Goal: Task Accomplishment & Management: Use online tool/utility

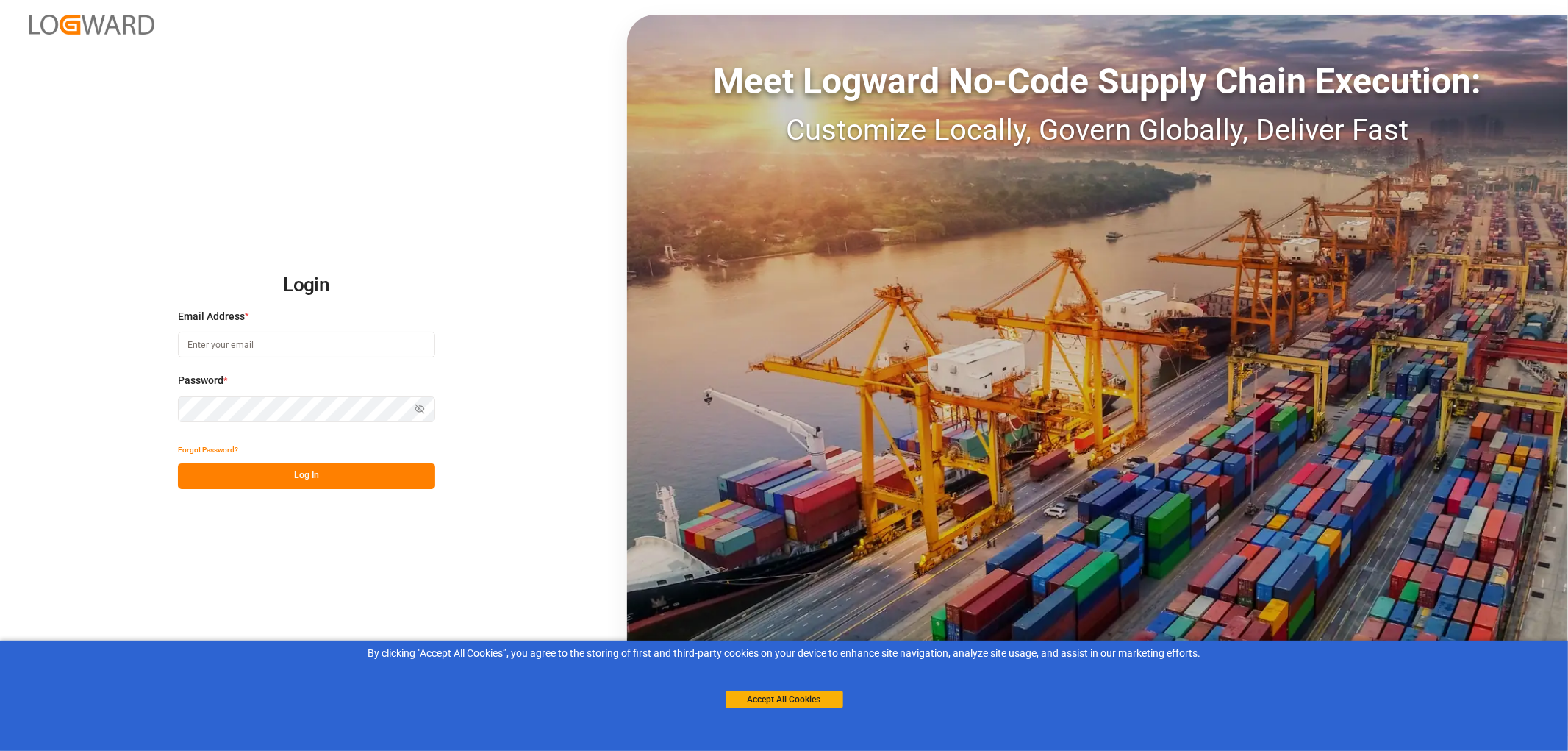
click at [196, 339] on input at bounding box center [306, 344] width 257 height 26
type input "[PERSON_NAME][EMAIL_ADDRESS][PERSON_NAME][DOMAIN_NAME]"
click at [322, 483] on button "Log In" at bounding box center [306, 475] width 257 height 26
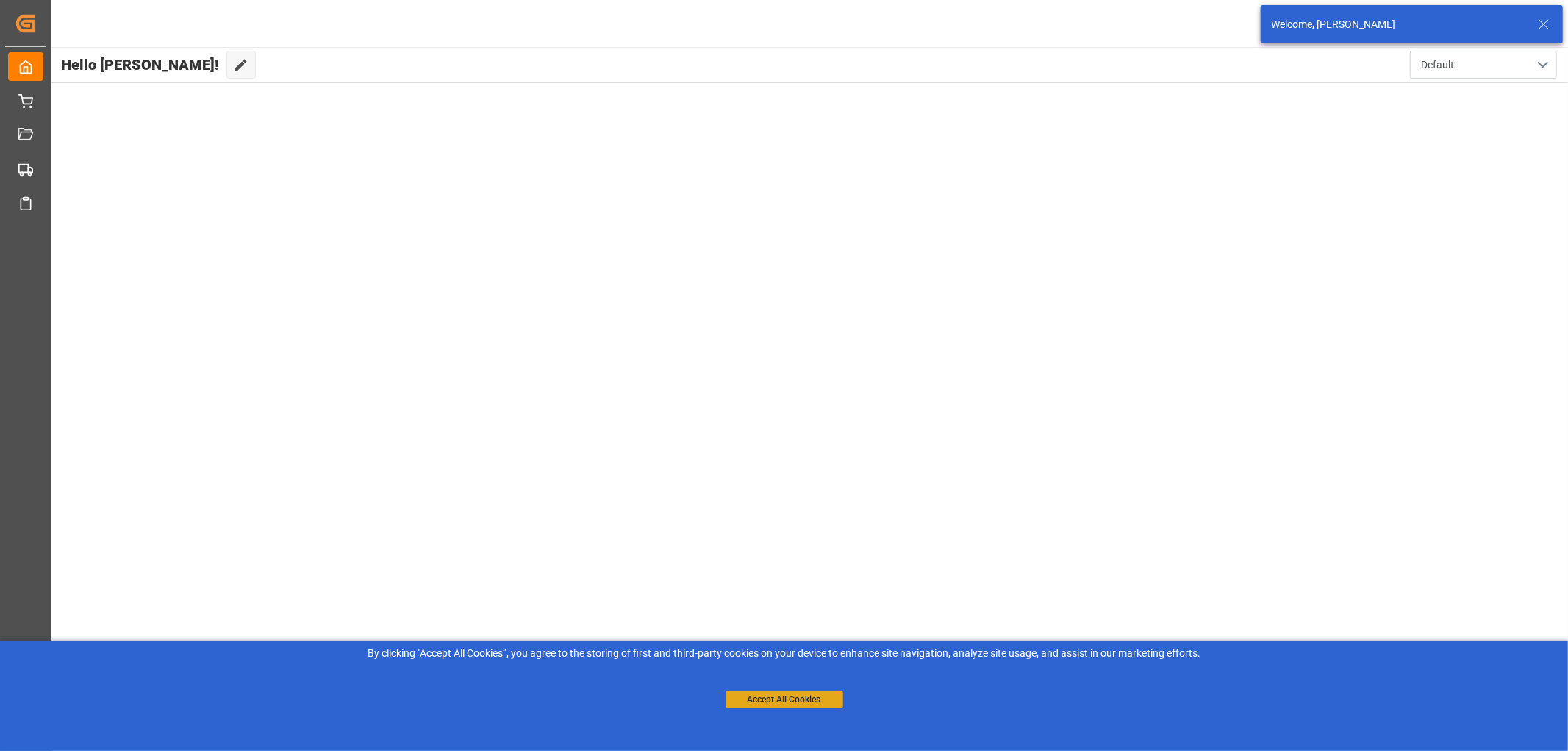
click at [792, 700] on button "Accept All Cookies" at bounding box center [784, 699] width 118 height 18
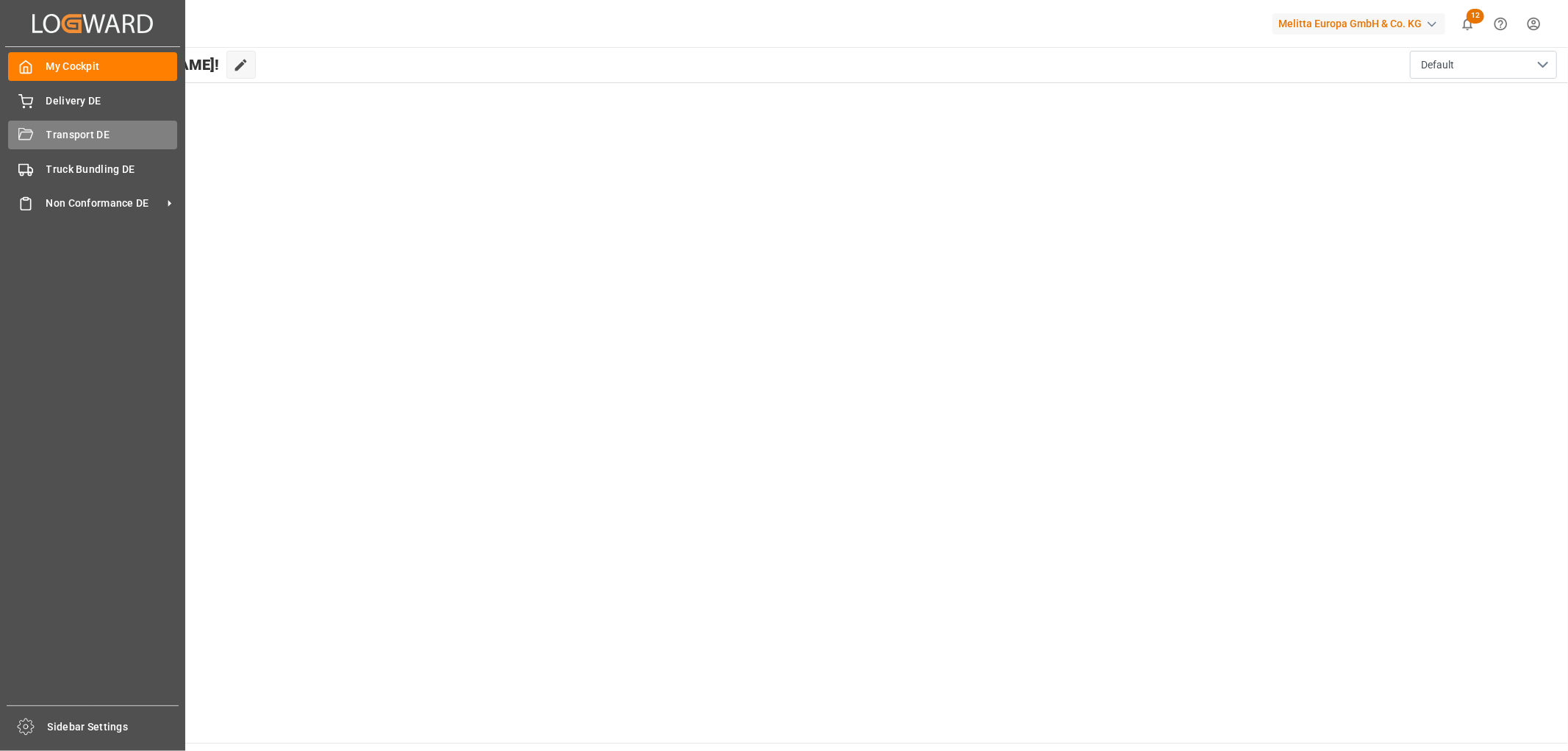
click at [48, 137] on span "Transport DE" at bounding box center [112, 135] width 131 height 16
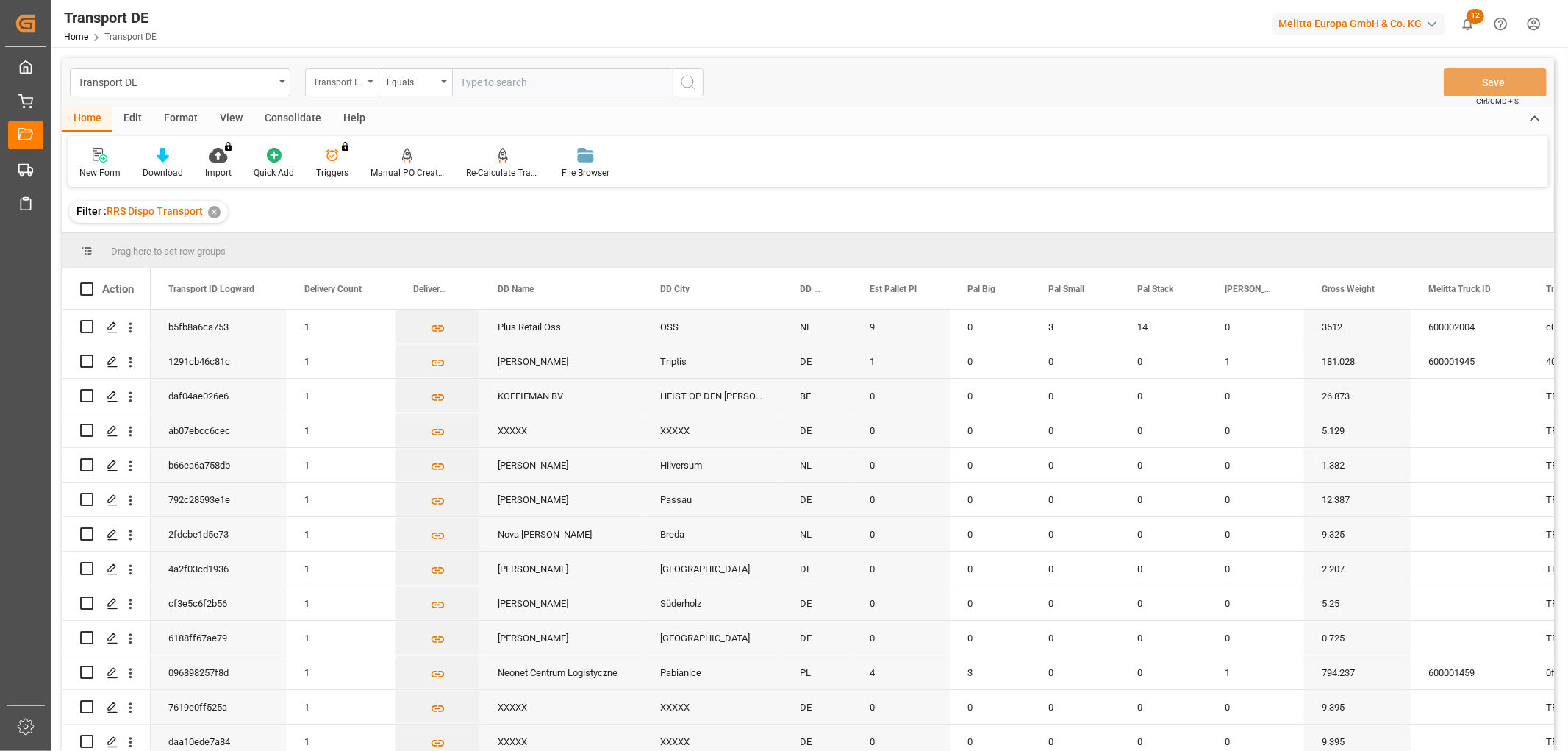
click at [332, 78] on div "Transport ID Logward" at bounding box center [338, 80] width 50 height 17
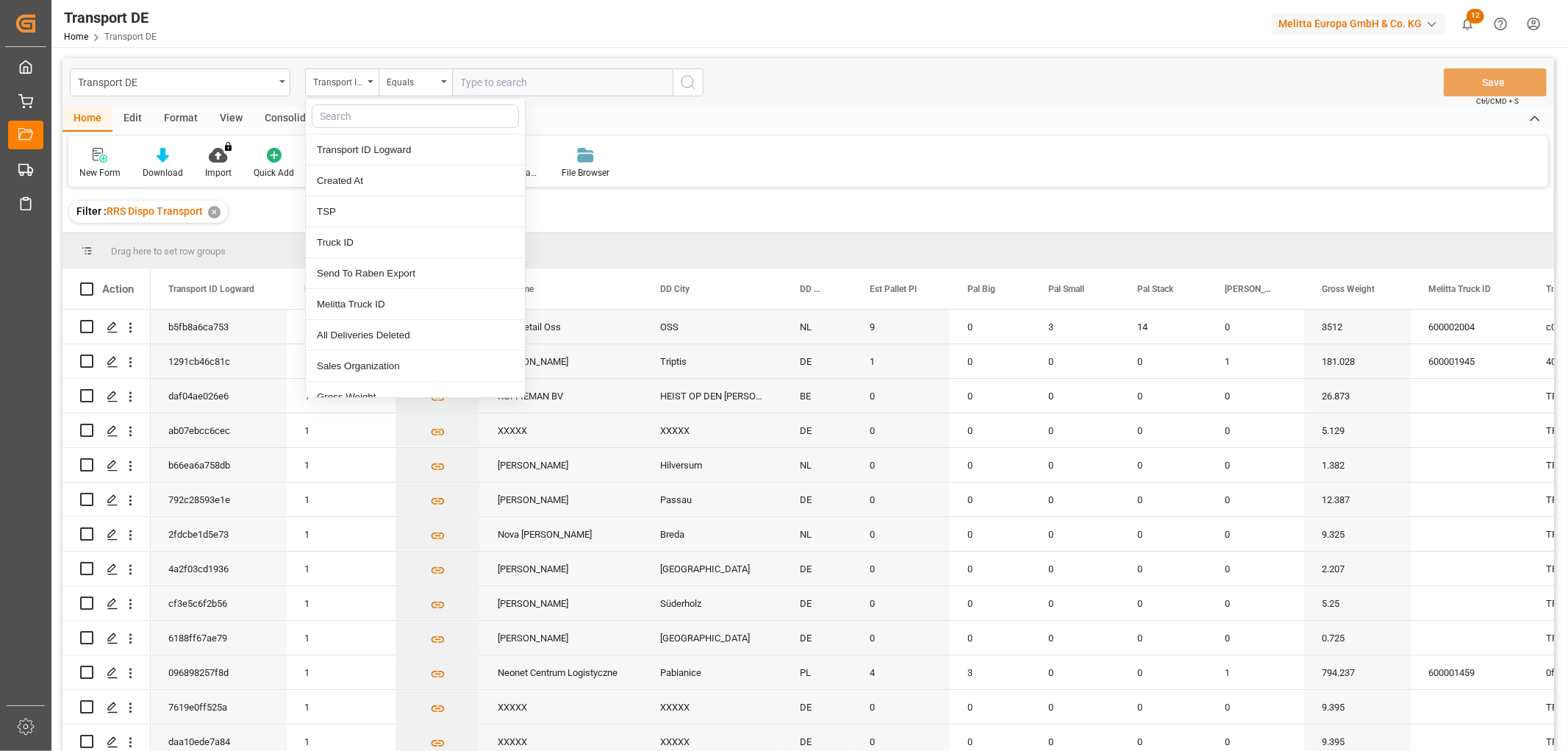
click at [339, 118] on input "text" at bounding box center [416, 116] width 208 height 24
type input "pl"
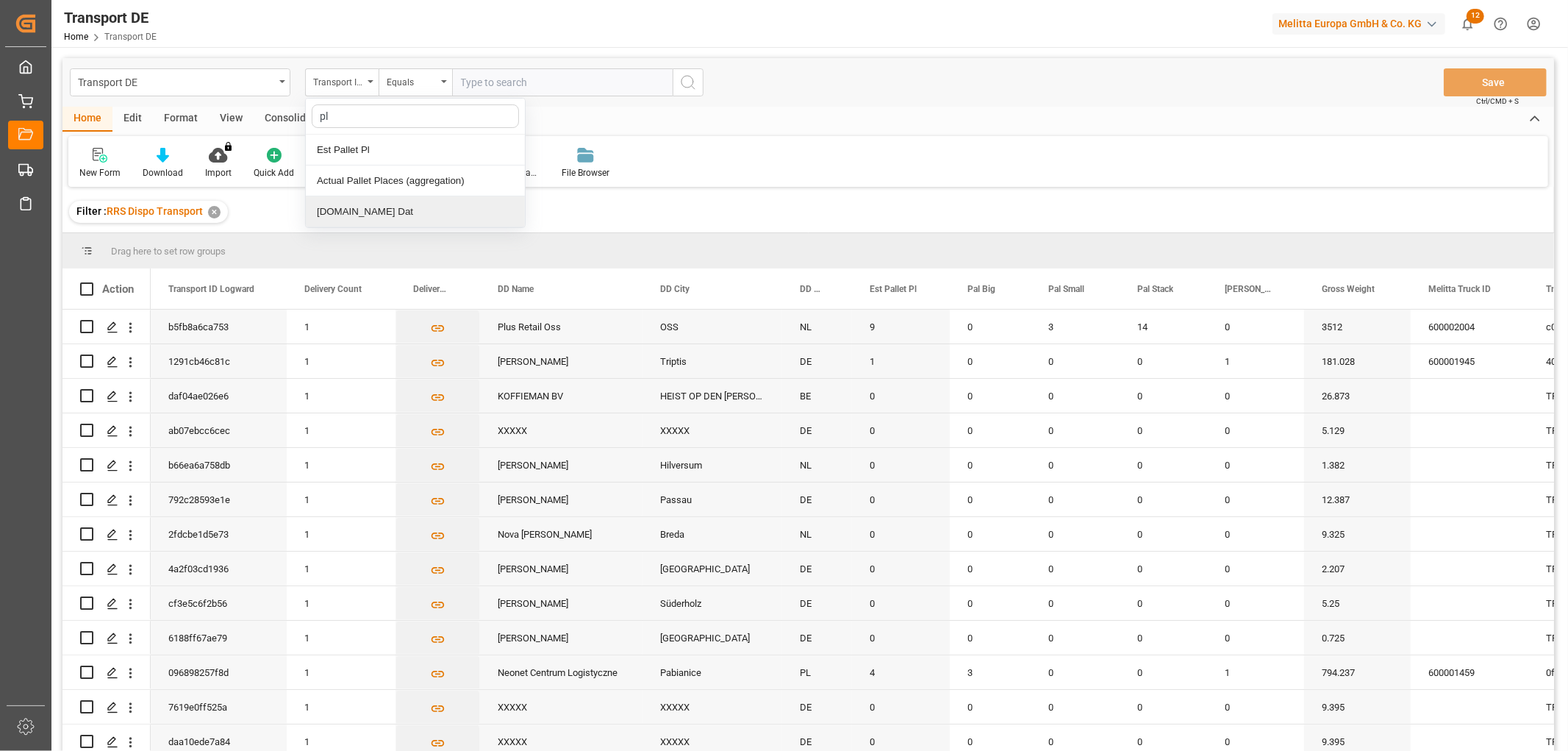
click at [336, 212] on div "[DOMAIN_NAME] Dat" at bounding box center [415, 211] width 219 height 31
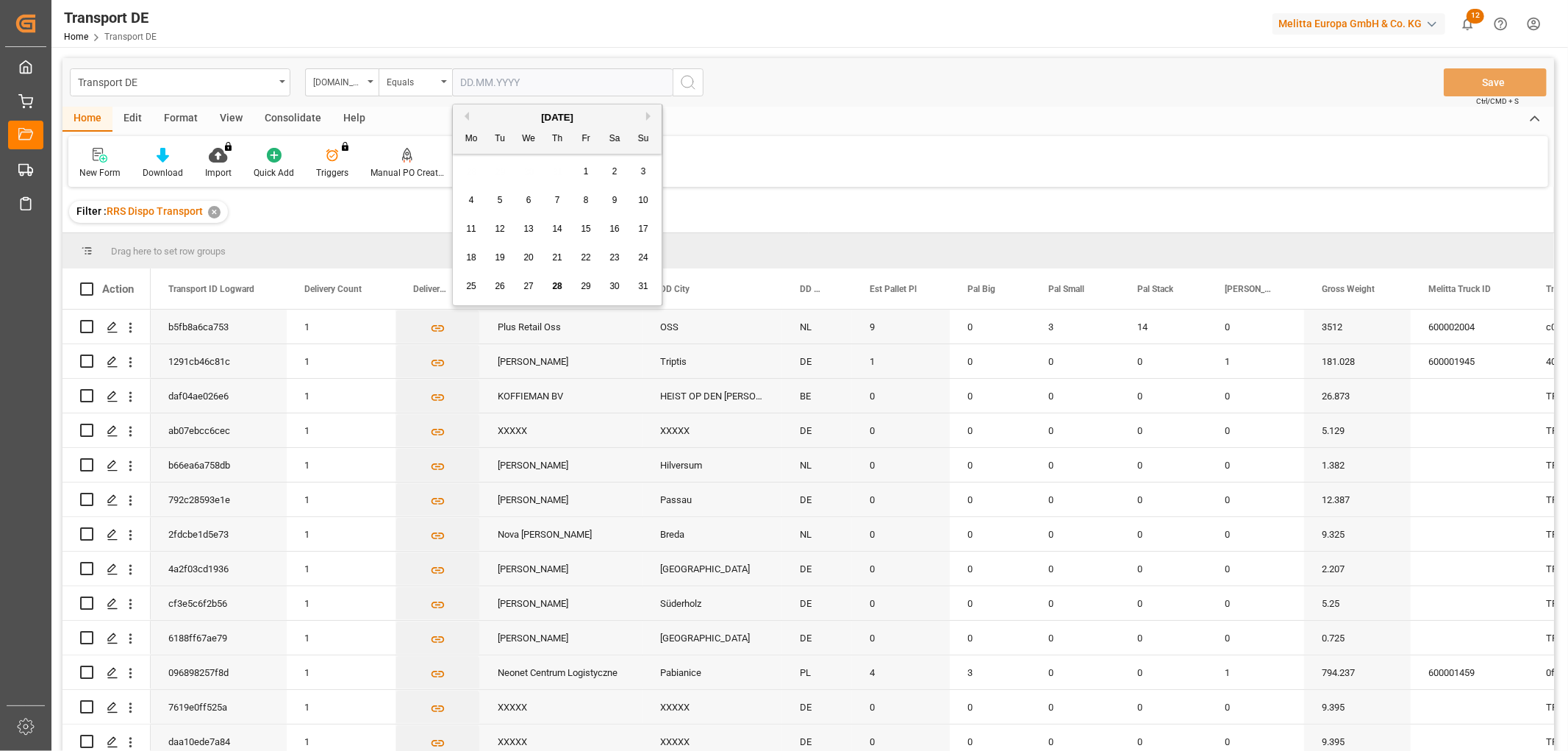
click at [461, 82] on input "text" at bounding box center [563, 83] width 221 height 28
click at [515, 274] on div "25 26 27 28 29 30 31" at bounding box center [557, 286] width 201 height 29
click at [585, 283] on span "29" at bounding box center [585, 286] width 10 height 11
type input "[DATE]"
click at [685, 81] on icon "search button" at bounding box center [688, 83] width 18 height 18
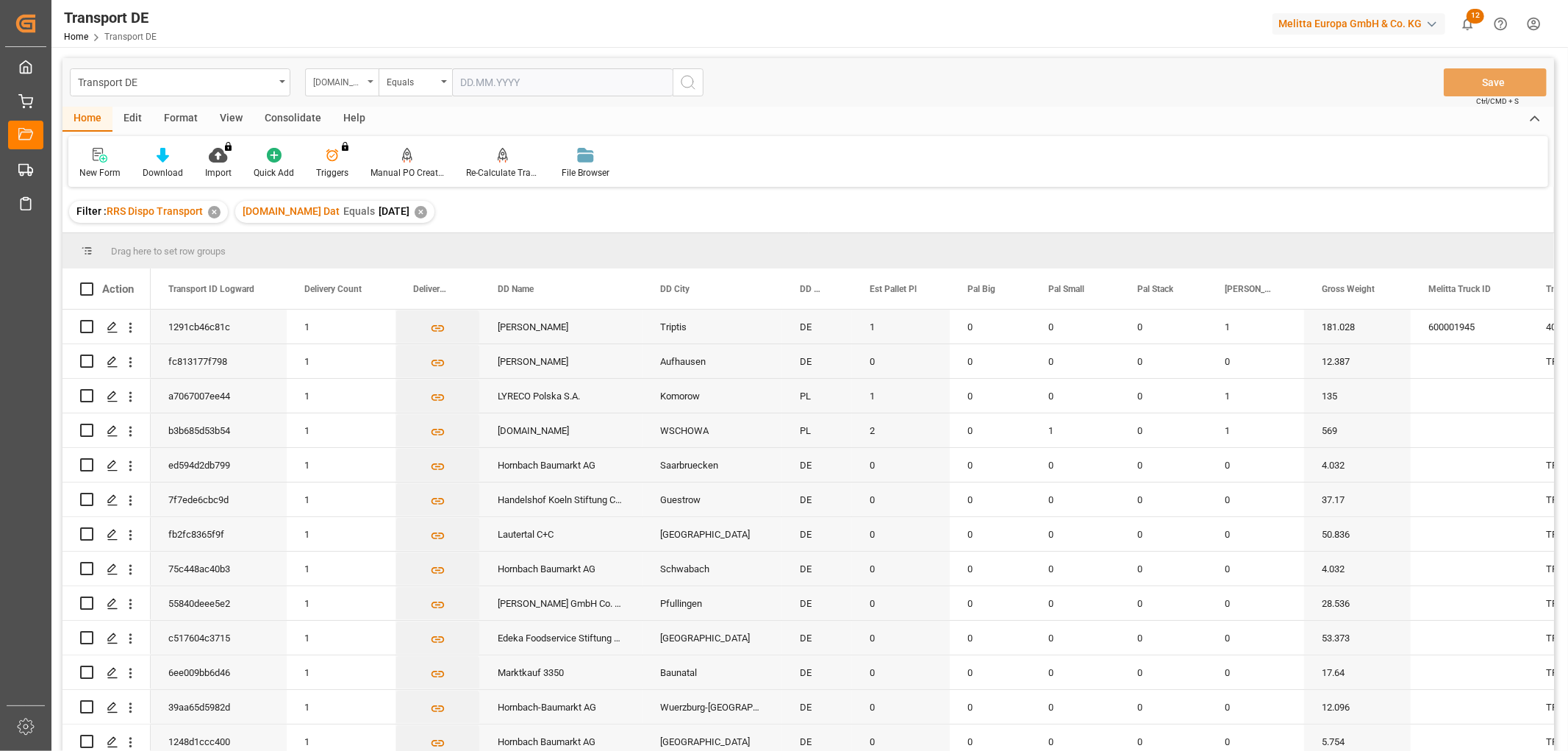
click at [342, 84] on div "[DOMAIN_NAME] Dat" at bounding box center [338, 80] width 50 height 17
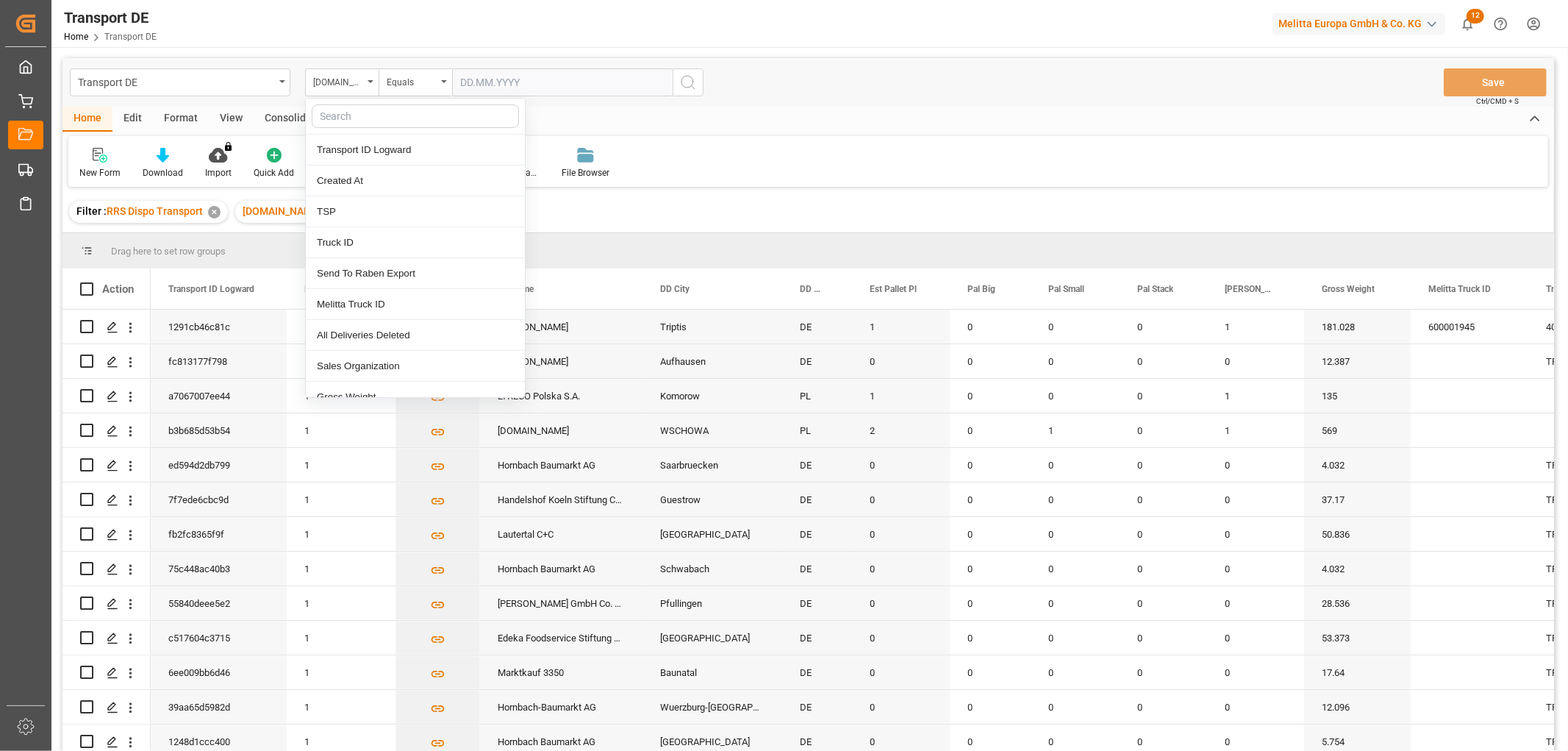
click at [348, 118] on input "text" at bounding box center [416, 116] width 208 height 24
type input "req"
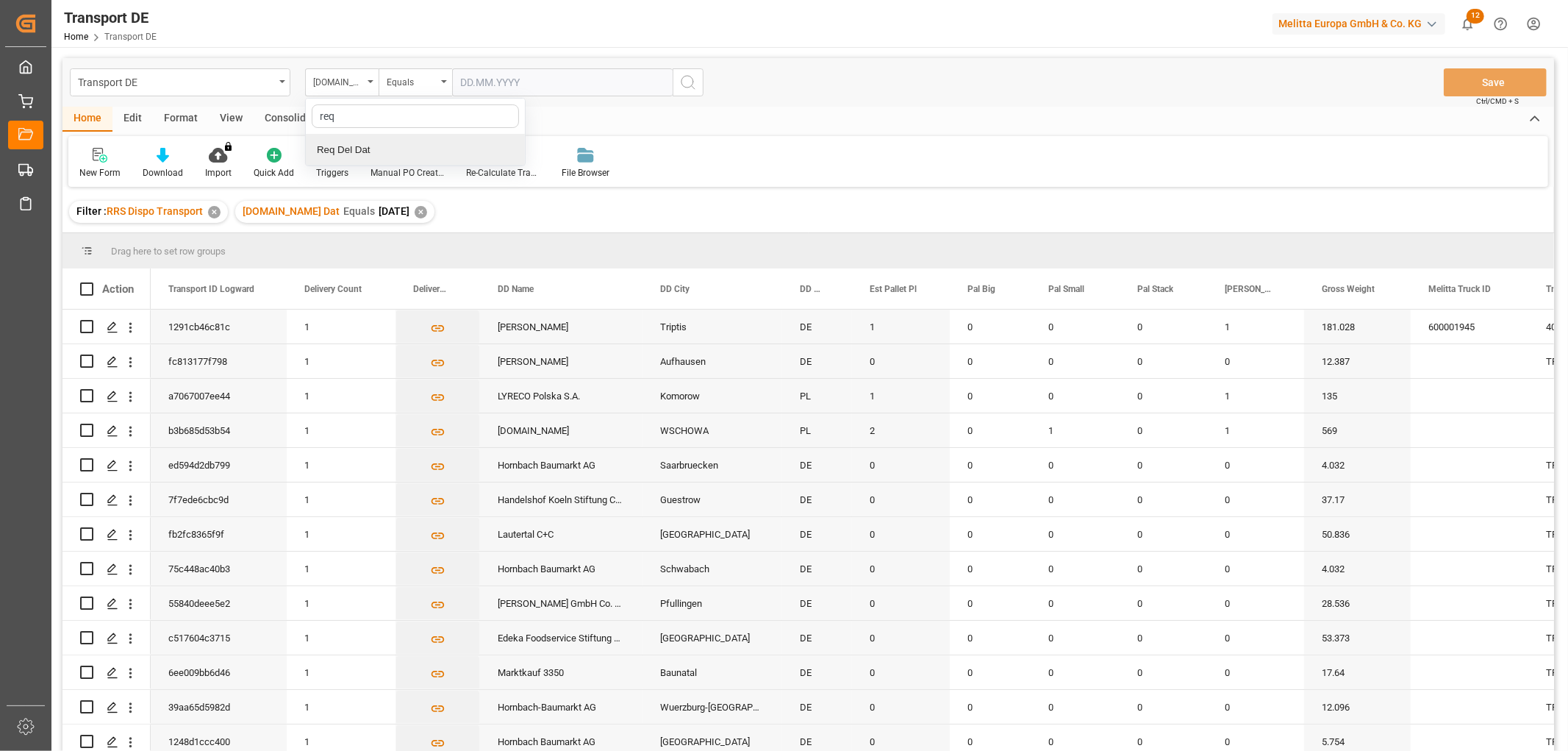
click at [362, 153] on div "Req Del Dat" at bounding box center [415, 150] width 219 height 31
click at [404, 82] on div "Equals" at bounding box center [411, 80] width 50 height 17
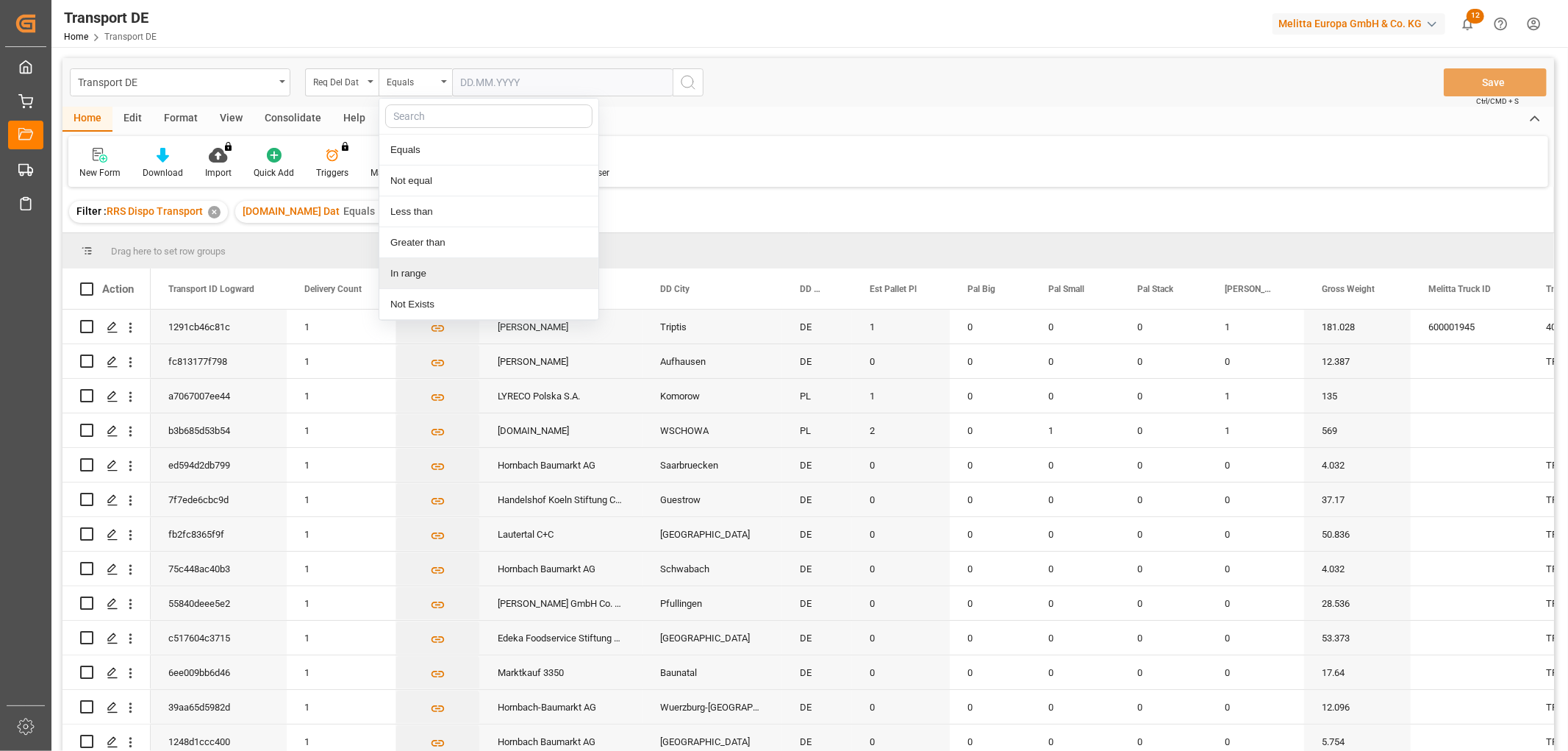
click at [409, 275] on div "In range" at bounding box center [489, 273] width 219 height 31
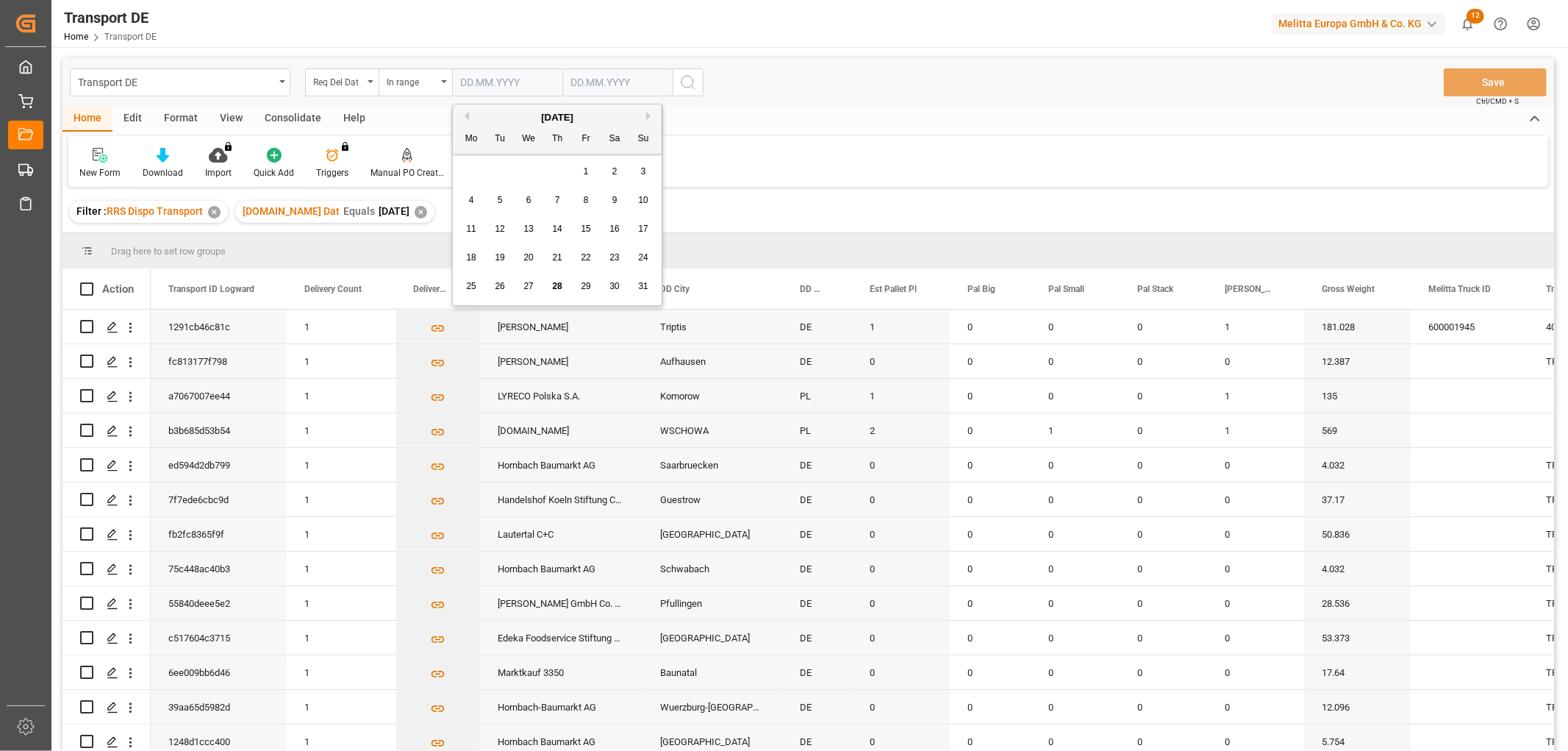
click at [463, 76] on input "text" at bounding box center [507, 83] width 110 height 28
click at [461, 165] on div "28 29 30 31 1 2 3" at bounding box center [557, 172] width 201 height 29
click at [649, 116] on button "Next Month" at bounding box center [651, 116] width 9 height 9
click at [475, 172] on div "1" at bounding box center [471, 172] width 18 height 18
type input "01.09.2025"
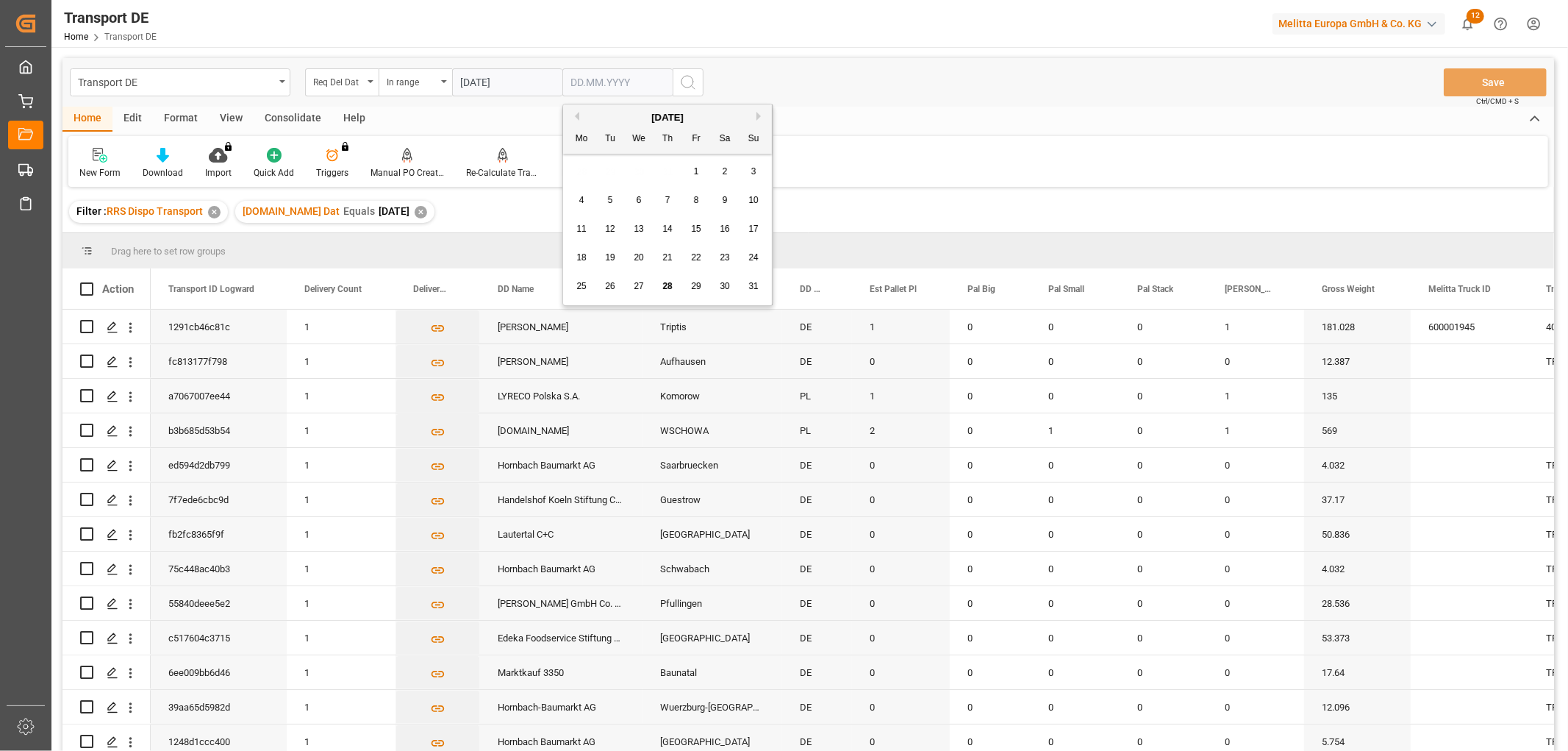
click at [569, 81] on input "text" at bounding box center [617, 83] width 110 height 28
click at [578, 172] on div "28 29 30 31 1 2 3" at bounding box center [668, 172] width 201 height 29
click at [761, 112] on button "Next Month" at bounding box center [761, 116] width 9 height 9
click at [633, 167] on div "3" at bounding box center [639, 172] width 18 height 18
type input "03.09.2025"
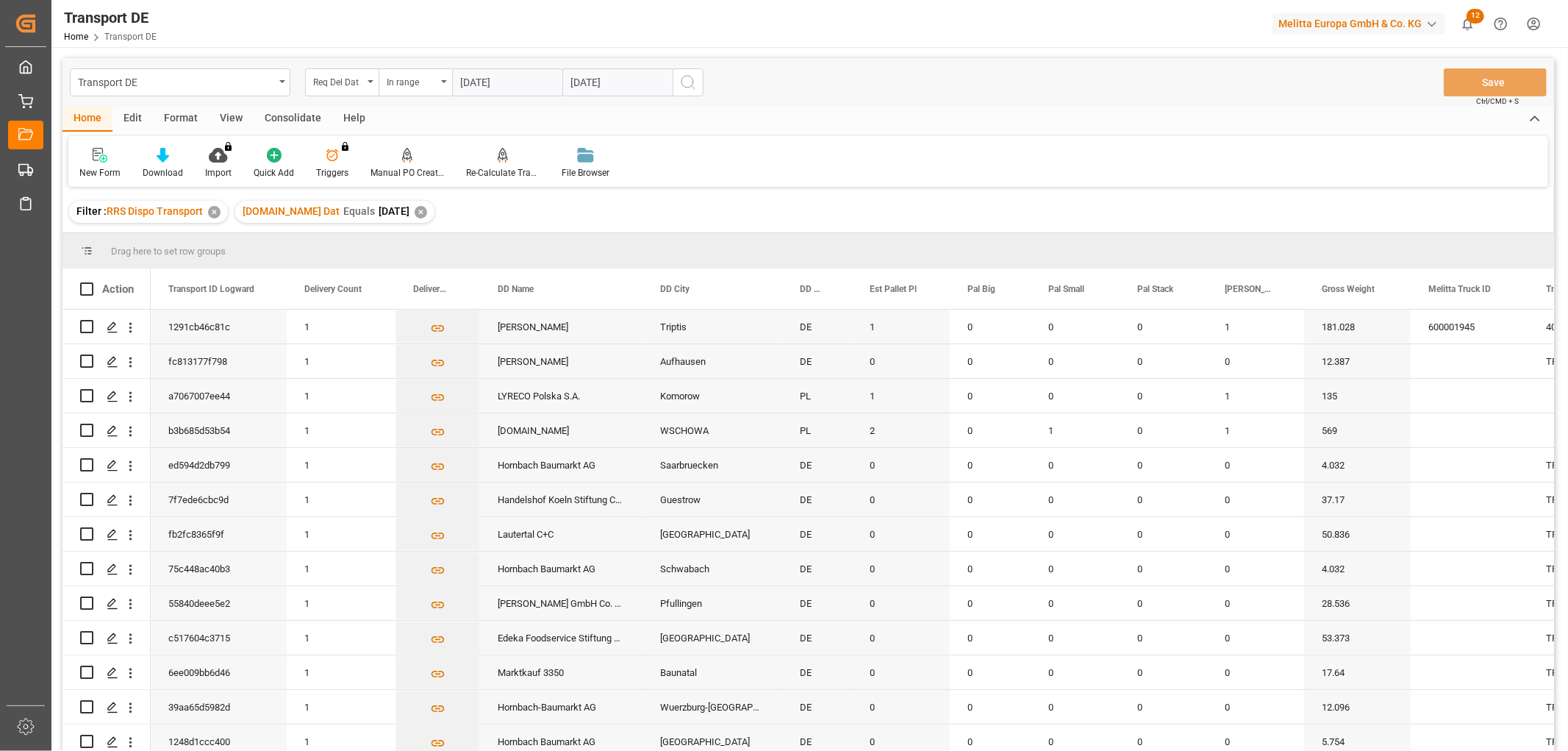
click at [695, 84] on icon "search button" at bounding box center [688, 83] width 18 height 18
click at [341, 84] on div "Req Del Dat" at bounding box center [338, 80] width 50 height 17
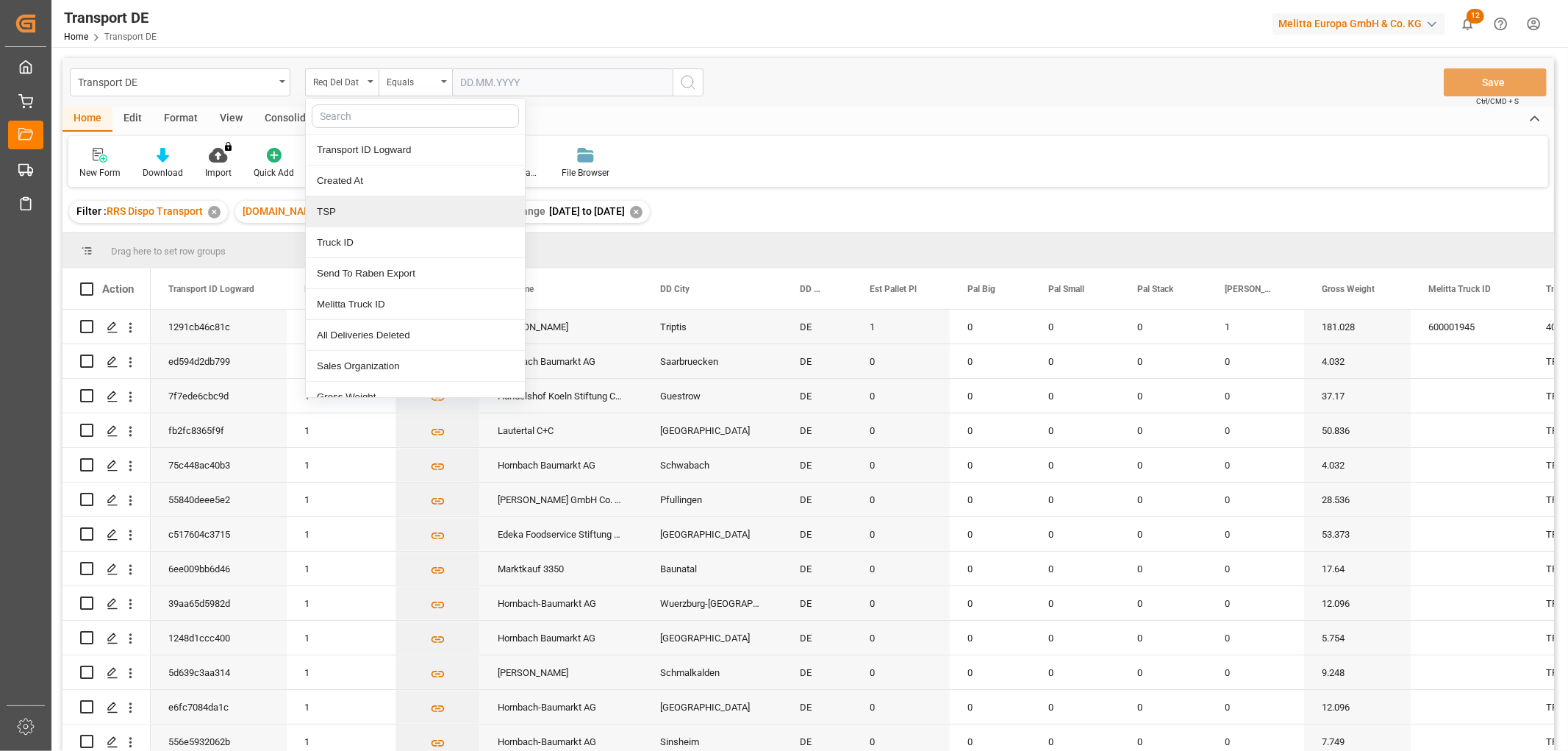
click at [335, 217] on div "TSP" at bounding box center [415, 211] width 219 height 31
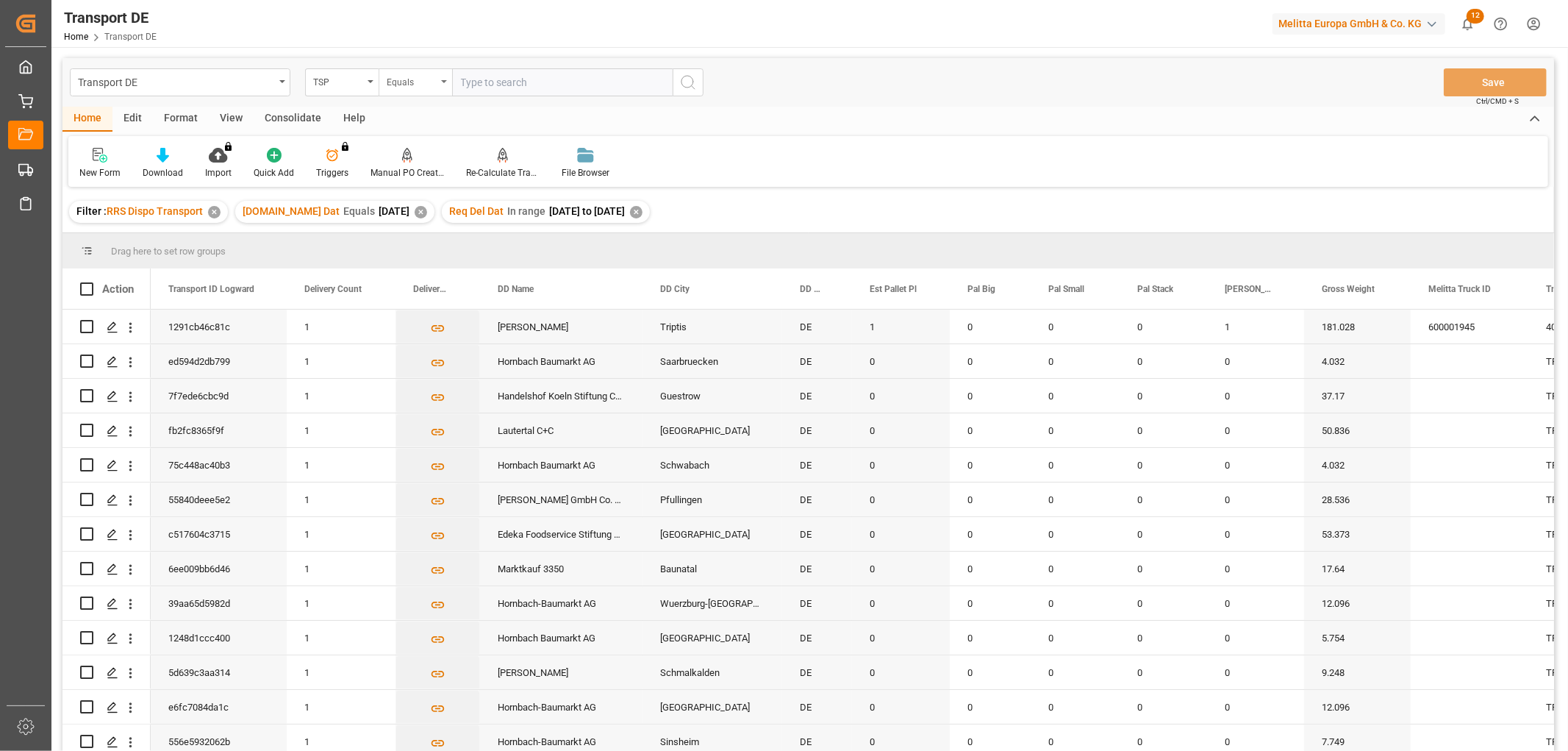
click at [407, 79] on div "Equals" at bounding box center [411, 80] width 50 height 17
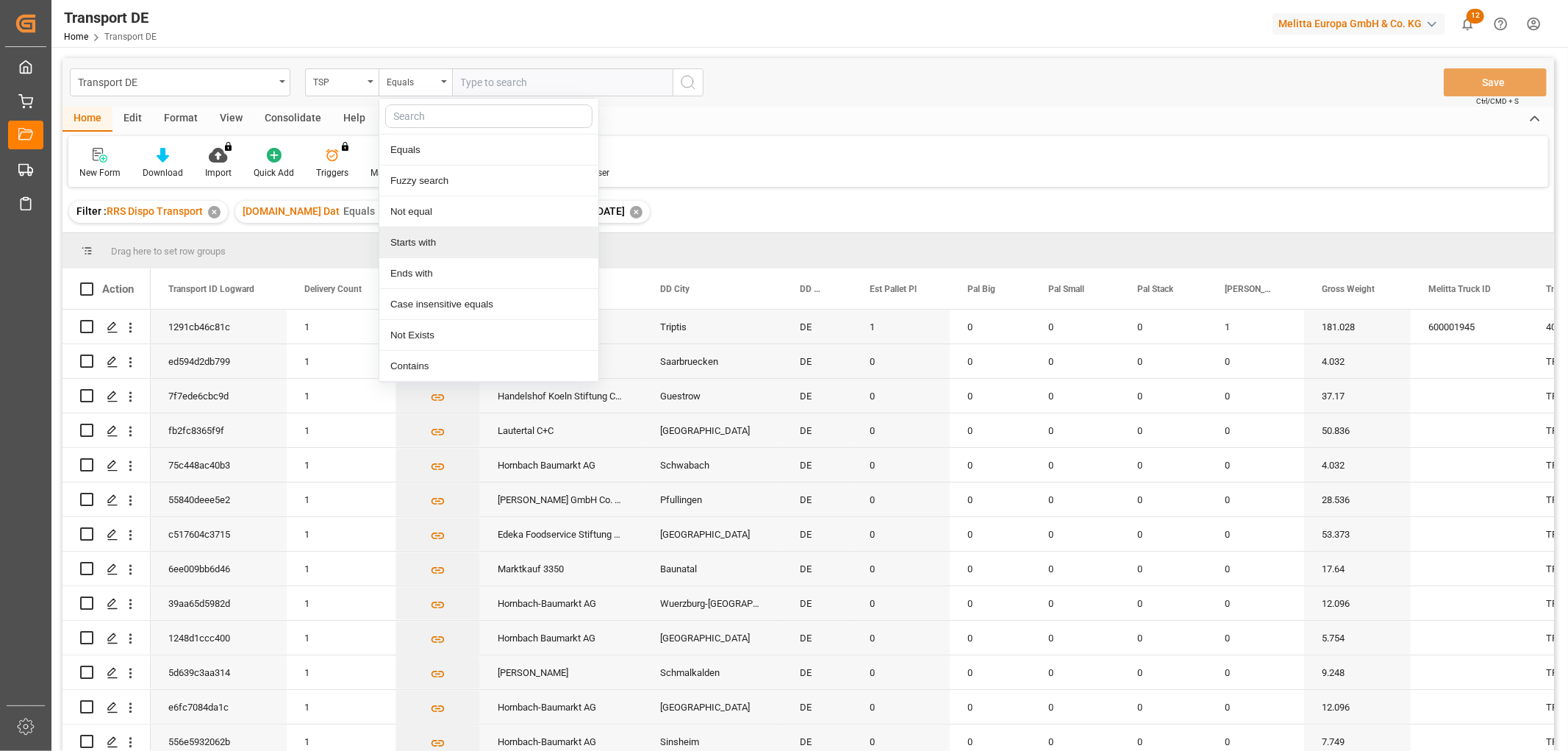
click at [417, 248] on div "Starts with" at bounding box center [489, 242] width 219 height 31
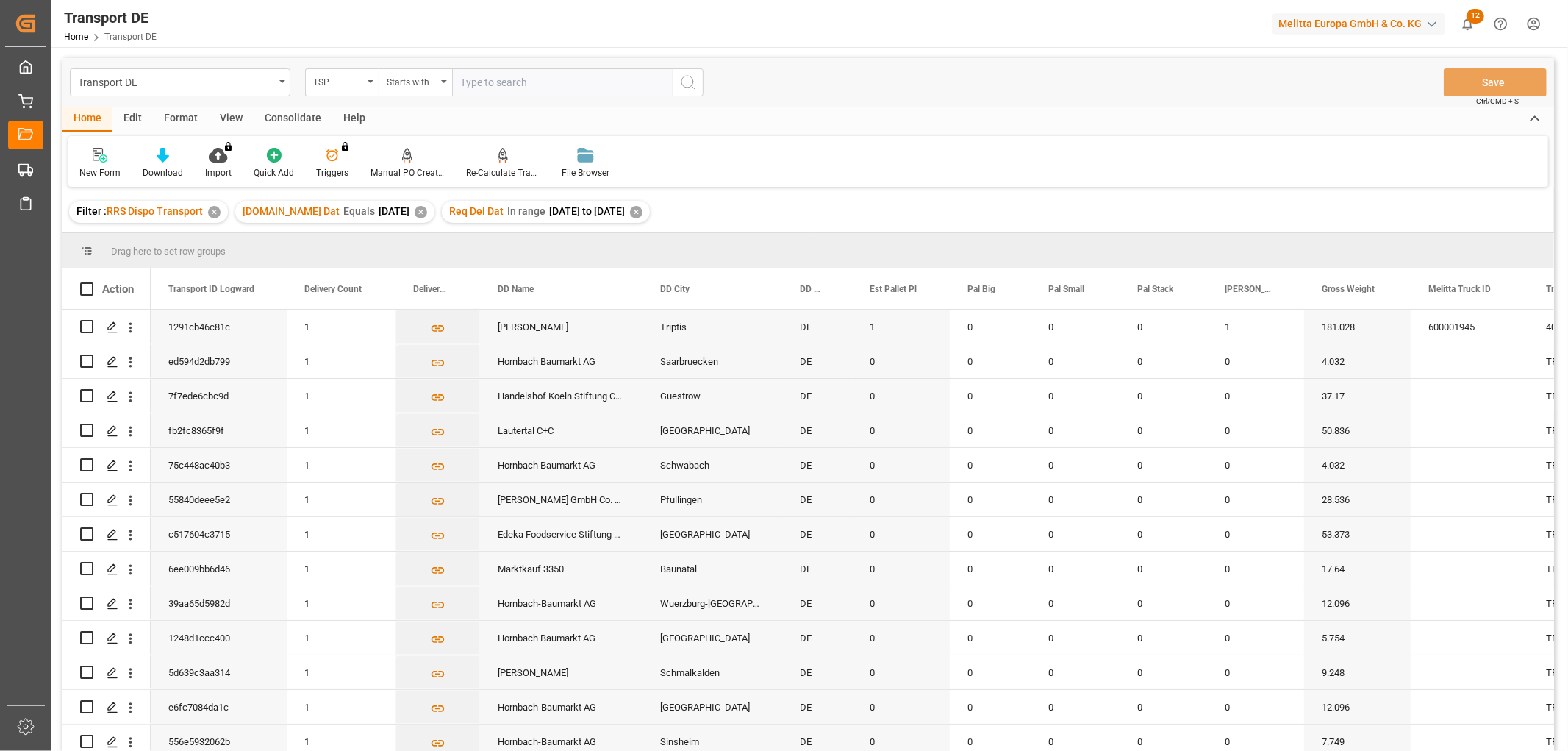
click at [493, 83] on input "text" at bounding box center [563, 83] width 221 height 28
type input "Dachser DE"
click at [684, 81] on icon "search button" at bounding box center [688, 83] width 18 height 18
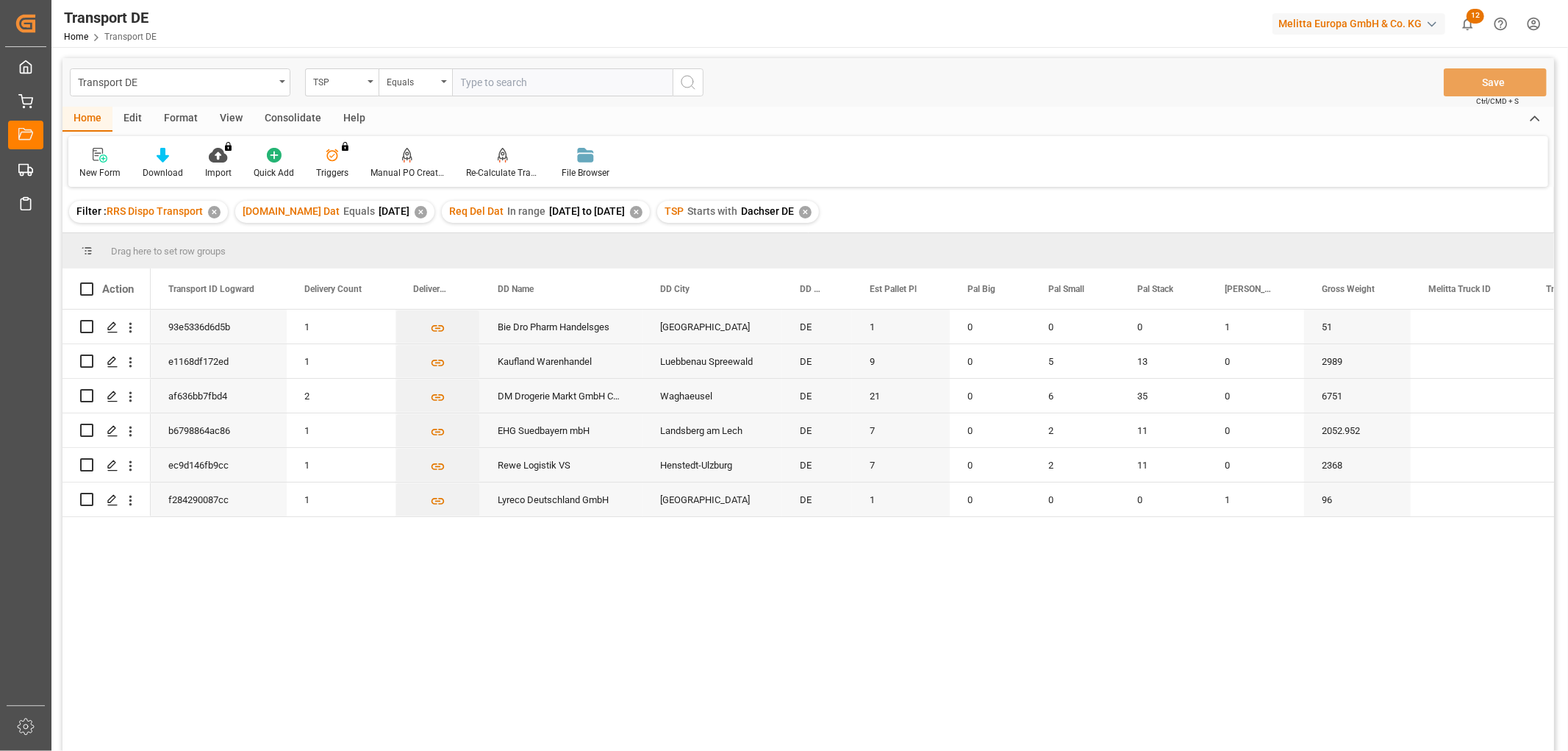
click at [288, 121] on div "Consolidate" at bounding box center [292, 119] width 78 height 25
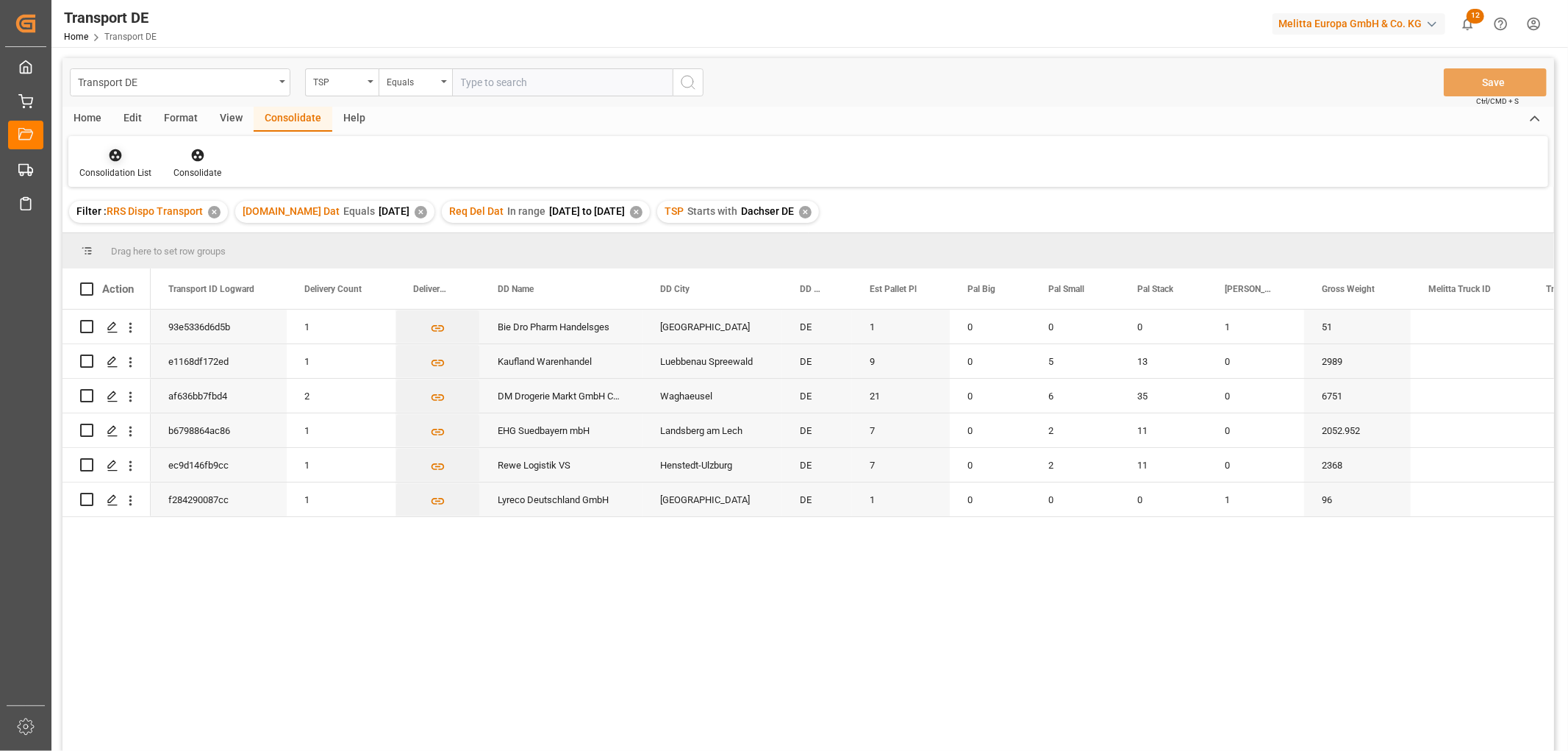
click at [110, 157] on icon at bounding box center [115, 156] width 12 height 12
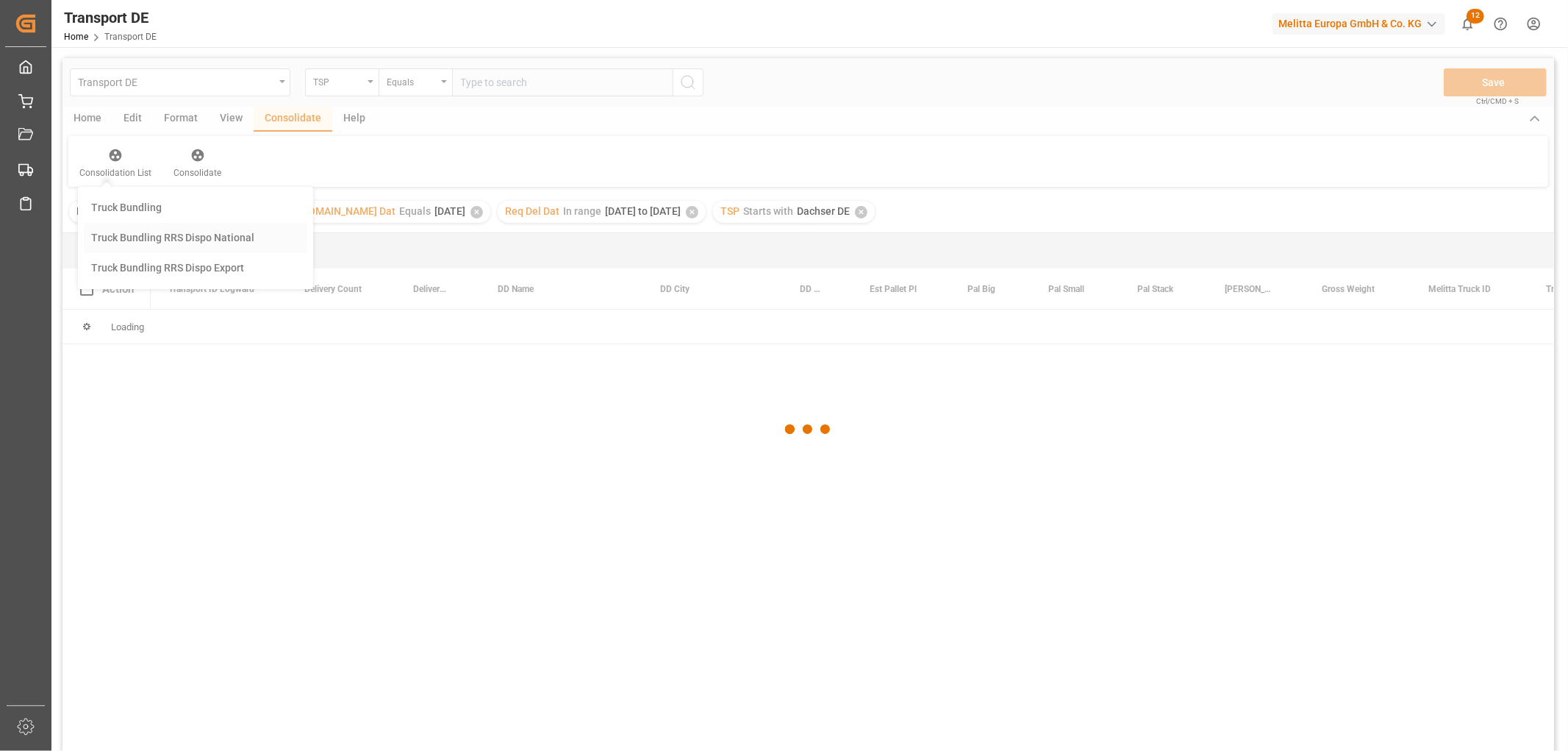
click at [121, 235] on div "Transport DE TSP Equals Save Ctrl/CMD + S Home Edit Format View Consolidate Hel…" at bounding box center [808, 423] width 1491 height 732
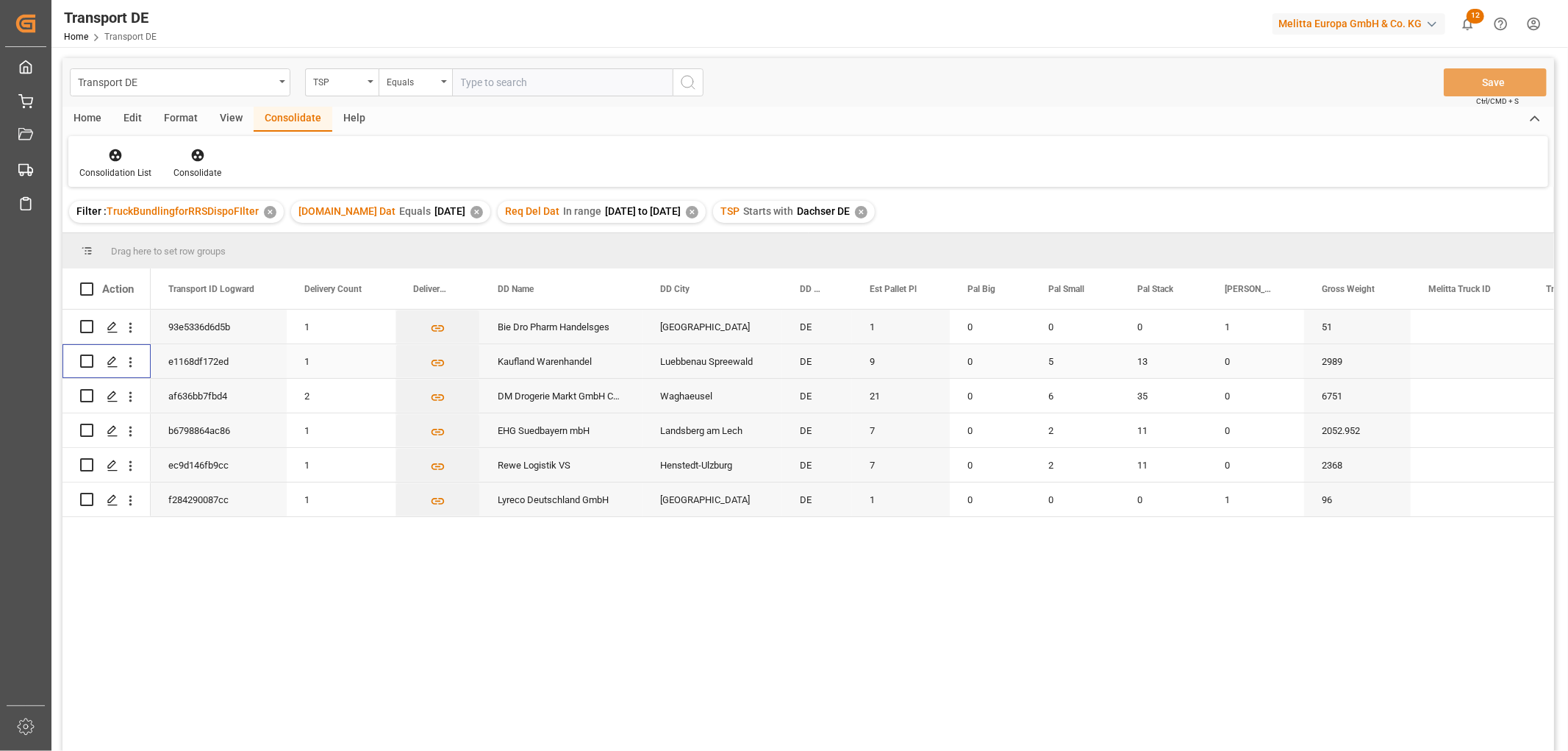
click at [85, 361] on input "Press Space to toggle row selection (unchecked)" at bounding box center [86, 361] width 13 height 13
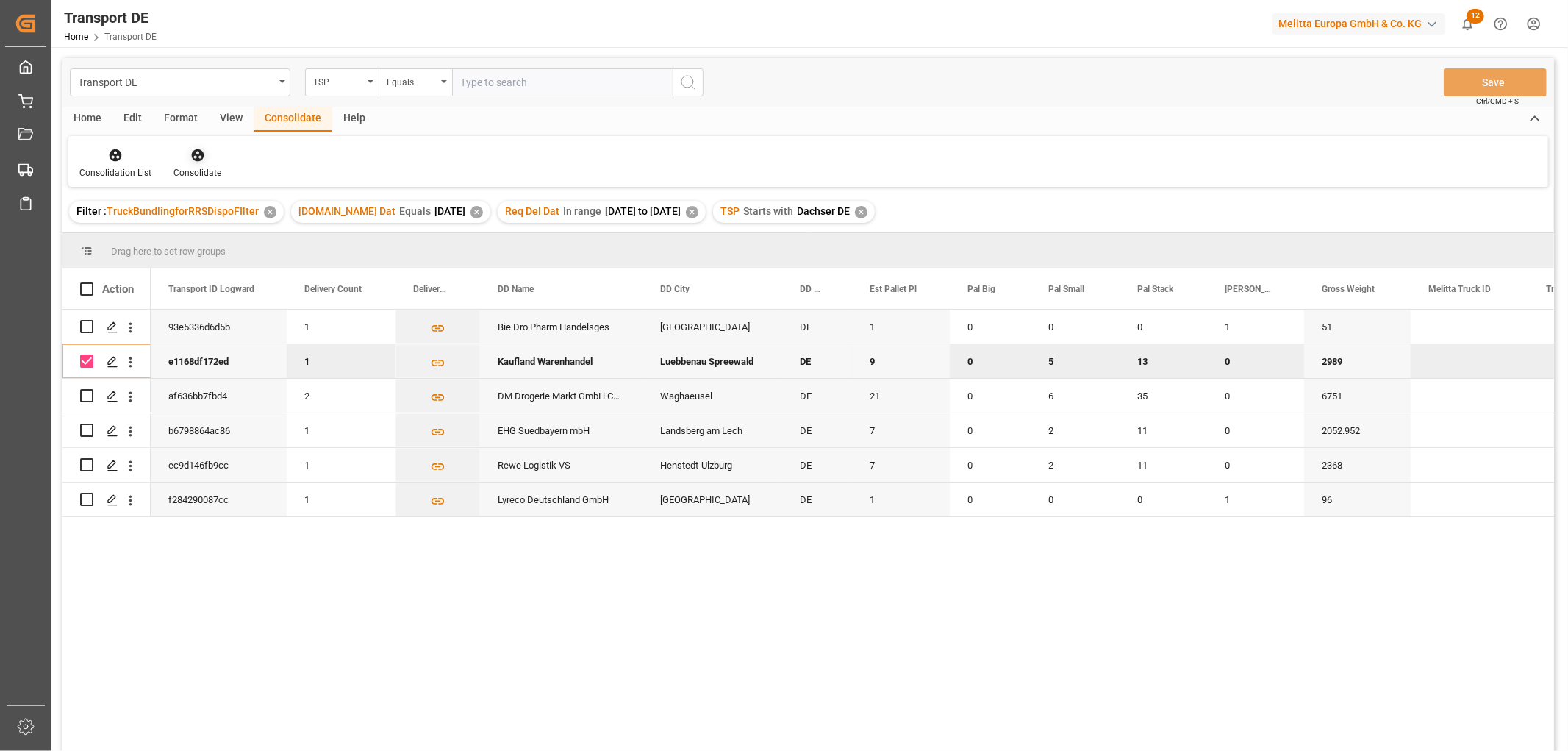
click at [190, 152] on icon at bounding box center [197, 155] width 15 height 15
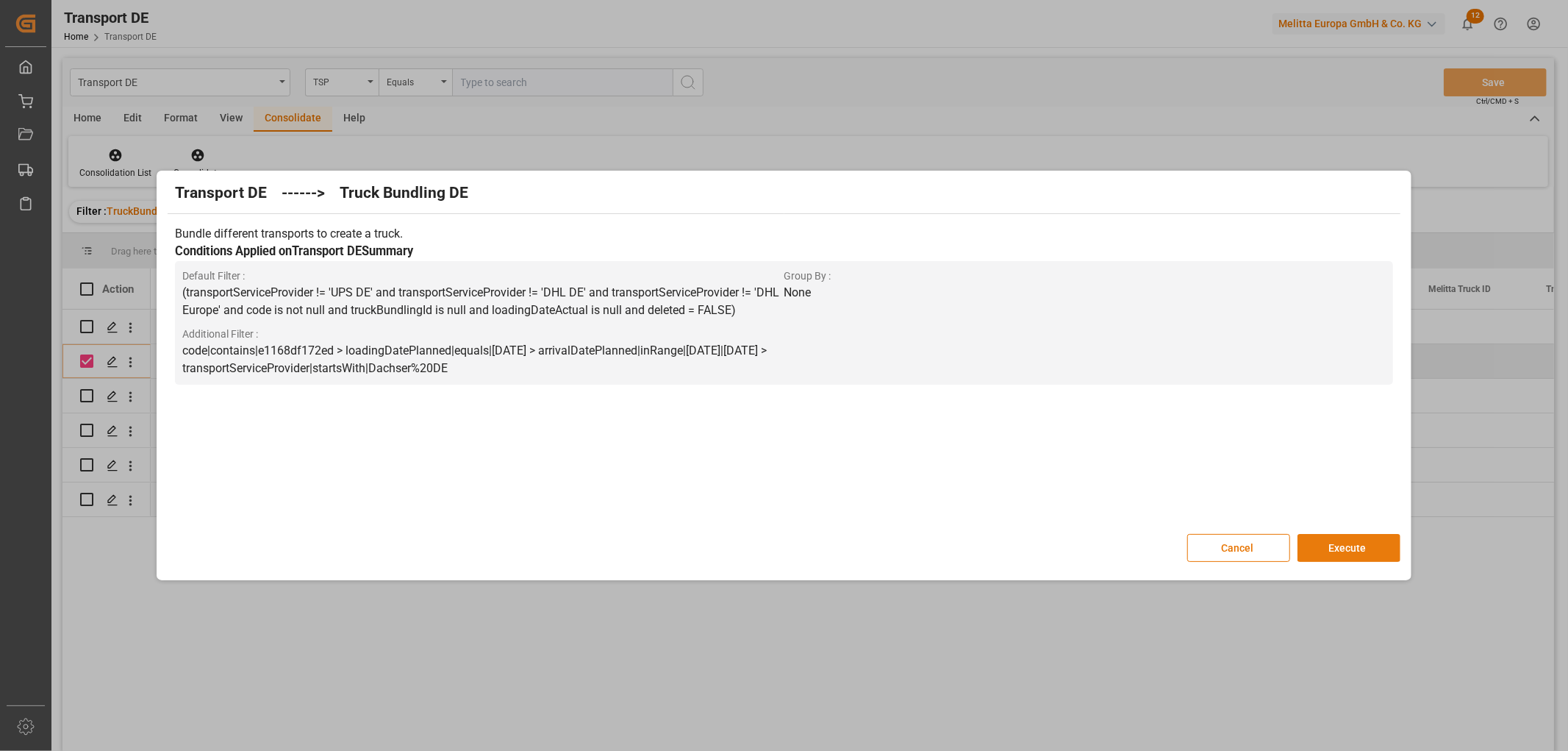
click at [1332, 542] on button "Execute" at bounding box center [1349, 548] width 103 height 28
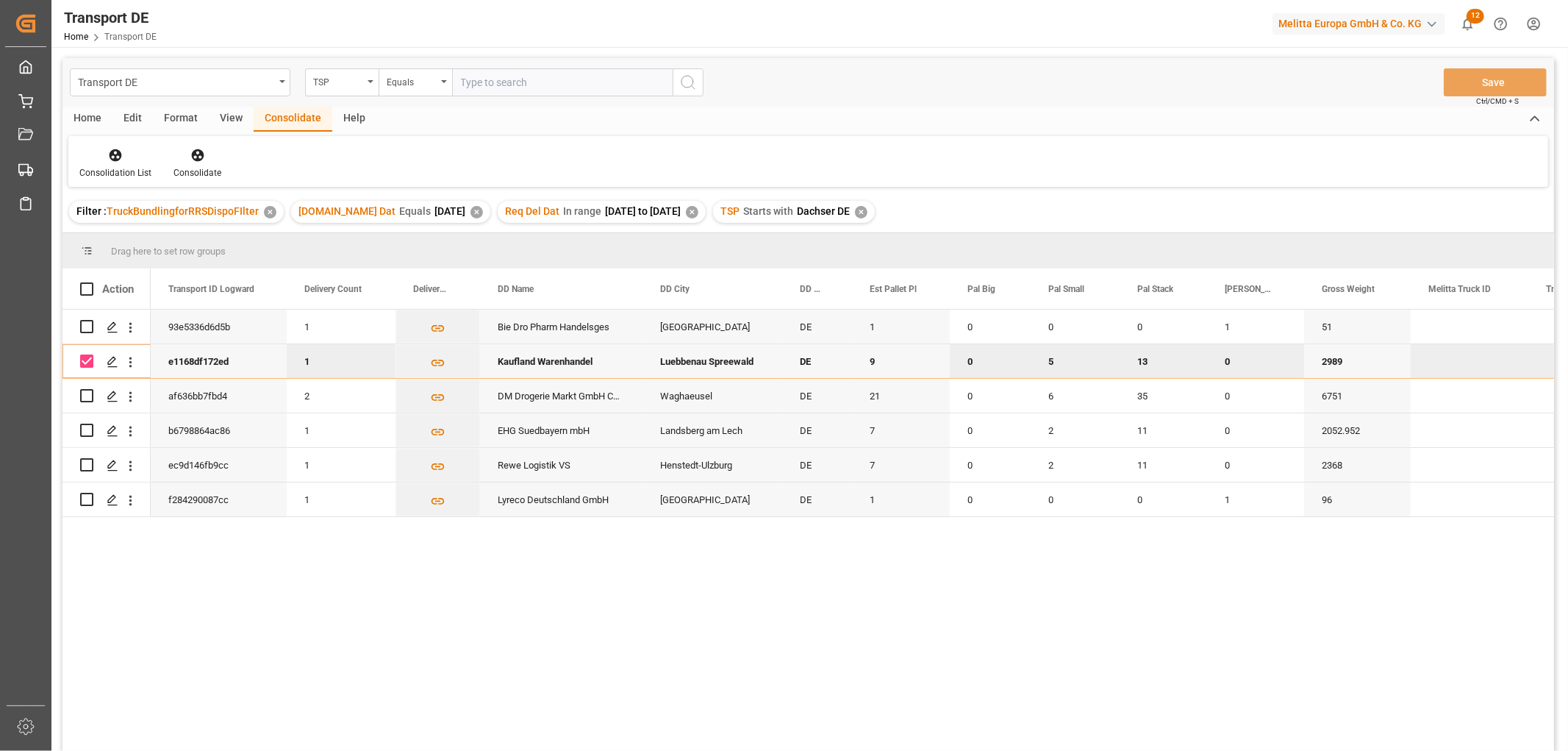
click at [85, 359] on input "Press Space to toggle row selection (checked)" at bounding box center [86, 361] width 13 height 13
checkbox input "false"
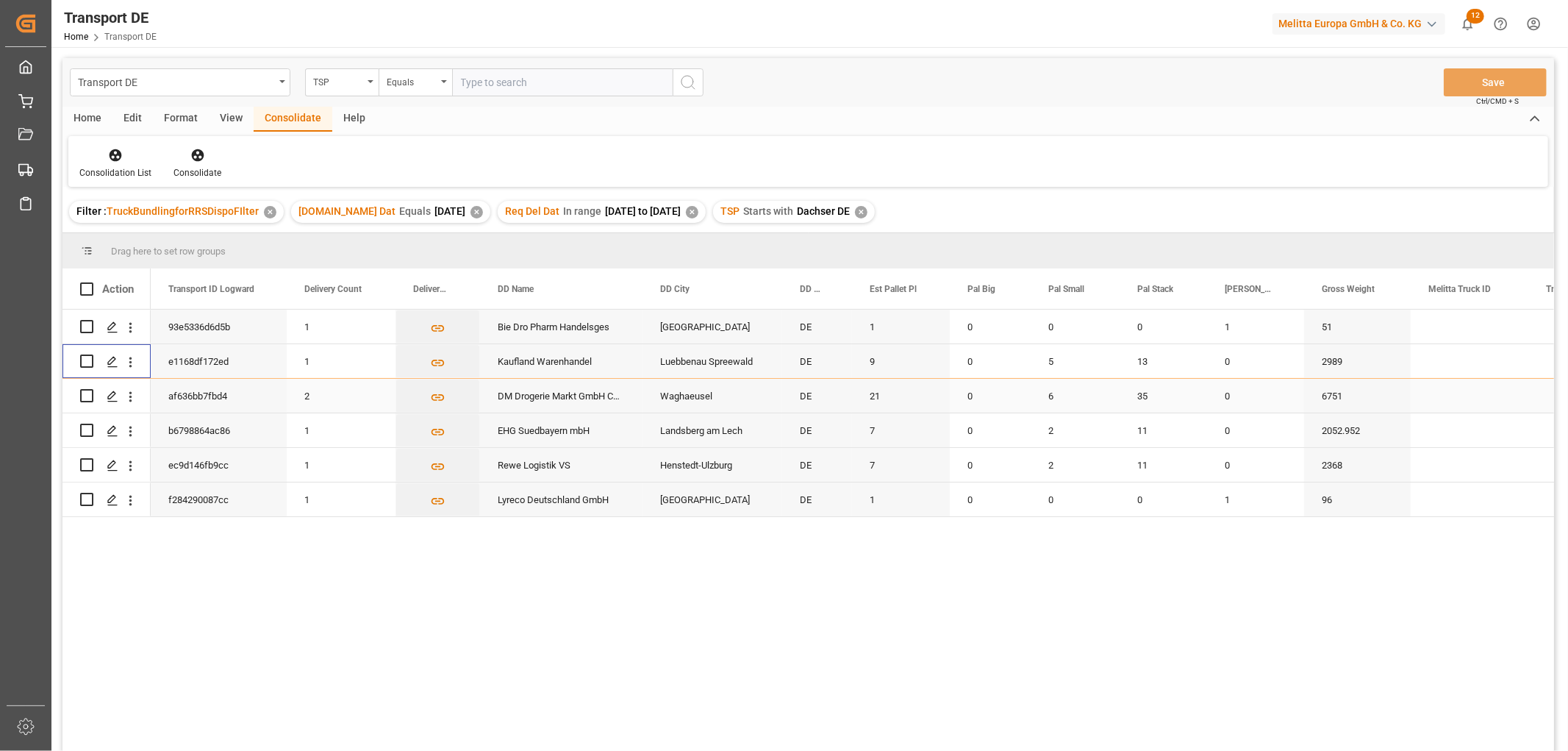
click at [92, 397] on input "Press Space to toggle row selection (unchecked)" at bounding box center [86, 395] width 13 height 13
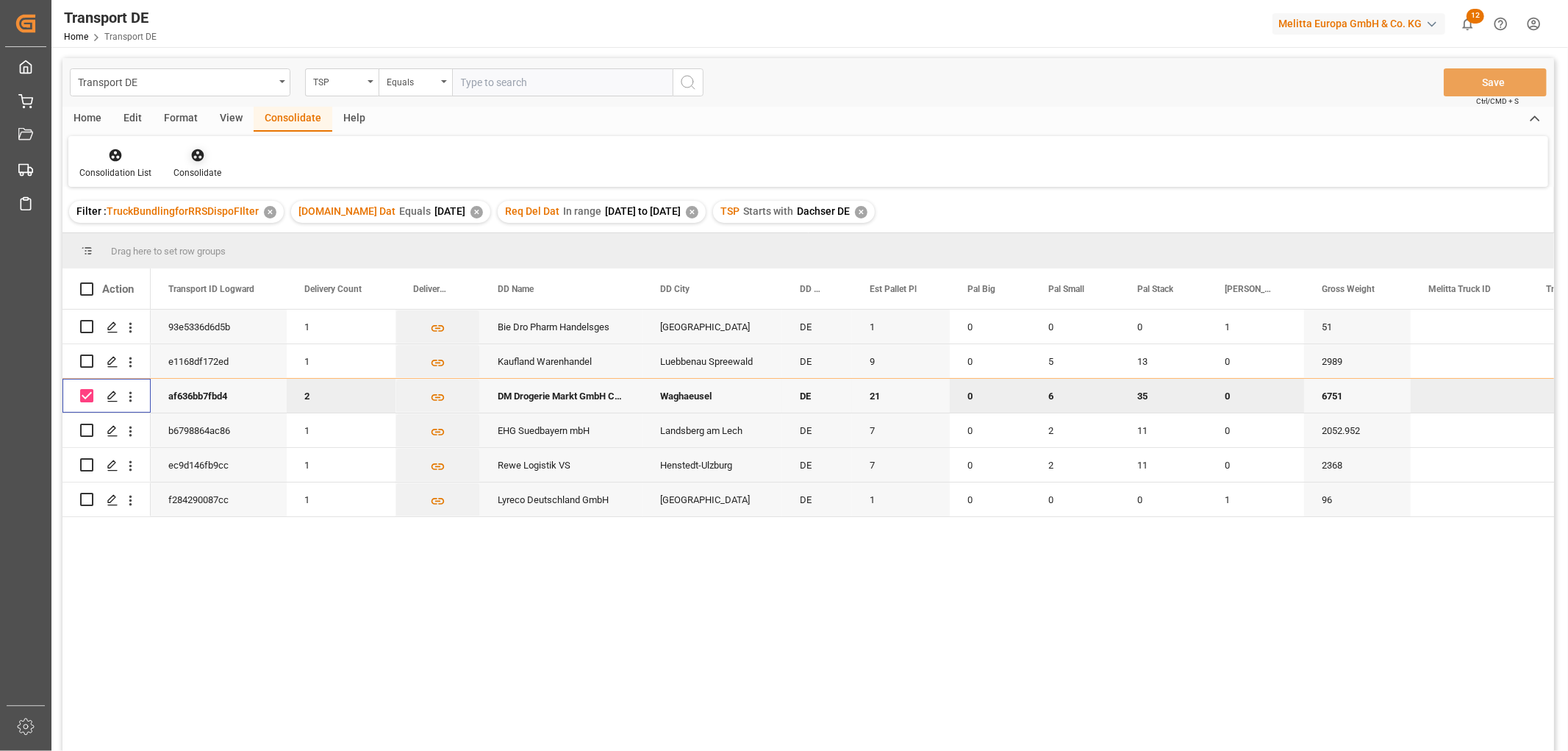
click at [194, 158] on icon at bounding box center [197, 156] width 12 height 12
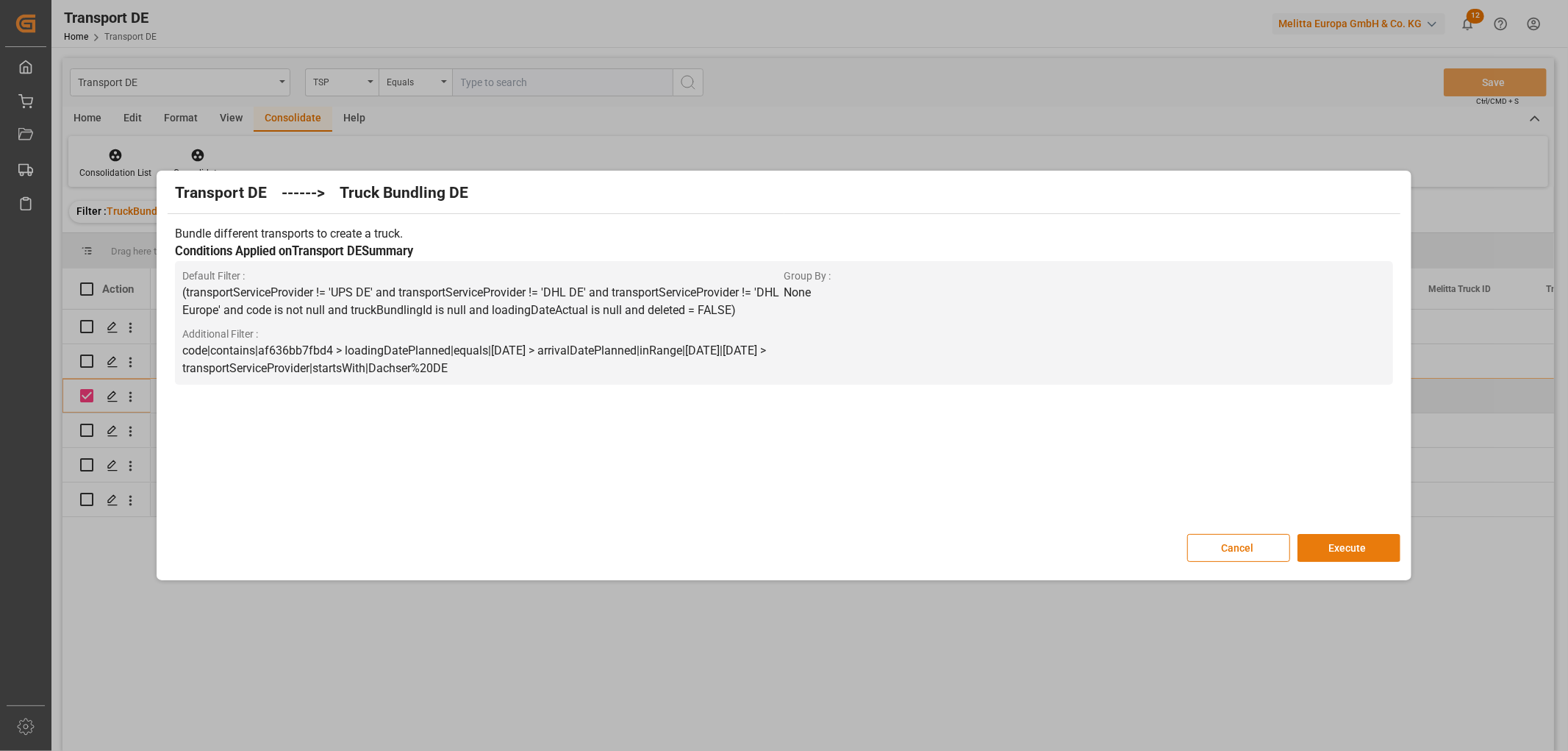
click at [1340, 546] on button "Execute" at bounding box center [1349, 548] width 103 height 28
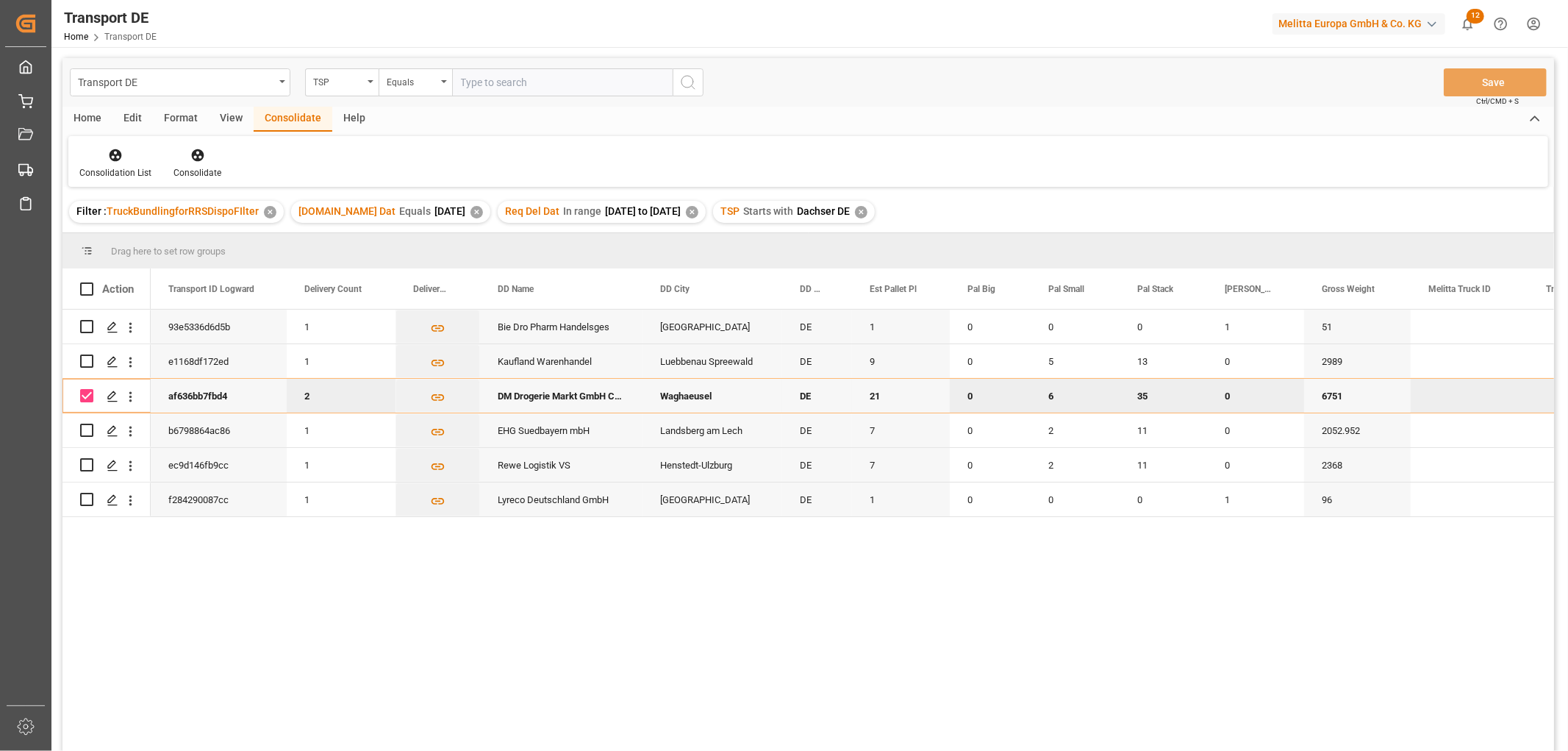
click at [84, 395] on input "Press Space to toggle row selection (checked)" at bounding box center [86, 395] width 13 height 13
checkbox input "false"
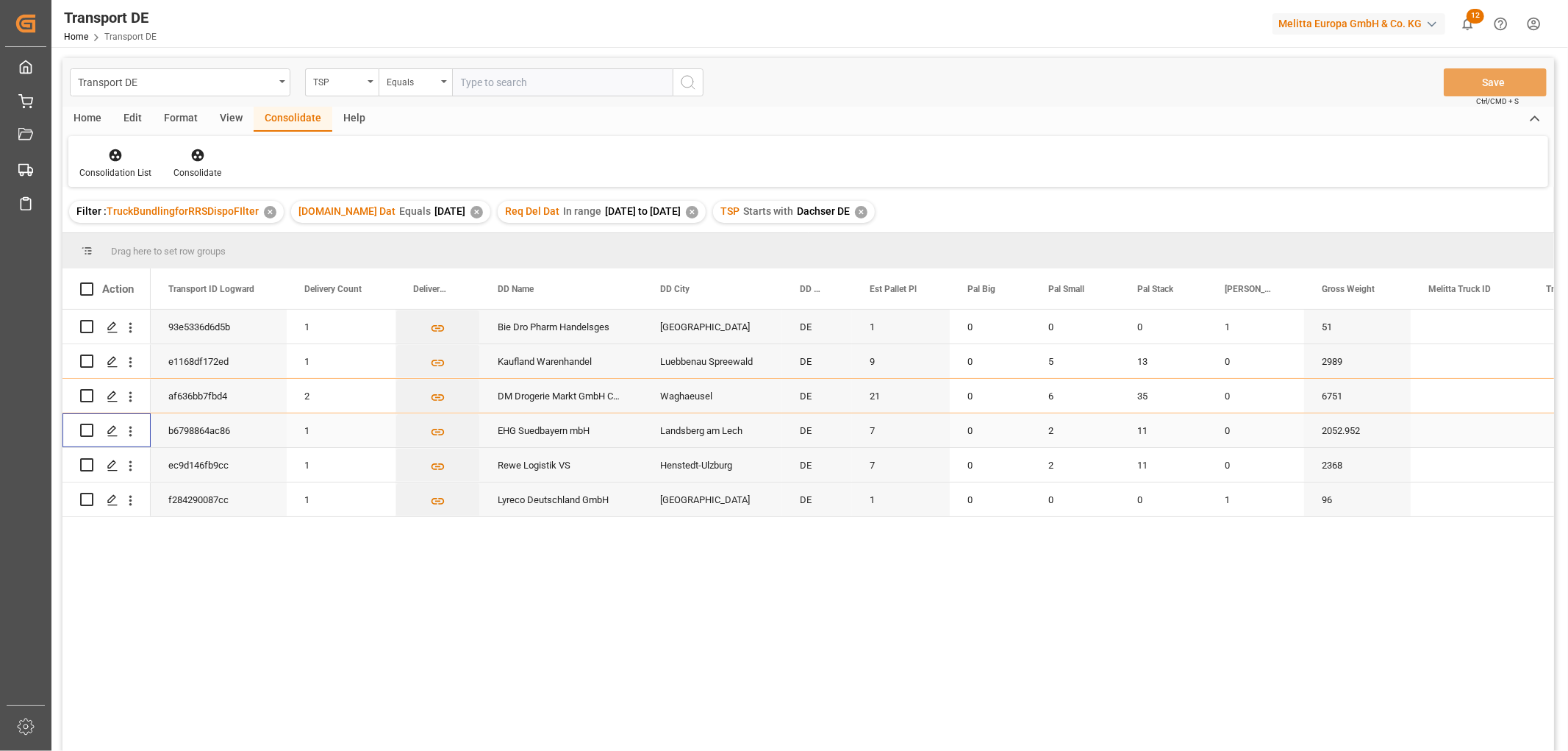
click at [85, 431] on input "Press Space to toggle row selection (unchecked)" at bounding box center [86, 430] width 13 height 13
click at [194, 152] on icon at bounding box center [197, 155] width 15 height 15
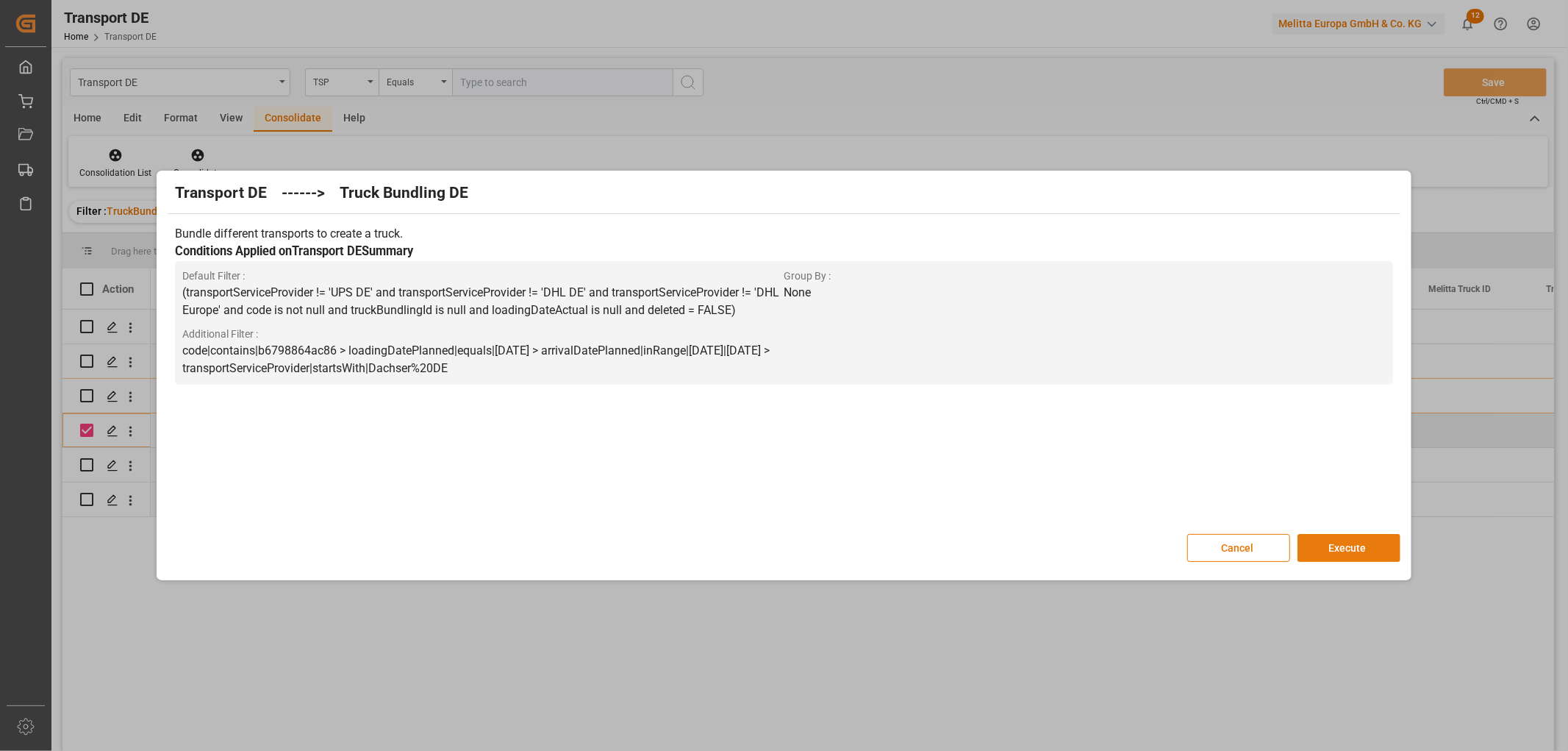
click at [1346, 546] on button "Execute" at bounding box center [1349, 548] width 103 height 28
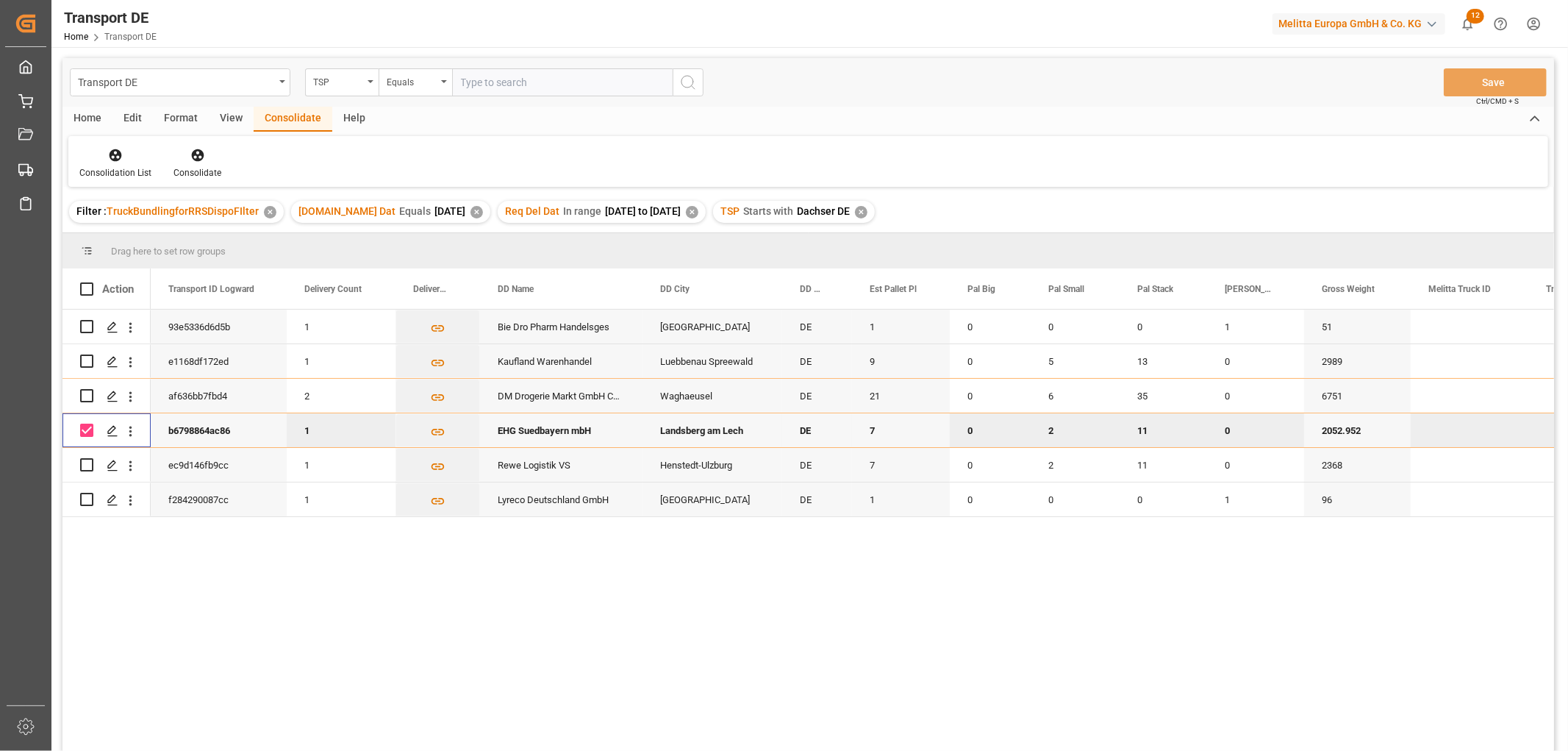
click at [87, 434] on input "Press Space to toggle row selection (checked)" at bounding box center [86, 430] width 13 height 13
checkbox input "false"
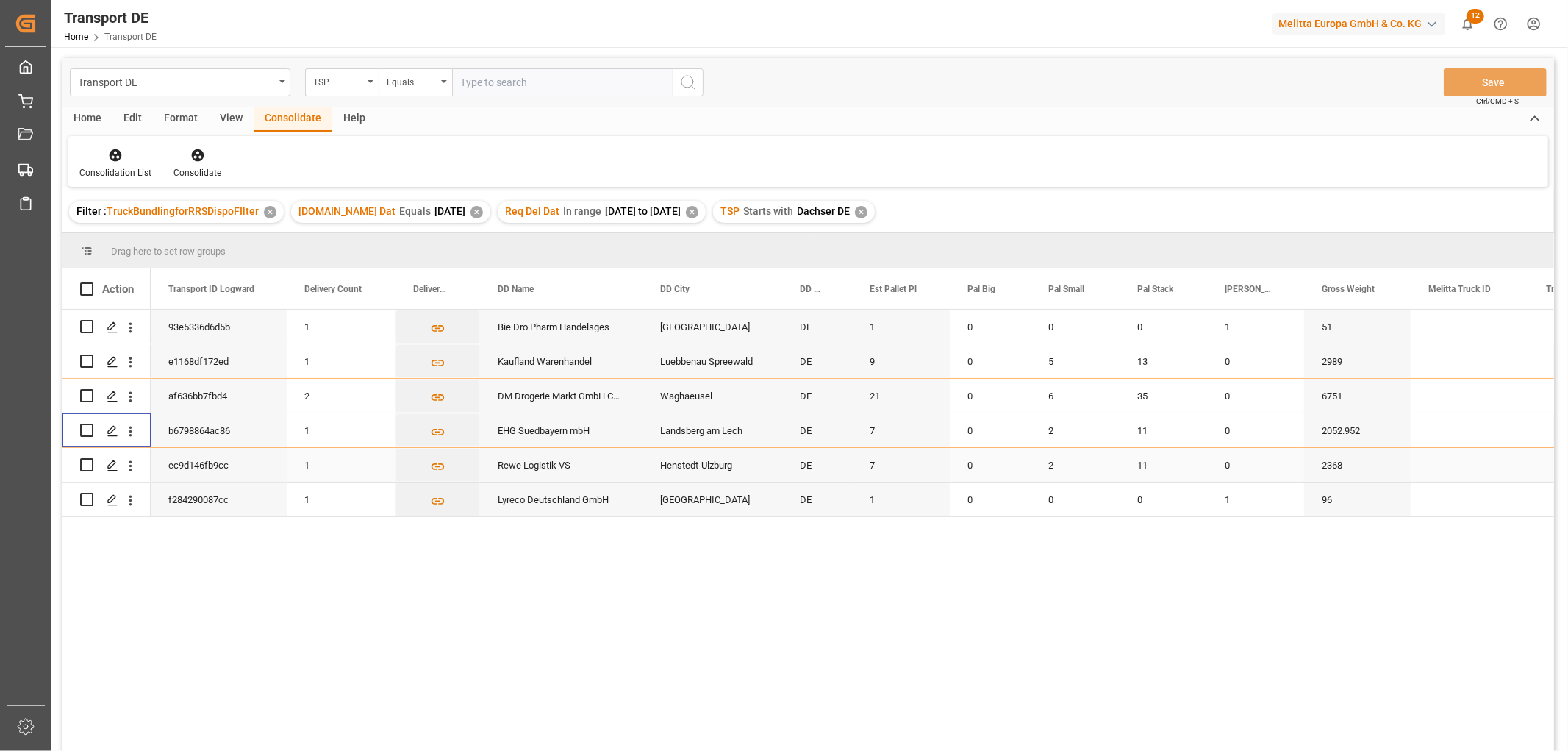
click at [90, 465] on input "Press Space to toggle row selection (unchecked)" at bounding box center [86, 464] width 13 height 13
click at [194, 153] on icon at bounding box center [197, 156] width 12 height 12
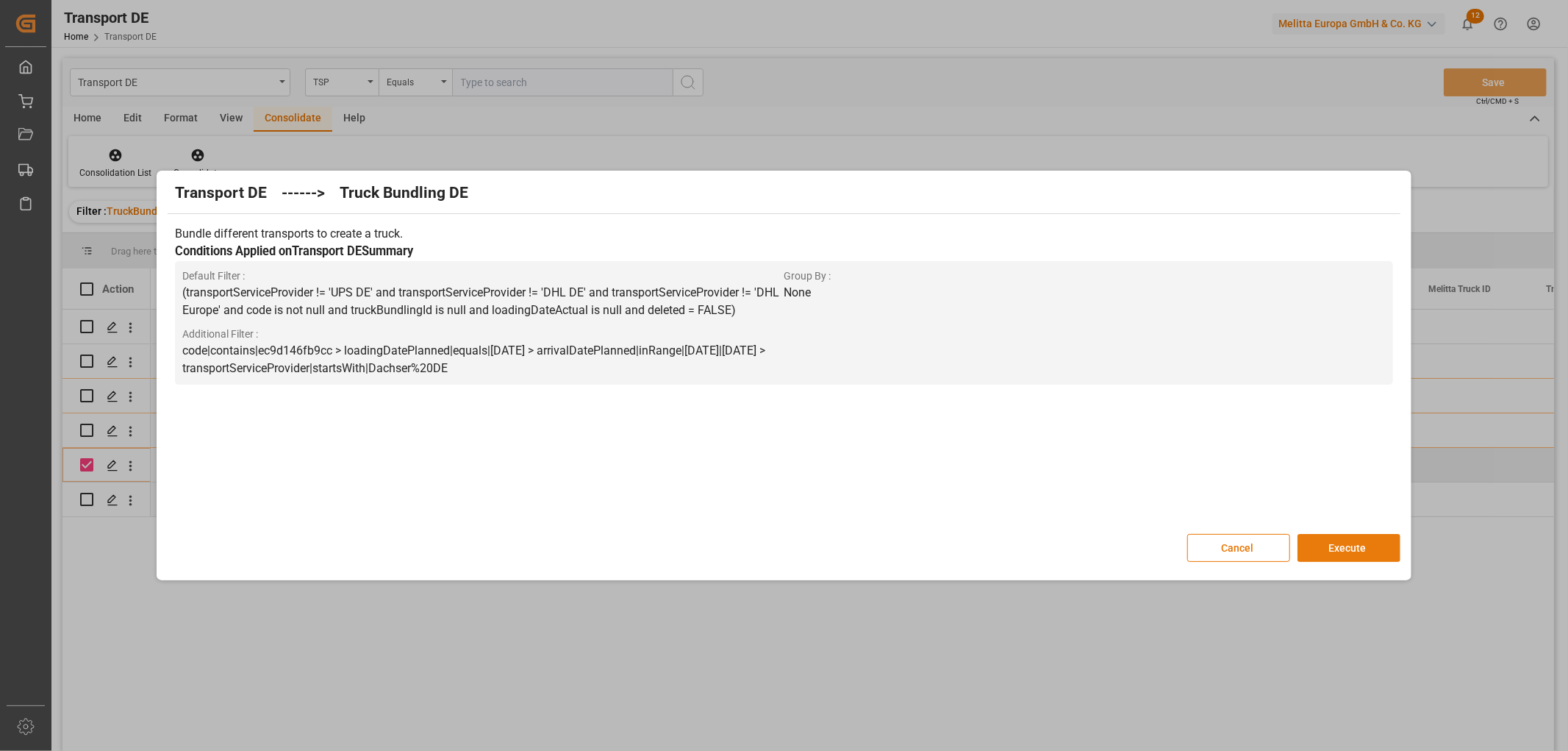
click at [1343, 541] on button "Execute" at bounding box center [1349, 548] width 103 height 28
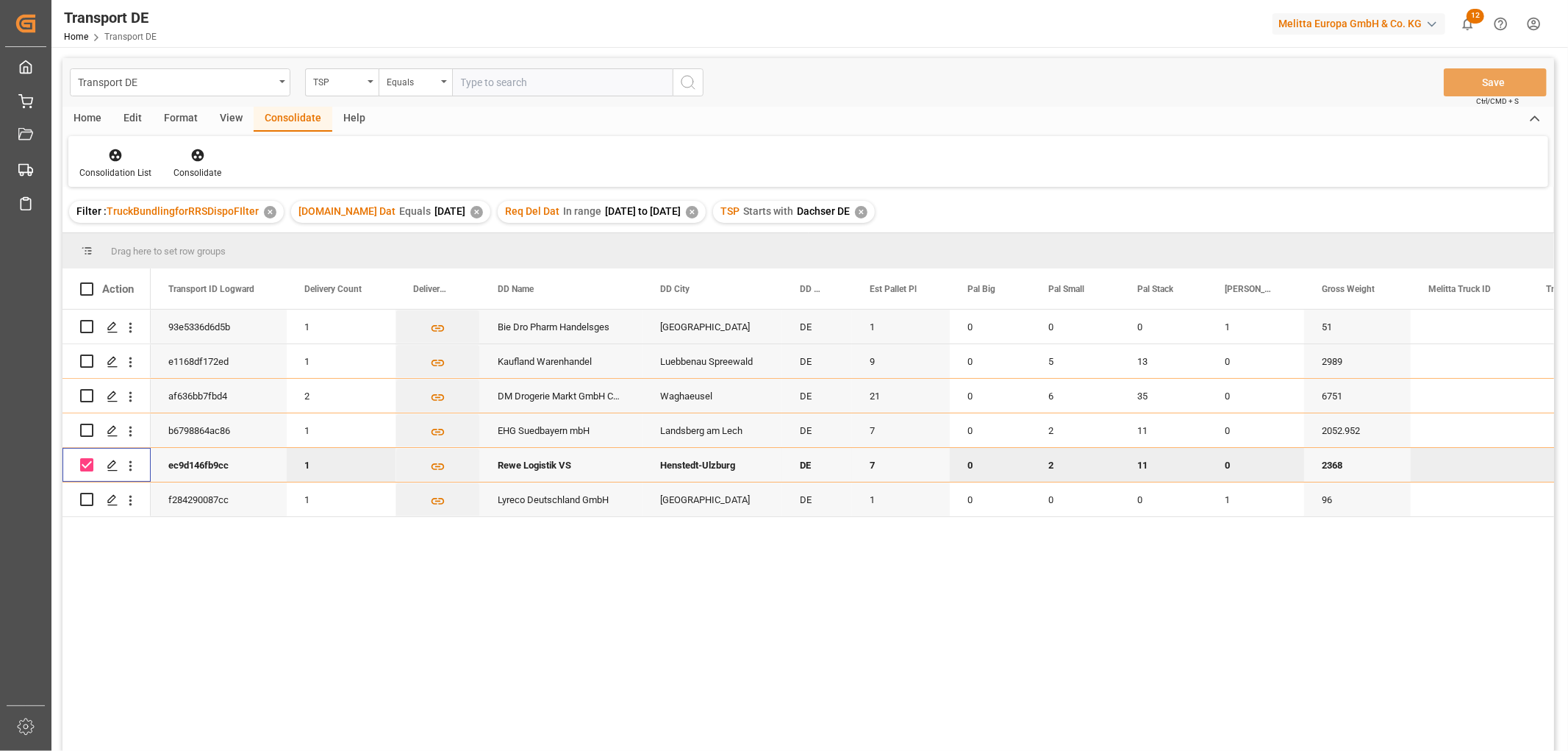
click at [91, 465] on input "Press Space to toggle row selection (checked)" at bounding box center [86, 464] width 13 height 13
checkbox input "false"
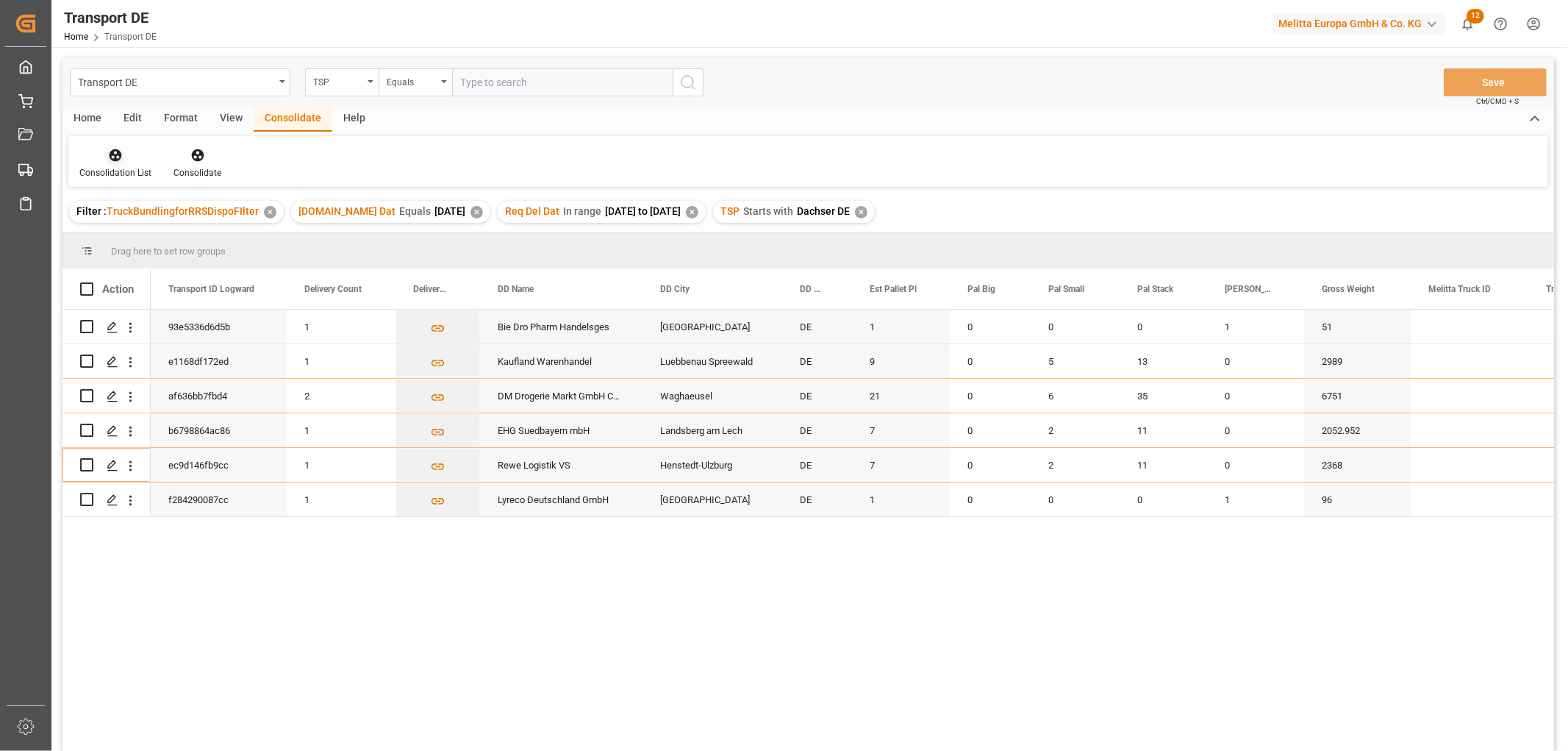
click at [114, 155] on icon at bounding box center [115, 156] width 12 height 12
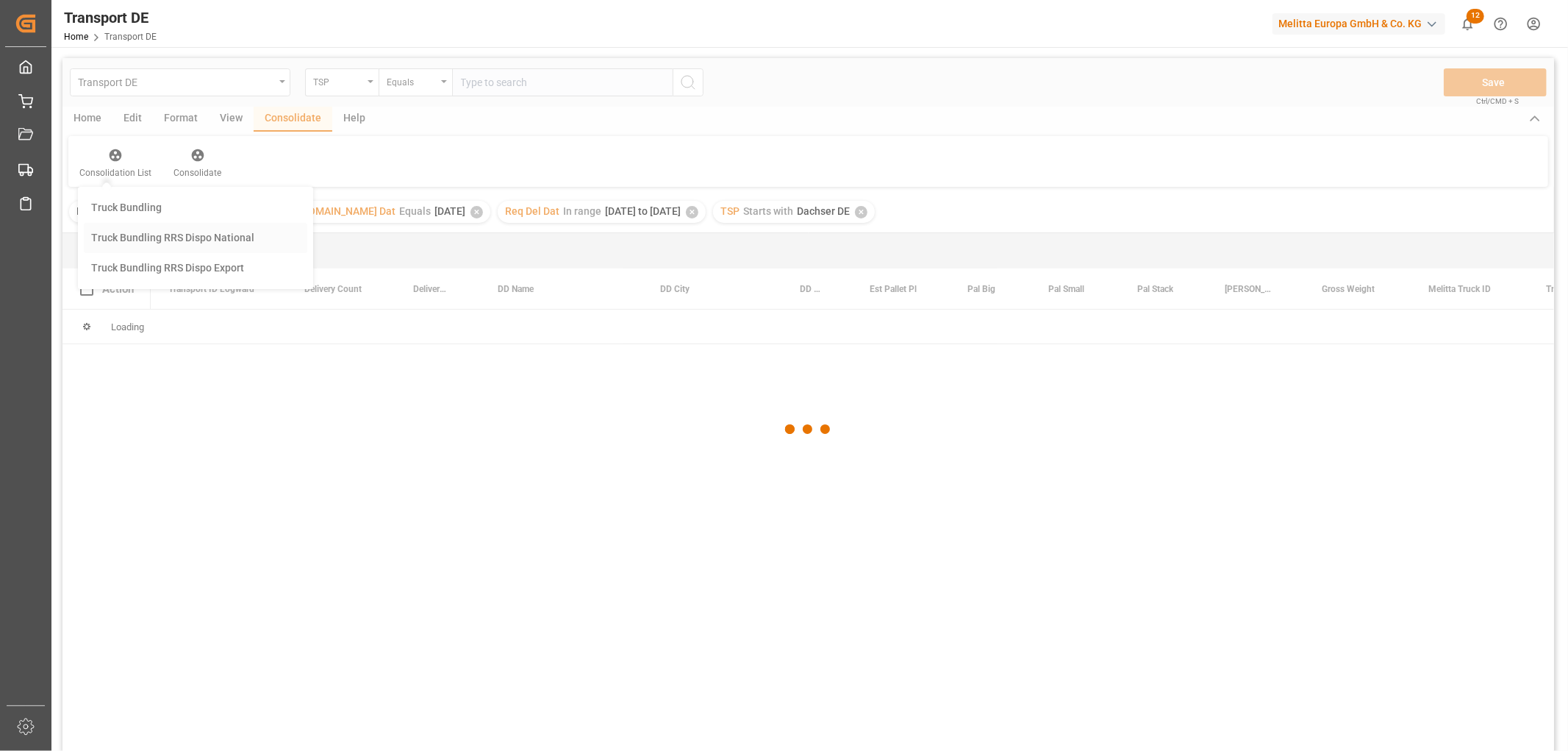
click at [127, 235] on div "Transport DE TSP Equals Save Ctrl/CMD + S Home Edit Format View Consolidate Hel…" at bounding box center [808, 423] width 1491 height 732
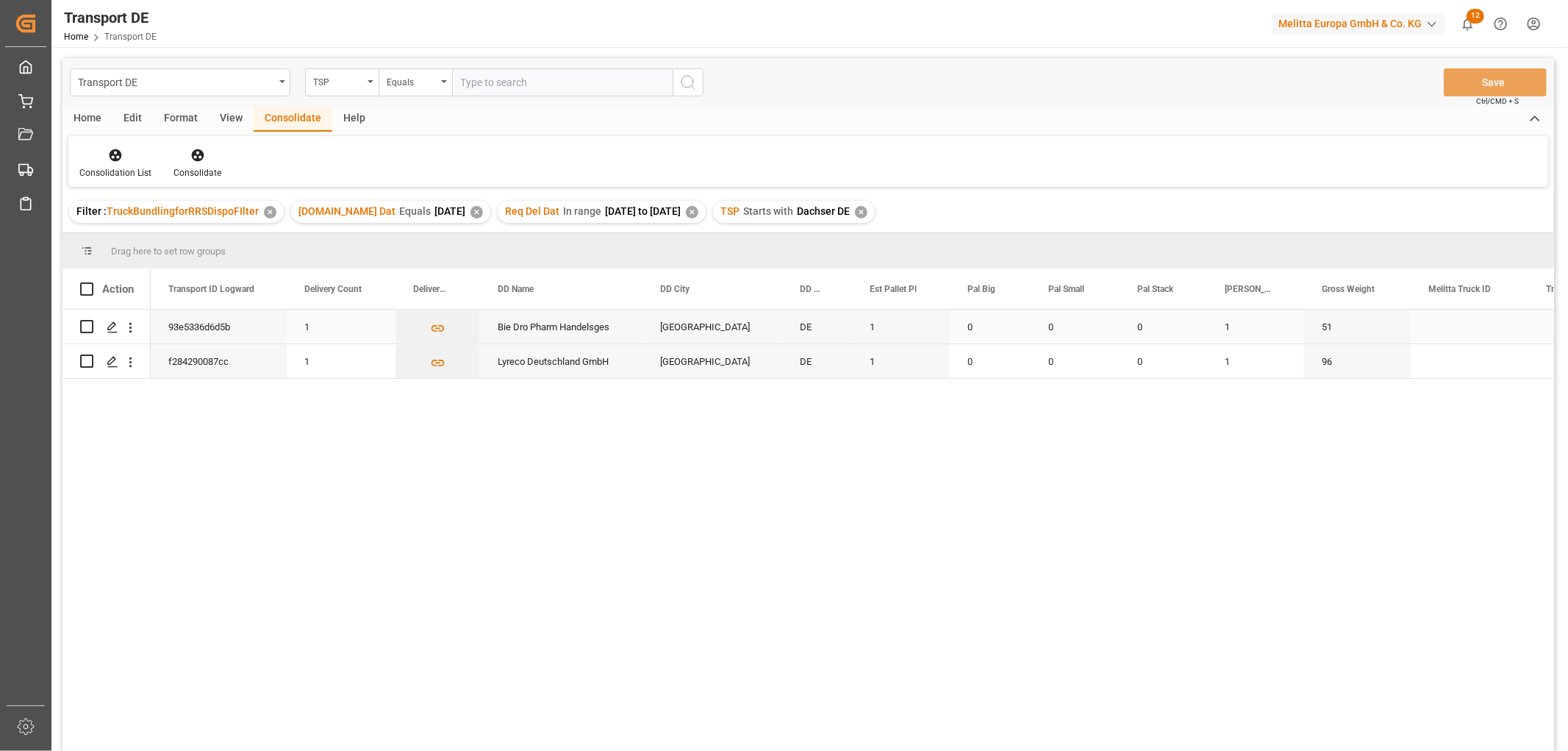
click at [92, 326] on input "Press Space to toggle row selection (unchecked)" at bounding box center [86, 326] width 13 height 13
checkbox input "true"
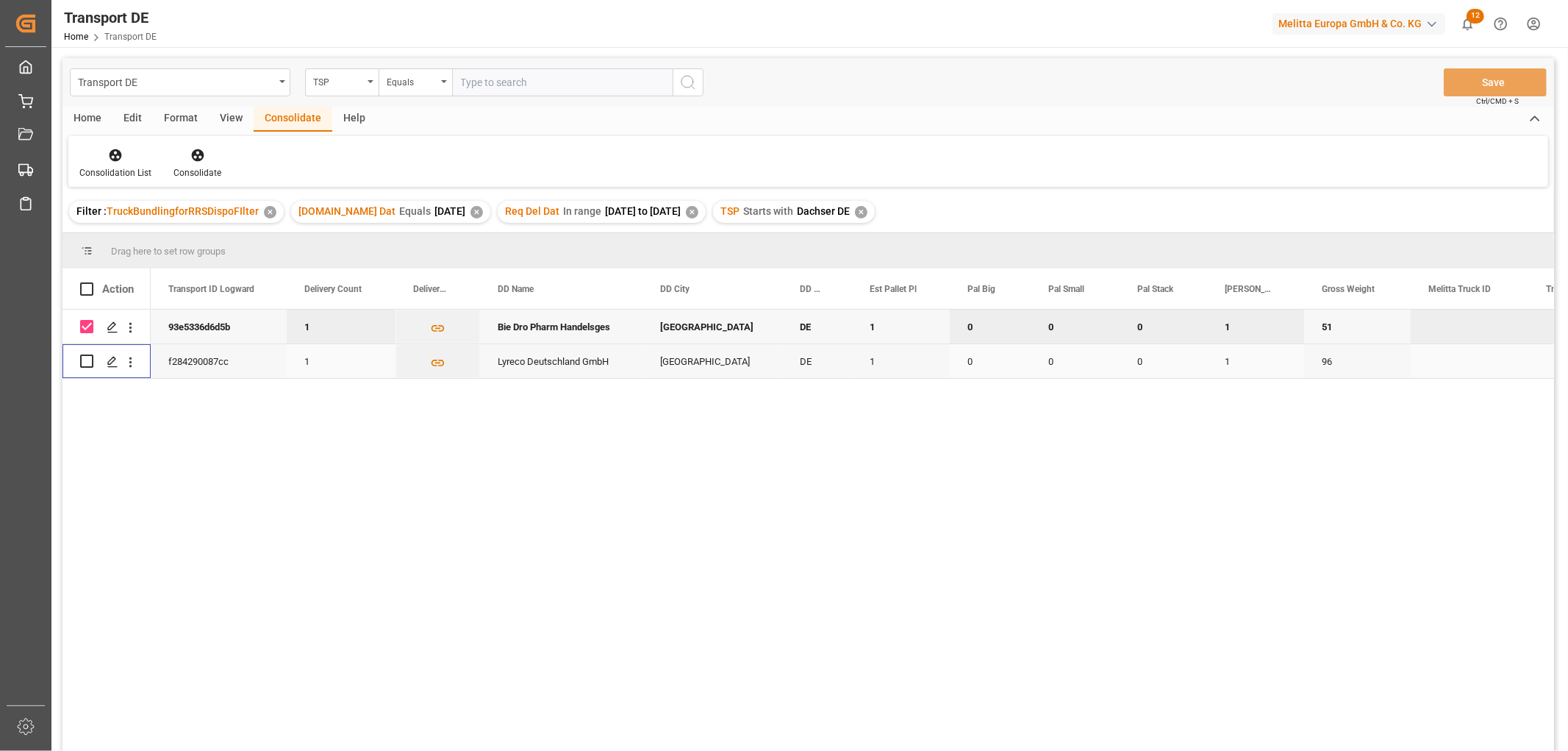
click at [89, 359] on input "Press Space to toggle row selection (unchecked)" at bounding box center [86, 361] width 13 height 13
checkbox input "true"
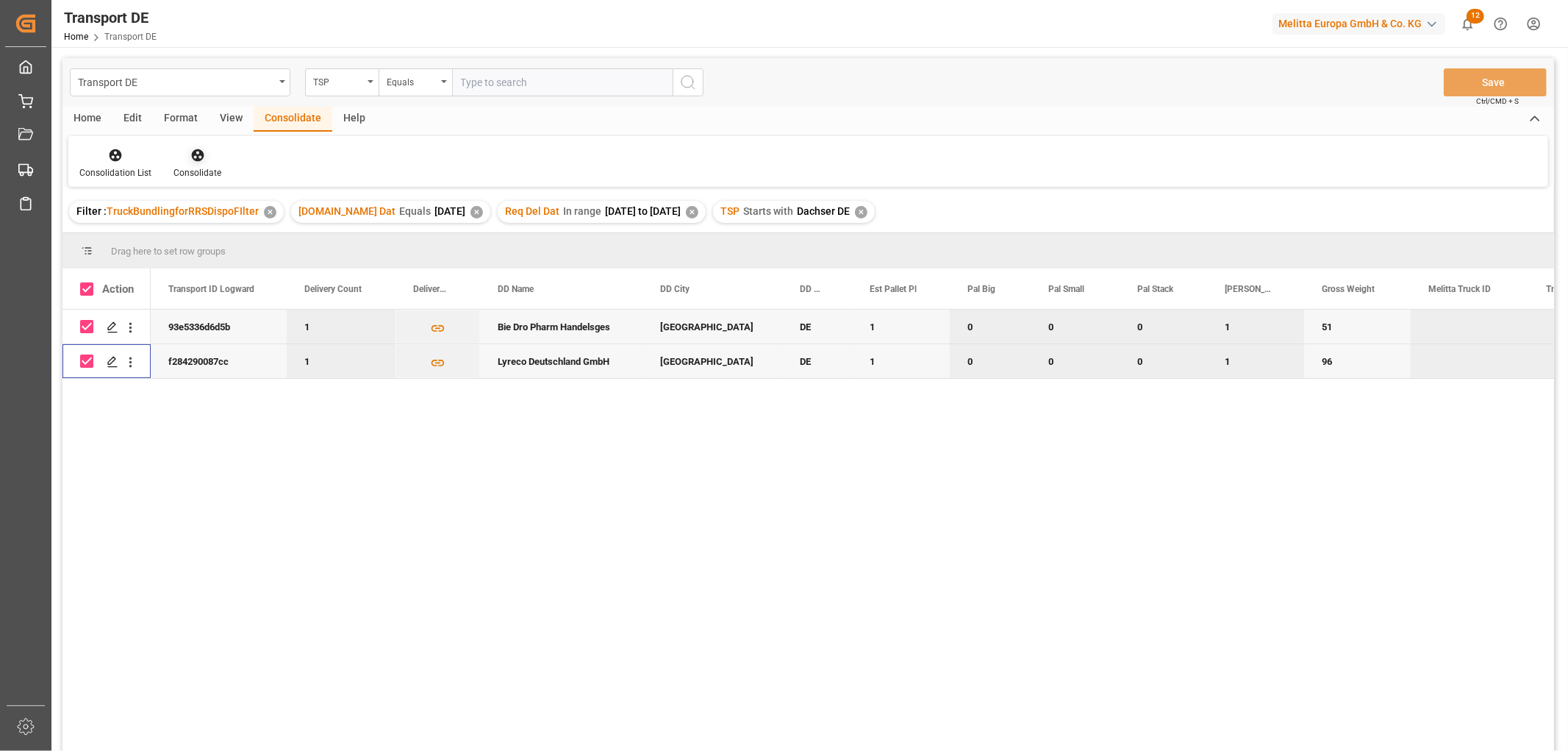
click at [196, 160] on icon at bounding box center [197, 155] width 15 height 15
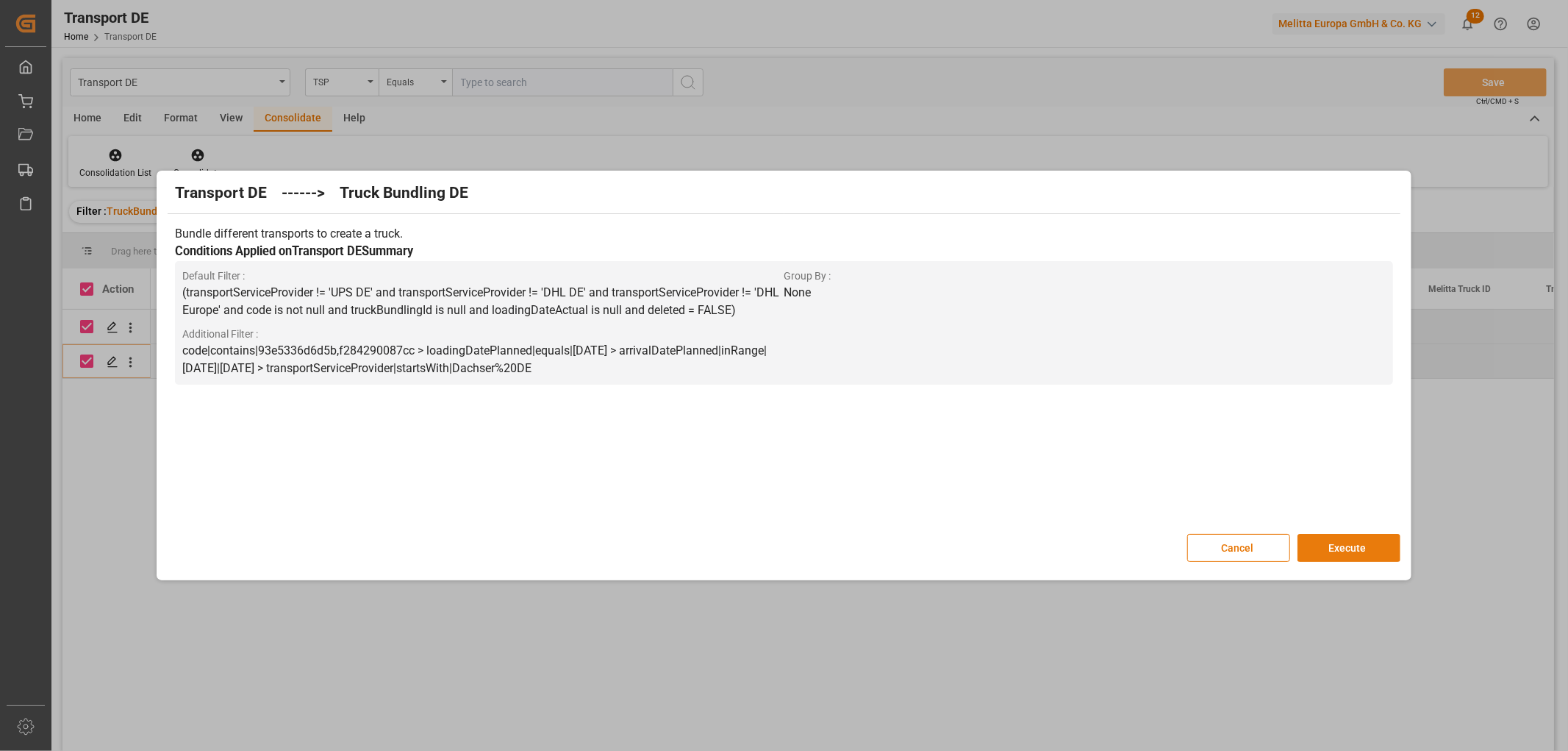
click at [1344, 545] on button "Execute" at bounding box center [1349, 548] width 103 height 28
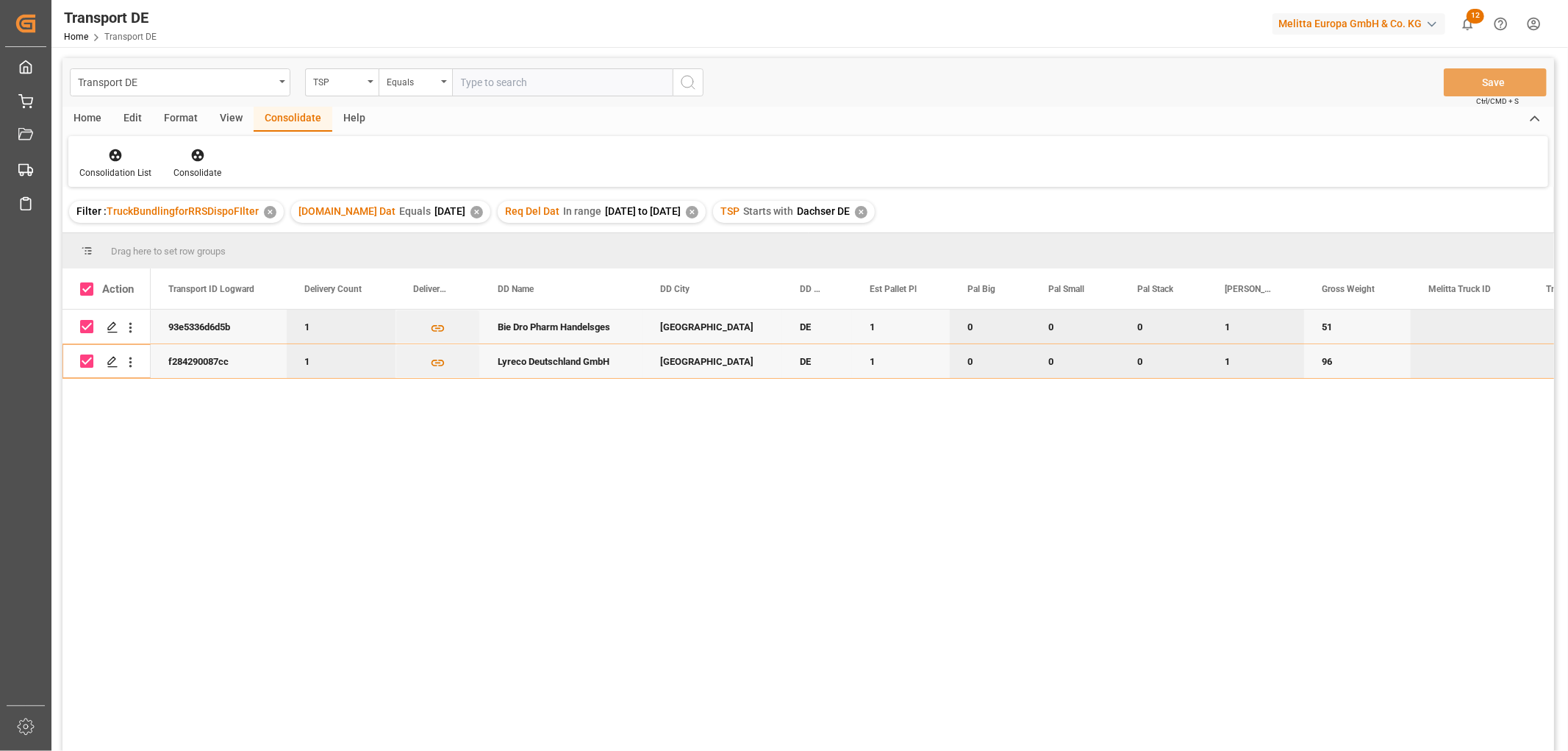
click at [91, 328] on input "Press Space to toggle row selection (checked)" at bounding box center [86, 326] width 13 height 13
checkbox input "false"
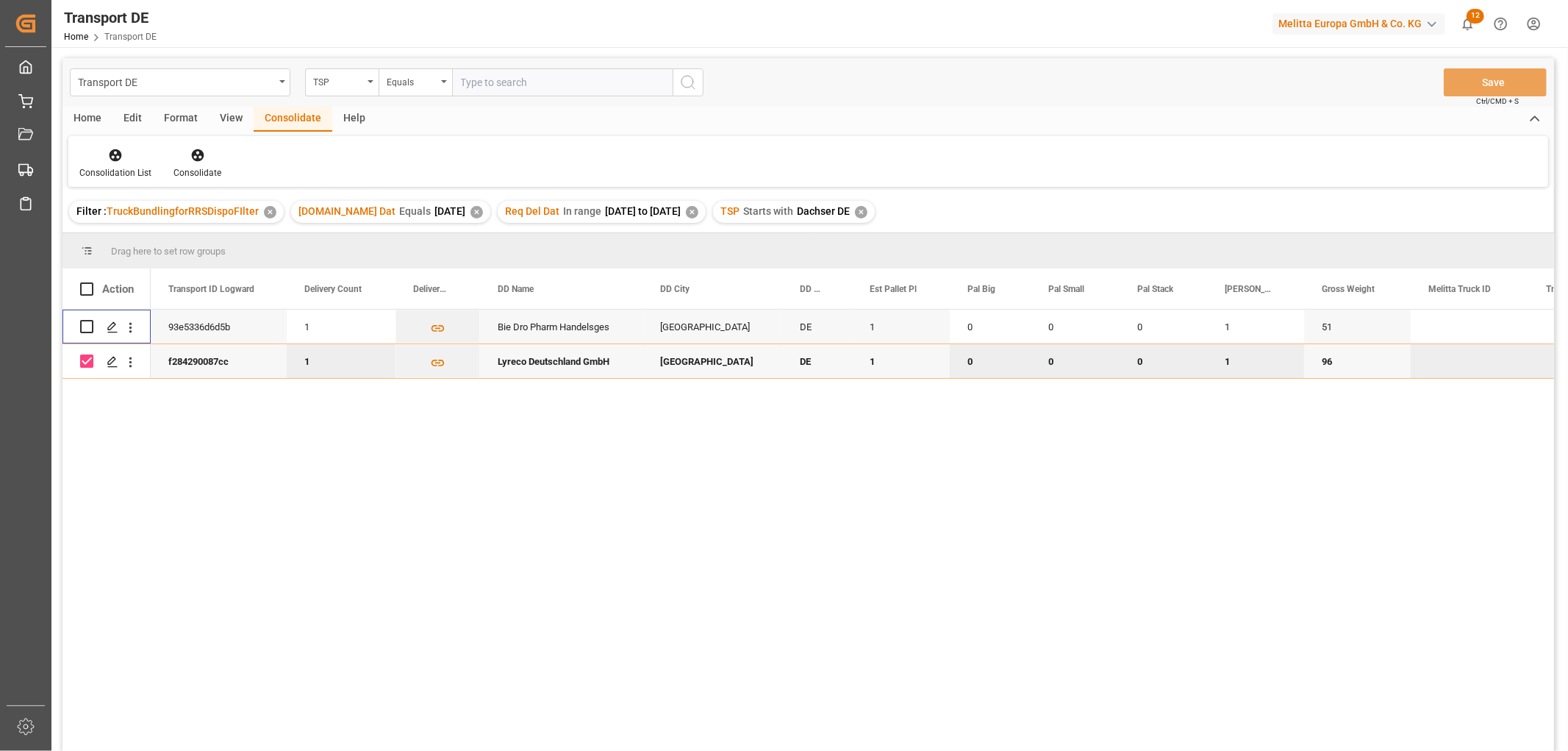
click at [90, 359] on input "Press Space to toggle row selection (checked)" at bounding box center [86, 361] width 13 height 13
checkbox input "false"
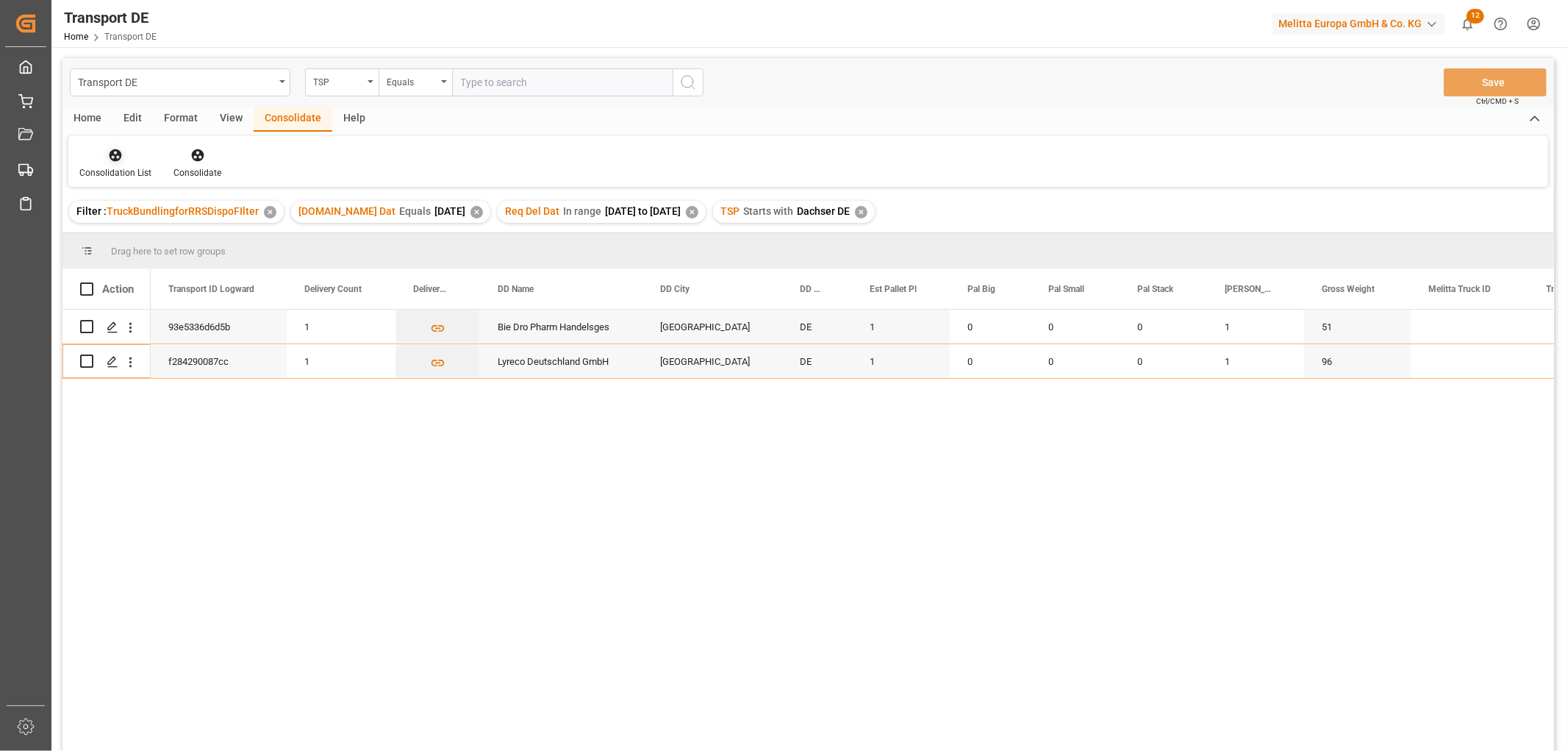
click at [118, 156] on icon at bounding box center [115, 155] width 15 height 15
click at [141, 232] on div "Transport DE TSP Equals Save Ctrl/CMD + S Home Edit Format View Consolidate Hel…" at bounding box center [808, 423] width 1491 height 732
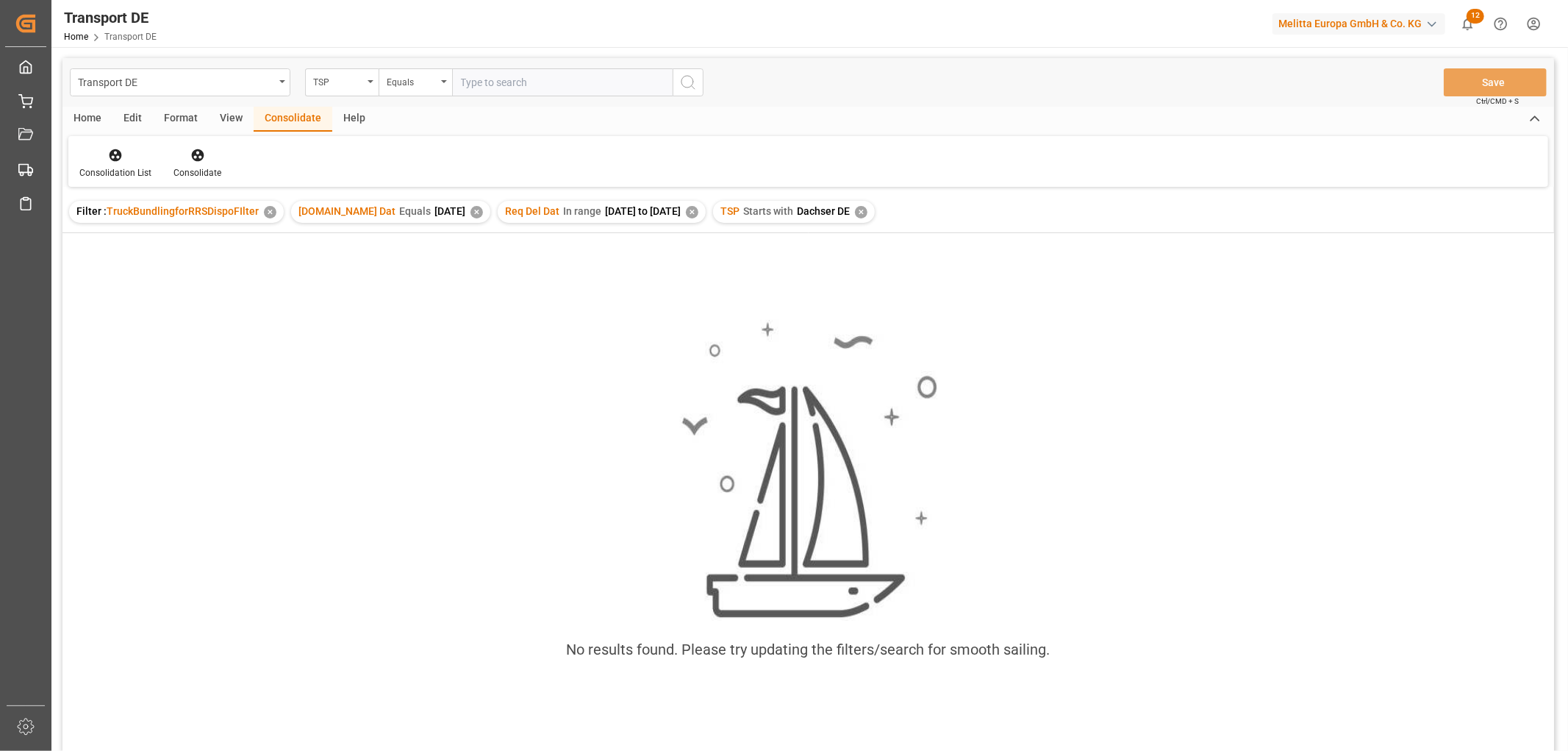
click at [867, 209] on div "✕" at bounding box center [861, 212] width 12 height 12
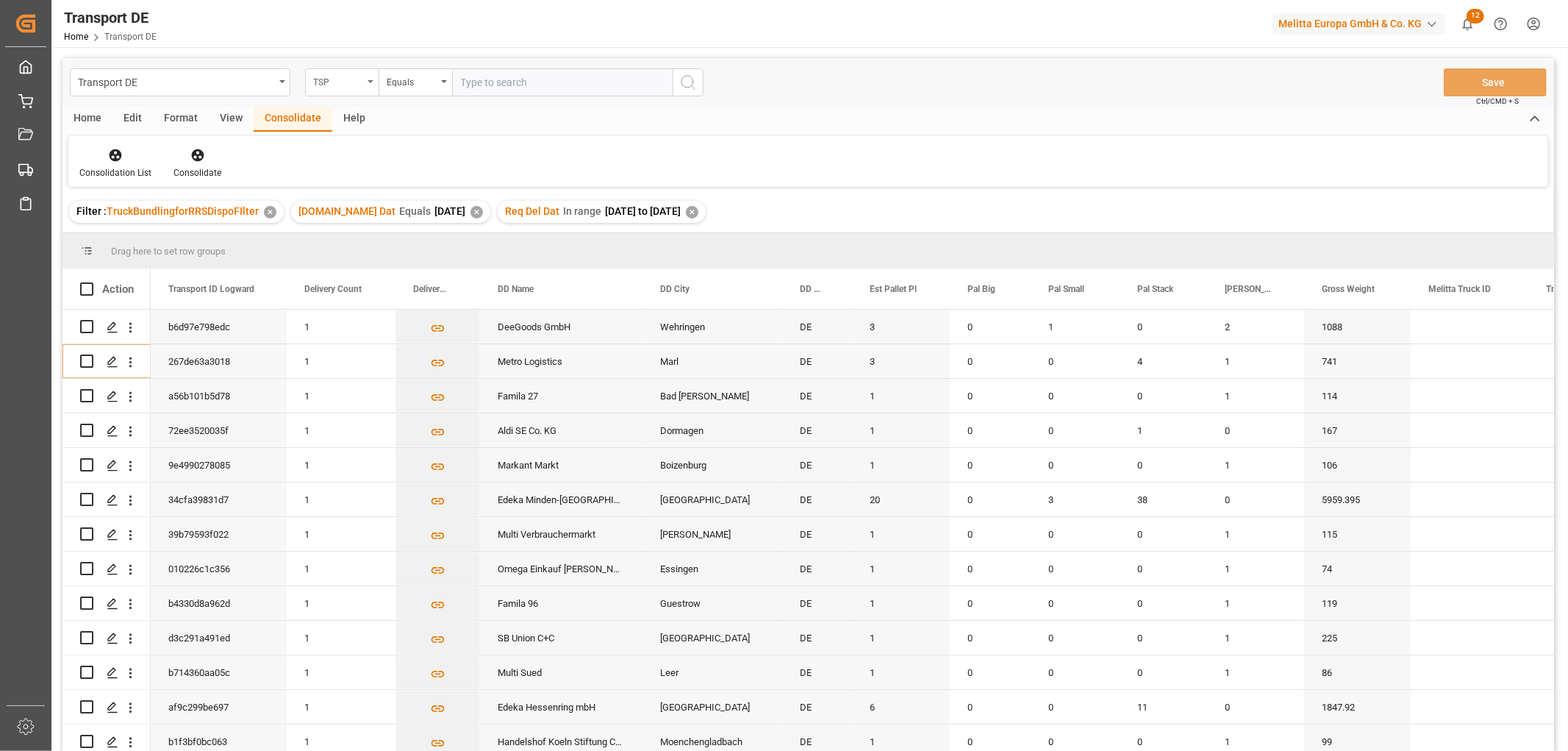
click at [335, 77] on div "TSP" at bounding box center [338, 80] width 50 height 17
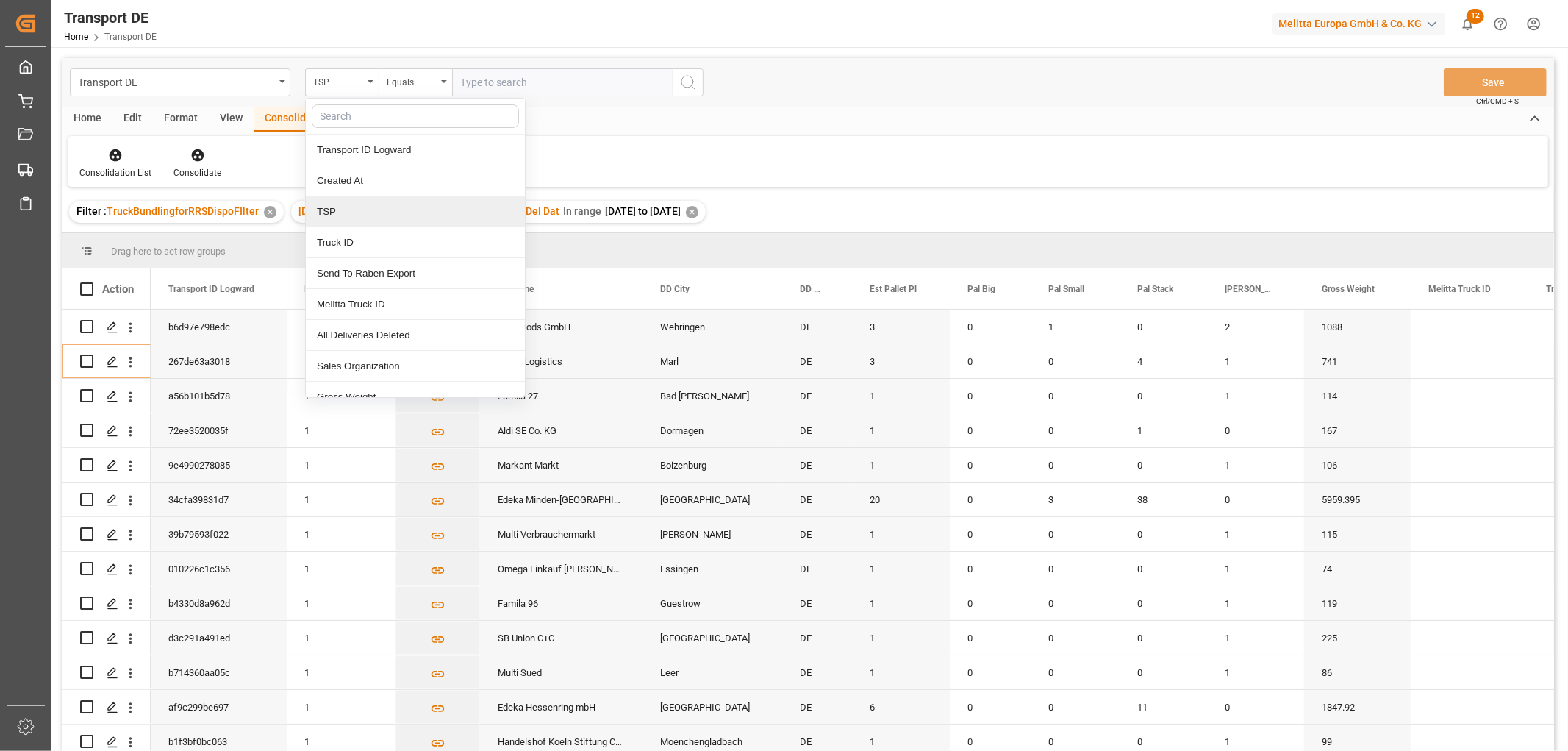
click at [343, 214] on div "TSP" at bounding box center [415, 211] width 219 height 31
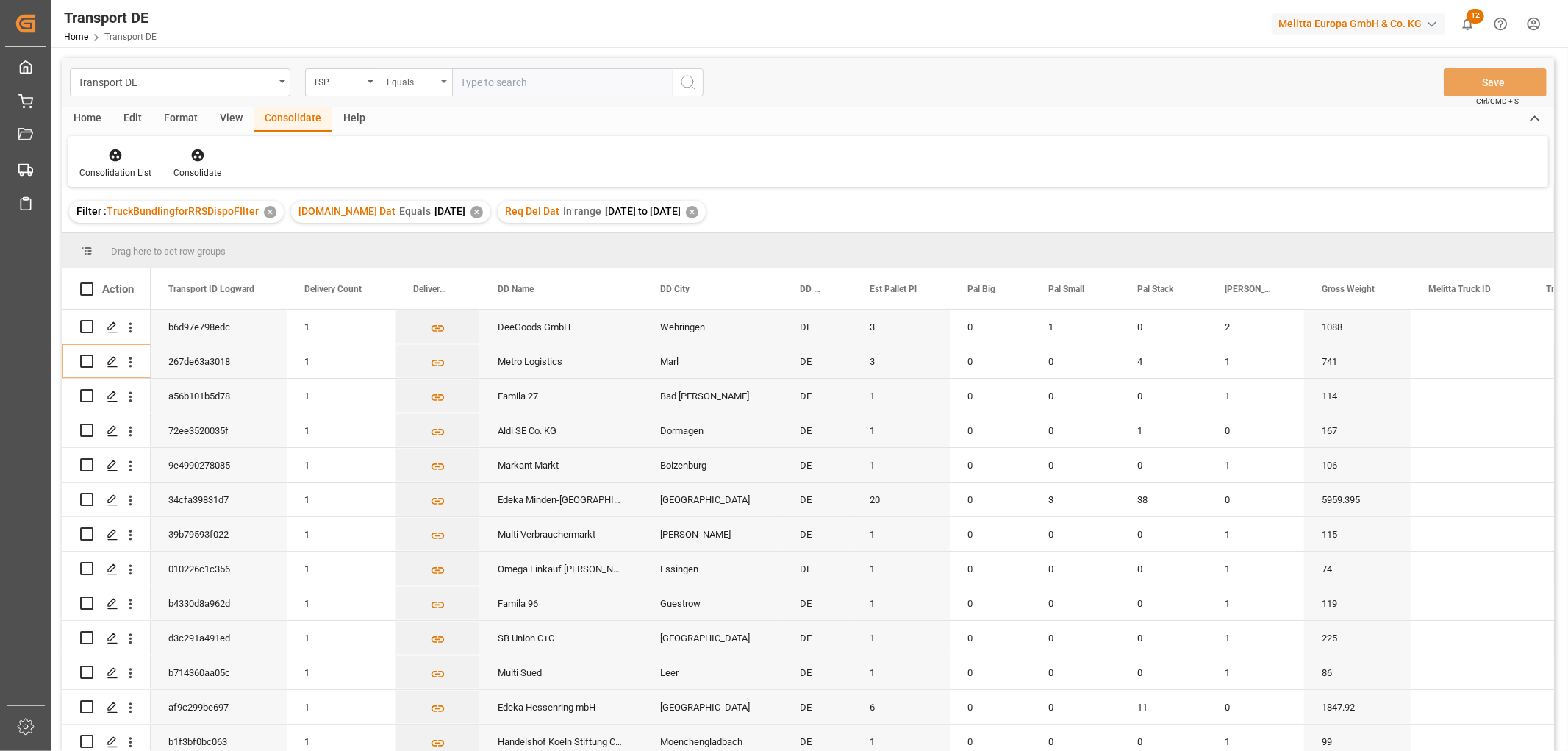
click at [414, 75] on div "Equals" at bounding box center [411, 80] width 50 height 17
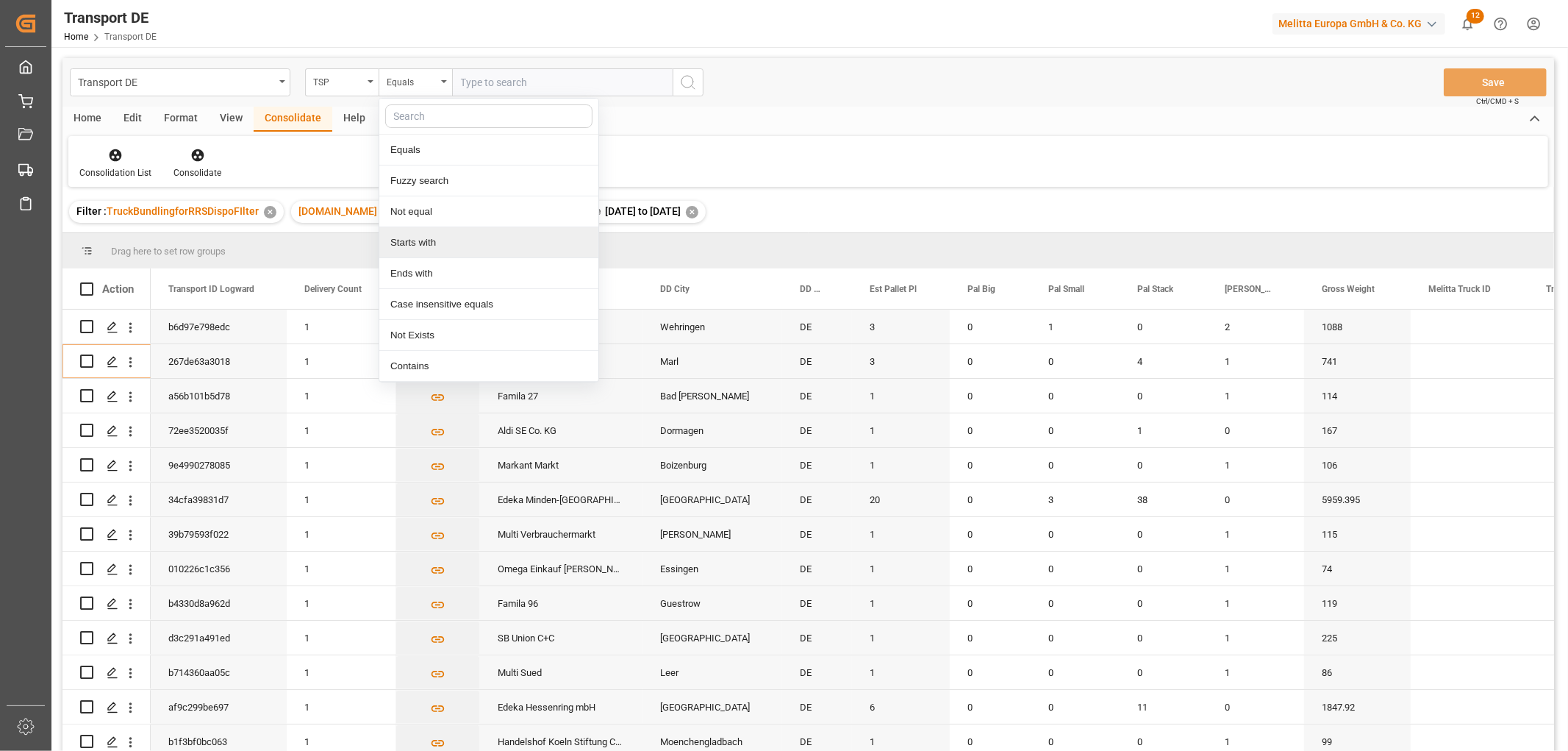
click at [424, 241] on div "Starts with" at bounding box center [489, 242] width 219 height 31
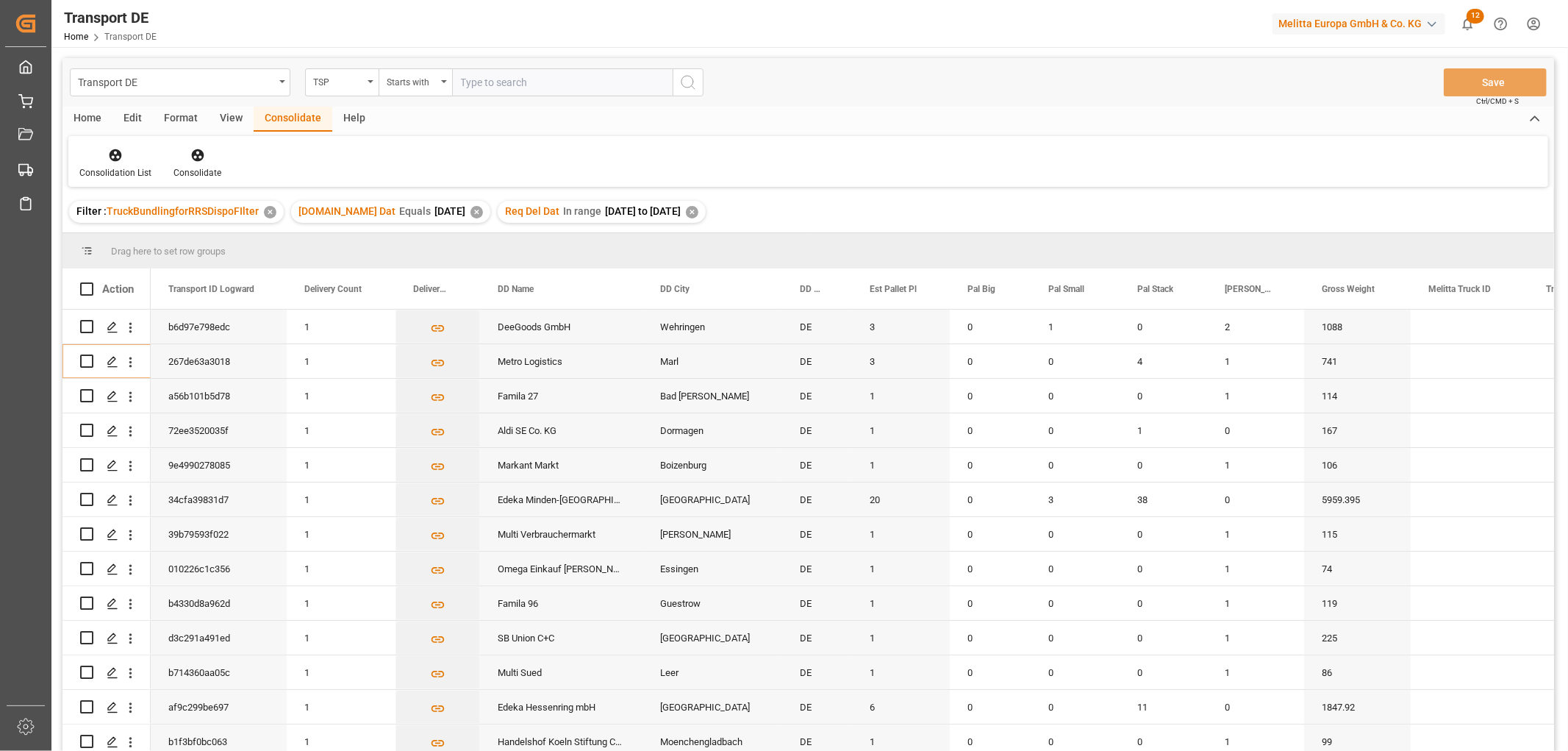
click at [468, 83] on input "text" at bounding box center [563, 83] width 221 height 28
type input "LIT DE"
click at [689, 84] on icon "search button" at bounding box center [688, 83] width 18 height 18
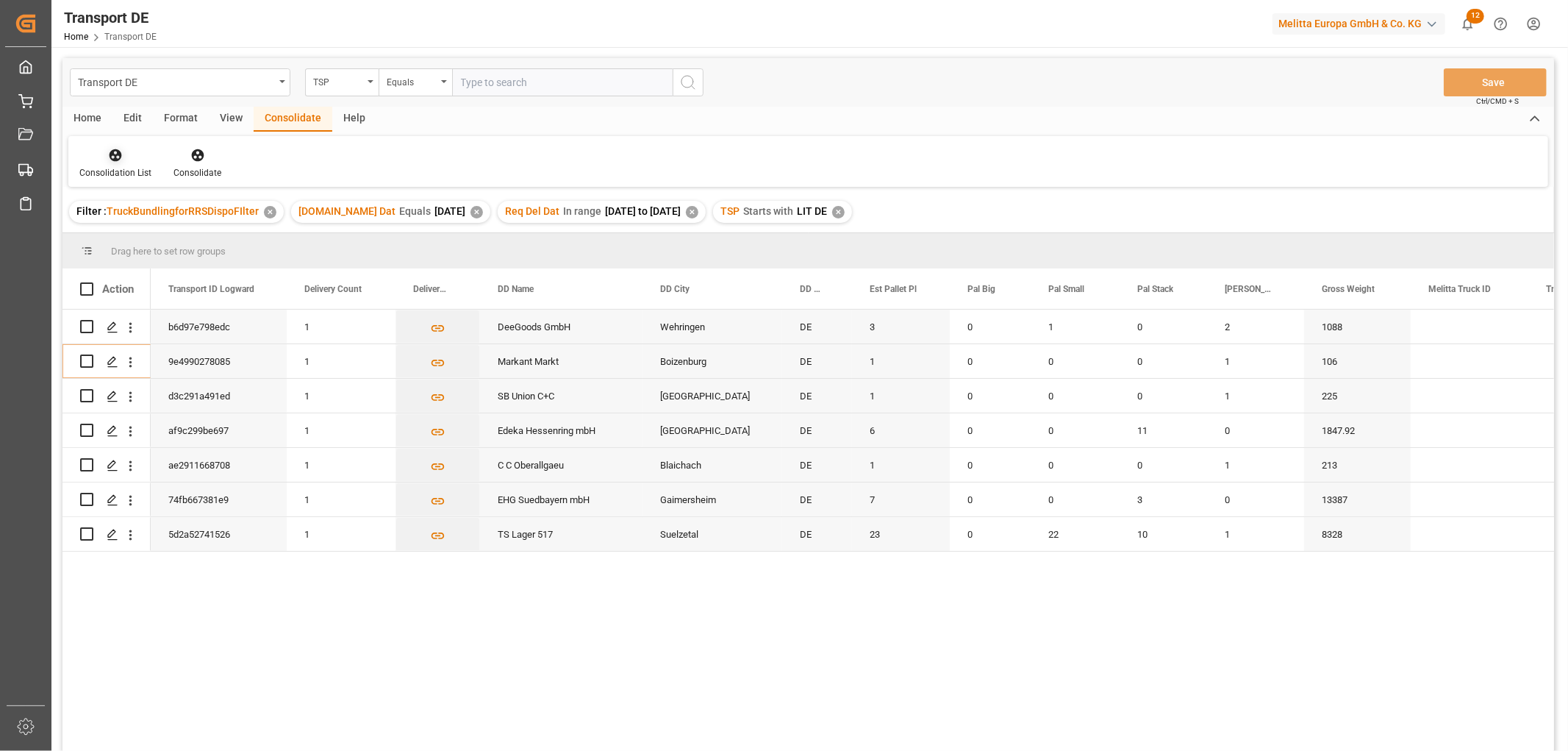
click at [119, 155] on icon at bounding box center [115, 156] width 12 height 12
click at [108, 237] on div "Transport DE TSP Equals Save Ctrl/CMD + S Home Edit Format View Consolidate Hel…" at bounding box center [808, 423] width 1491 height 732
click at [118, 152] on icon at bounding box center [115, 156] width 12 height 12
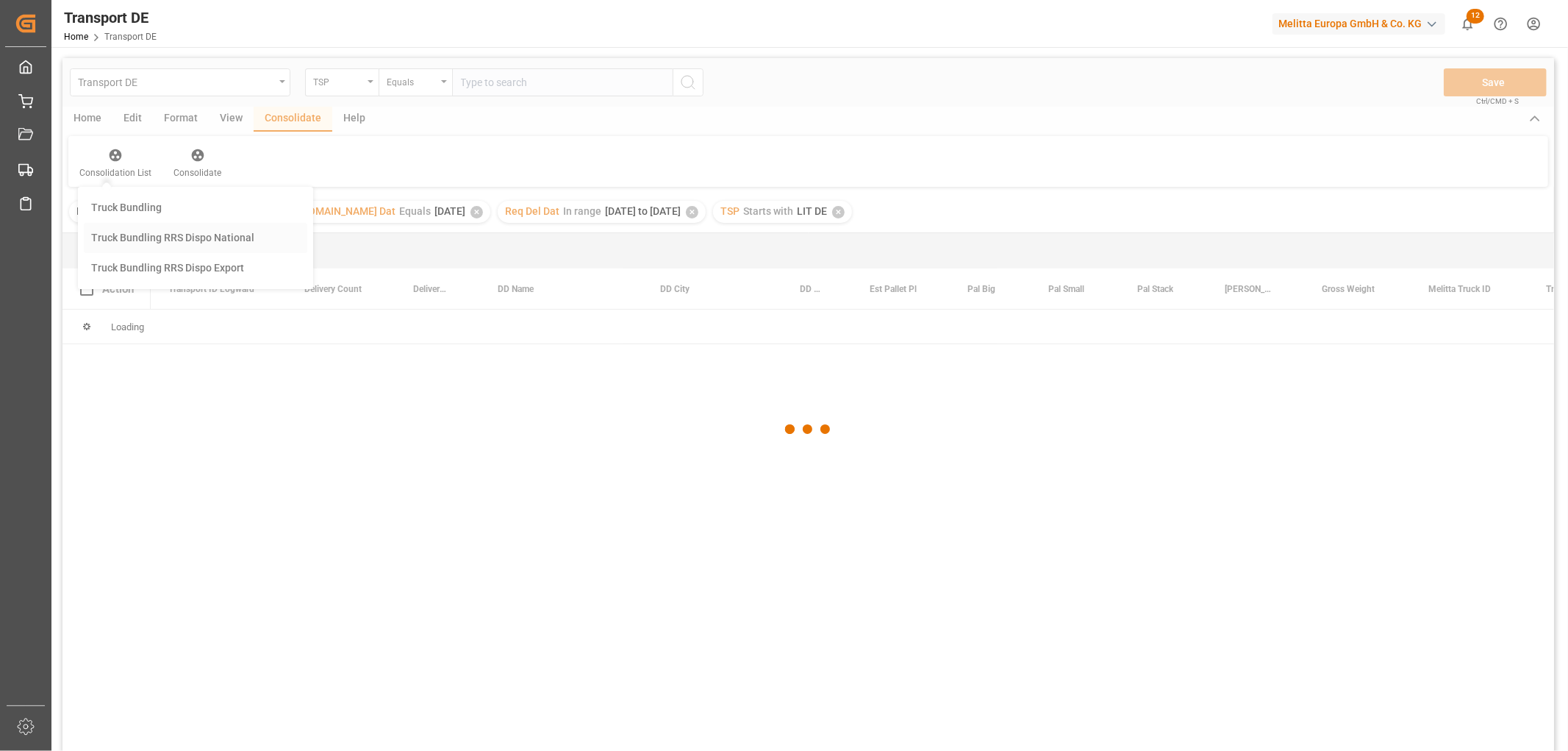
click at [119, 232] on div "Transport DE TSP Equals Save Ctrl/CMD + S Home Edit Format View Consolidate Hel…" at bounding box center [808, 423] width 1491 height 732
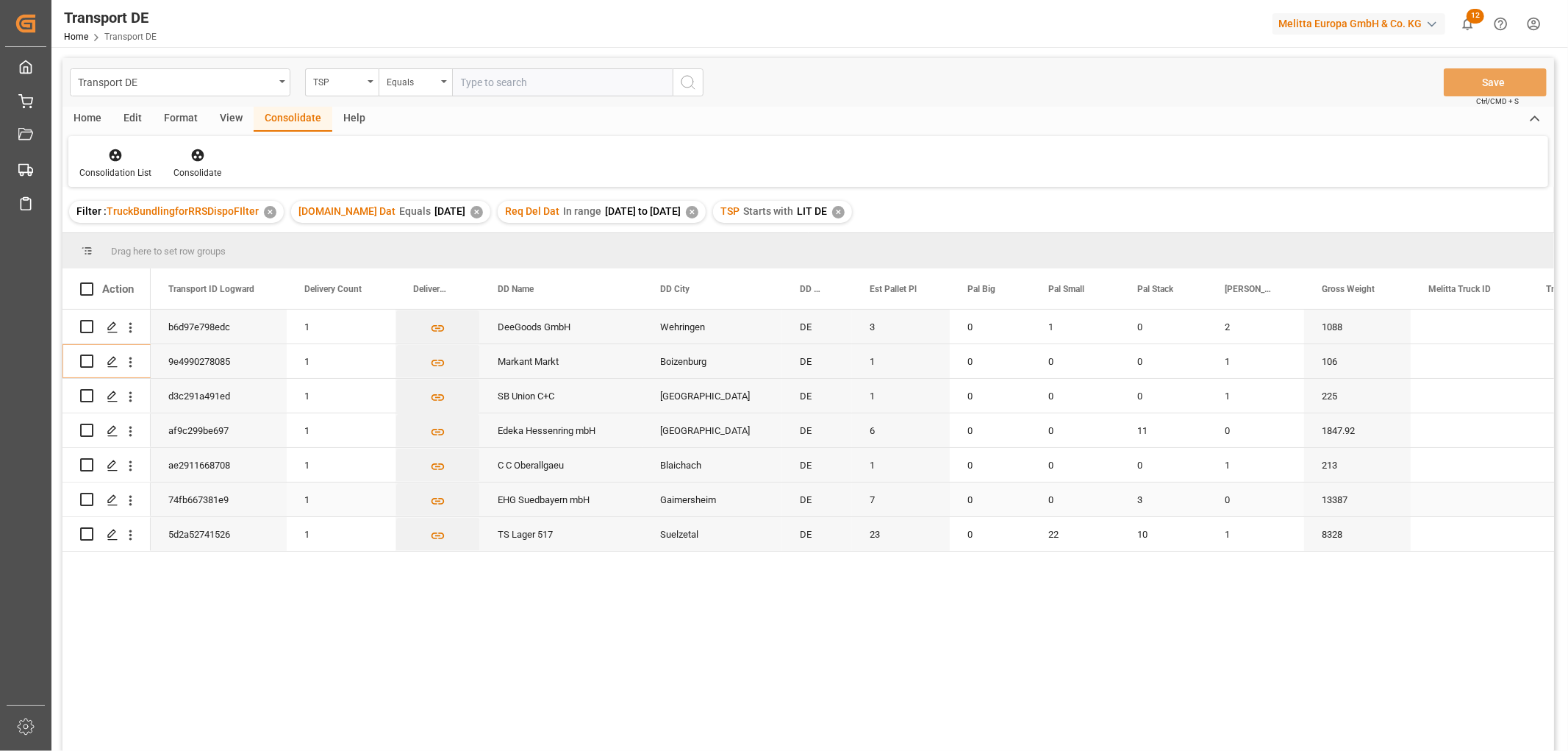
click at [87, 498] on input "Press Space to toggle row selection (unchecked)" at bounding box center [86, 499] width 13 height 13
click at [194, 156] on icon at bounding box center [197, 155] width 15 height 15
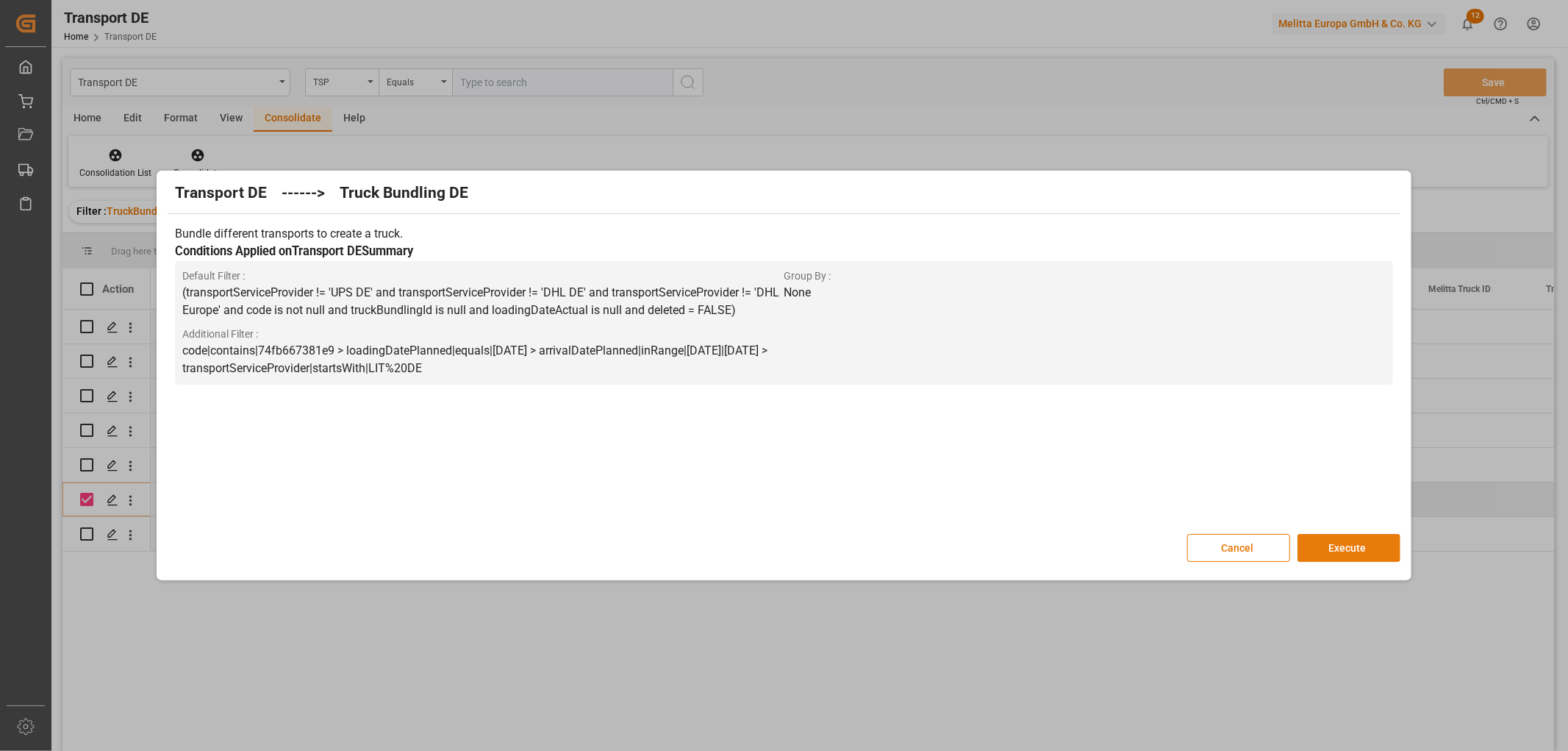
click at [1339, 542] on button "Execute" at bounding box center [1349, 548] width 103 height 28
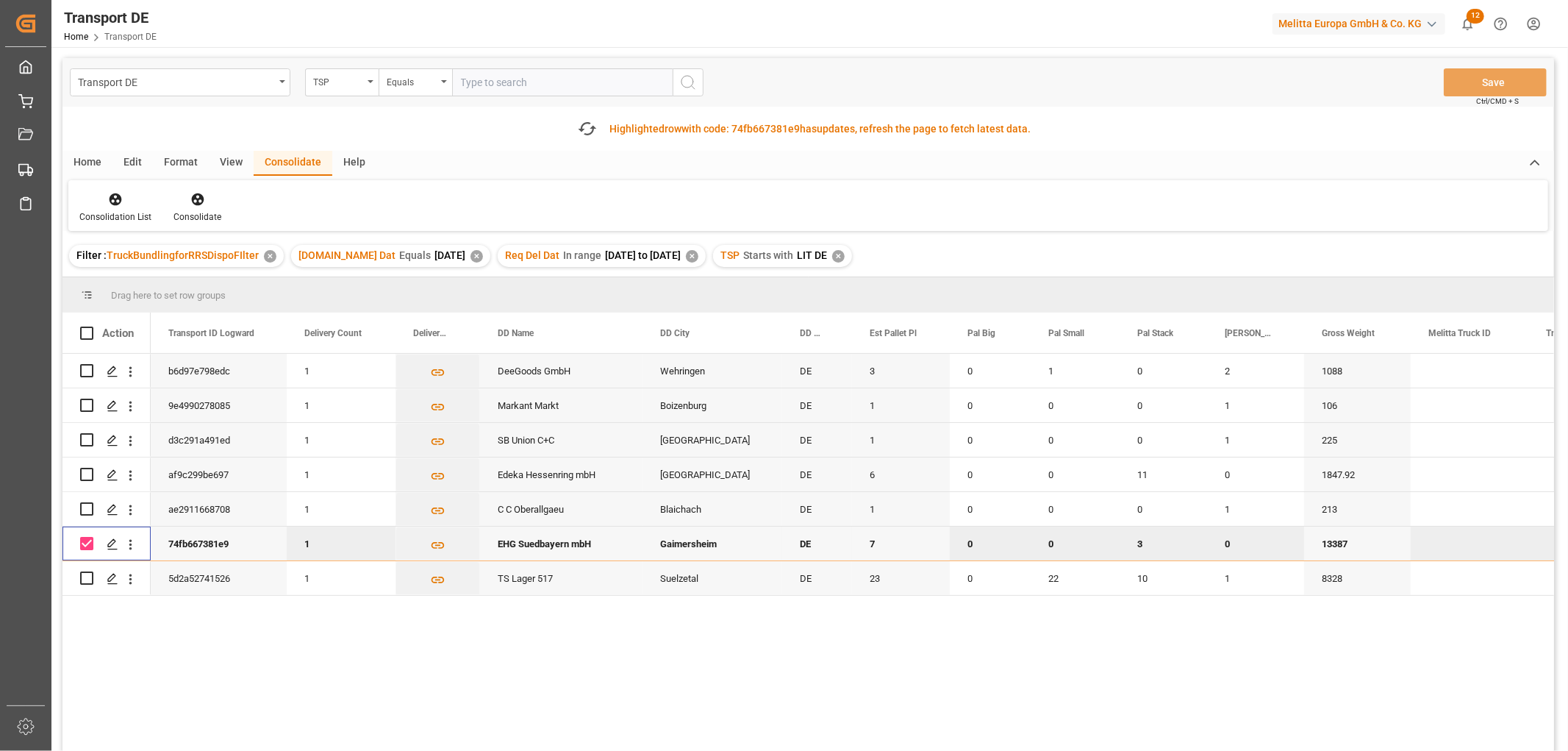
click at [86, 542] on input "Press Space to toggle row selection (checked)" at bounding box center [86, 543] width 13 height 13
checkbox input "false"
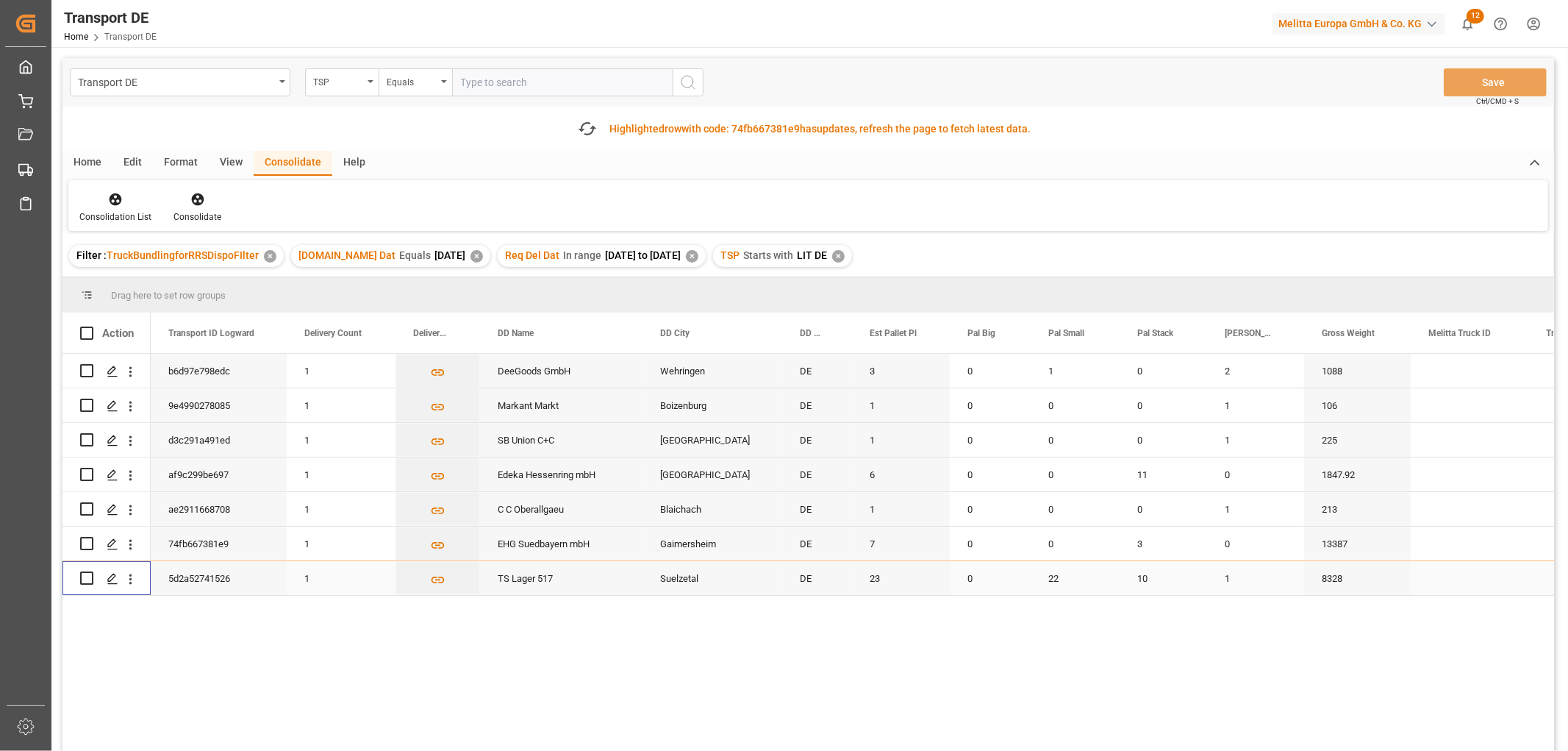
click at [86, 578] on input "Press Space to toggle row selection (unchecked)" at bounding box center [86, 578] width 13 height 13
click at [187, 192] on div at bounding box center [197, 199] width 48 height 16
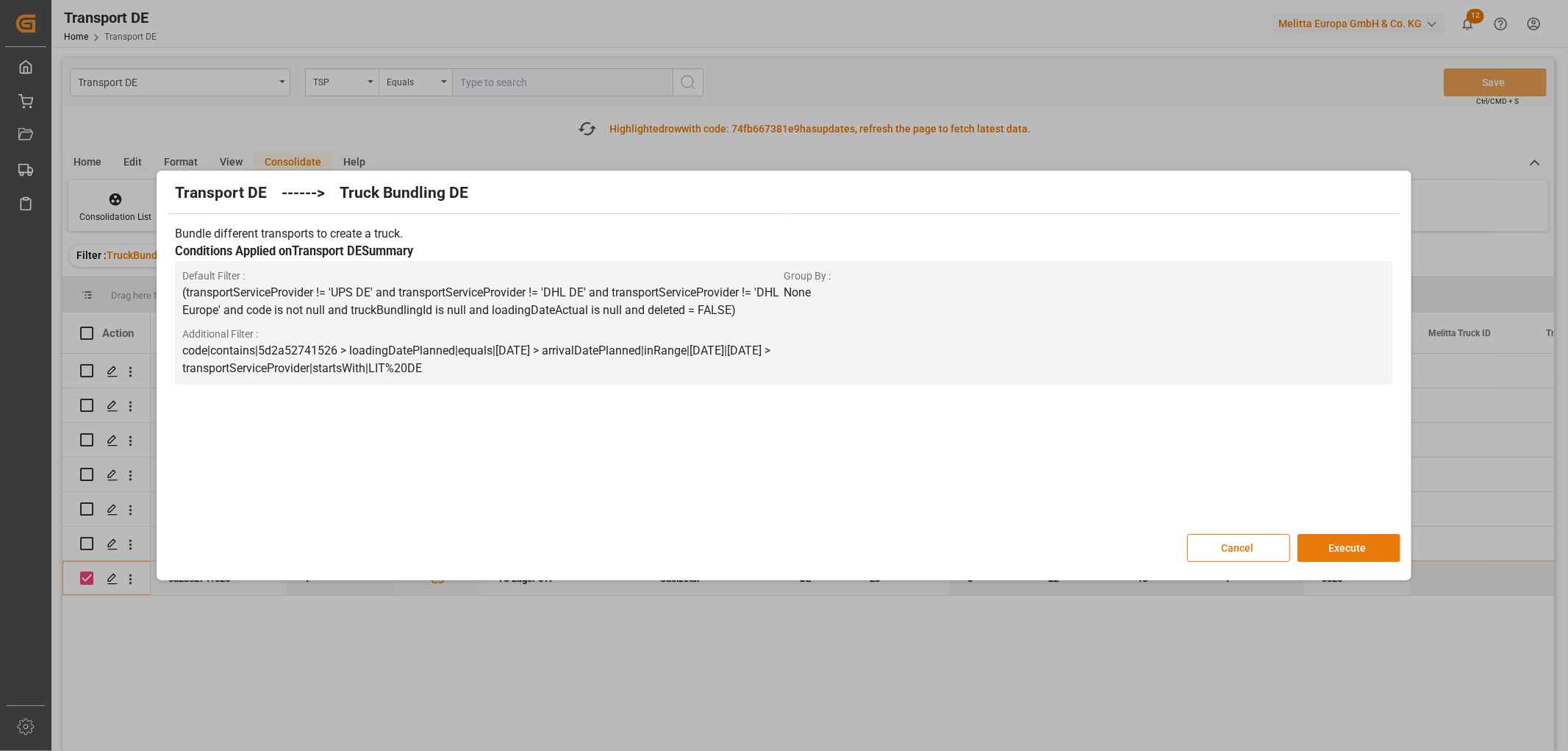
click at [1360, 546] on button "Execute" at bounding box center [1349, 548] width 103 height 28
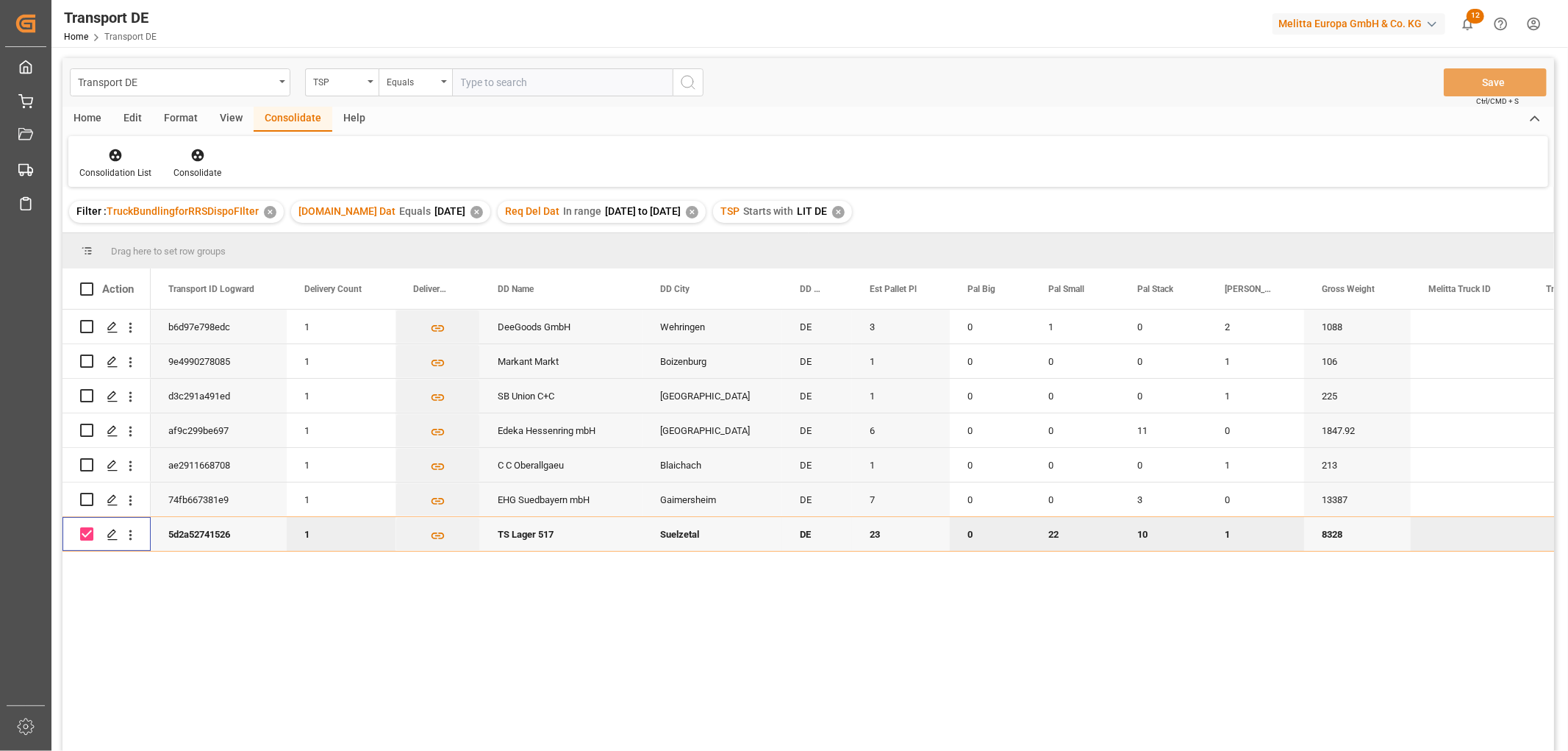
click at [81, 531] on input "Press Space to toggle row selection (checked)" at bounding box center [86, 534] width 13 height 13
checkbox input "false"
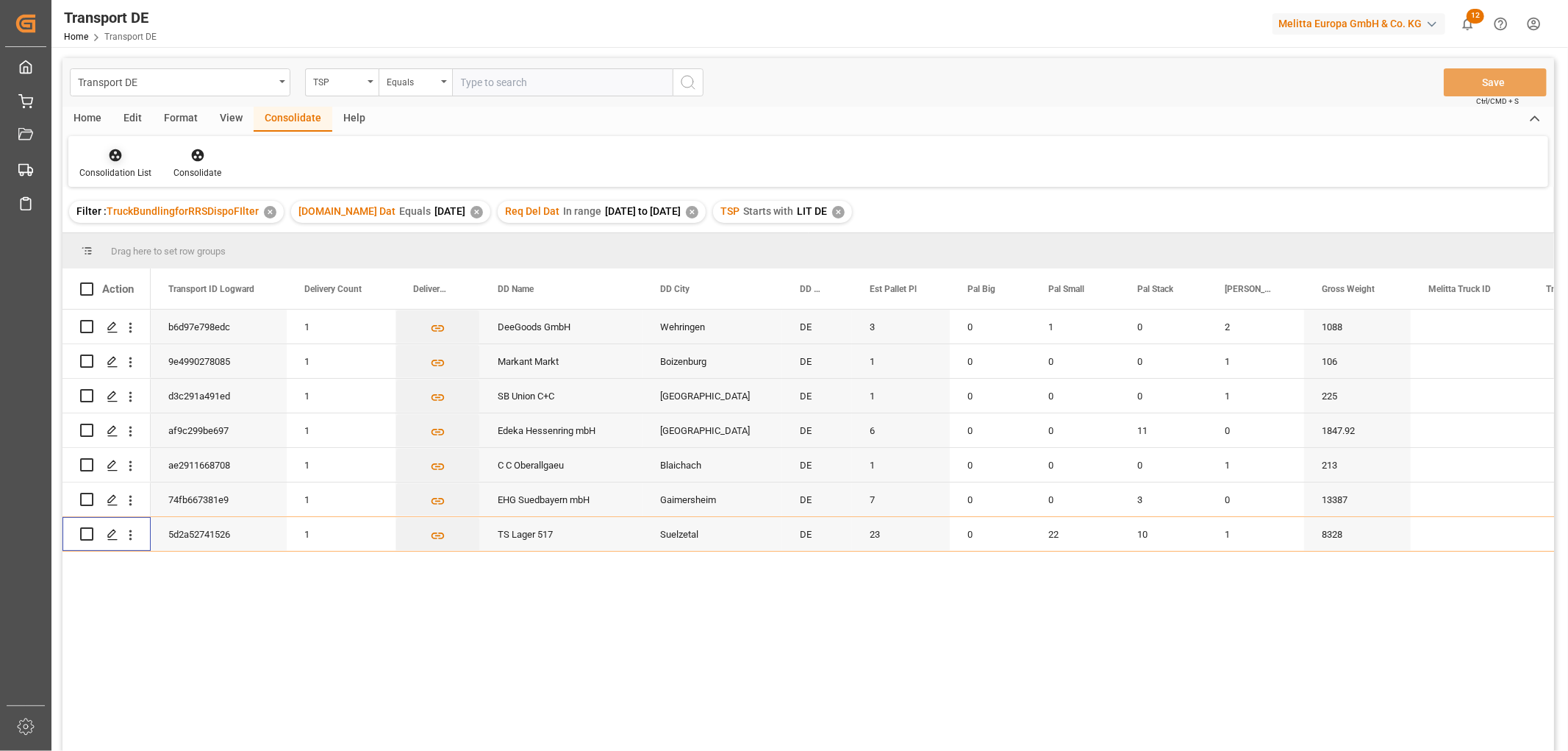
click at [118, 150] on icon at bounding box center [115, 156] width 12 height 12
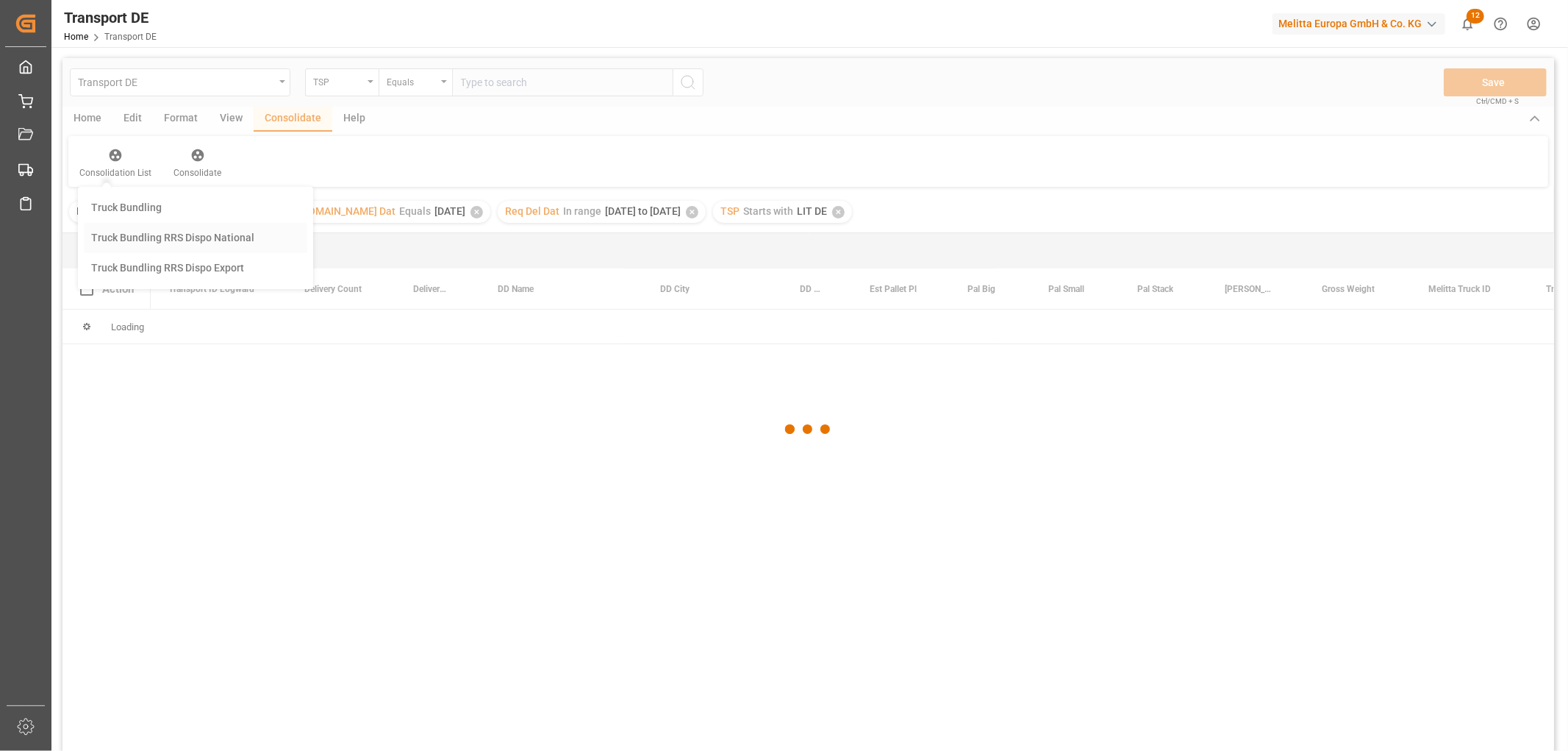
click at [123, 234] on div "Transport DE TSP Equals Save Ctrl/CMD + S Home Edit Format View Consolidate Hel…" at bounding box center [808, 423] width 1491 height 732
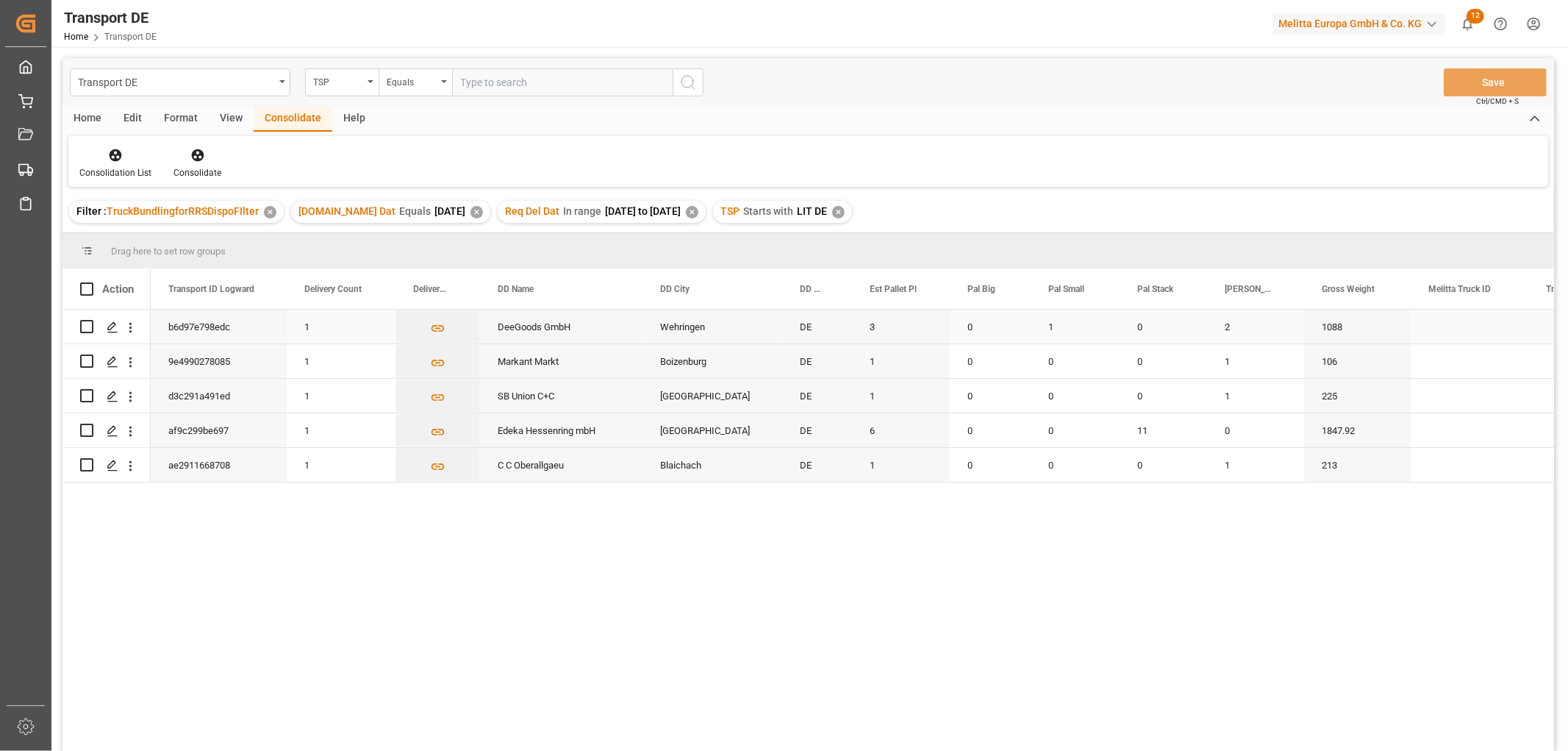
click at [85, 328] on input "Press Space to toggle row selection (unchecked)" at bounding box center [86, 326] width 13 height 13
checkbox input "true"
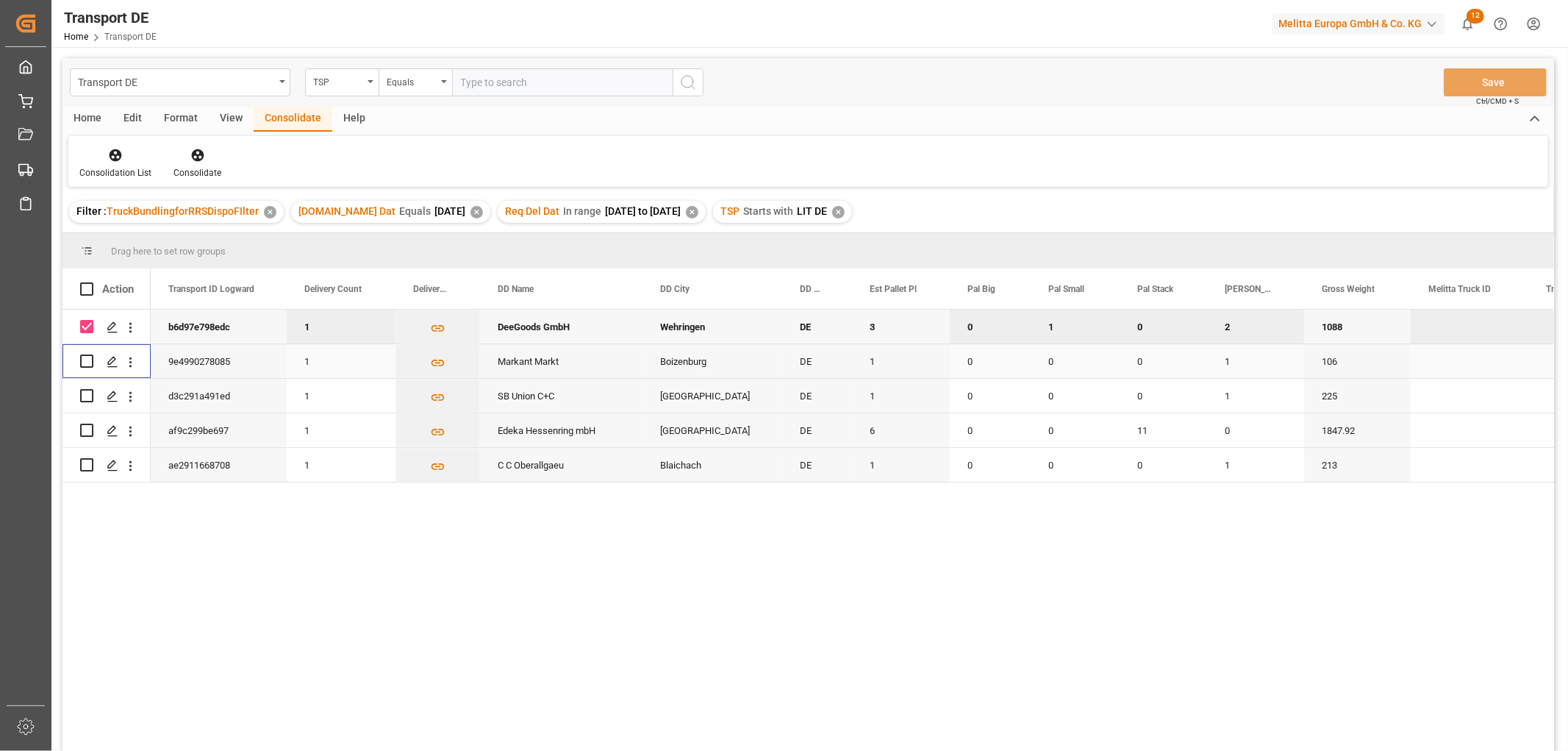
click at [86, 362] on input "Press Space to toggle row selection (unchecked)" at bounding box center [86, 361] width 13 height 13
checkbox input "true"
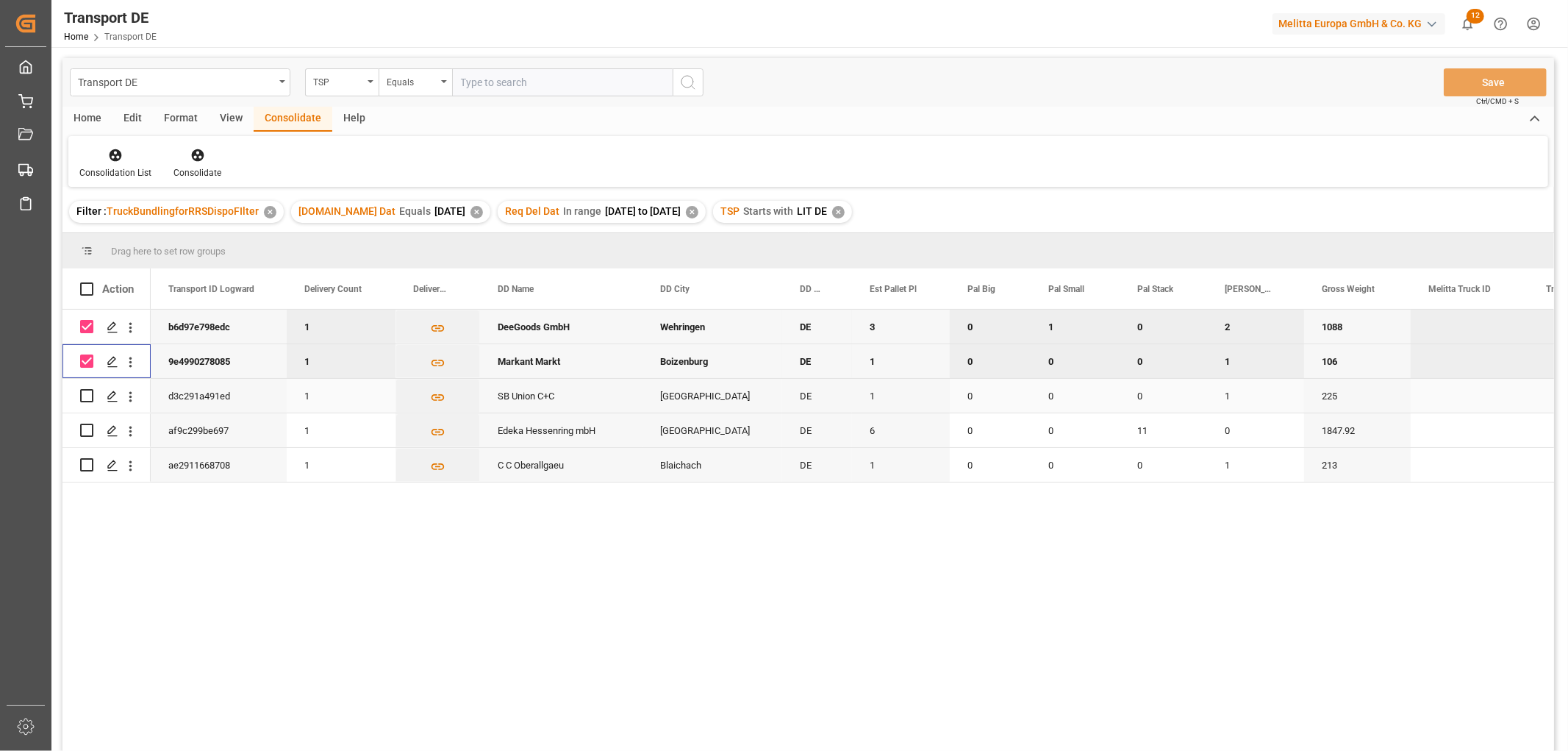
click at [87, 397] on input "Press Space to toggle row selection (unchecked)" at bounding box center [86, 395] width 13 height 13
checkbox input "true"
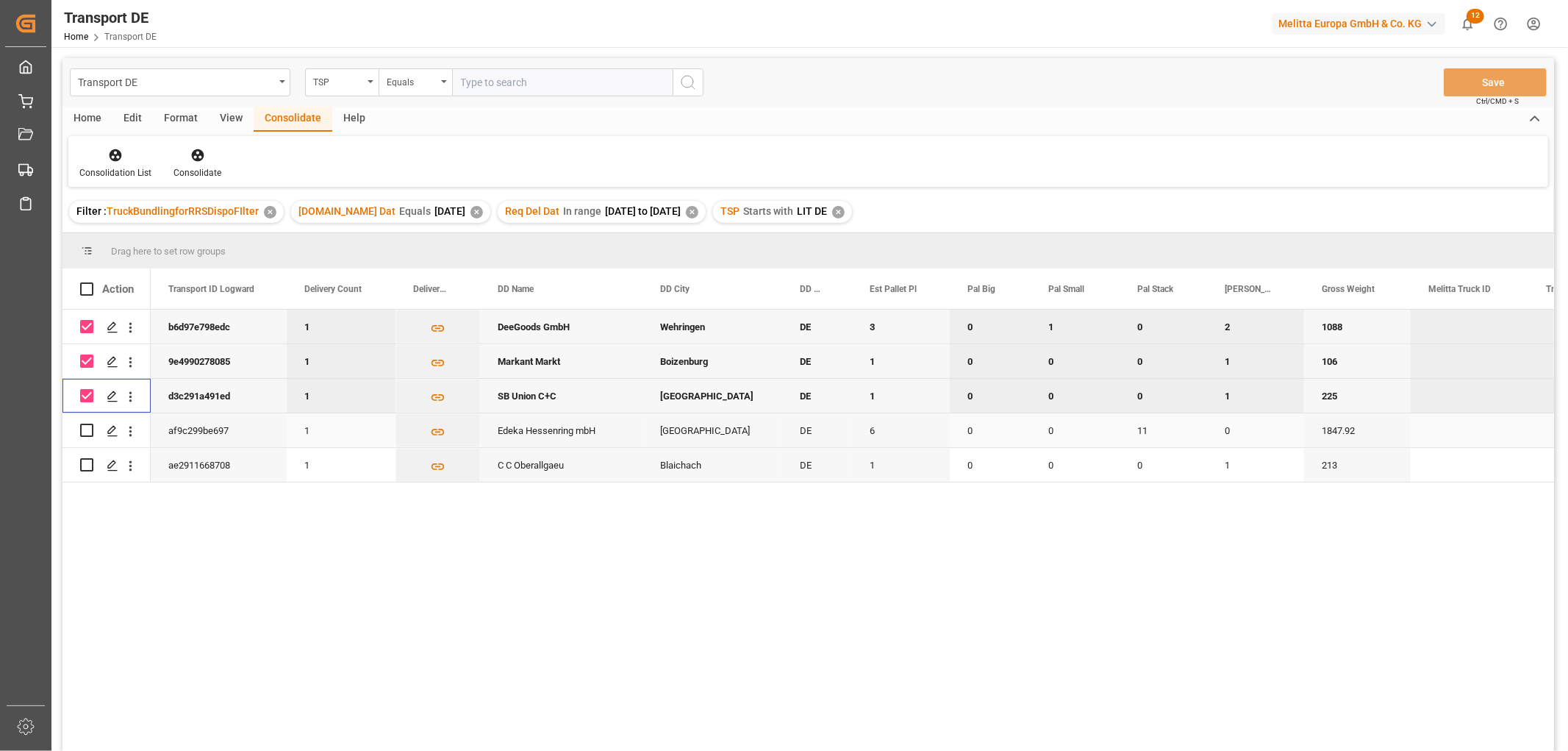
click at [83, 431] on input "Press Space to toggle row selection (unchecked)" at bounding box center [86, 430] width 13 height 13
checkbox input "true"
click at [90, 459] on input "Press Space to toggle row selection (unchecked)" at bounding box center [86, 464] width 13 height 13
checkbox input "true"
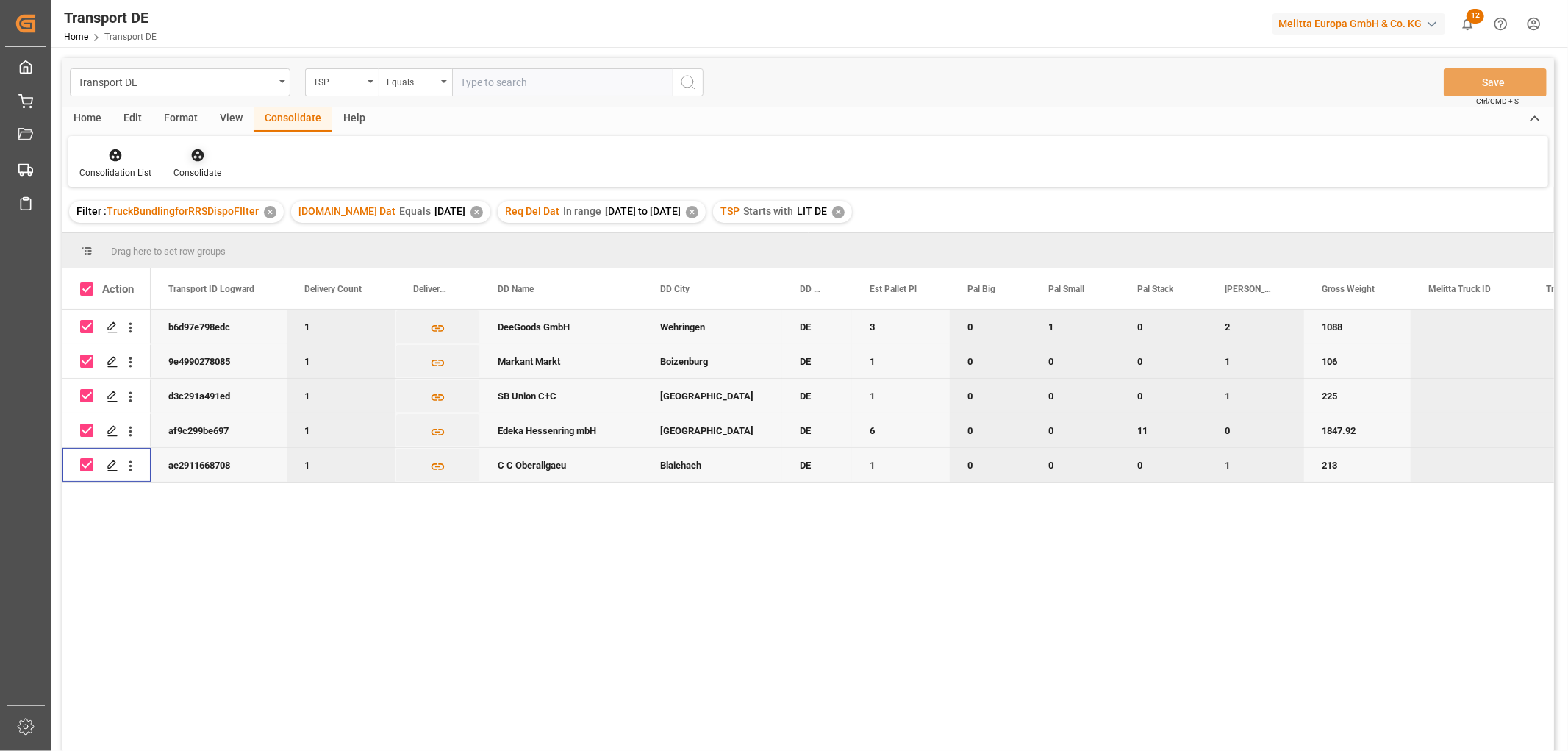
click at [192, 155] on icon at bounding box center [197, 156] width 12 height 12
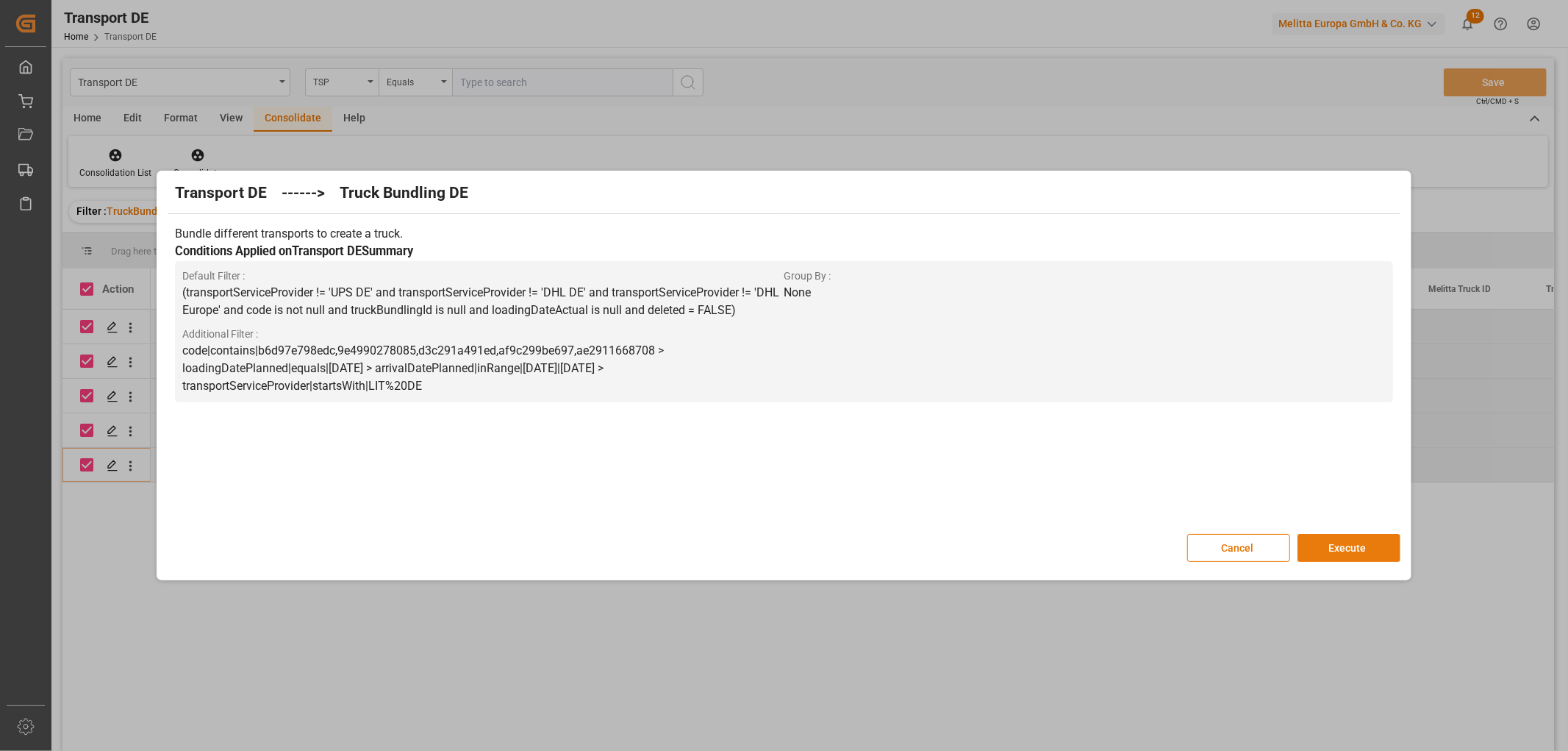
click at [1351, 546] on button "Execute" at bounding box center [1349, 548] width 103 height 28
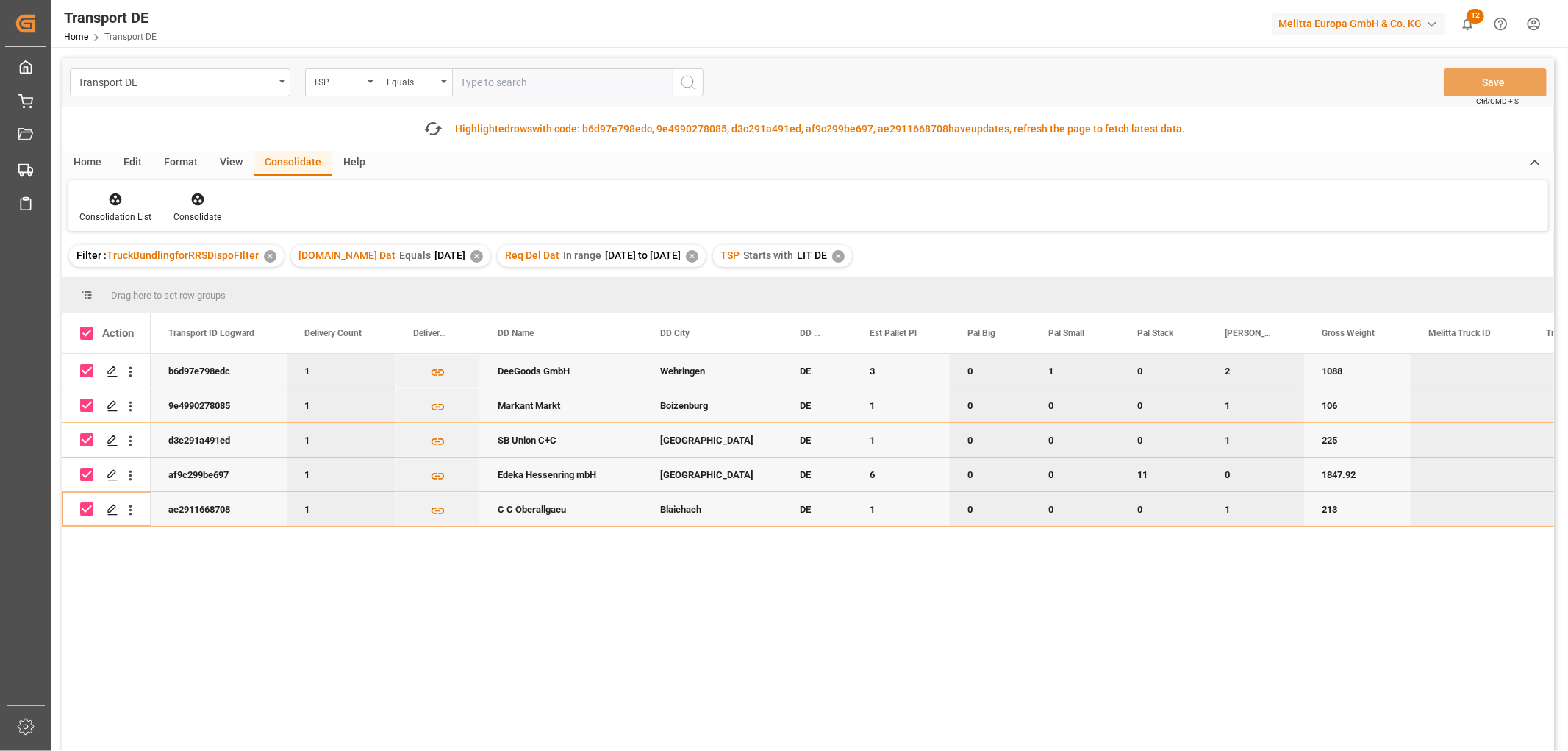
click at [84, 369] on input "Press Space to toggle row selection (checked)" at bounding box center [86, 370] width 13 height 13
checkbox input "false"
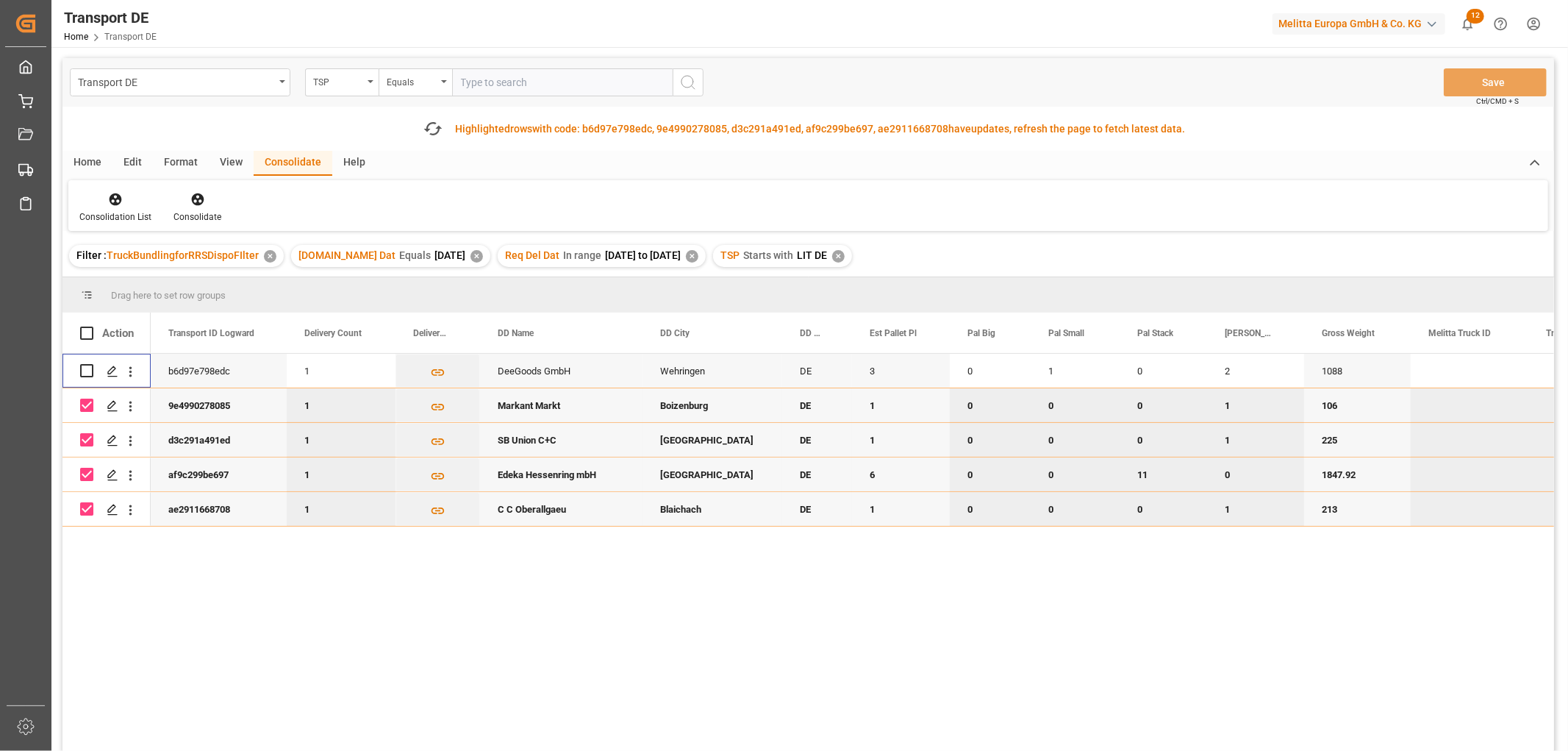
click at [90, 408] on input "Press Space to toggle row selection (checked)" at bounding box center [86, 405] width 13 height 13
checkbox input "false"
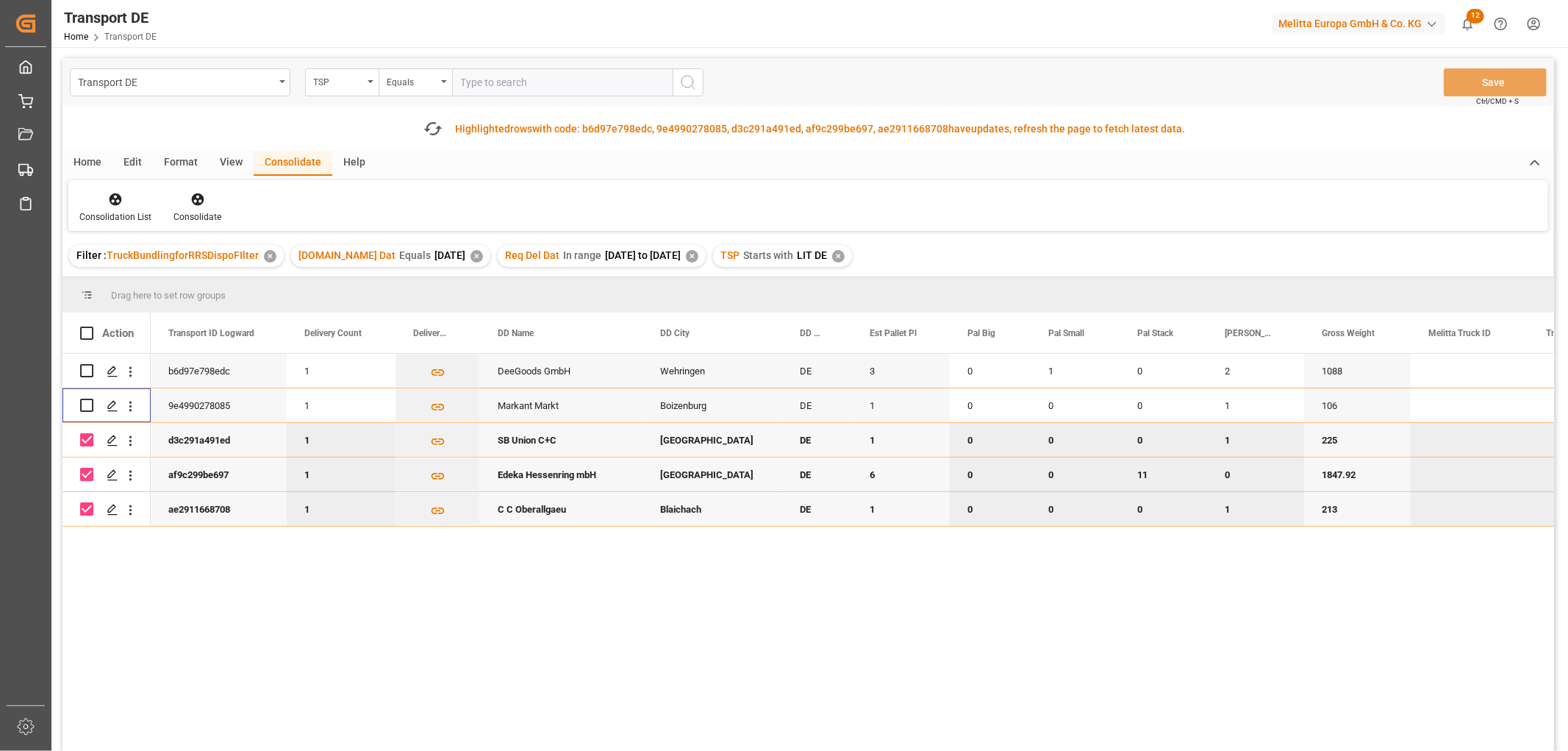
click at [87, 438] on input "Press Space to toggle row selection (checked)" at bounding box center [86, 439] width 13 height 13
checkbox input "false"
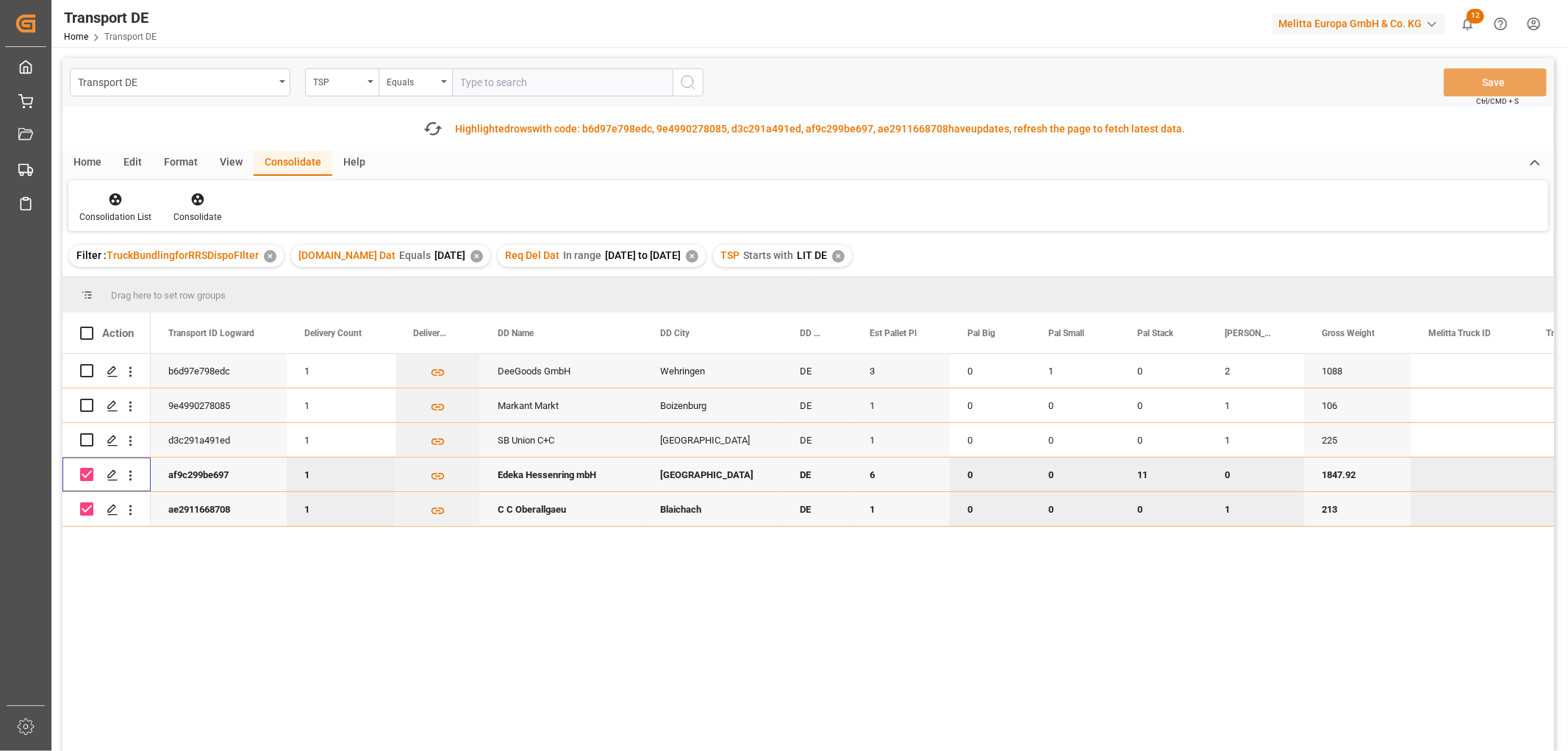
click at [85, 472] on input "Press Space to toggle row selection (checked)" at bounding box center [86, 474] width 13 height 13
checkbox input "false"
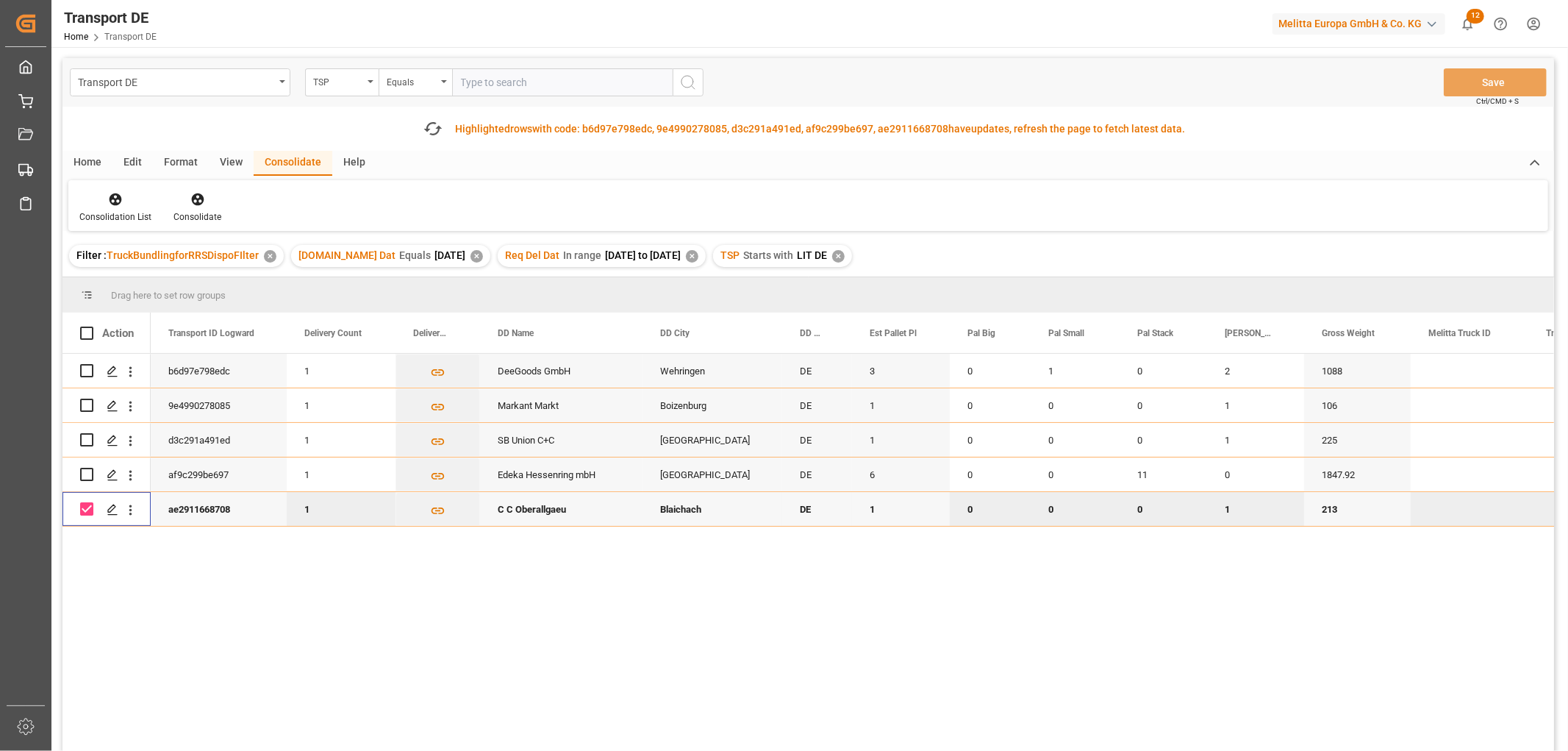
click at [86, 508] on input "Press Space to toggle row selection (checked)" at bounding box center [86, 508] width 13 height 13
checkbox input "false"
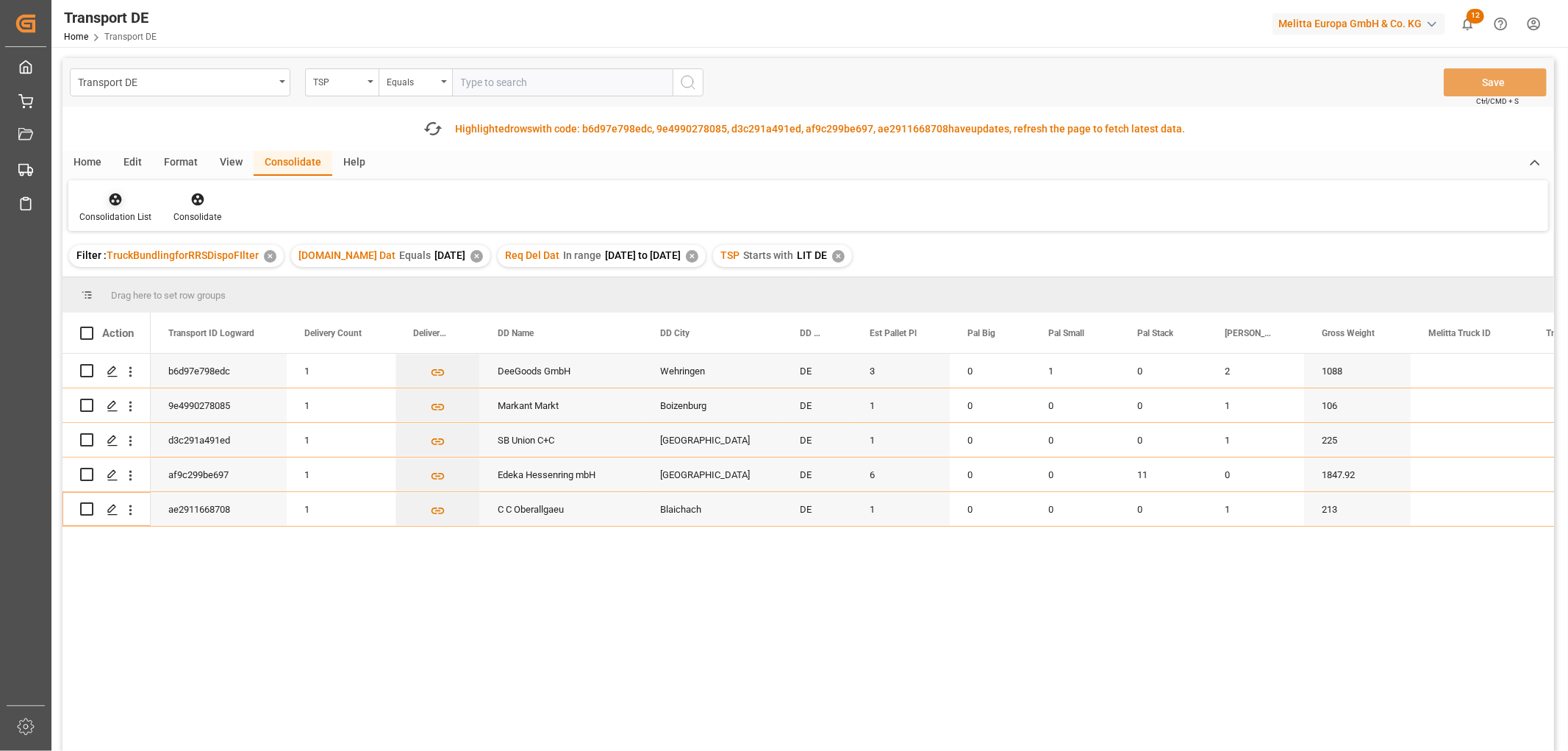
click at [113, 202] on icon at bounding box center [115, 200] width 12 height 12
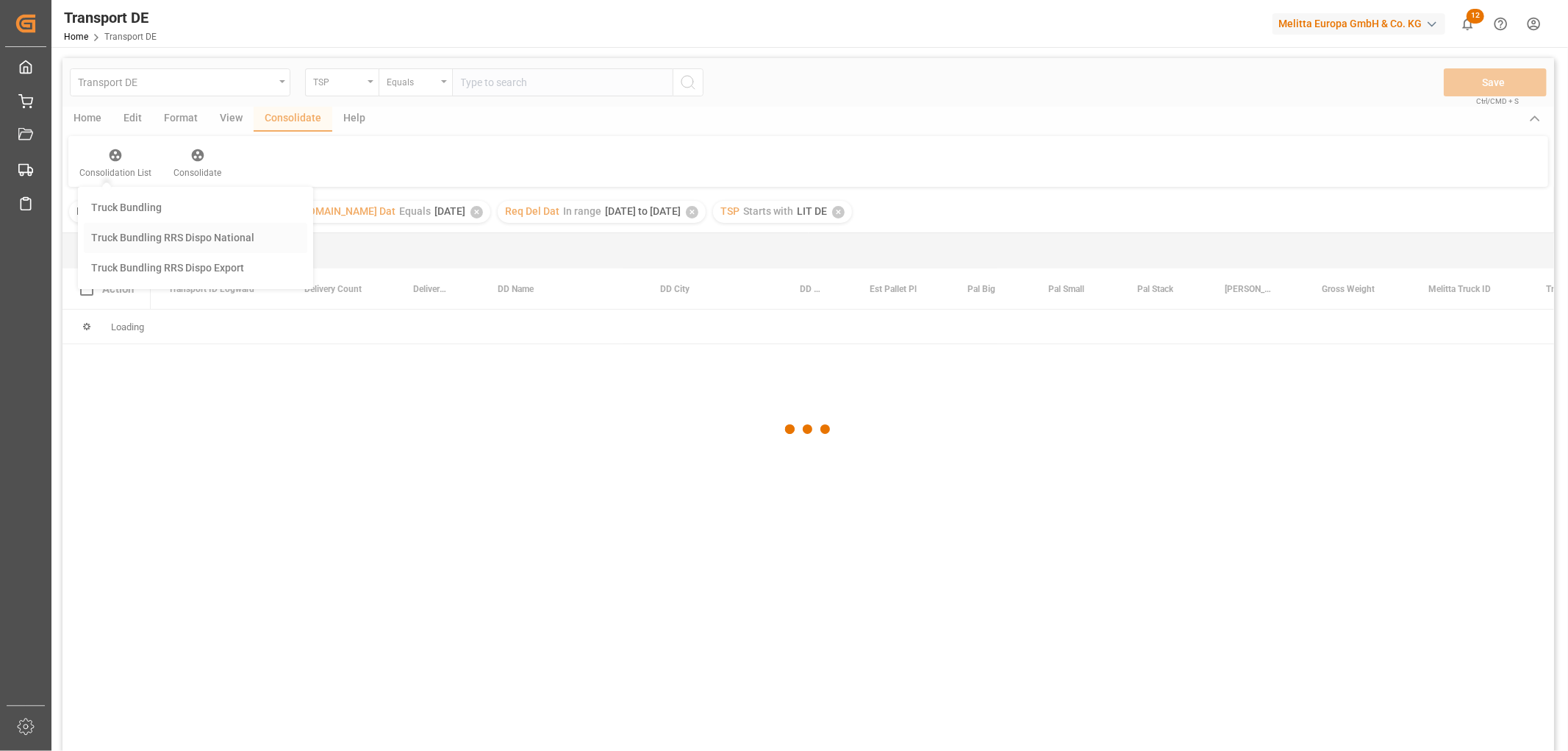
click at [125, 283] on div "Transport DE TSP Equals Save Ctrl/CMD + S Home Edit Format View Consolidate Hel…" at bounding box center [808, 423] width 1491 height 732
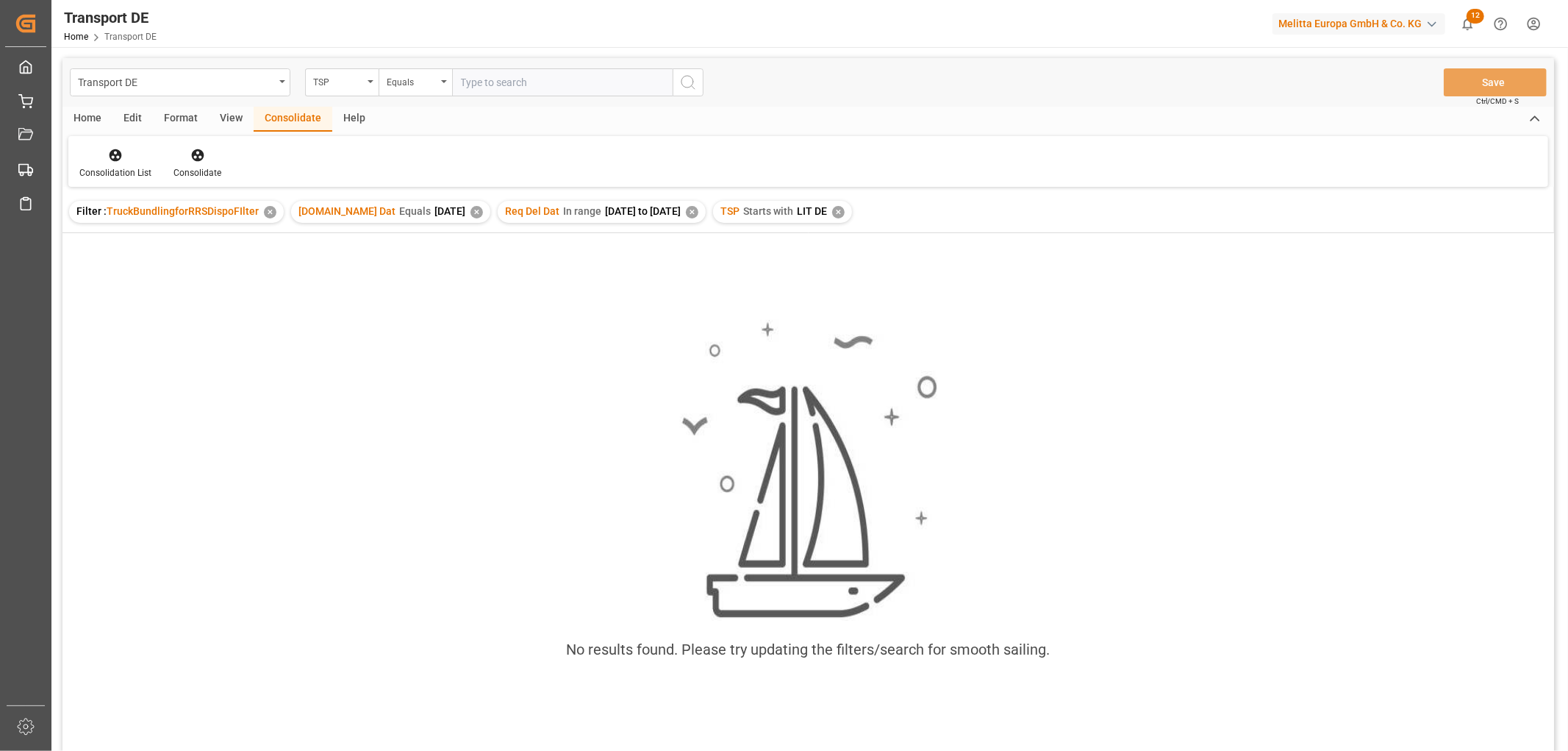
click at [843, 208] on div "✕" at bounding box center [838, 212] width 12 height 12
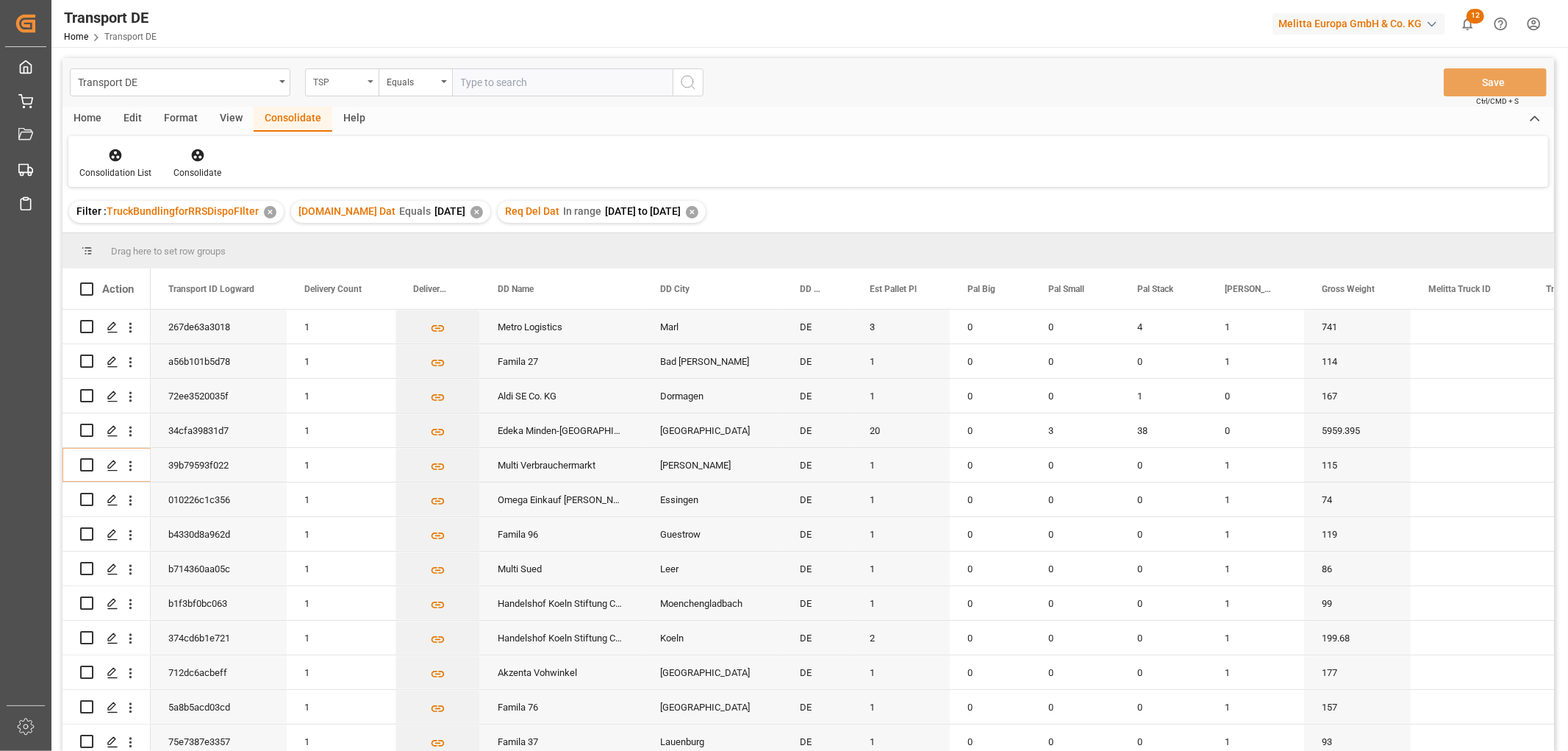
click at [322, 81] on div "TSP" at bounding box center [338, 80] width 50 height 17
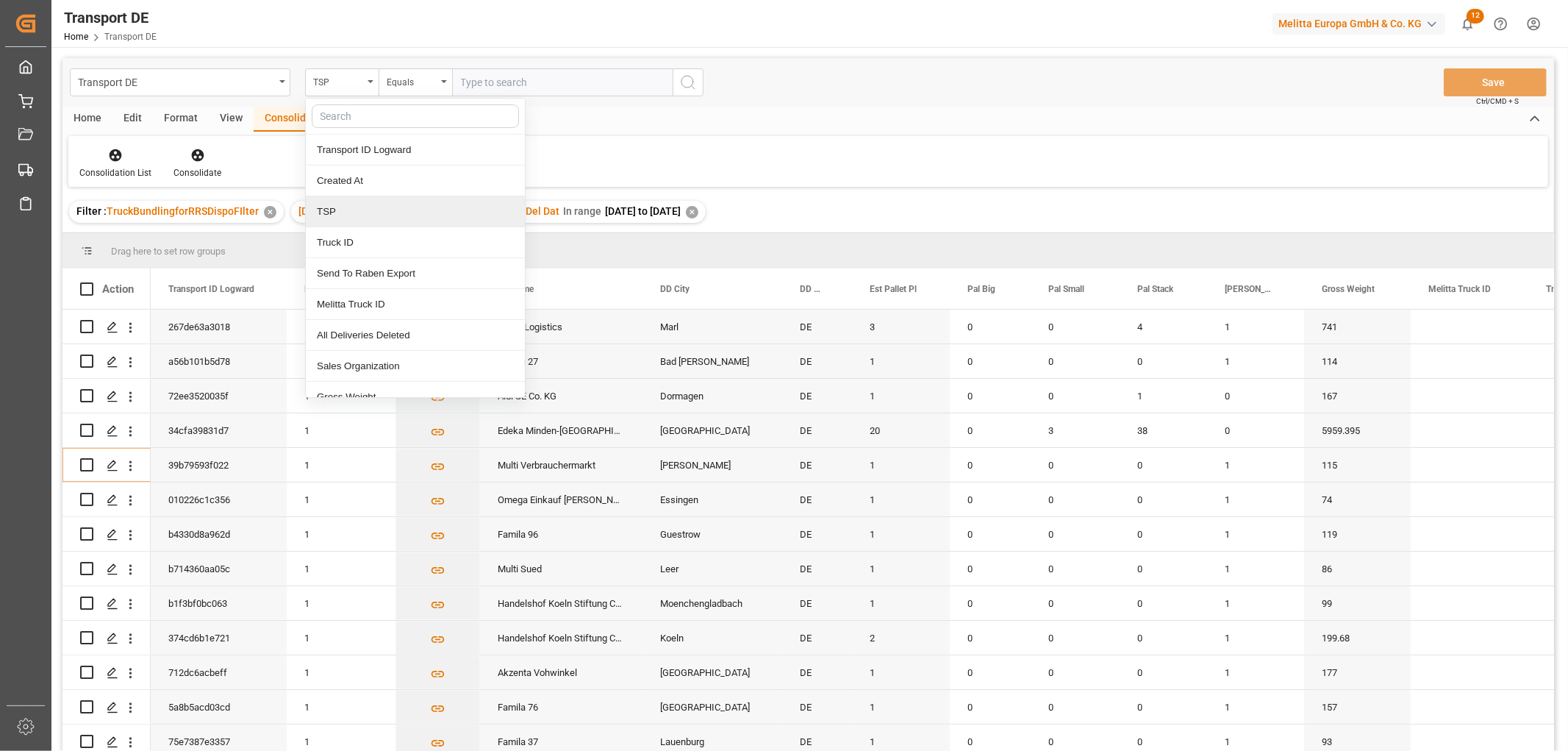
click at [336, 218] on div "TSP" at bounding box center [415, 211] width 219 height 31
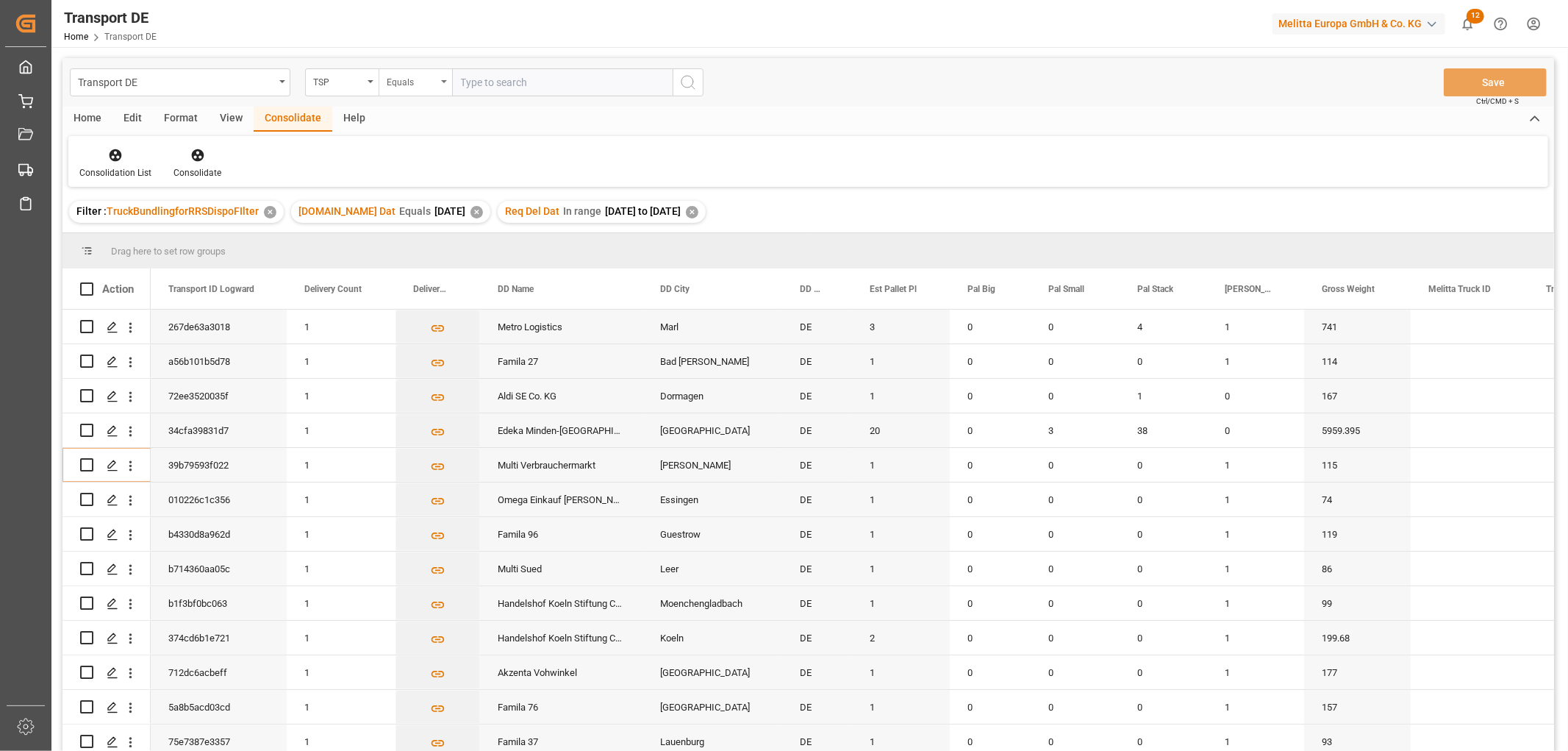
click at [403, 81] on div "Equals" at bounding box center [411, 80] width 50 height 17
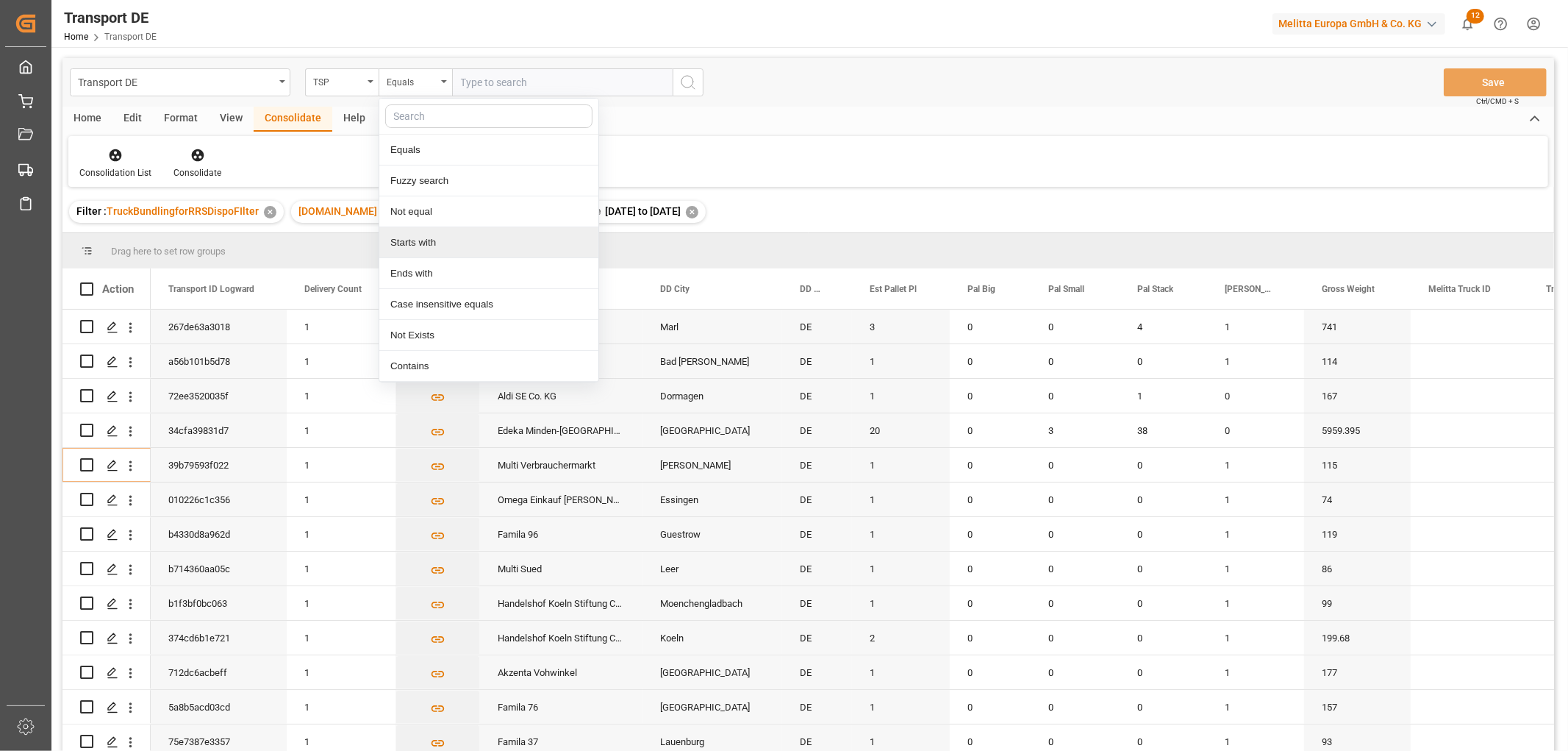
click at [399, 243] on div "Starts with" at bounding box center [489, 242] width 219 height 31
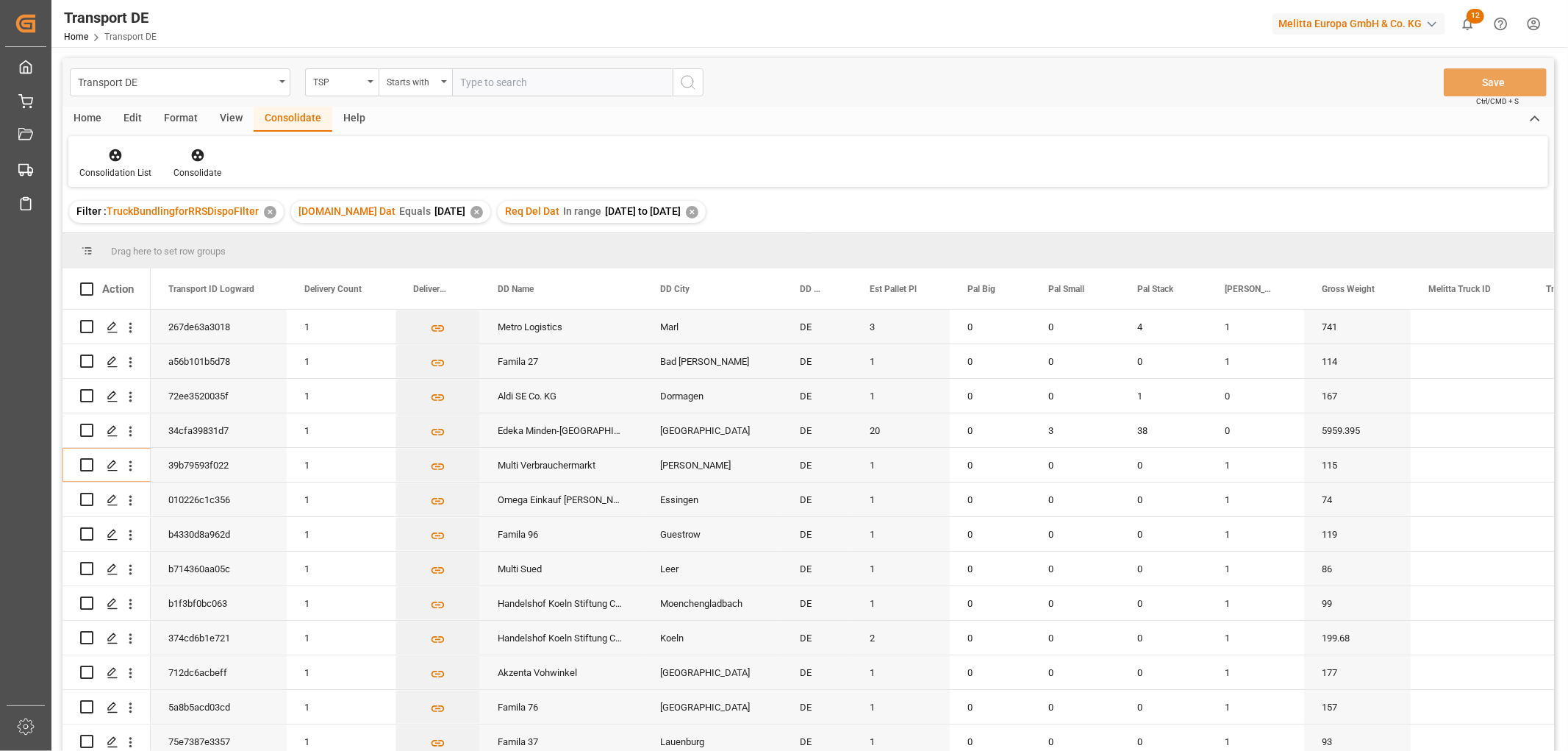
click at [468, 85] on input "text" at bounding box center [563, 83] width 221 height 28
type input "Moeller"
click at [694, 83] on icon "search button" at bounding box center [688, 83] width 18 height 18
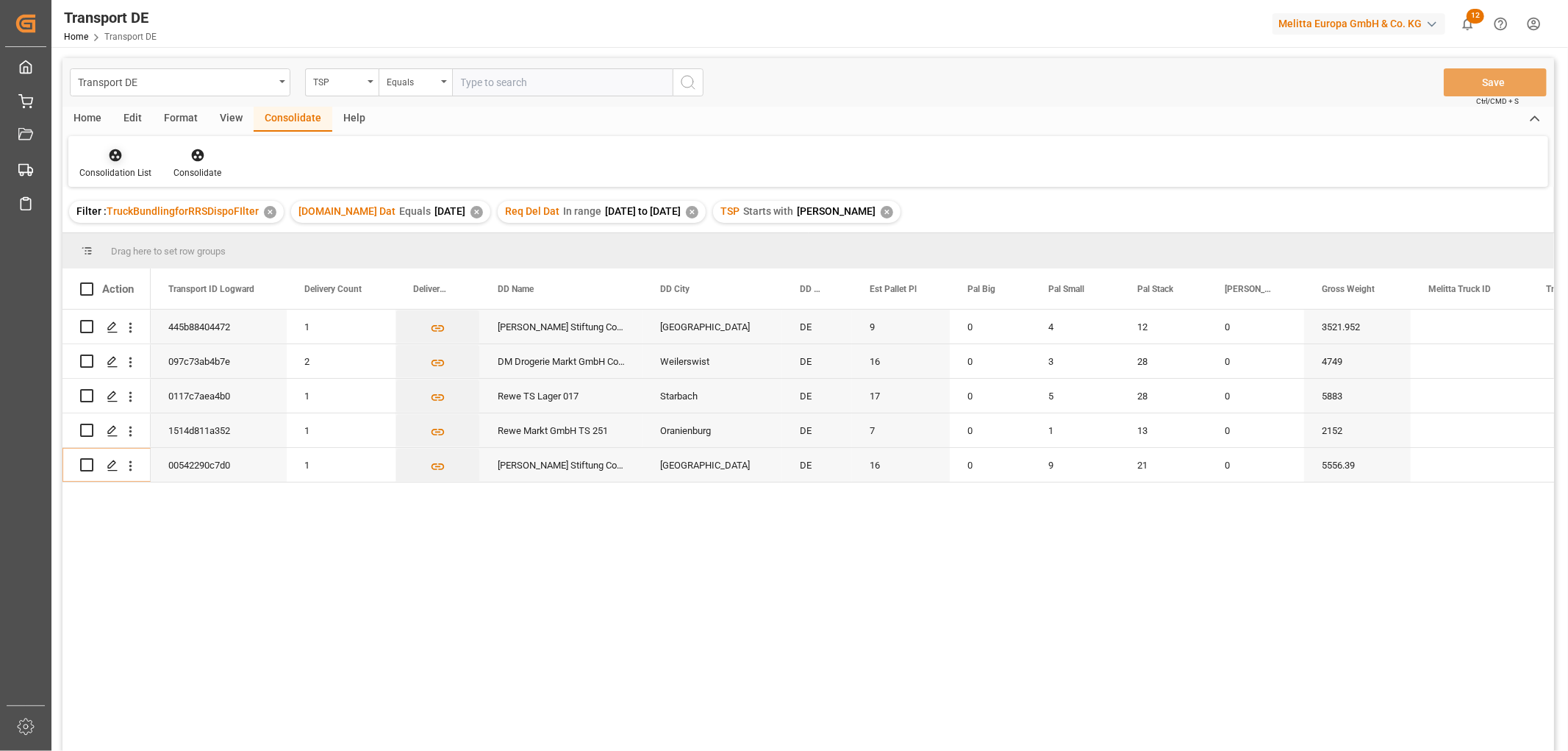
click at [114, 160] on icon at bounding box center [115, 156] width 12 height 12
click at [130, 240] on div "Transport DE TSP Equals Save Ctrl/CMD + S Home Edit Format View Consolidate Hel…" at bounding box center [808, 423] width 1491 height 732
click at [109, 328] on icon "Press SPACE to select this row." at bounding box center [112, 327] width 11 height 11
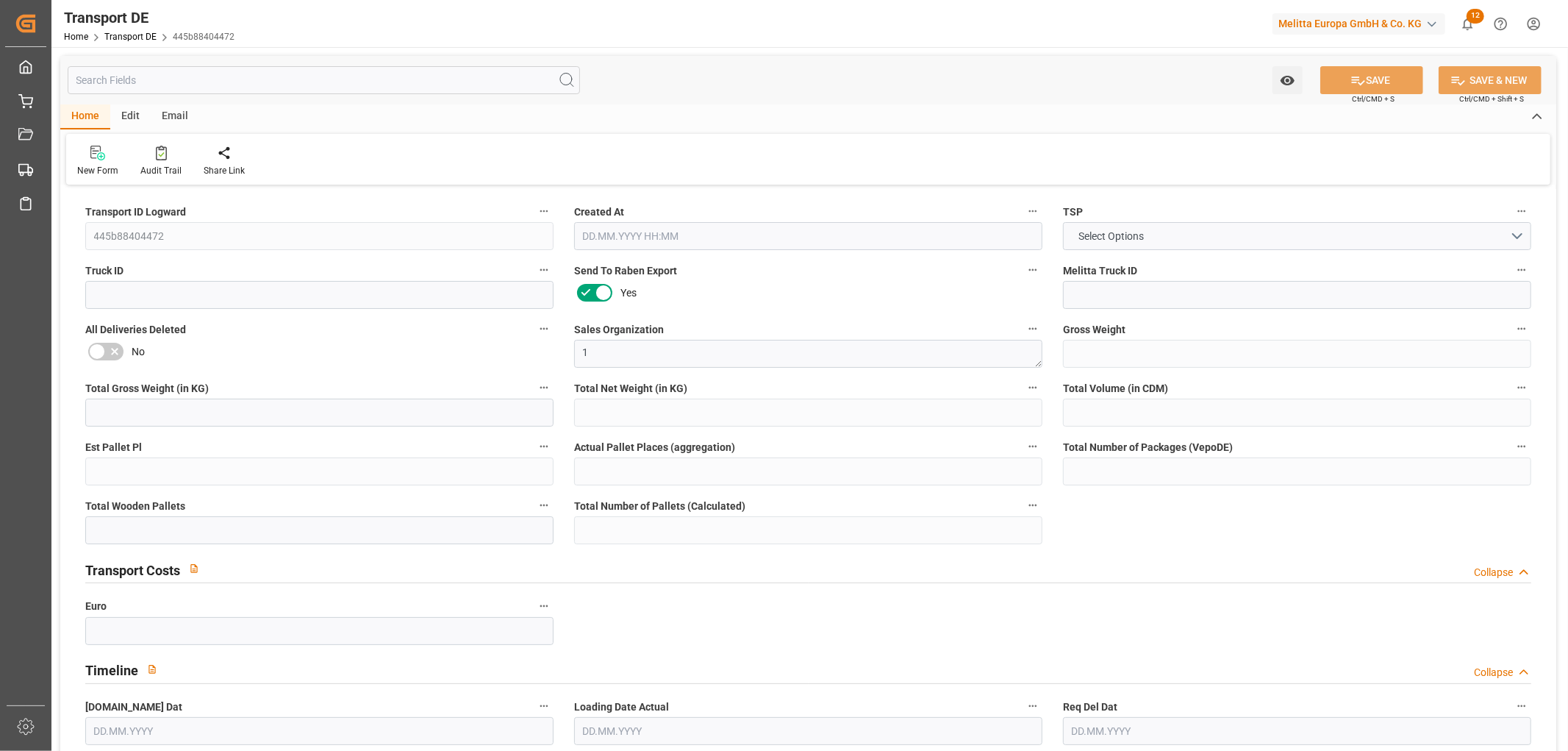
type input "3521.952"
type input "3044.608"
type input "2536.688"
type input "15376.744"
type input "9"
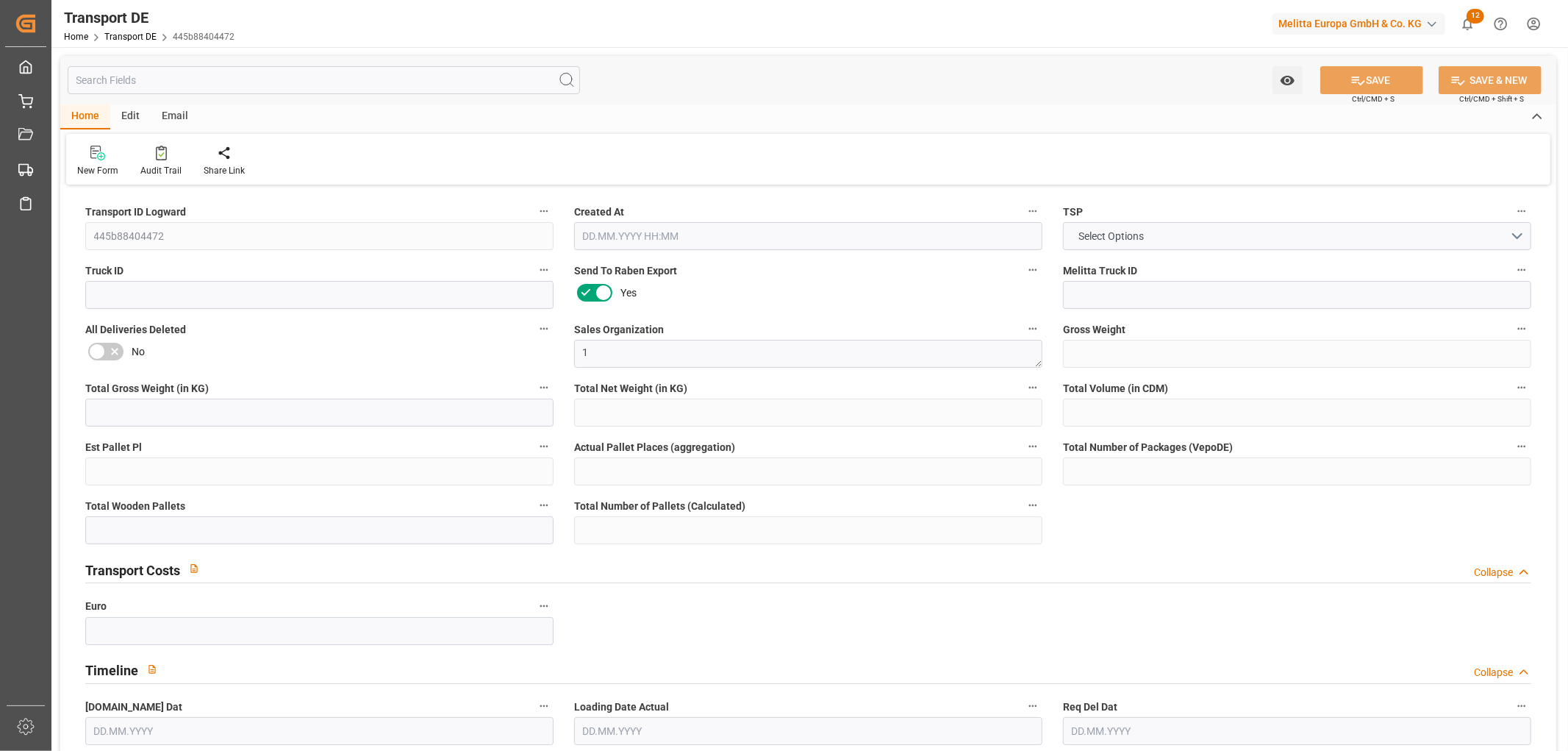
type input "0"
type input "19"
type input "11"
type input "0"
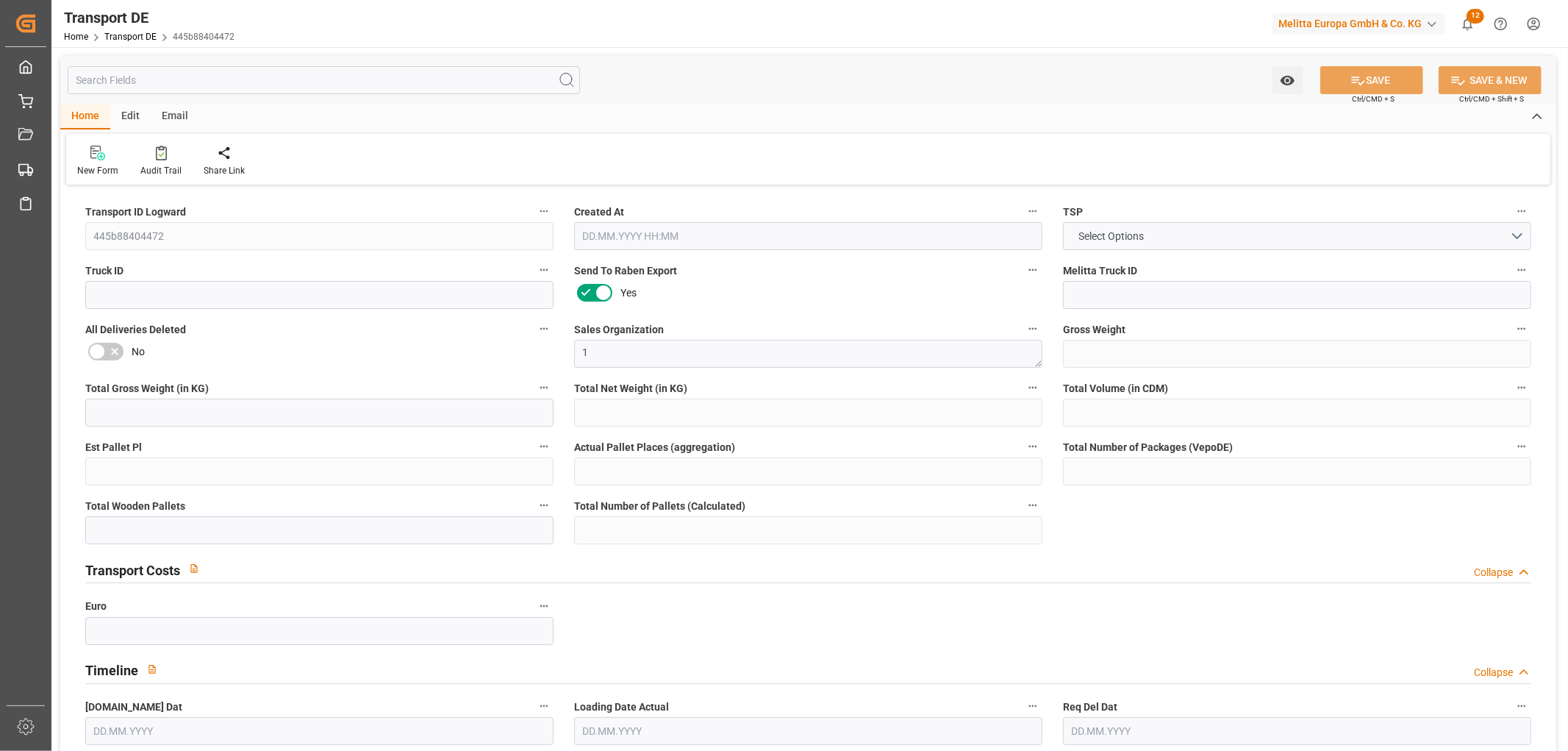
type input "46"
type input "0"
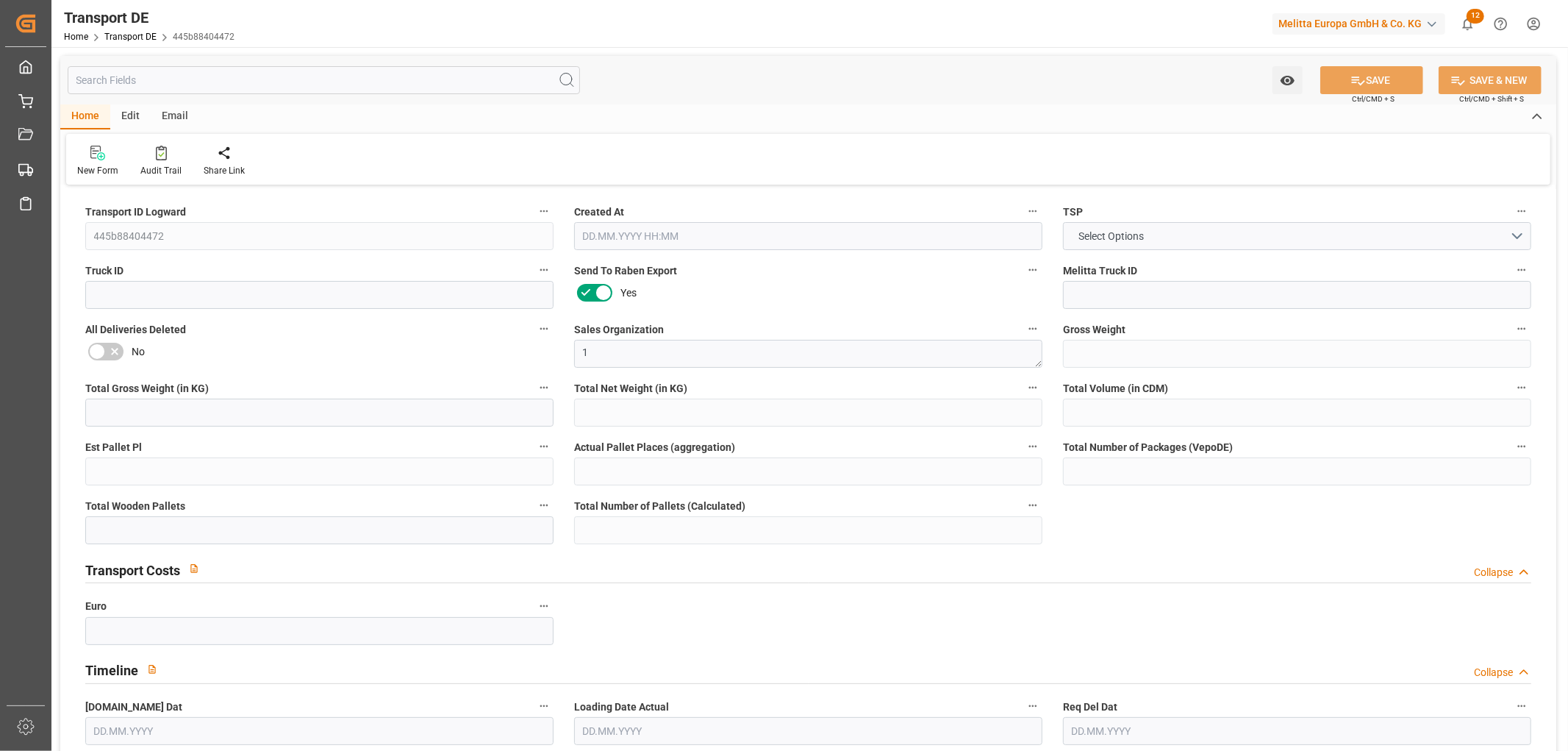
type input "0"
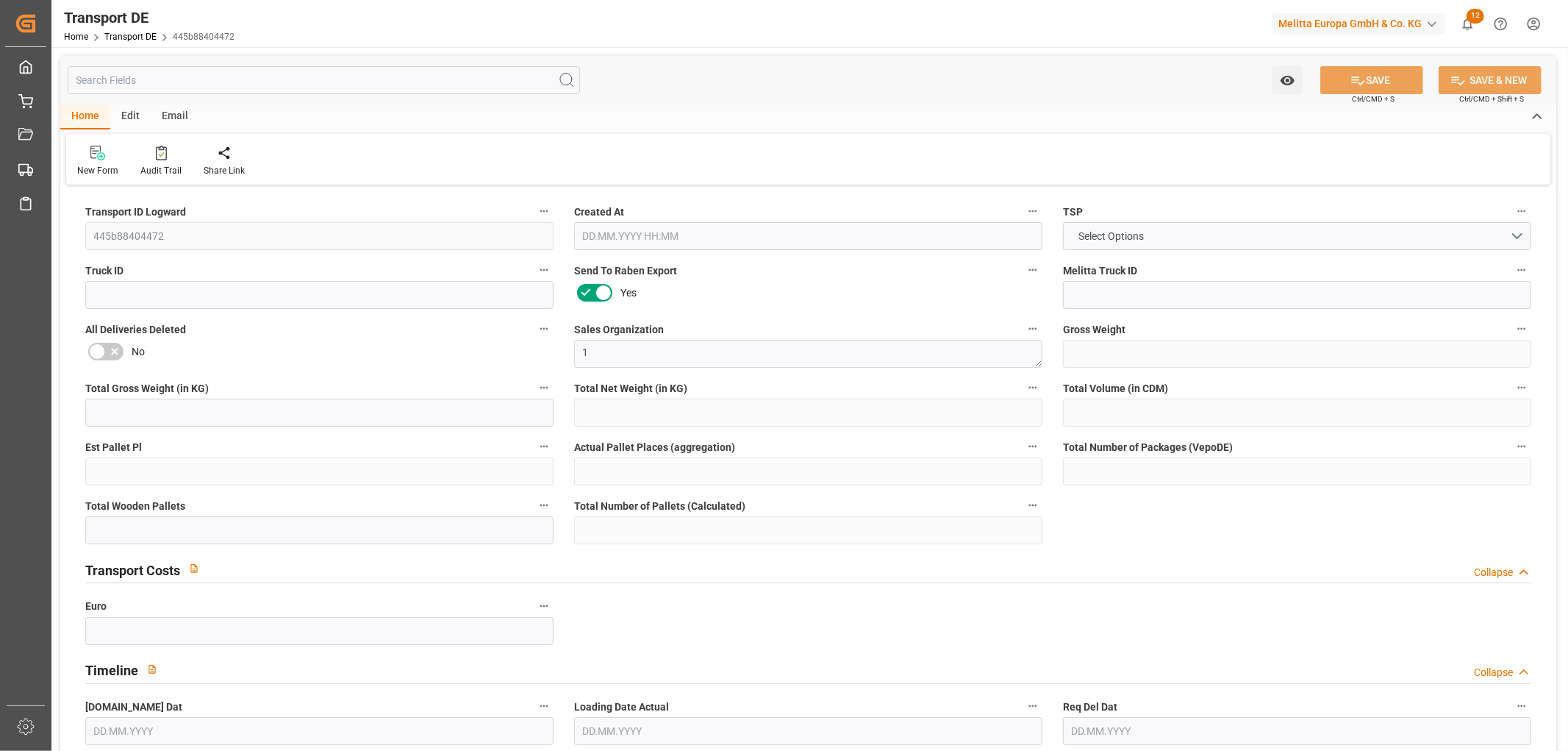
type input "0"
type input "4"
type input "12"
type input "0"
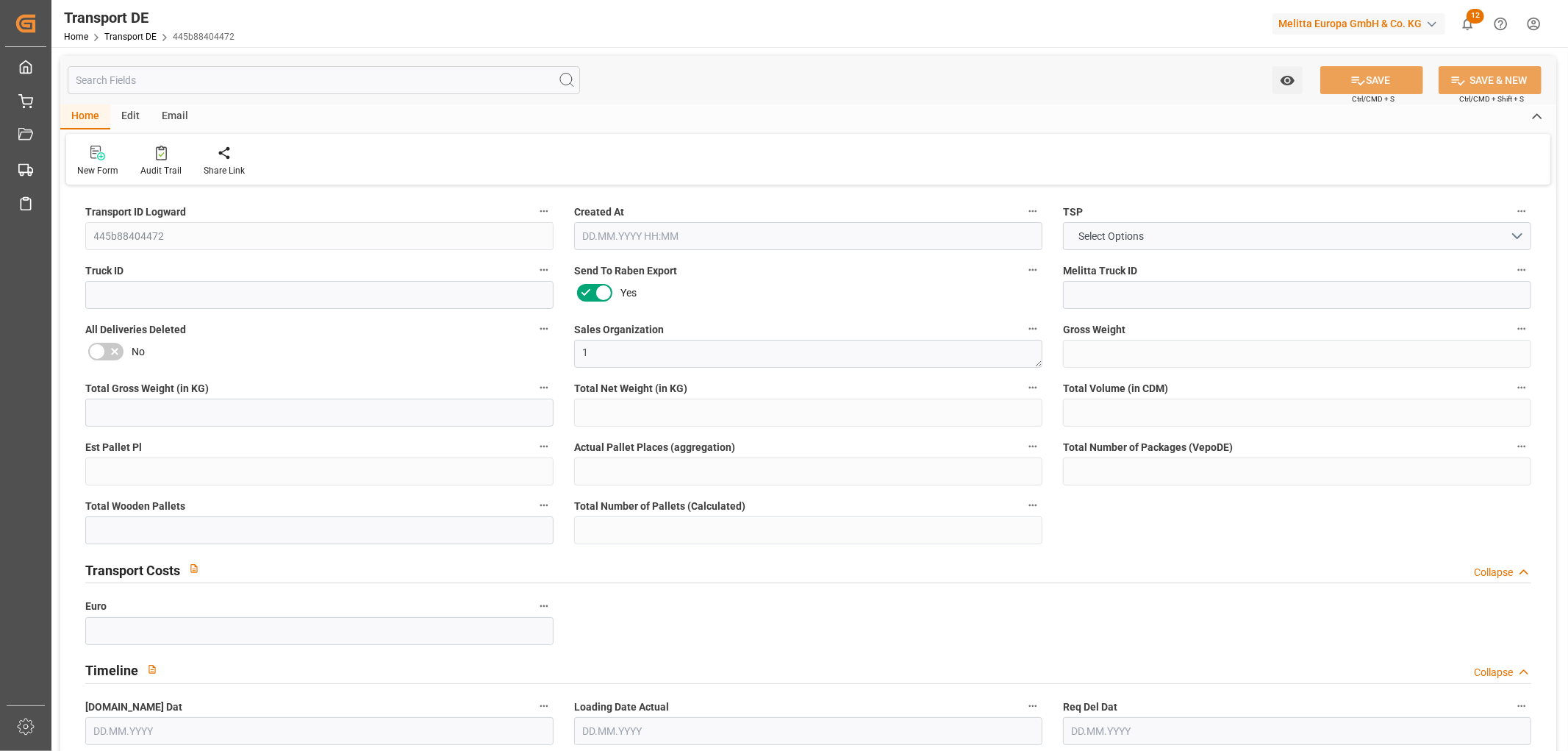
type input "0"
type input "1"
type input "0"
type input "3"
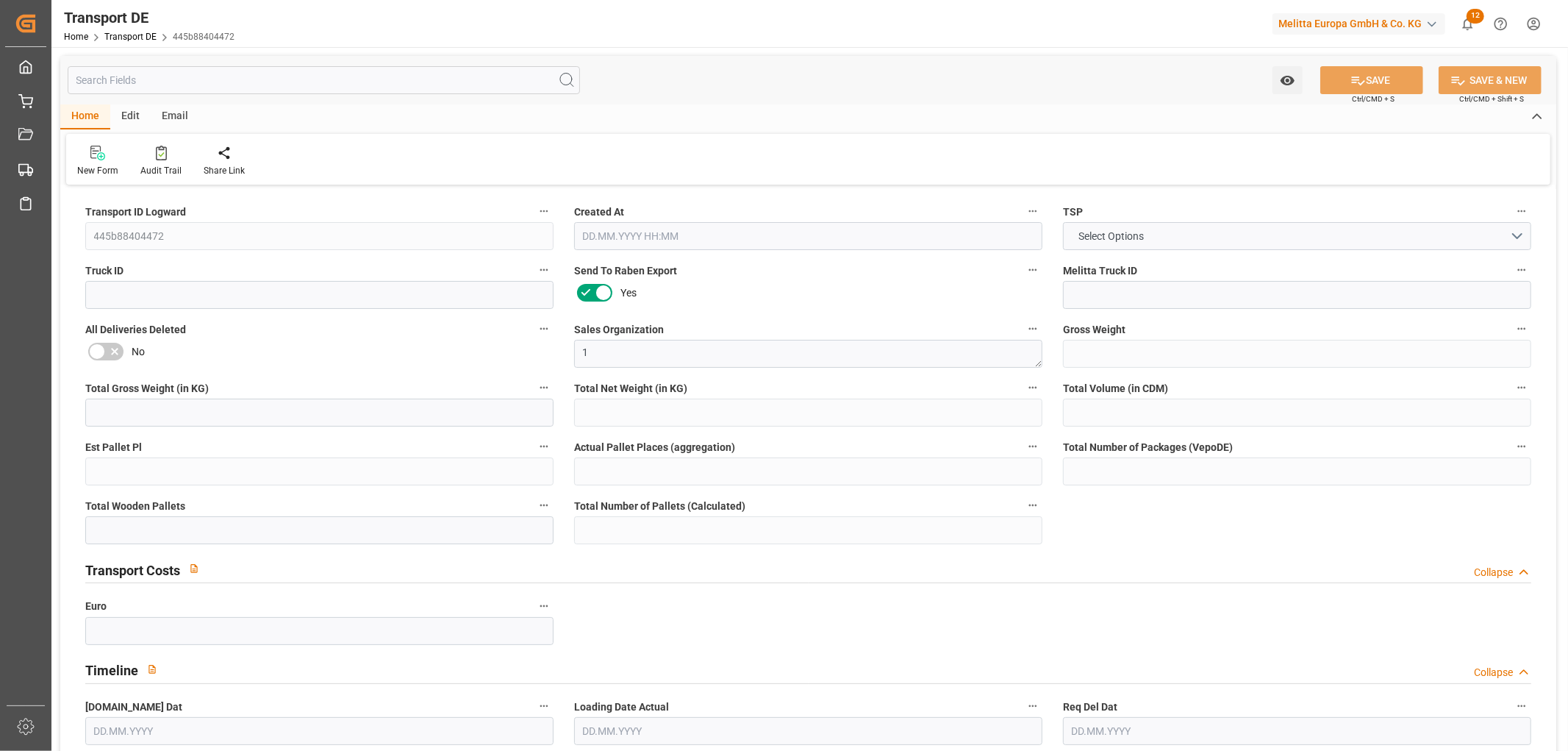
type input "1482"
type input "280.3182"
type input "239.7252"
type input "26.08.2025 23:02"
type input "[DATE]"
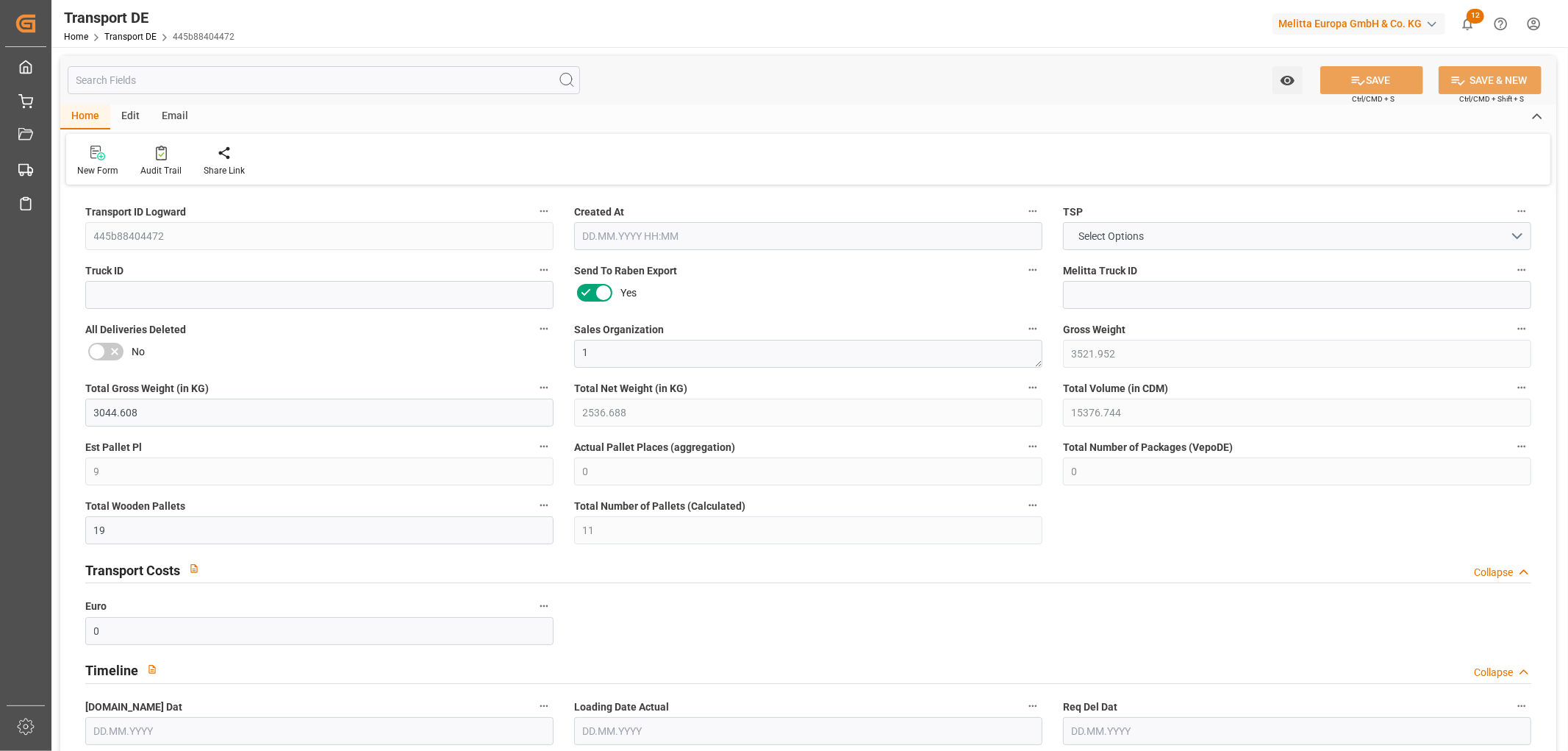
type input "[DATE]"
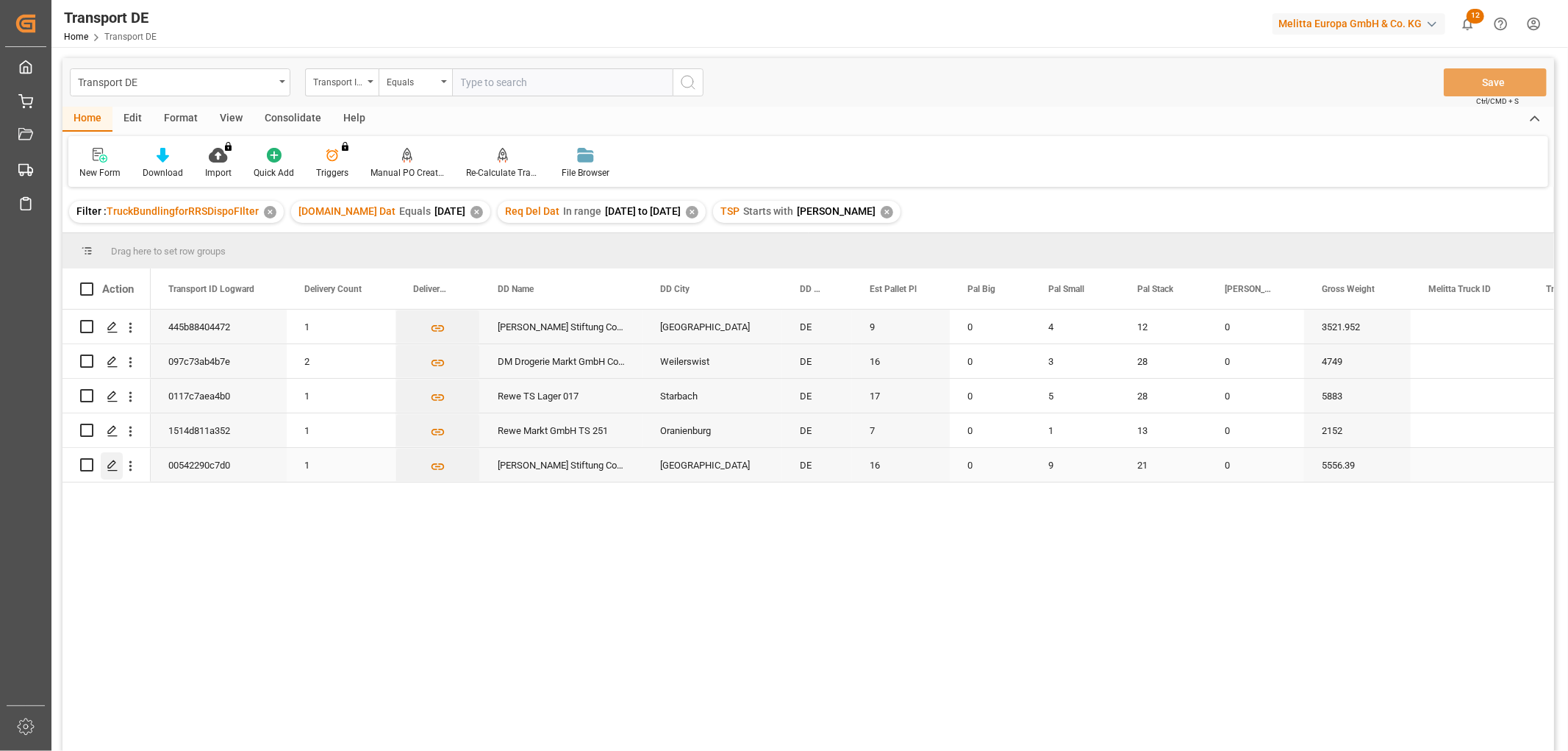
click at [111, 467] on icon "Press SPACE to select this row." at bounding box center [112, 465] width 11 height 11
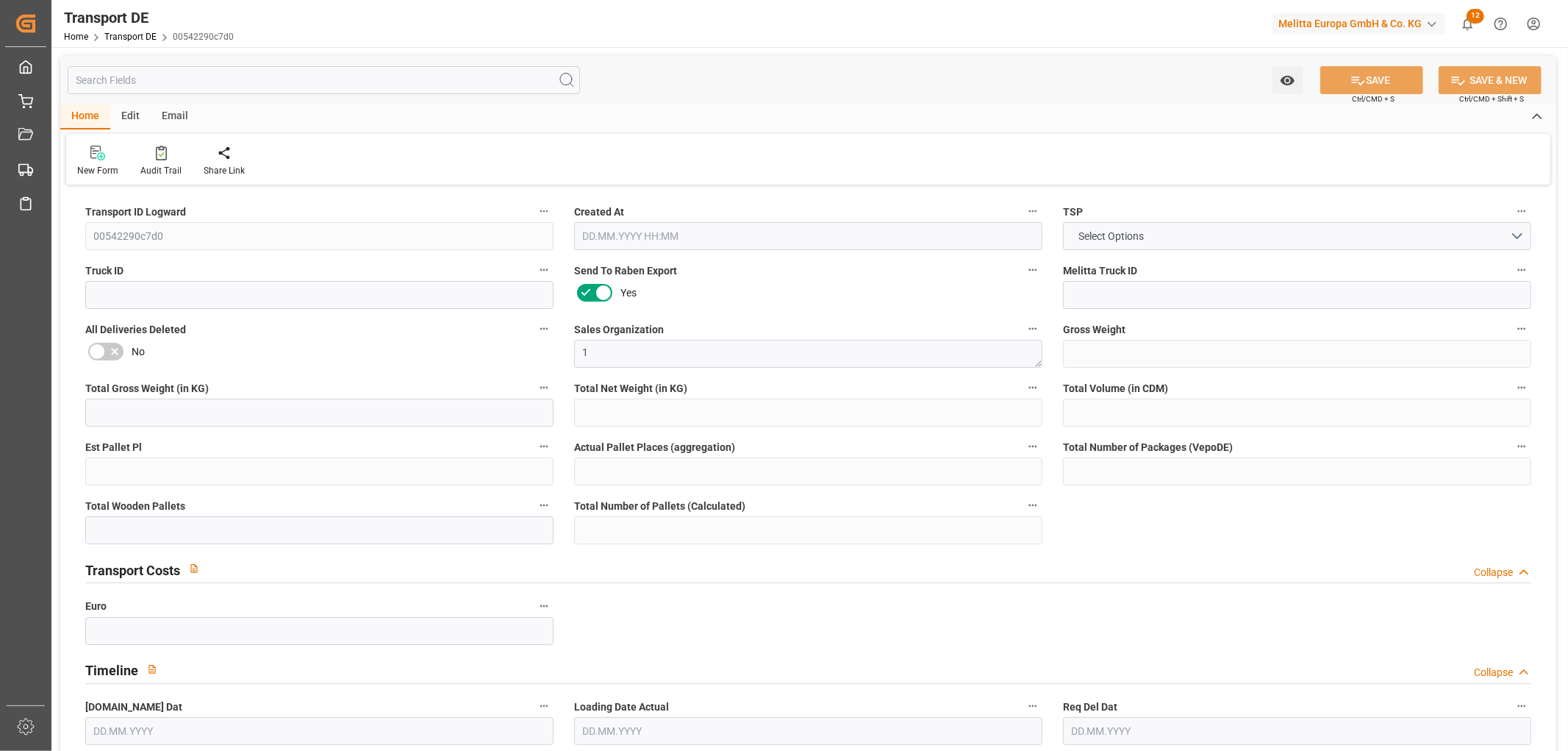
type input "5556.39"
type input "4653.323"
type input "3666.73"
type input "27421.23"
type input "16"
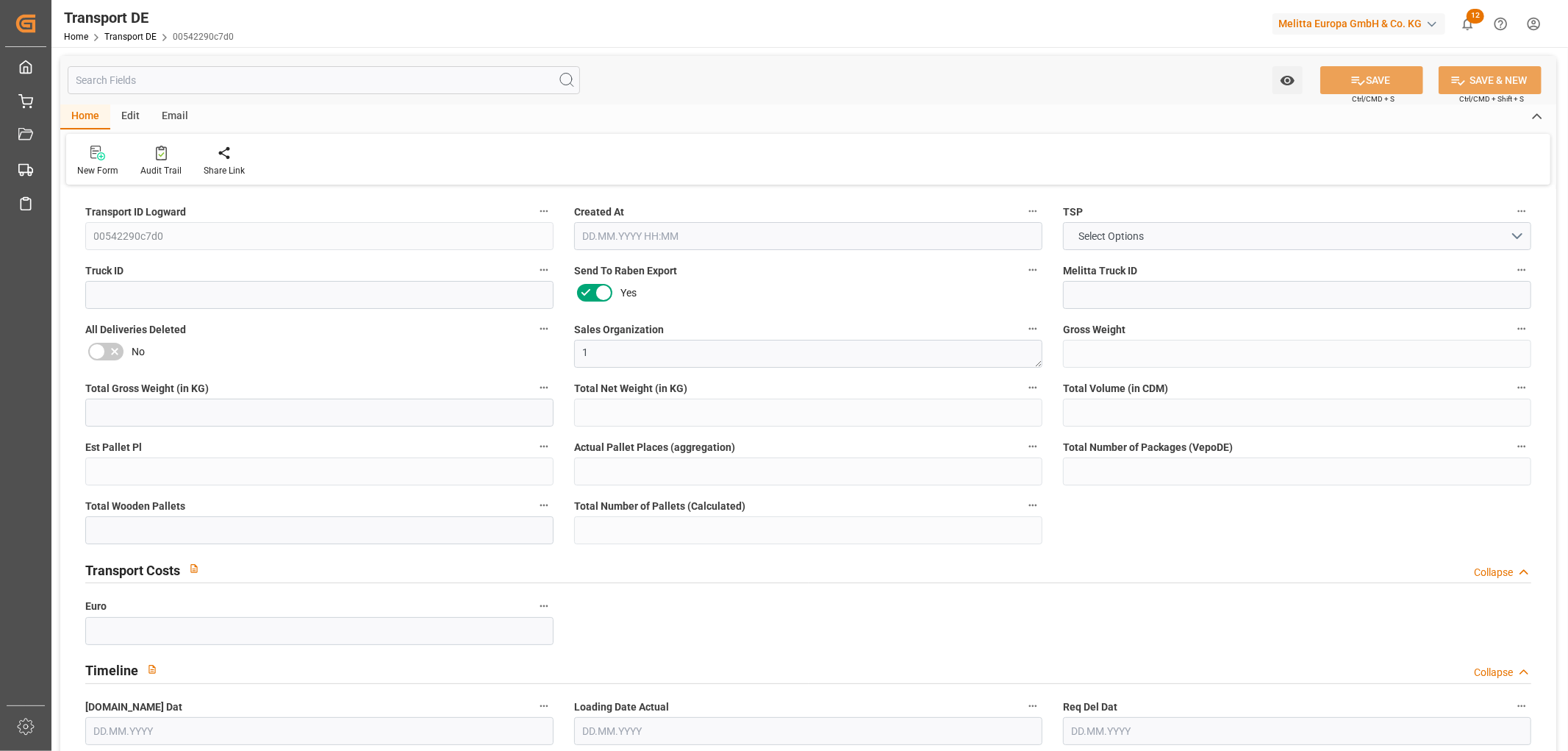
type input "0"
type input "36"
type input "25"
type input "0"
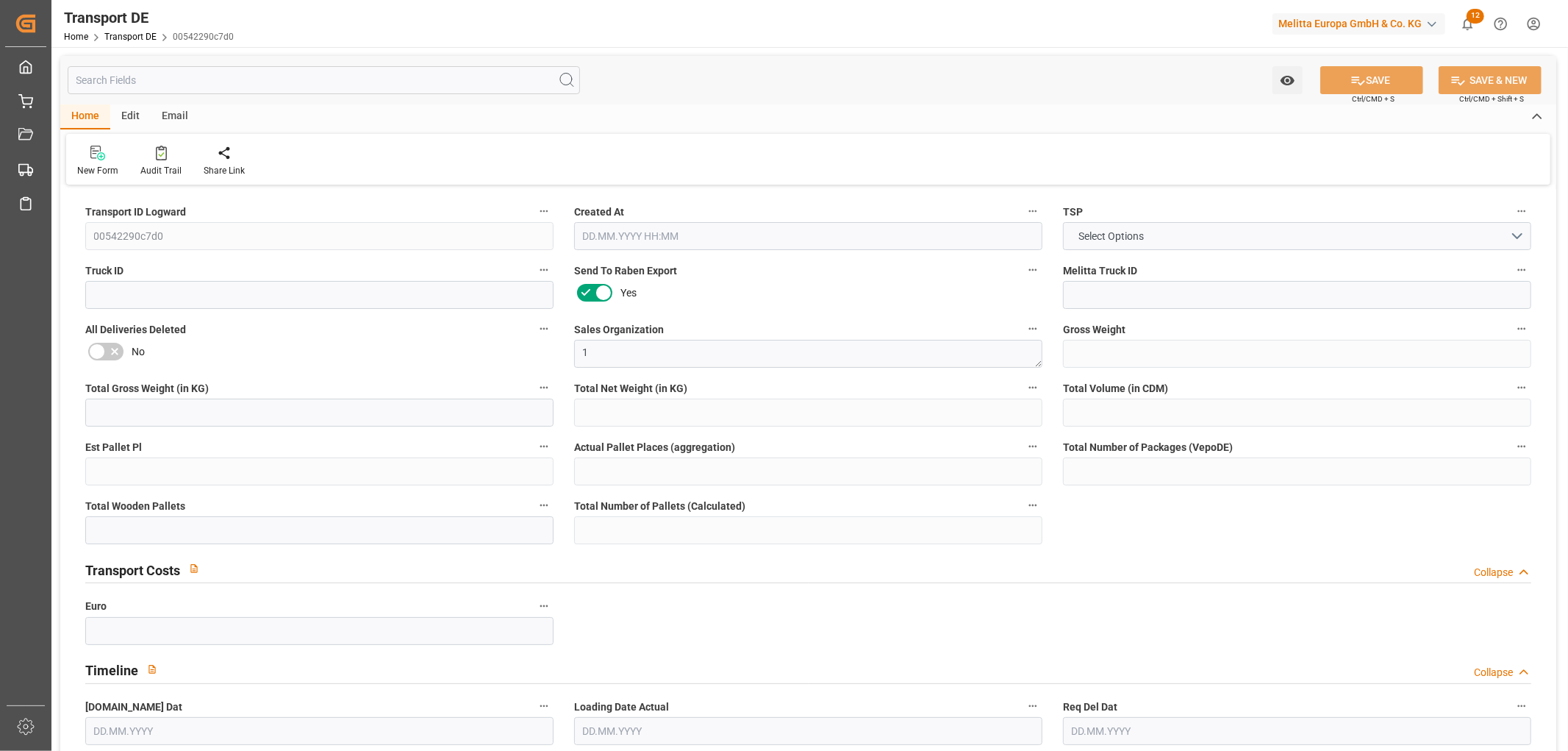
type input "46"
type input "0"
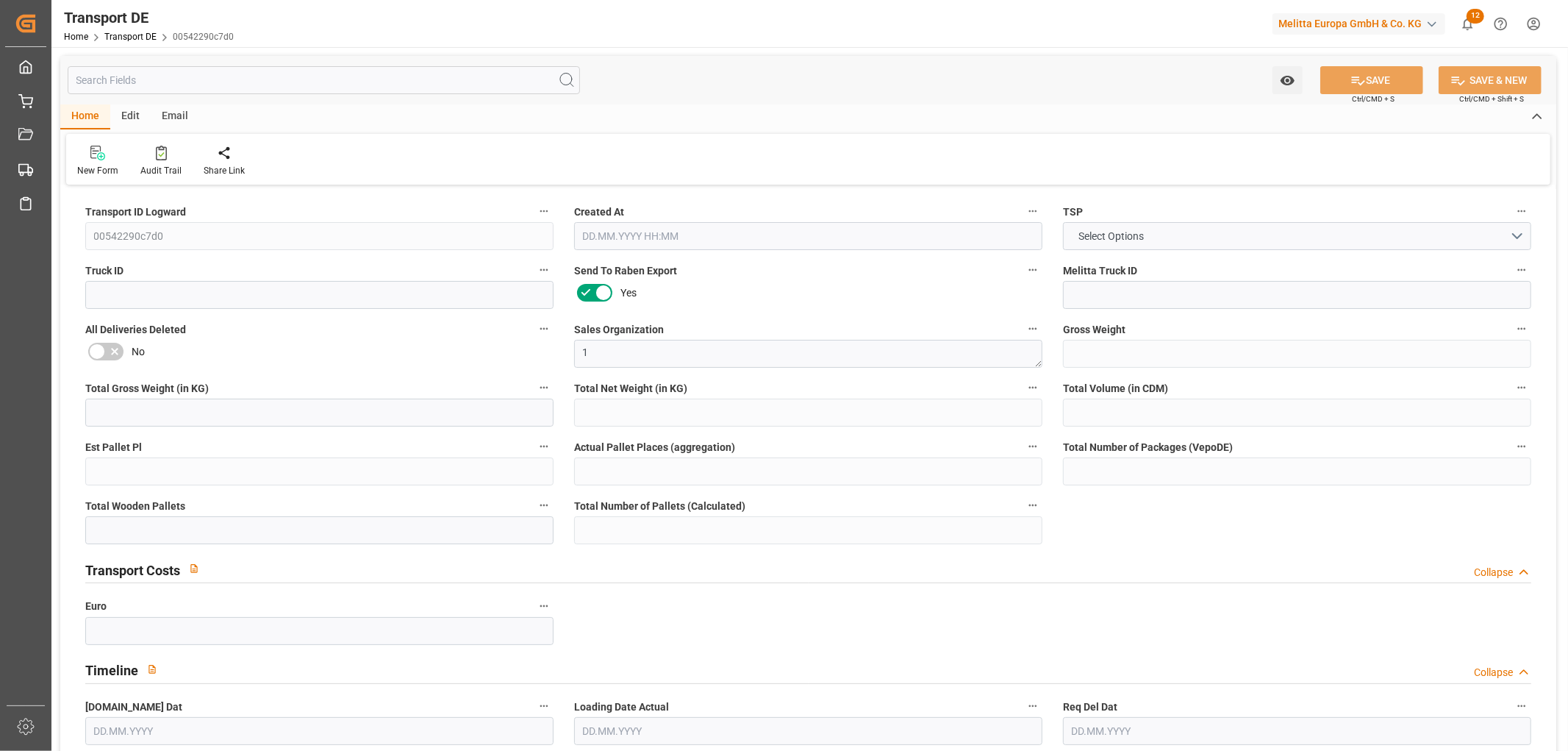
type input "0"
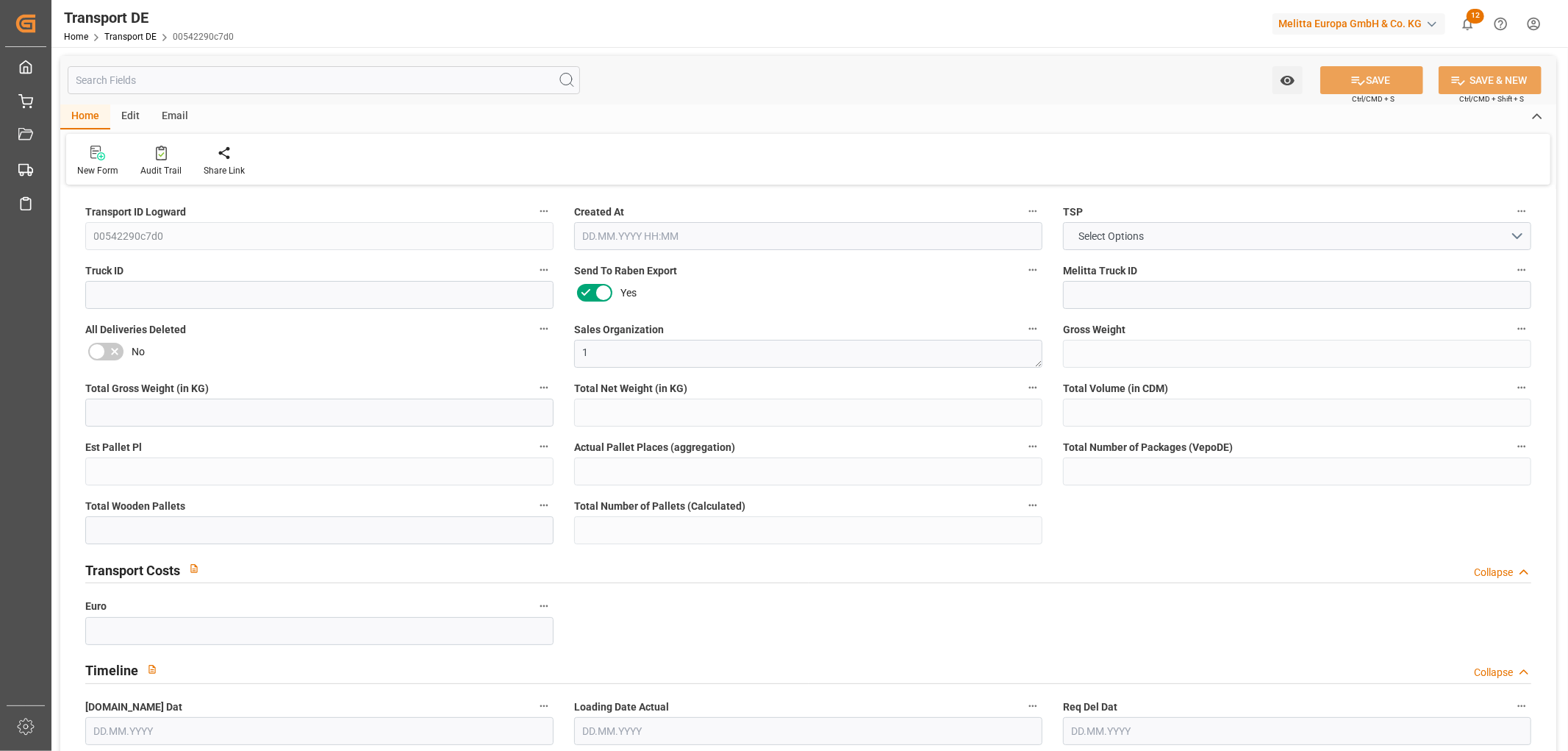
type input "0"
type input "9"
type input "21"
type input "0"
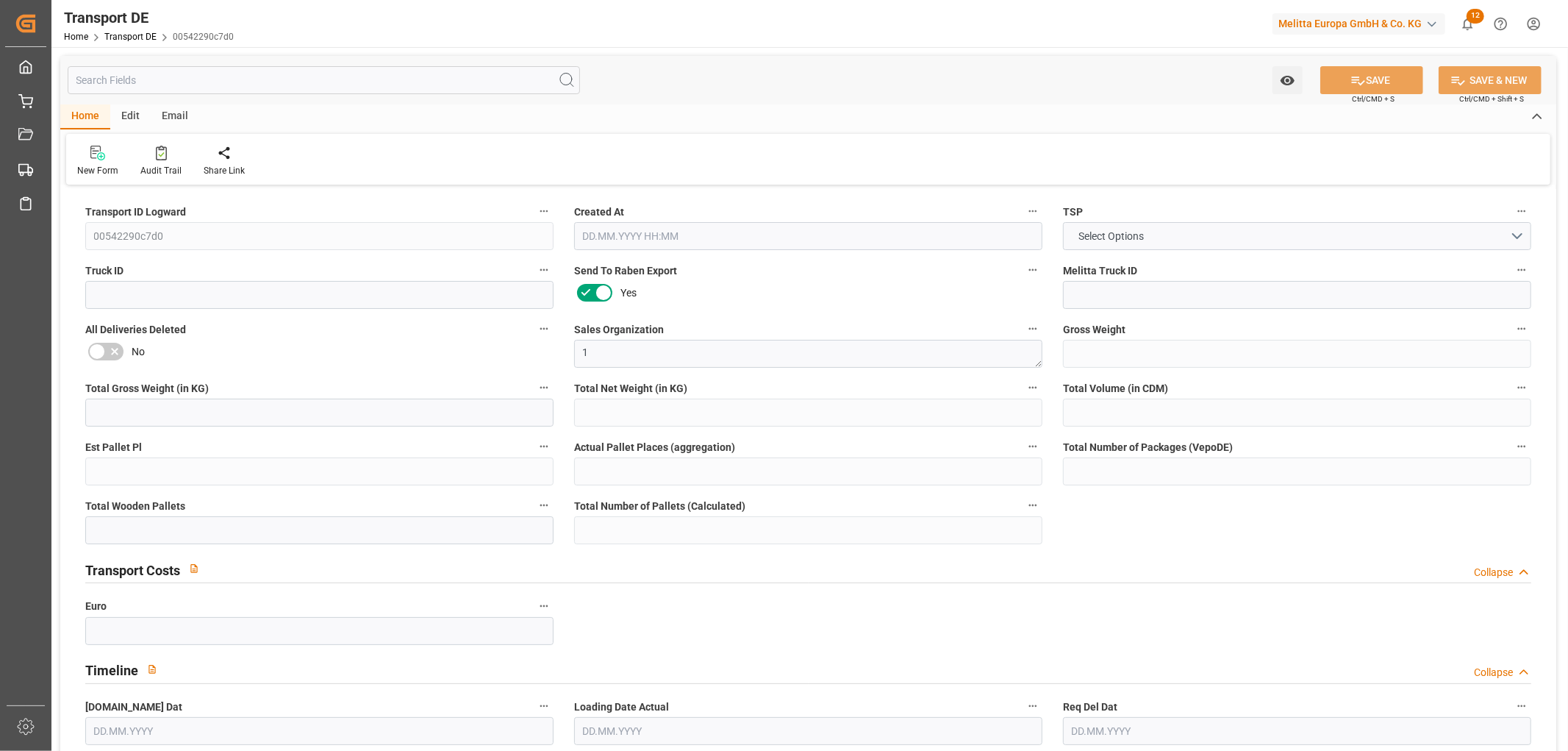
type input "0"
type input "1"
type input "0"
type input "6"
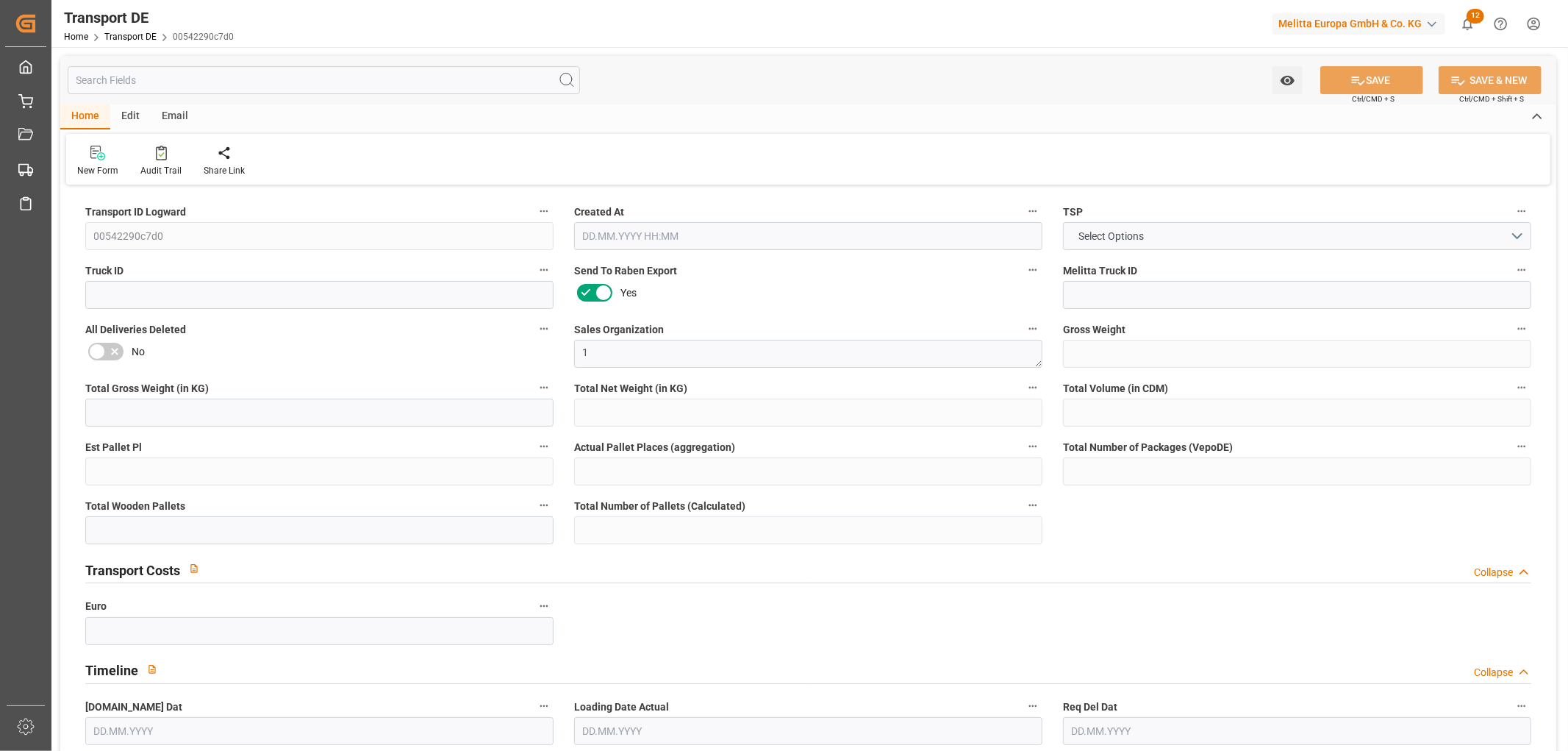
type input "2541"
type input "430.1766"
type input "347.7006"
type input "21.08.2025 23:01"
type input "[DATE]"
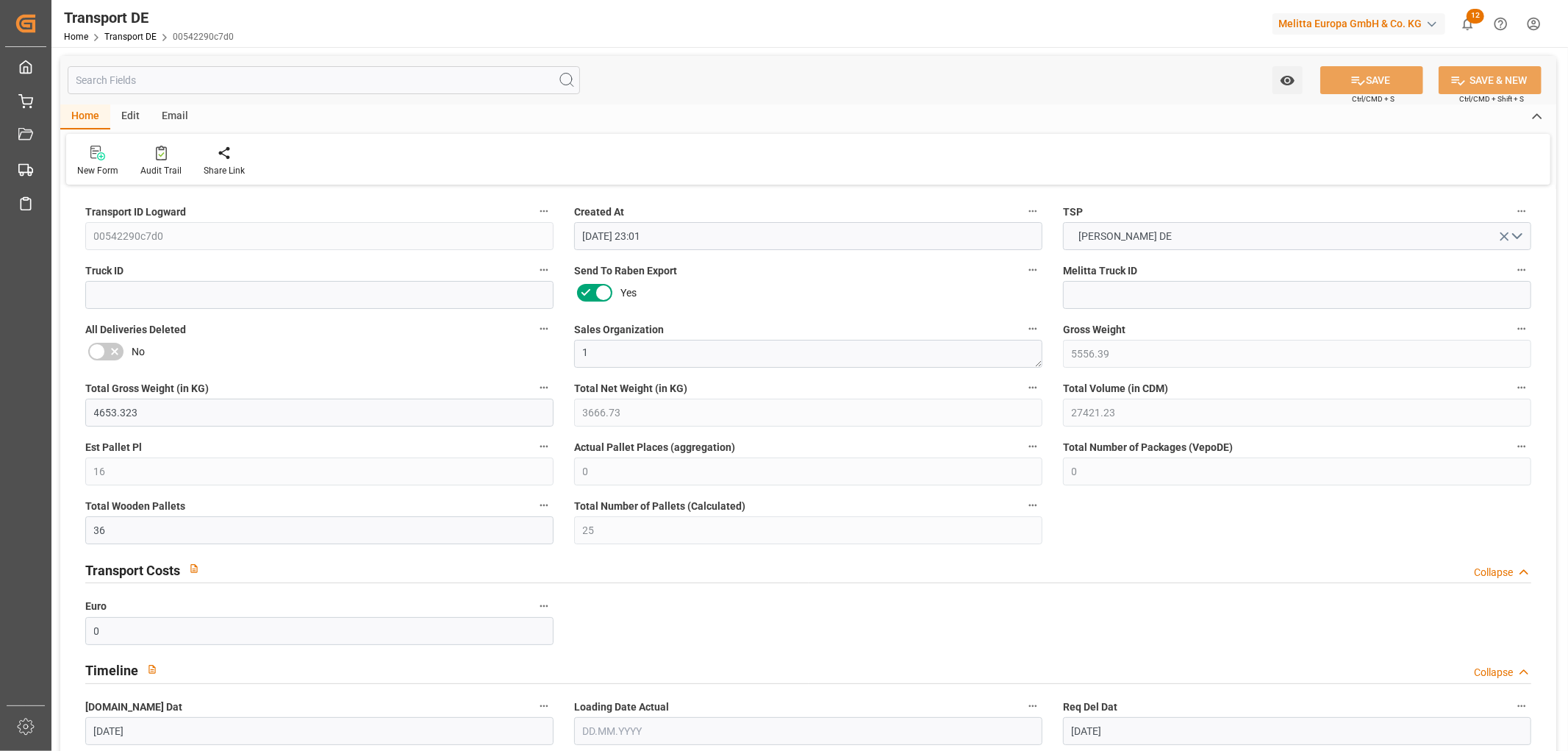
type input "[DATE]"
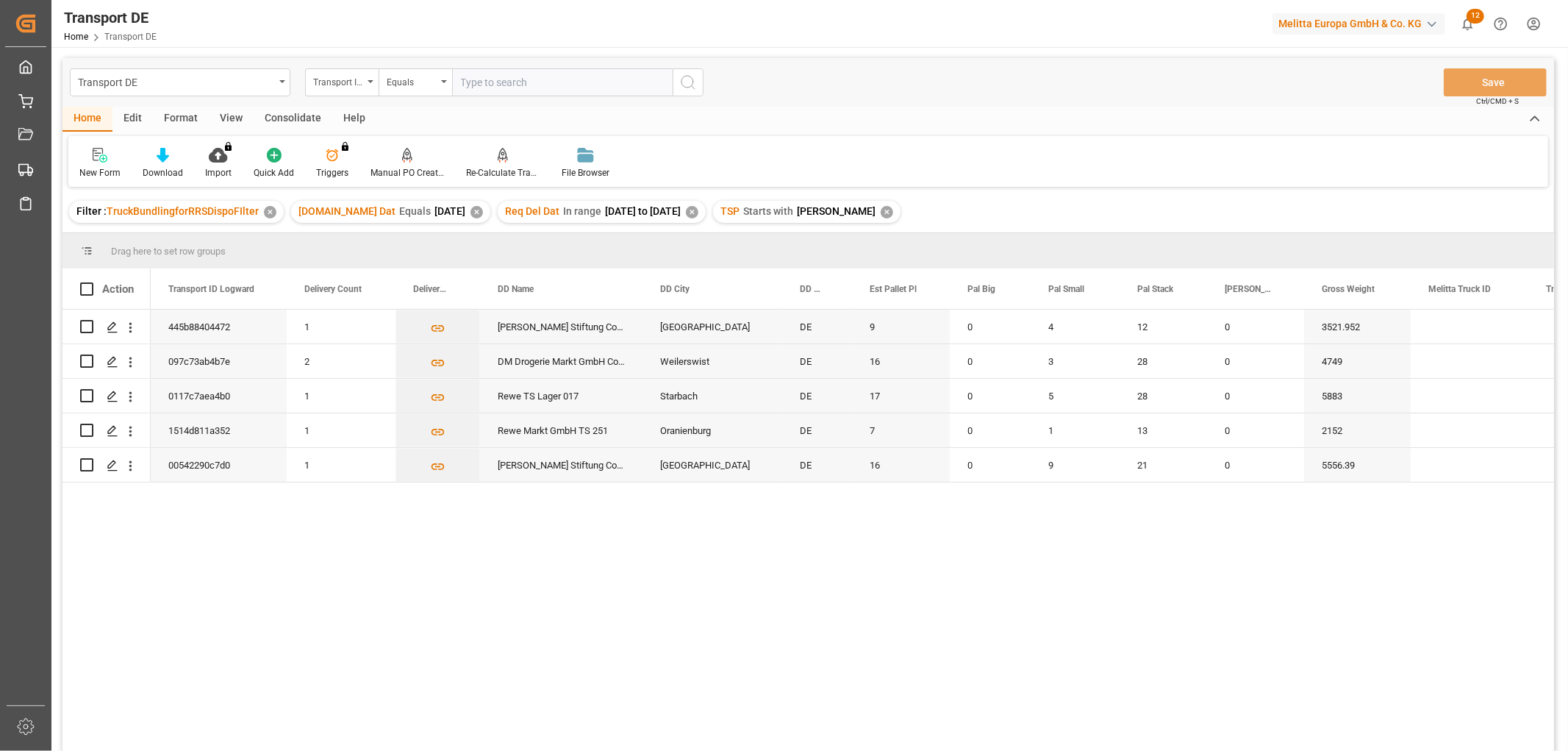
click at [282, 115] on div "Consolidate" at bounding box center [292, 119] width 78 height 25
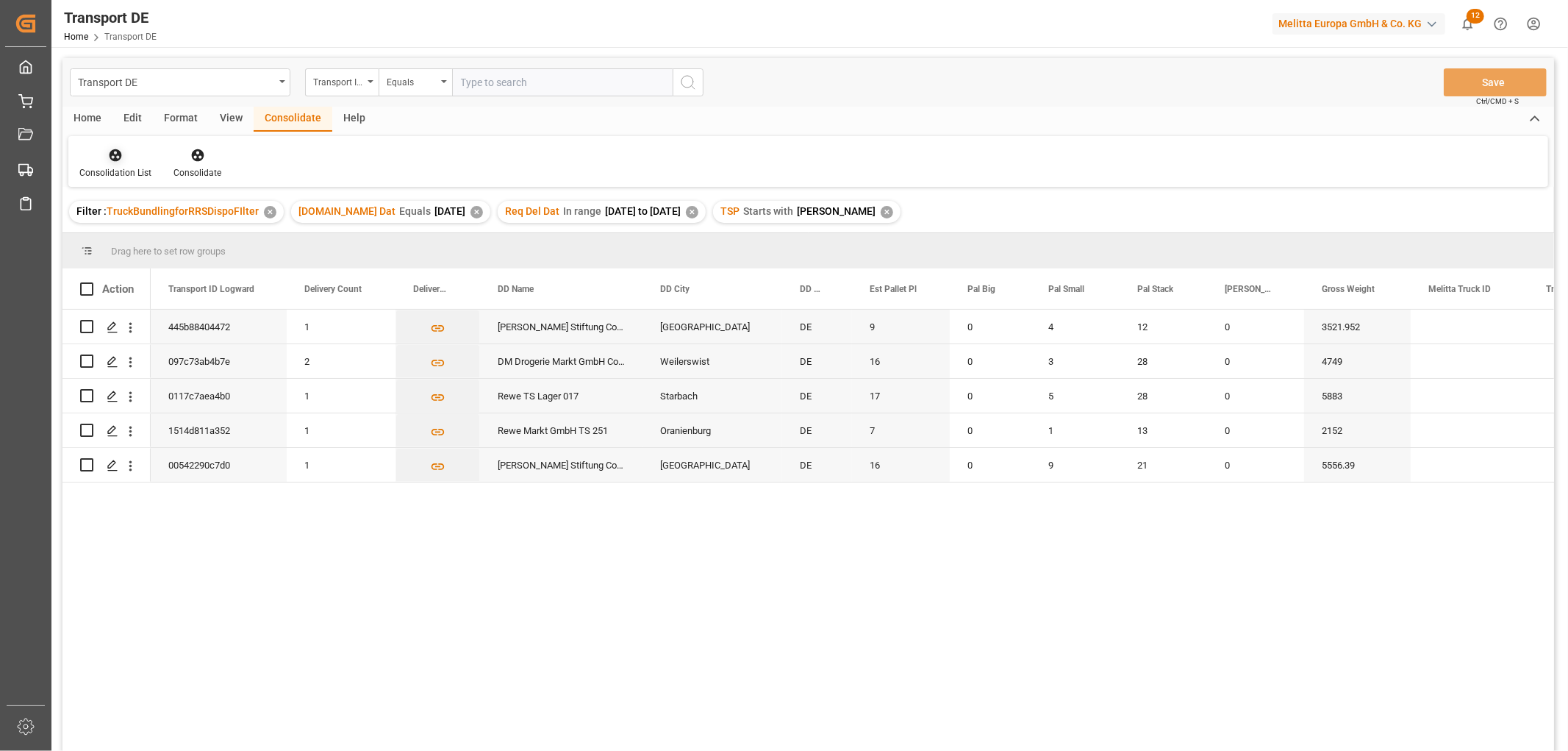
click at [120, 163] on div "Consolidation List" at bounding box center [115, 163] width 94 height 33
click at [137, 241] on div "Transport DE Transport ID Logward Equals Save Ctrl/CMD + S Home Edit Format Vie…" at bounding box center [808, 423] width 1491 height 732
click at [88, 357] on input "Press Space to toggle row selection (unchecked)" at bounding box center [86, 361] width 13 height 13
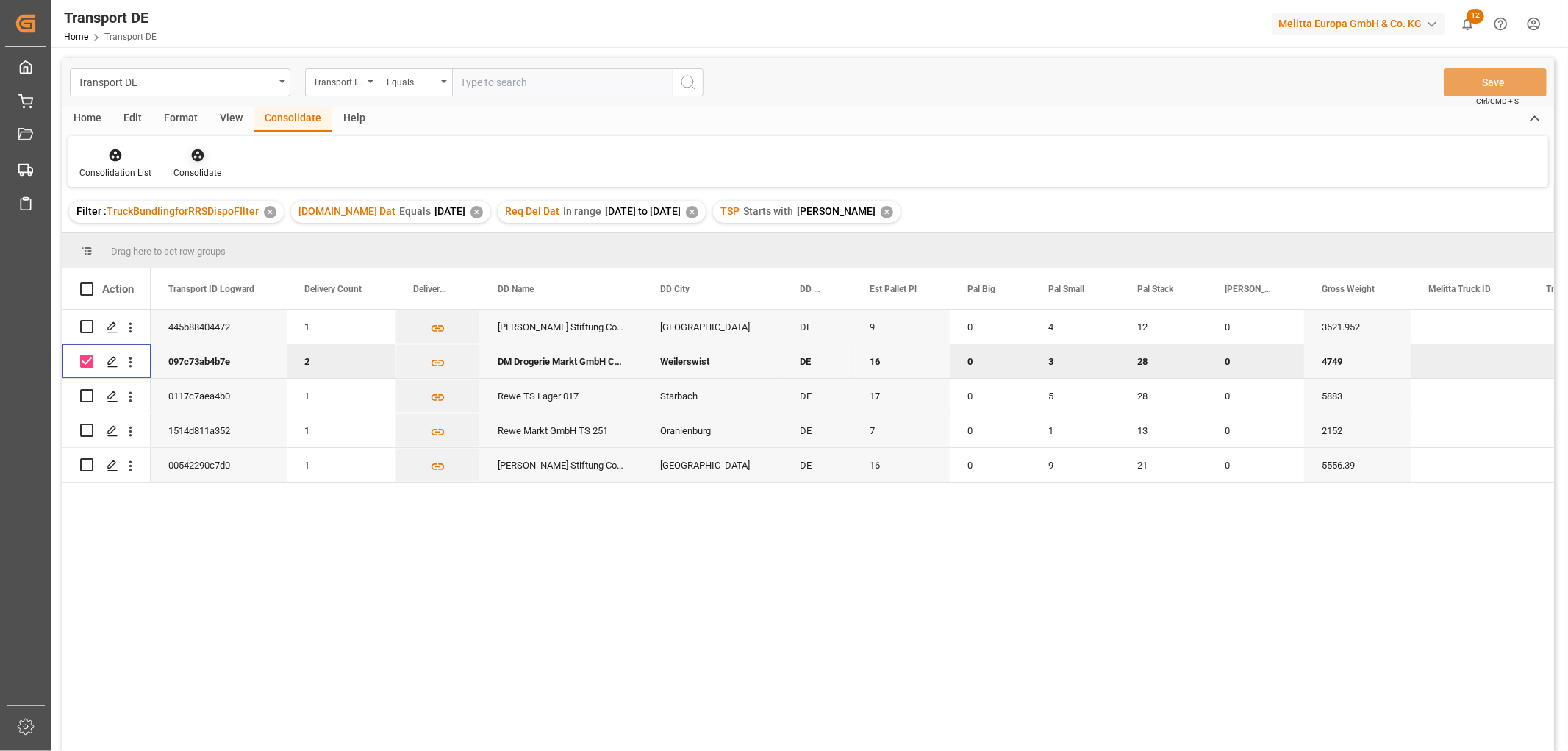
click at [197, 155] on icon at bounding box center [197, 156] width 12 height 12
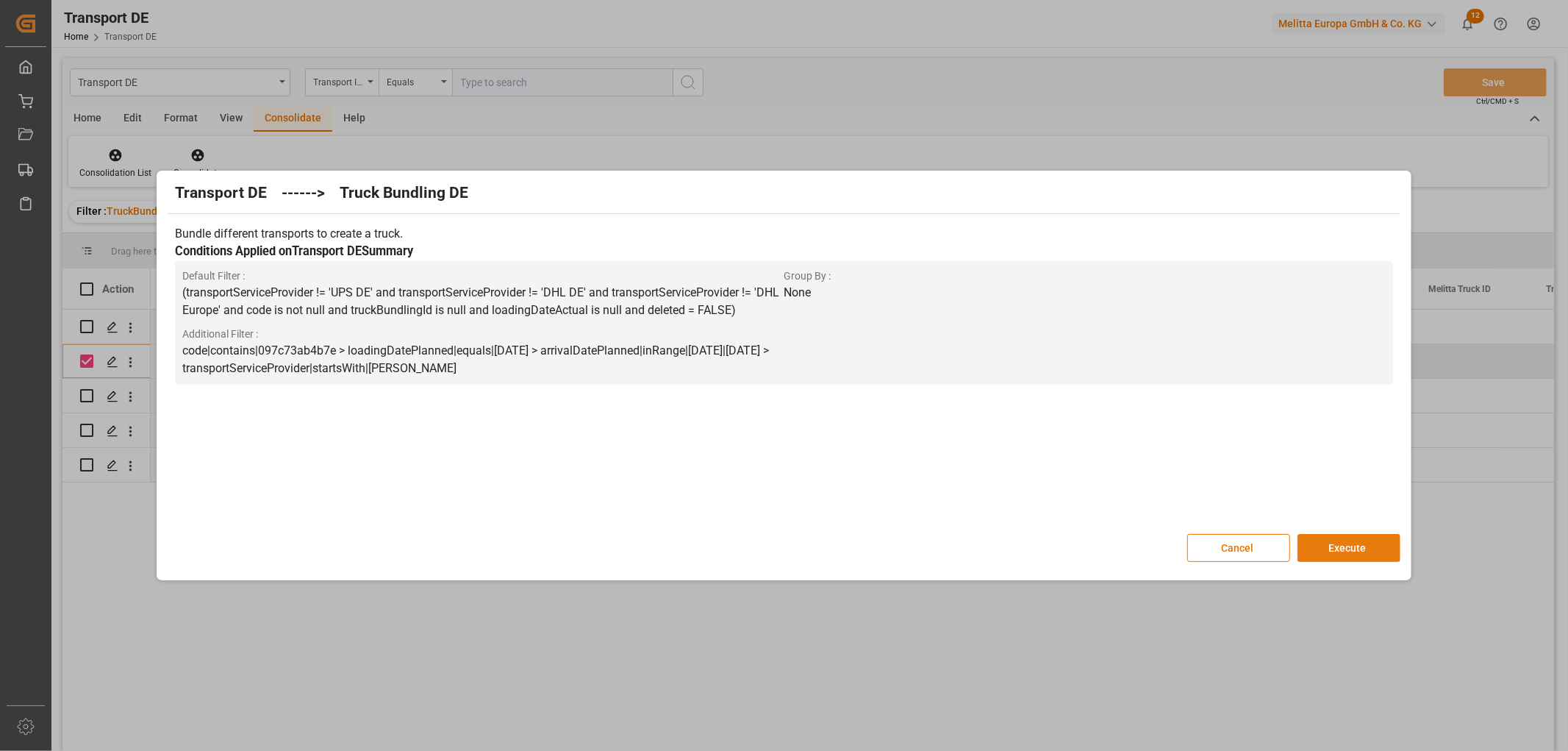
click at [1334, 544] on button "Execute" at bounding box center [1349, 548] width 103 height 28
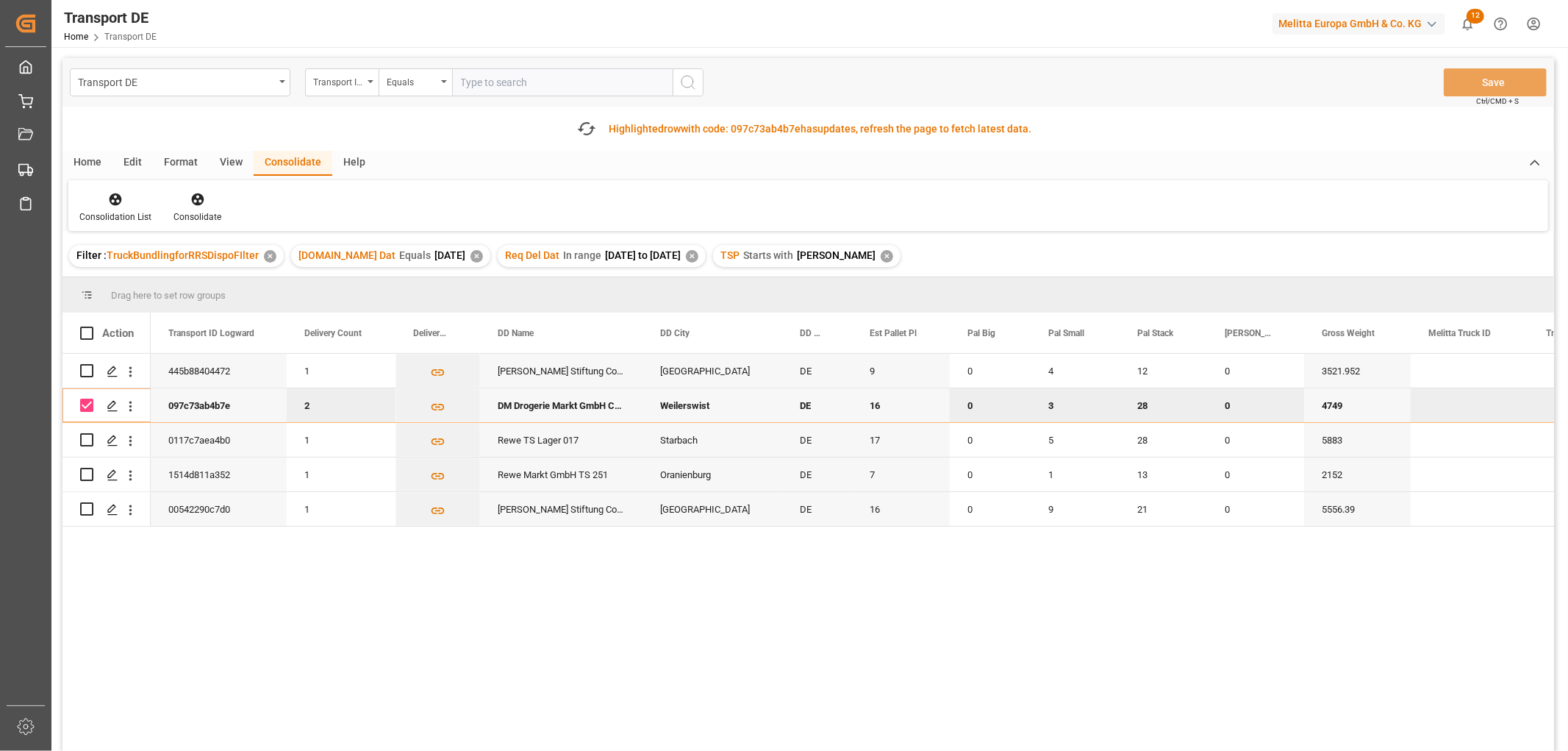
click at [82, 401] on input "Press Space to toggle row selection (checked)" at bounding box center [86, 405] width 13 height 13
checkbox input "false"
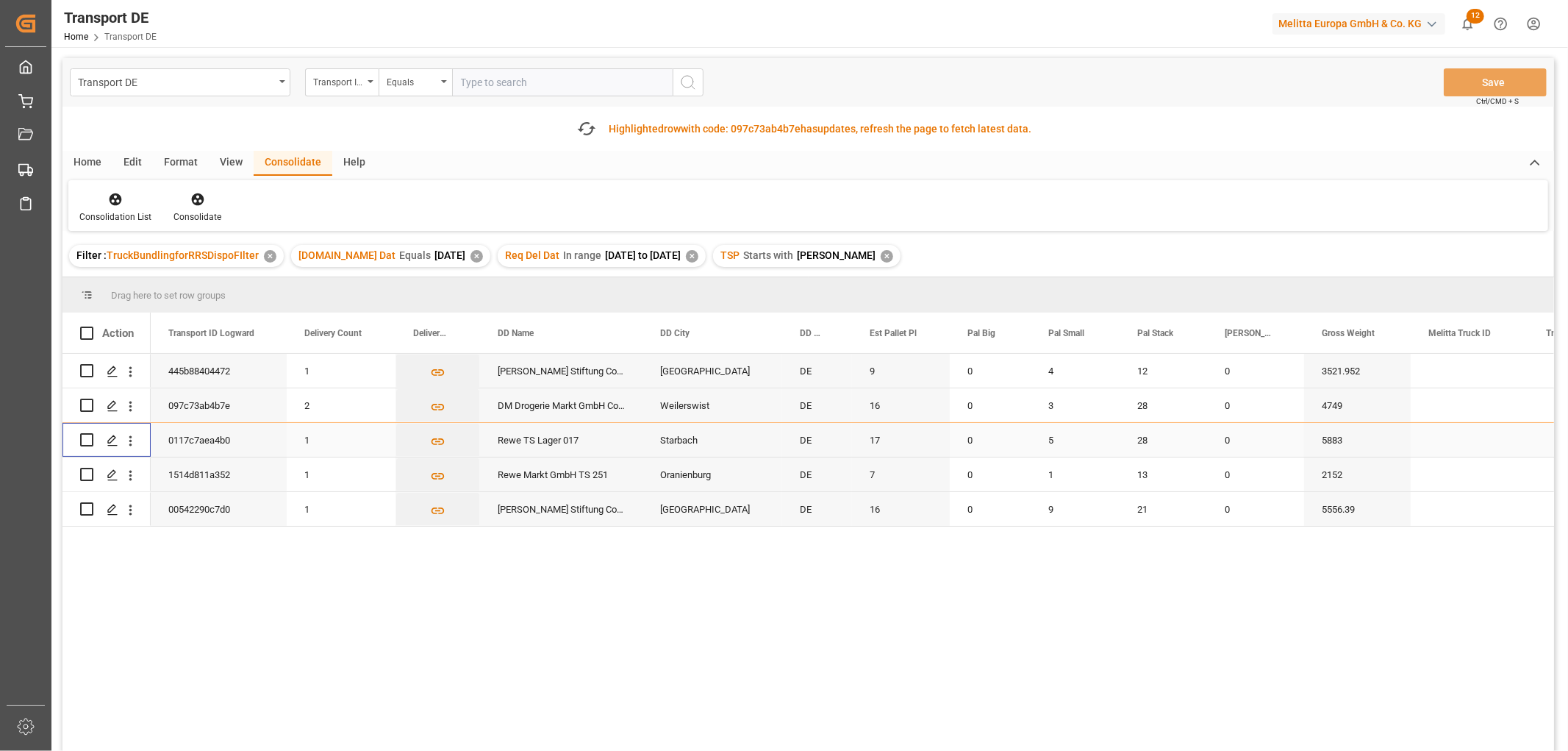
click at [83, 441] on input "Press Space to toggle row selection (unchecked)" at bounding box center [86, 439] width 13 height 13
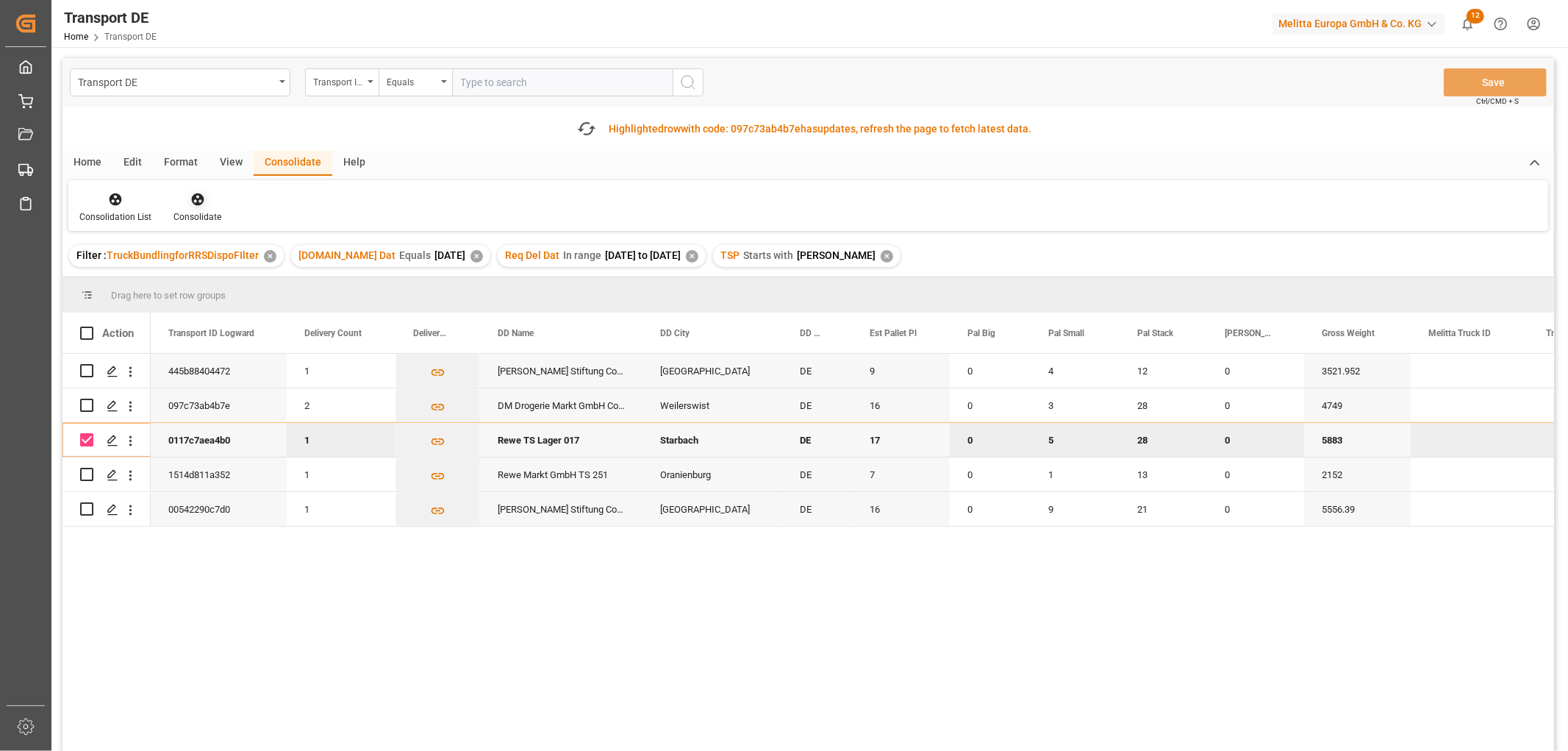
click at [196, 197] on icon at bounding box center [197, 200] width 12 height 12
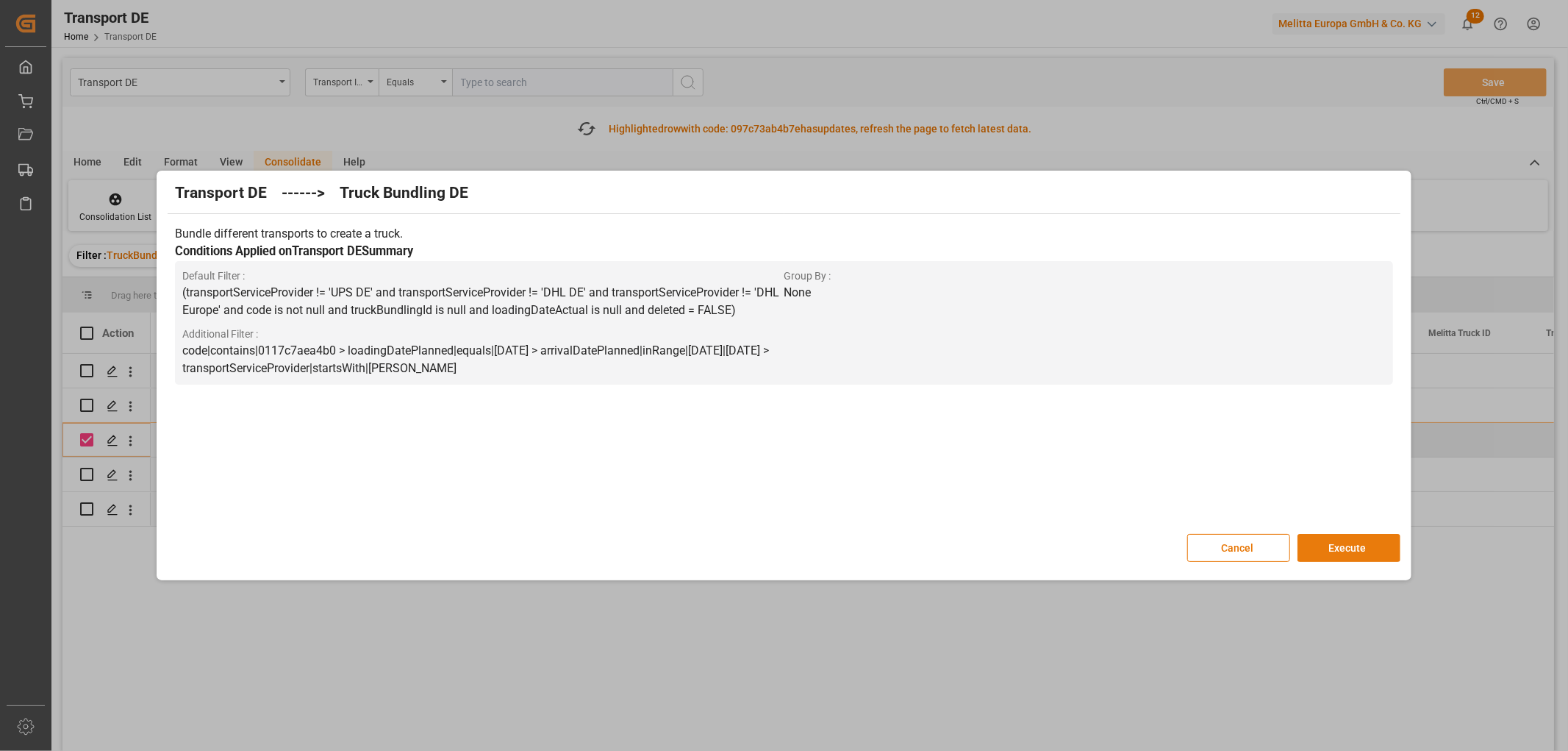
click at [1342, 544] on button "Execute" at bounding box center [1349, 548] width 103 height 28
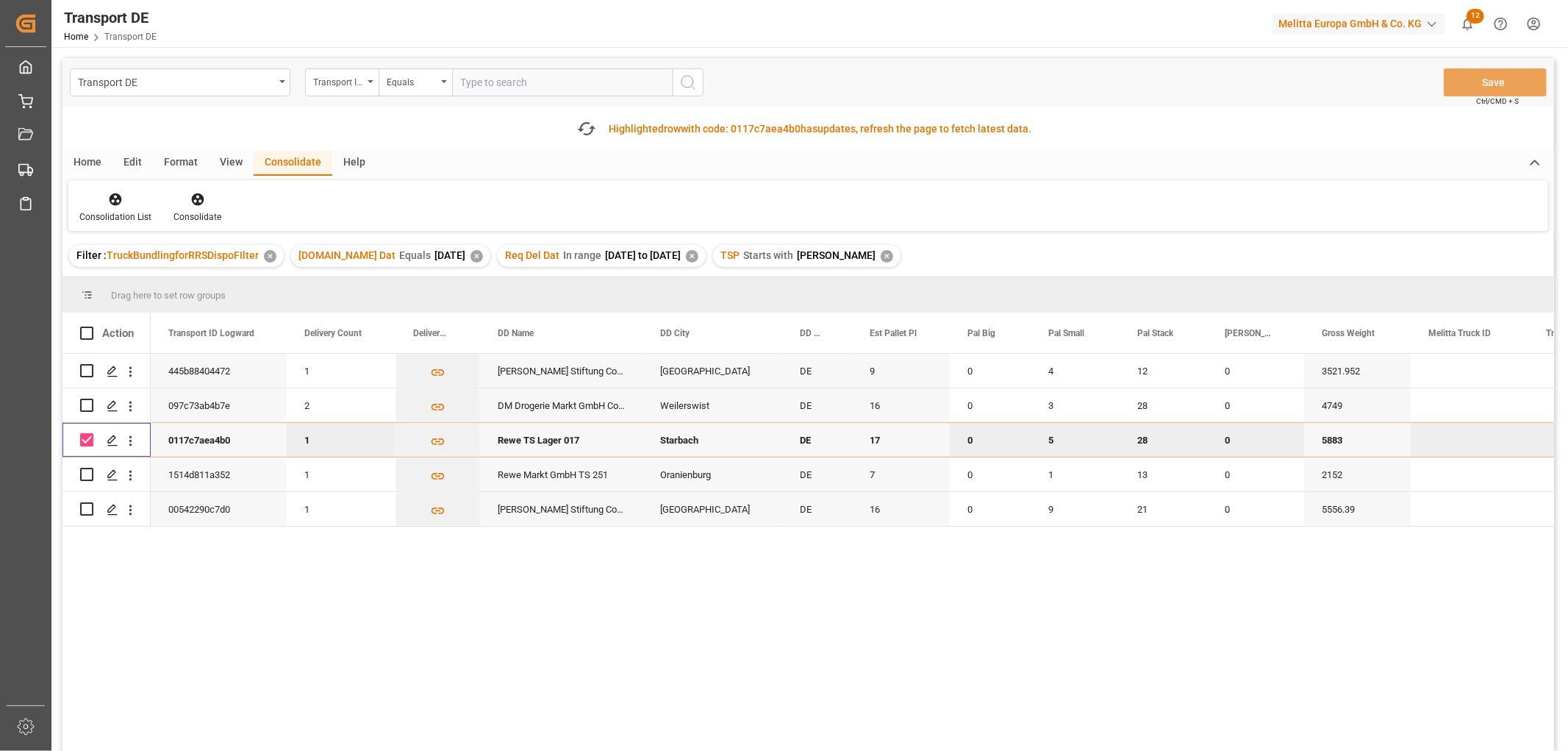
click at [91, 442] on input "Press Space to toggle row selection (checked)" at bounding box center [86, 439] width 13 height 13
checkbox input "false"
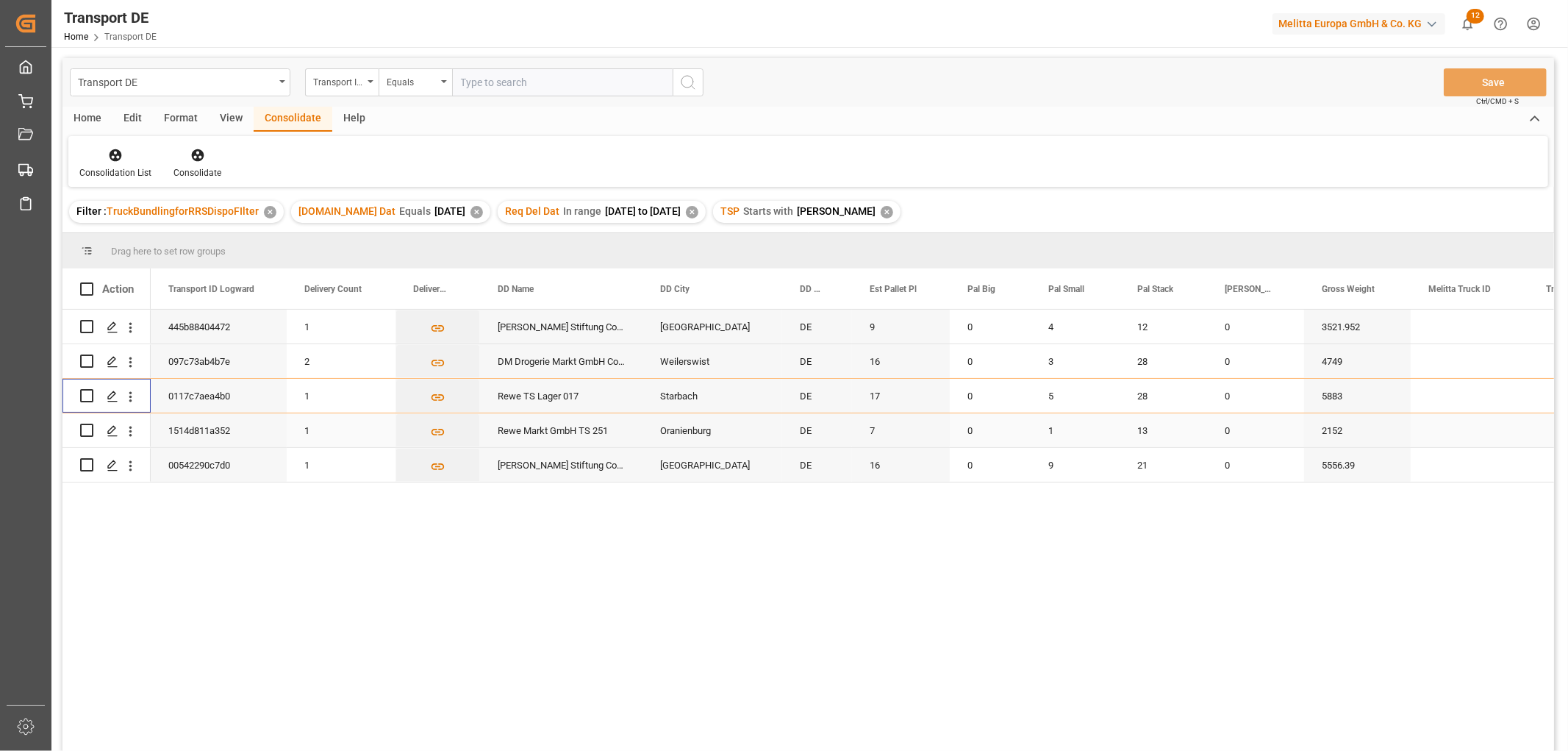
click at [87, 432] on input "Press Space to toggle row selection (unchecked)" at bounding box center [86, 430] width 13 height 13
click at [201, 152] on icon at bounding box center [197, 156] width 12 height 12
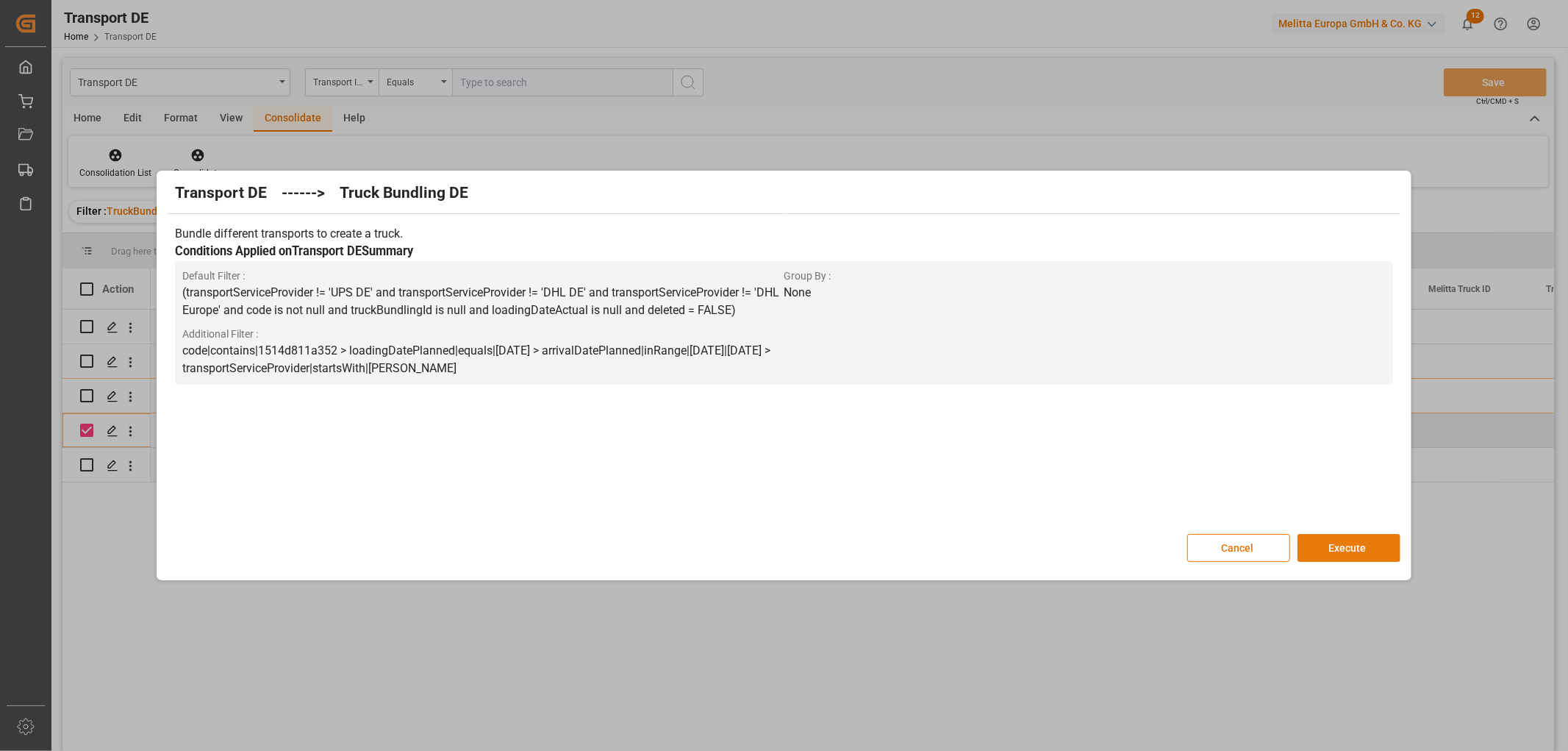
click at [1351, 546] on button "Execute" at bounding box center [1349, 548] width 103 height 28
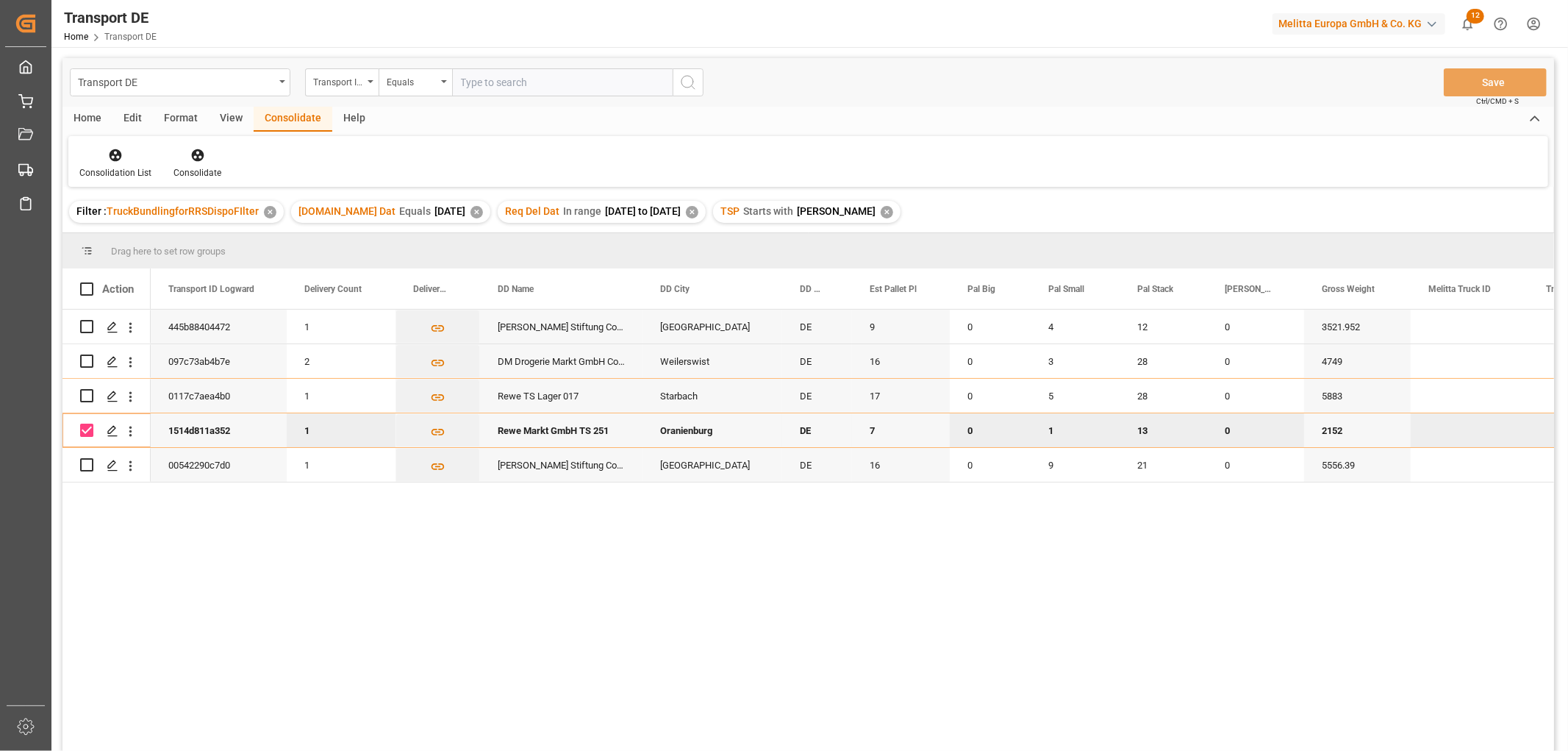
click at [90, 430] on input "Press Space to toggle row selection (checked)" at bounding box center [86, 430] width 13 height 13
checkbox input "false"
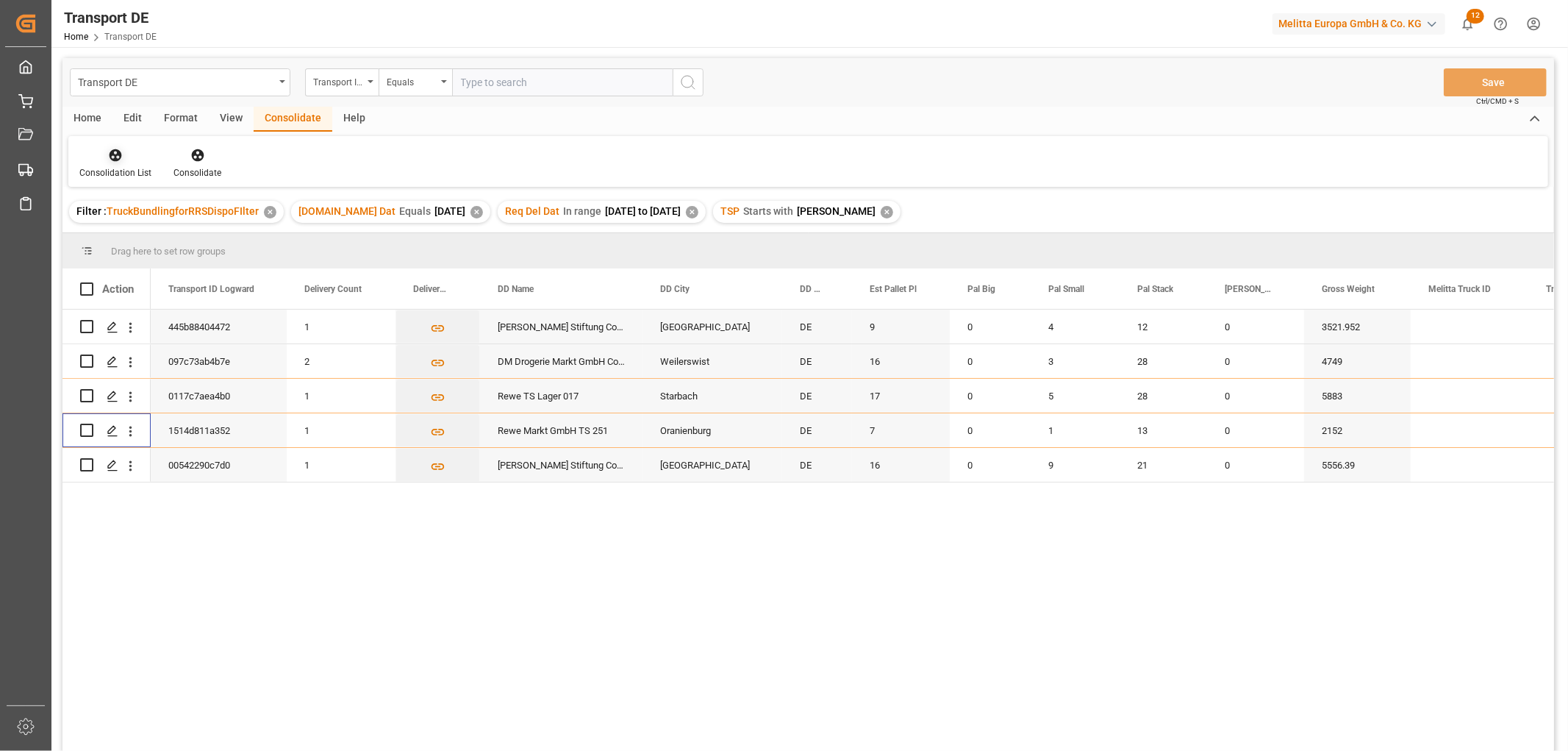
click at [114, 157] on icon at bounding box center [115, 156] width 12 height 12
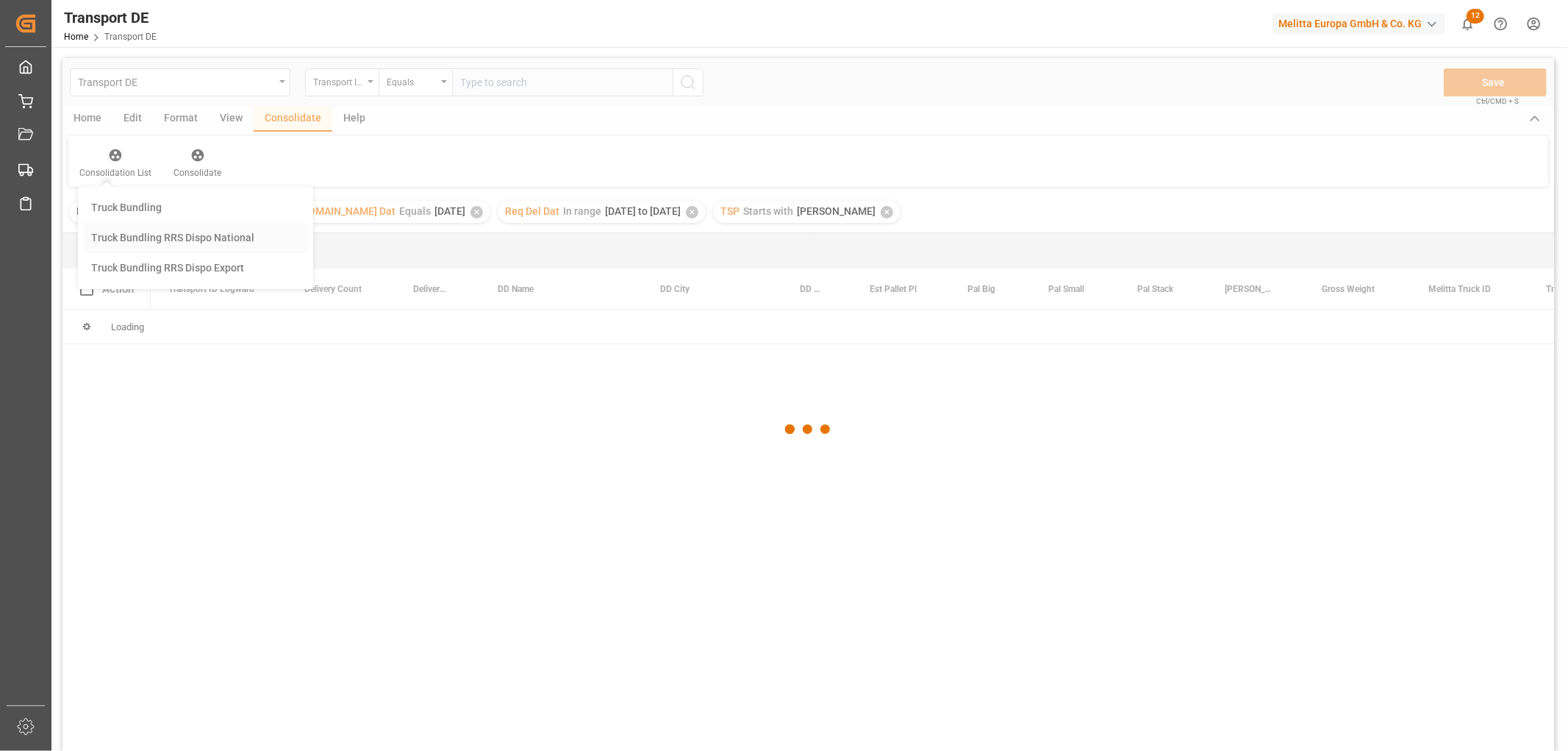
click at [133, 233] on div "Transport DE Transport ID Logward Equals Save Ctrl/CMD + S Home Edit Format Vie…" at bounding box center [808, 423] width 1491 height 732
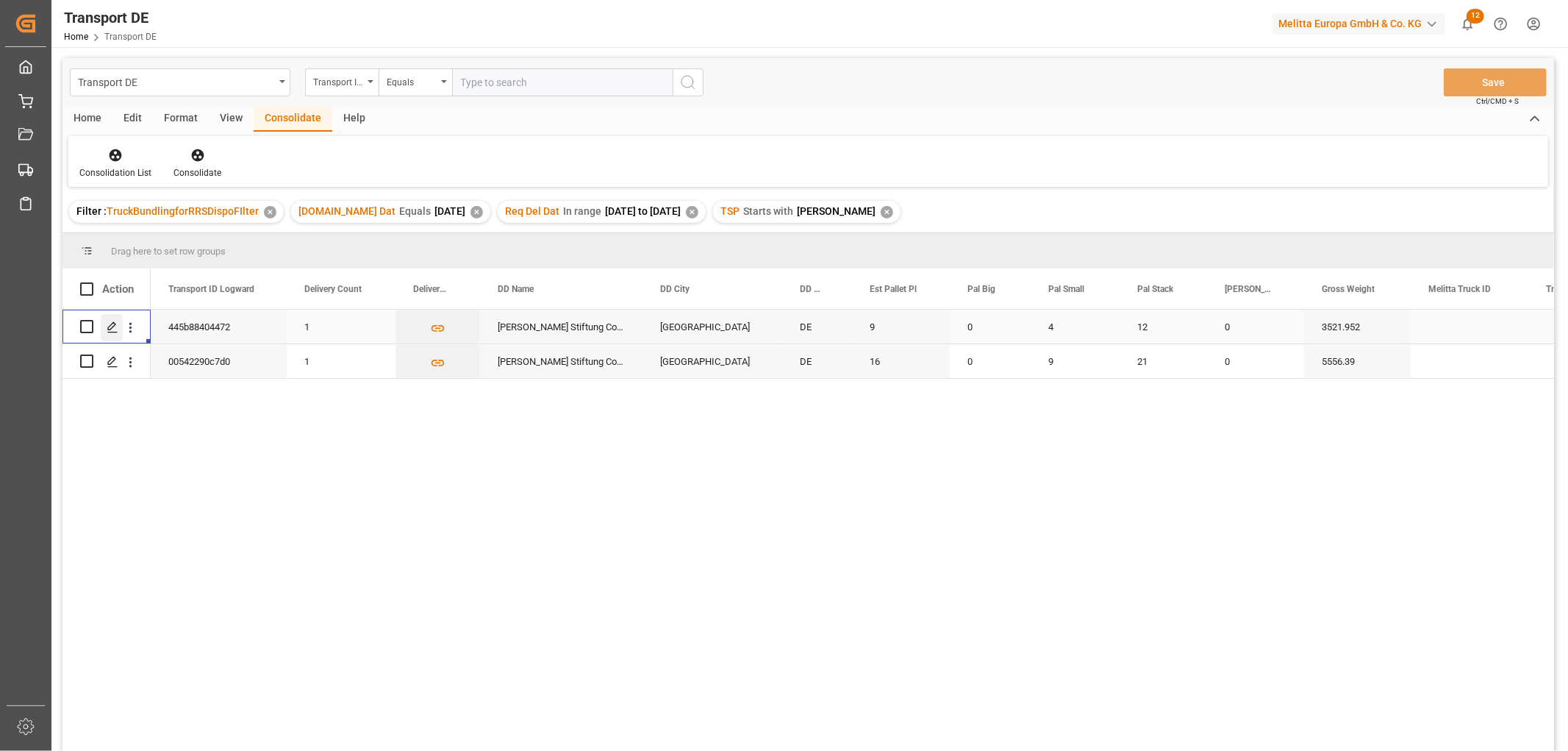
click at [114, 328] on icon "Press SPACE to select this row." at bounding box center [112, 327] width 11 height 11
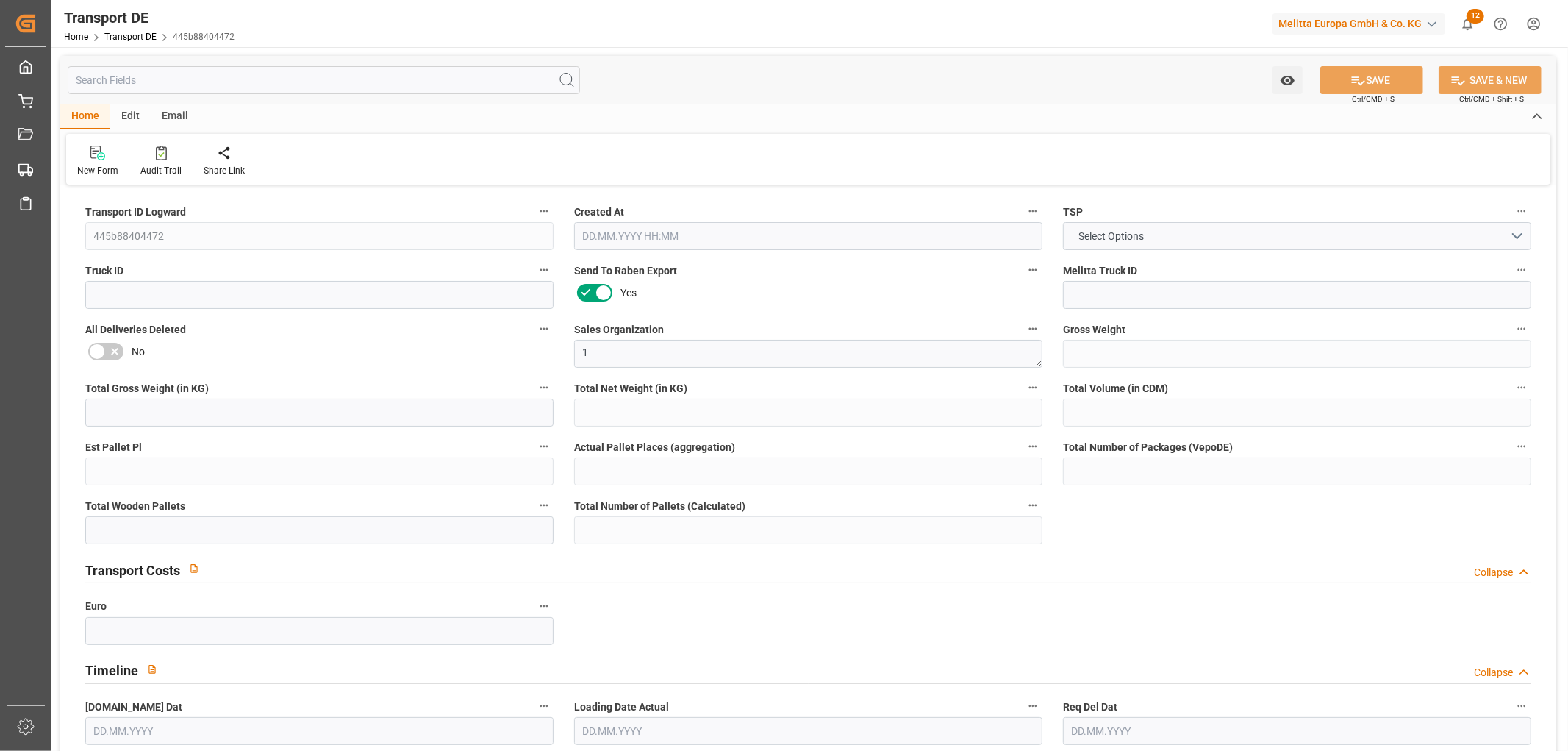
type input "3521.952"
type input "3044.608"
type input "2536.688"
type input "15376.744"
type input "9"
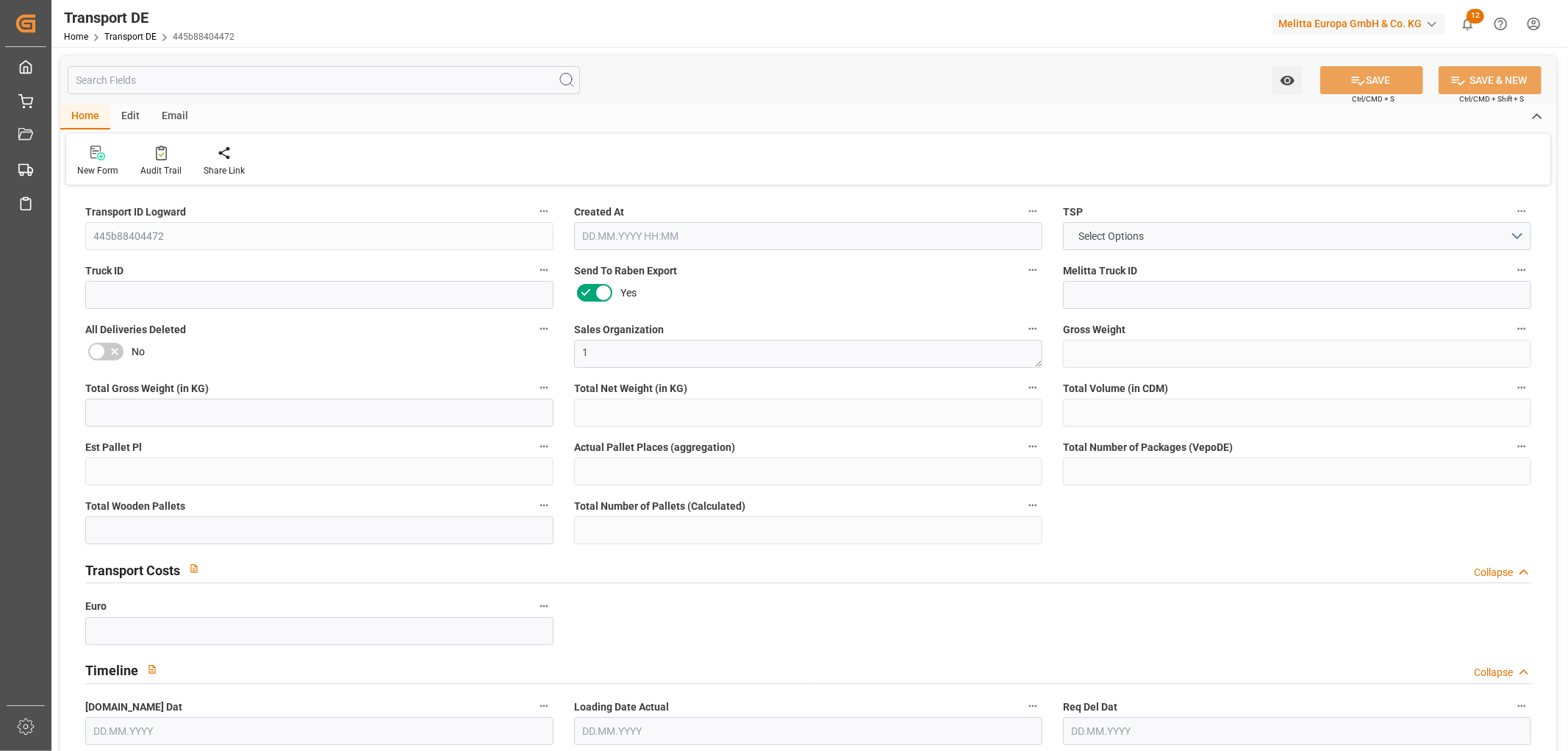
type input "0"
type input "19"
type input "11"
type input "0"
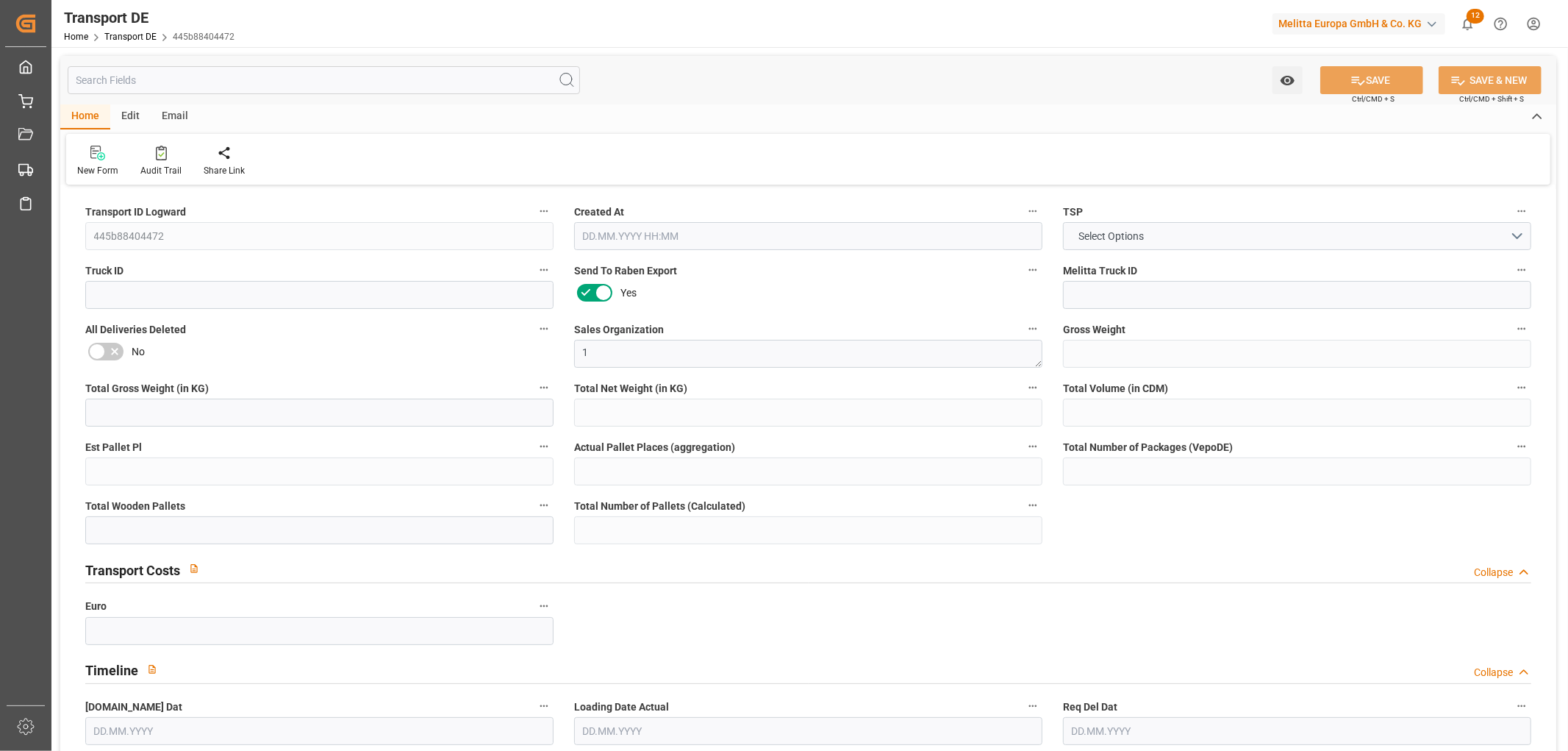
type input "46"
type input "0"
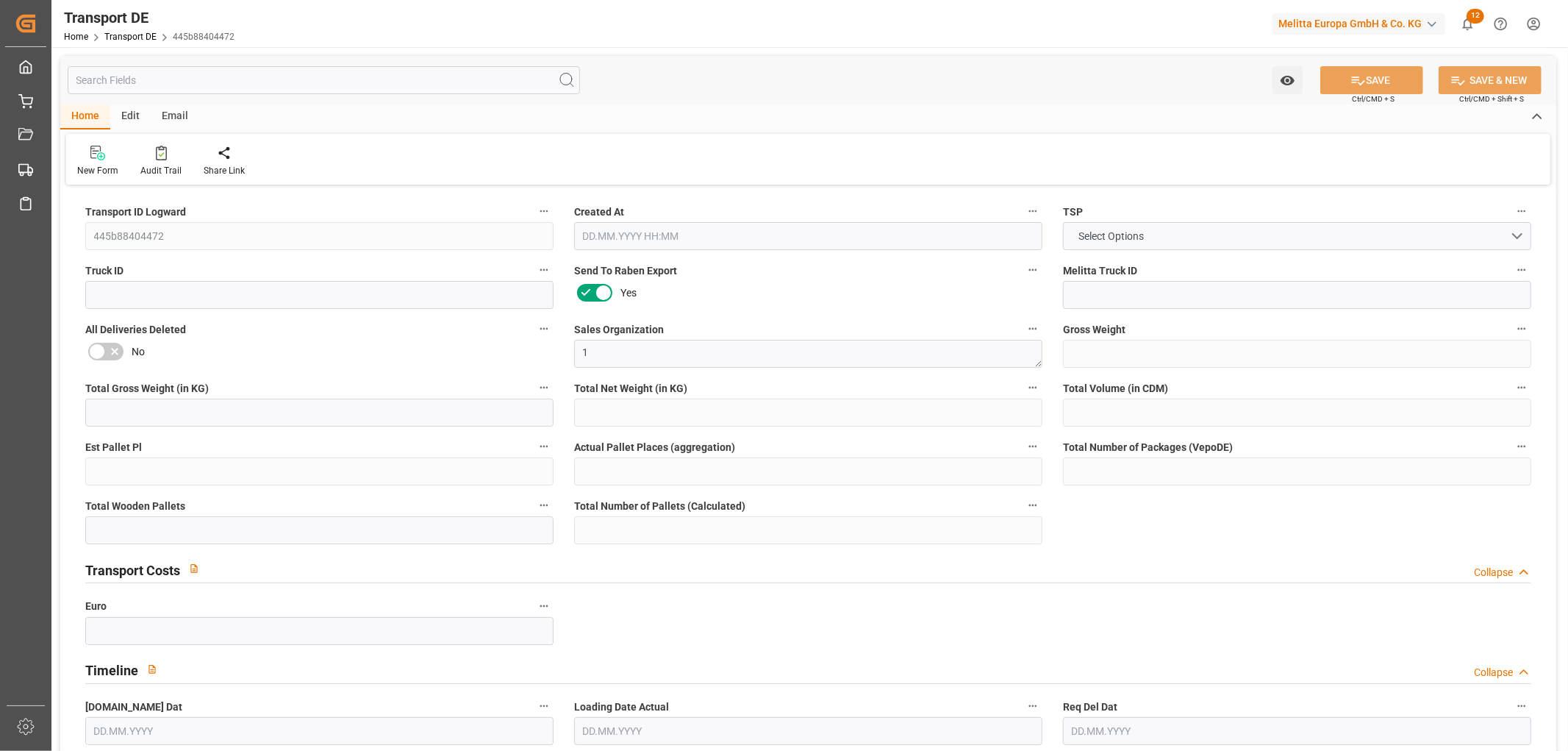
type input "0"
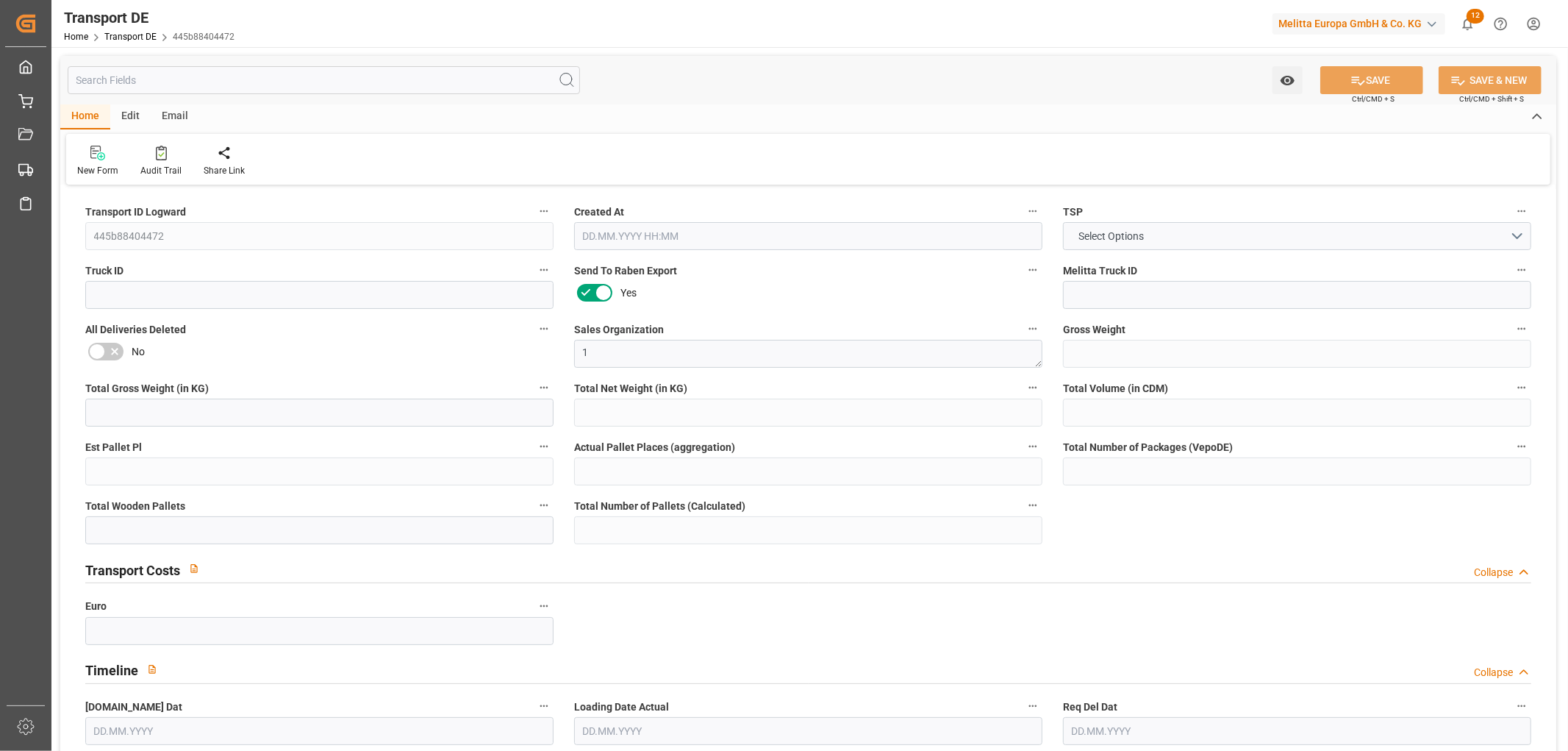
type input "0"
type input "4"
type input "12"
type input "0"
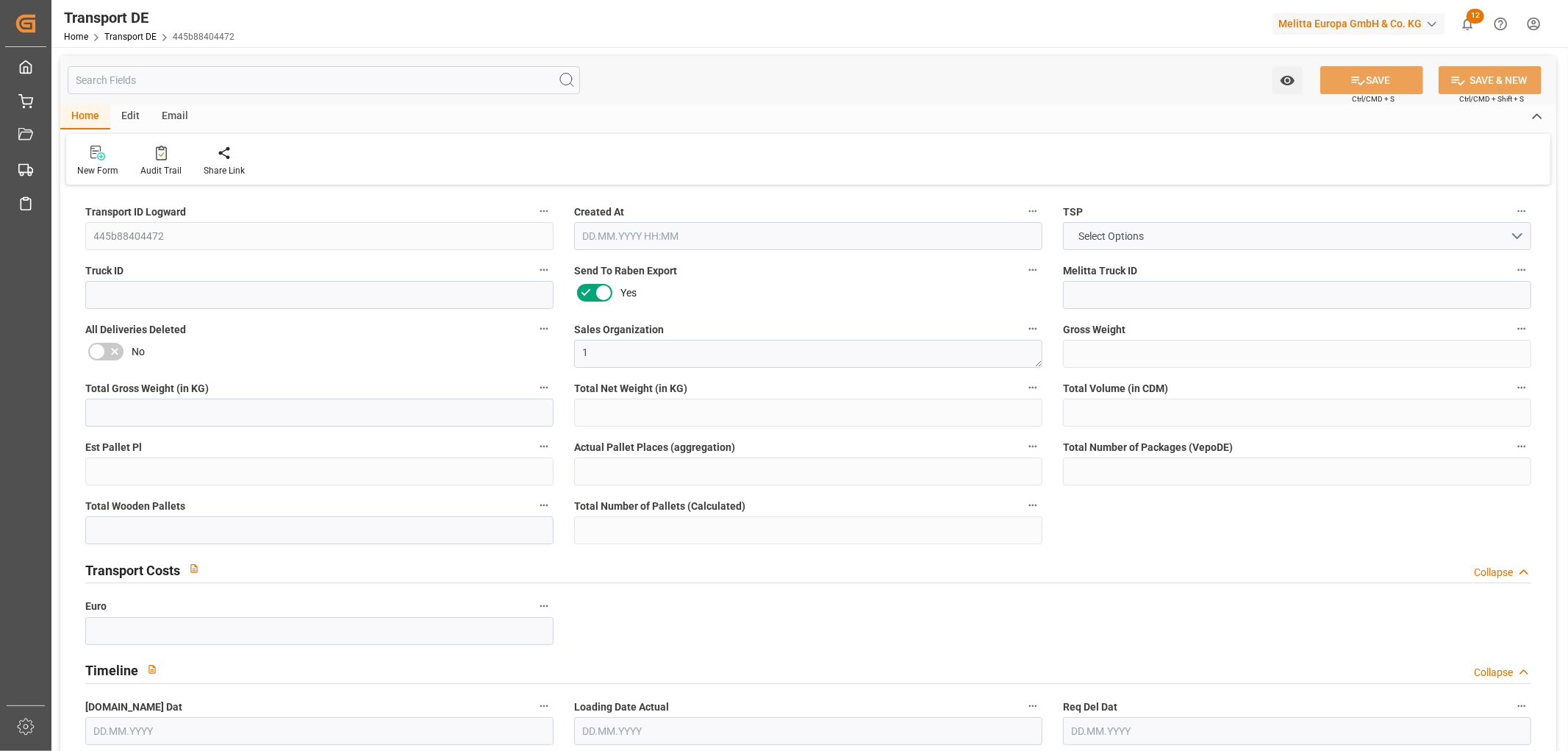
type input "0"
type input "1"
type input "0"
type input "3"
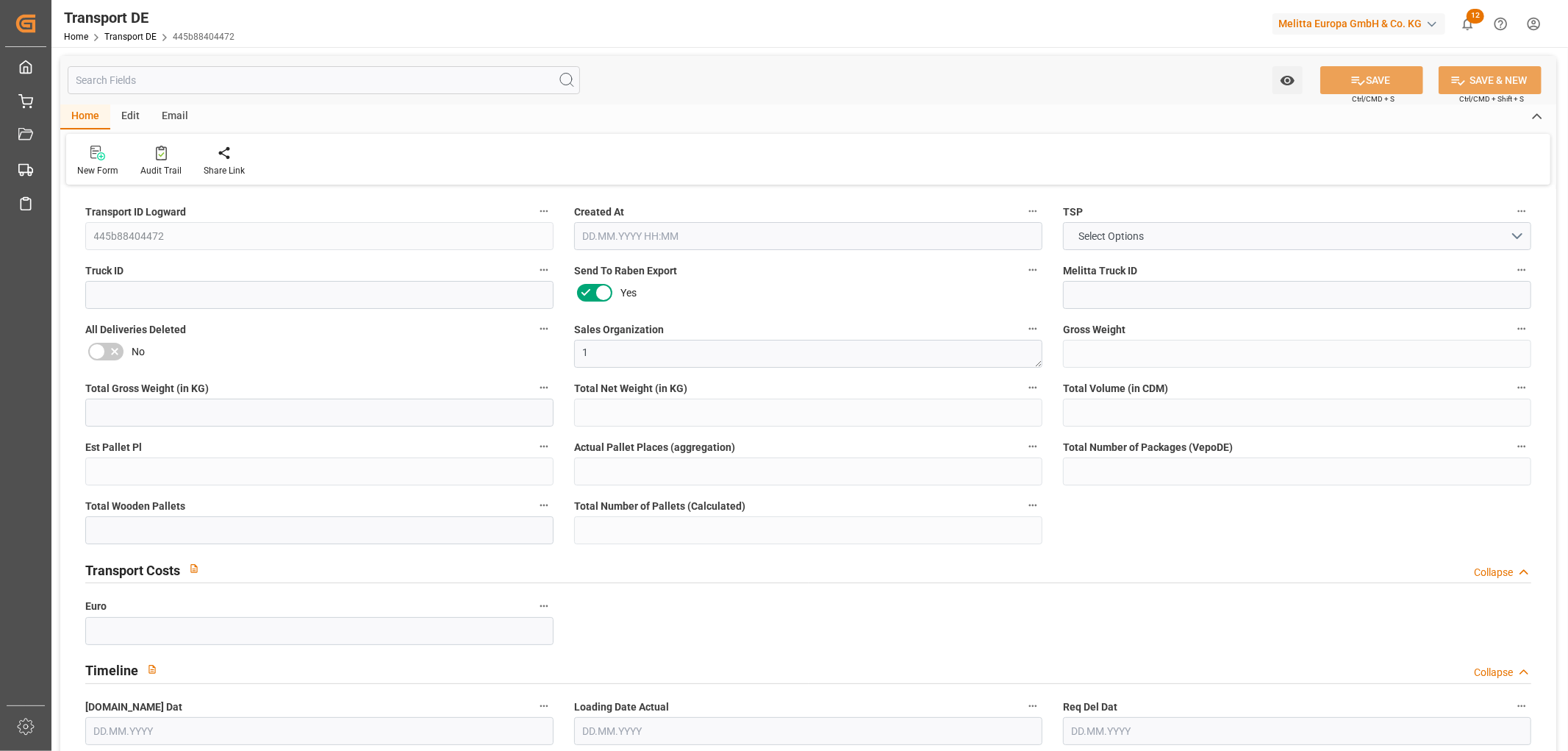
type input "1482"
type input "280.3182"
type input "239.7252"
type input "26.08.2025 23:02"
type input "[DATE]"
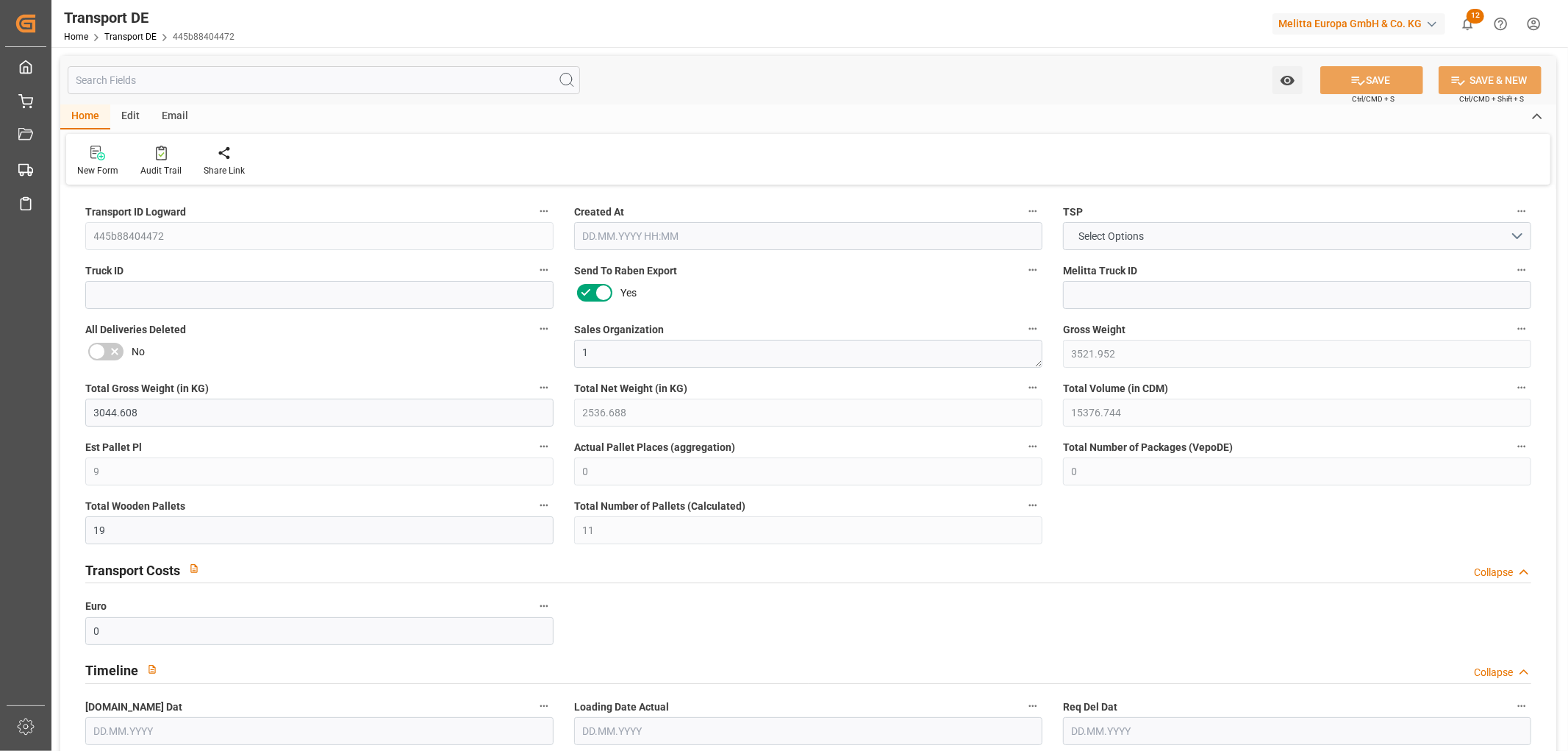
type input "[DATE]"
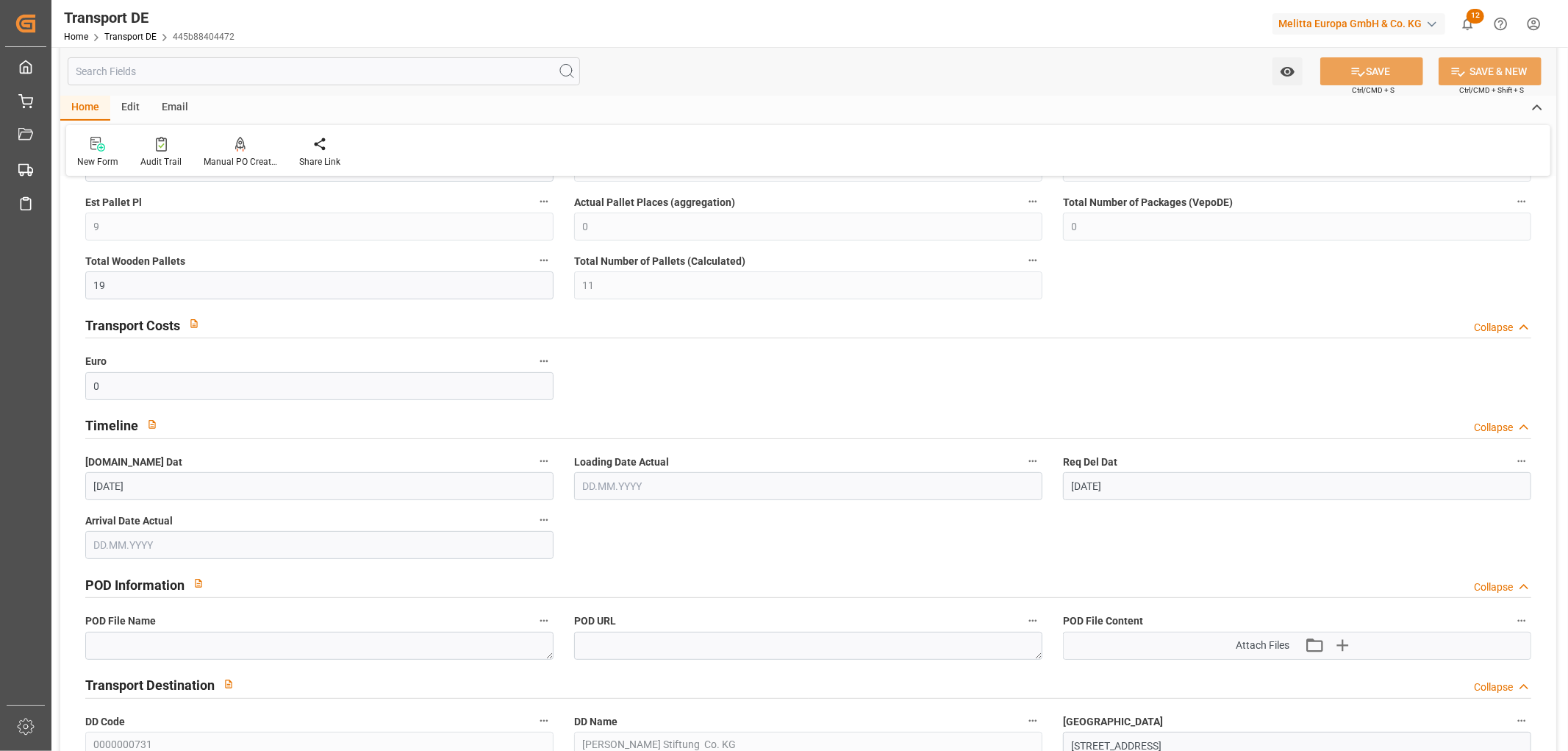
scroll to position [408, 0]
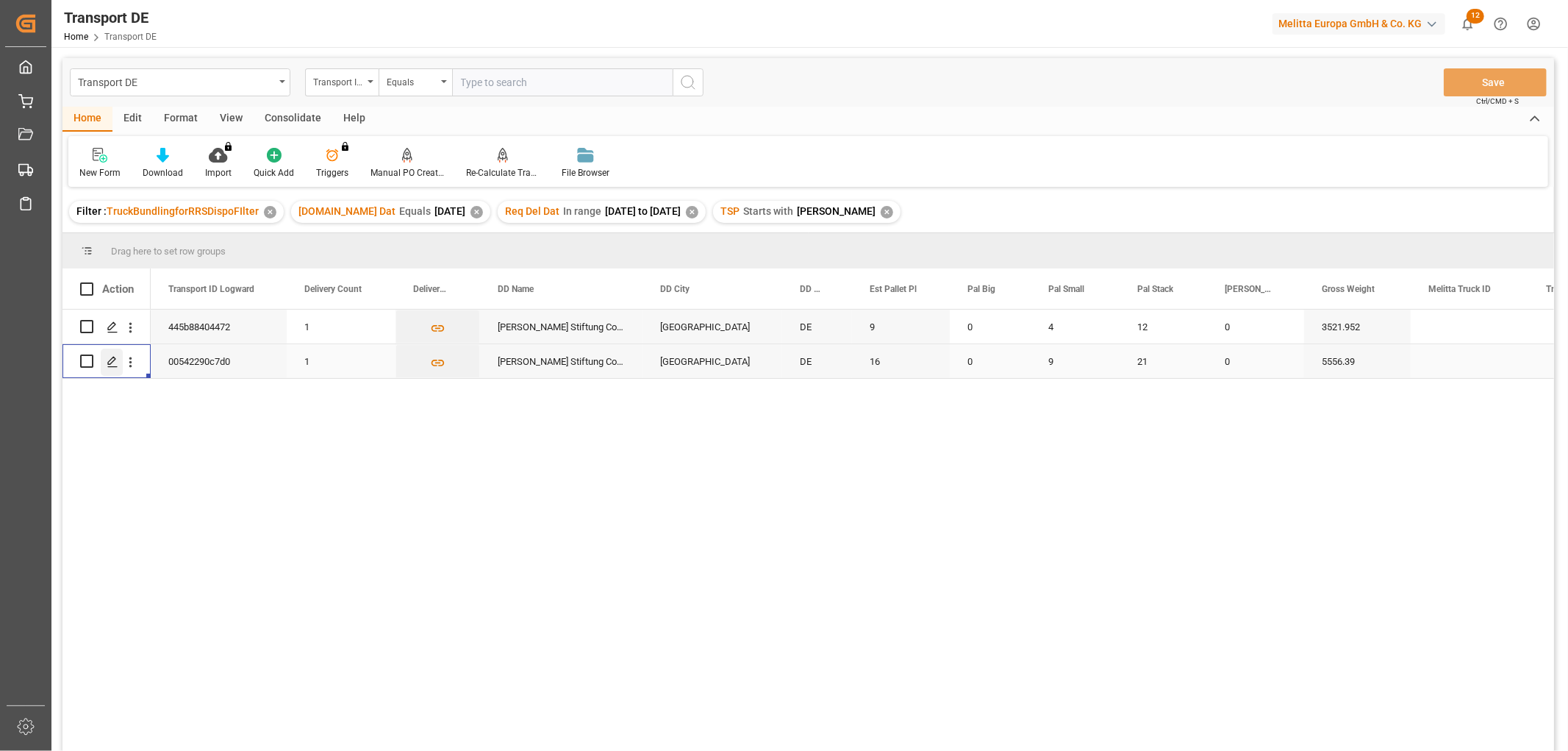
click at [108, 364] on polygon "Press SPACE to select this row." at bounding box center [112, 360] width 7 height 7
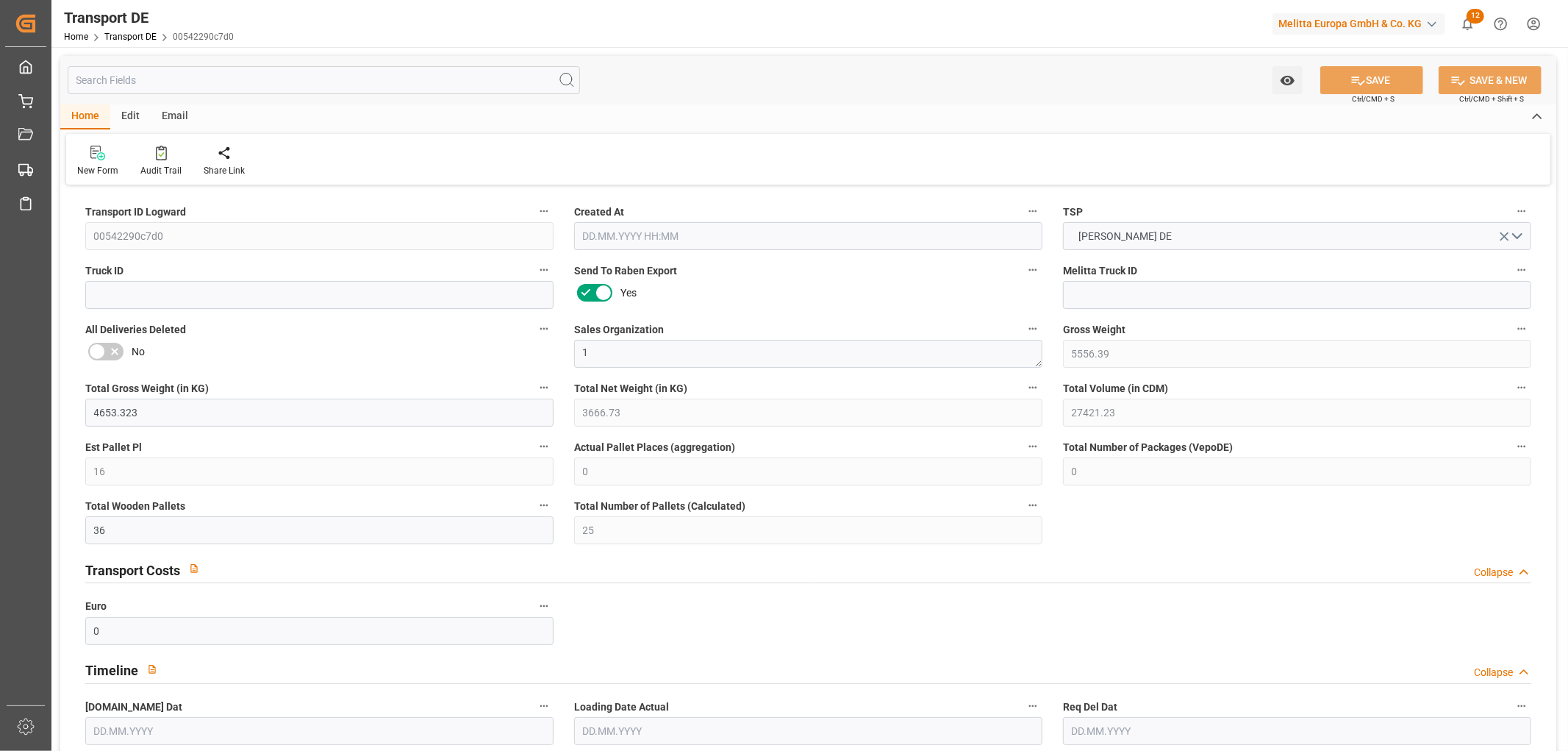
type input "5556.39"
type input "4653.323"
type input "3666.73"
type input "27421.23"
type input "16"
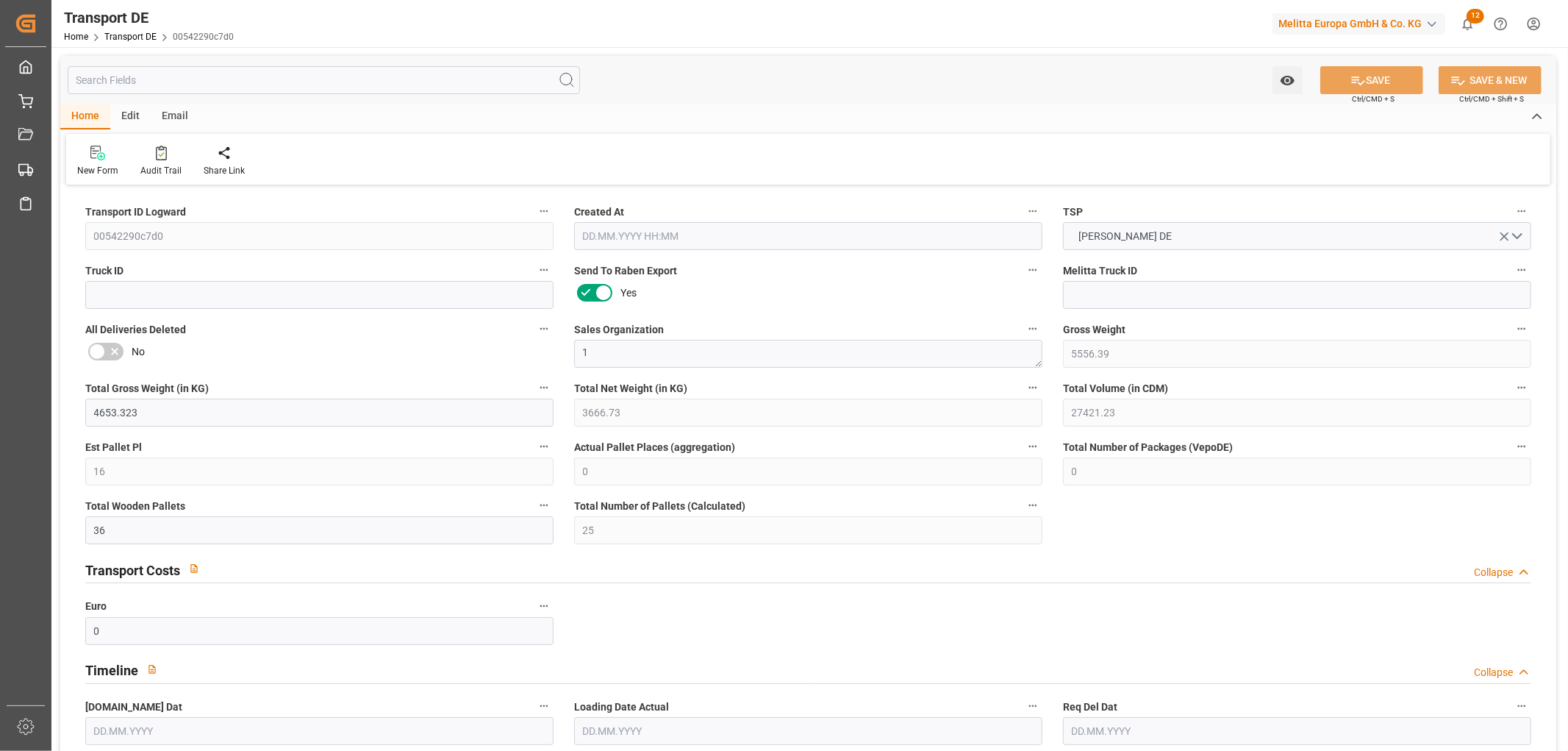
type input "0"
type input "36"
type input "25"
type input "0"
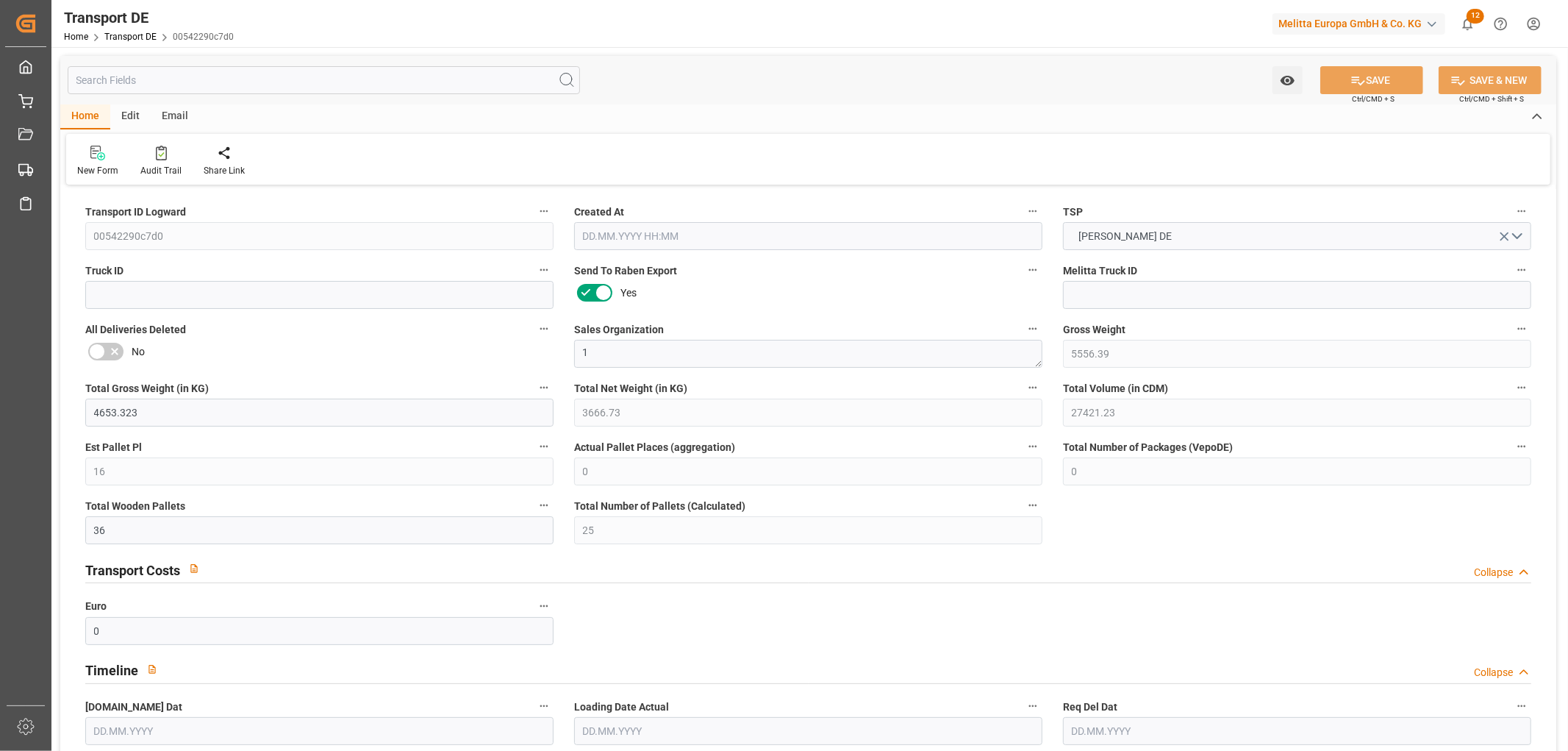
type input "46"
type input "0"
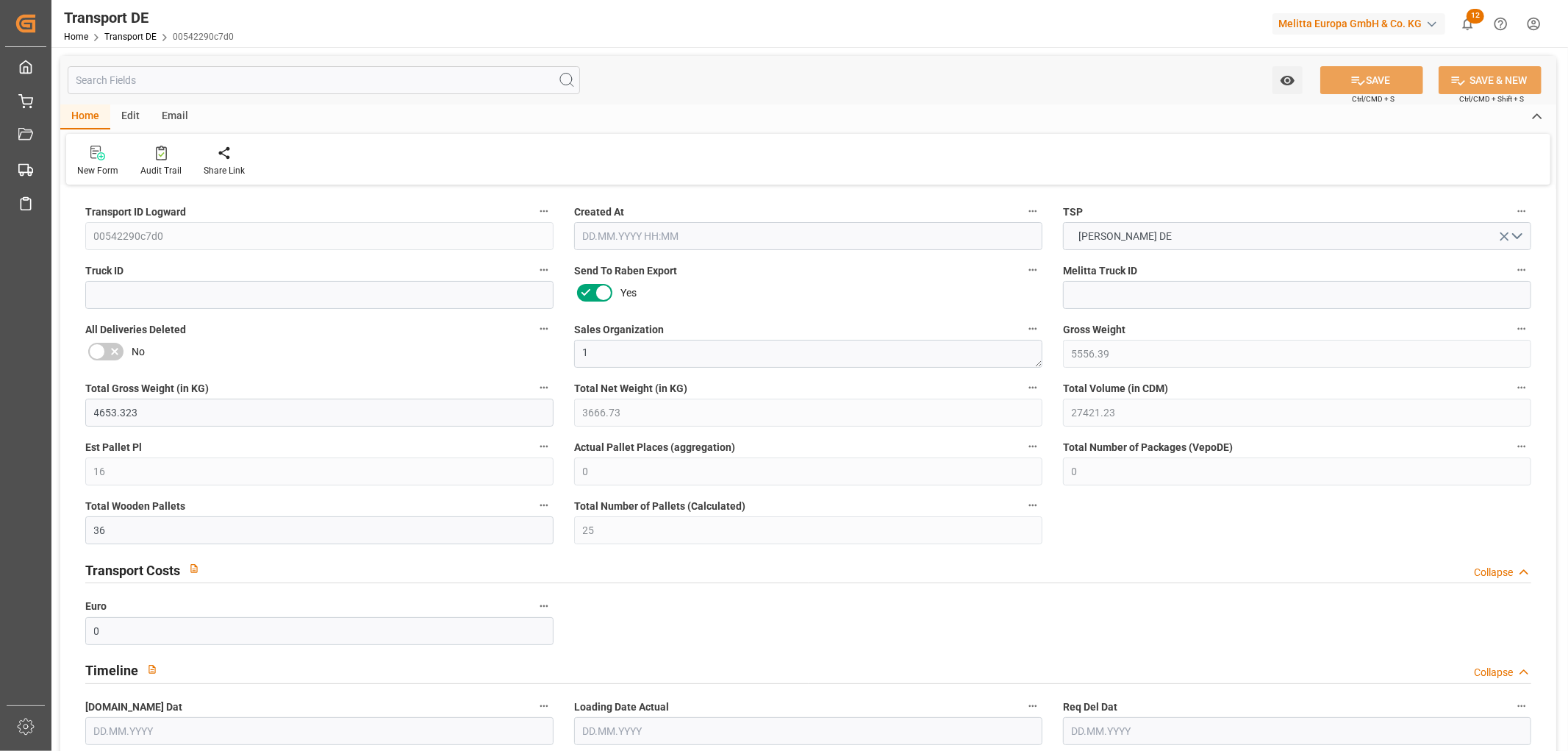
type input "0"
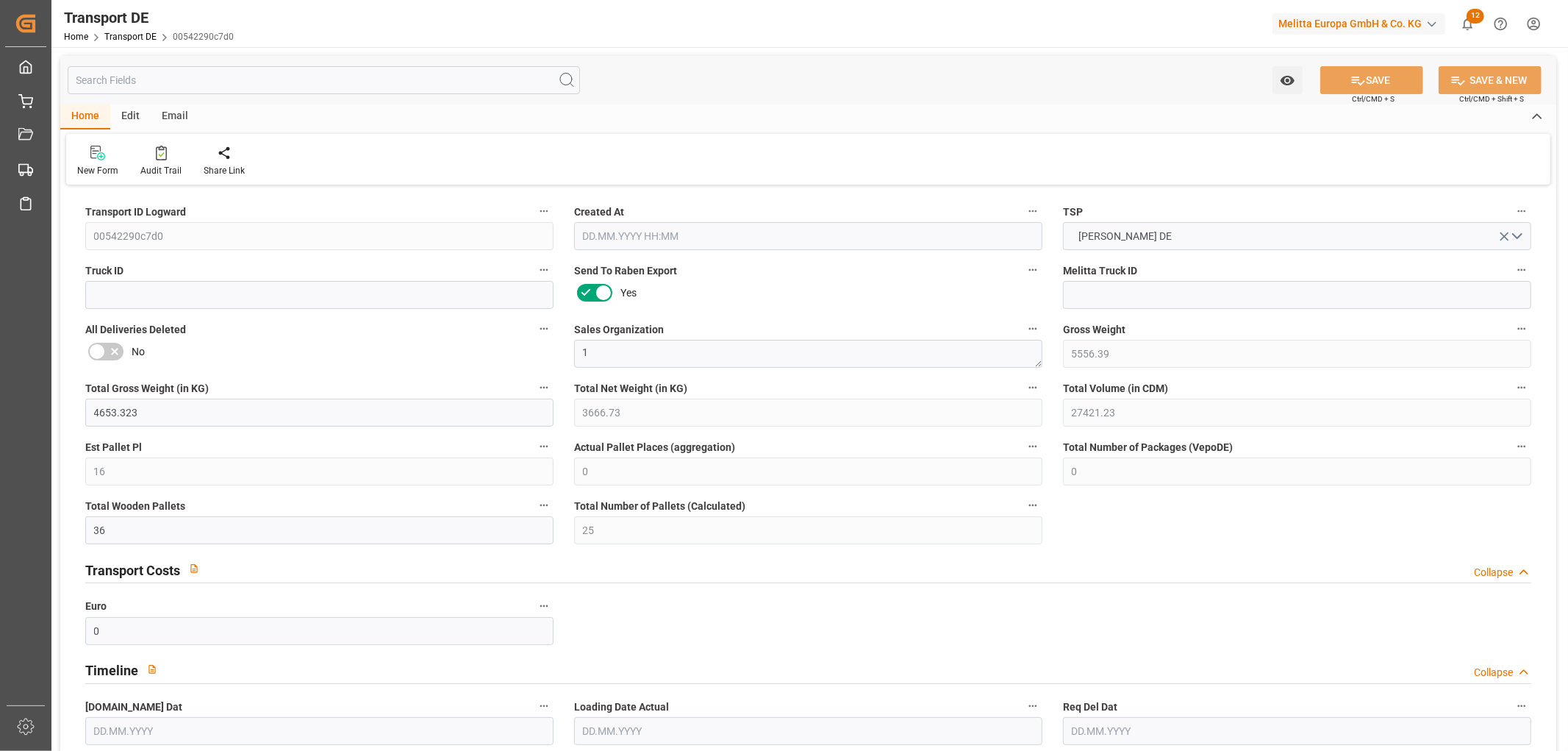
type input "0"
type input "9"
type input "21"
type input "0"
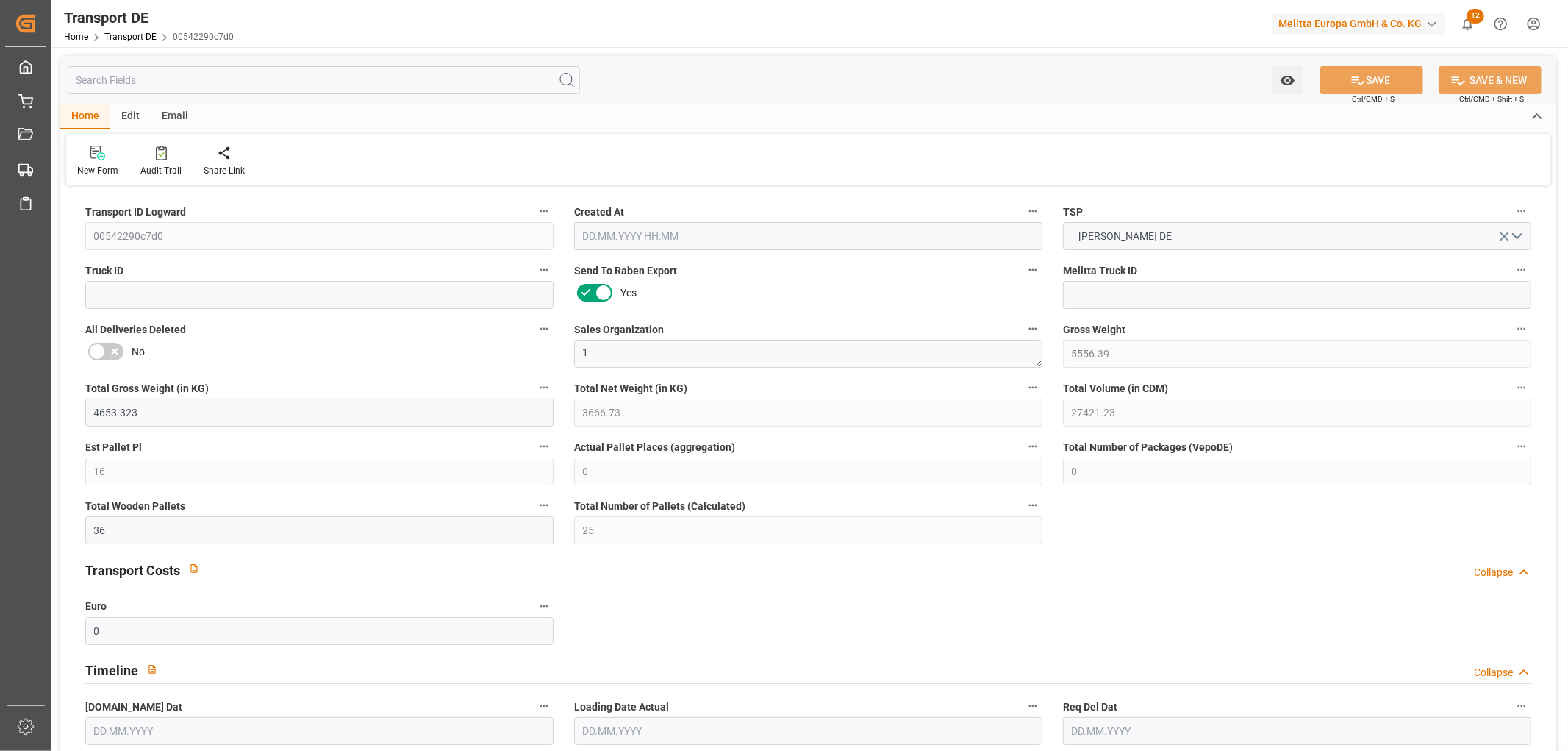
type input "0"
type input "1"
type input "0"
type input "6"
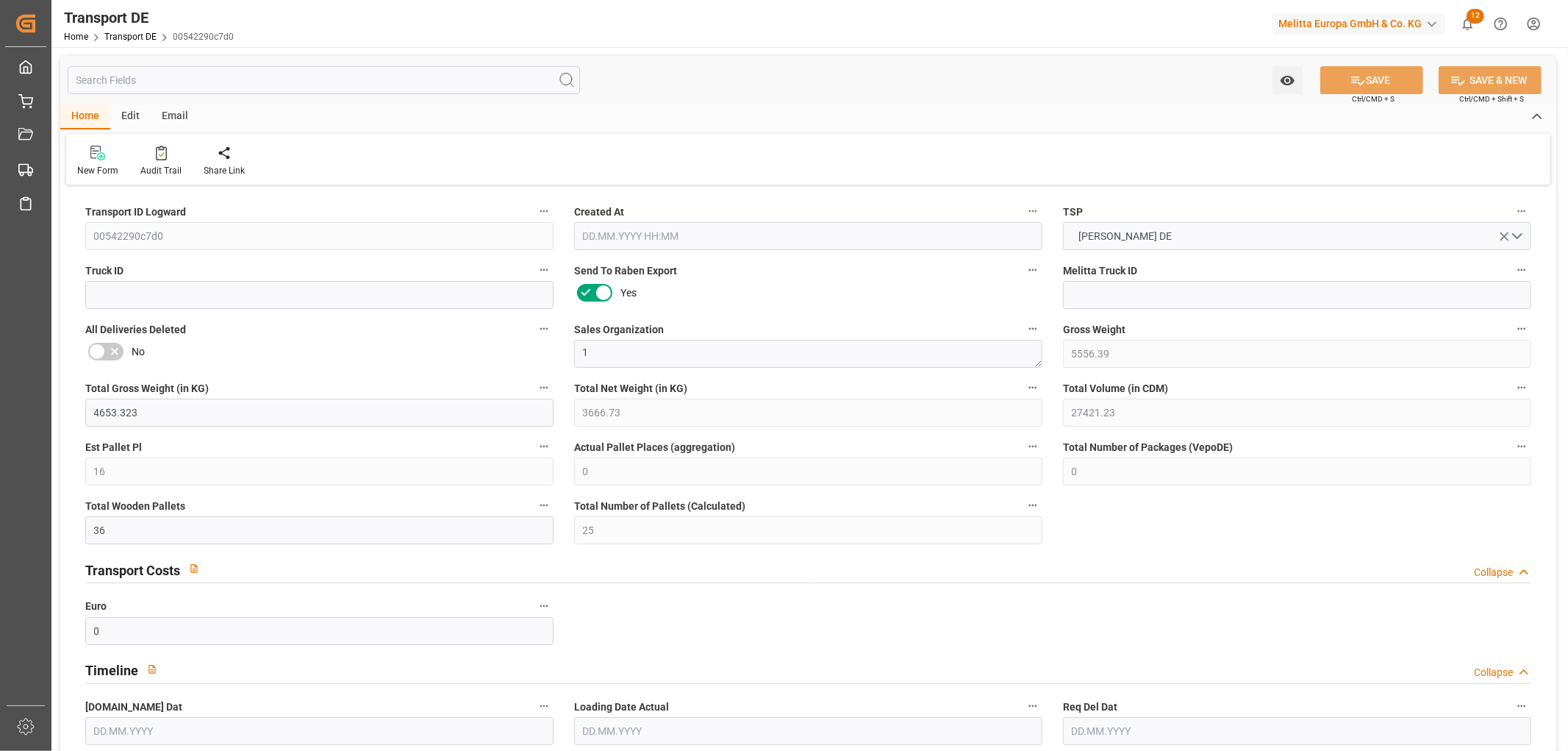
type input "2541"
type input "430.1766"
type input "347.7006"
type input "21.08.2025 23:01"
type input "[DATE]"
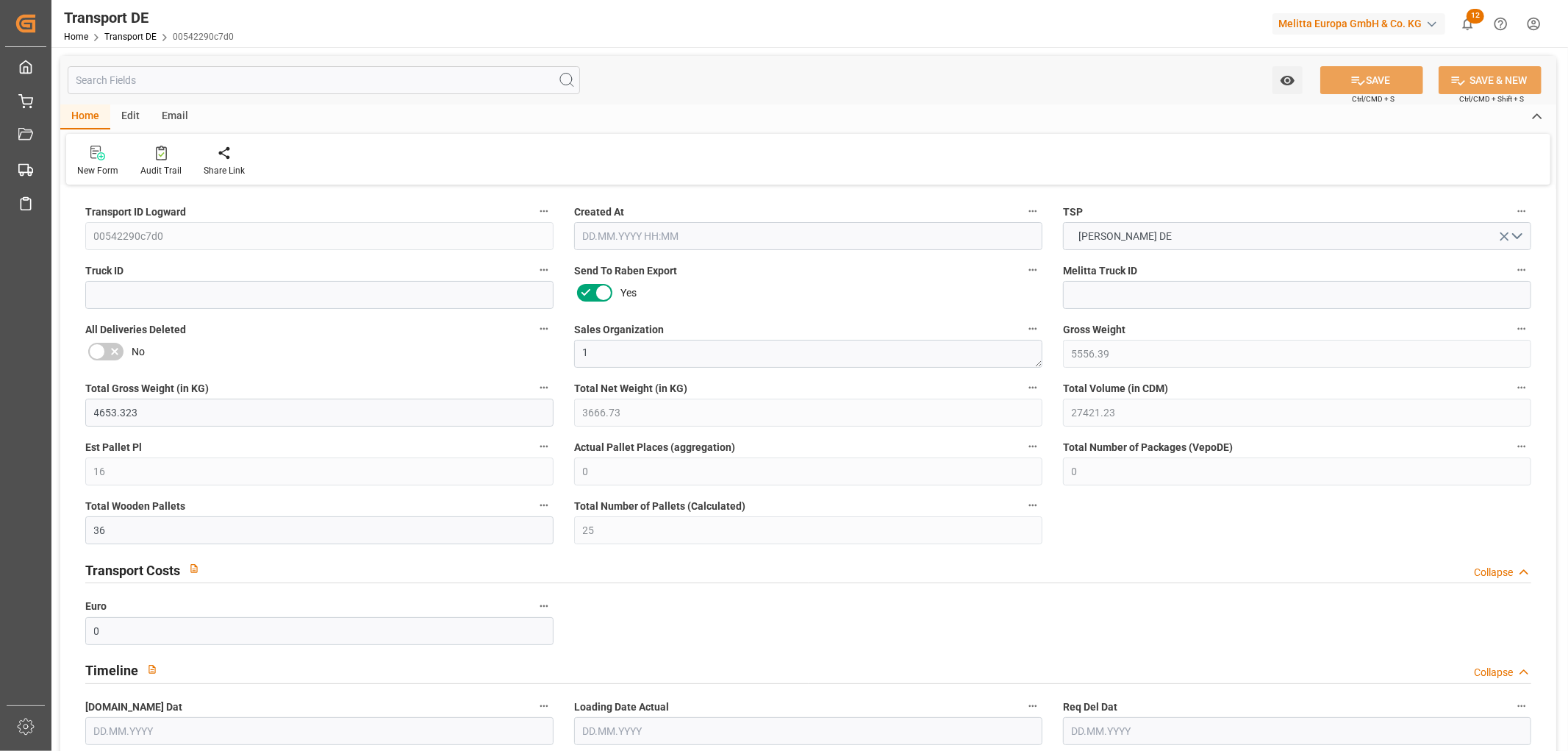
type input "[DATE]"
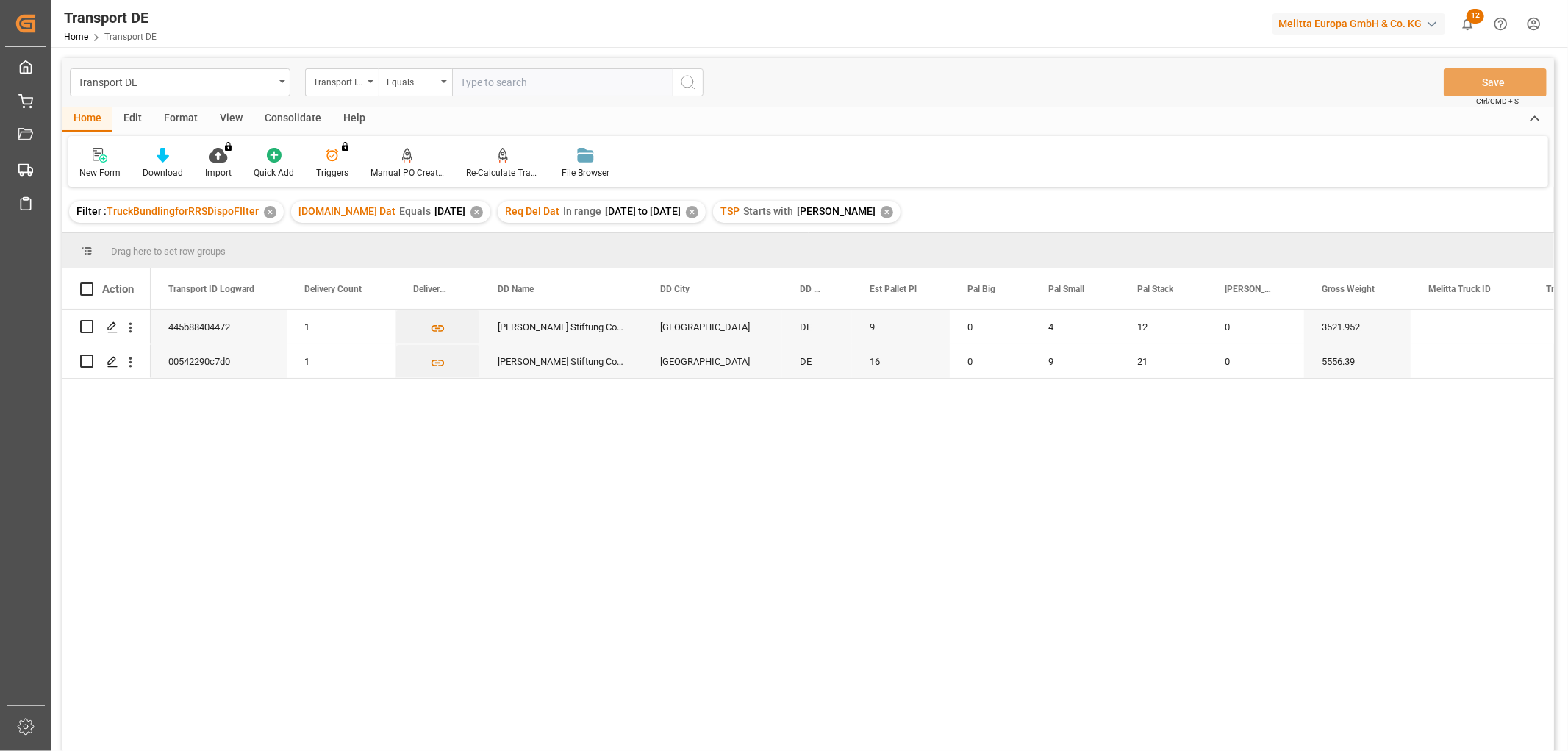
click at [292, 114] on div "Consolidate" at bounding box center [292, 119] width 78 height 25
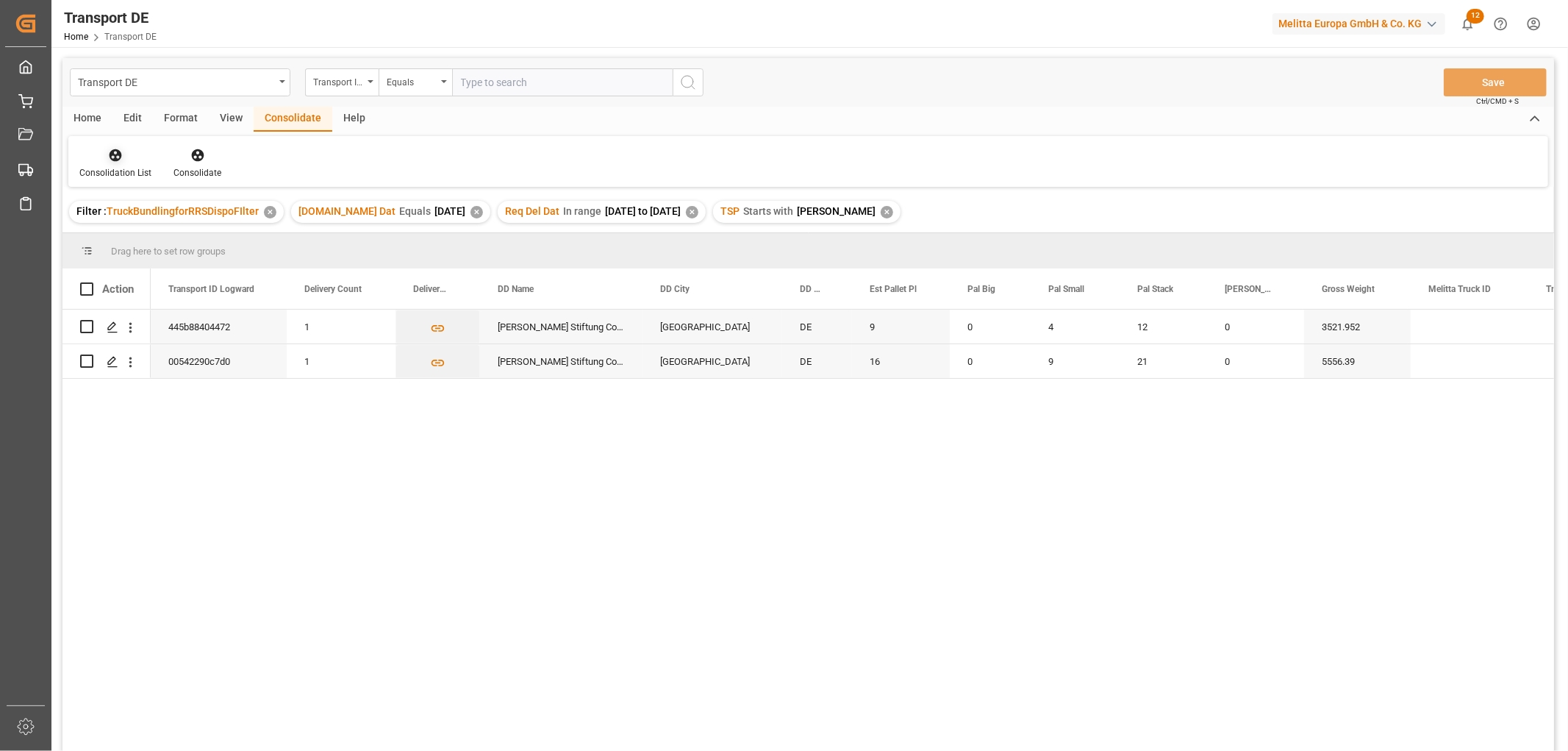
click at [114, 160] on icon at bounding box center [115, 155] width 15 height 15
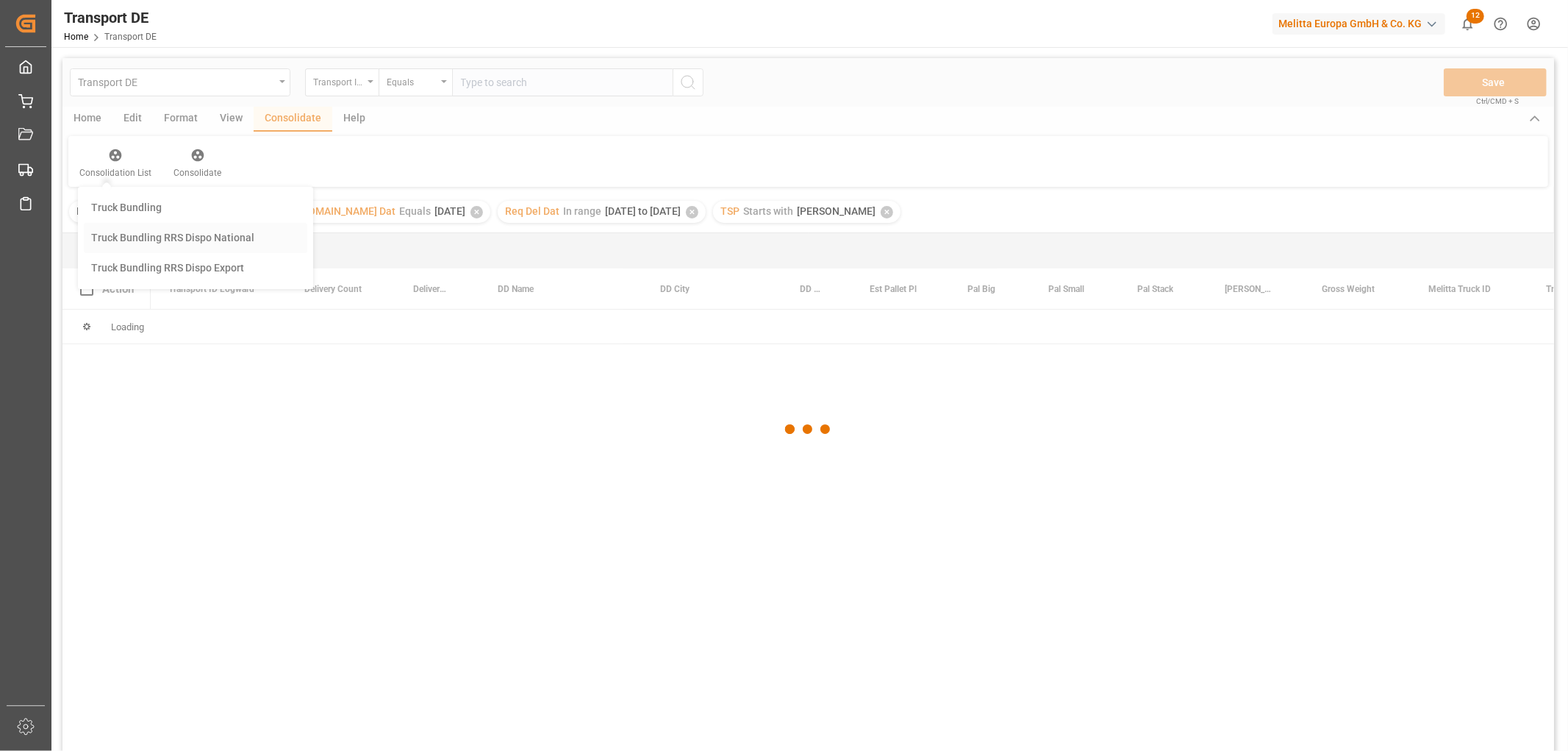
click at [131, 237] on div "Transport DE Transport ID Logward Equals Save Ctrl/CMD + S Home Edit Format Vie…" at bounding box center [808, 423] width 1491 height 732
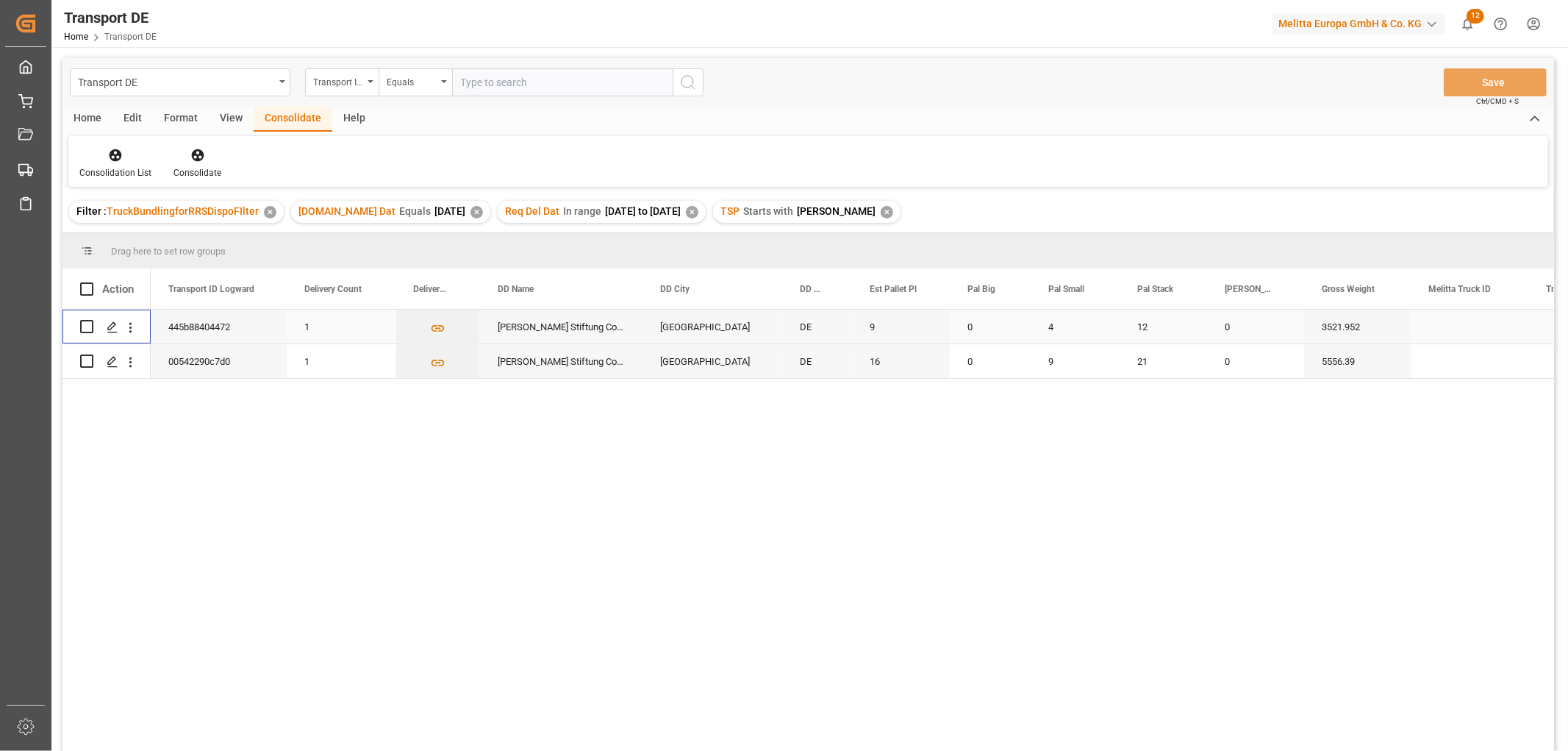
click at [85, 327] on input "Press Space to toggle row selection (unchecked)" at bounding box center [86, 326] width 13 height 13
checkbox input "true"
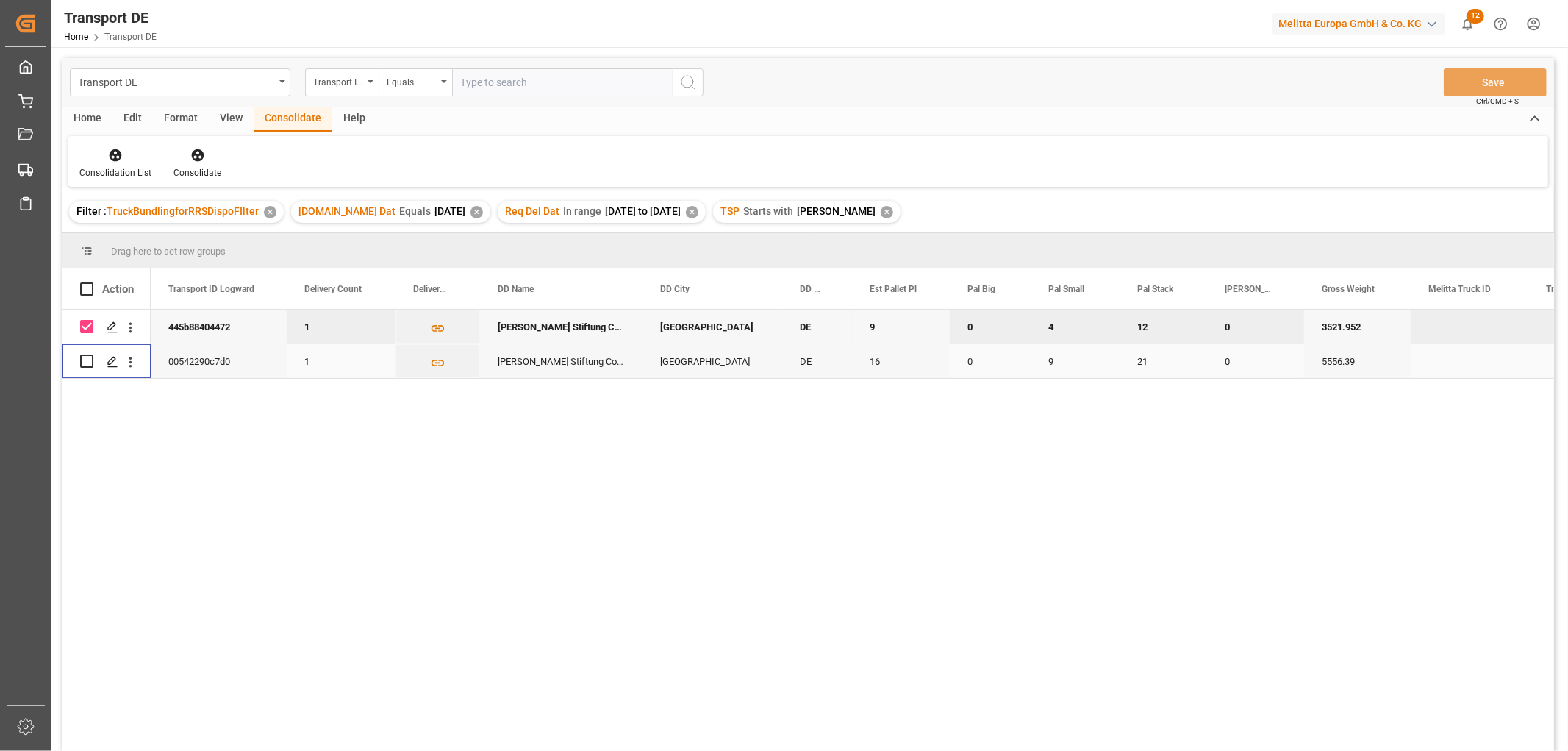
click at [85, 363] on input "Press Space to toggle row selection (unchecked)" at bounding box center [86, 361] width 13 height 13
checkbox input "true"
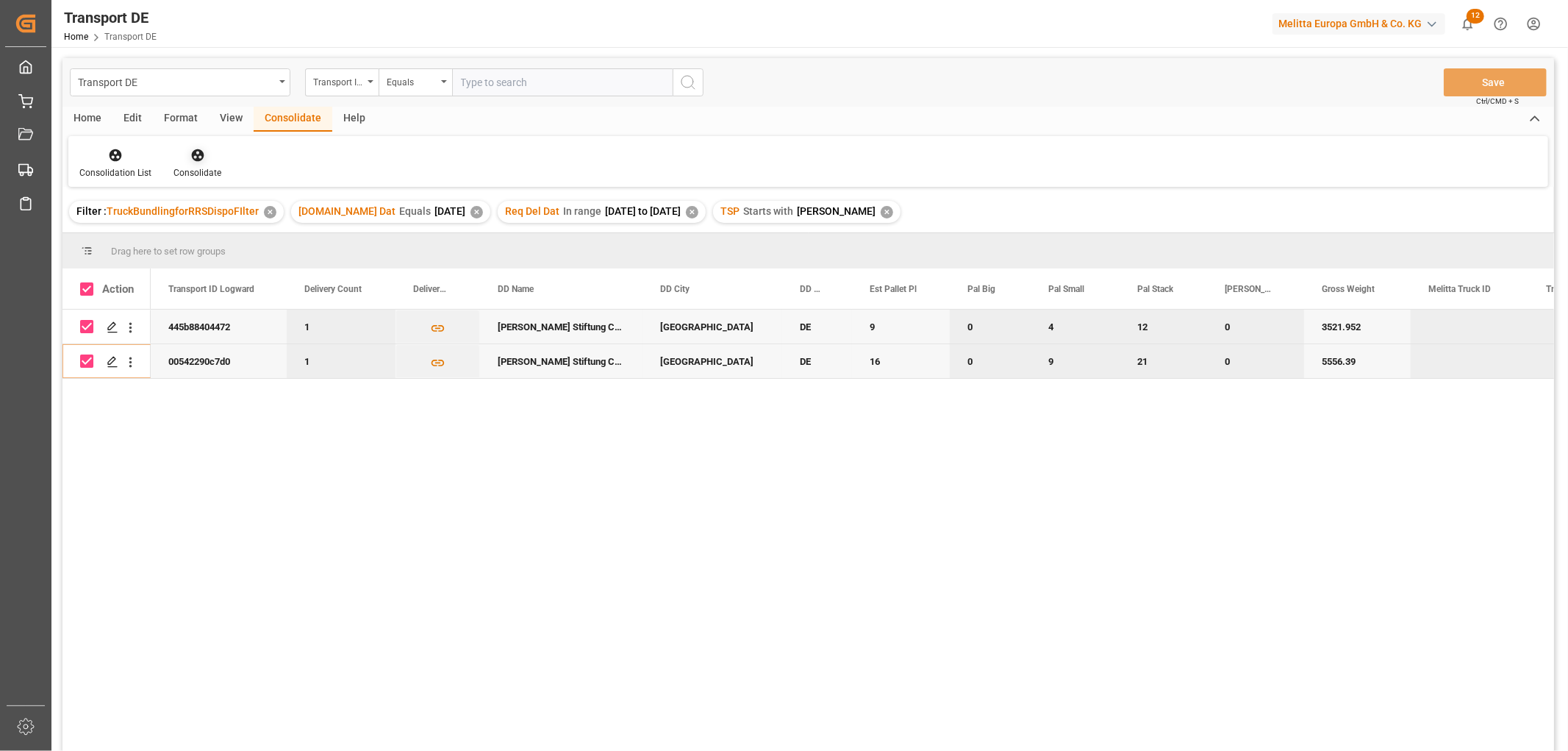
click at [200, 155] on icon at bounding box center [197, 156] width 12 height 12
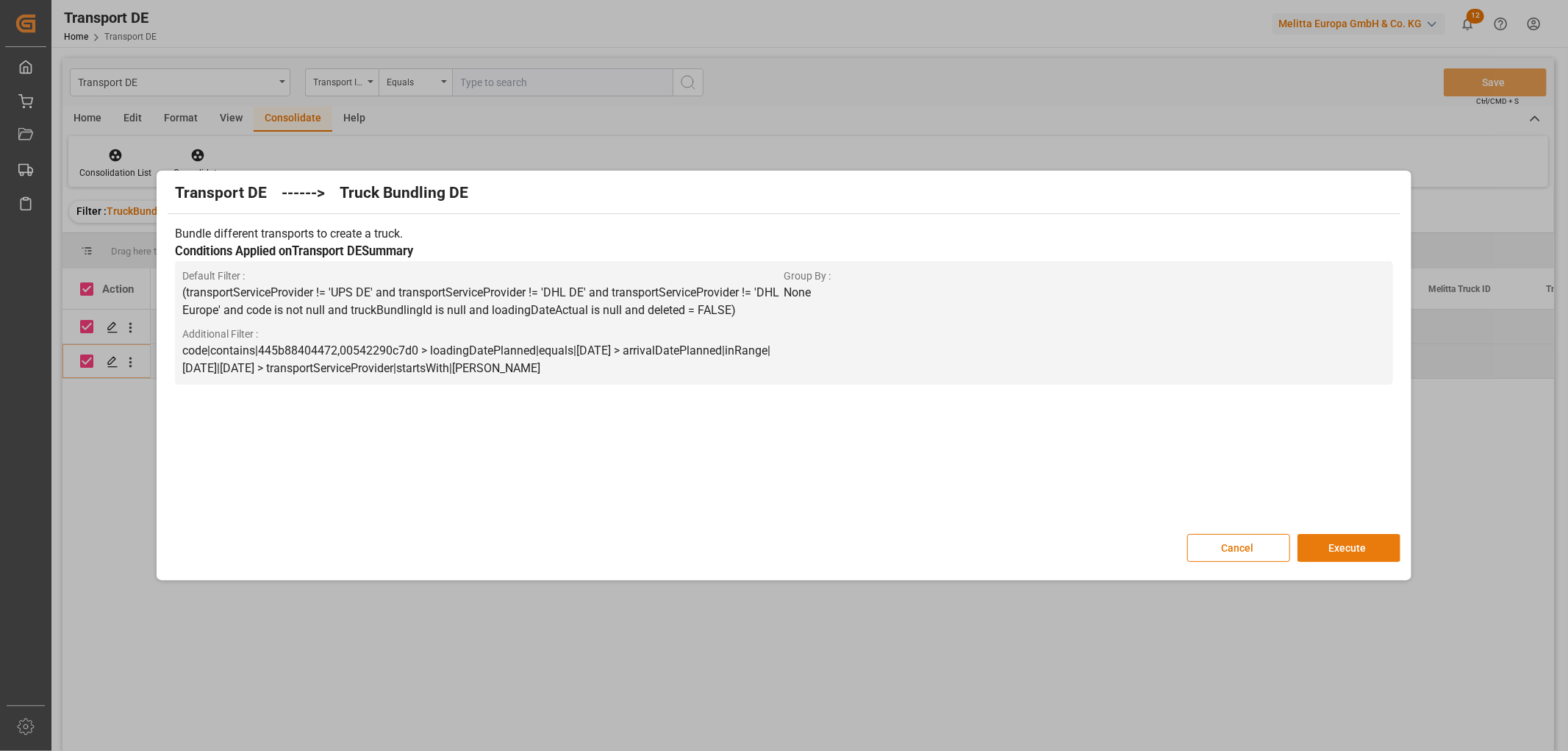
click at [1335, 542] on button "Execute" at bounding box center [1349, 548] width 103 height 28
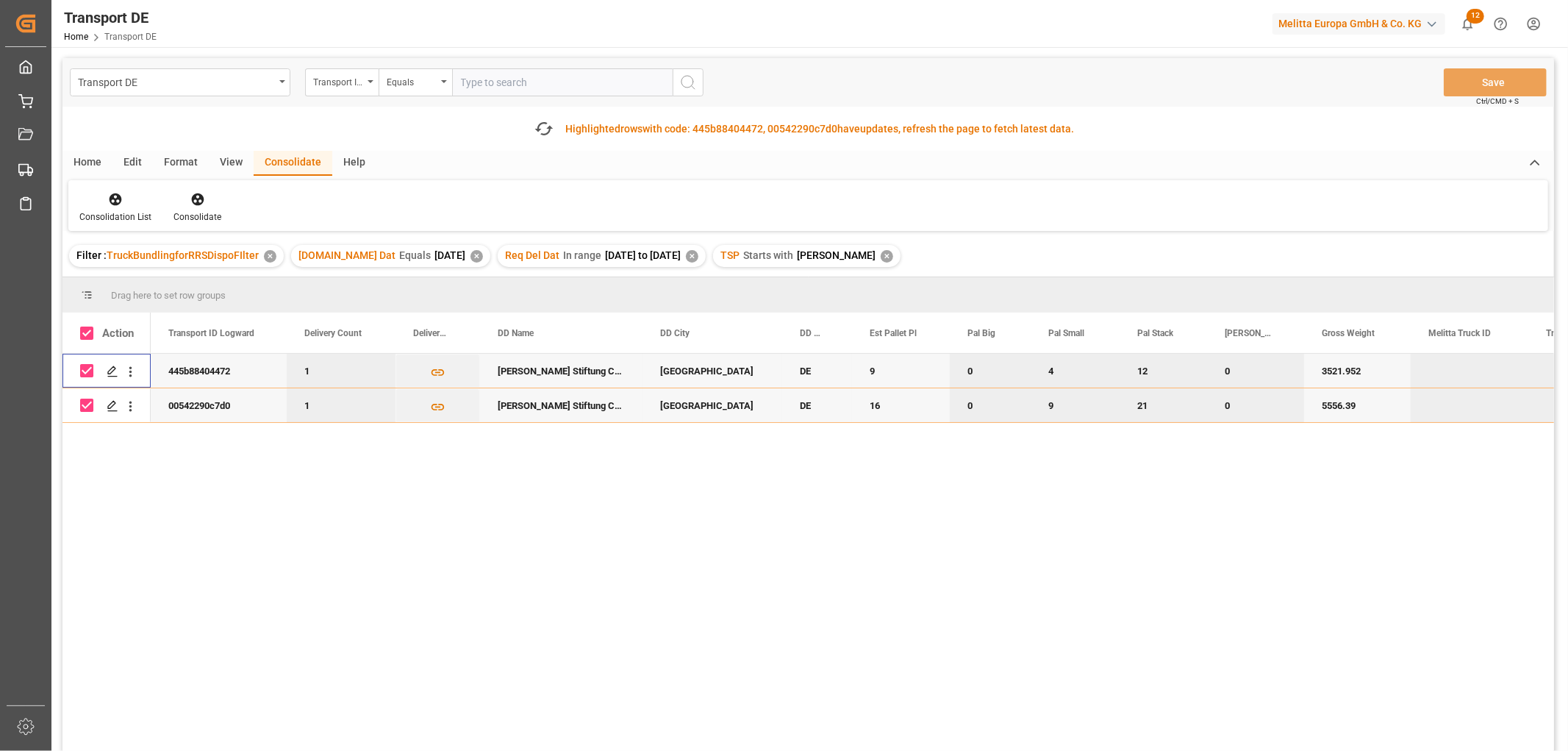
click at [85, 368] on input "Press Space to toggle row selection (checked)" at bounding box center [86, 370] width 13 height 13
checkbox input "false"
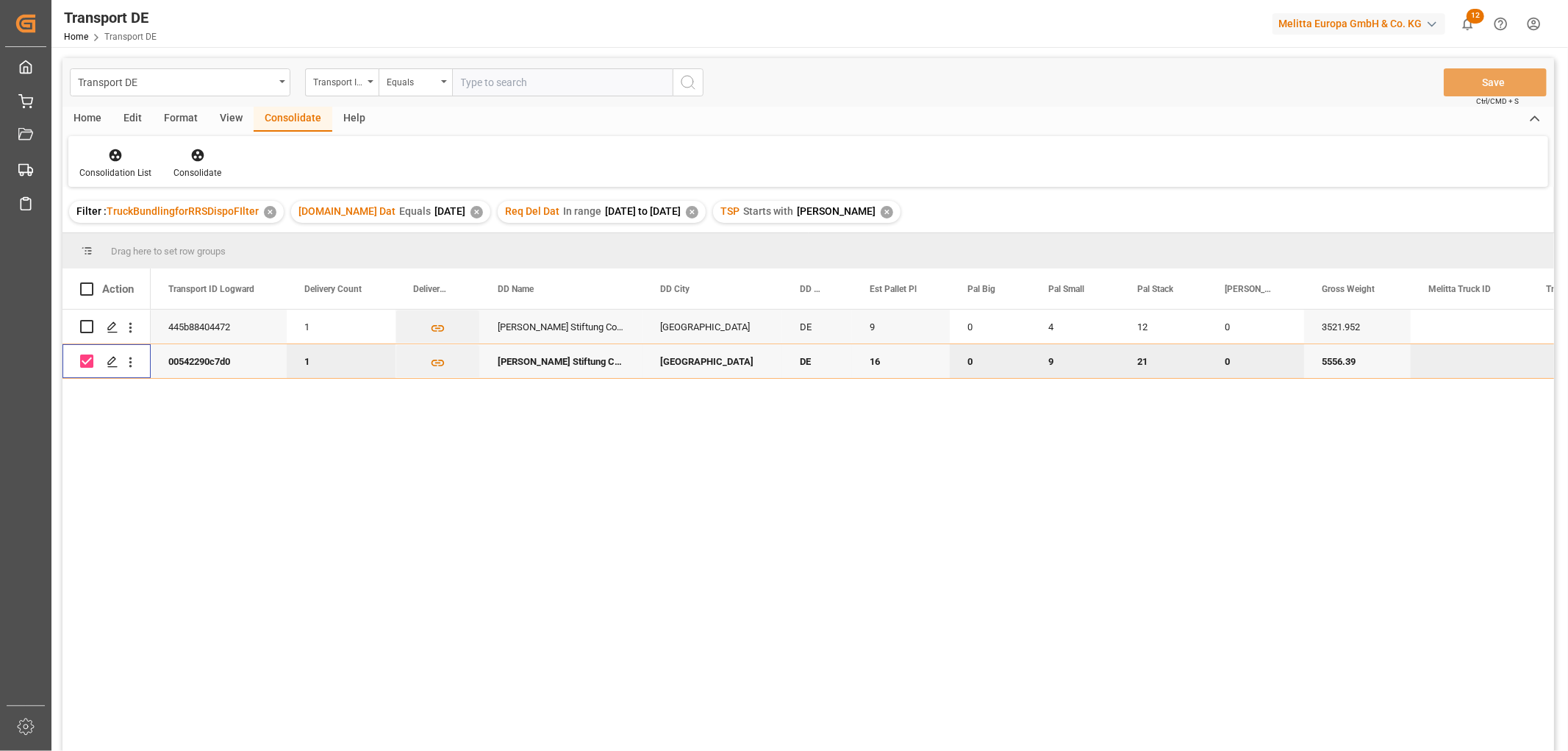
click at [85, 364] on input "Press Space to toggle row selection (checked)" at bounding box center [86, 361] width 13 height 13
checkbox input "false"
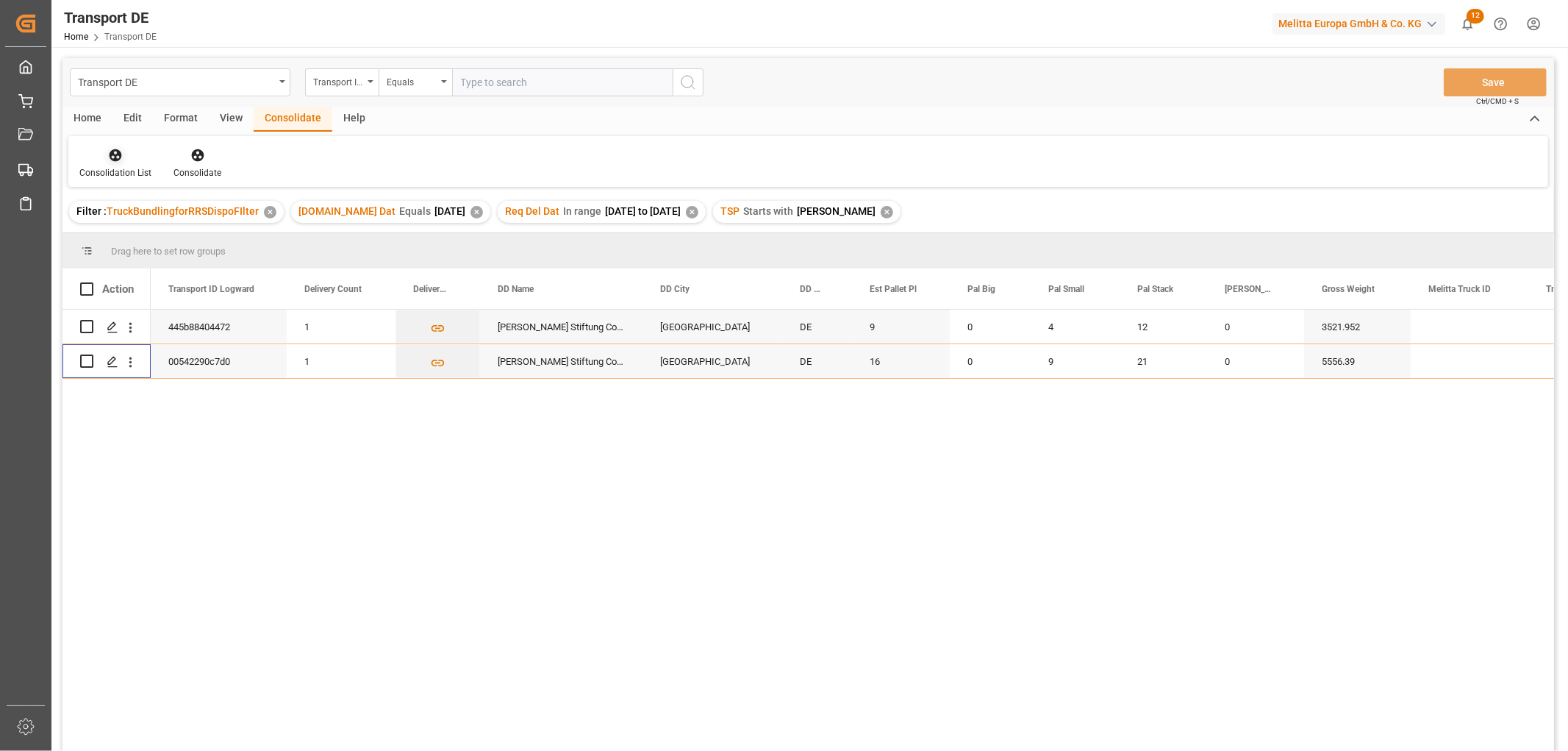
click at [114, 157] on icon at bounding box center [115, 156] width 12 height 12
click at [127, 232] on div "Transport DE Transport ID Logward Equals Save Ctrl/CMD + S Home Edit Format Vie…" at bounding box center [808, 423] width 1491 height 732
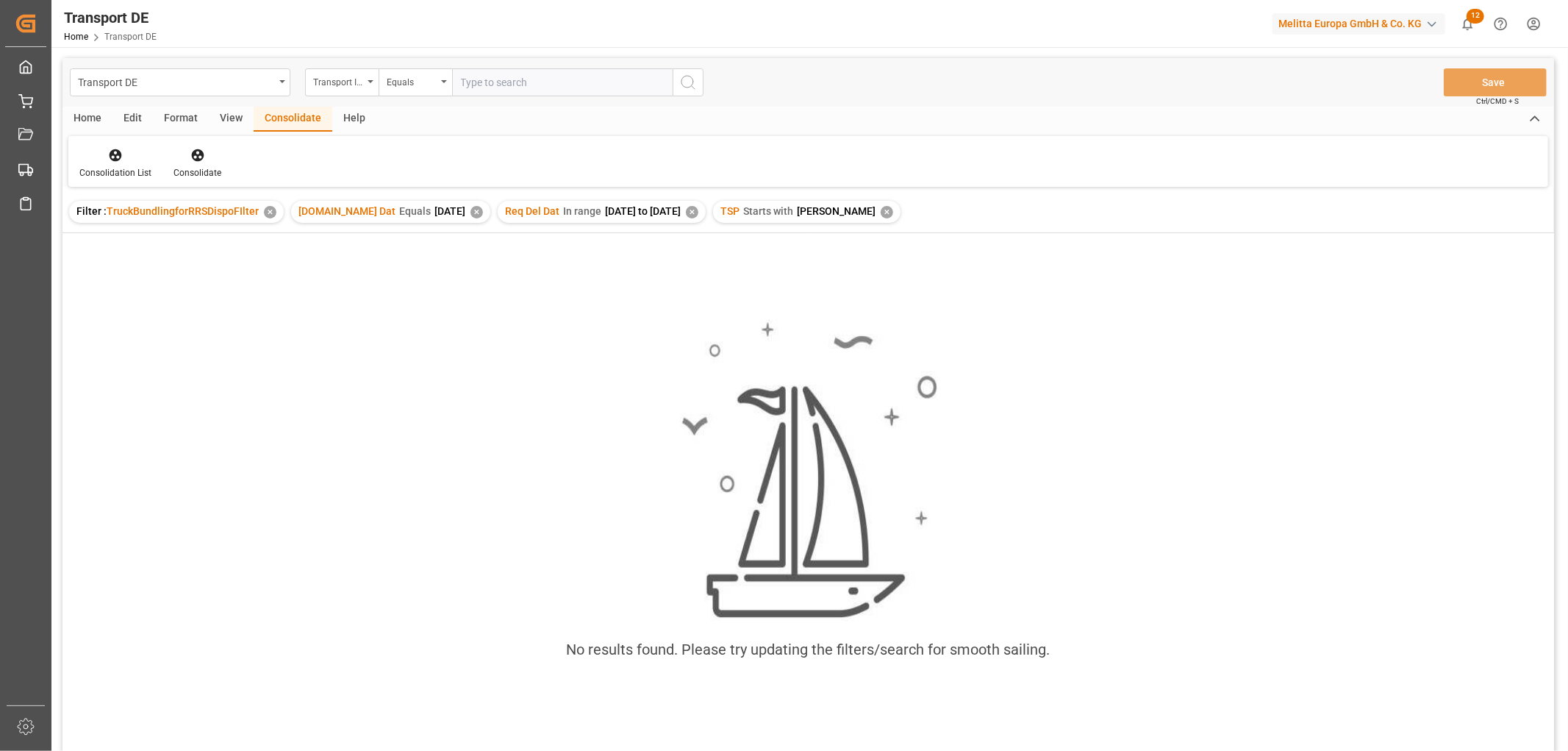
click at [880, 210] on div "✕" at bounding box center [887, 212] width 12 height 12
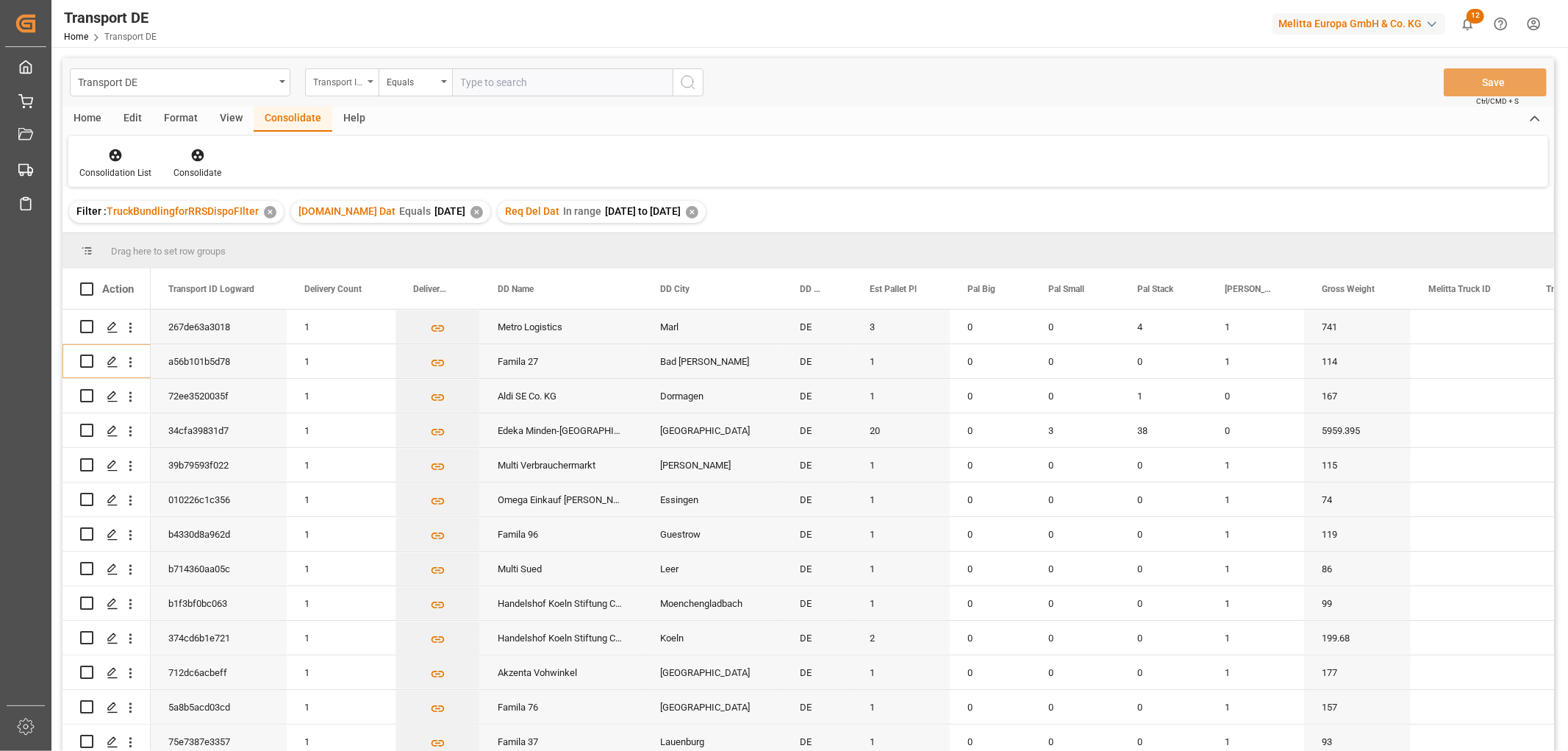
click at [346, 79] on div "Transport ID Logward" at bounding box center [338, 80] width 50 height 17
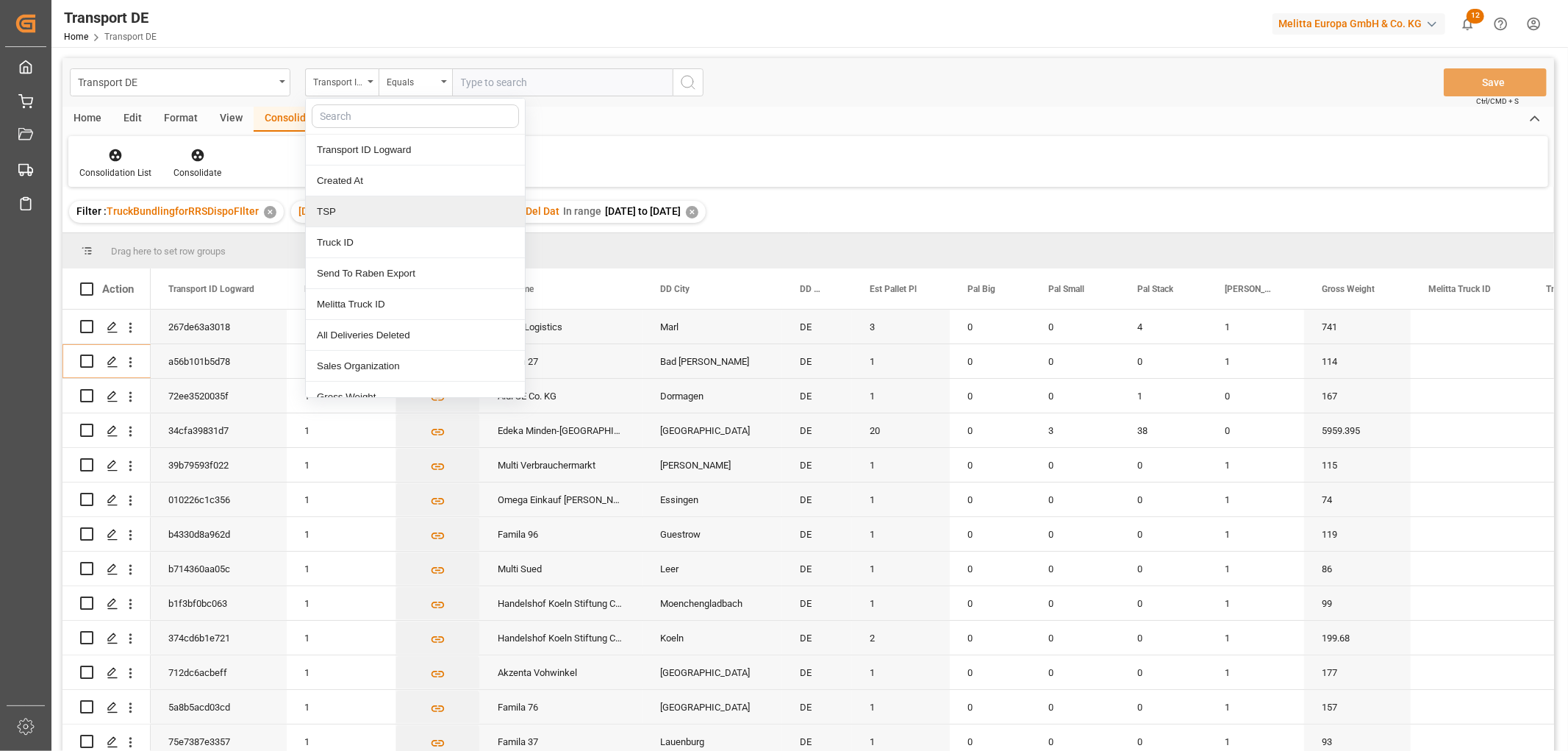
click at [347, 212] on div "TSP" at bounding box center [415, 211] width 219 height 31
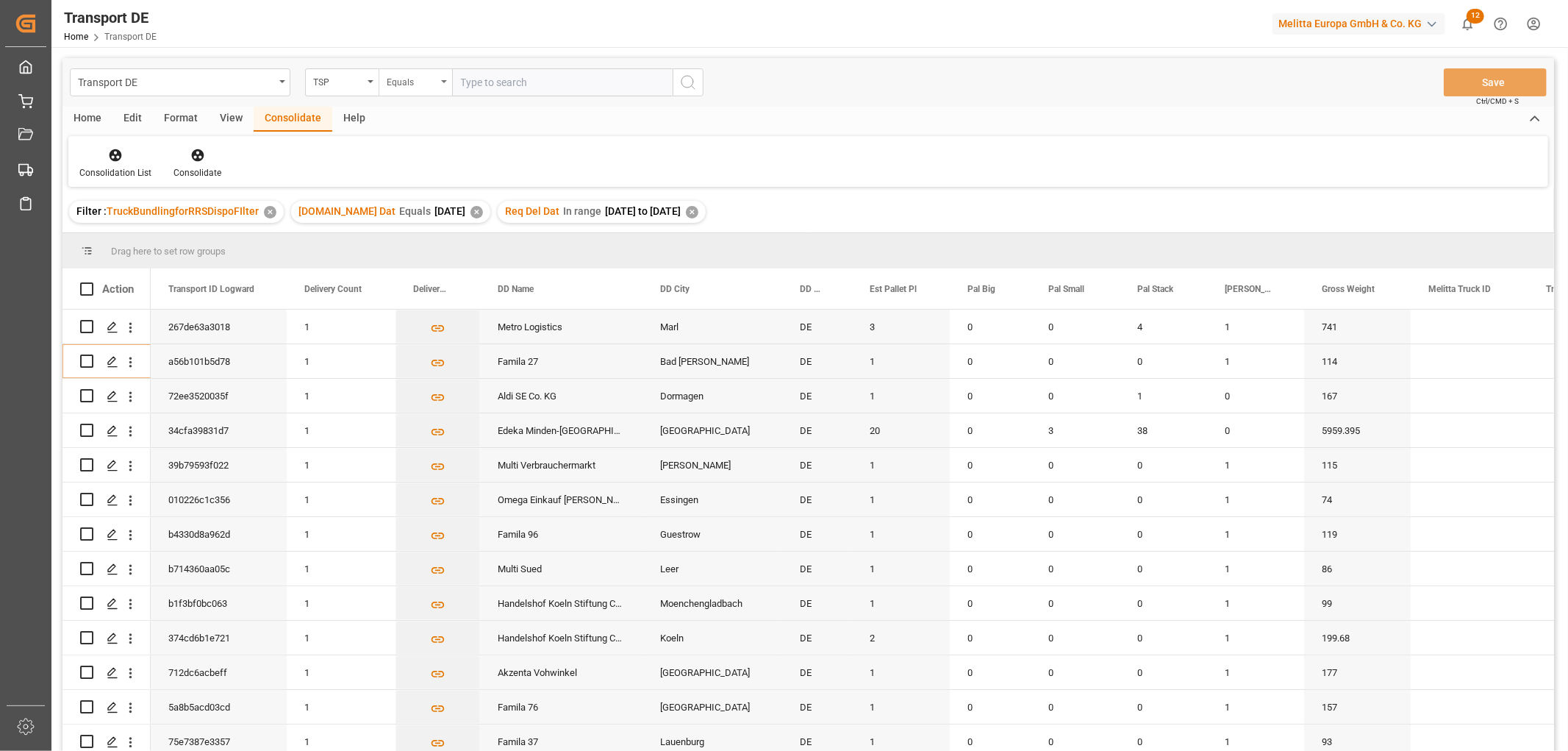
click at [414, 78] on div "Equals" at bounding box center [411, 80] width 50 height 17
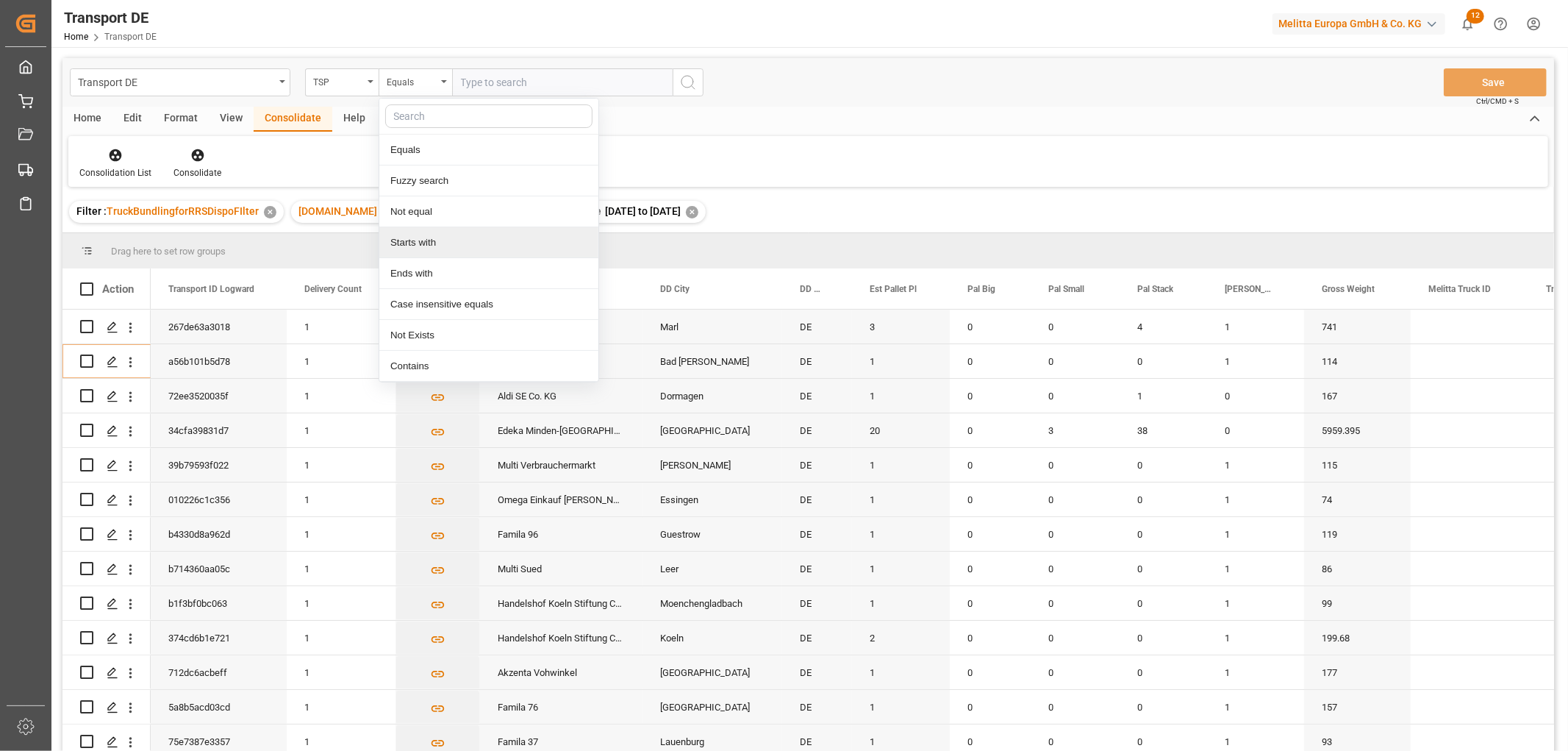
click at [435, 238] on div "Starts with" at bounding box center [489, 242] width 219 height 31
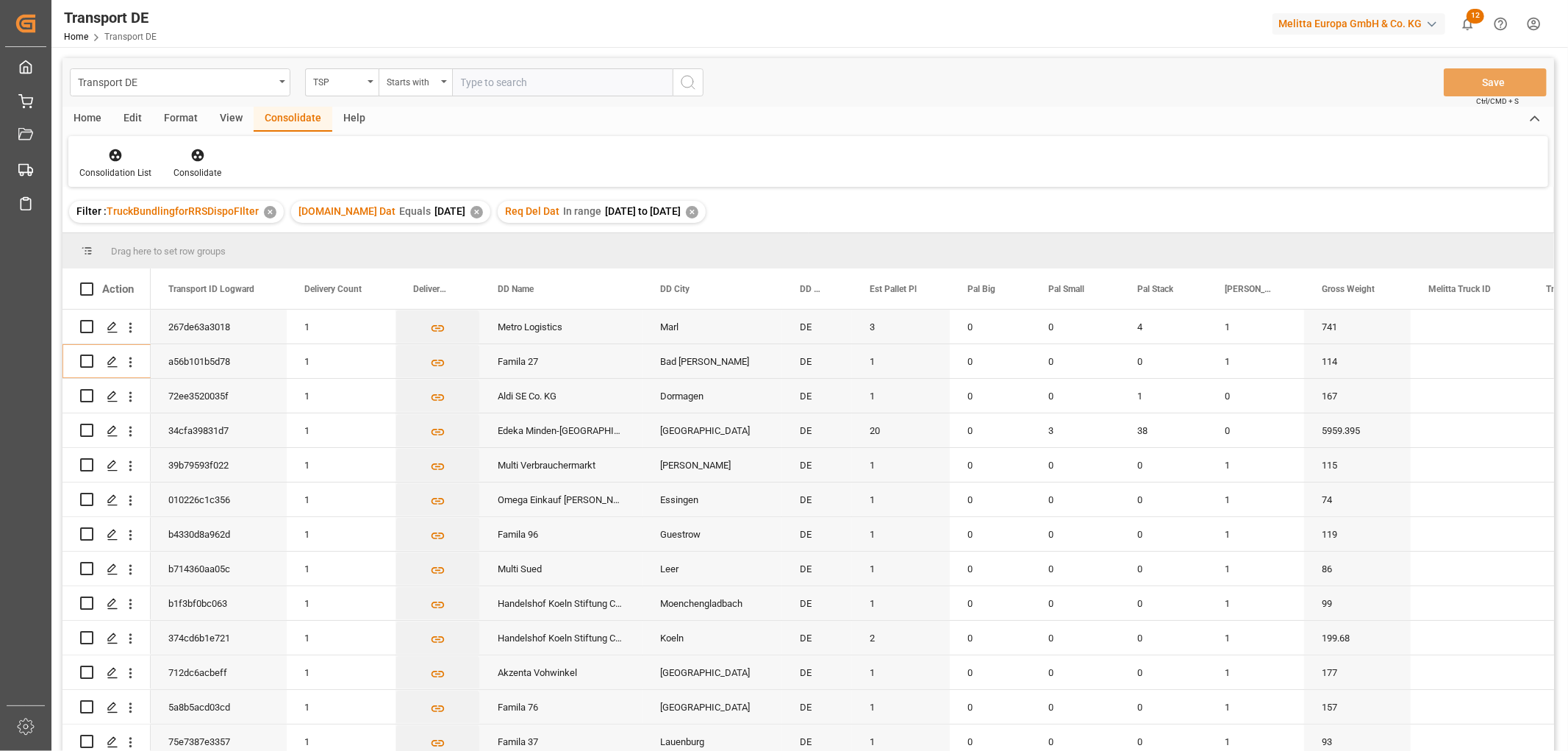
click at [472, 77] on input "text" at bounding box center [563, 83] width 221 height 28
type input "Hartmann"
click at [687, 83] on icon "search button" at bounding box center [688, 83] width 18 height 18
click at [113, 156] on icon at bounding box center [115, 155] width 15 height 15
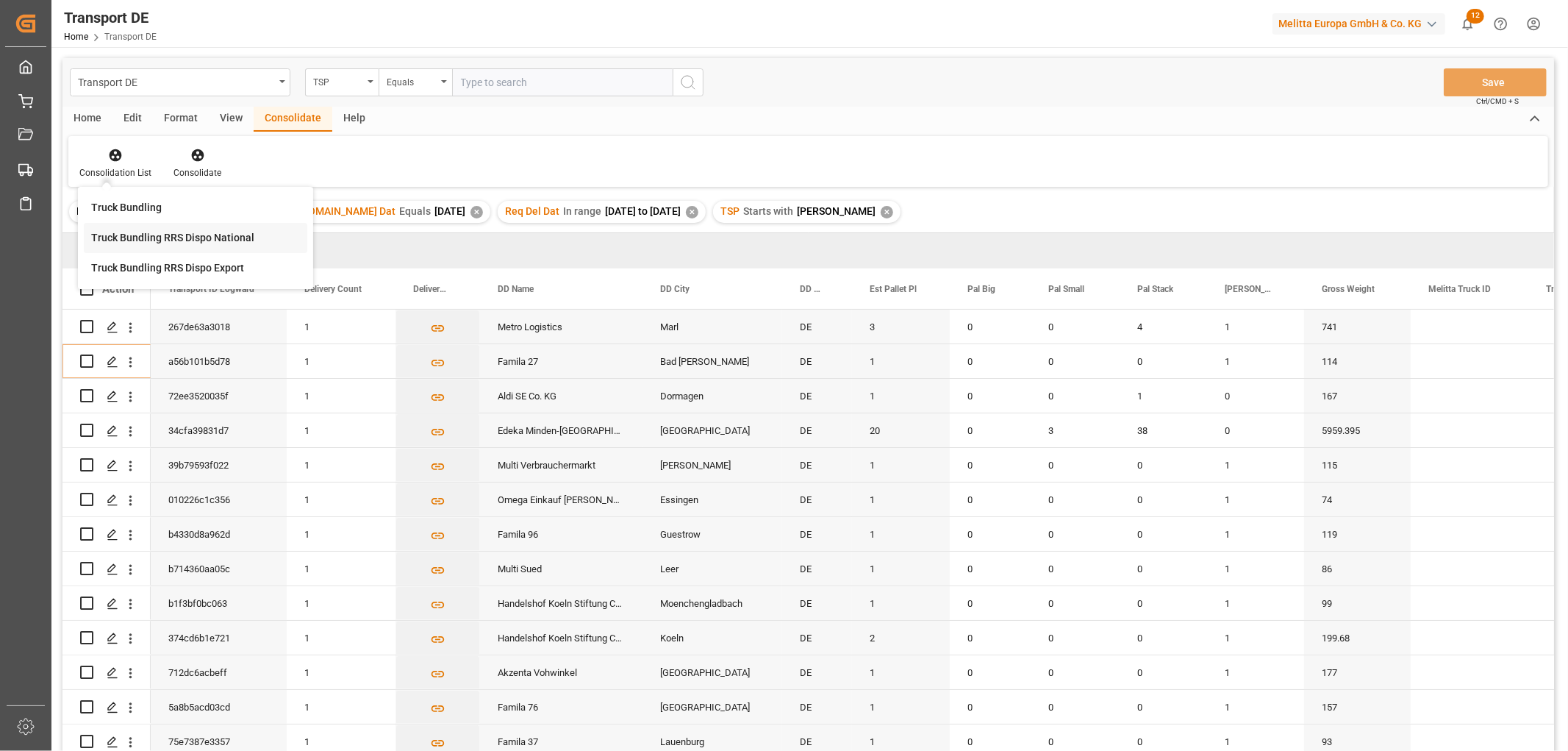
click at [115, 234] on div "Transport DE TSP Equals Save Ctrl/CMD + S Home Edit Format View Consolidate Hel…" at bounding box center [808, 423] width 1491 height 732
click at [93, 118] on div "Home" at bounding box center [87, 119] width 50 height 25
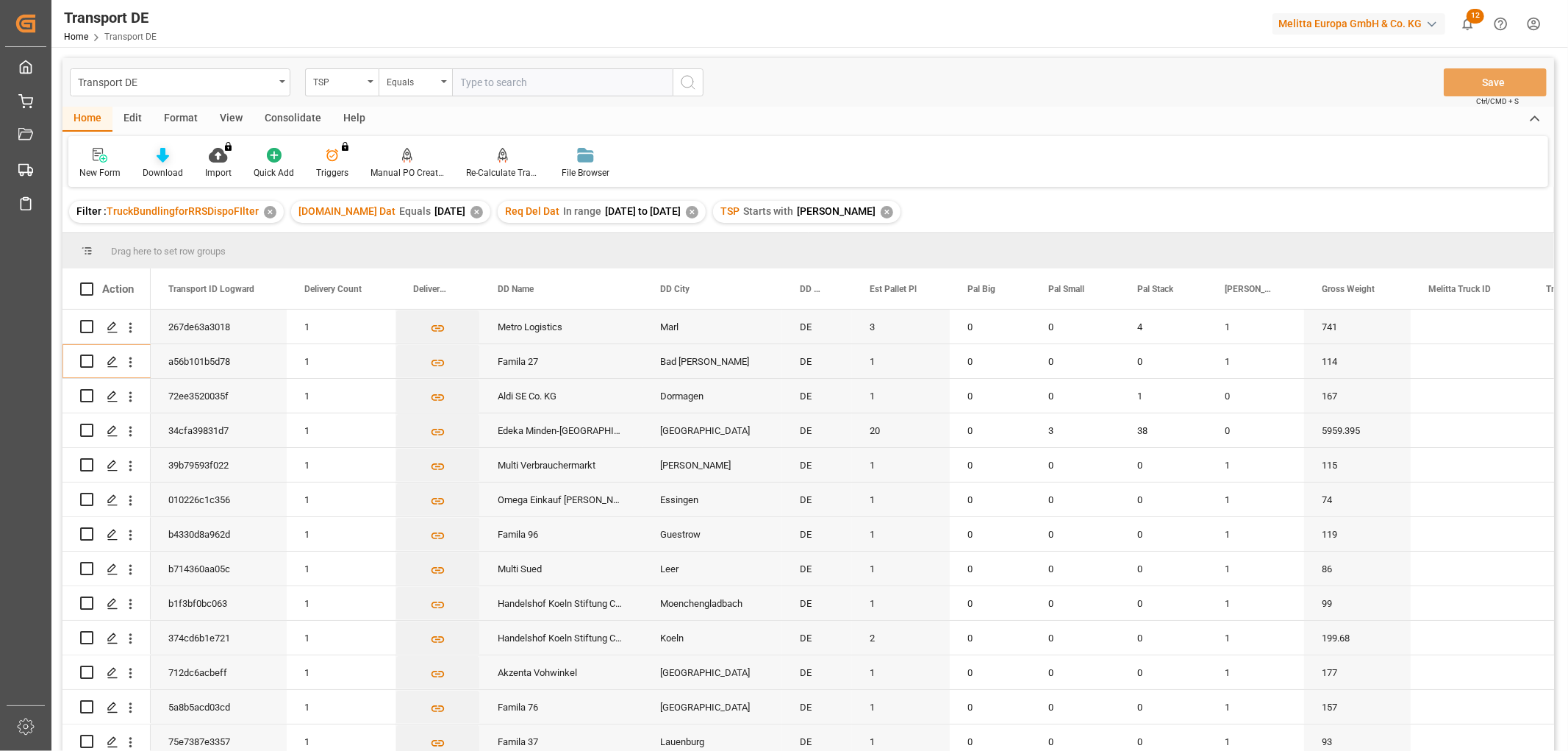
click at [163, 158] on icon at bounding box center [163, 155] width 12 height 15
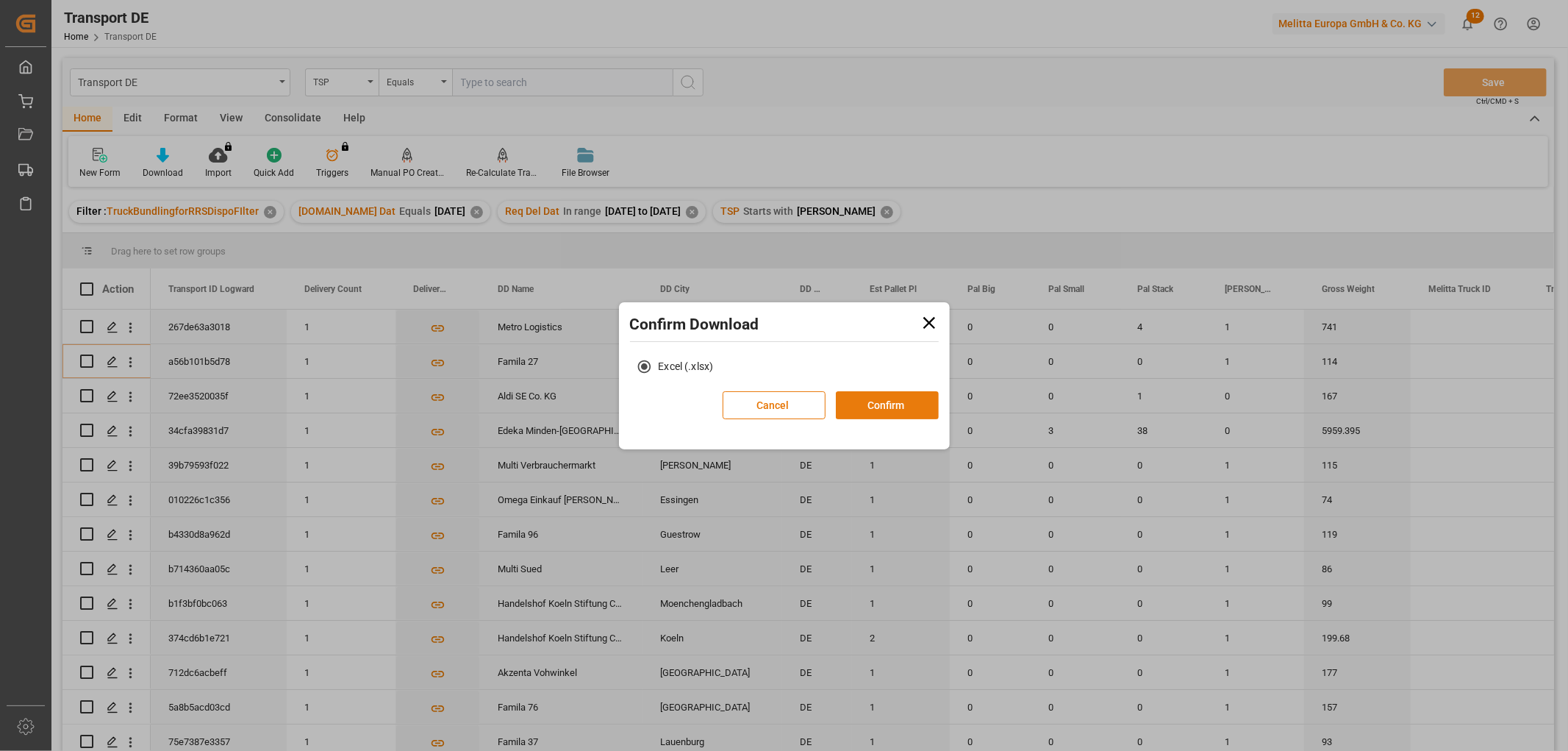
click at [892, 407] on button "Confirm" at bounding box center [887, 405] width 103 height 28
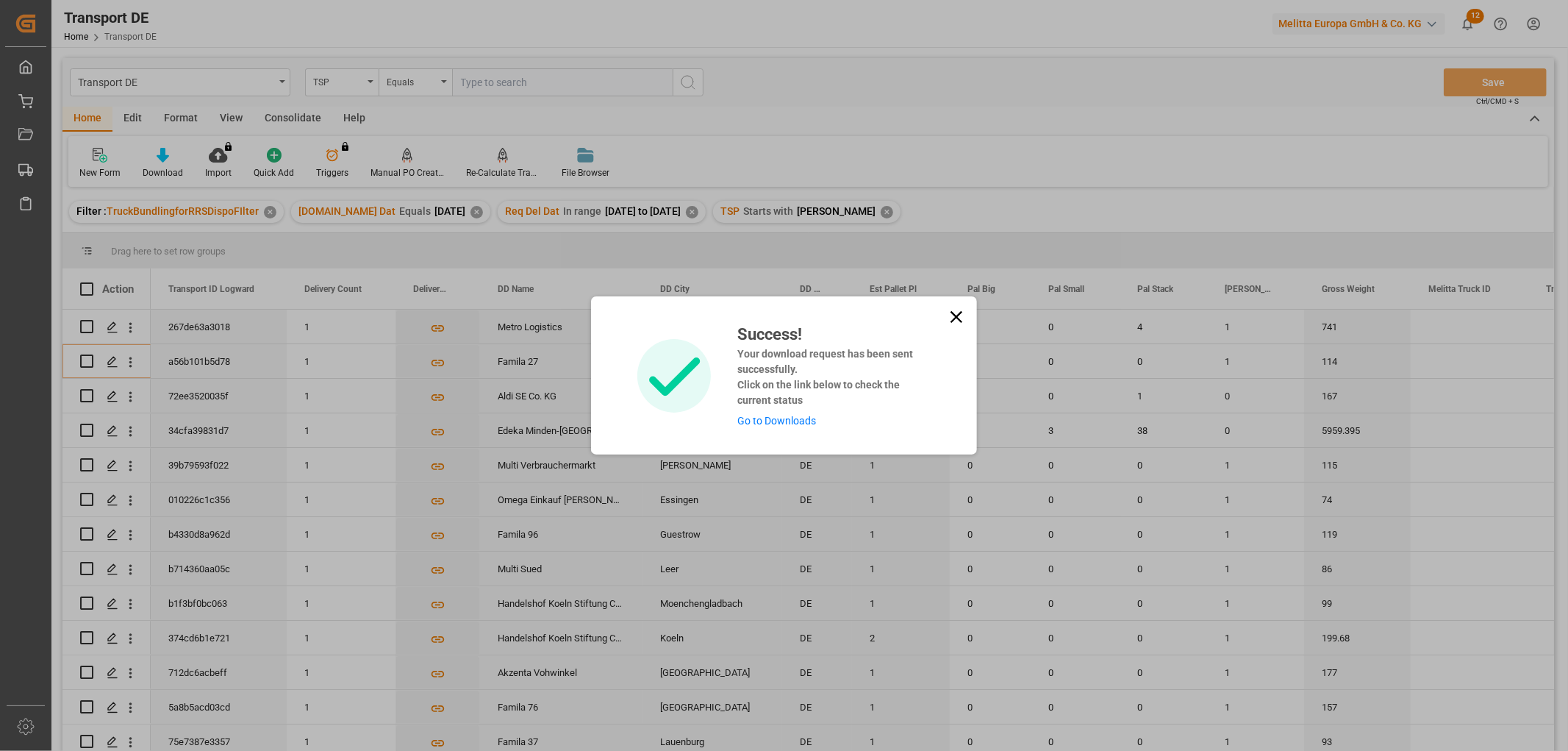
click at [783, 422] on link "Go to Downloads" at bounding box center [777, 420] width 78 height 11
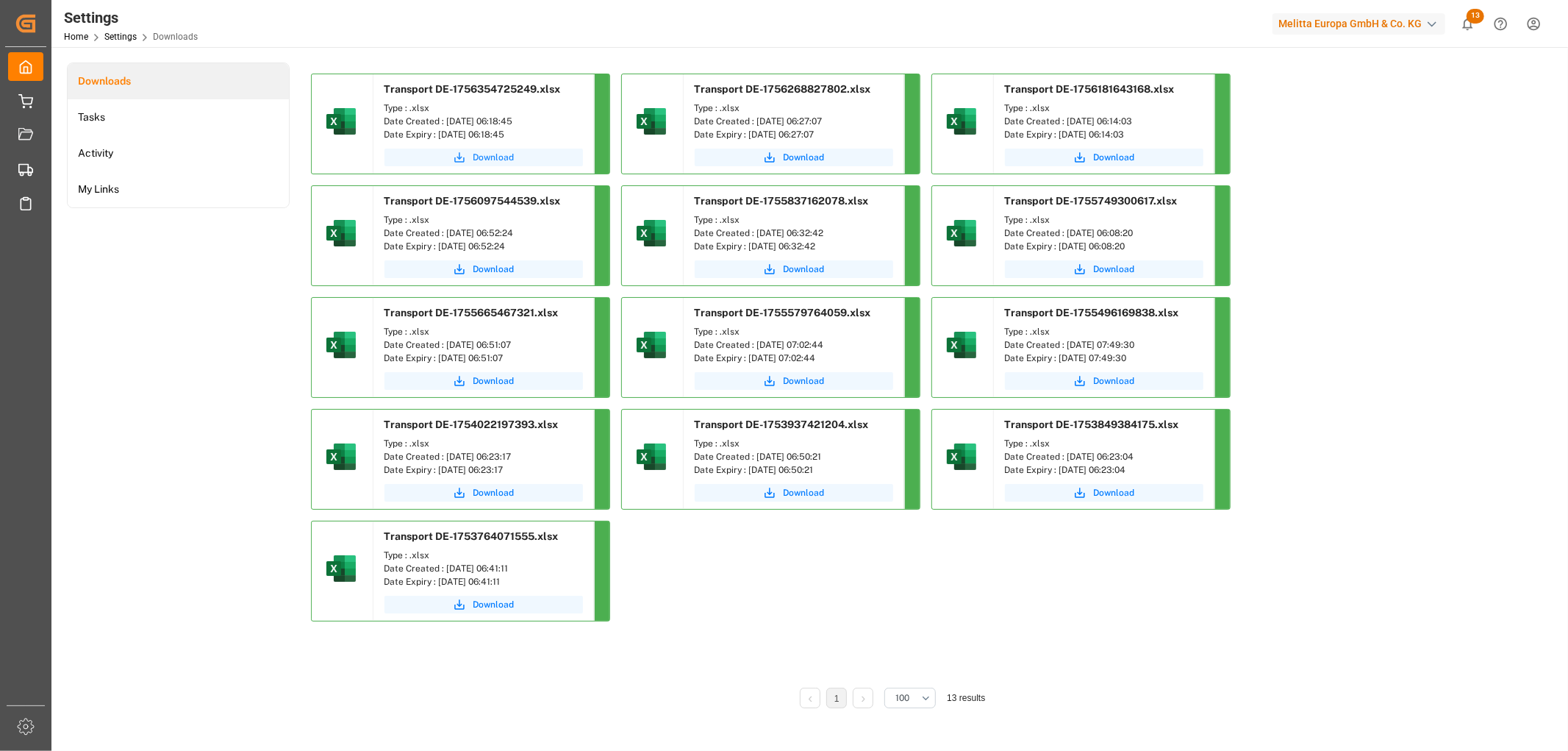
click at [482, 158] on span "Download" at bounding box center [494, 157] width 41 height 13
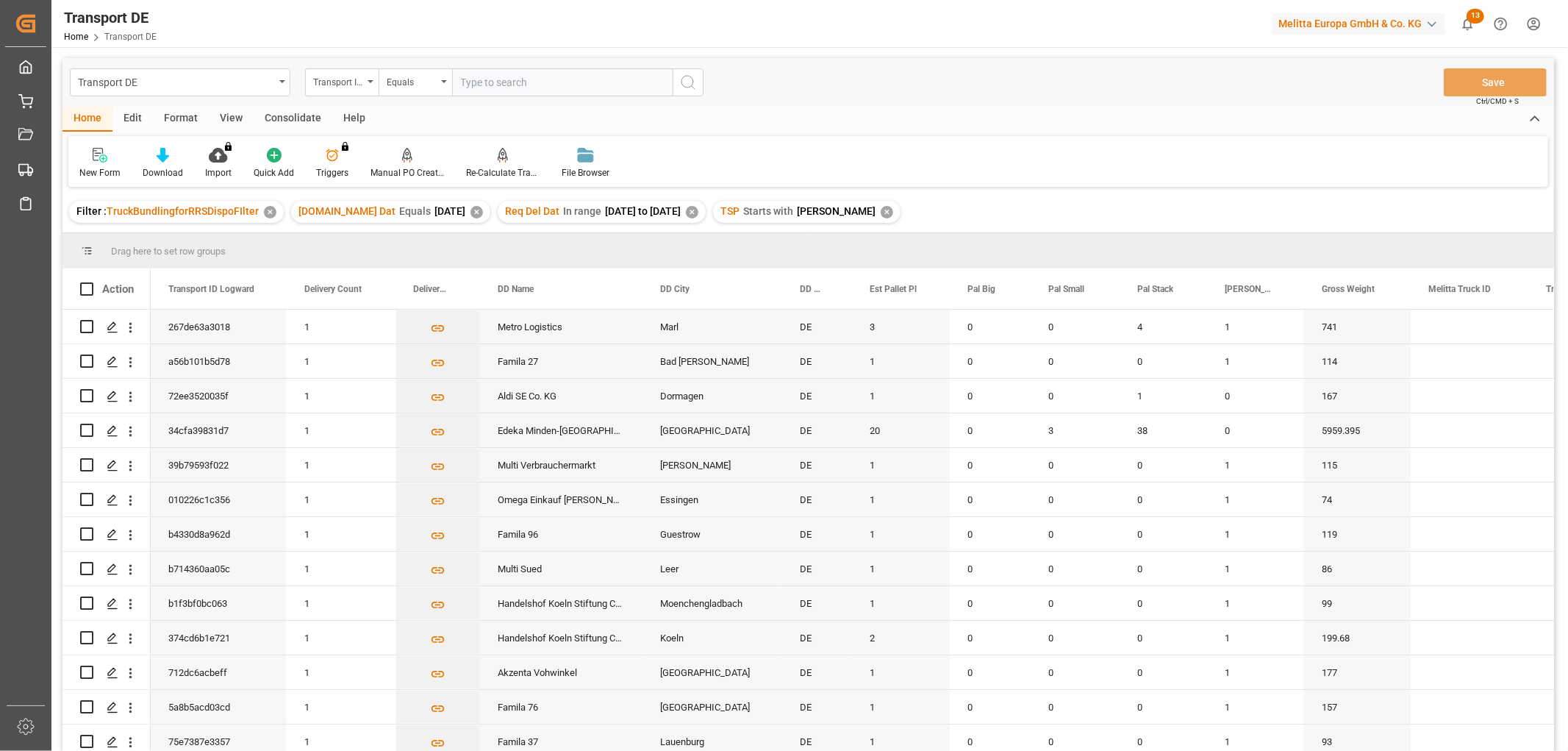
click at [306, 114] on div "Consolidate" at bounding box center [292, 119] width 78 height 25
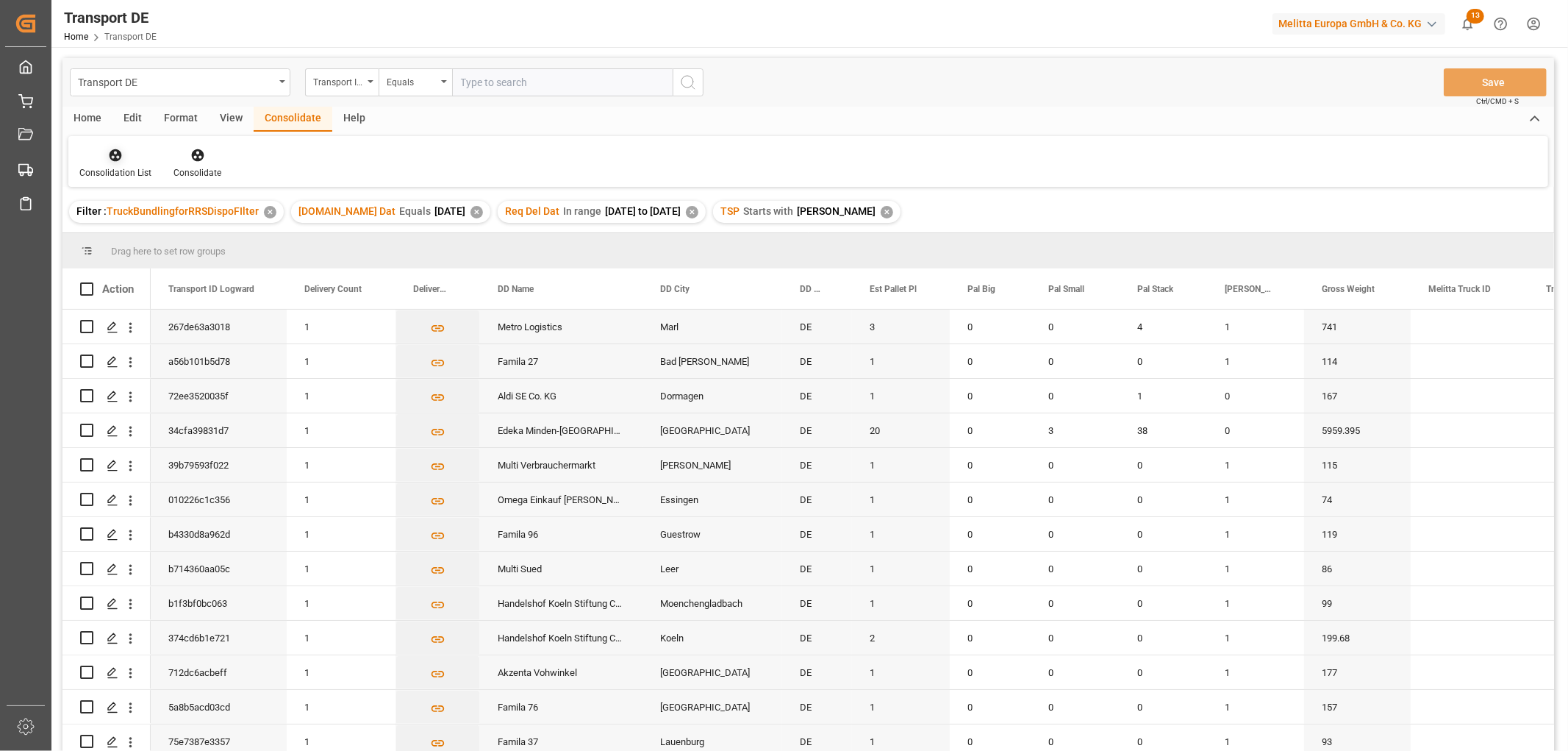
click at [114, 164] on div "Consolidation List" at bounding box center [115, 163] width 94 height 33
click at [134, 237] on div "Transport DE Transport ID Logward Equals Save Ctrl/CMD + S Home Edit Format Vie…" at bounding box center [808, 423] width 1491 height 732
click at [88, 429] on input "Press Space to toggle row selection (unchecked)" at bounding box center [86, 430] width 13 height 13
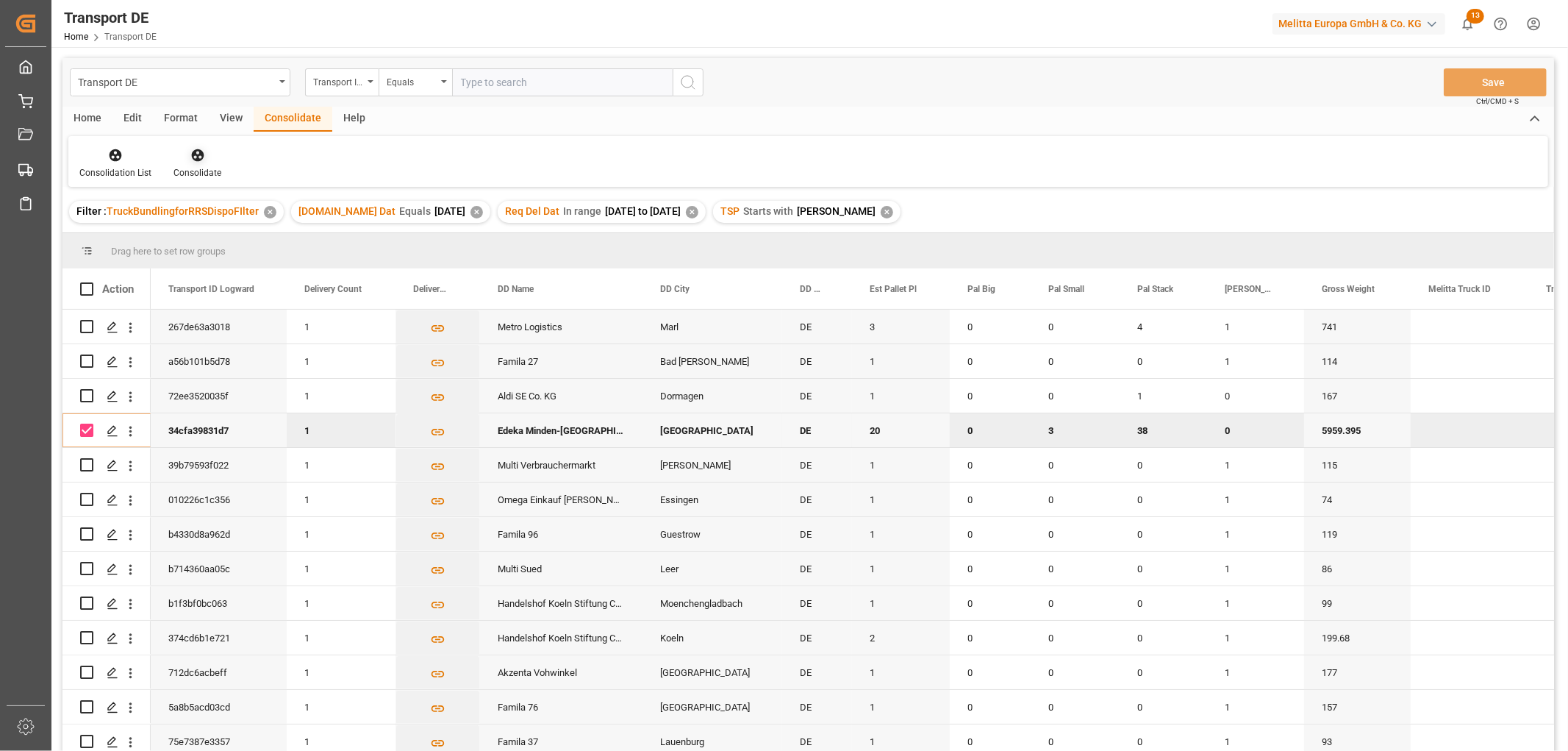
click at [196, 158] on icon at bounding box center [197, 155] width 15 height 15
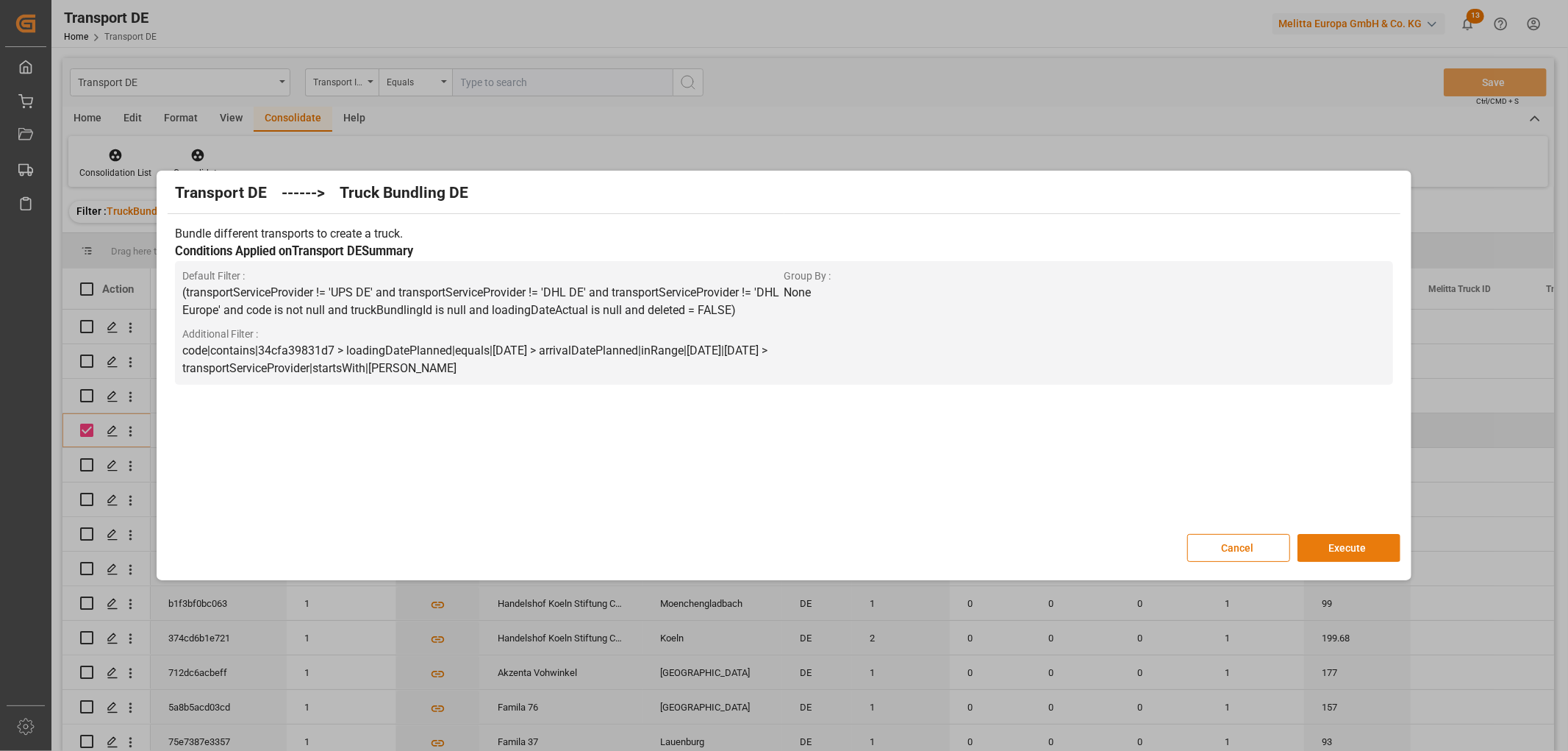
click at [1340, 542] on button "Execute" at bounding box center [1349, 548] width 103 height 28
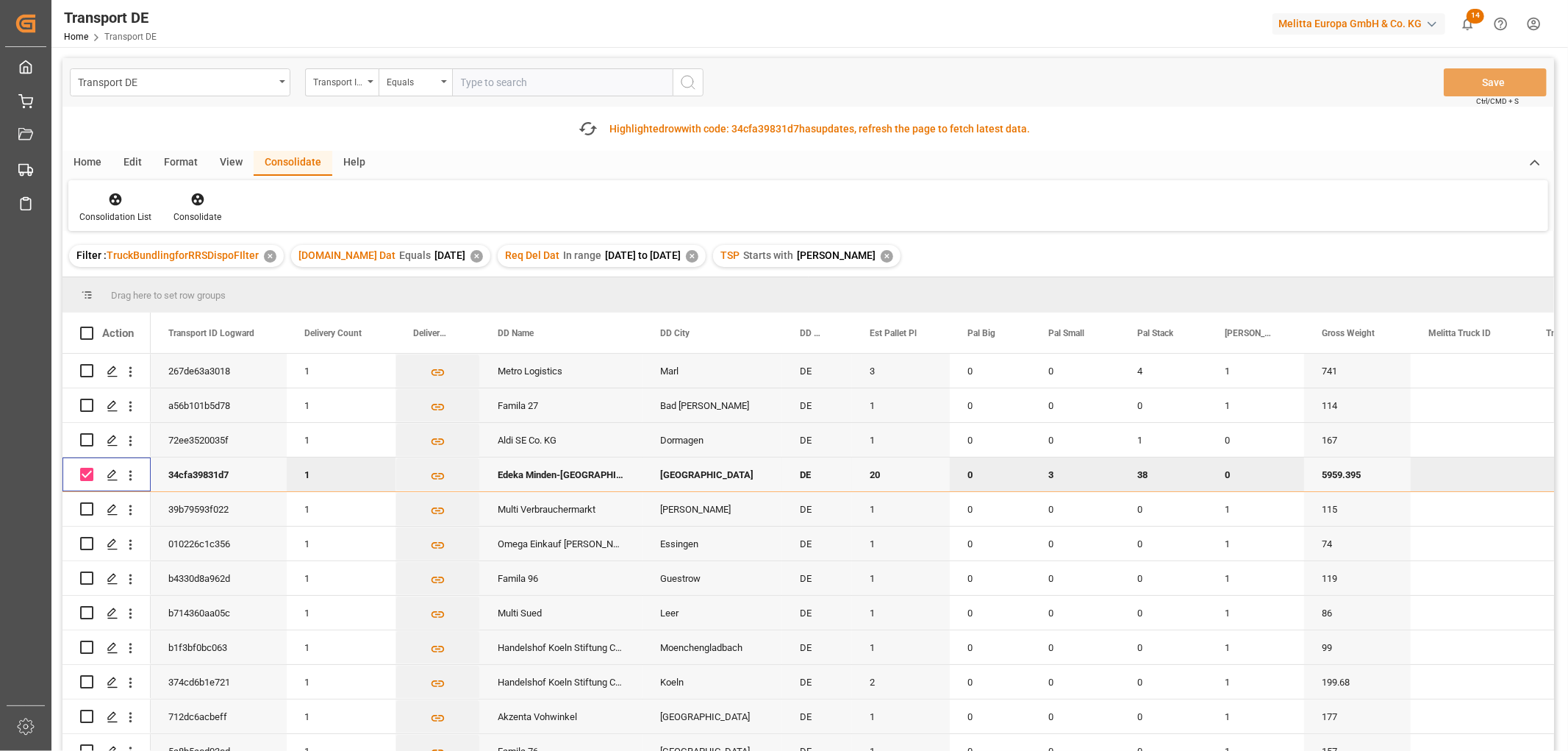
click at [90, 473] on input "Press Space to toggle row selection (checked)" at bounding box center [86, 474] width 13 height 13
checkbox input "false"
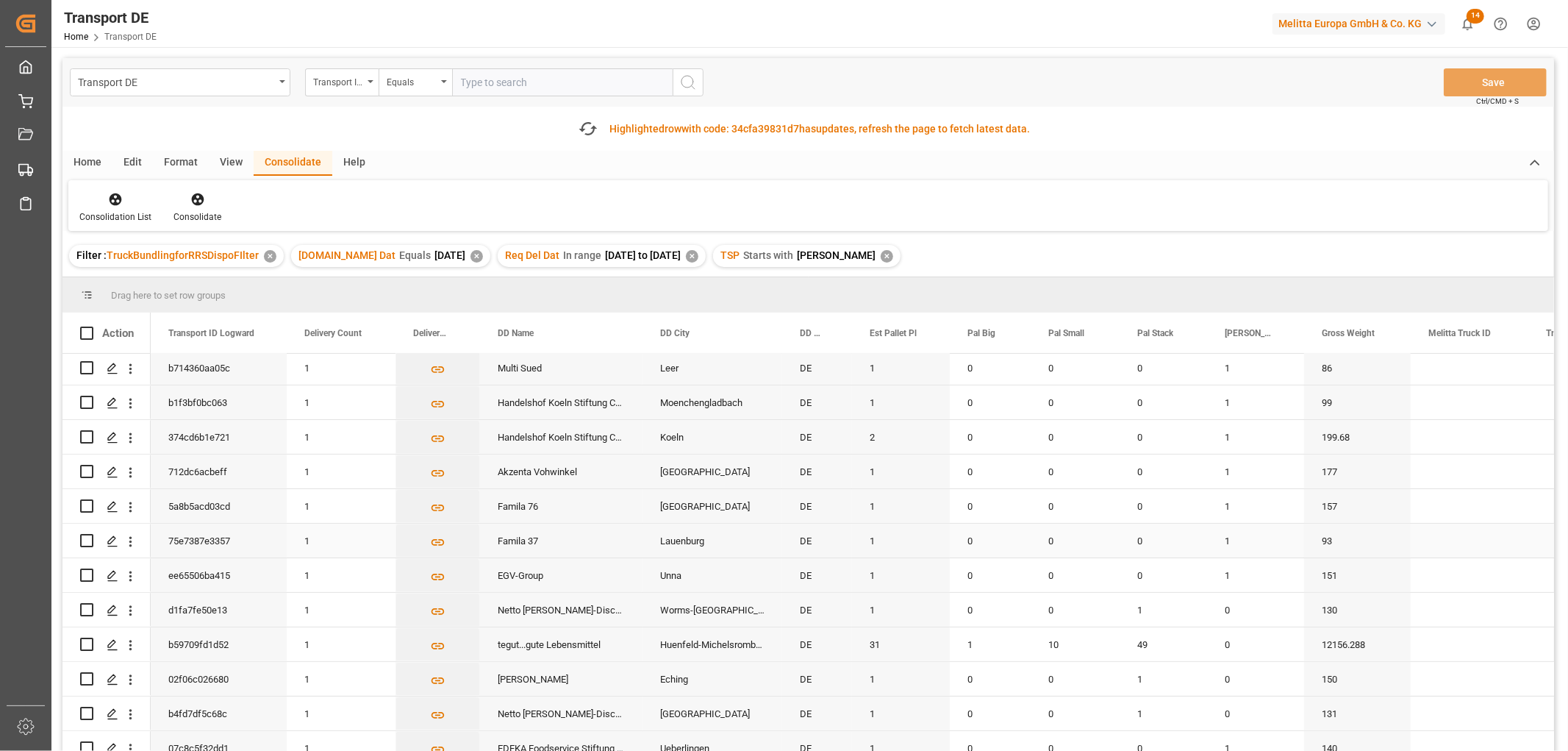
scroll to position [327, 0]
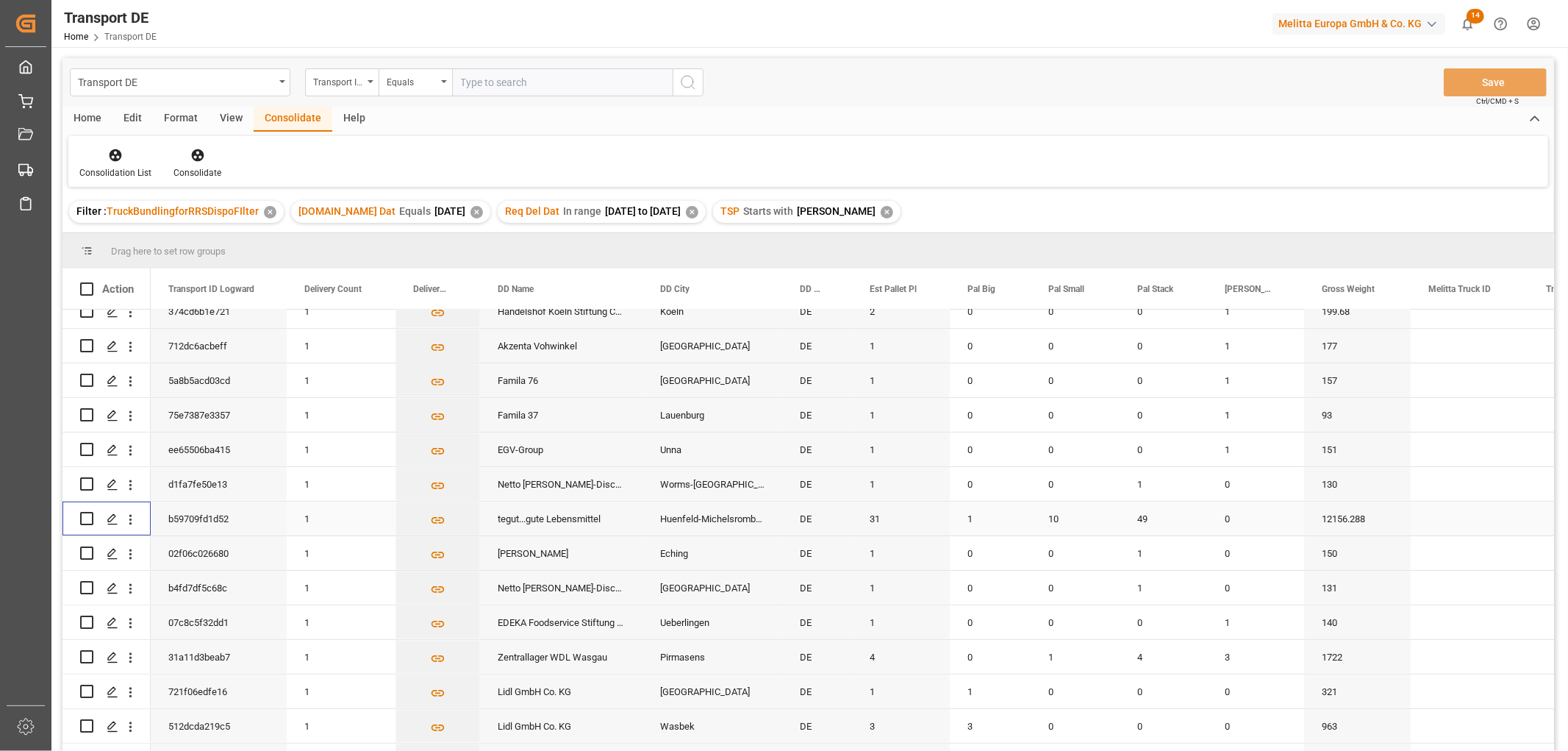
click at [88, 518] on input "Press Space to toggle row selection (unchecked)" at bounding box center [86, 518] width 13 height 13
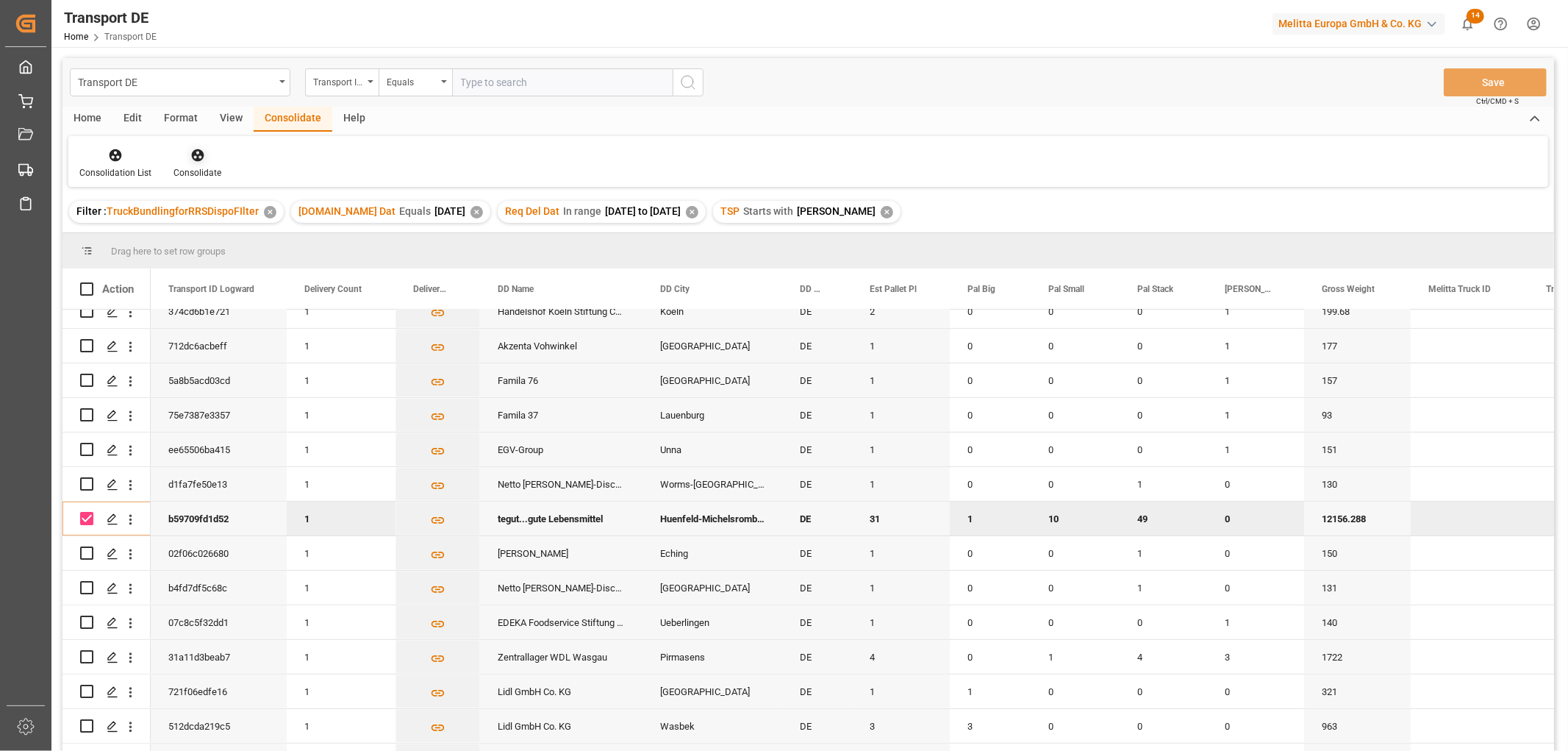
click at [196, 156] on icon at bounding box center [197, 155] width 15 height 15
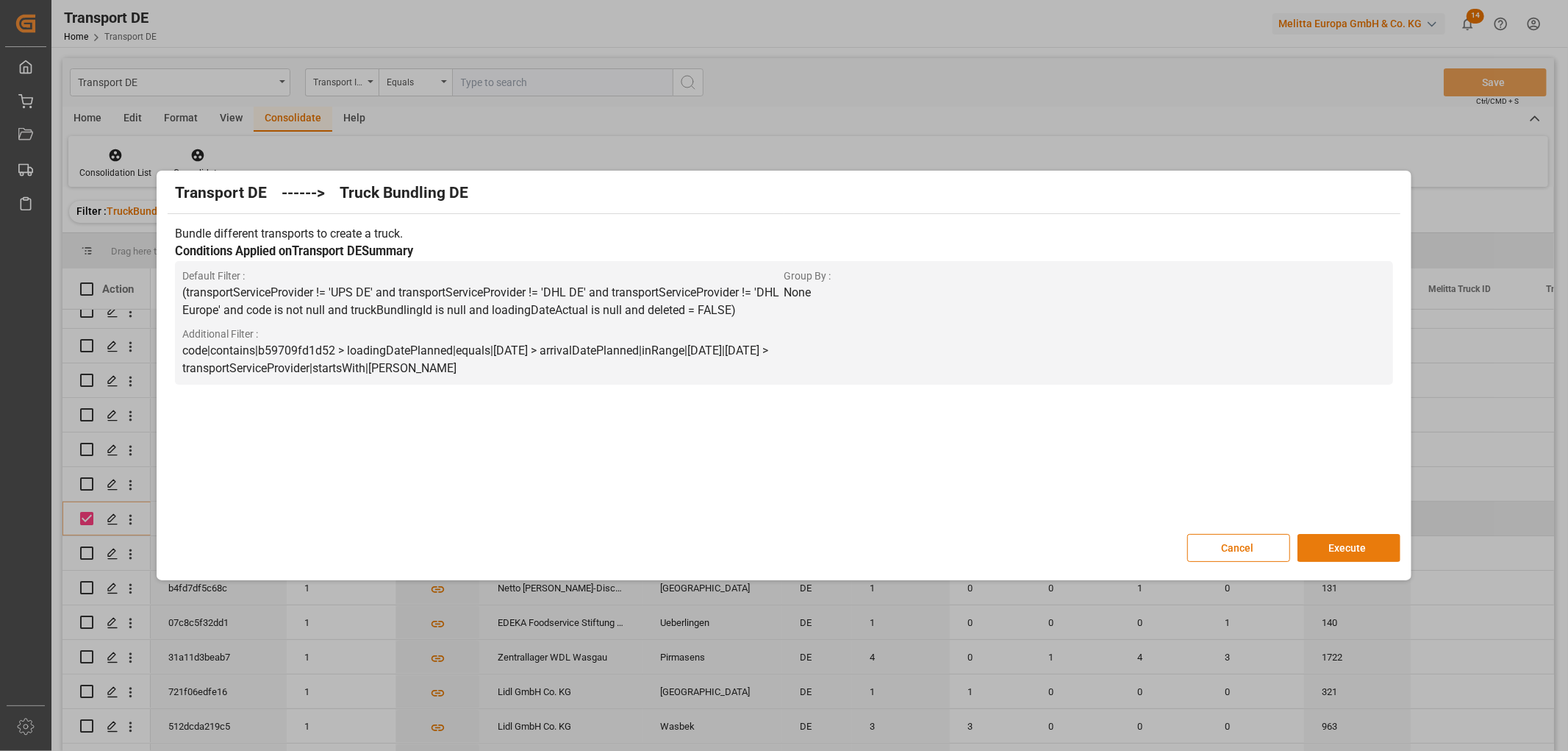
click at [1344, 547] on button "Execute" at bounding box center [1349, 548] width 103 height 28
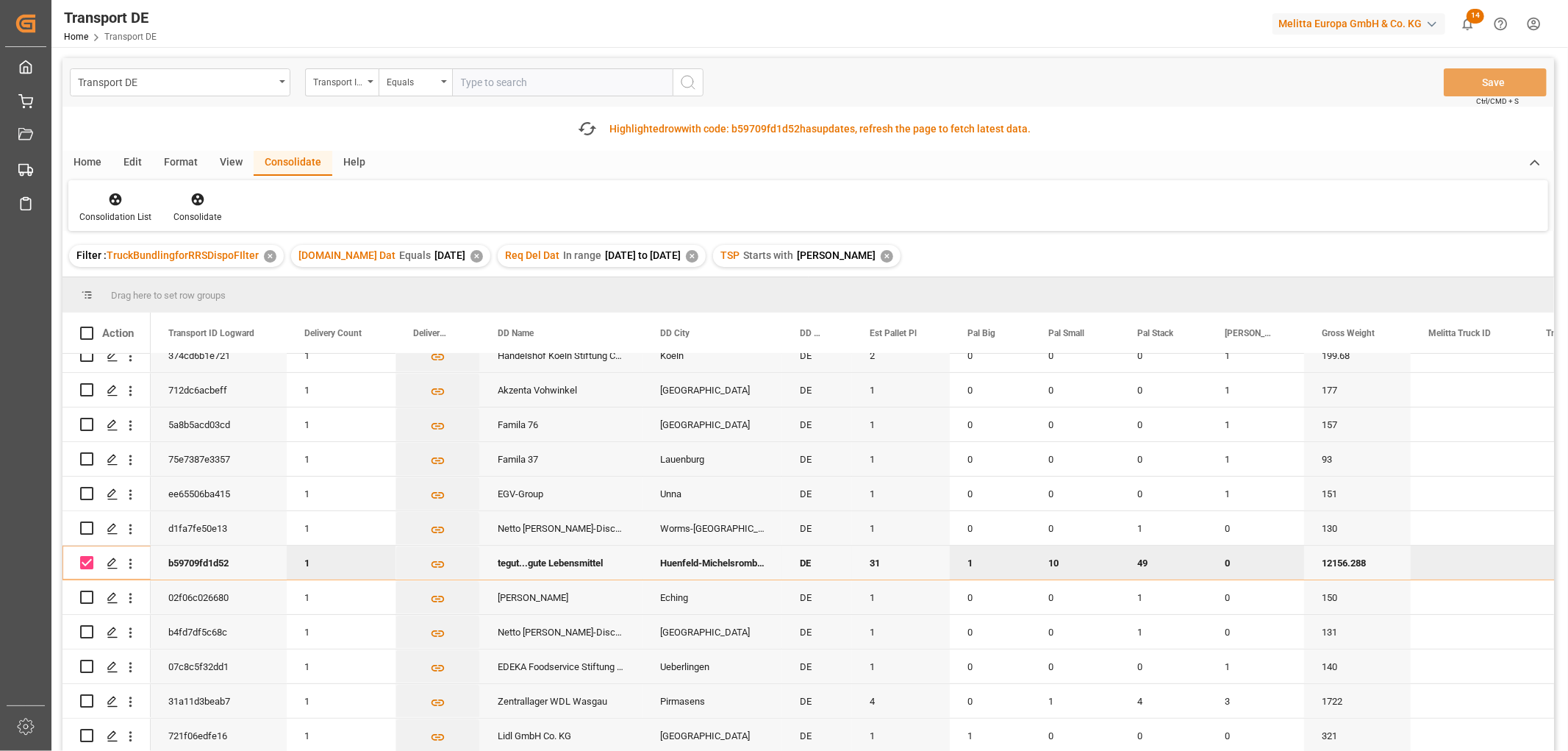
click at [83, 560] on input "Press Space to toggle row selection (checked)" at bounding box center [86, 562] width 13 height 13
checkbox input "false"
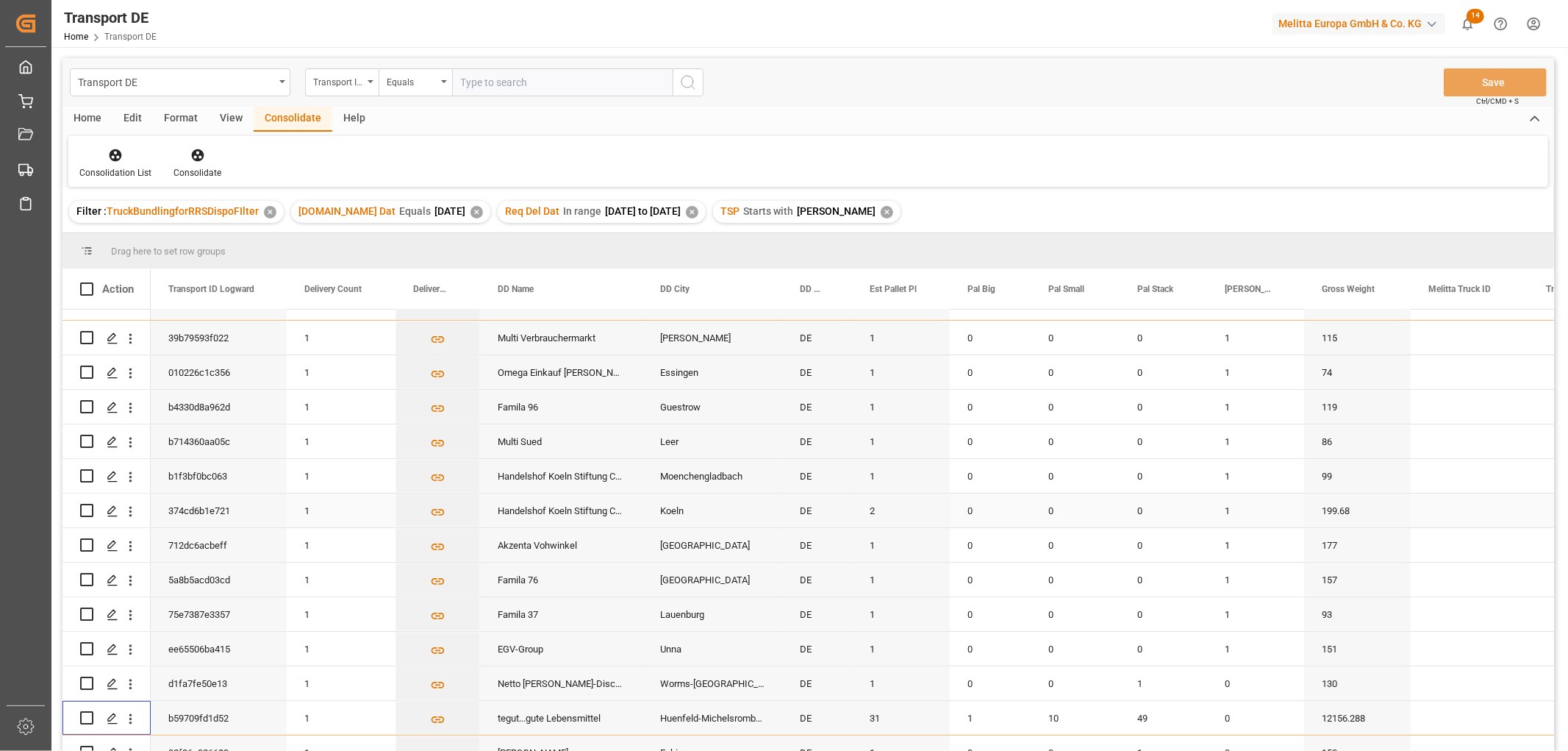
scroll to position [699, 0]
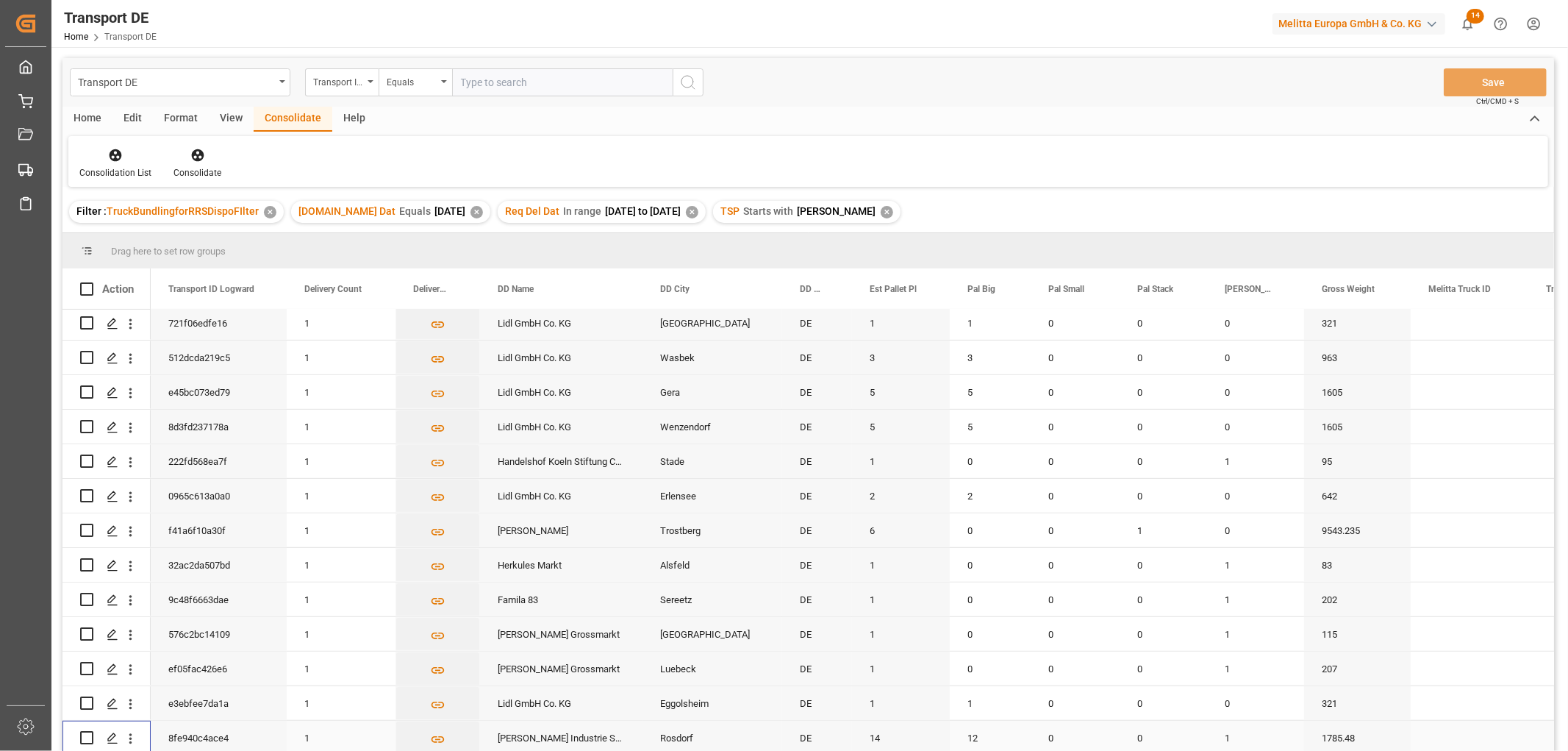
click at [87, 731] on input "Press Space to toggle row selection (unchecked)" at bounding box center [86, 737] width 13 height 13
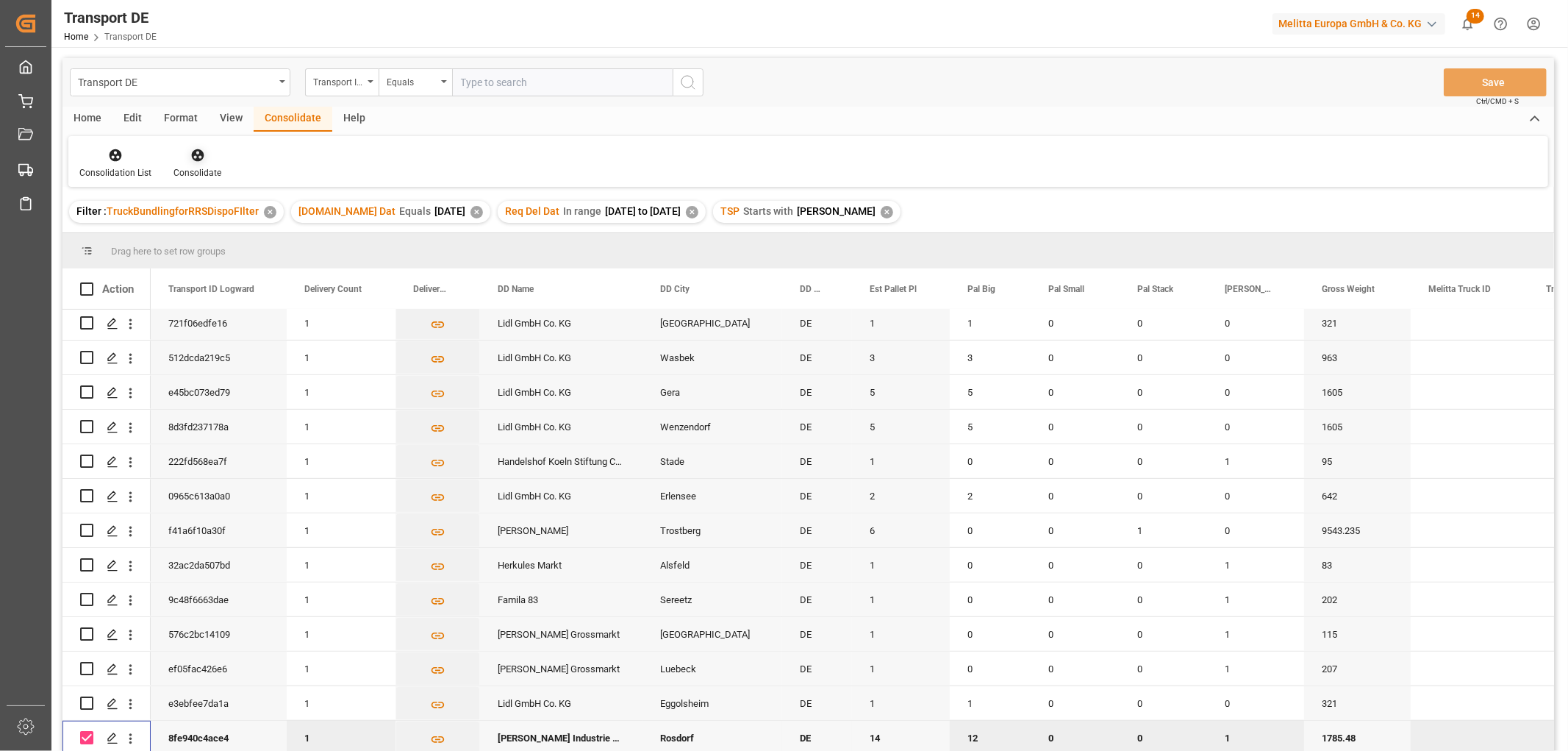
click at [199, 157] on icon at bounding box center [197, 155] width 15 height 15
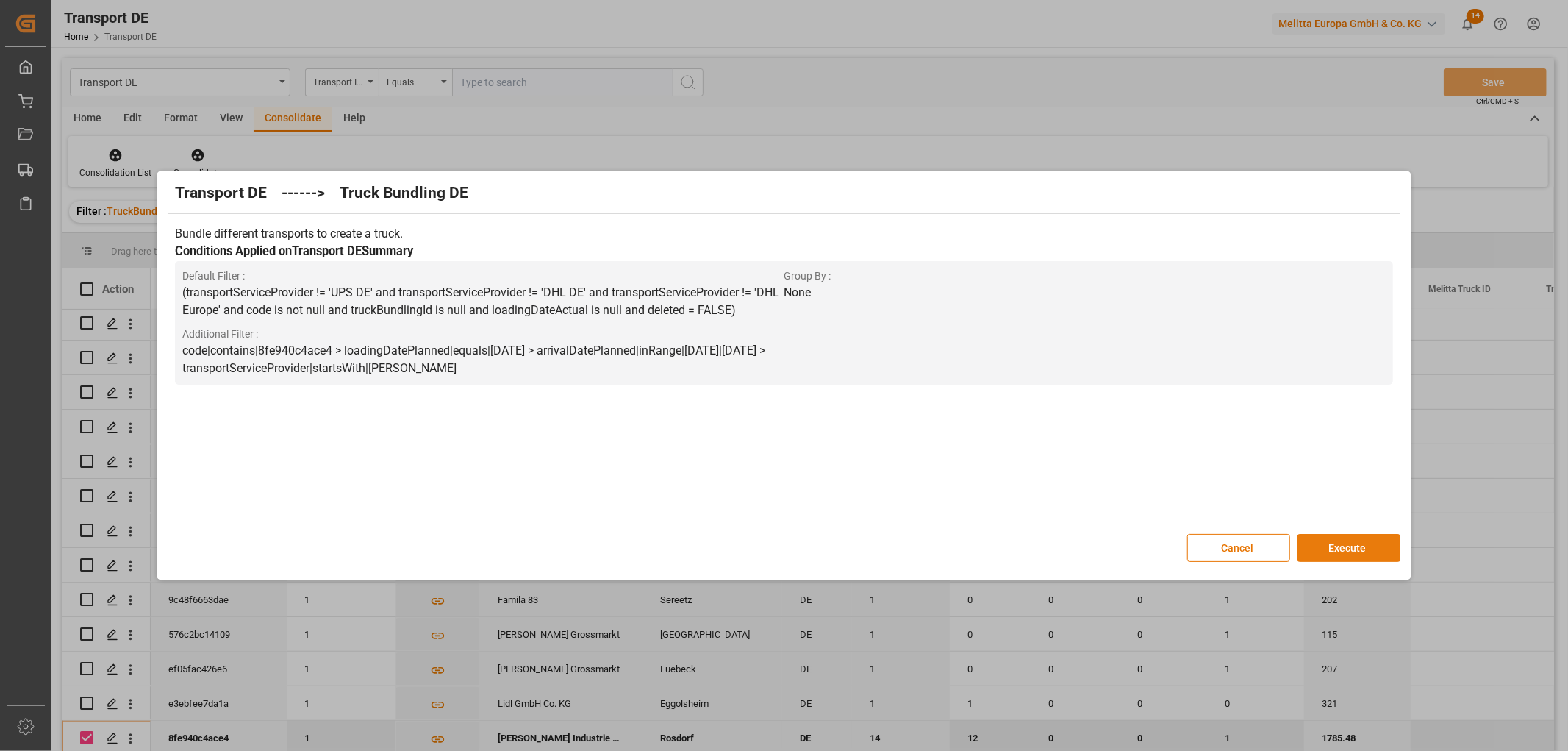
click at [1353, 542] on button "Execute" at bounding box center [1349, 548] width 103 height 28
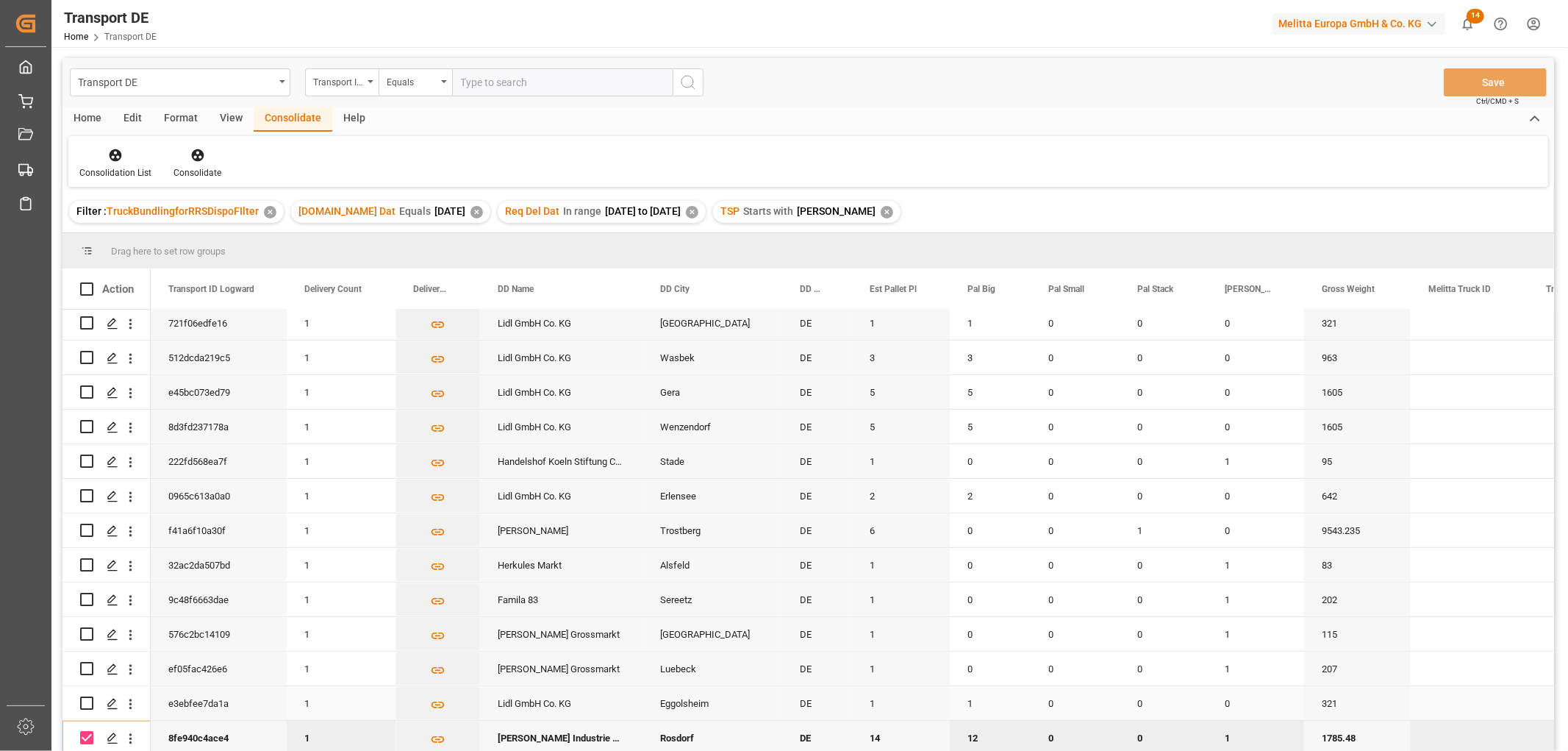
scroll to position [38, 0]
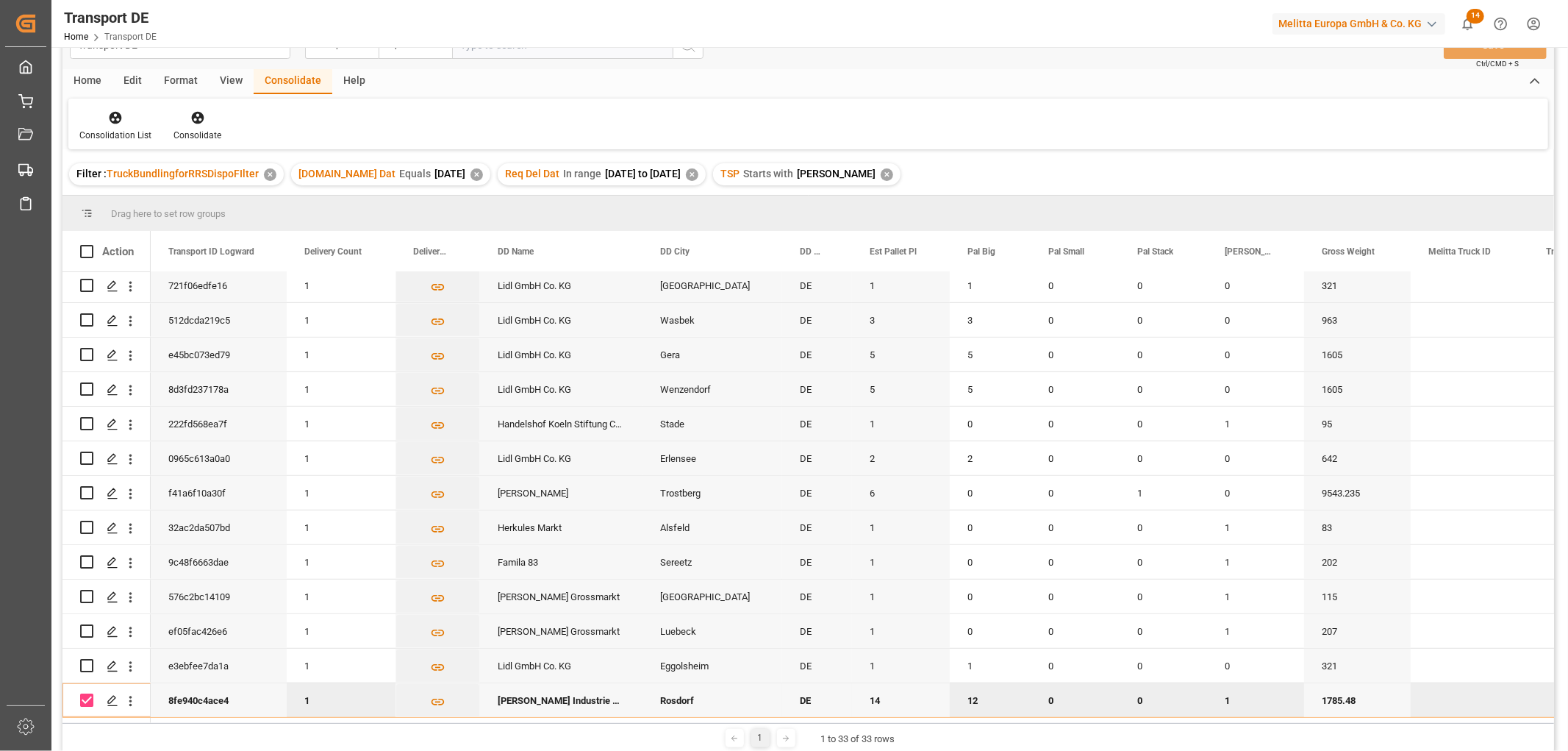
click at [86, 694] on input "Press Space to toggle row selection (checked)" at bounding box center [86, 700] width 13 height 13
checkbox input "false"
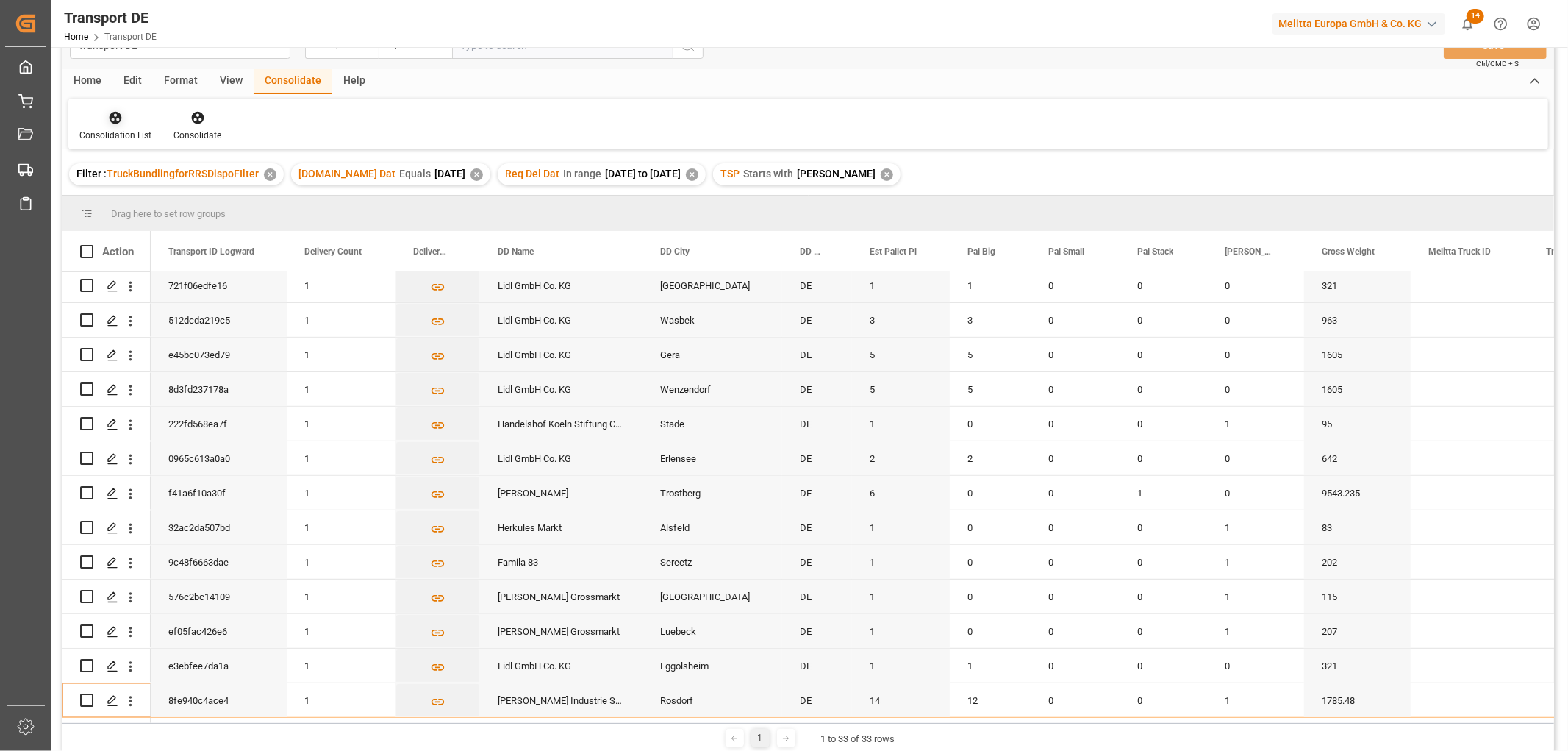
click at [118, 120] on icon at bounding box center [115, 117] width 15 height 15
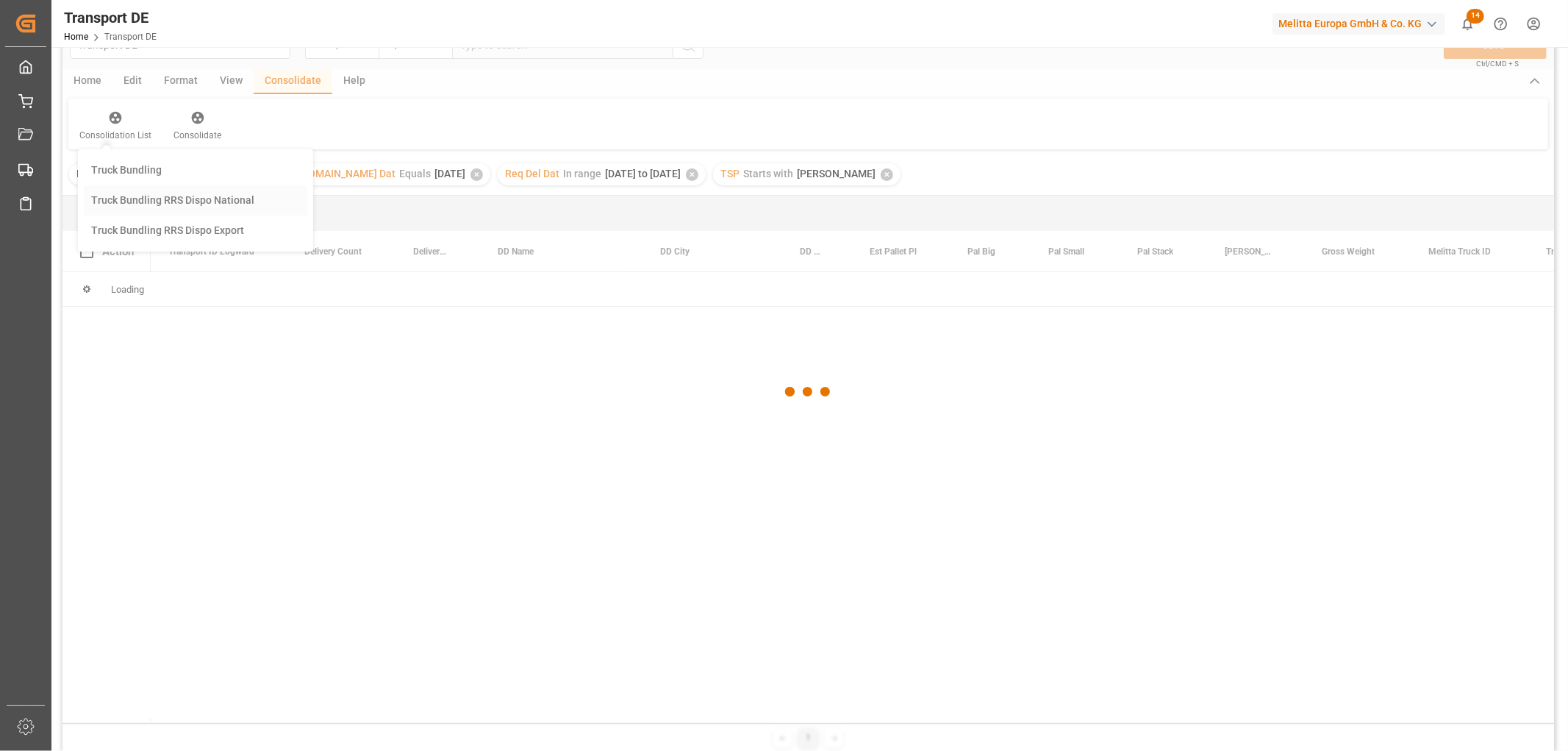
scroll to position [0, 0]
click at [143, 198] on div "Transport DE Transport ID Logward Equals Save Ctrl/CMD + S Home Edit Format Vie…" at bounding box center [808, 386] width 1491 height 732
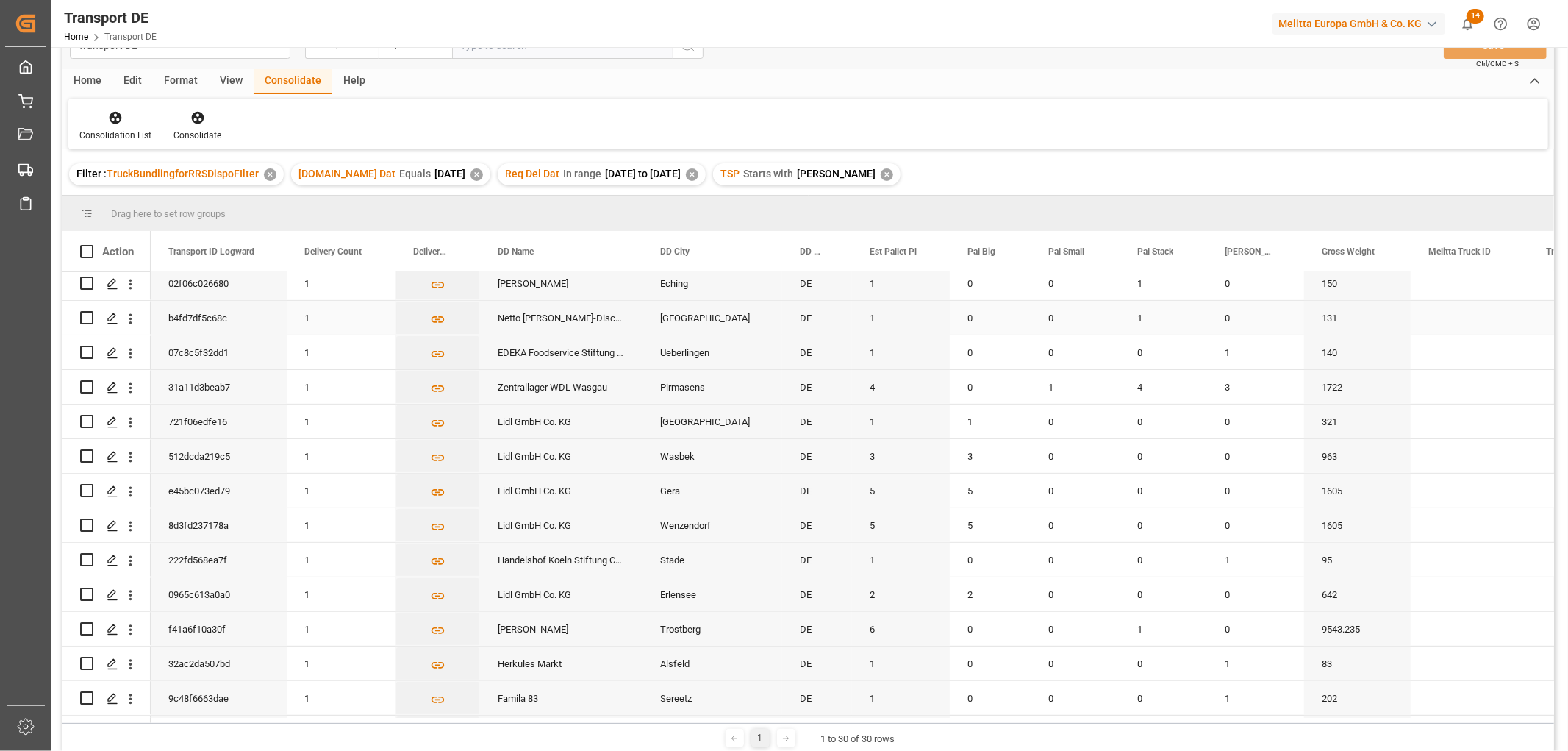
scroll to position [571, 0]
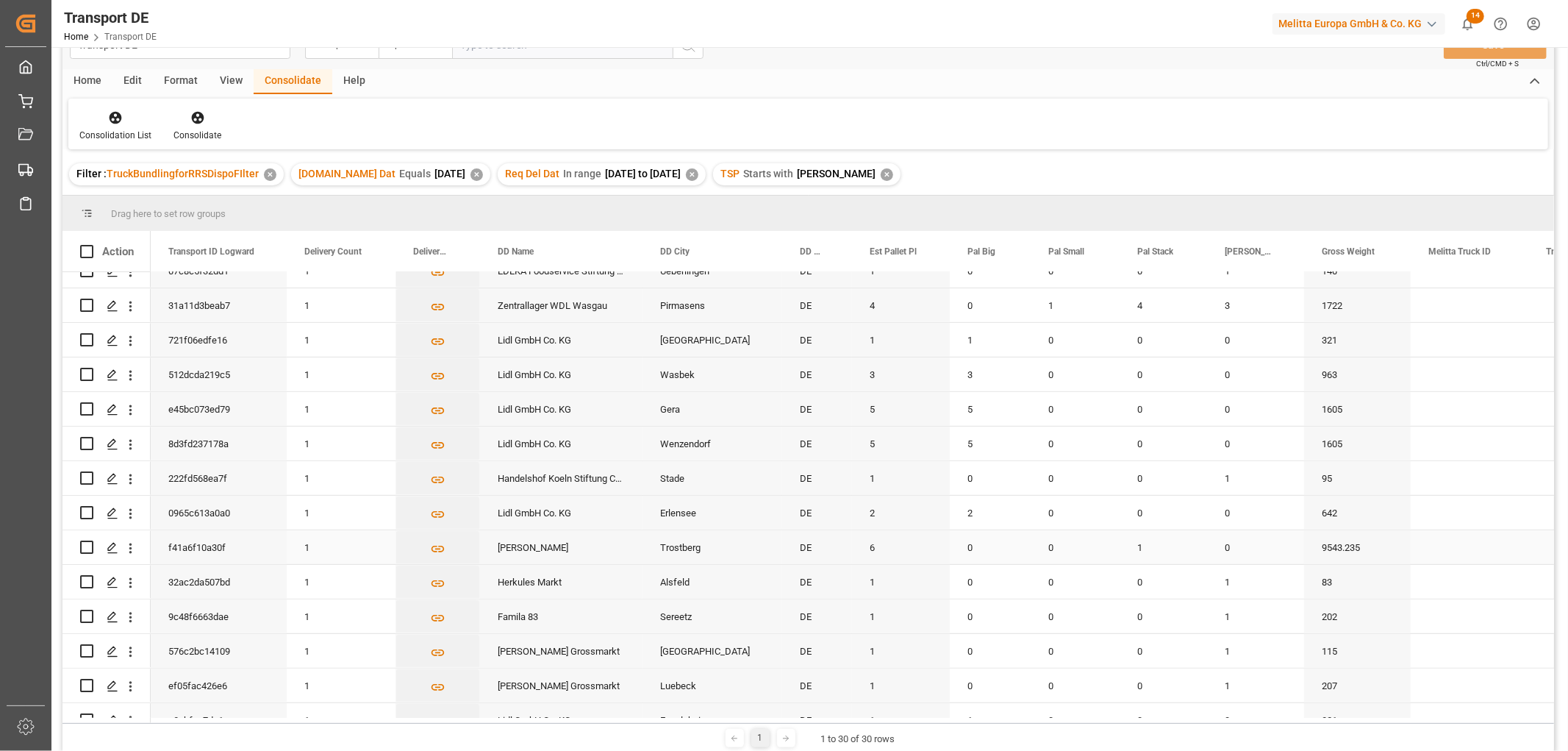
click at [88, 546] on input "Press Space to toggle row selection (unchecked)" at bounding box center [86, 547] width 13 height 13
click at [194, 118] on icon at bounding box center [197, 118] width 12 height 12
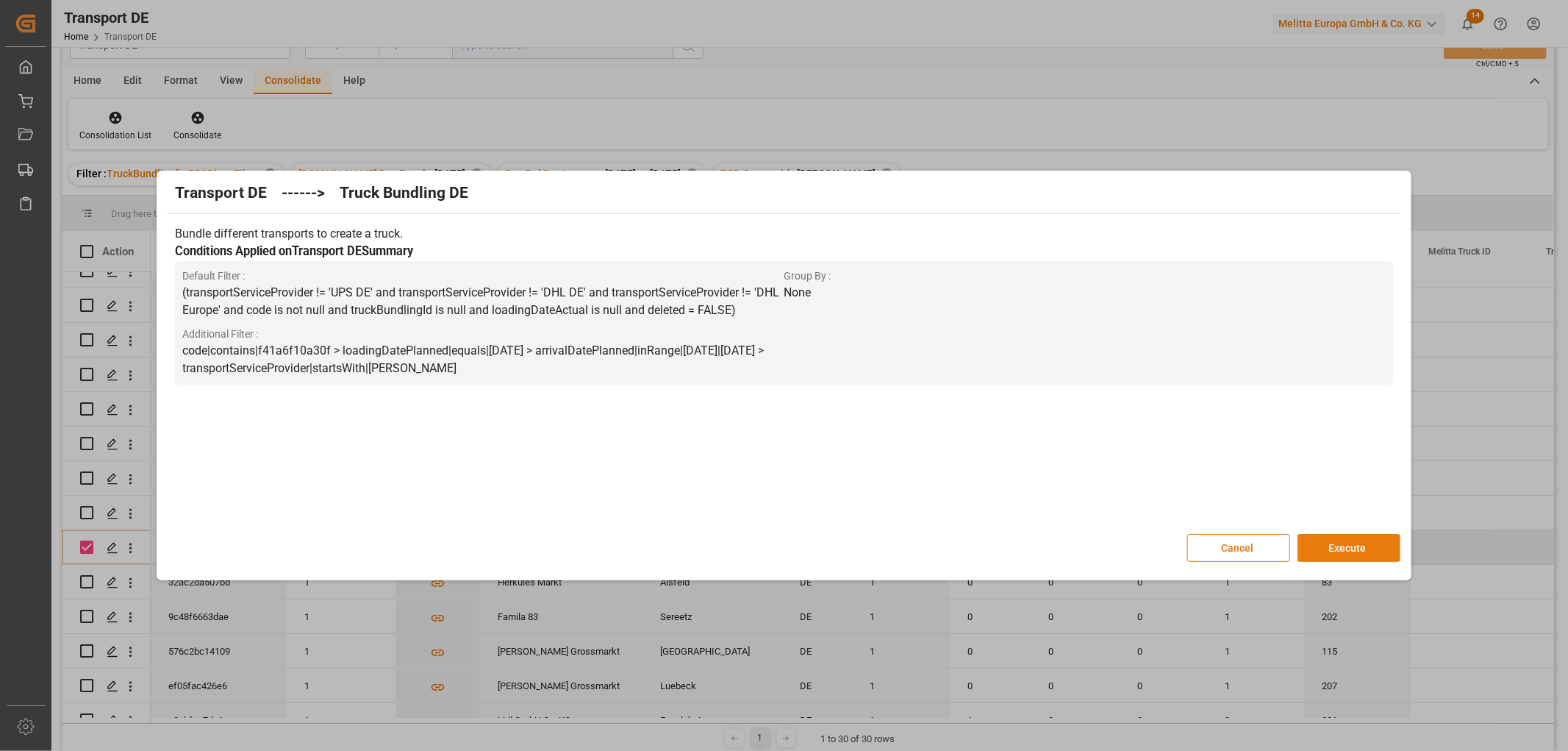
click at [1345, 544] on button "Execute" at bounding box center [1349, 548] width 103 height 28
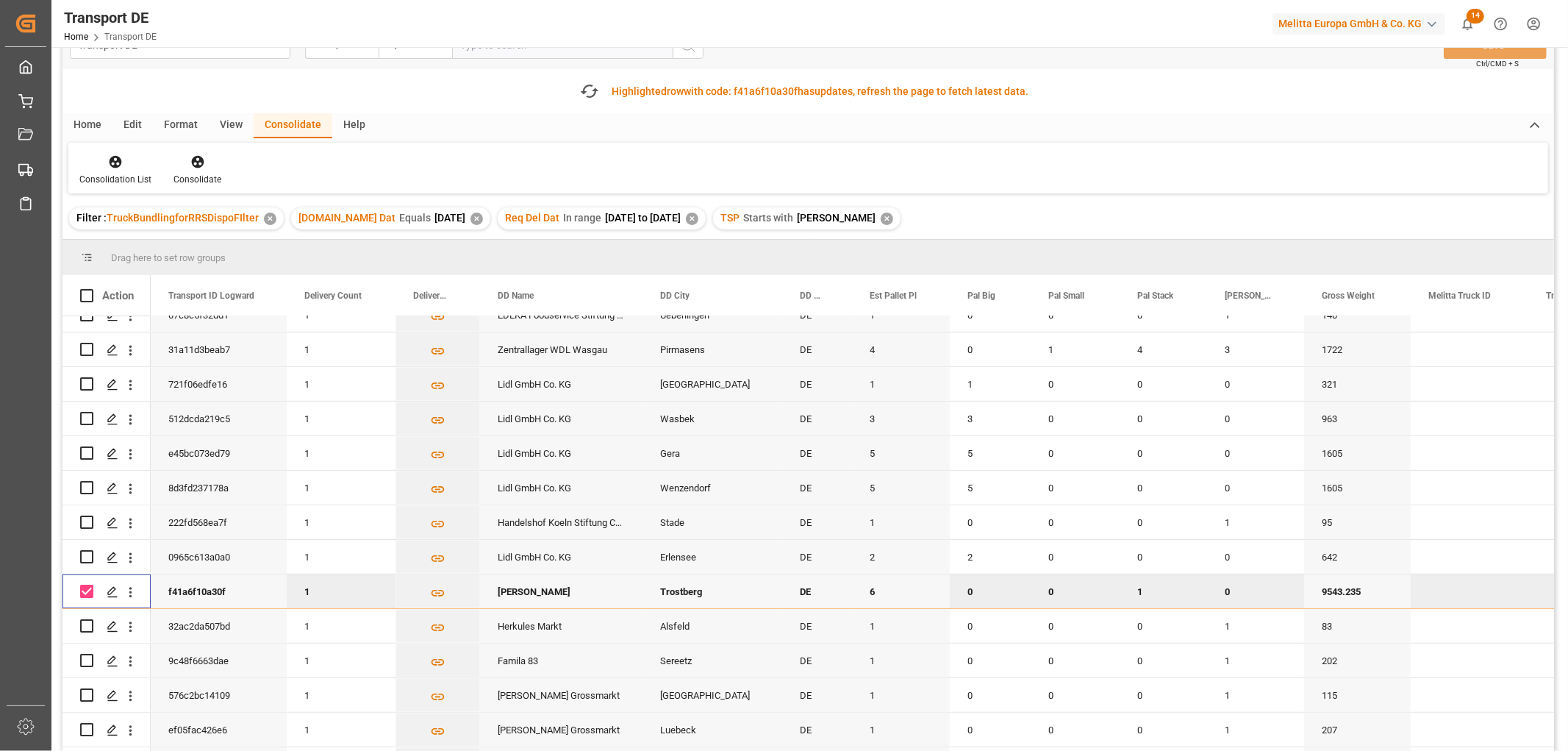
click at [89, 588] on input "Press Space to toggle row selection (checked)" at bounding box center [86, 591] width 13 height 13
checkbox input "false"
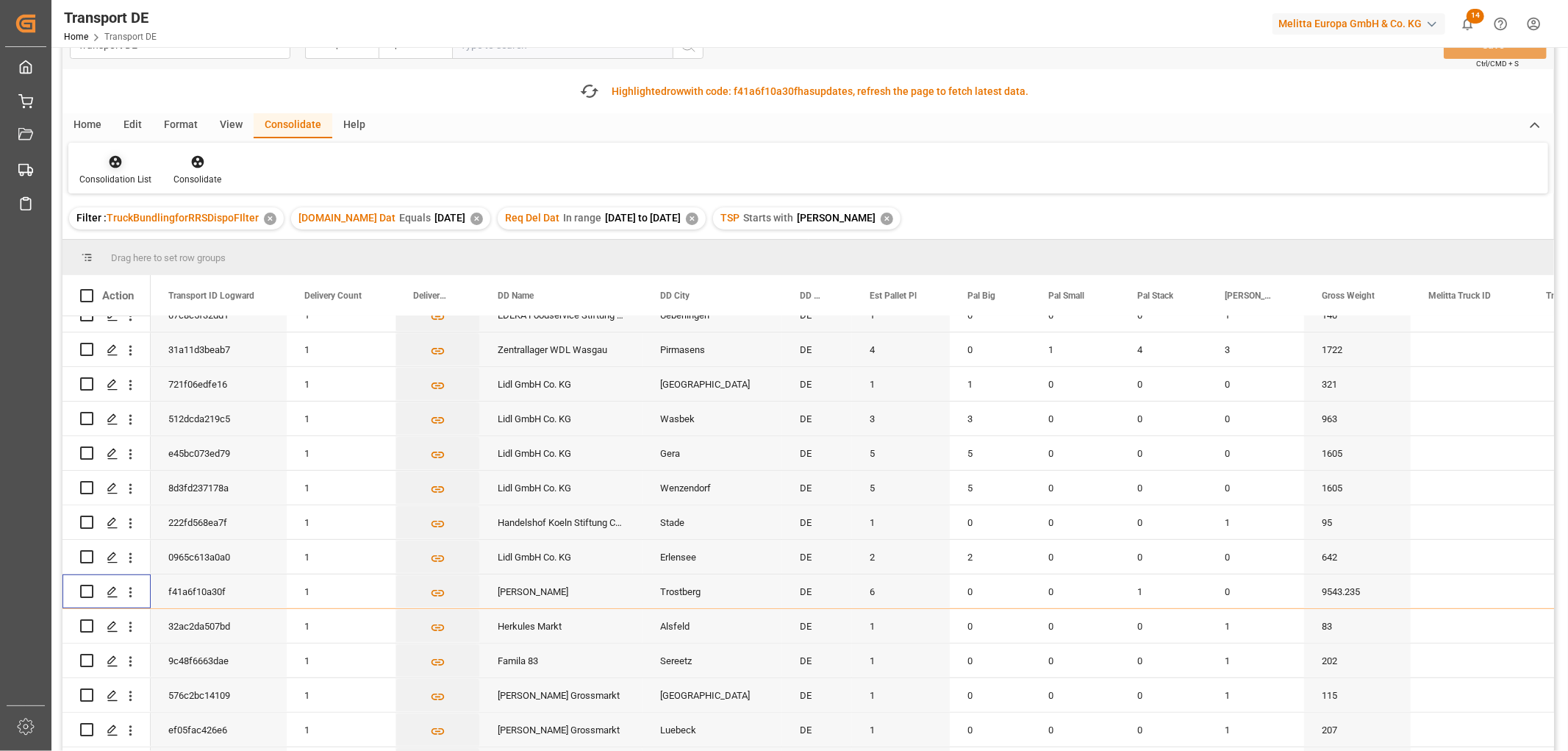
click at [112, 162] on icon at bounding box center [115, 162] width 12 height 12
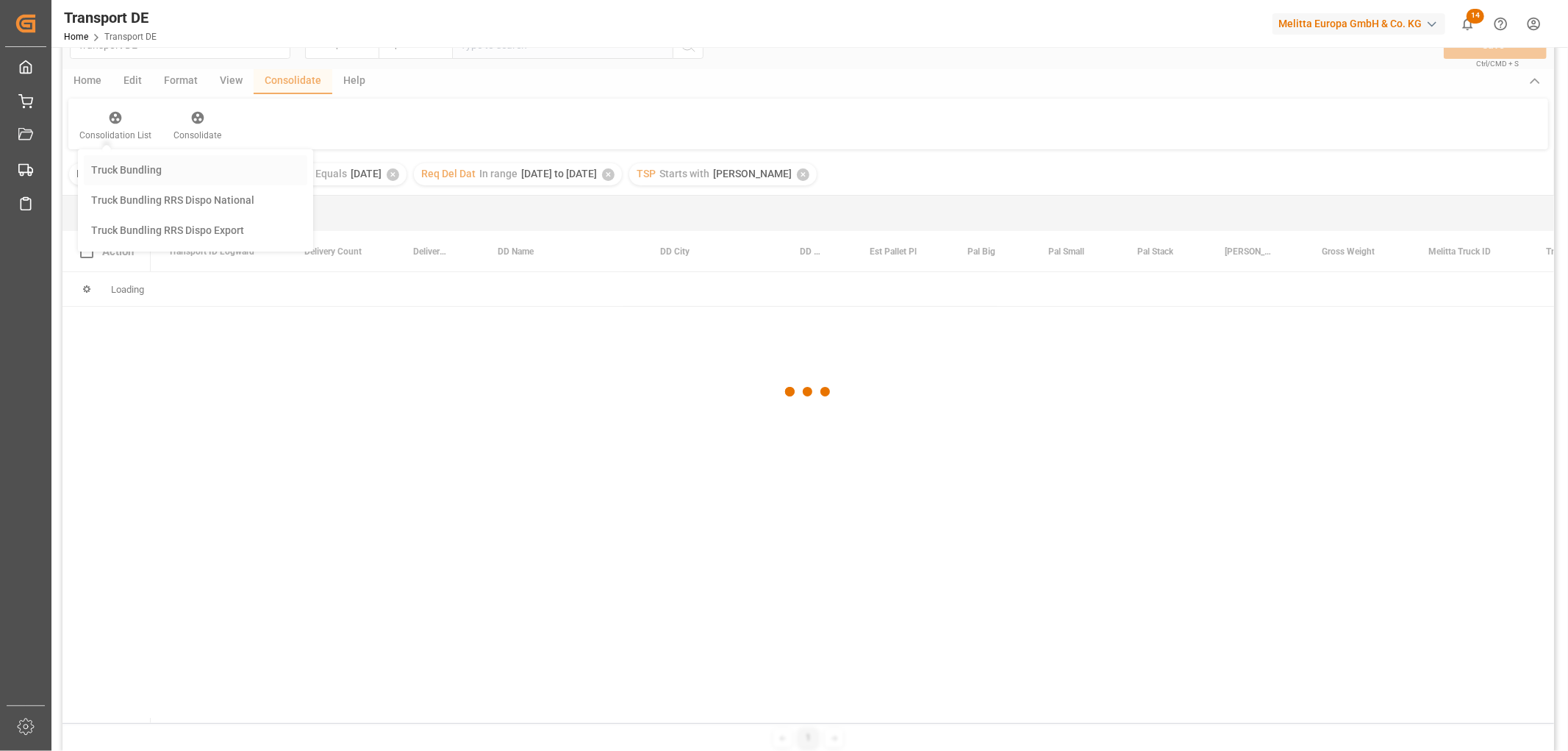
click at [131, 216] on div "Transport DE Transport ID Logward Equals Save Ctrl/CMD + S Home Edit Format Vie…" at bounding box center [808, 386] width 1491 height 732
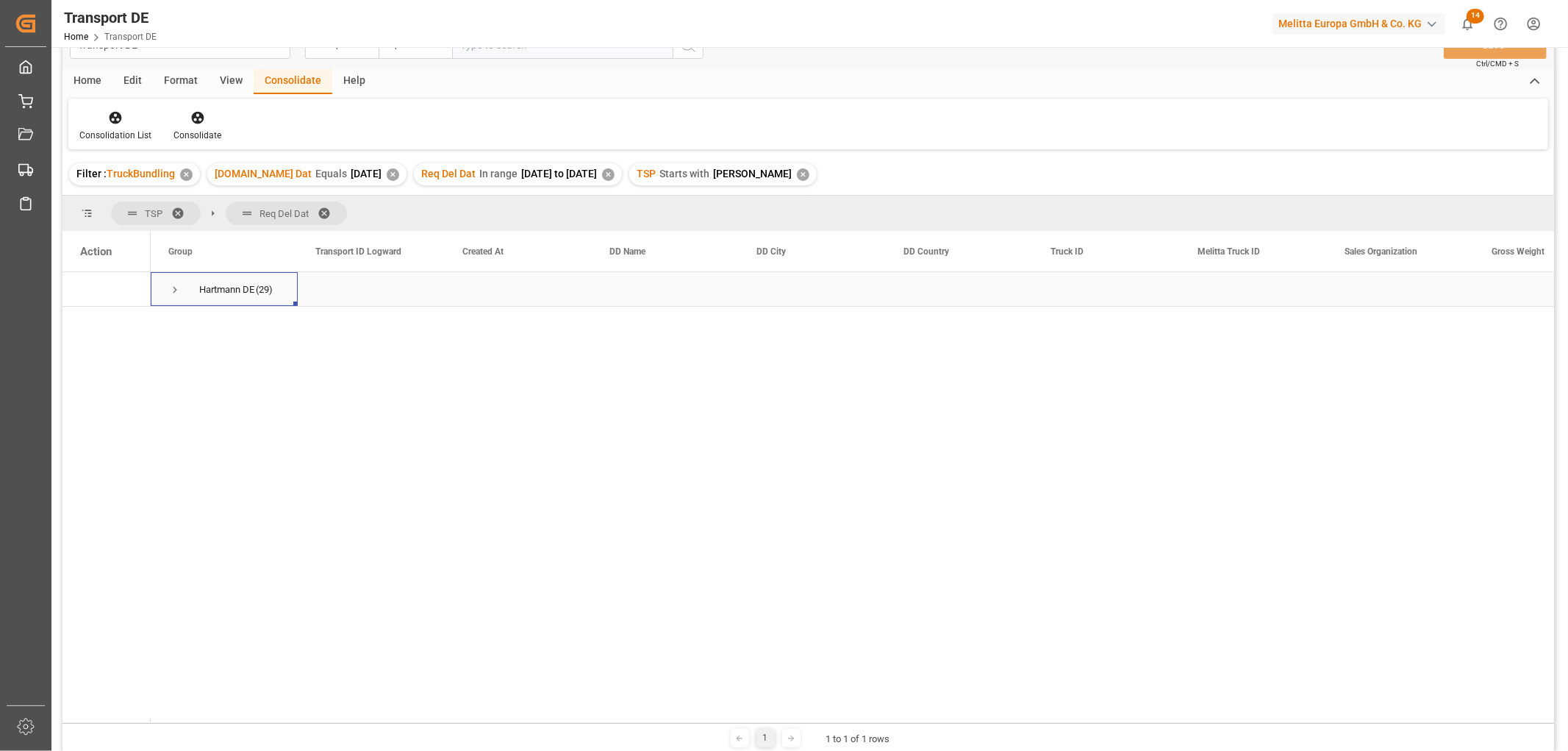
click at [175, 287] on span "Press SPACE to select this row." at bounding box center [174, 290] width 13 height 13
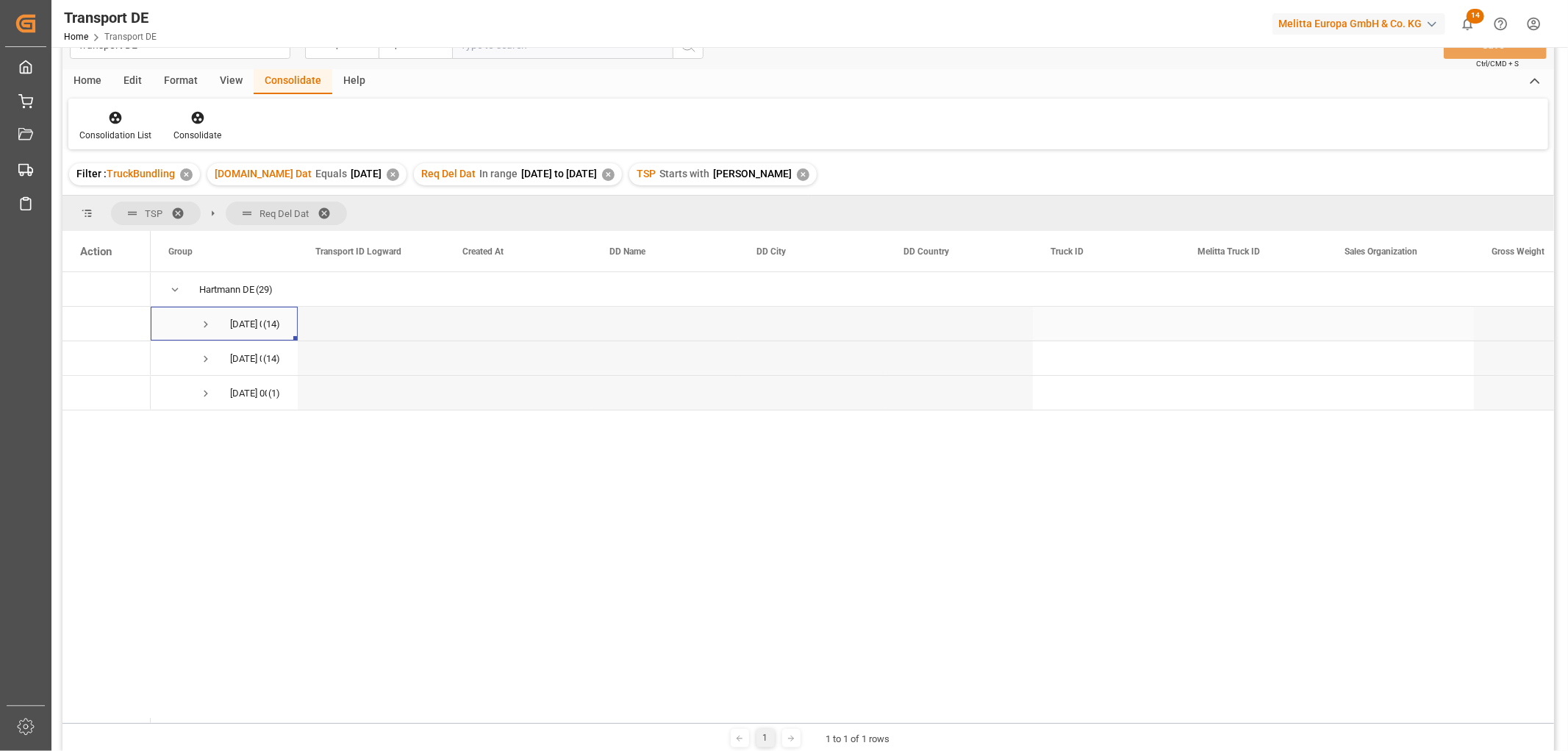
click at [206, 325] on span "Press SPACE to select this row." at bounding box center [205, 324] width 13 height 13
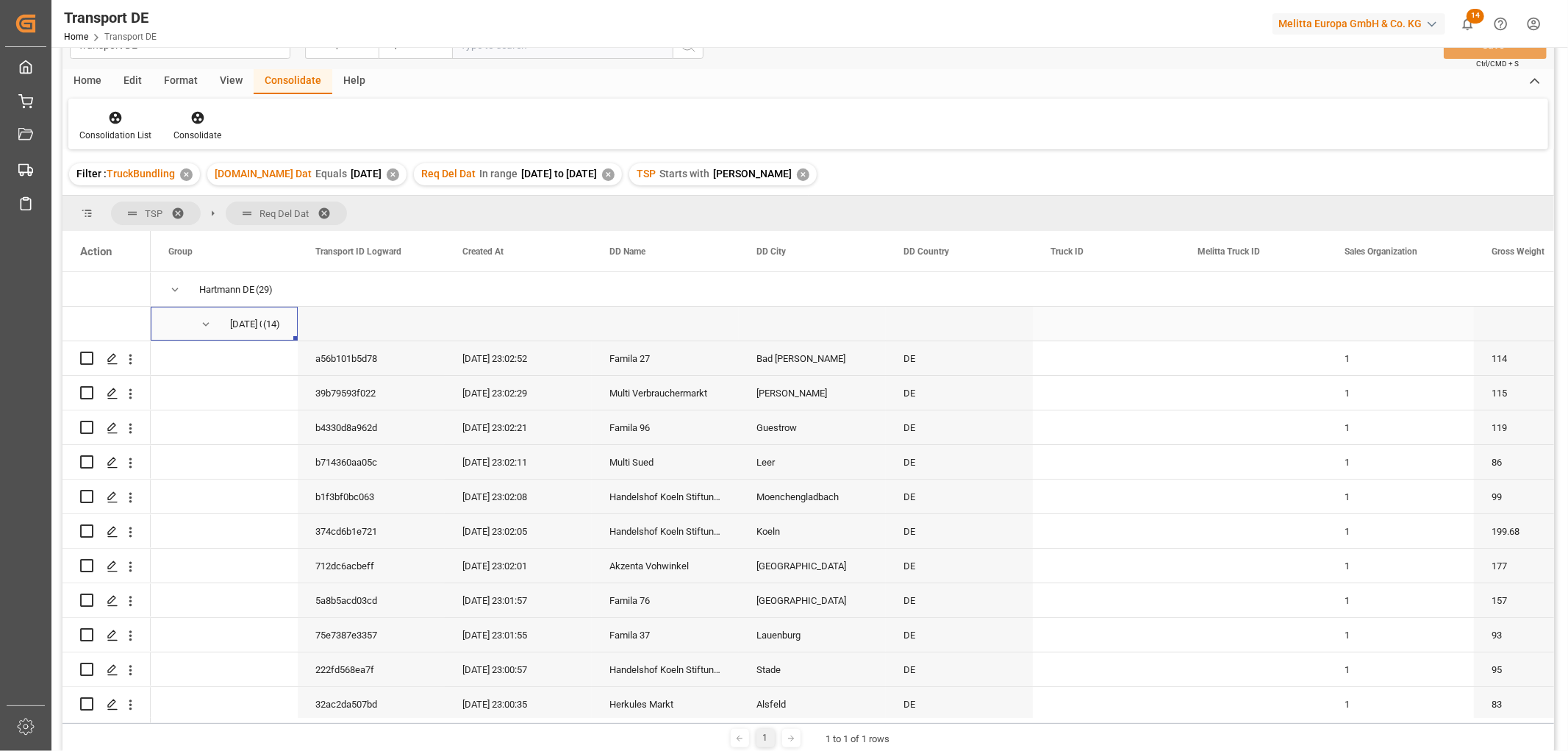
click at [204, 326] on span "Press SPACE to select this row." at bounding box center [205, 324] width 13 height 13
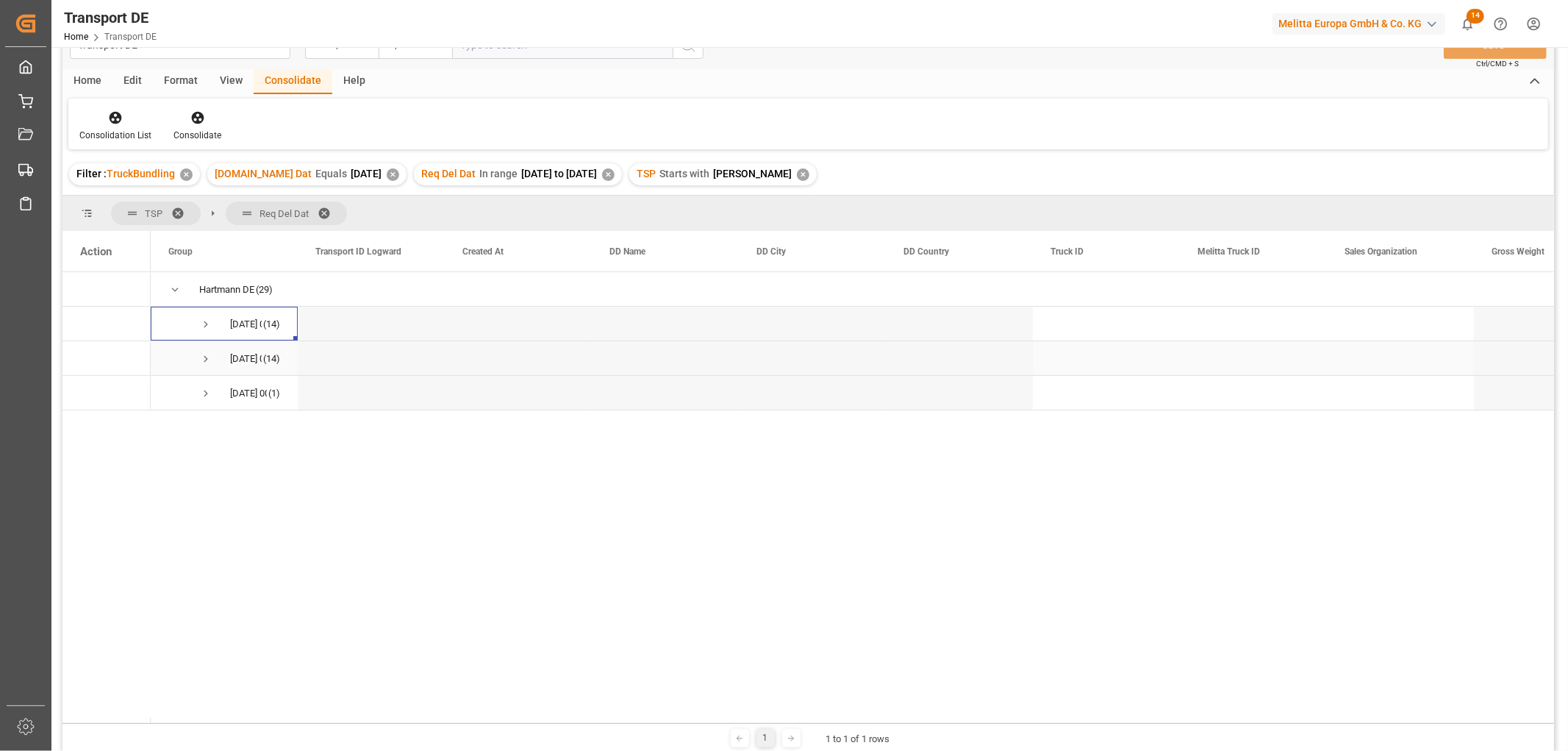
click at [207, 357] on span "Press SPACE to select this row." at bounding box center [205, 358] width 13 height 13
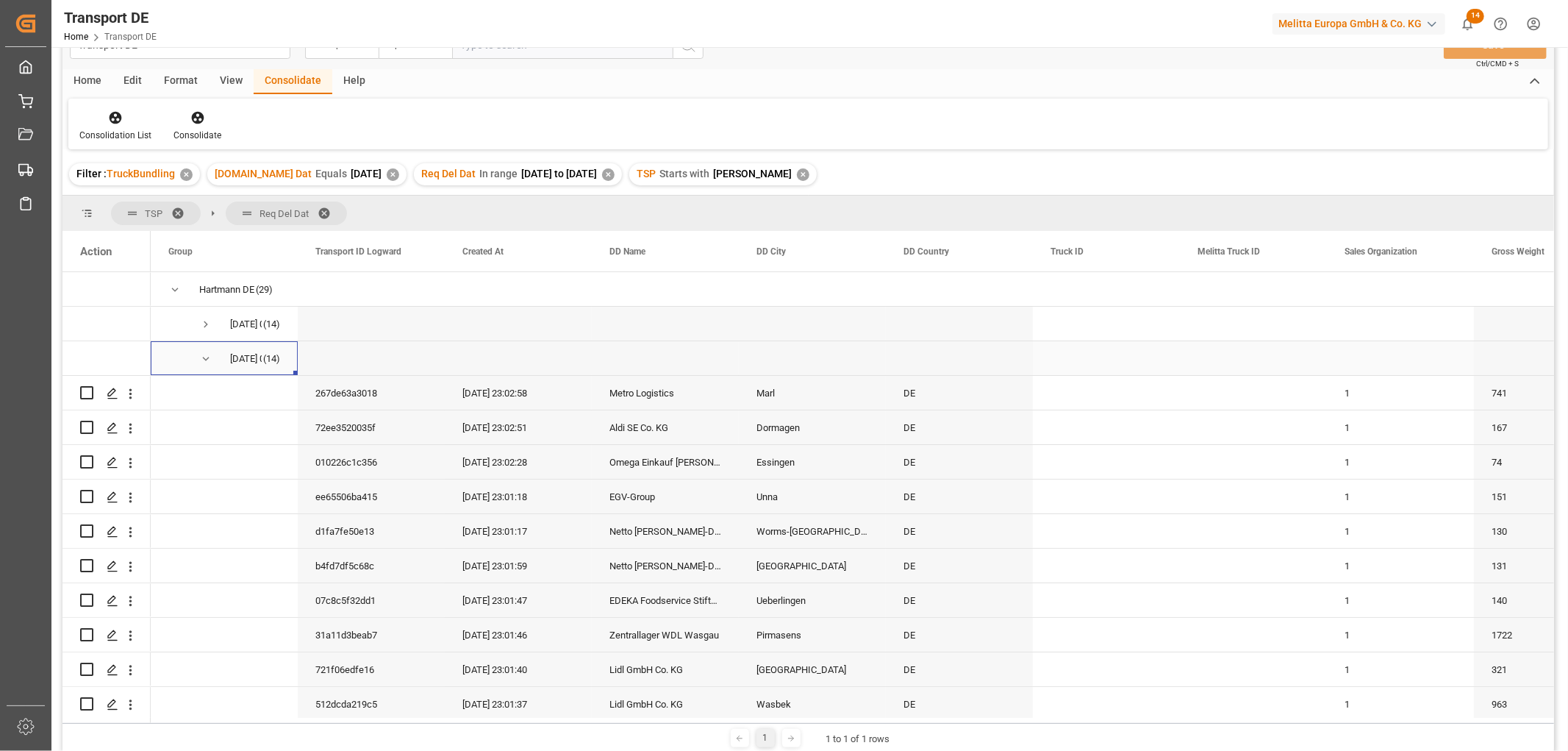
click at [204, 361] on span "Press SPACE to select this row." at bounding box center [205, 358] width 13 height 13
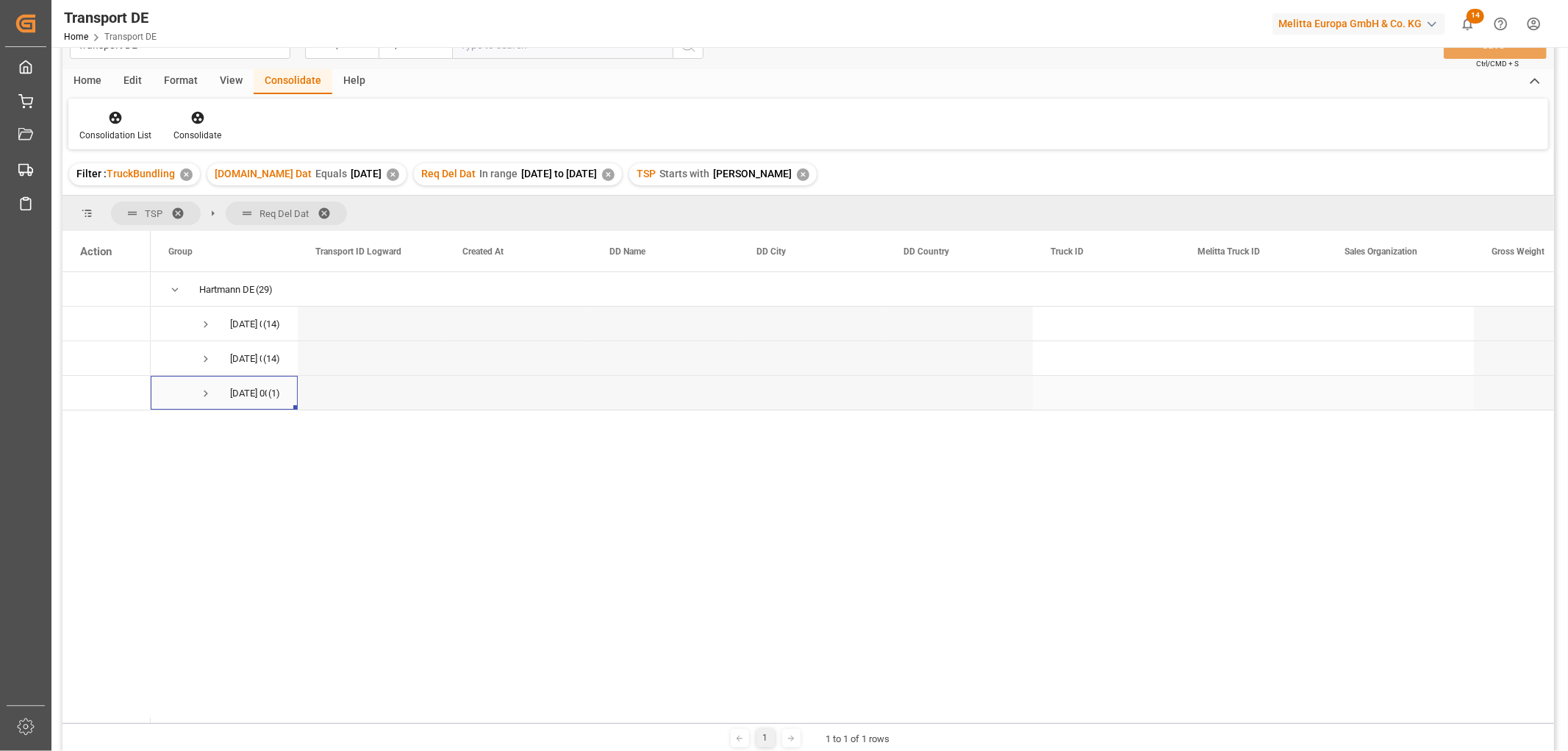
click at [204, 394] on span "Press SPACE to select this row." at bounding box center [205, 393] width 13 height 13
click at [202, 390] on span "Press SPACE to select this row." at bounding box center [205, 393] width 13 height 13
click at [176, 288] on span "Press SPACE to select this row." at bounding box center [174, 290] width 13 height 13
click at [114, 114] on icon at bounding box center [115, 117] width 15 height 15
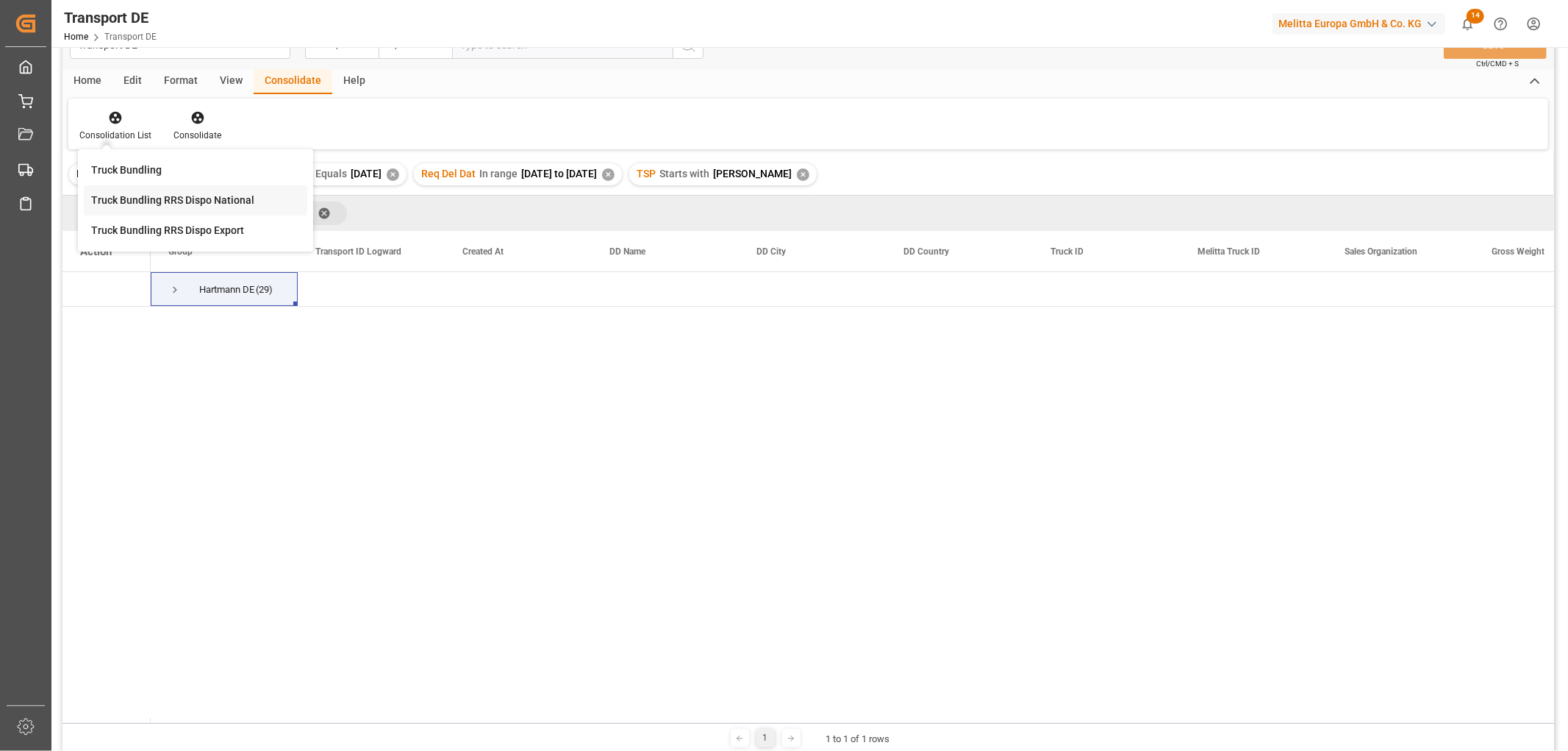
click at [137, 197] on div "Transport DE Transport ID Logward Equals Save Ctrl/CMD + S Home Edit Format Vie…" at bounding box center [808, 386] width 1491 height 732
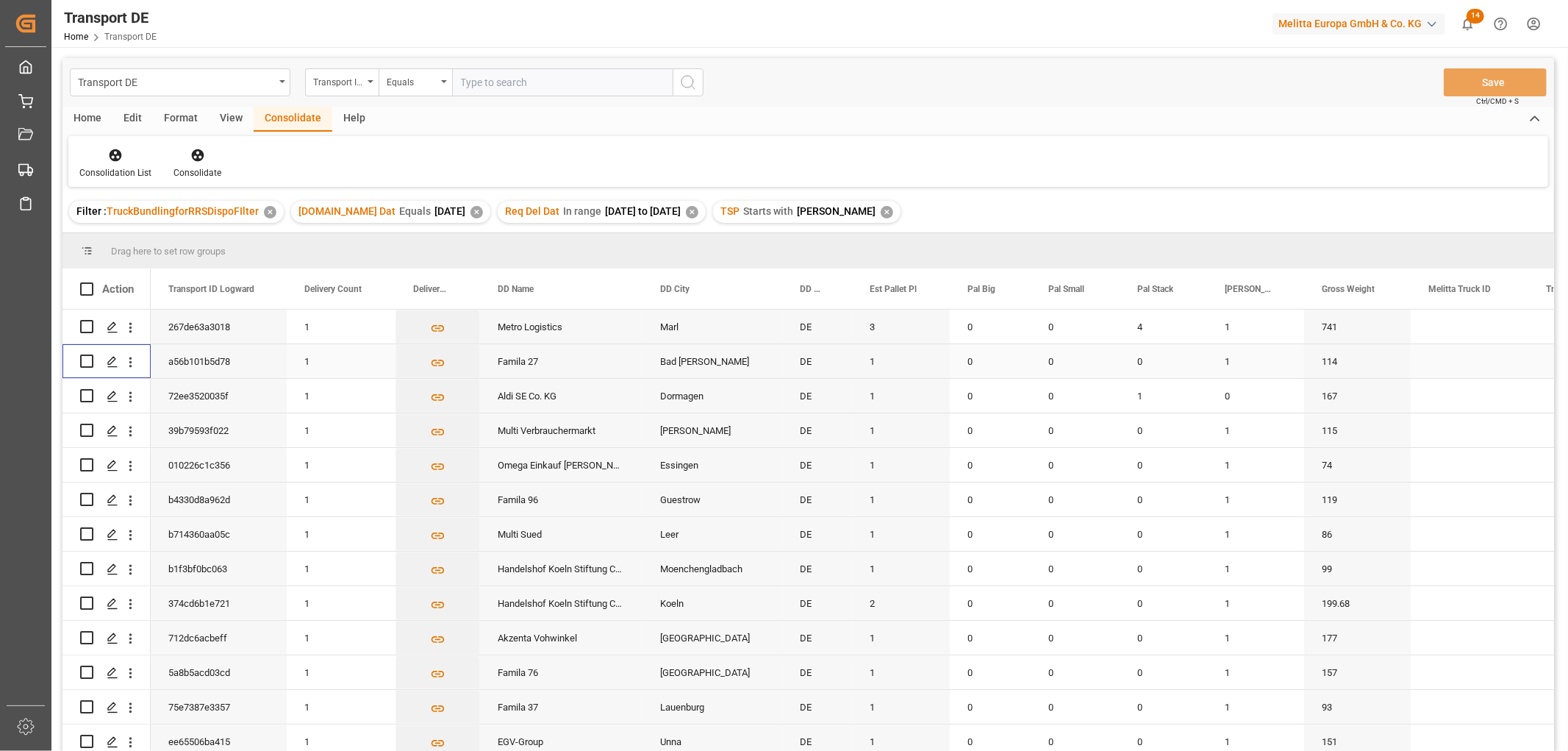
click at [84, 362] on input "Press Space to toggle row selection (unchecked)" at bounding box center [86, 361] width 13 height 13
checkbox input "true"
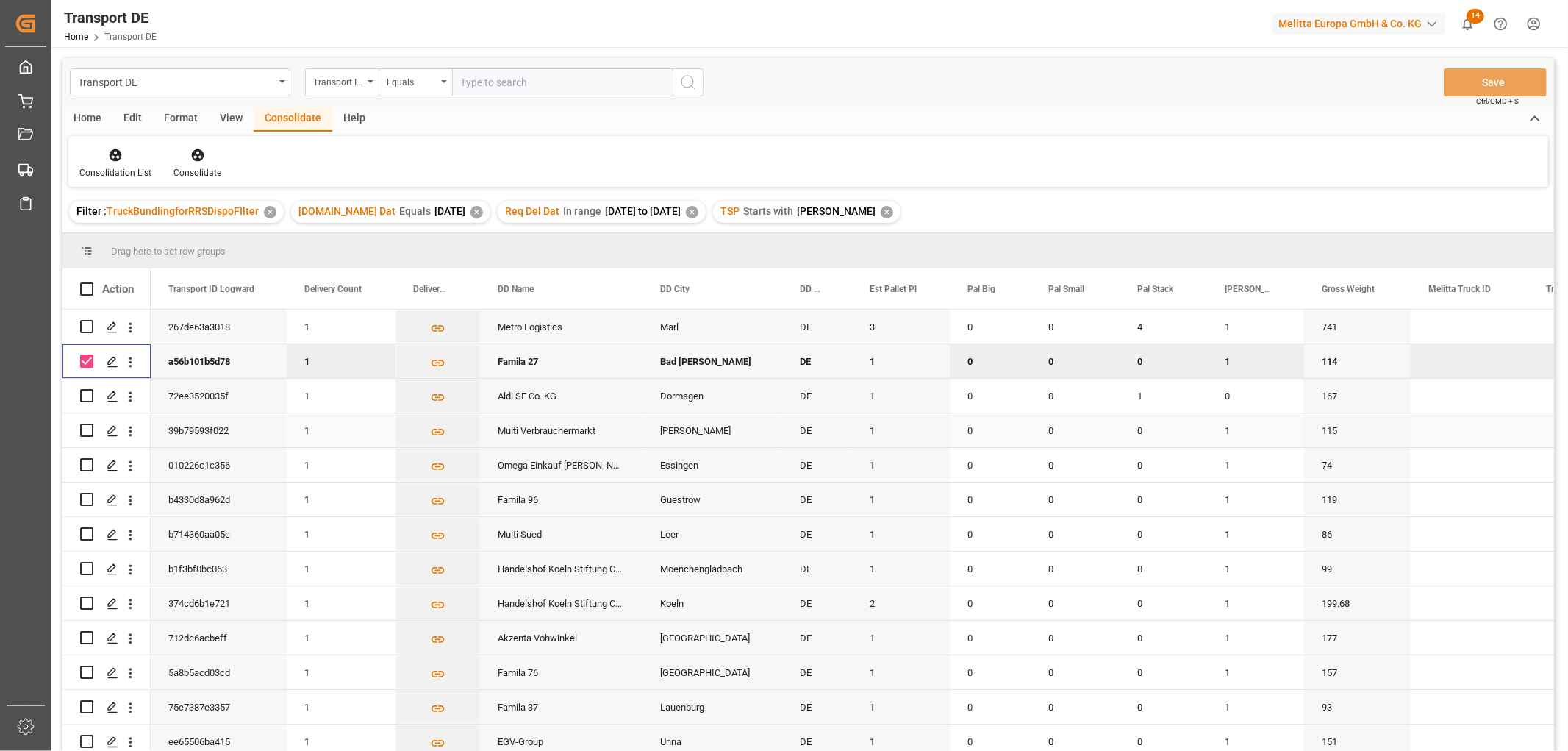
click at [90, 431] on input "Press Space to toggle row selection (unchecked)" at bounding box center [86, 430] width 13 height 13
checkbox input "true"
click at [86, 500] on input "Press Space to toggle row selection (unchecked)" at bounding box center [86, 499] width 13 height 13
checkbox input "true"
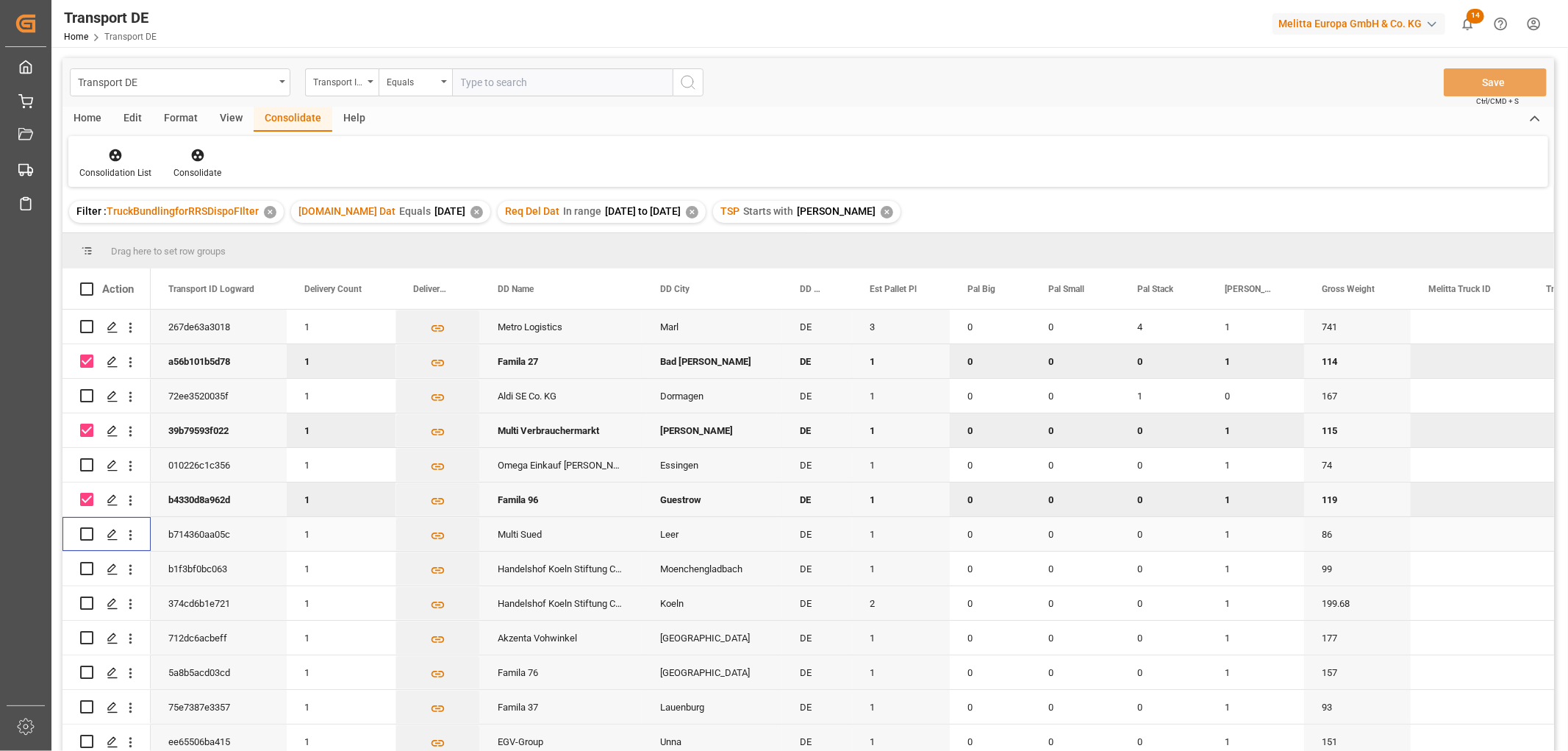
click at [87, 533] on input "Press Space to toggle row selection (unchecked)" at bounding box center [86, 534] width 13 height 13
checkbox input "true"
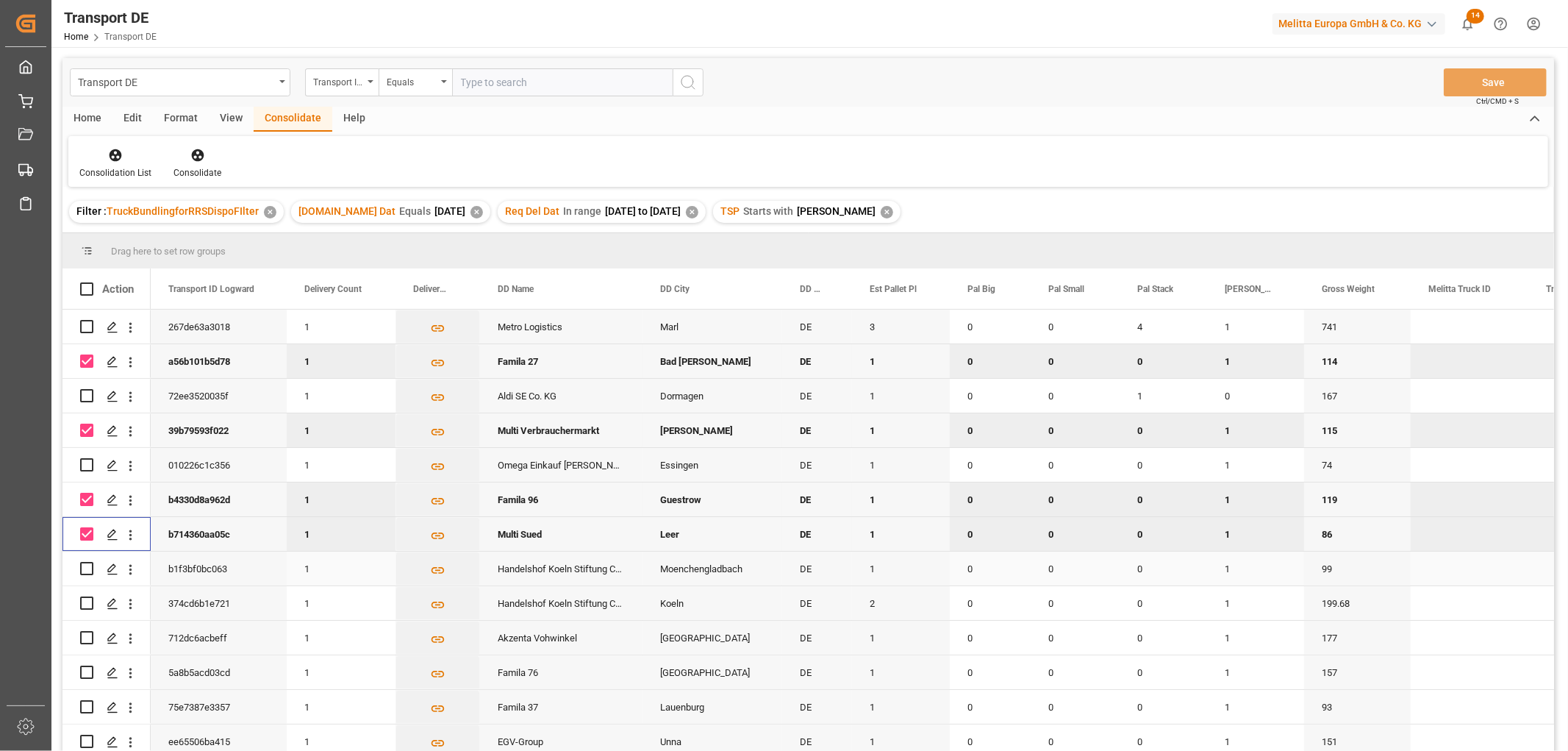
click at [87, 567] on input "Press Space to toggle row selection (unchecked)" at bounding box center [86, 568] width 13 height 13
checkbox input "true"
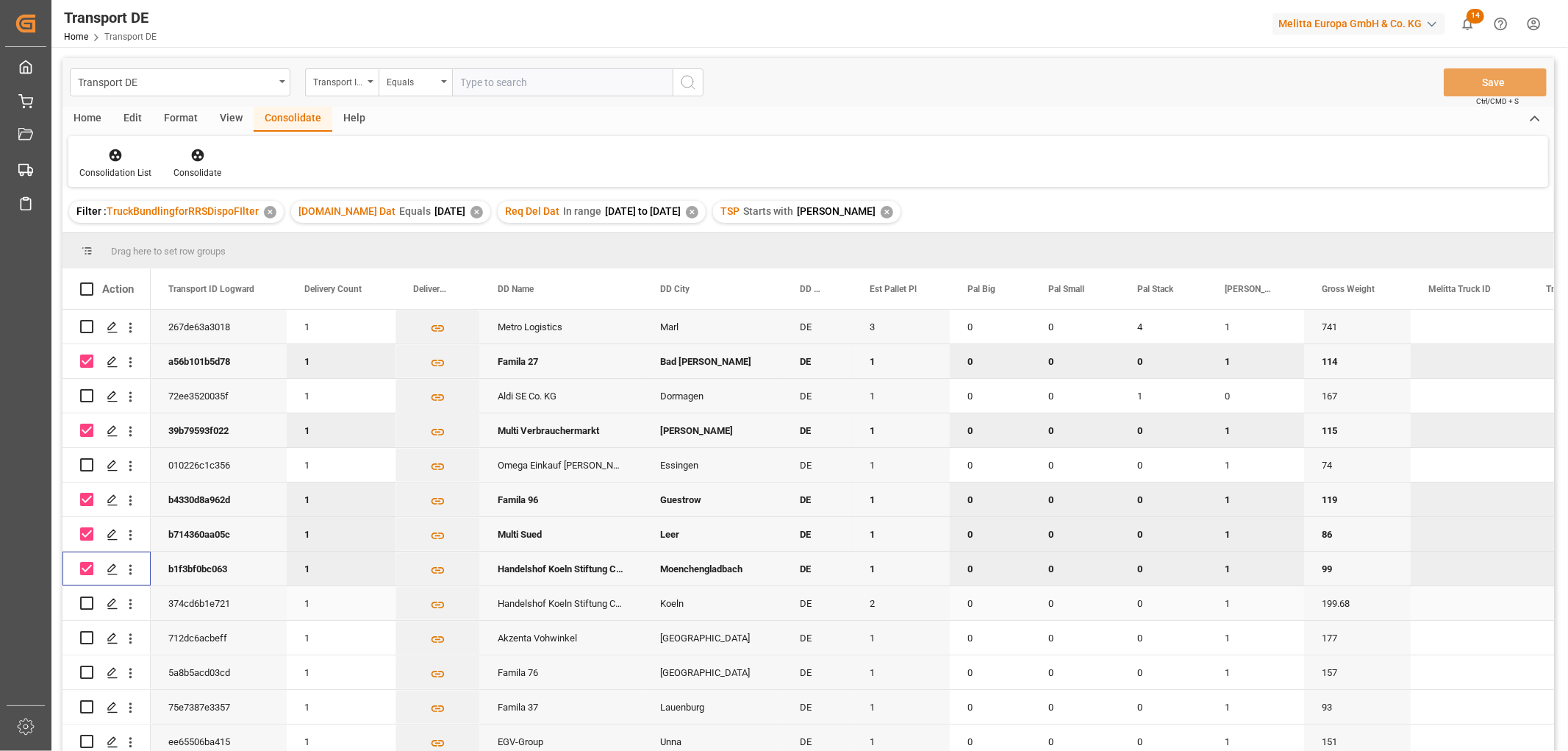
click at [88, 604] on input "Press Space to toggle row selection (unchecked)" at bounding box center [86, 602] width 13 height 13
checkbox input "true"
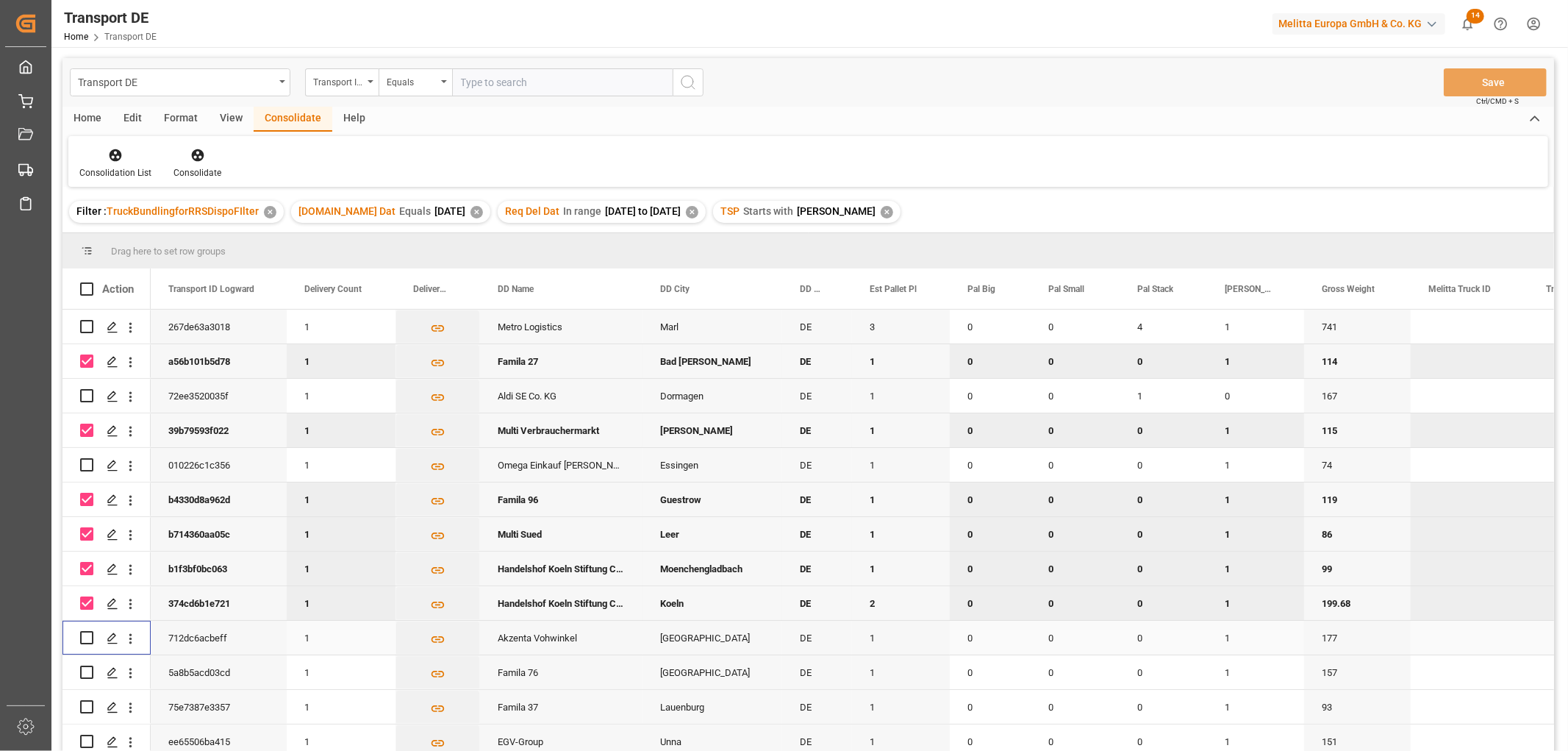
click at [84, 636] on input "Press Space to toggle row selection (unchecked)" at bounding box center [86, 637] width 13 height 13
checkbox input "true"
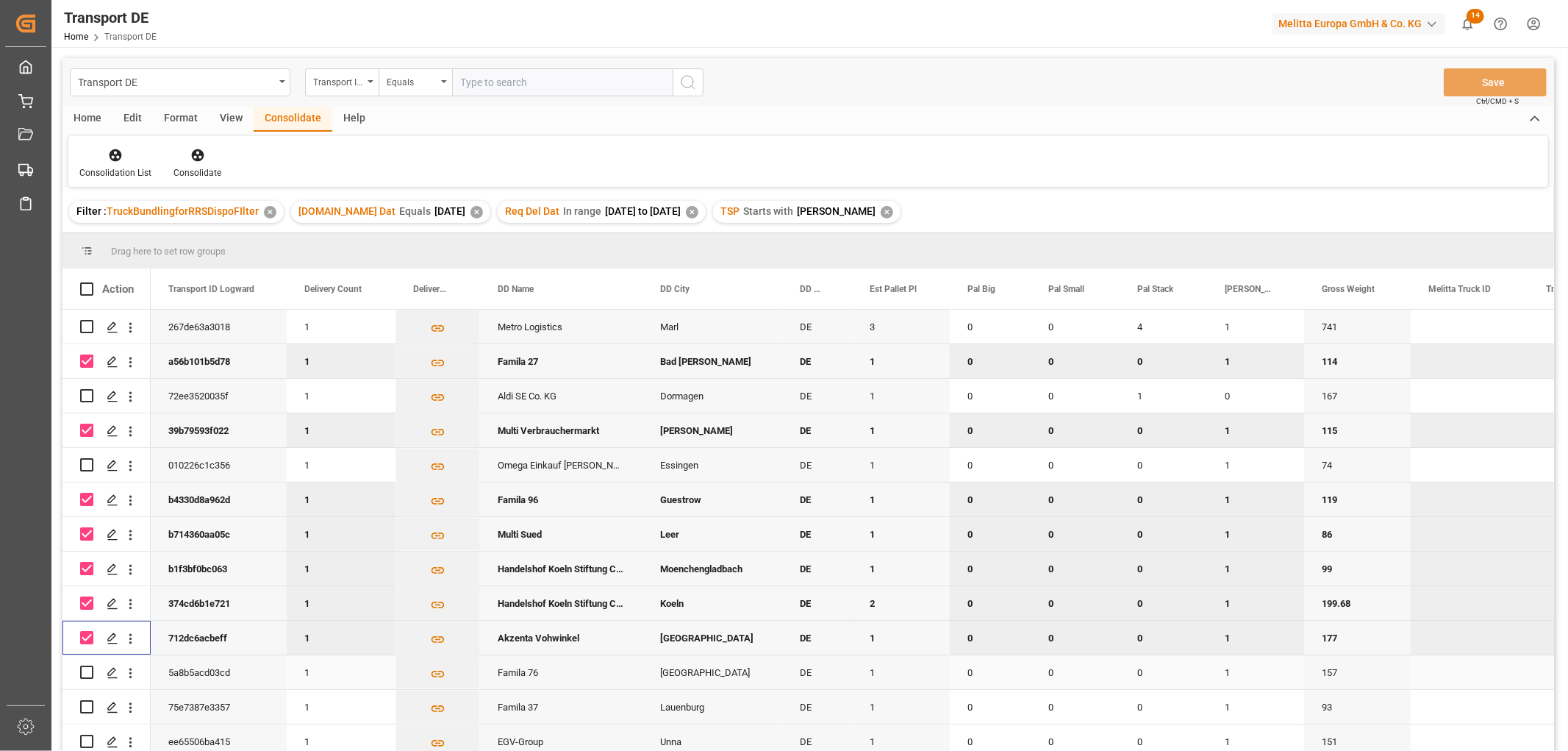
click at [89, 669] on input "Press Space to toggle row selection (unchecked)" at bounding box center [86, 672] width 13 height 13
checkbox input "true"
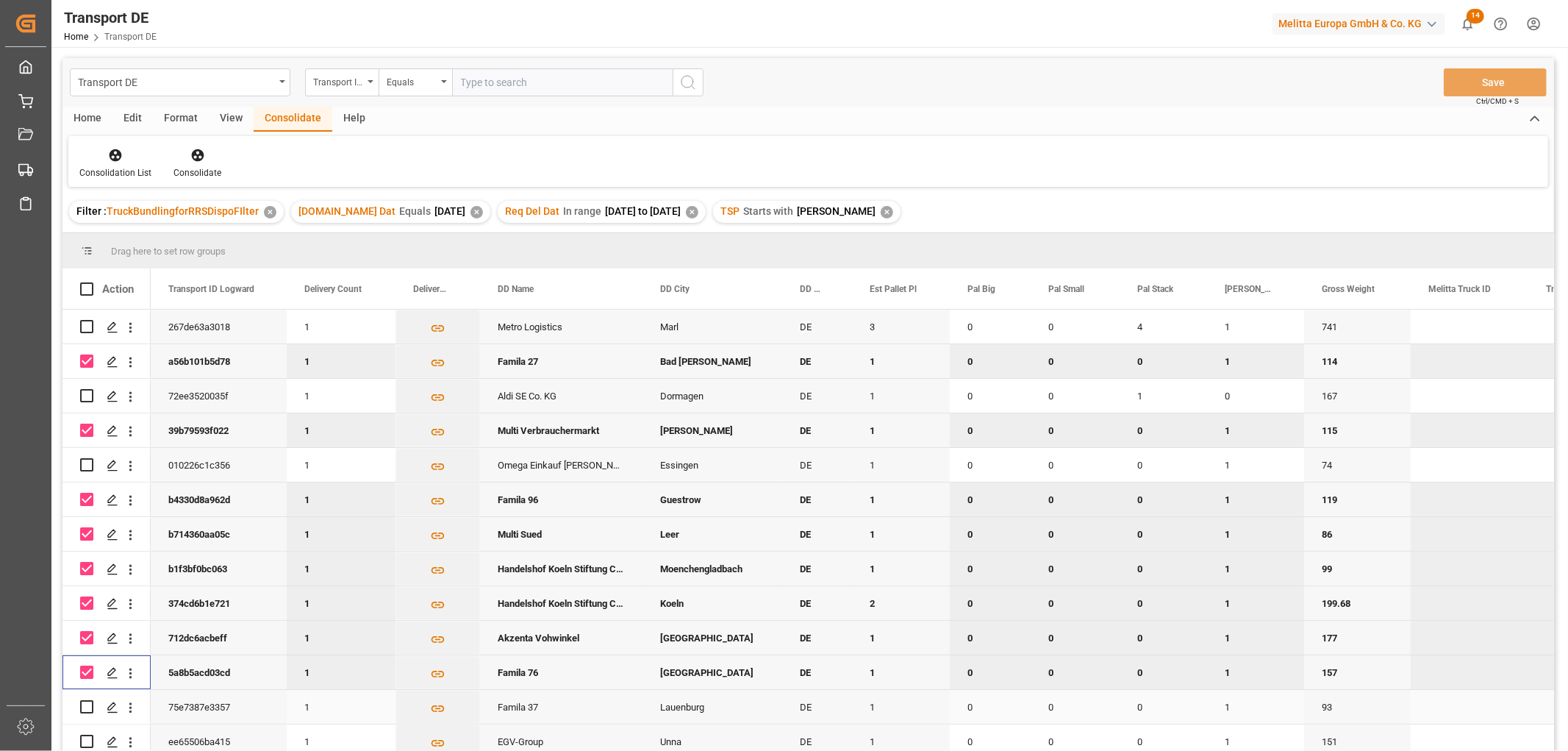
click at [89, 703] on input "Press Space to toggle row selection (unchecked)" at bounding box center [86, 706] width 13 height 13
checkbox input "true"
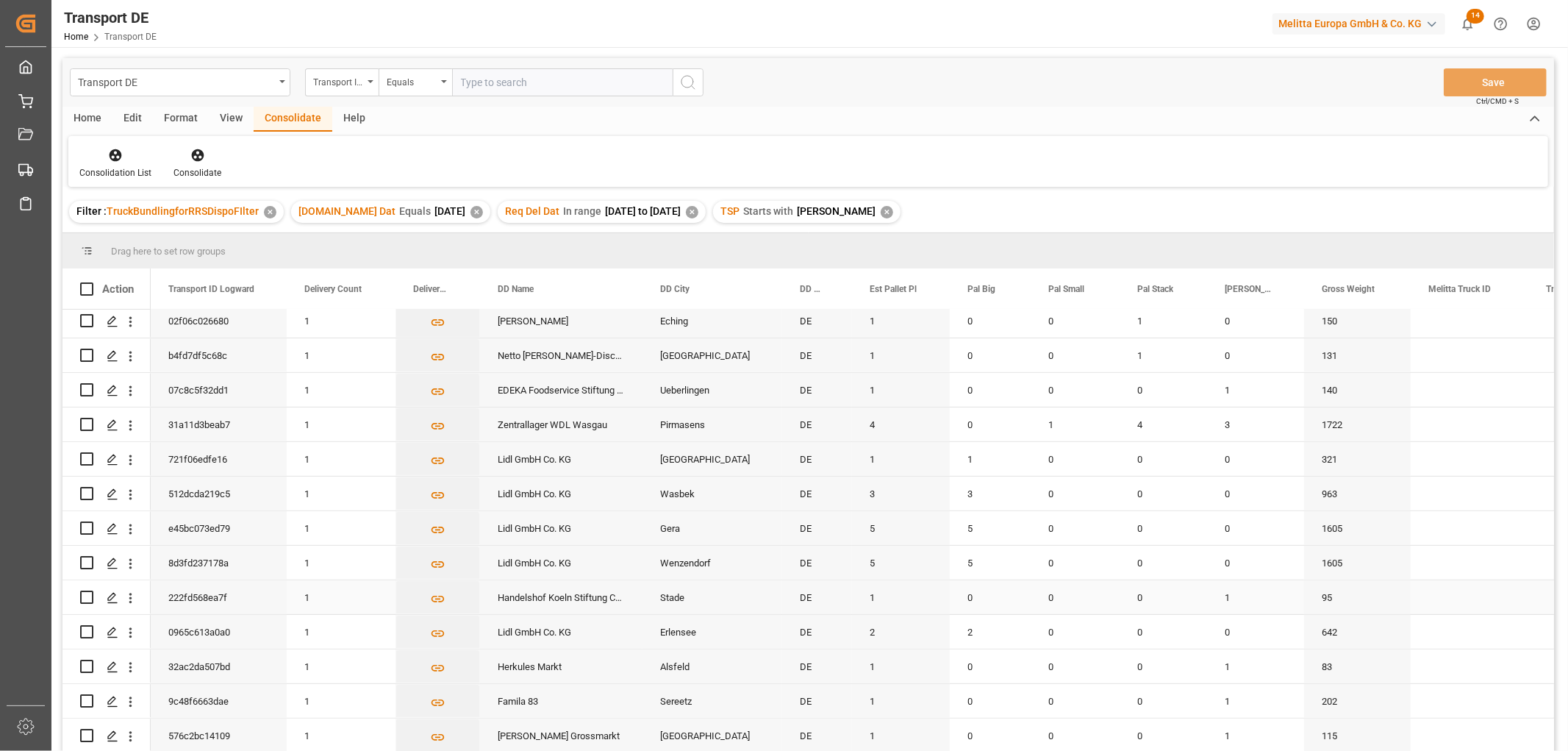
scroll to position [561, 0]
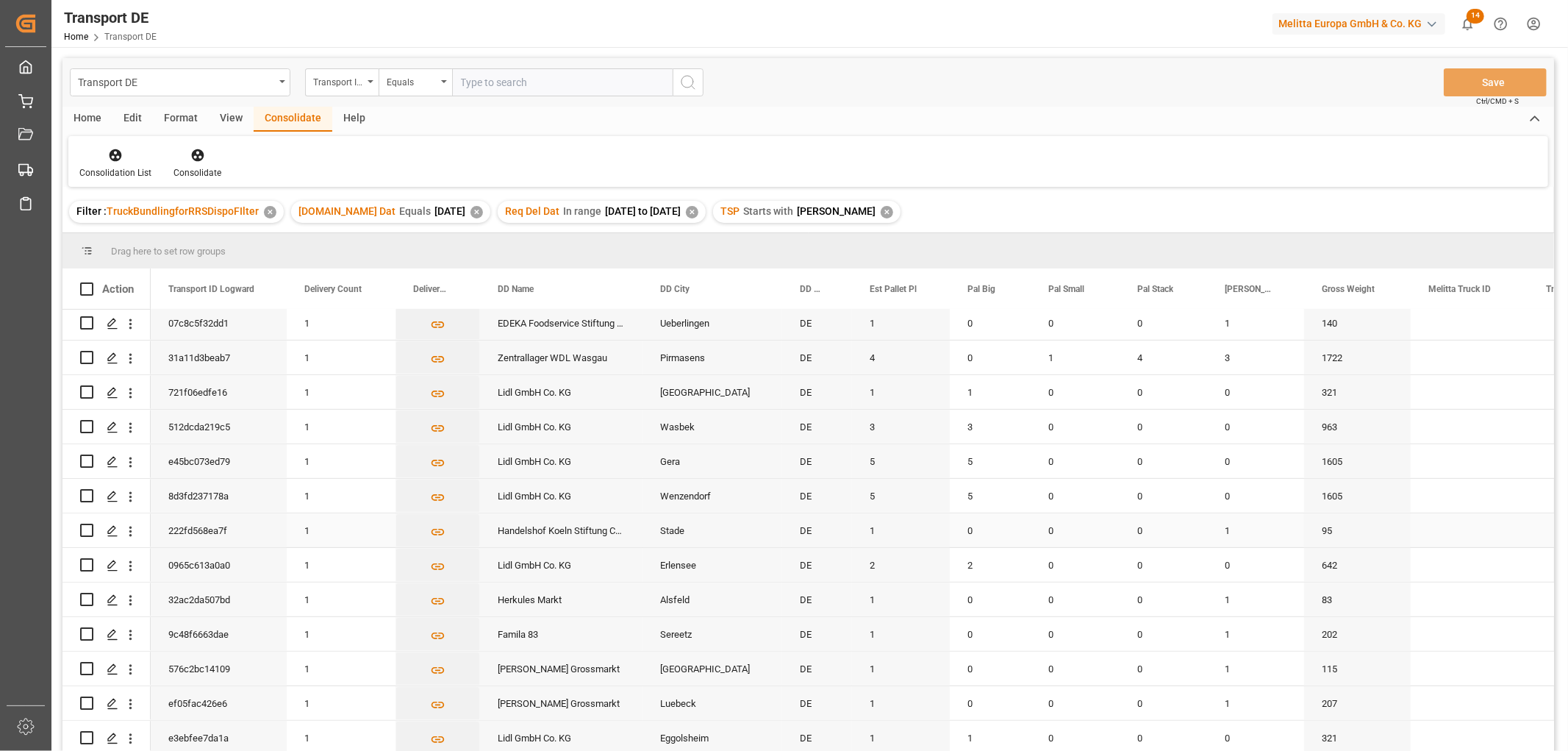
click at [83, 527] on input "Press Space to toggle row selection (unchecked)" at bounding box center [86, 530] width 13 height 13
click at [85, 593] on input "Press Space to toggle row selection (unchecked)" at bounding box center [86, 599] width 13 height 13
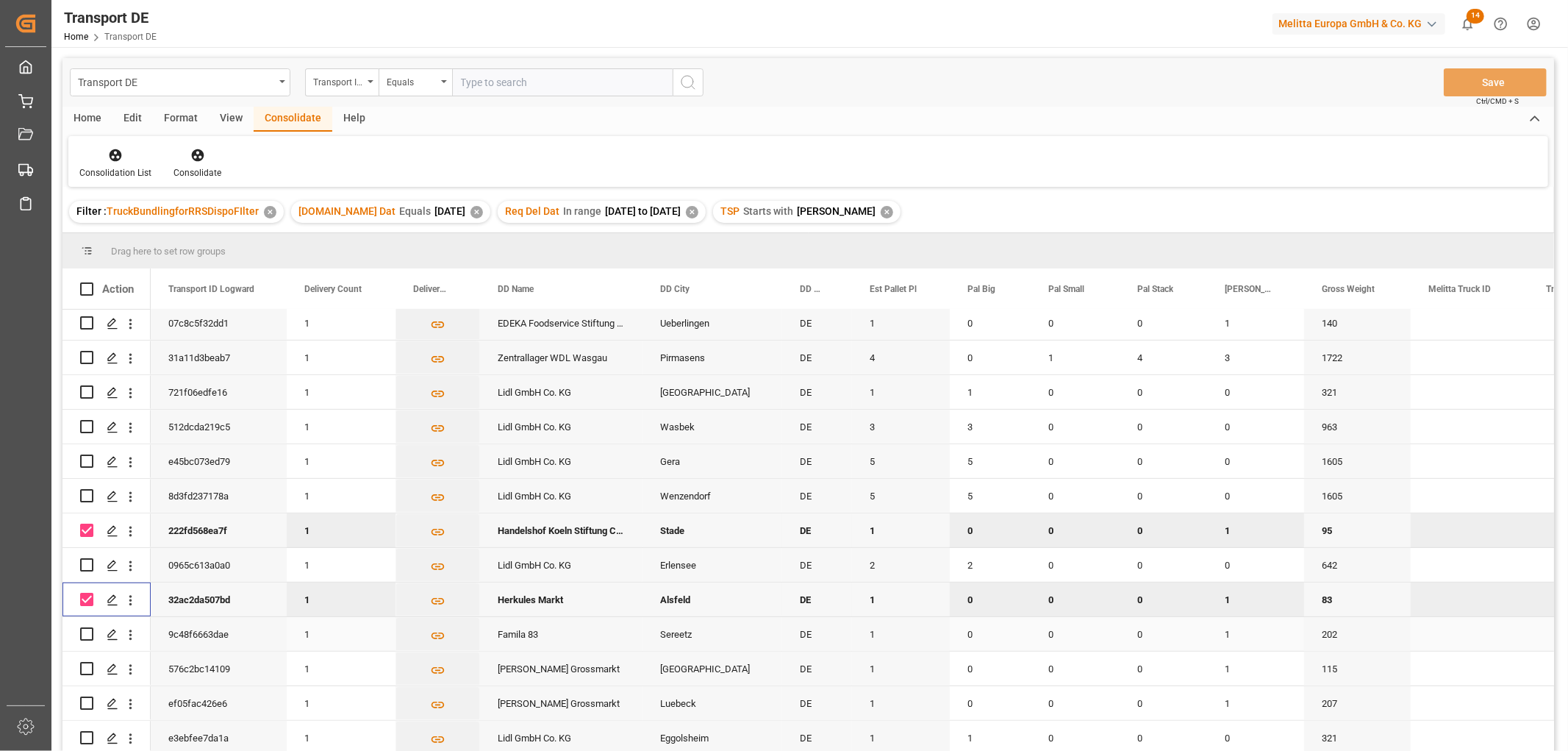
click at [85, 630] on input "Press Space to toggle row selection (unchecked)" at bounding box center [86, 633] width 13 height 13
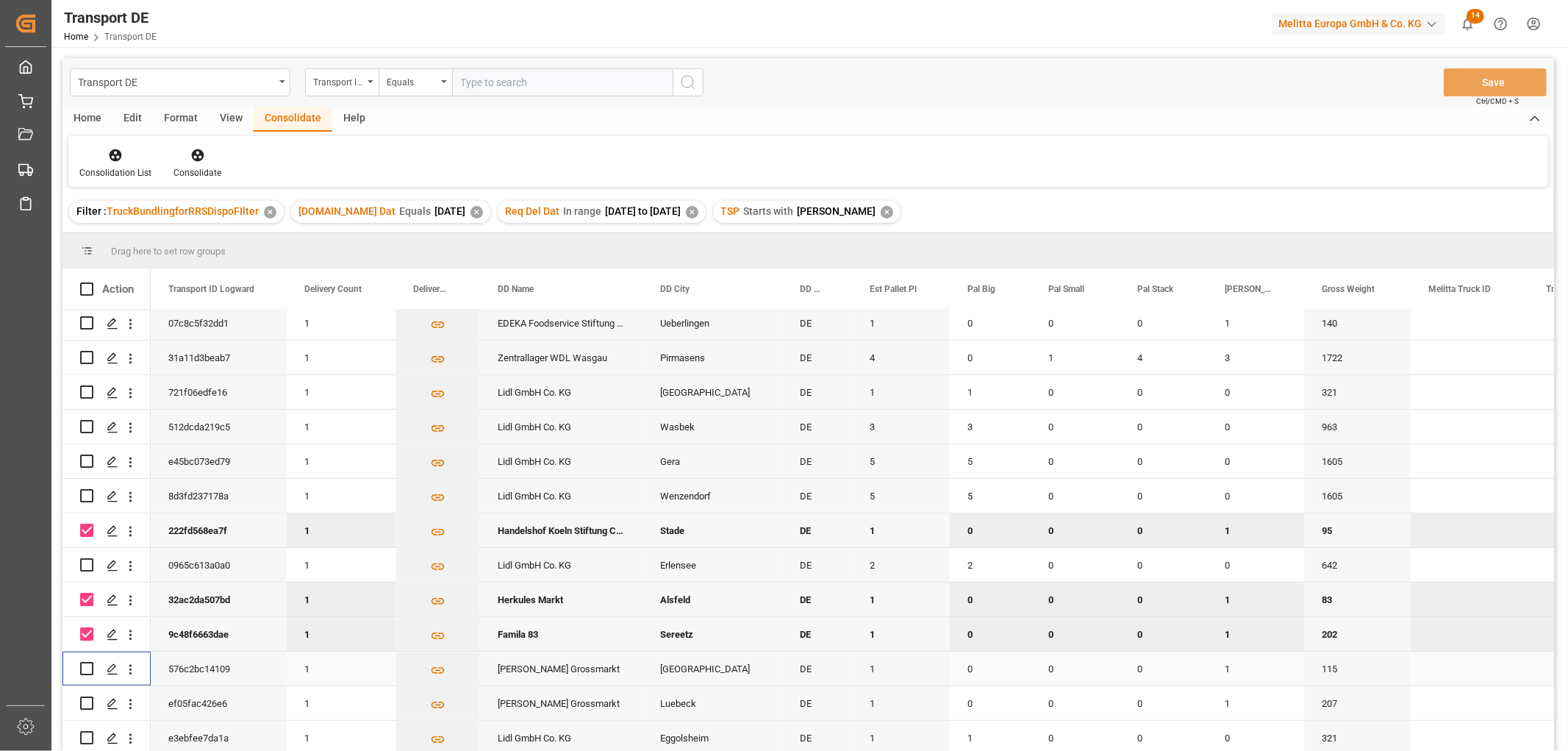
click at [89, 664] on input "Press Space to toggle row selection (unchecked)" at bounding box center [86, 668] width 13 height 13
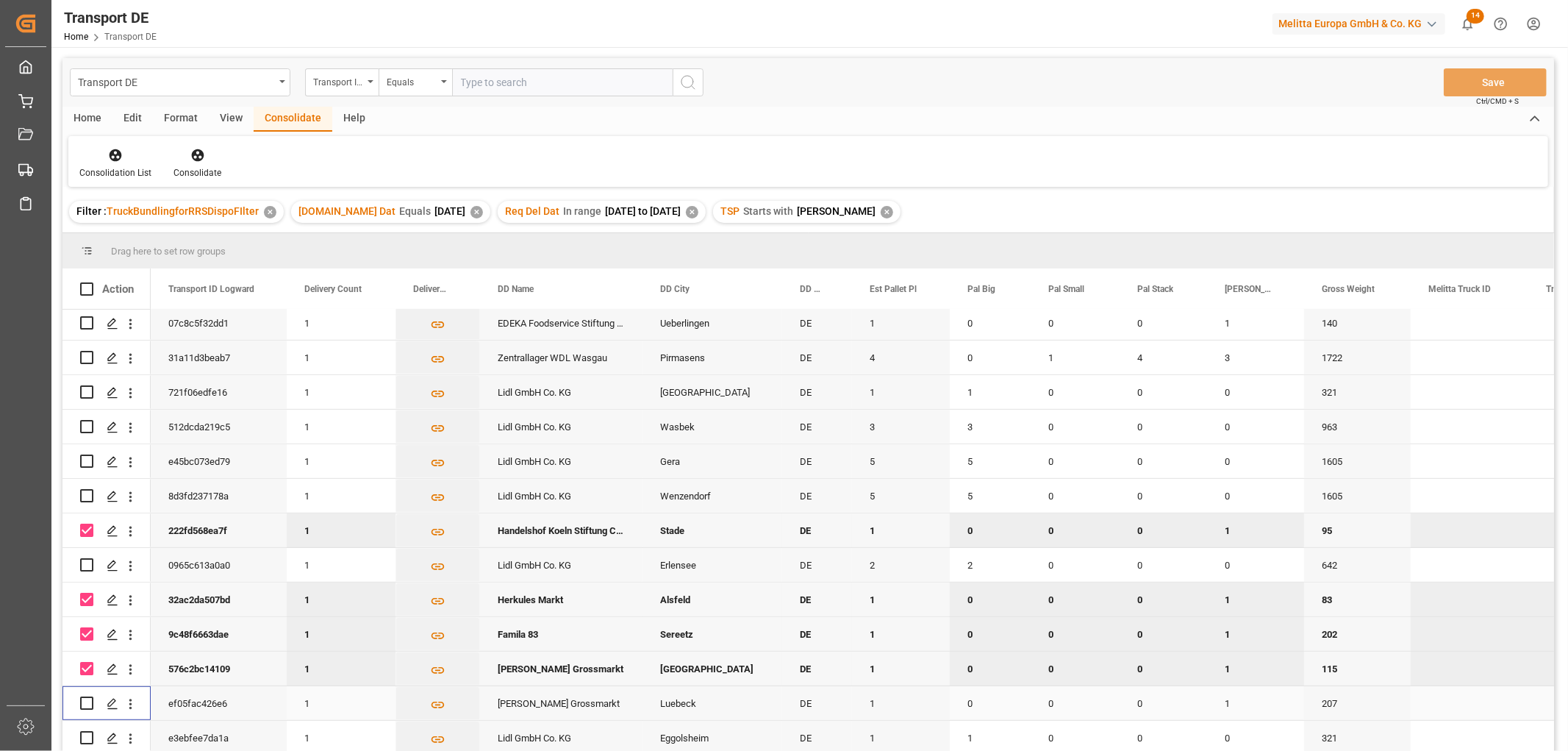
click at [91, 698] on input "Press Space to toggle row selection (unchecked)" at bounding box center [86, 703] width 13 height 13
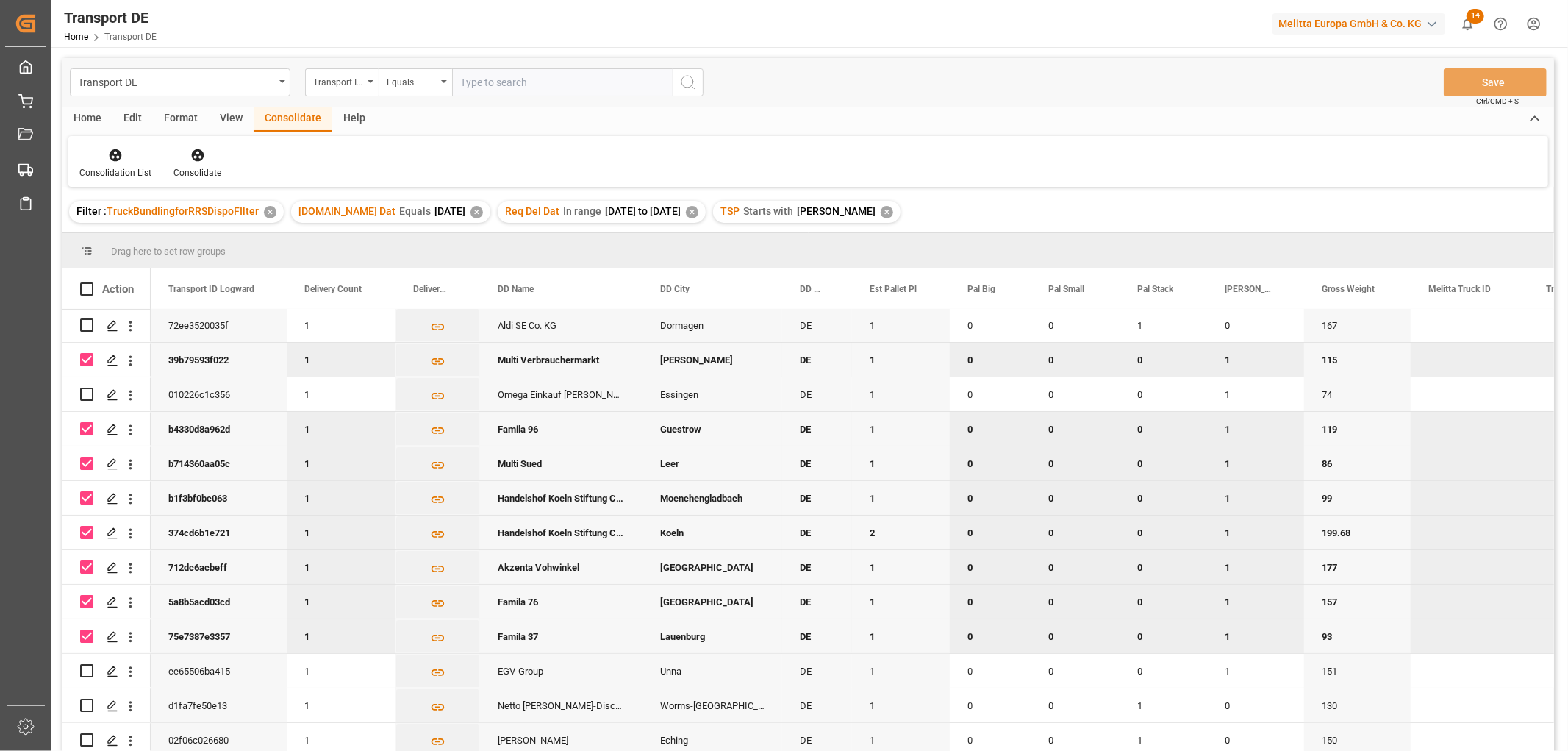
scroll to position [0, 0]
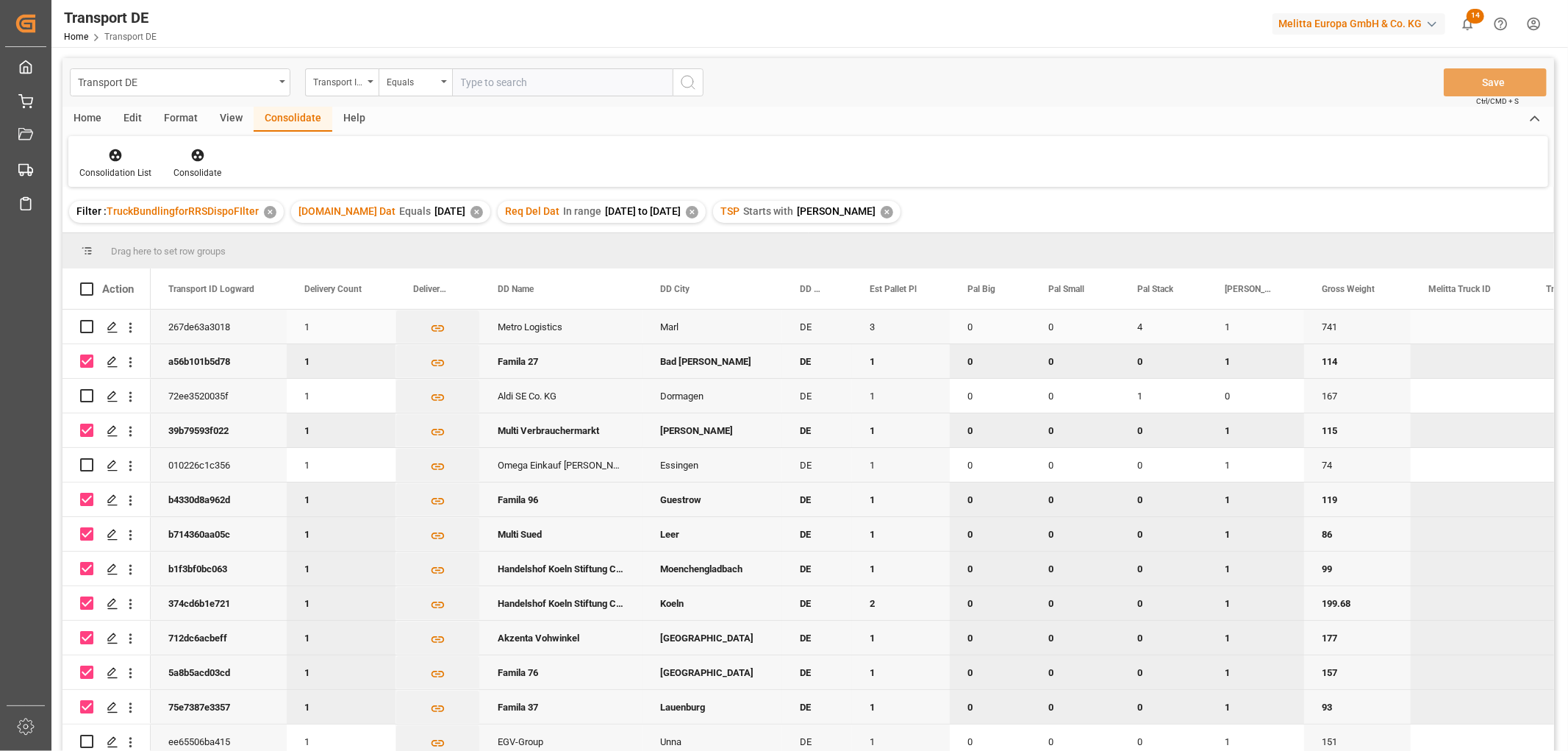
click at [85, 324] on input "Press Space to toggle row selection (unchecked)" at bounding box center [86, 326] width 13 height 13
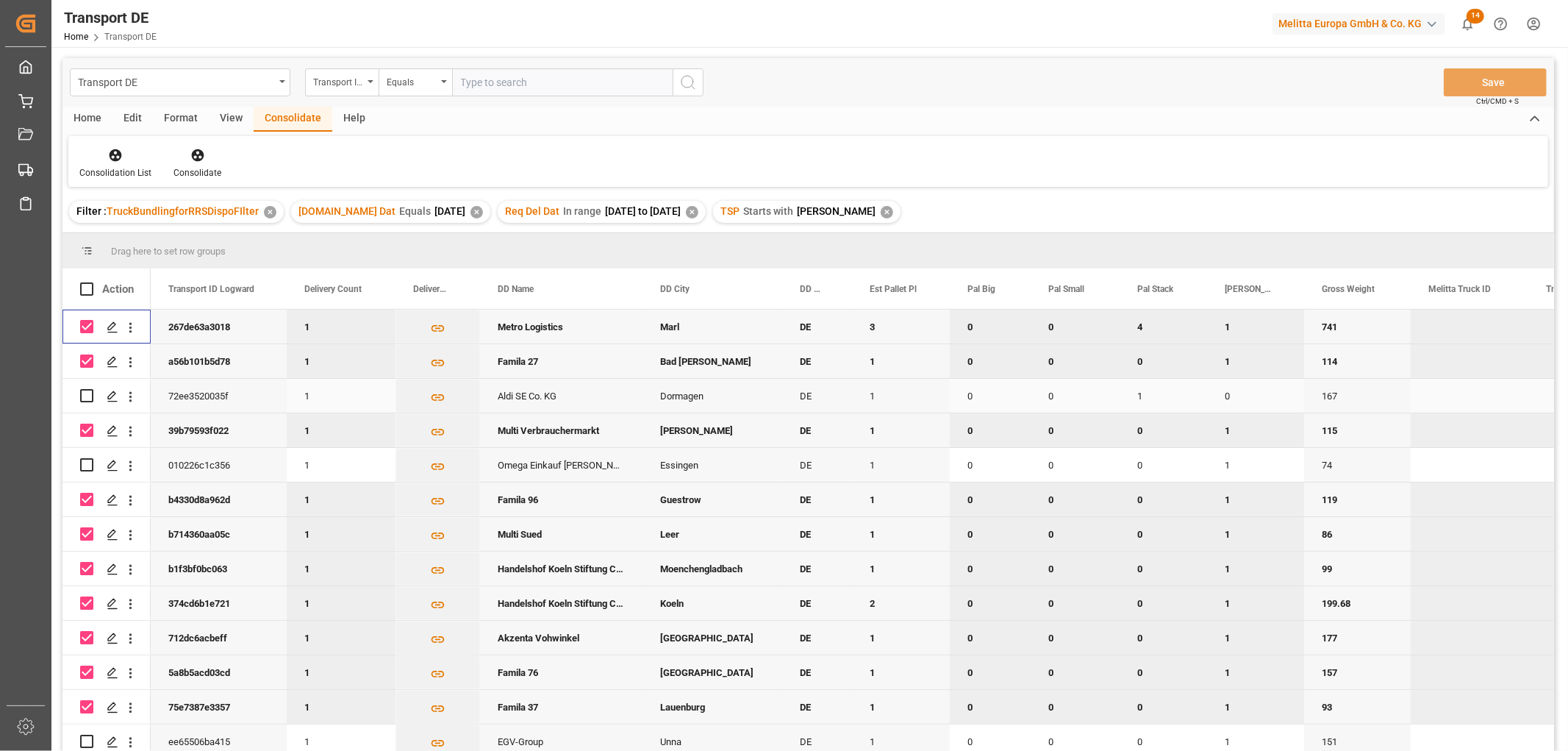
click at [89, 395] on input "Press Space to toggle row selection (unchecked)" at bounding box center [86, 395] width 13 height 13
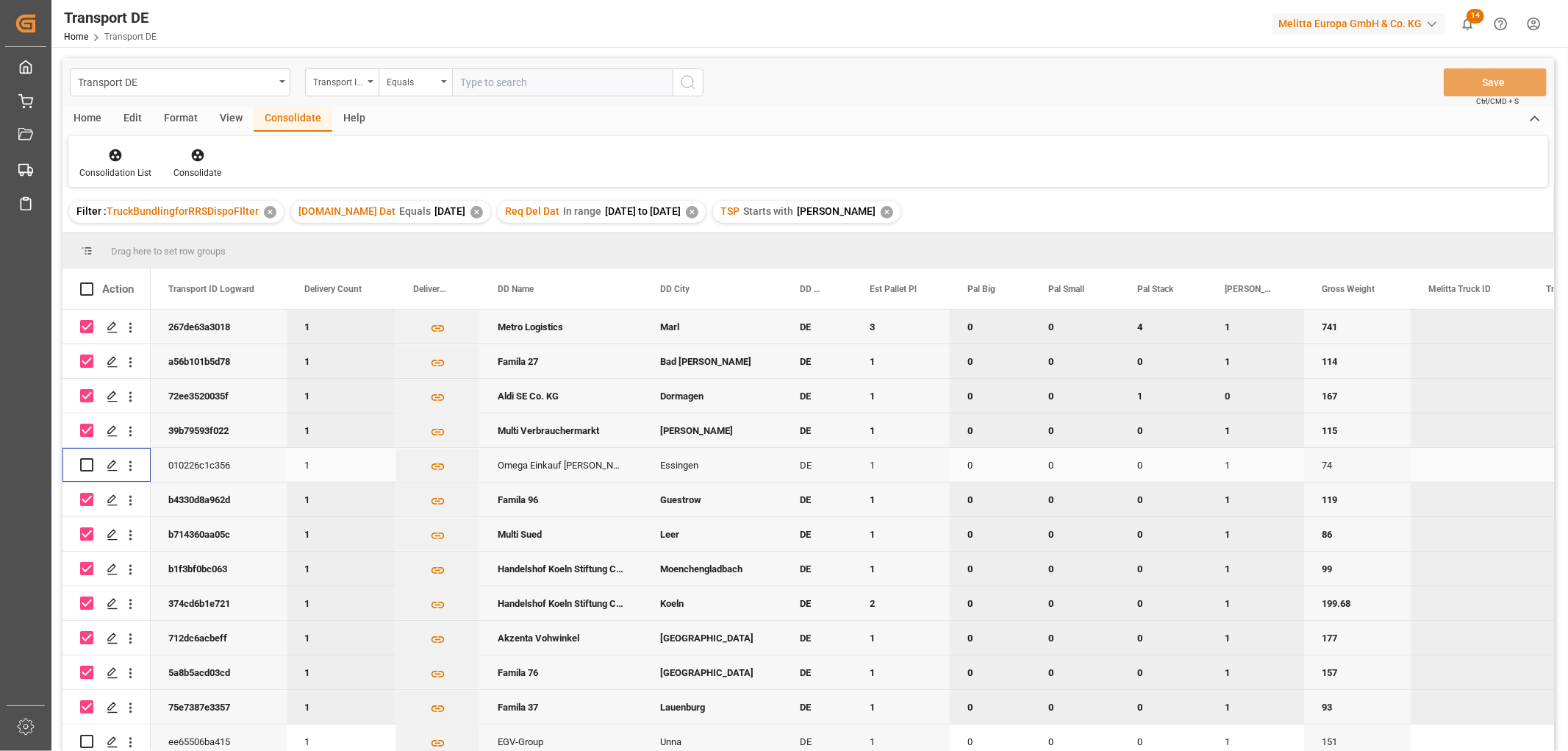
click at [85, 466] on input "Press Space to toggle row selection (unchecked)" at bounding box center [86, 464] width 13 height 13
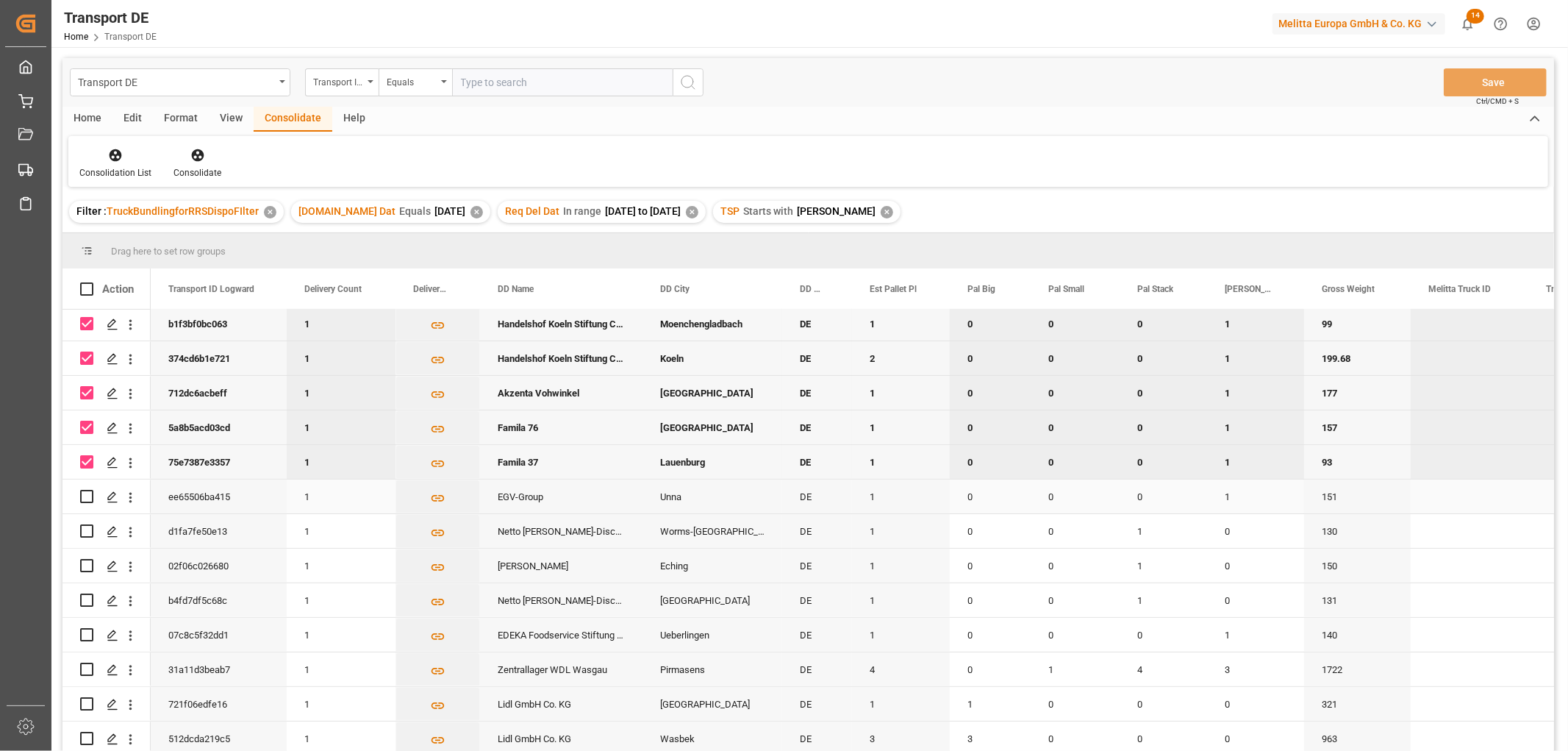
scroll to position [327, 0]
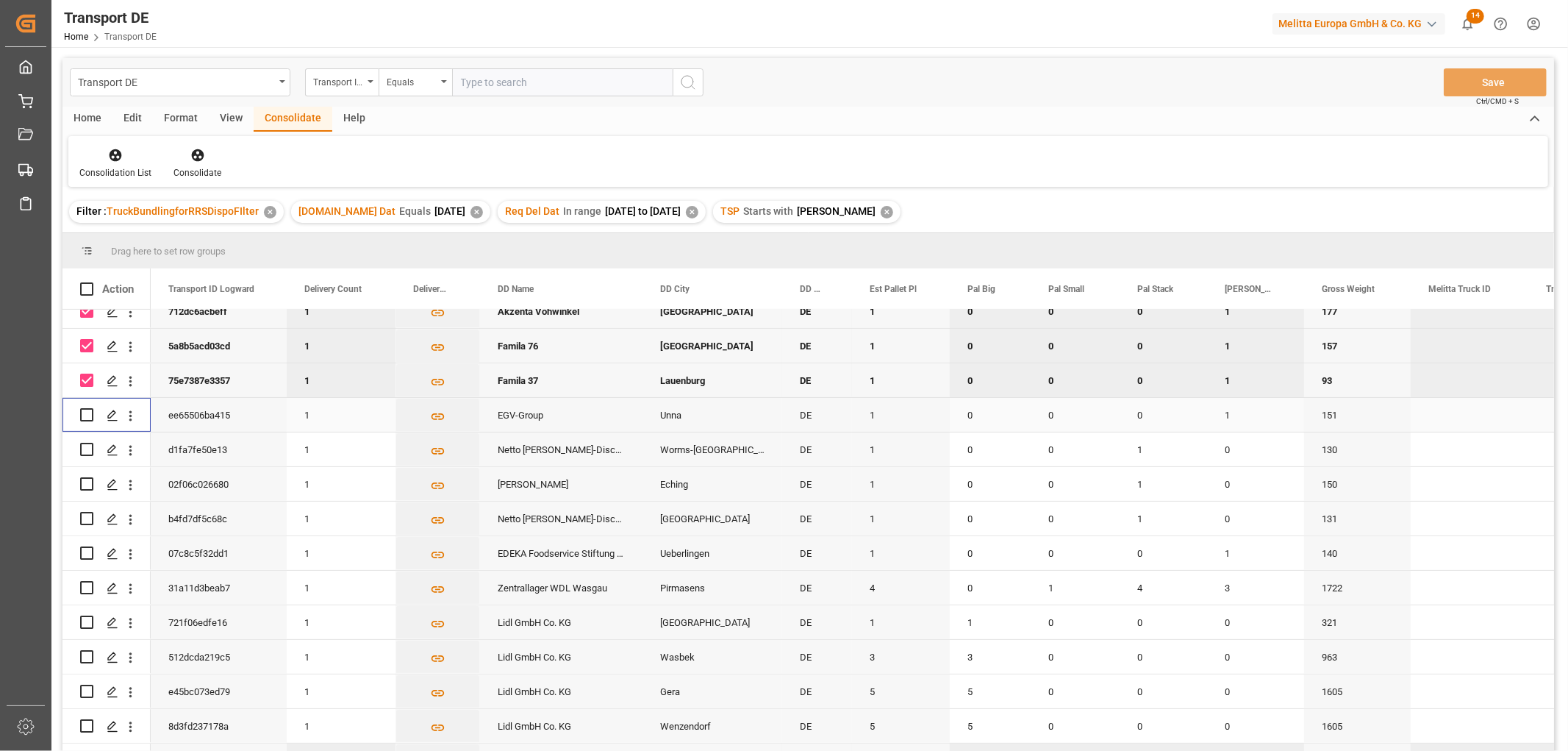
click at [85, 412] on input "Press Space to toggle row selection (unchecked)" at bounding box center [86, 414] width 13 height 13
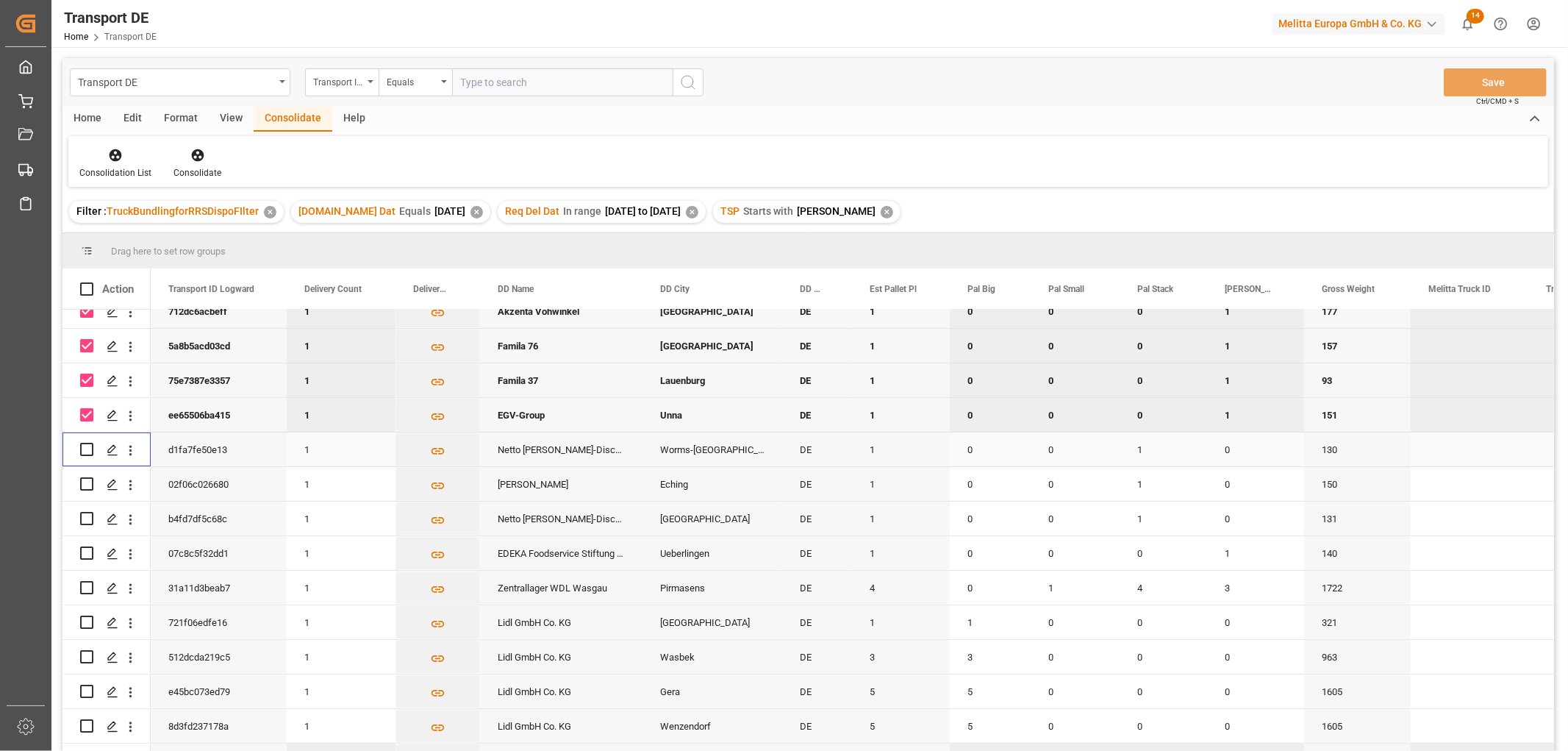
click at [90, 450] on input "Press Space to toggle row selection (unchecked)" at bounding box center [86, 449] width 13 height 13
click at [85, 519] on input "Press Space to toggle row selection (unchecked)" at bounding box center [86, 518] width 13 height 13
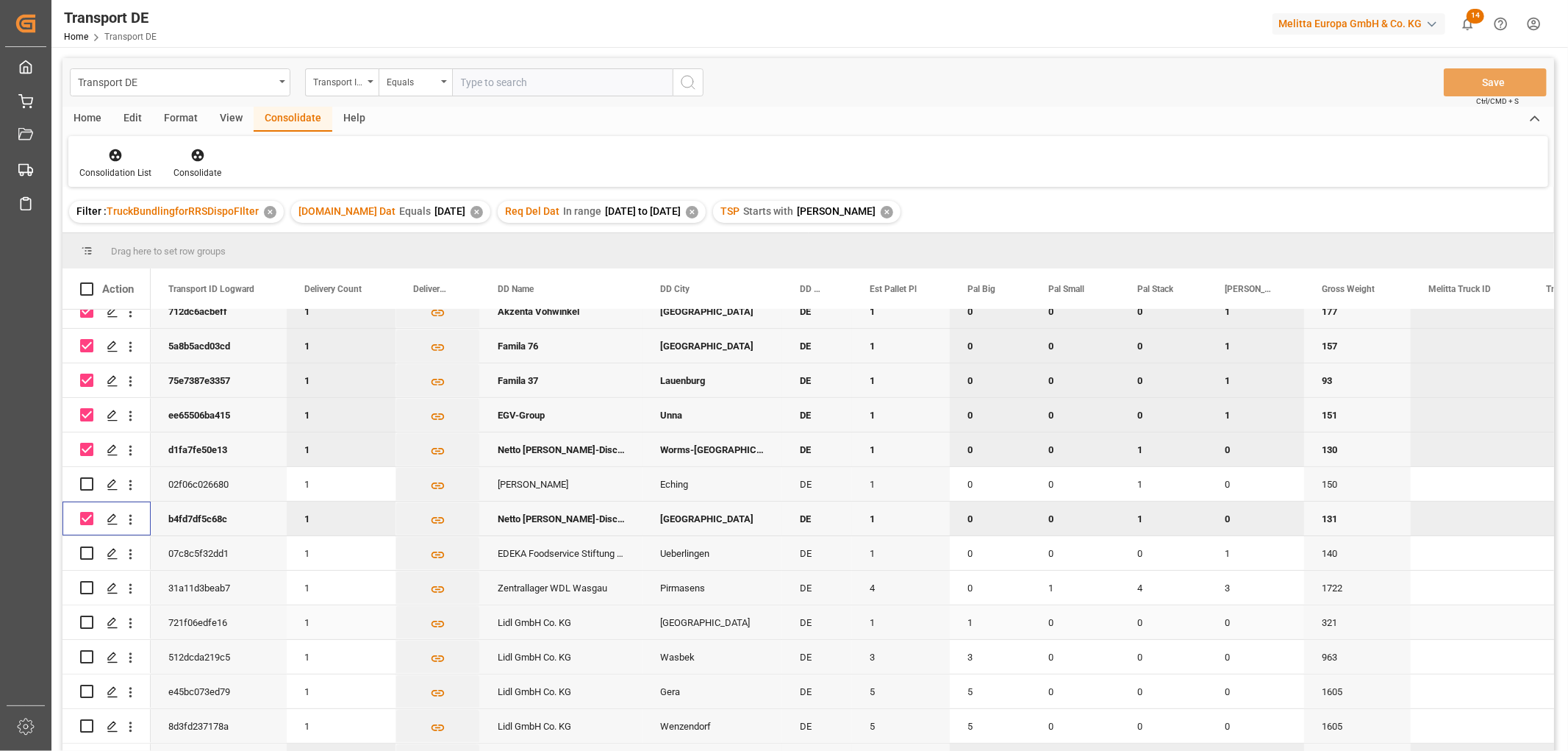
scroll to position [408, 0]
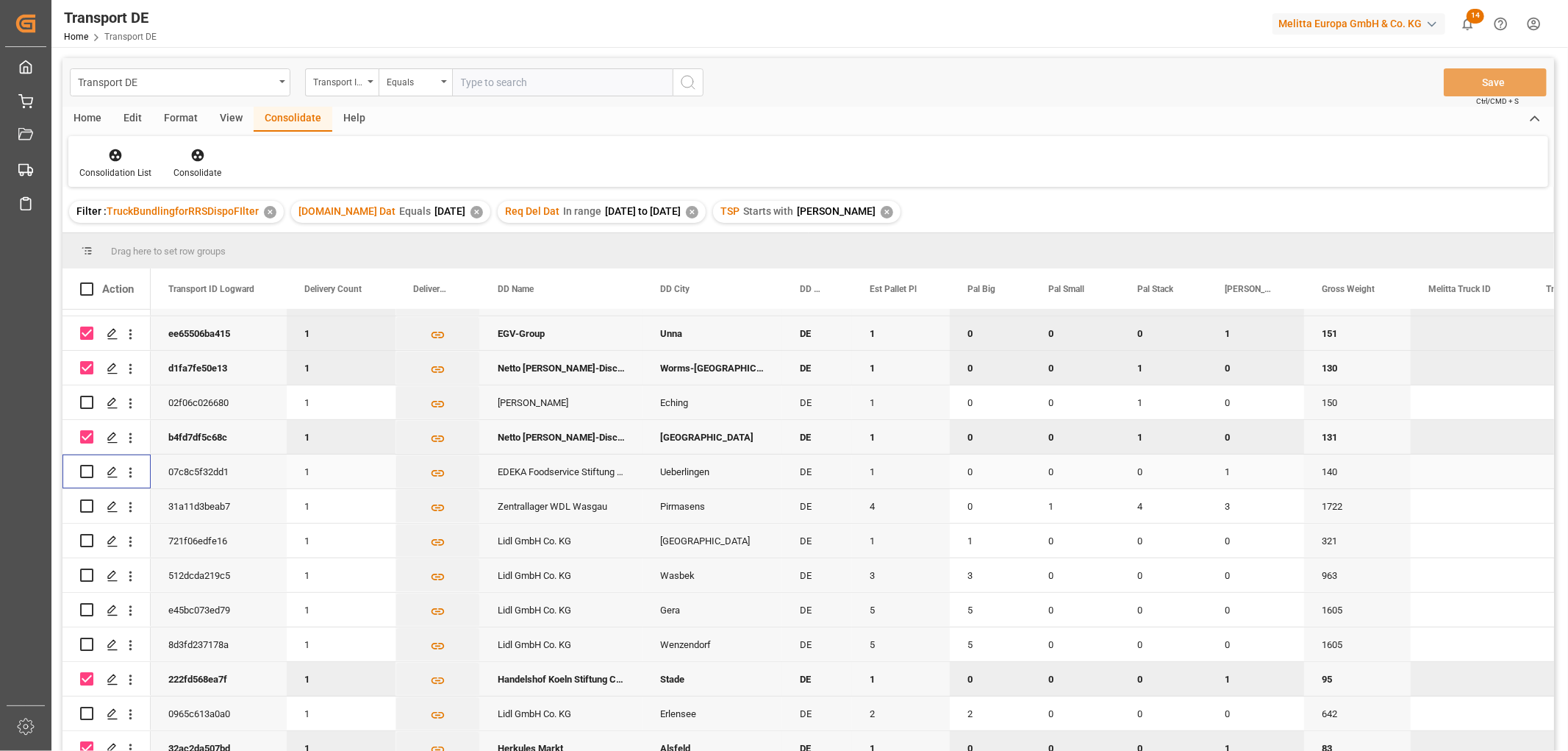
click at [85, 470] on input "Press Space to toggle row selection (unchecked)" at bounding box center [86, 471] width 13 height 13
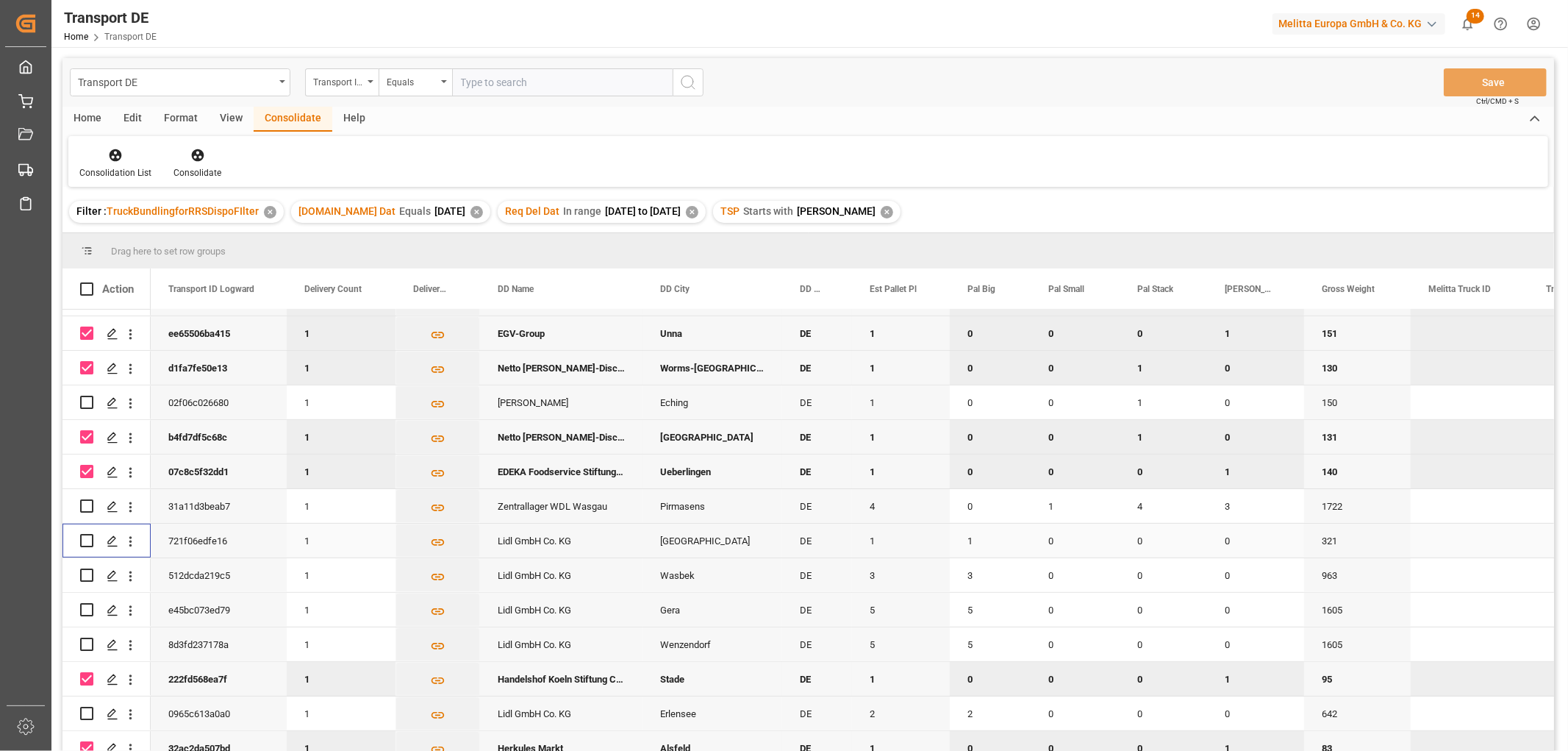
click at [89, 541] on input "Press Space to toggle row selection (unchecked)" at bounding box center [86, 540] width 13 height 13
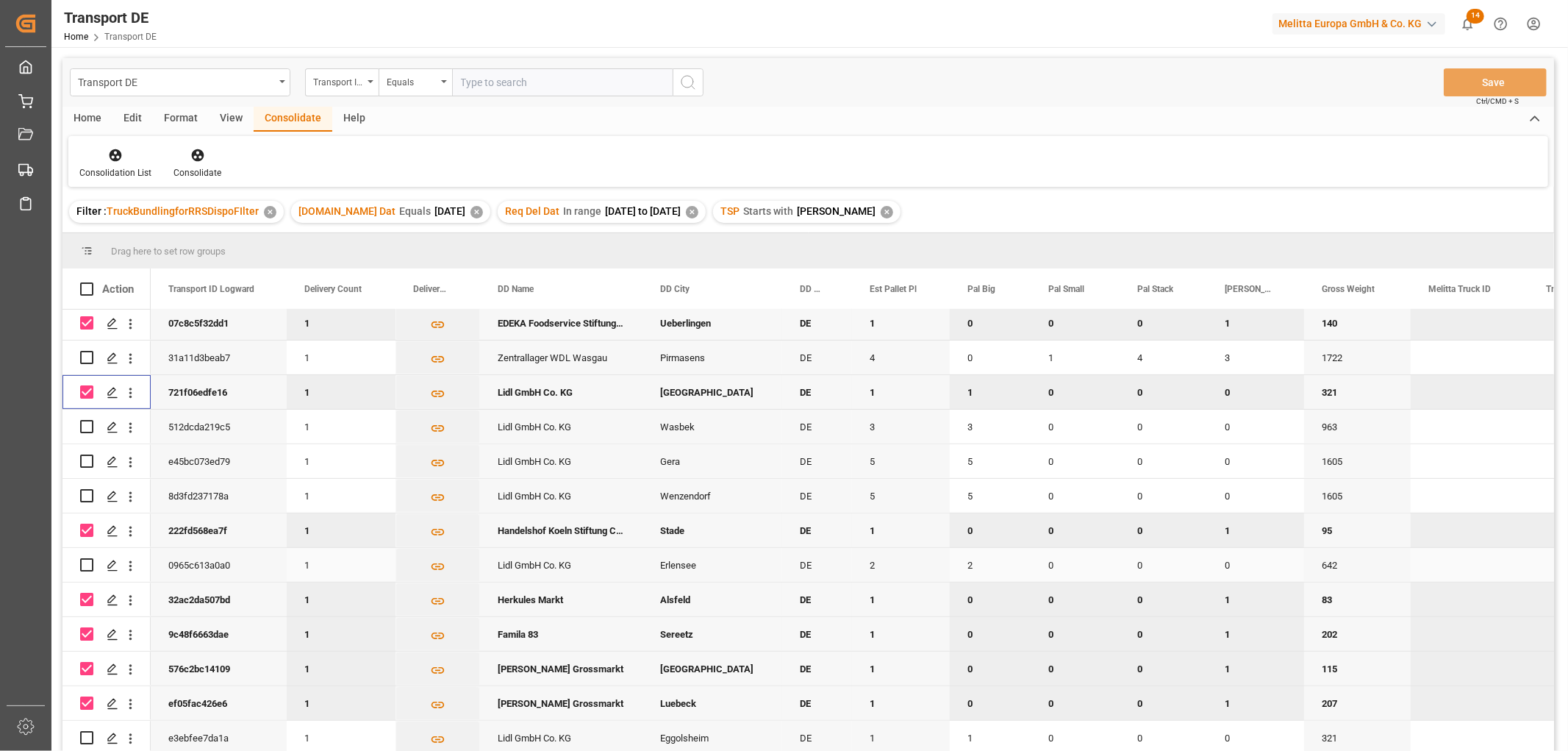
scroll to position [82, 0]
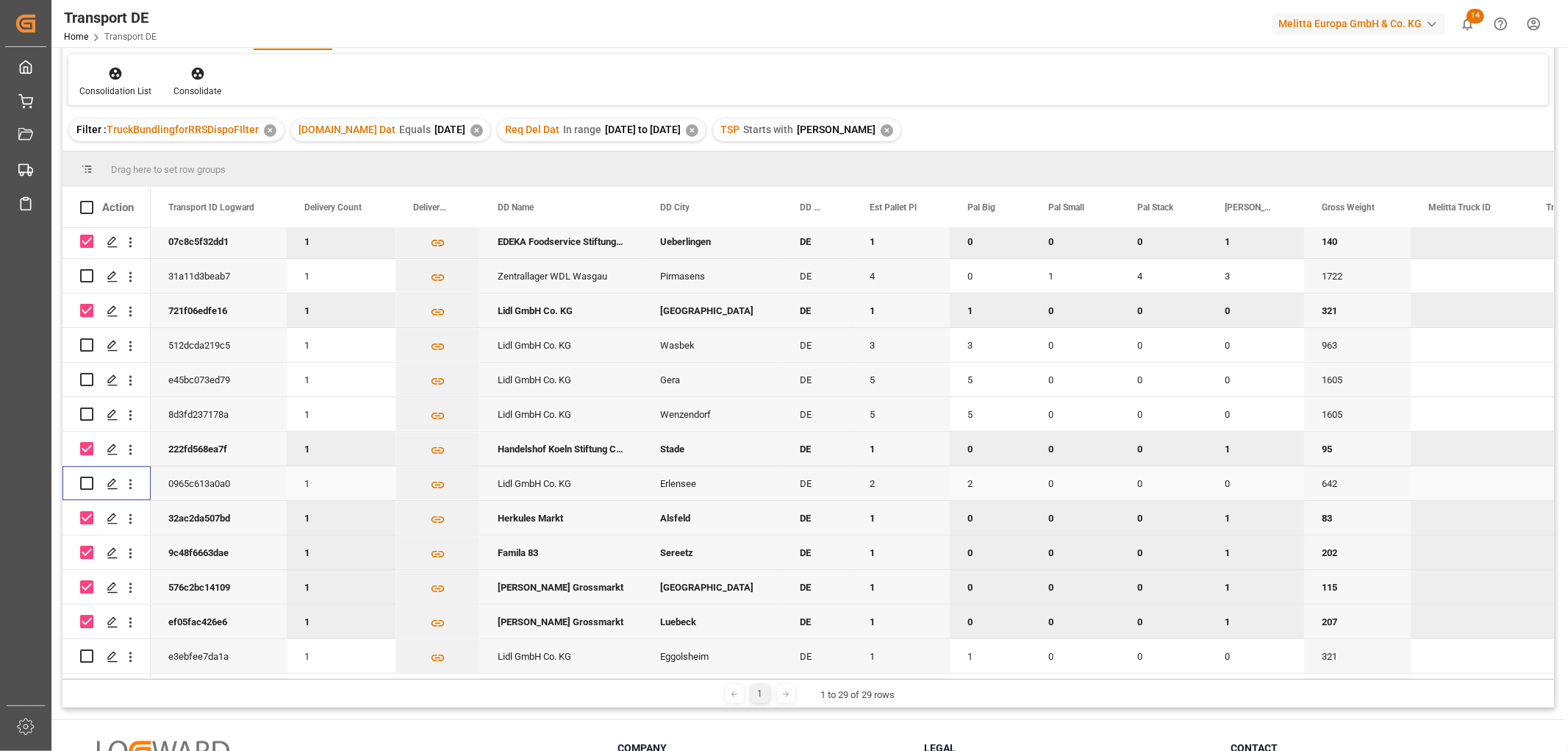
click at [85, 476] on input "Press Space to toggle row selection (unchecked)" at bounding box center [86, 482] width 13 height 13
click at [85, 650] on input "Press Space to toggle row selection (unchecked)" at bounding box center [86, 655] width 13 height 13
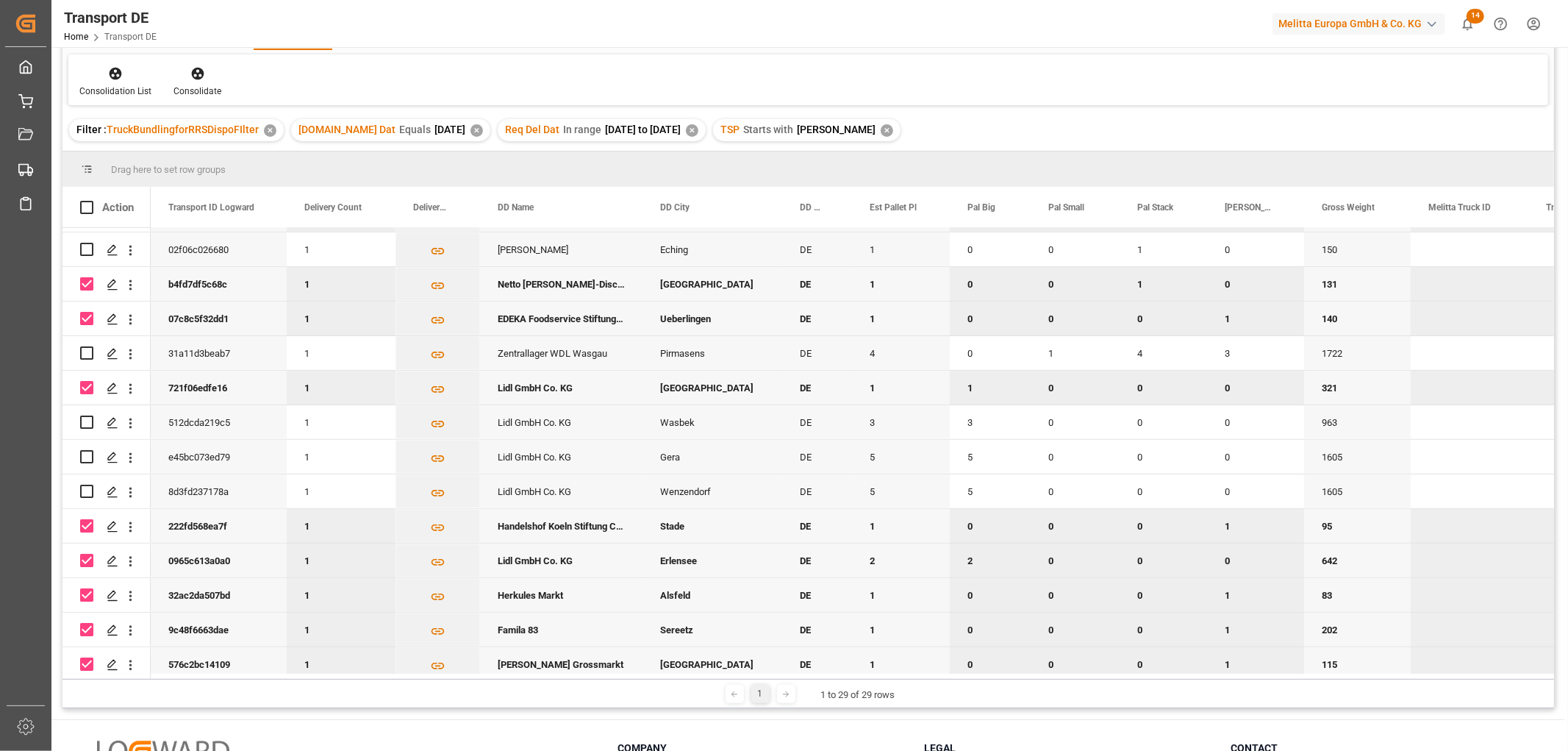
scroll to position [398, 0]
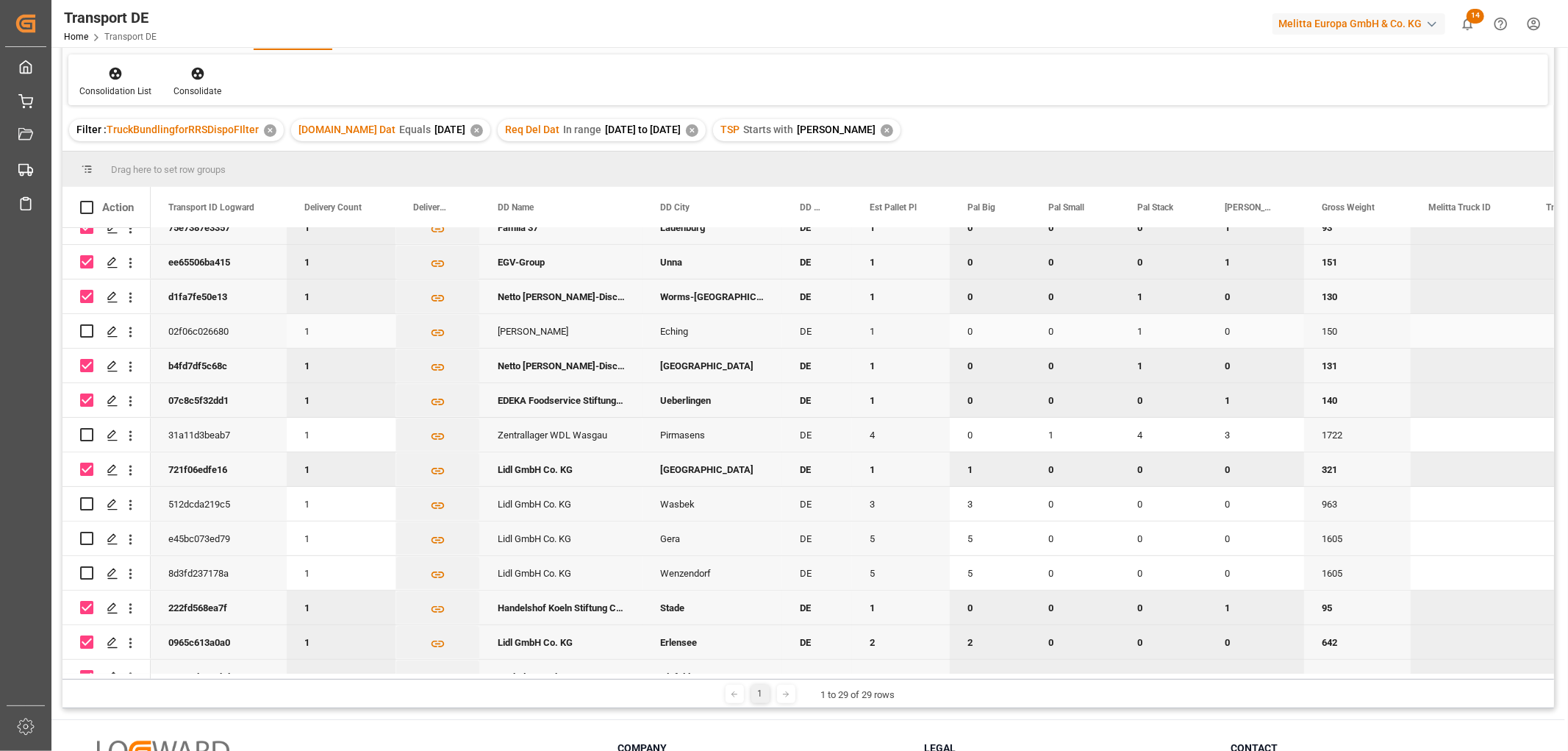
click at [89, 332] on input "Press Space to toggle row selection (unchecked)" at bounding box center [86, 330] width 13 height 13
click at [85, 435] on input "Press Space to toggle row selection (unchecked)" at bounding box center [86, 434] width 13 height 13
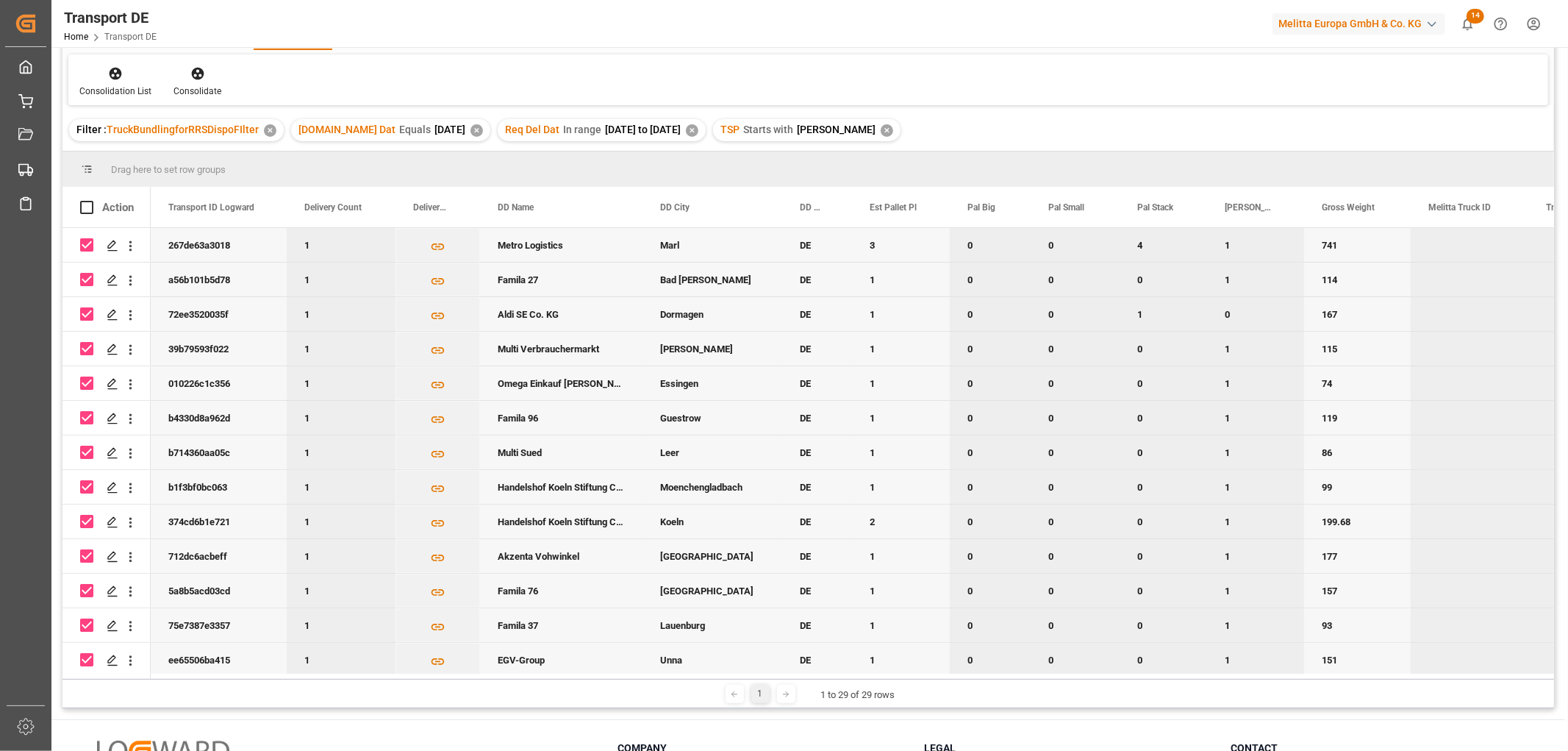
scroll to position [0, 0]
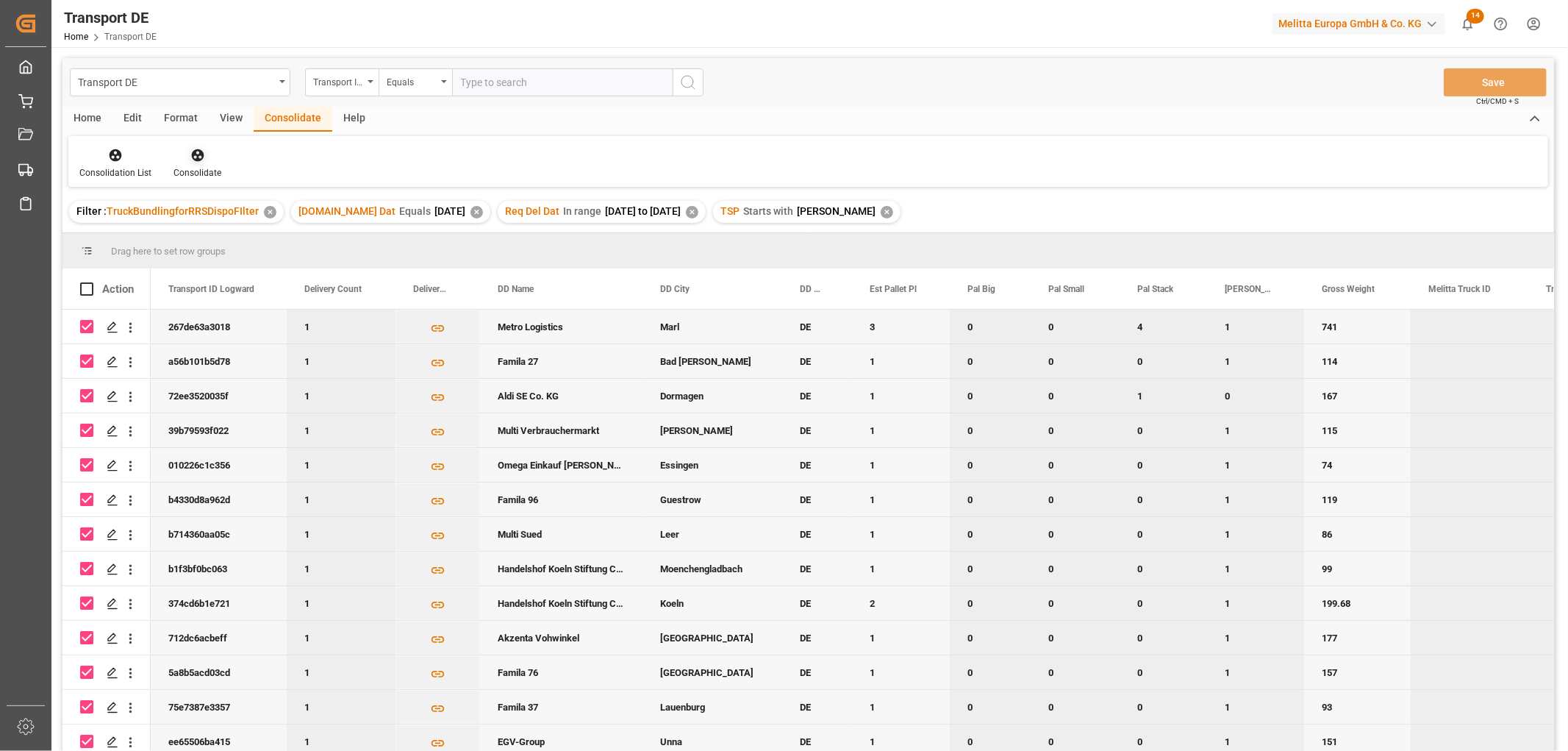
click at [195, 157] on icon at bounding box center [197, 156] width 12 height 12
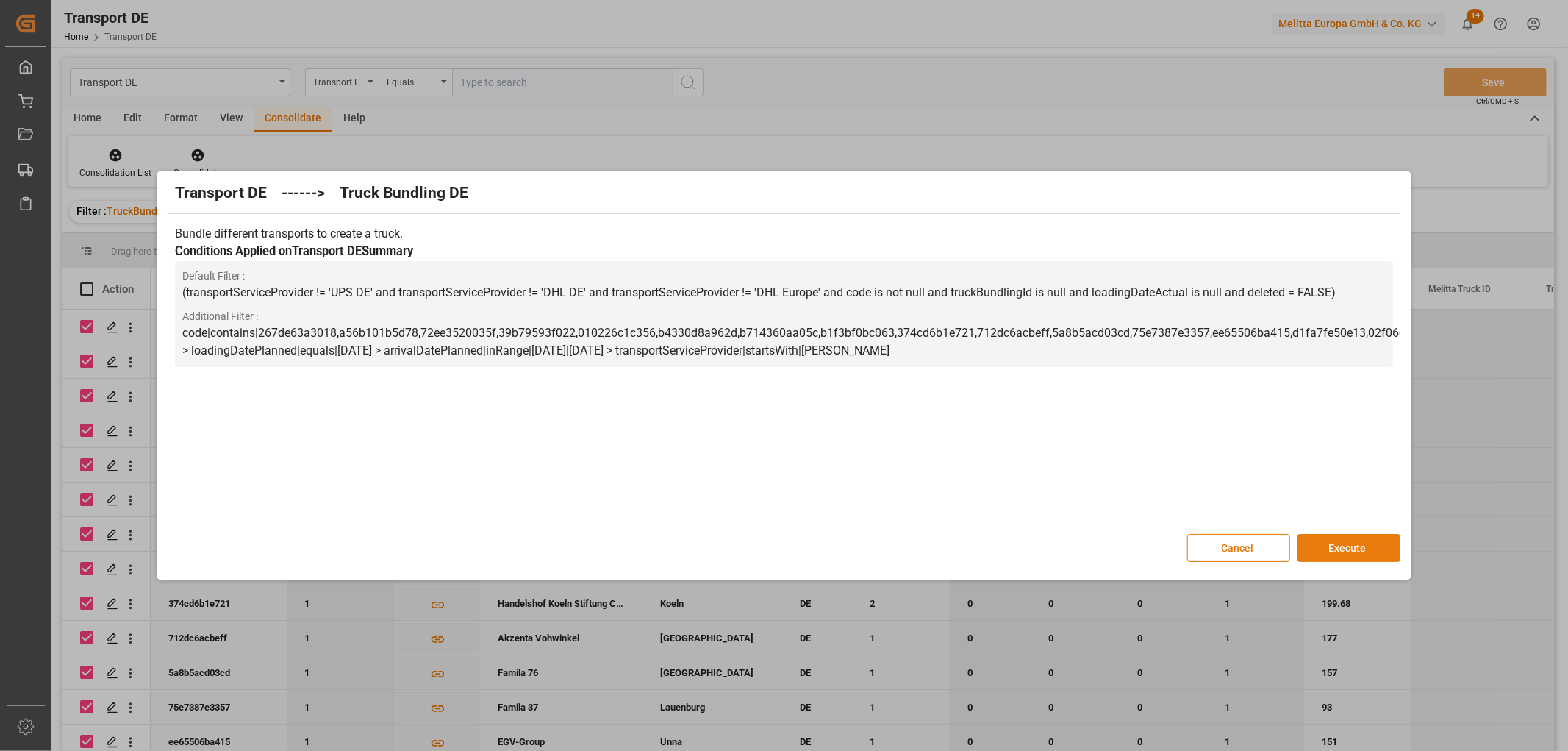
click at [1336, 539] on button "Execute" at bounding box center [1349, 548] width 103 height 28
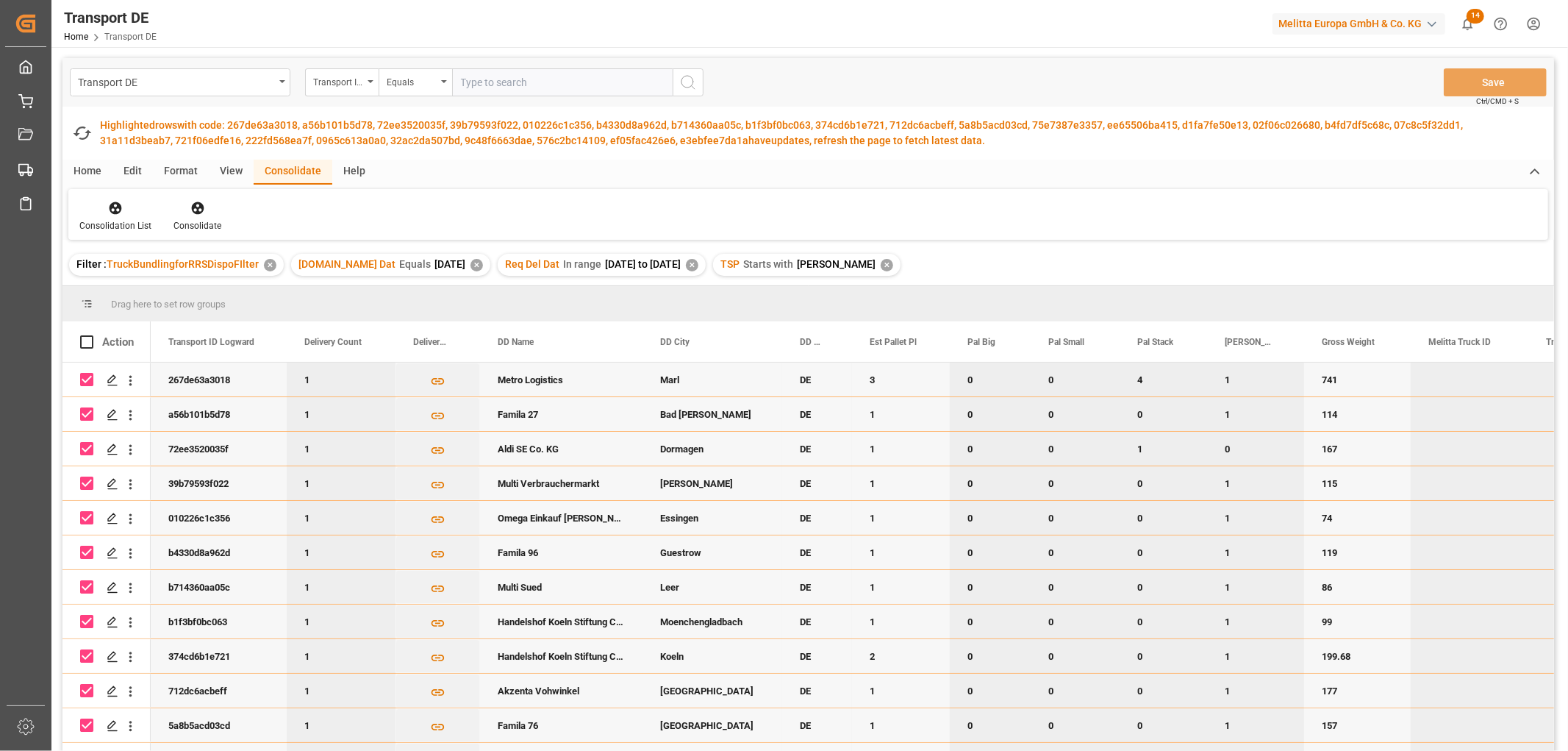
click at [87, 375] on input "Press Space to toggle row selection (checked)" at bounding box center [86, 379] width 13 height 13
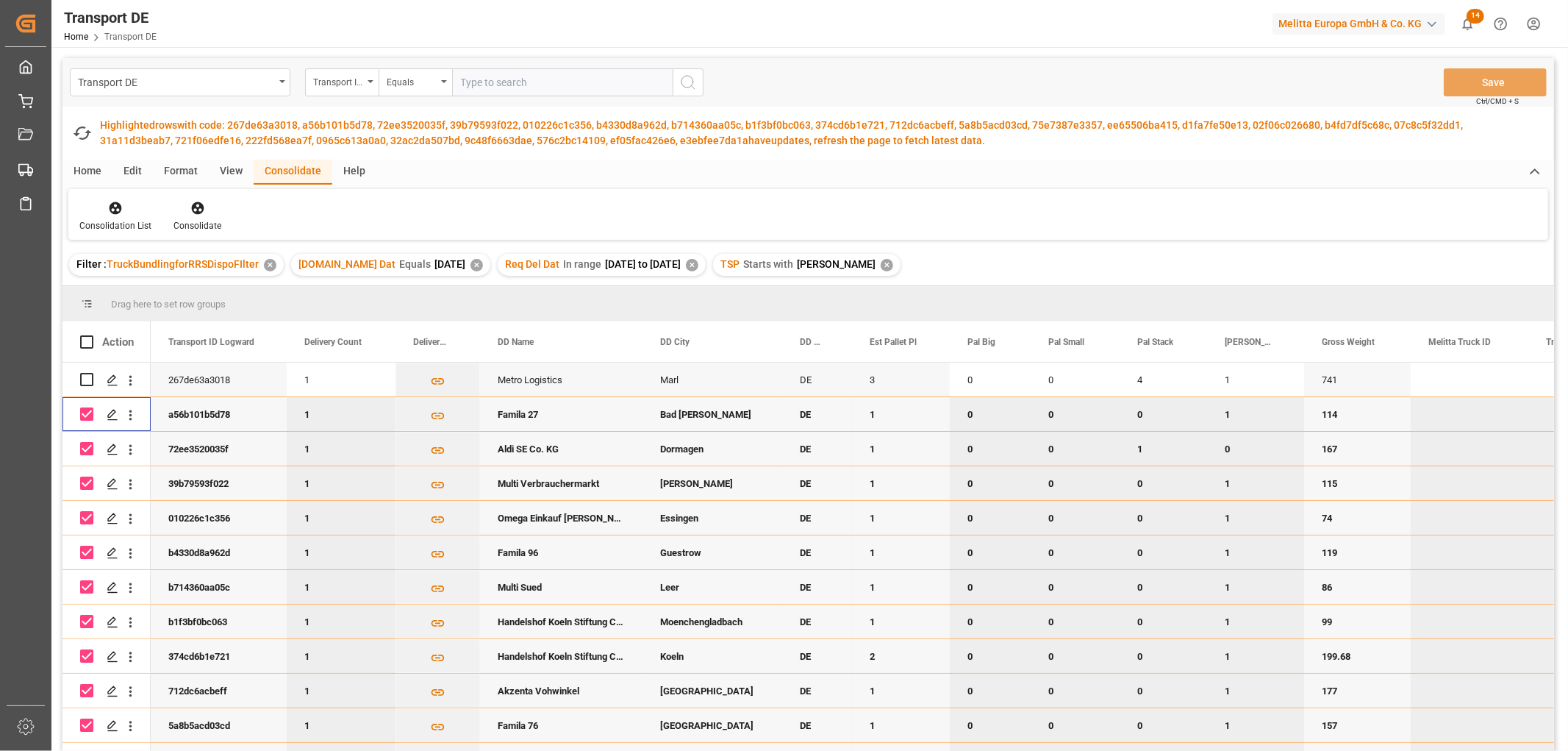
click at [90, 417] on input "Press Space to toggle row selection (checked)" at bounding box center [86, 414] width 13 height 13
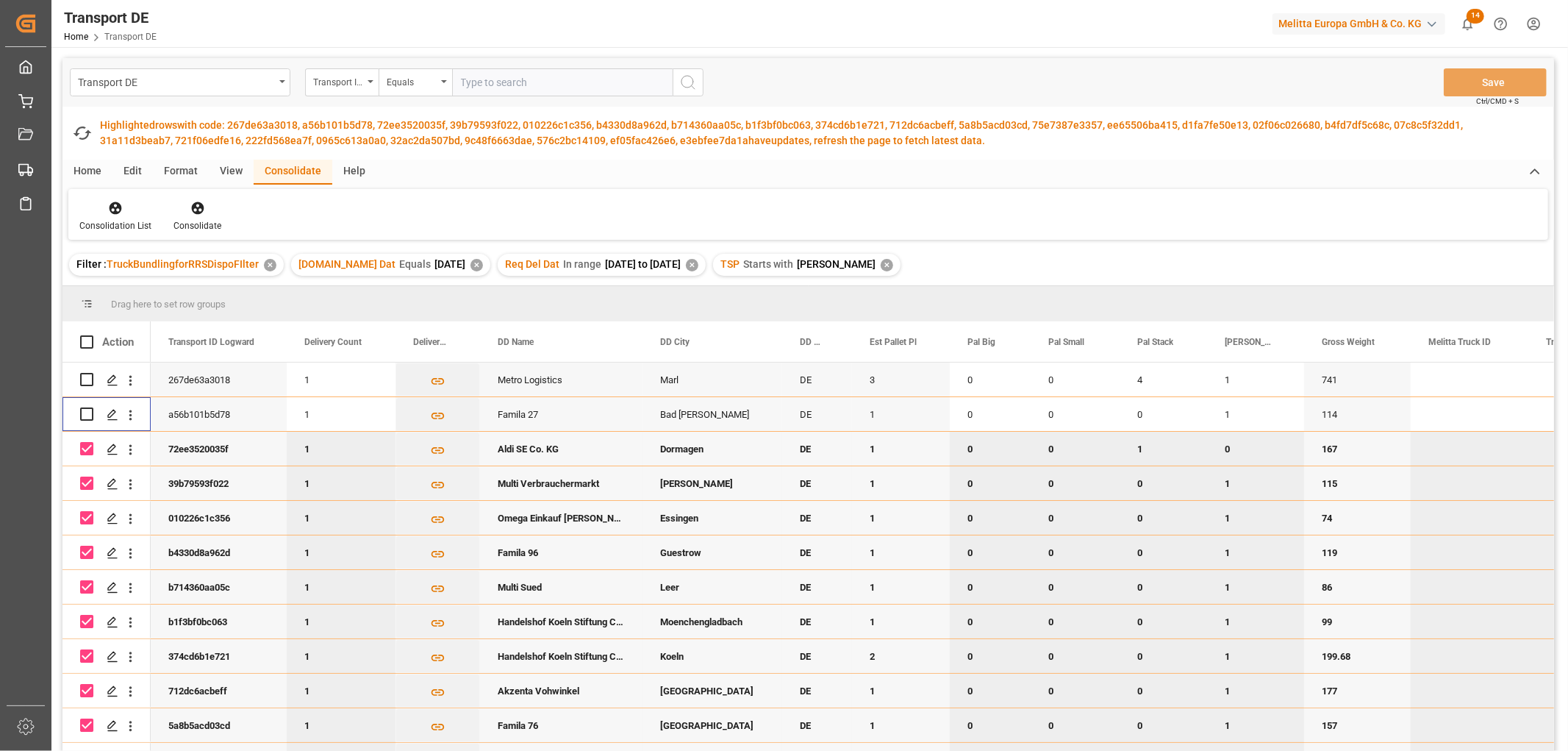
click at [85, 448] on input "Press Space to toggle row selection (checked)" at bounding box center [86, 448] width 13 height 13
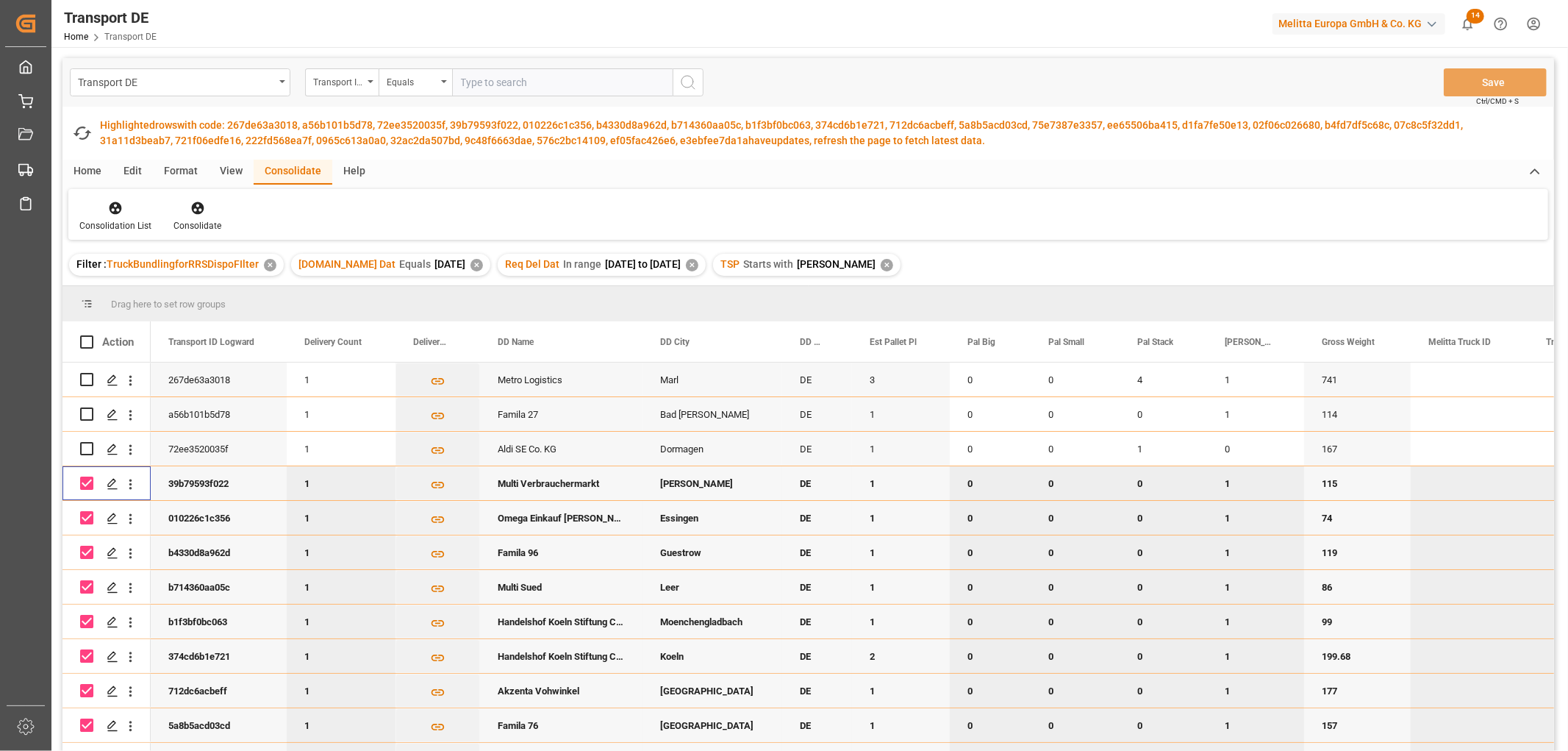
click at [87, 482] on input "Press Space to toggle row selection (checked)" at bounding box center [86, 482] width 13 height 13
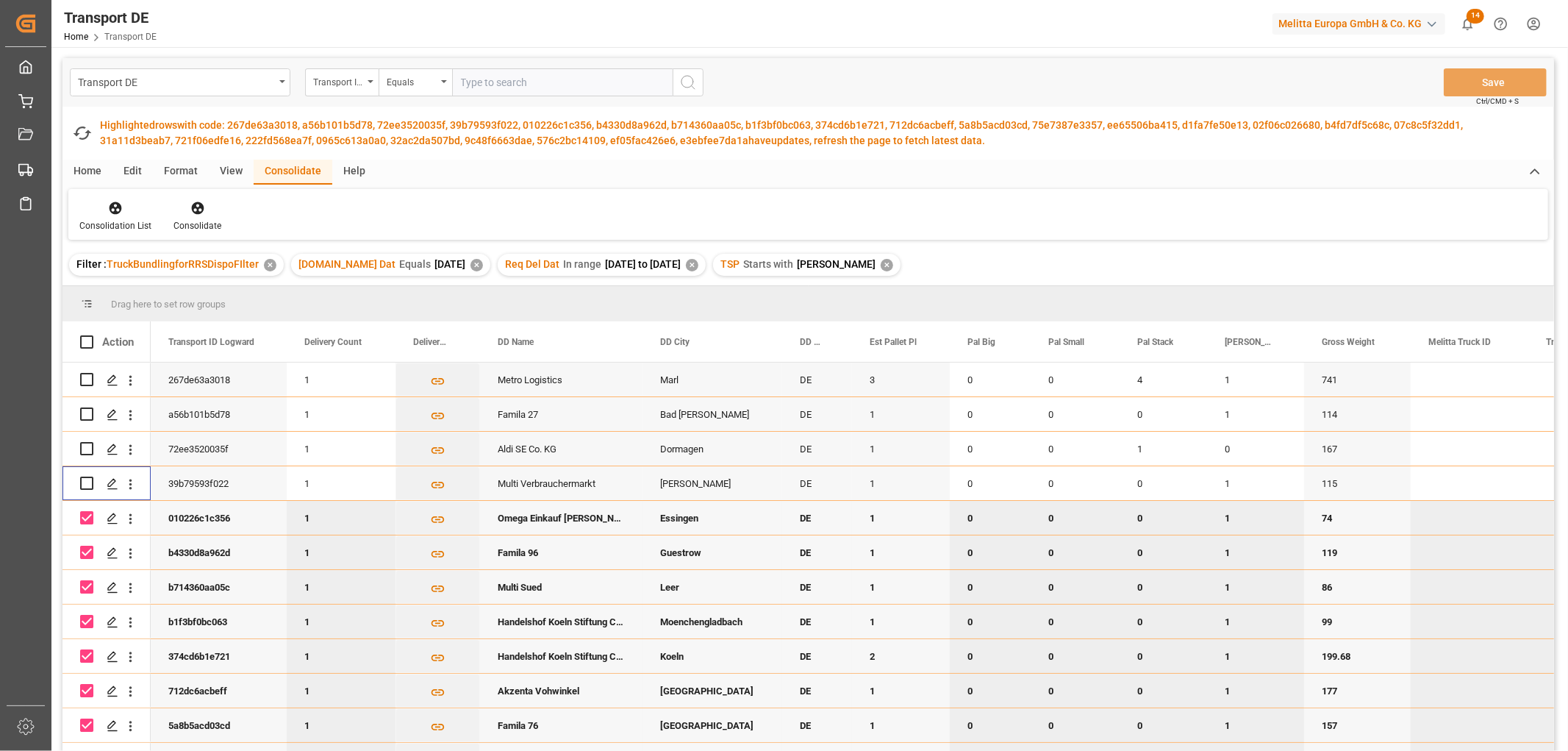
click at [83, 519] on input "Press Space to toggle row selection (checked)" at bounding box center [86, 517] width 13 height 13
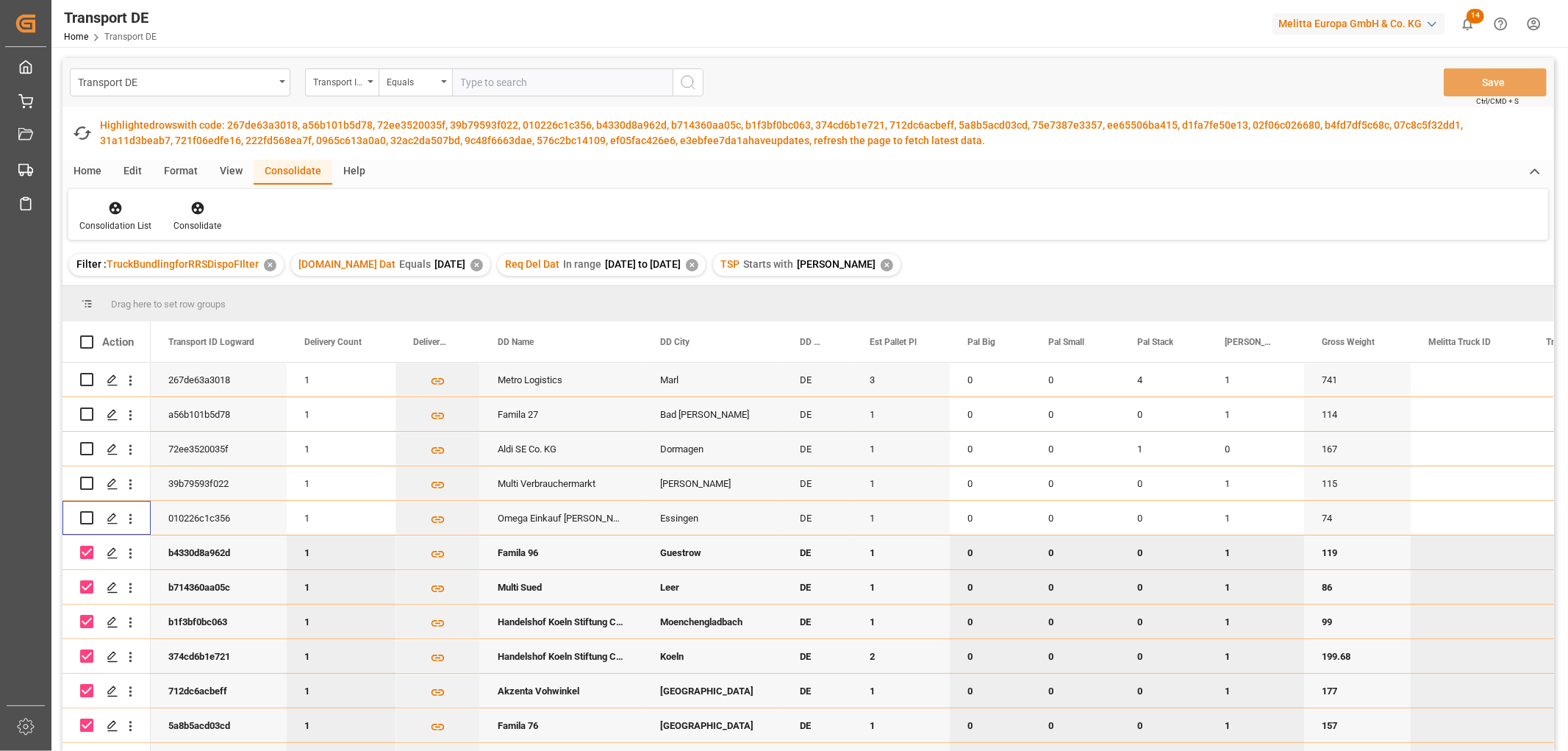
click at [85, 549] on input "Press Space to toggle row selection (checked)" at bounding box center [86, 552] width 13 height 13
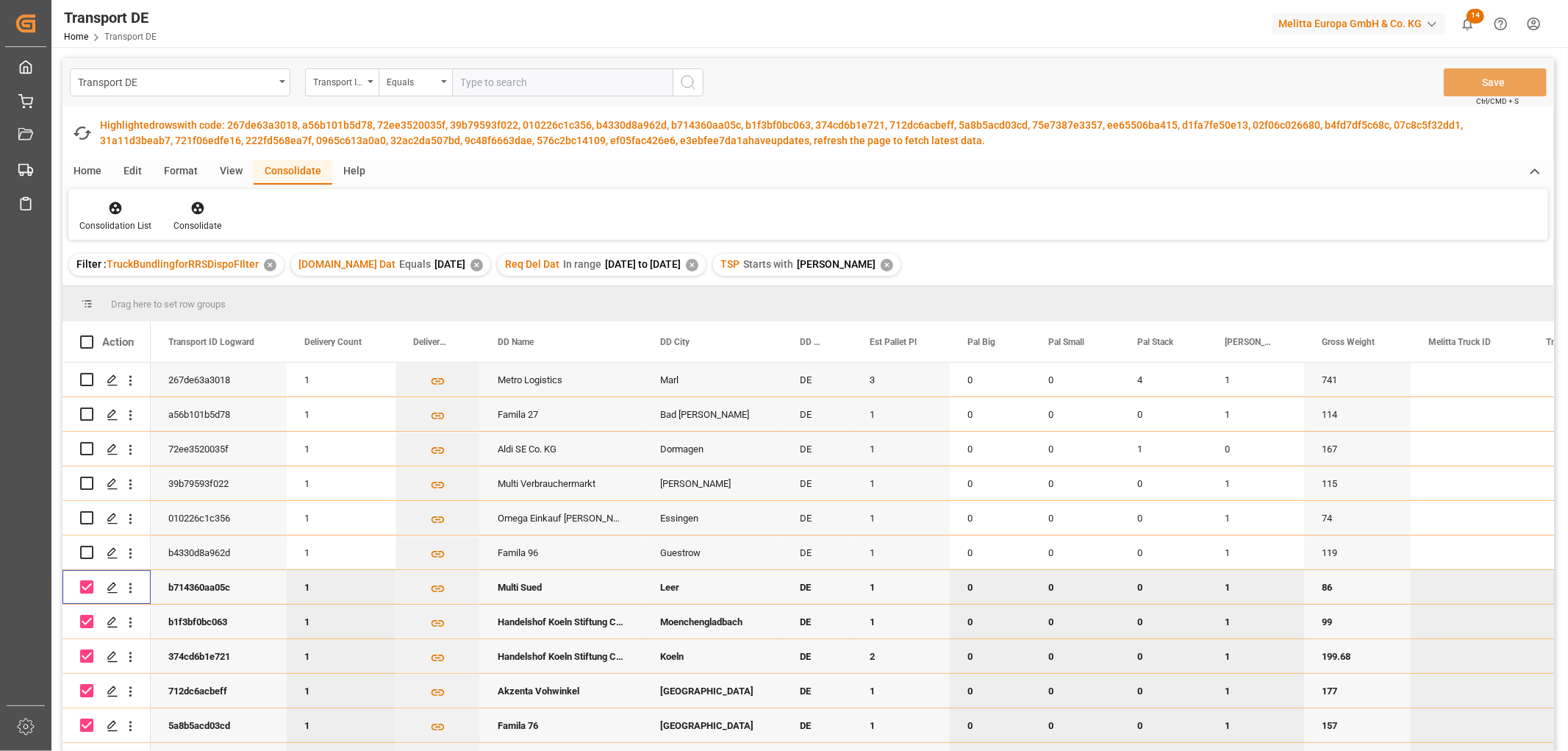
click at [87, 585] on input "Press Space to toggle row selection (checked)" at bounding box center [86, 586] width 13 height 13
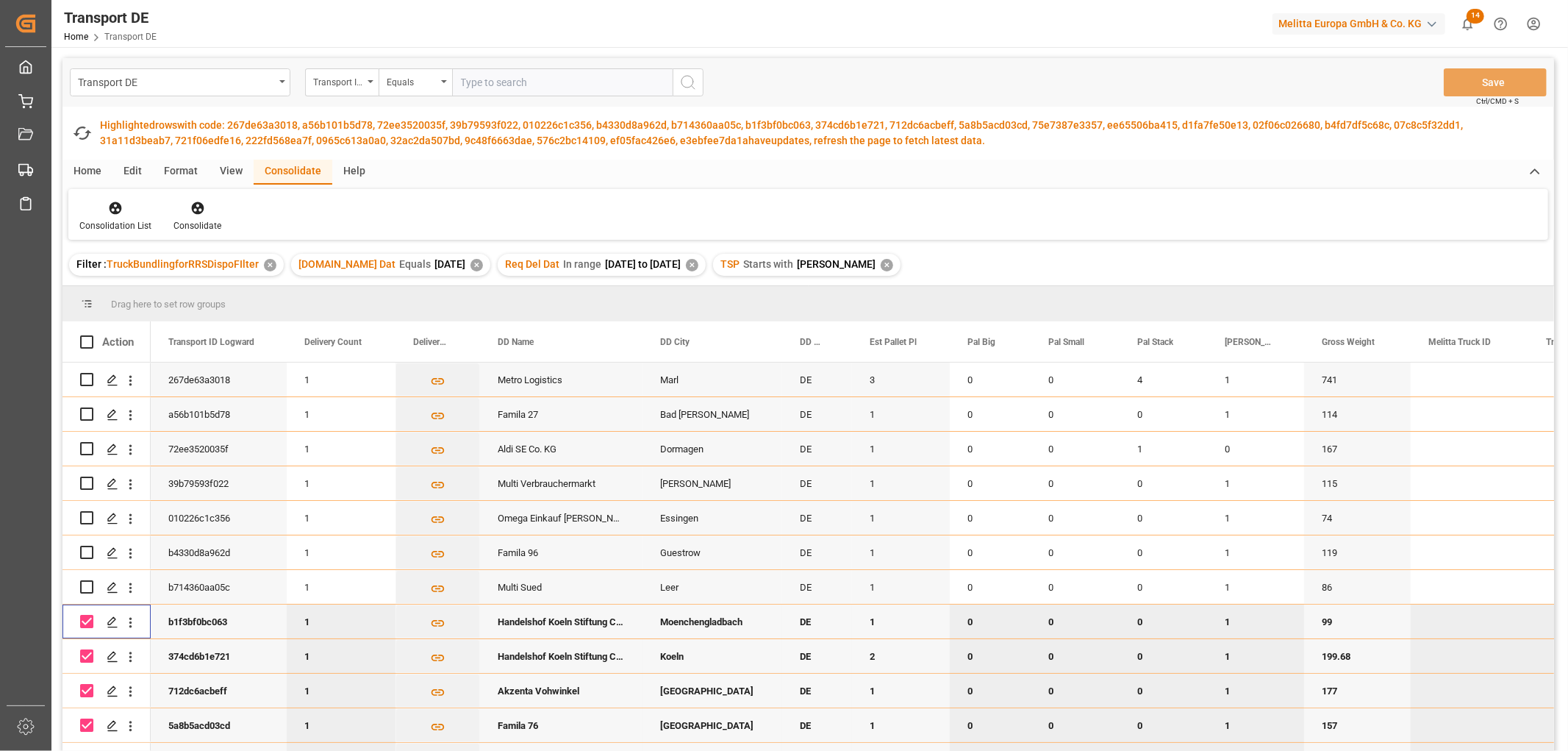
click at [86, 620] on input "Press Space to toggle row selection (checked)" at bounding box center [86, 621] width 13 height 13
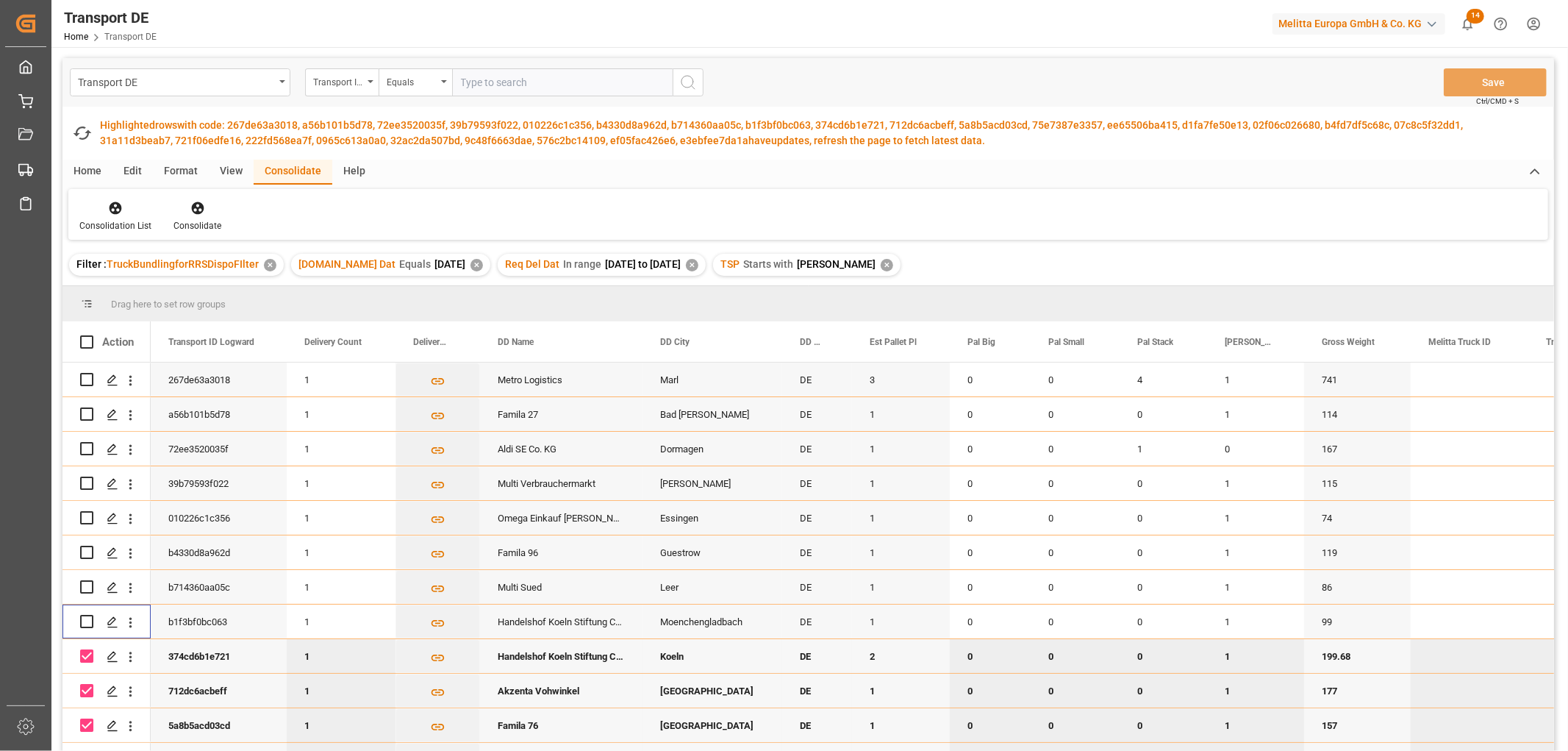
click at [86, 654] on input "Press Space to toggle row selection (checked)" at bounding box center [86, 655] width 13 height 13
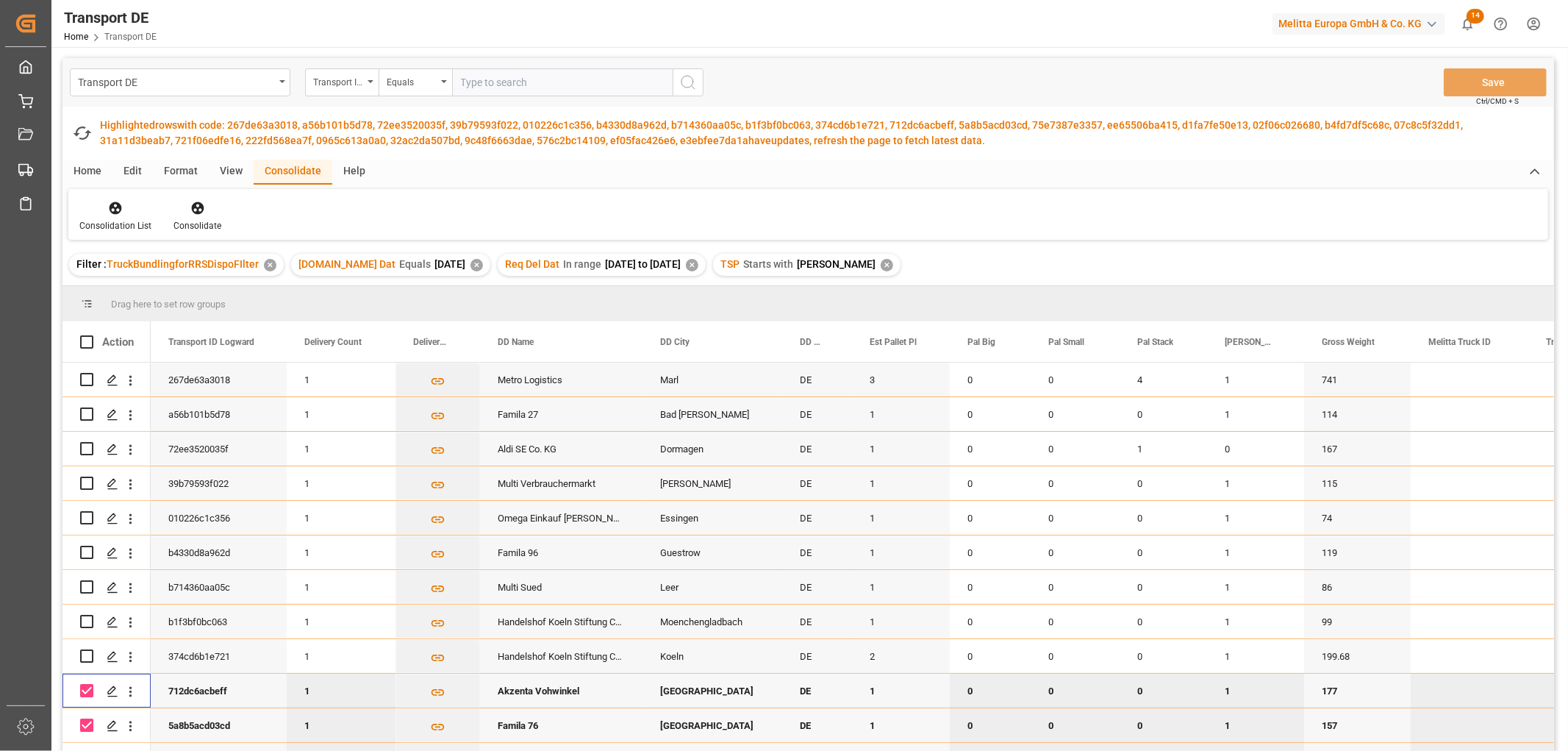
click at [85, 689] on input "Press Space to toggle row selection (checked)" at bounding box center [86, 690] width 13 height 13
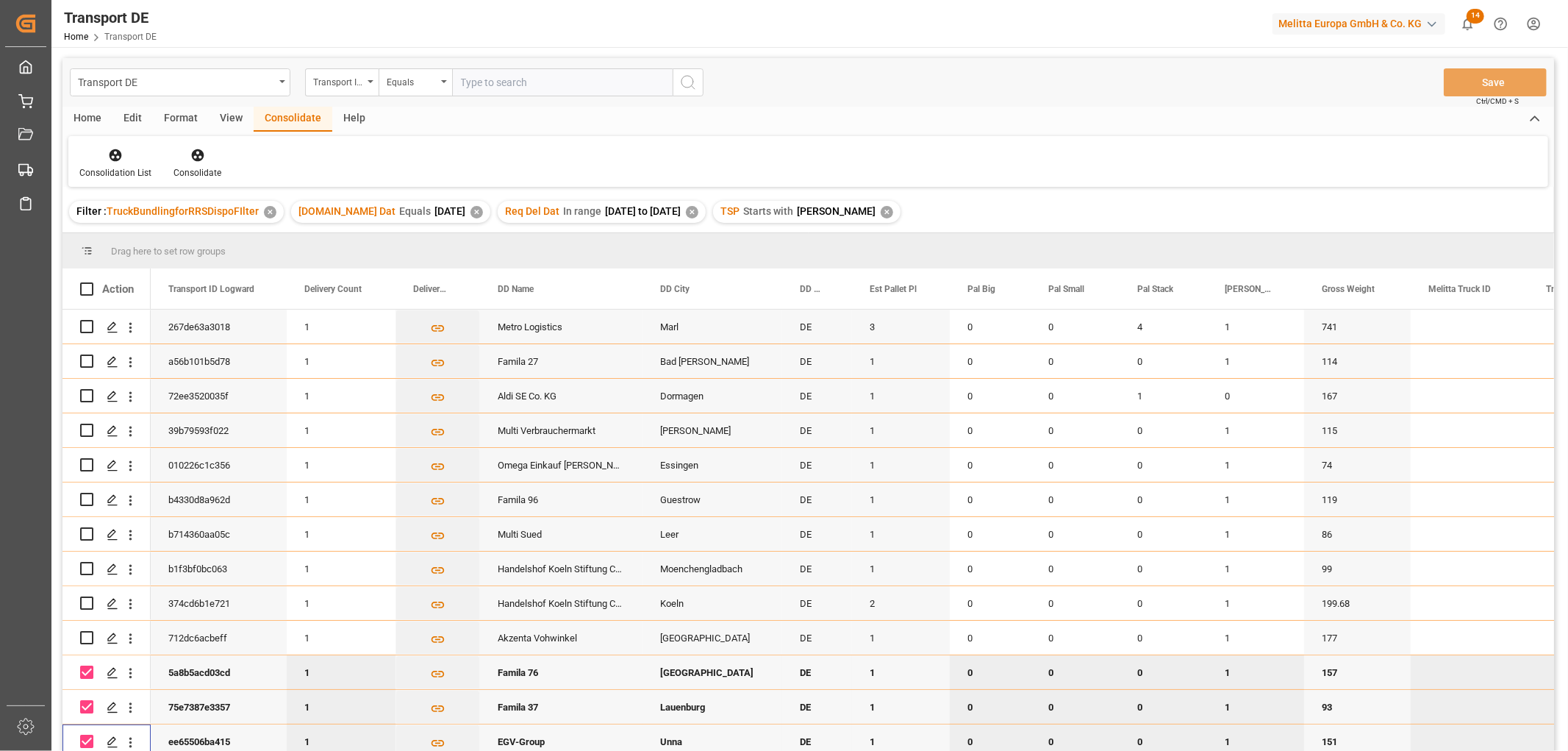
click at [86, 725] on div "Press SPACE to deselect this row." at bounding box center [86, 741] width 13 height 33
click at [83, 669] on input "Press Space to toggle row selection (checked)" at bounding box center [86, 672] width 13 height 13
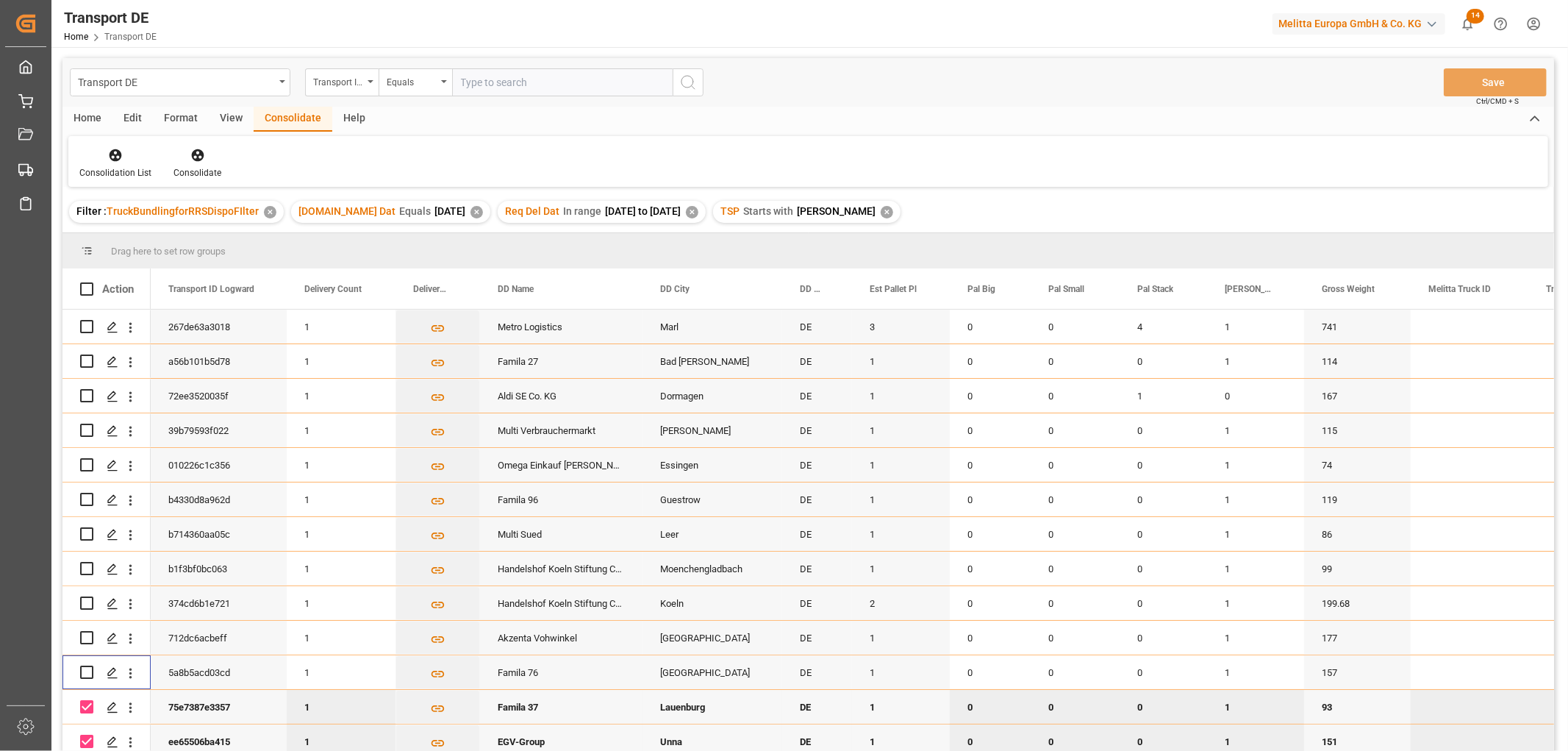
click at [85, 707] on input "Press Space to toggle row selection (checked)" at bounding box center [86, 706] width 13 height 13
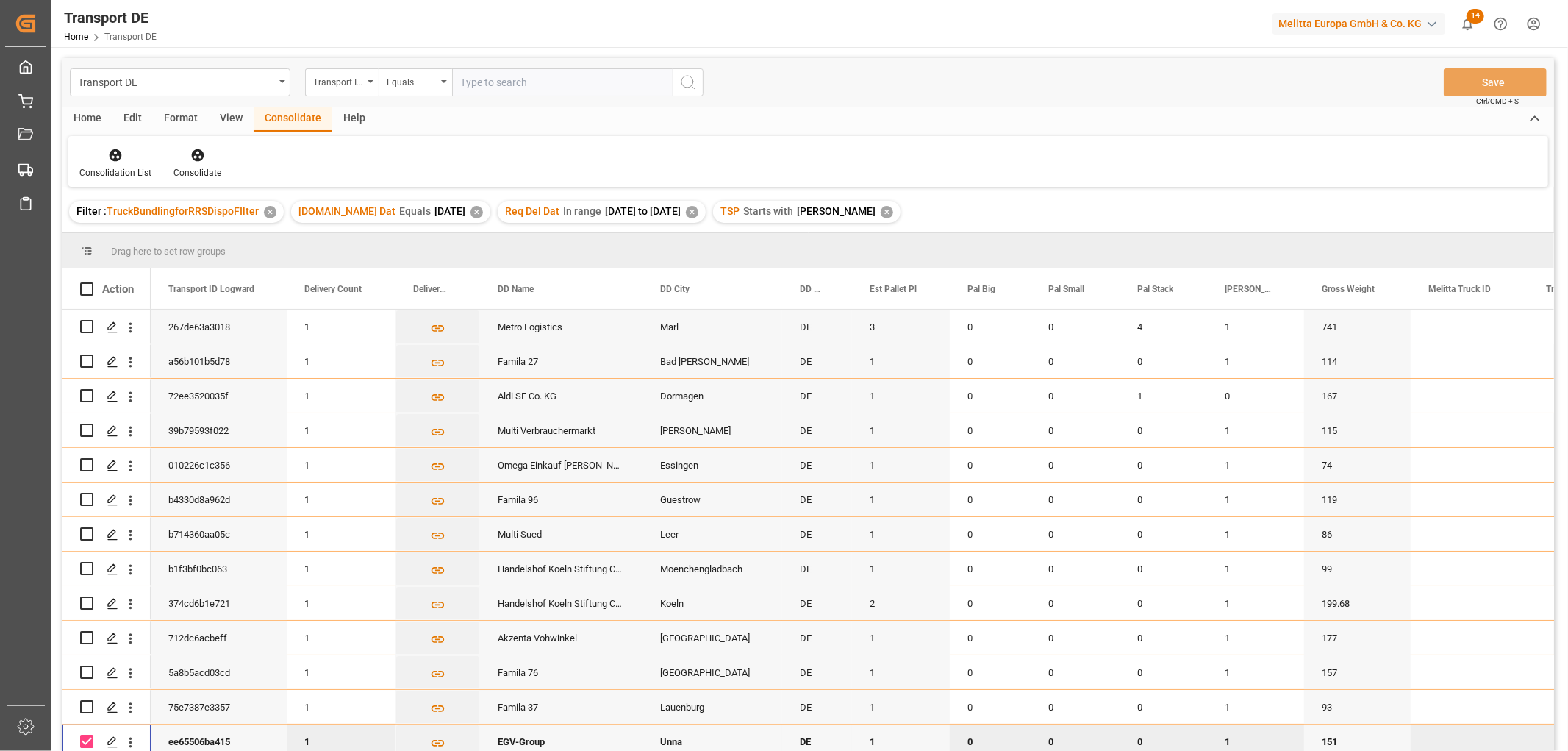
click at [83, 735] on input "Press Space to toggle row selection (checked)" at bounding box center [86, 740] width 13 height 13
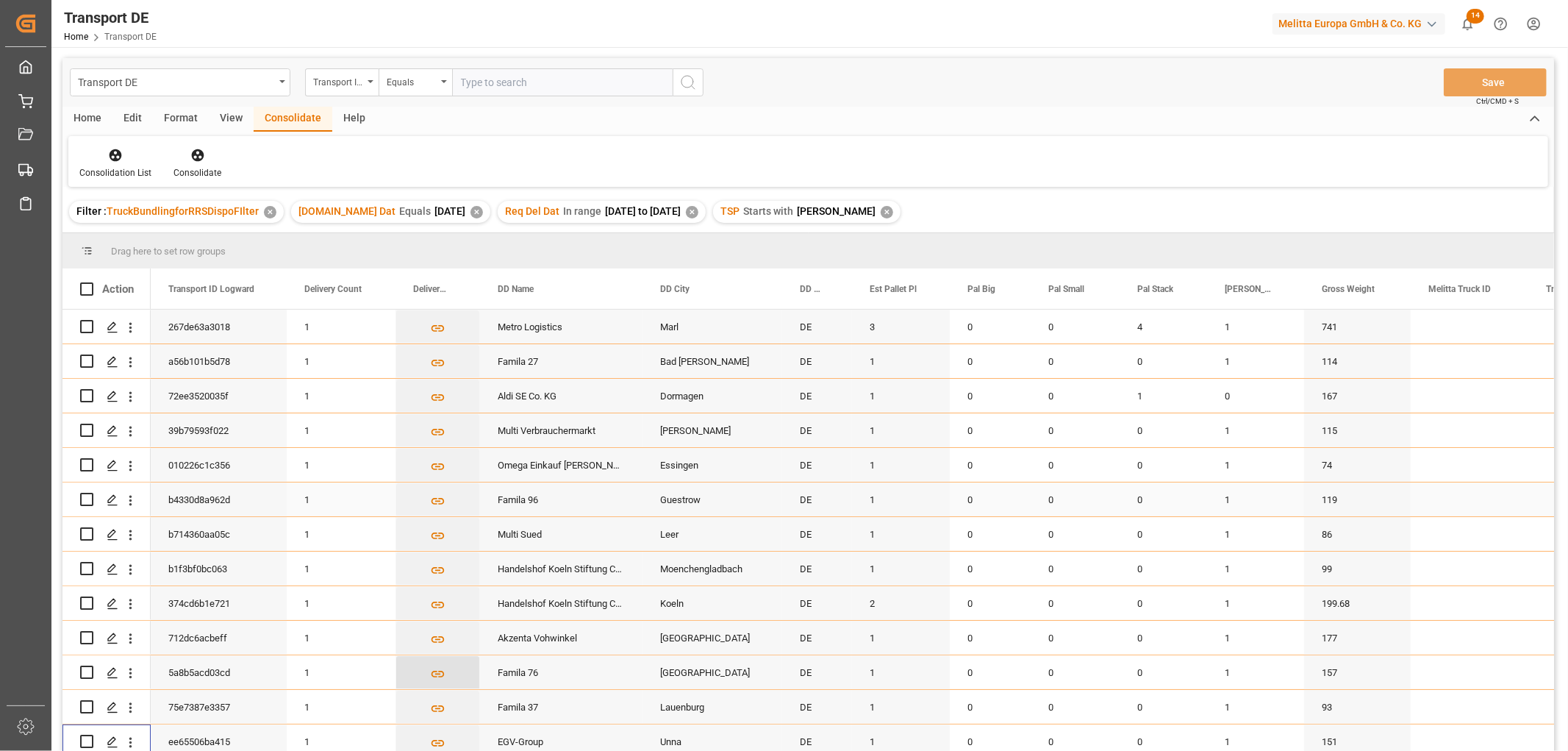
scroll to position [327, 0]
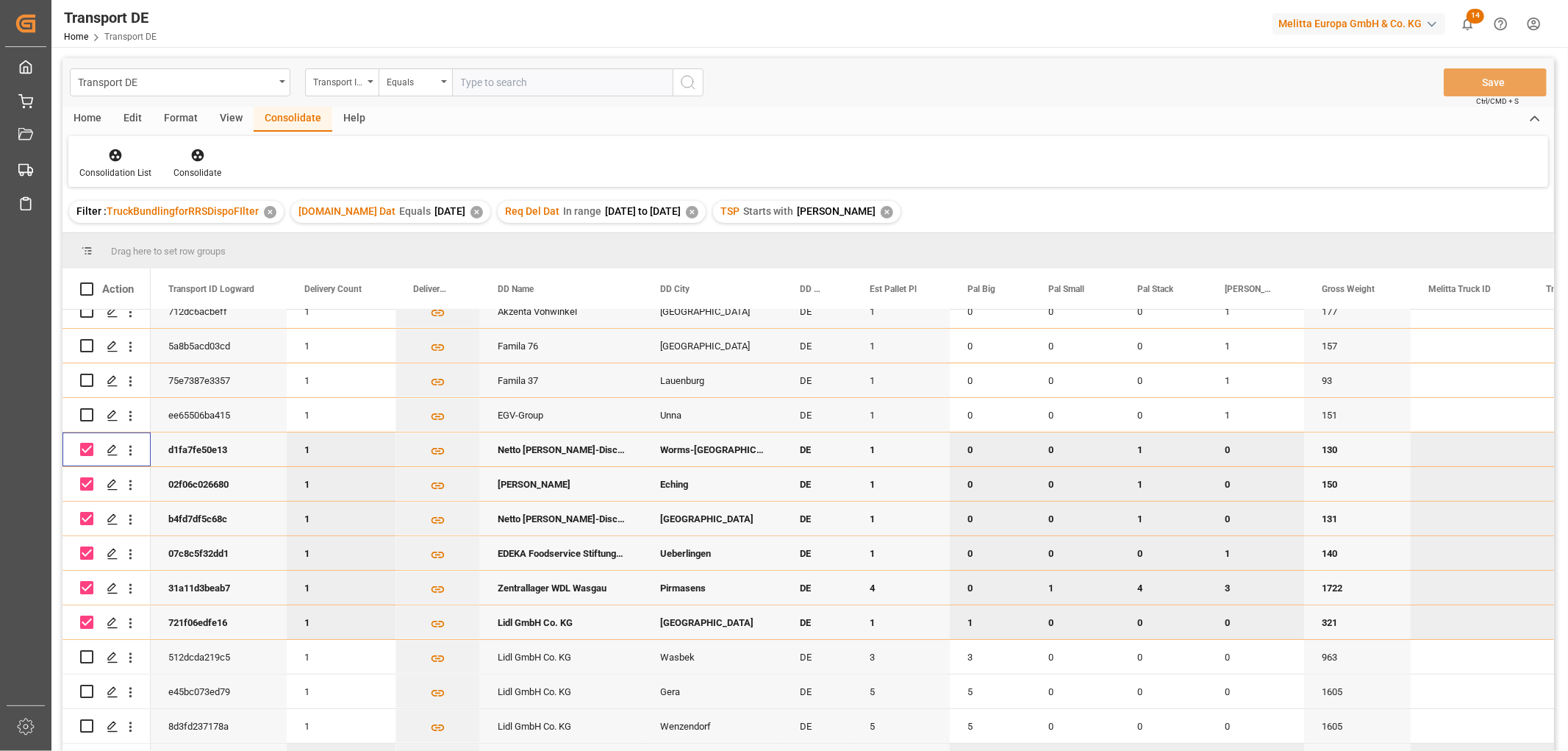
click at [86, 453] on input "Press Space to toggle row selection (checked)" at bounding box center [86, 449] width 13 height 13
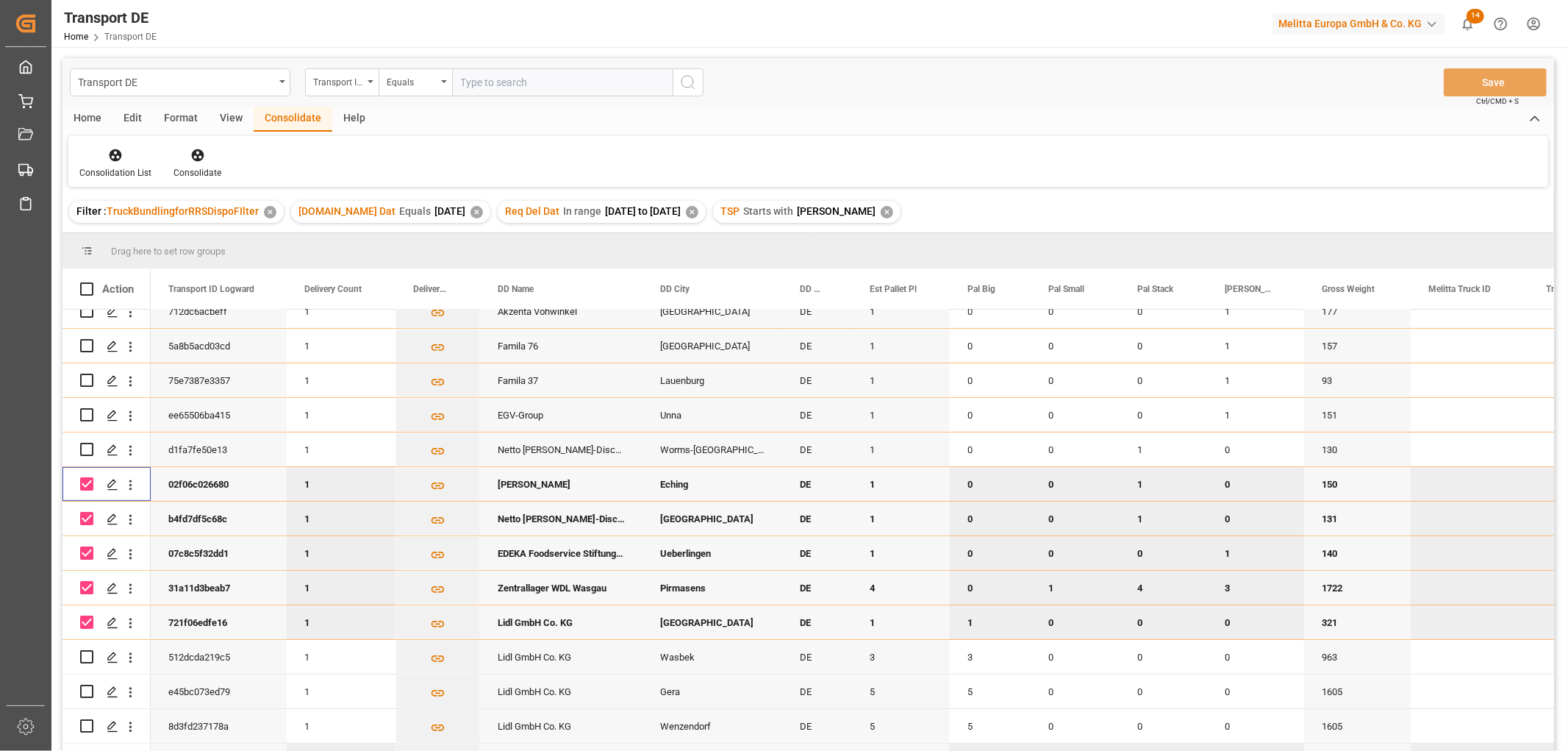
click at [86, 486] on input "Press Space to toggle row selection (checked)" at bounding box center [86, 483] width 13 height 13
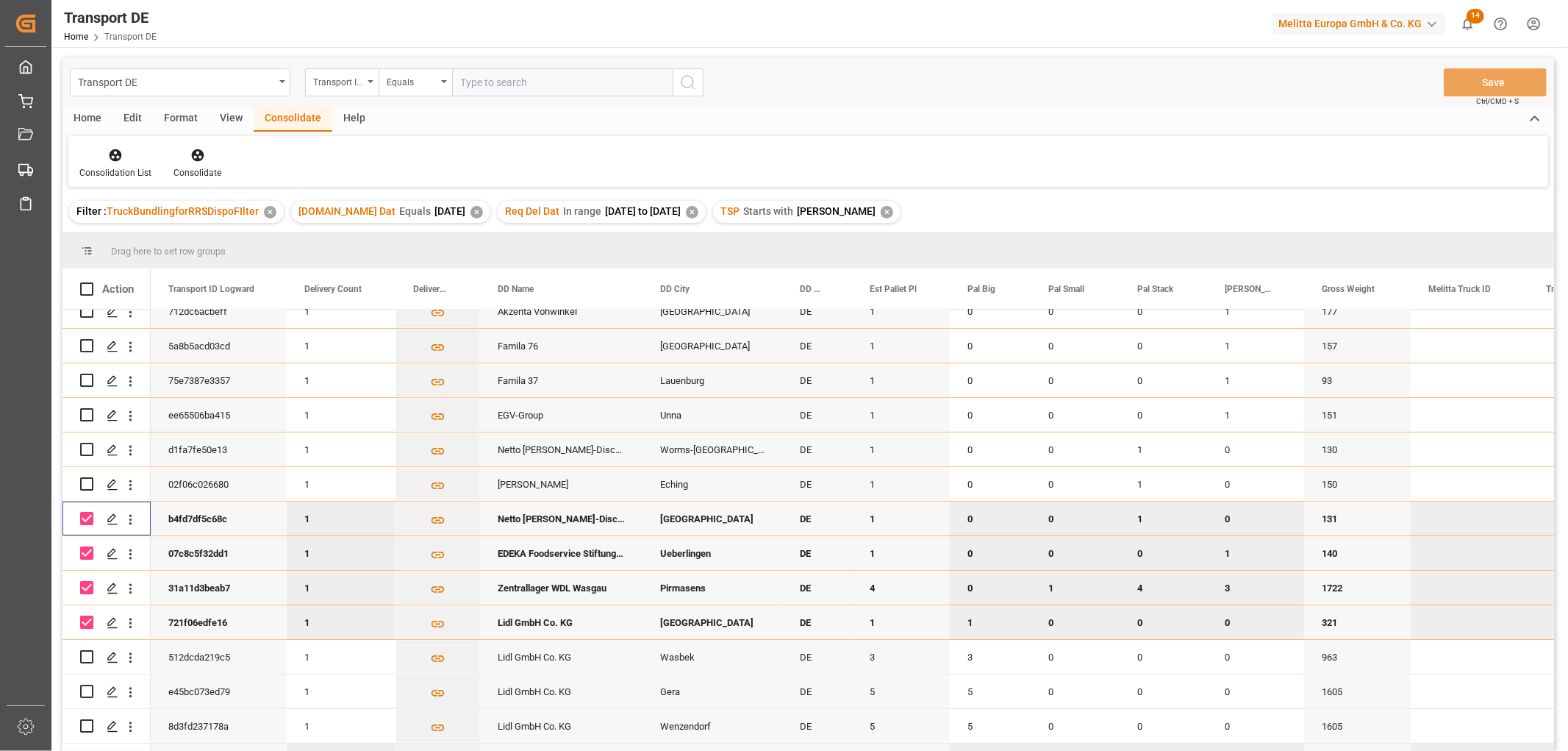
click at [92, 517] on input "Press Space to toggle row selection (checked)" at bounding box center [86, 518] width 13 height 13
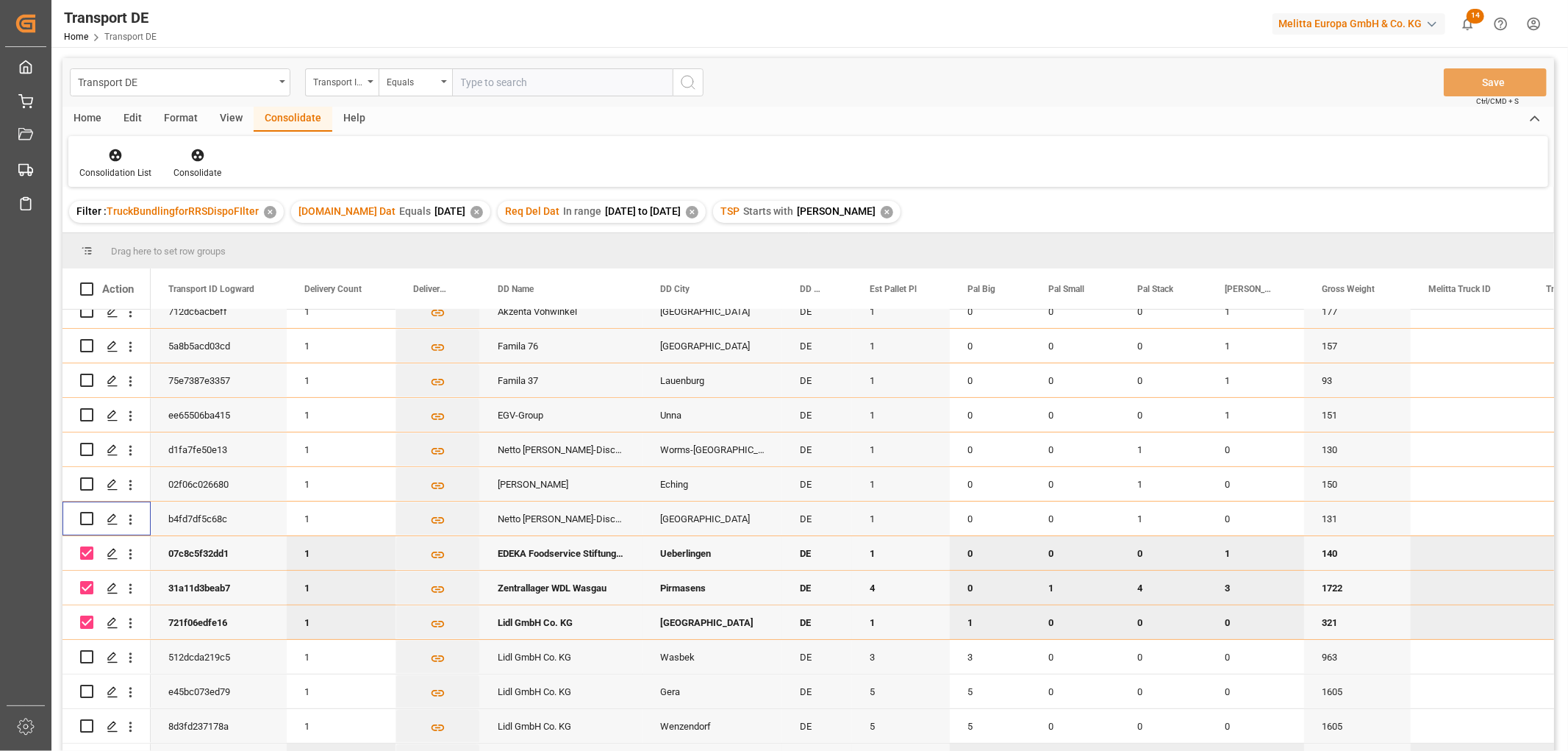
click at [85, 555] on input "Press Space to toggle row selection (checked)" at bounding box center [86, 552] width 13 height 13
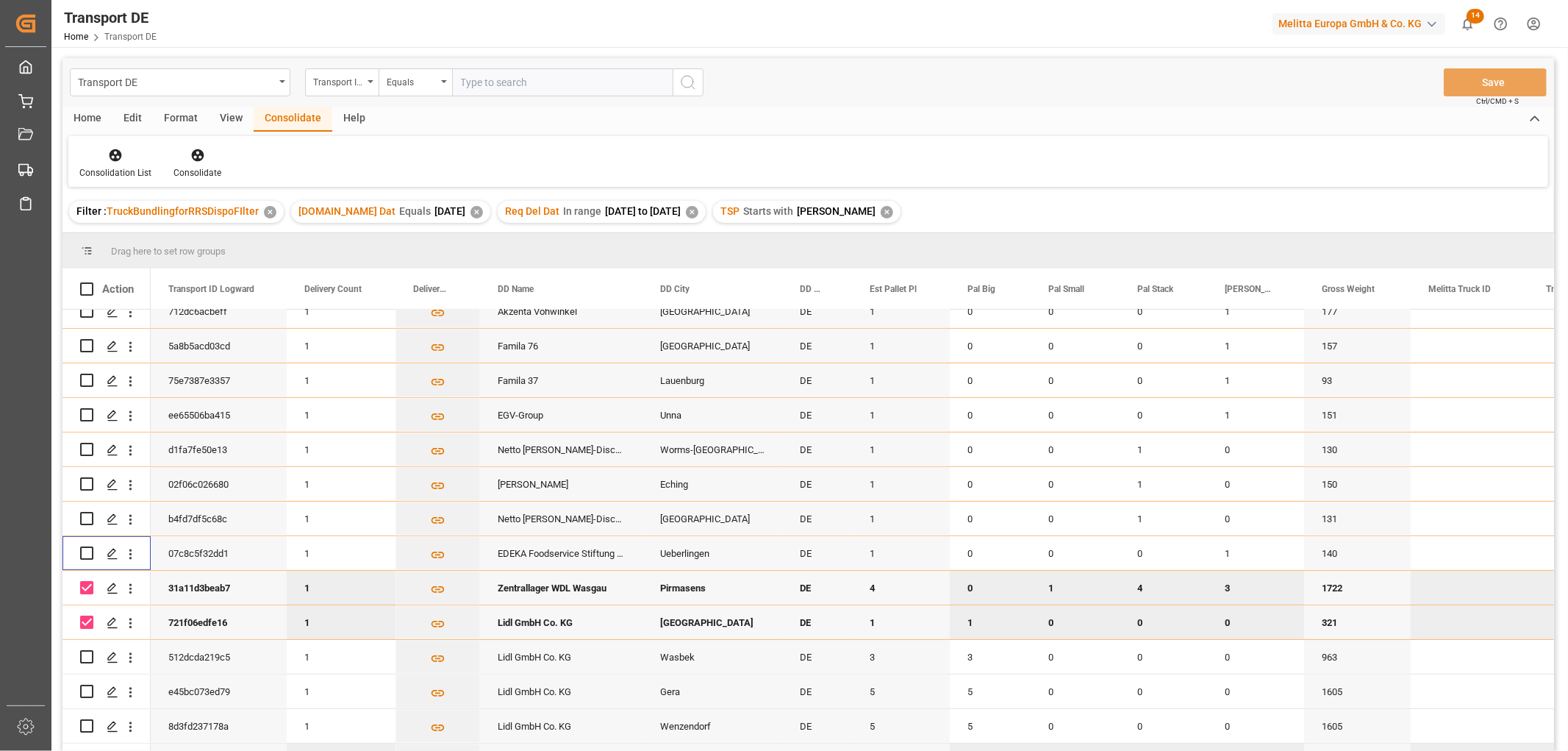
click at [89, 582] on input "Press Space to toggle row selection (checked)" at bounding box center [86, 587] width 13 height 13
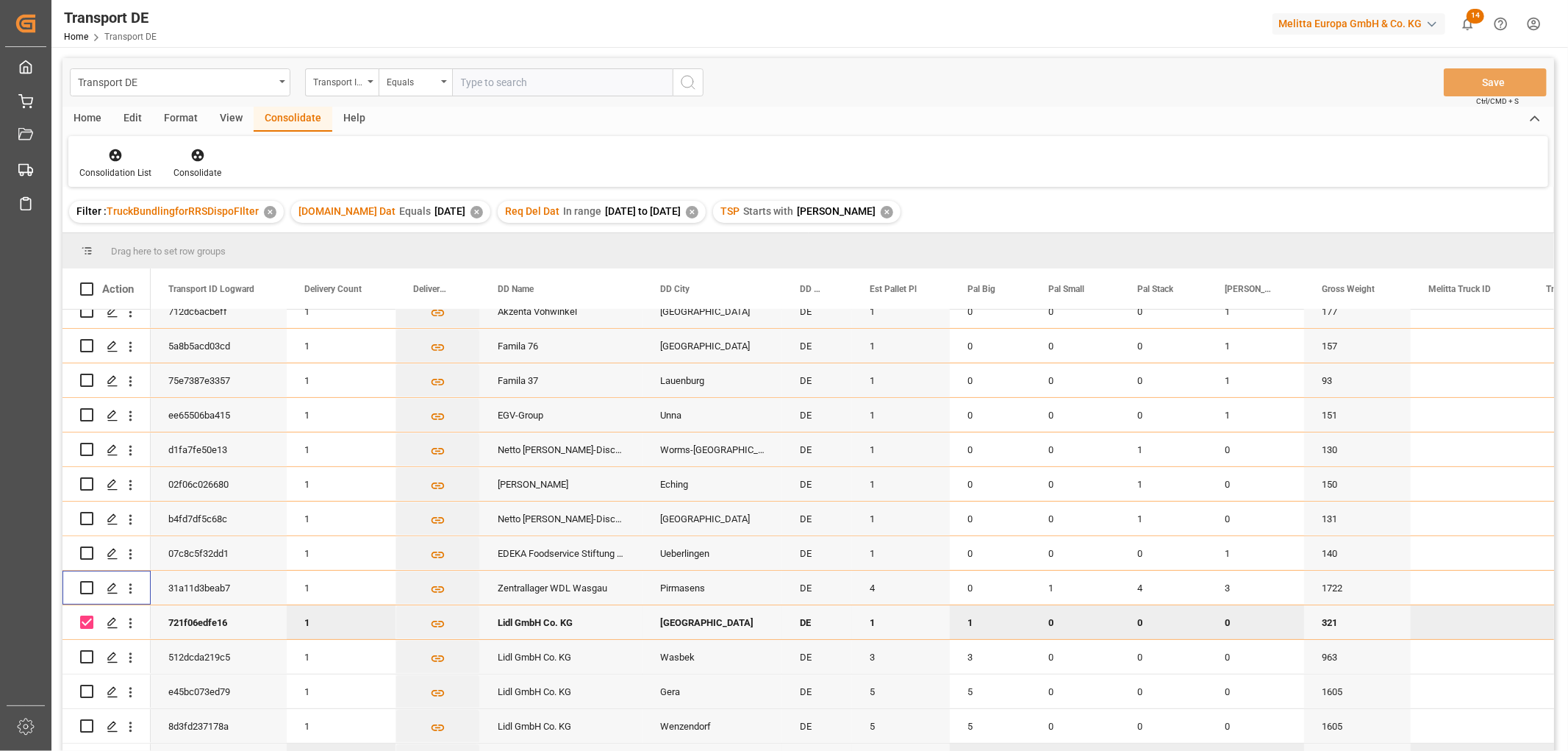
click at [83, 619] on input "Press Space to toggle row selection (checked)" at bounding box center [86, 622] width 13 height 13
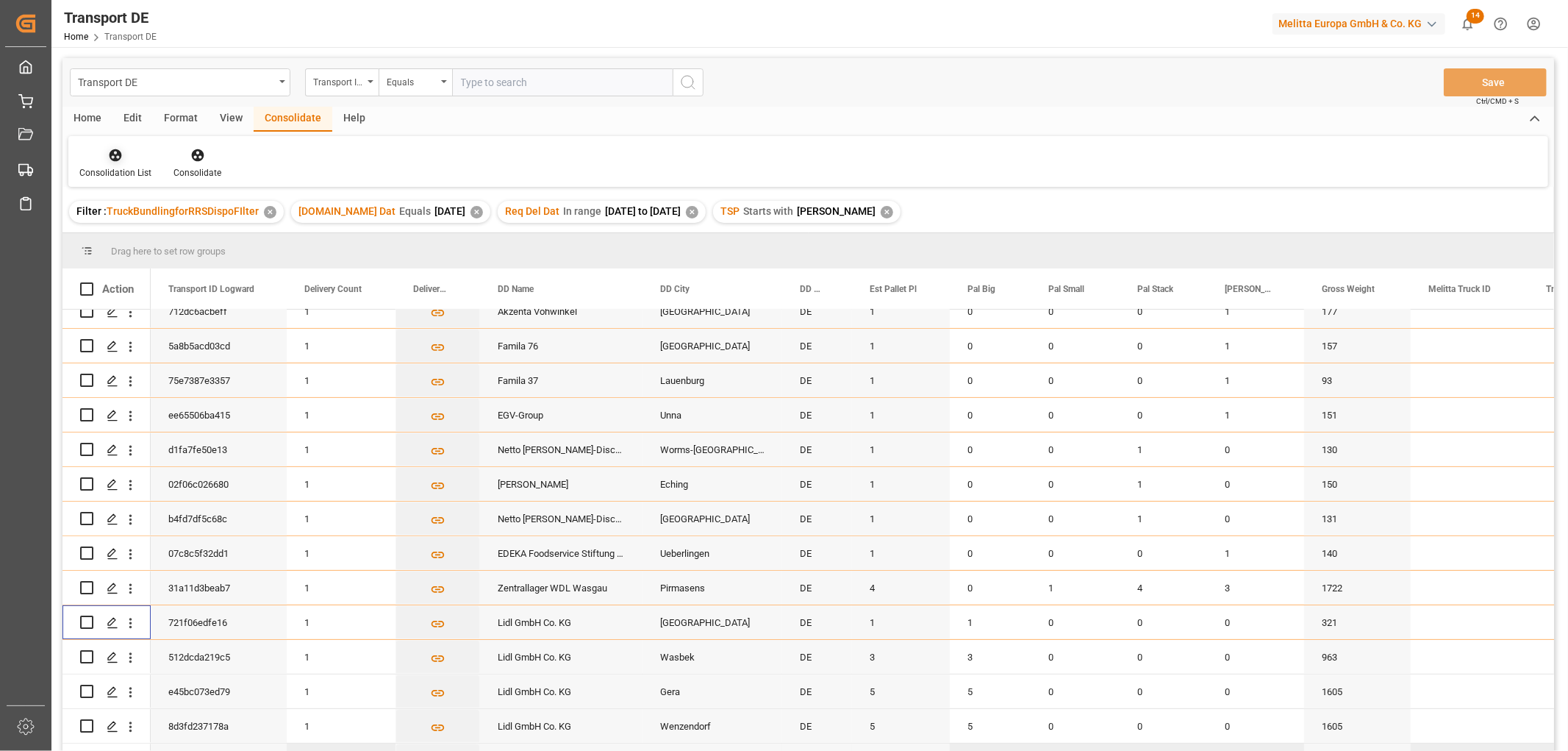
click at [114, 152] on icon at bounding box center [115, 155] width 15 height 15
click at [136, 239] on div "Transport DE Transport ID Logward Equals Save Ctrl/CMD + S Home Edit Format Vie…" at bounding box center [808, 423] width 1491 height 732
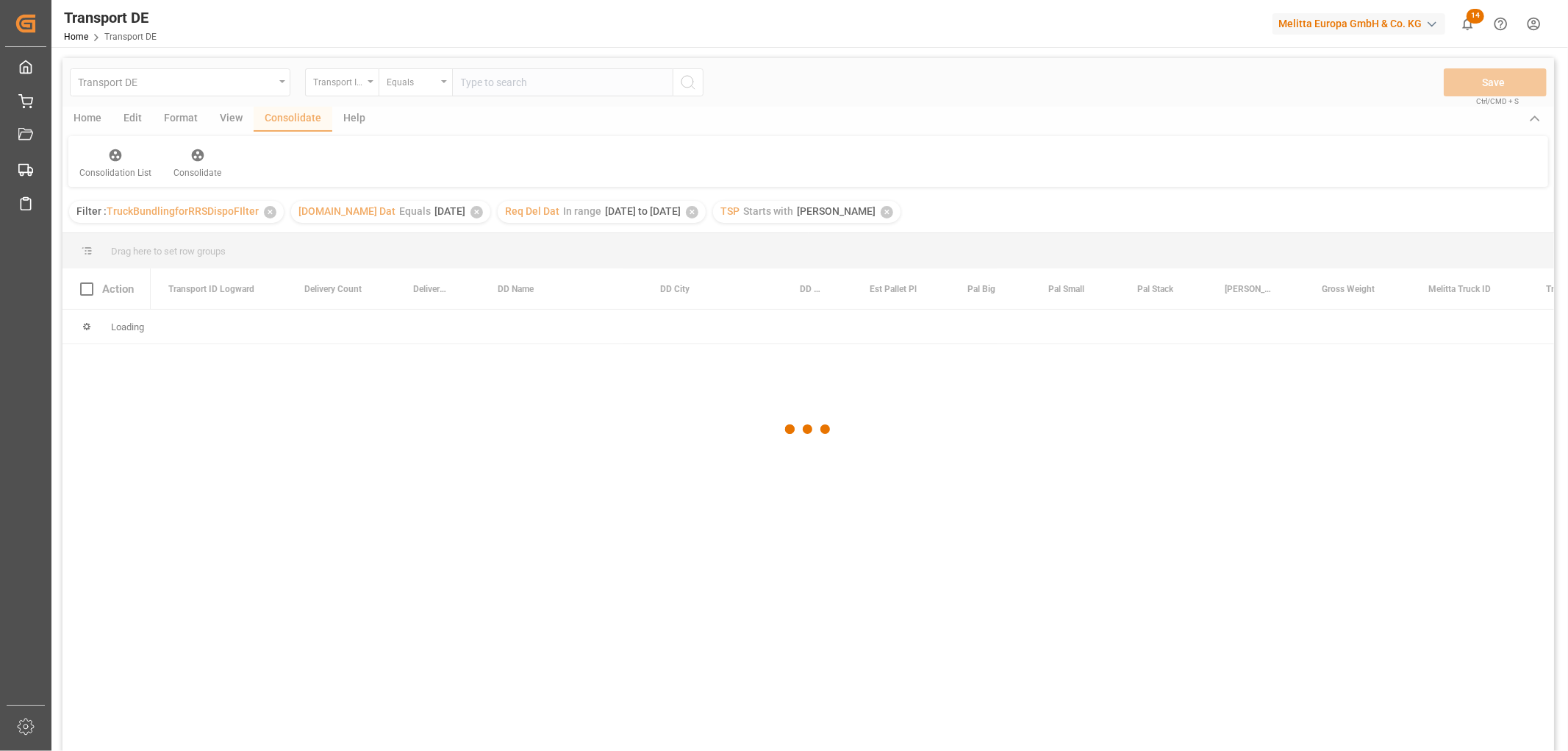
scroll to position [0, 0]
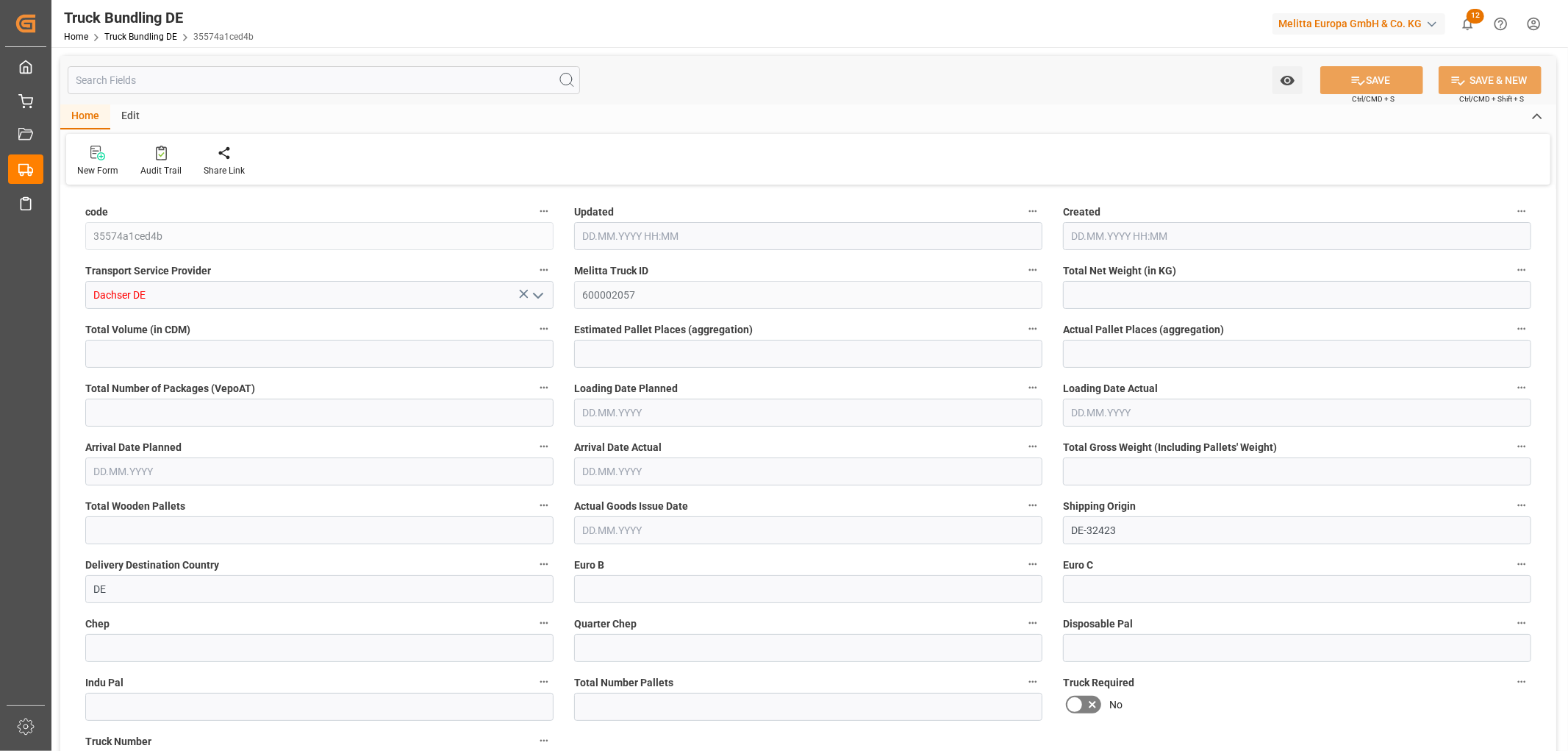
type input "1925.496"
type input "15548.984"
type input "9"
type input "0"
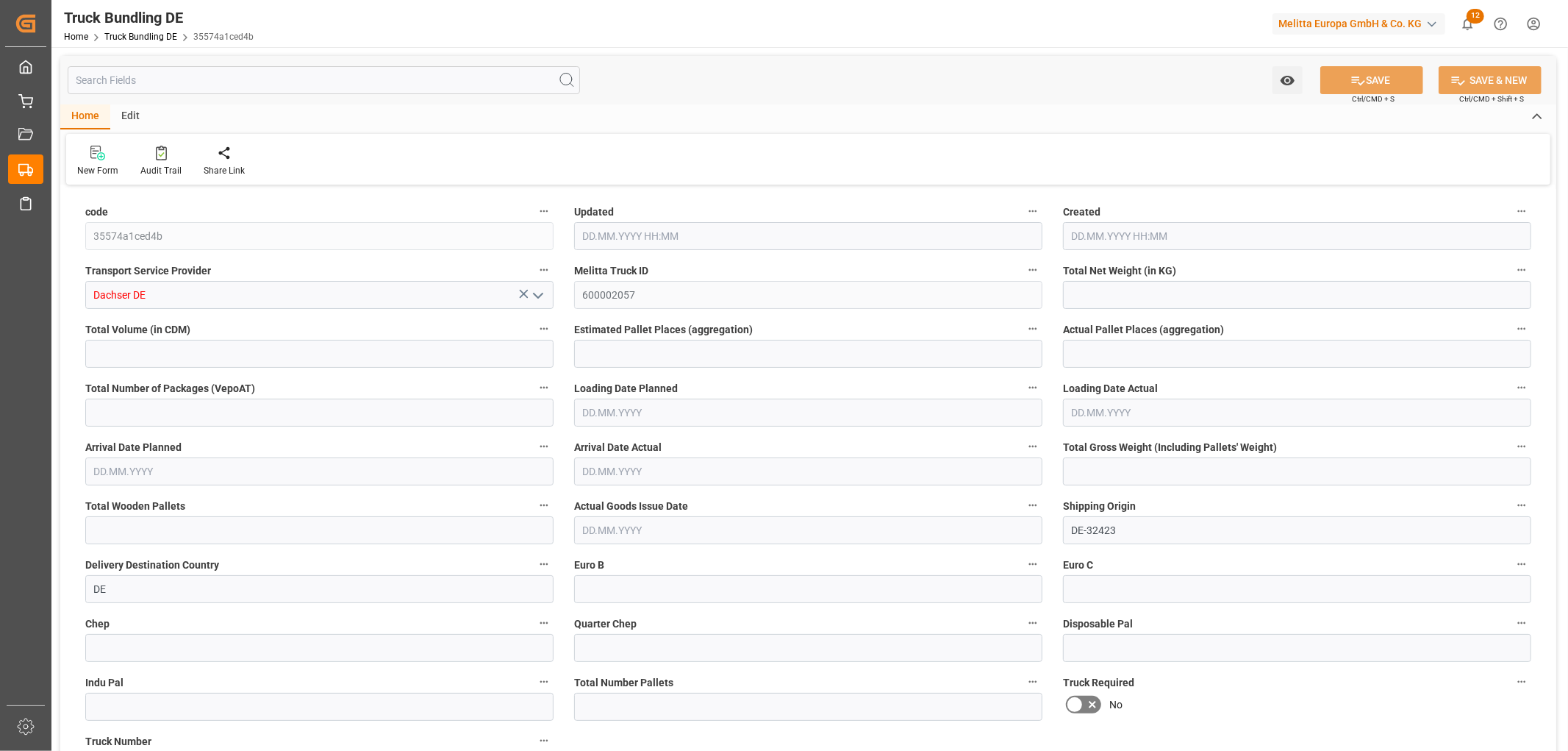
type input "2989"
type input "18"
type input "0"
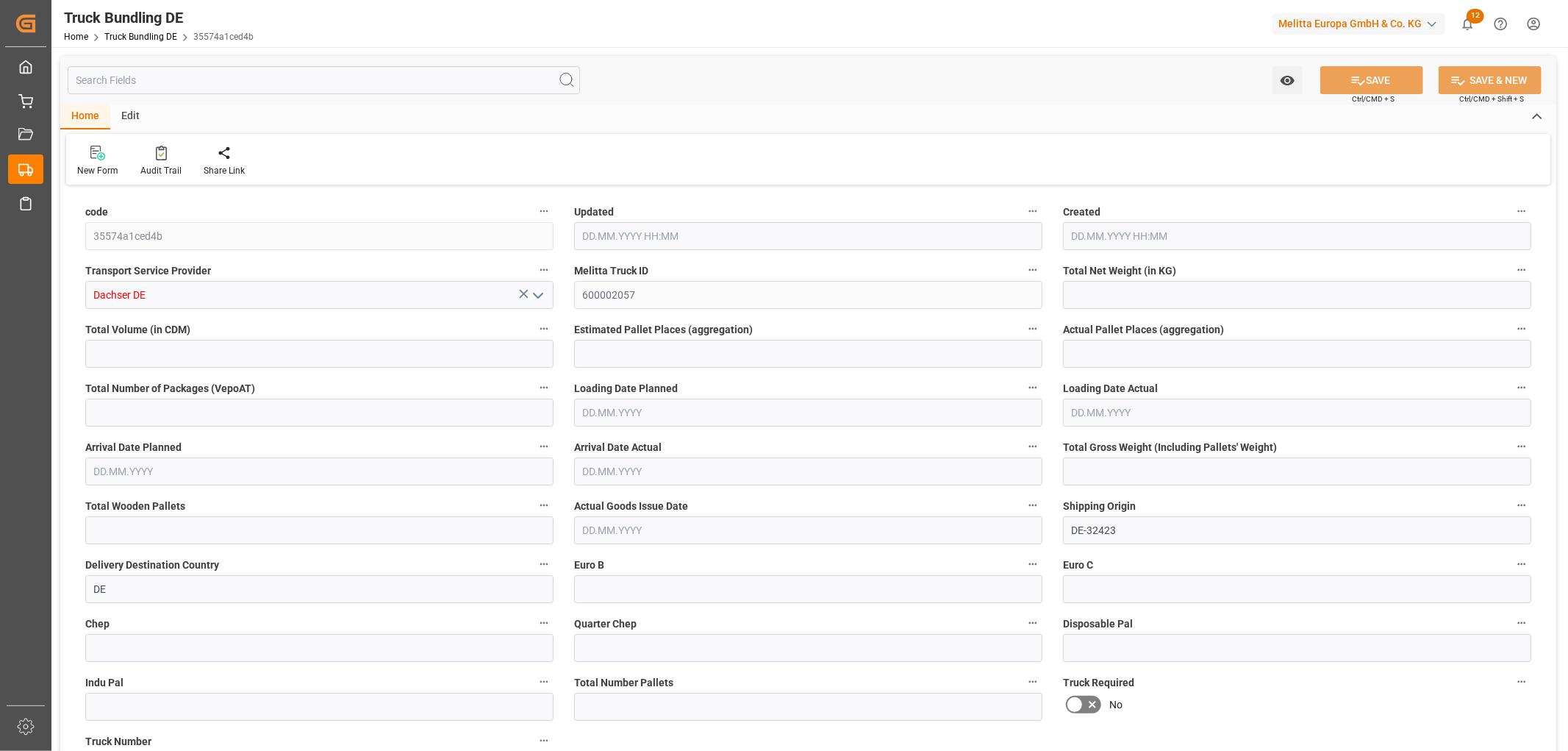
type input "0"
type input "[DATE] 06:01"
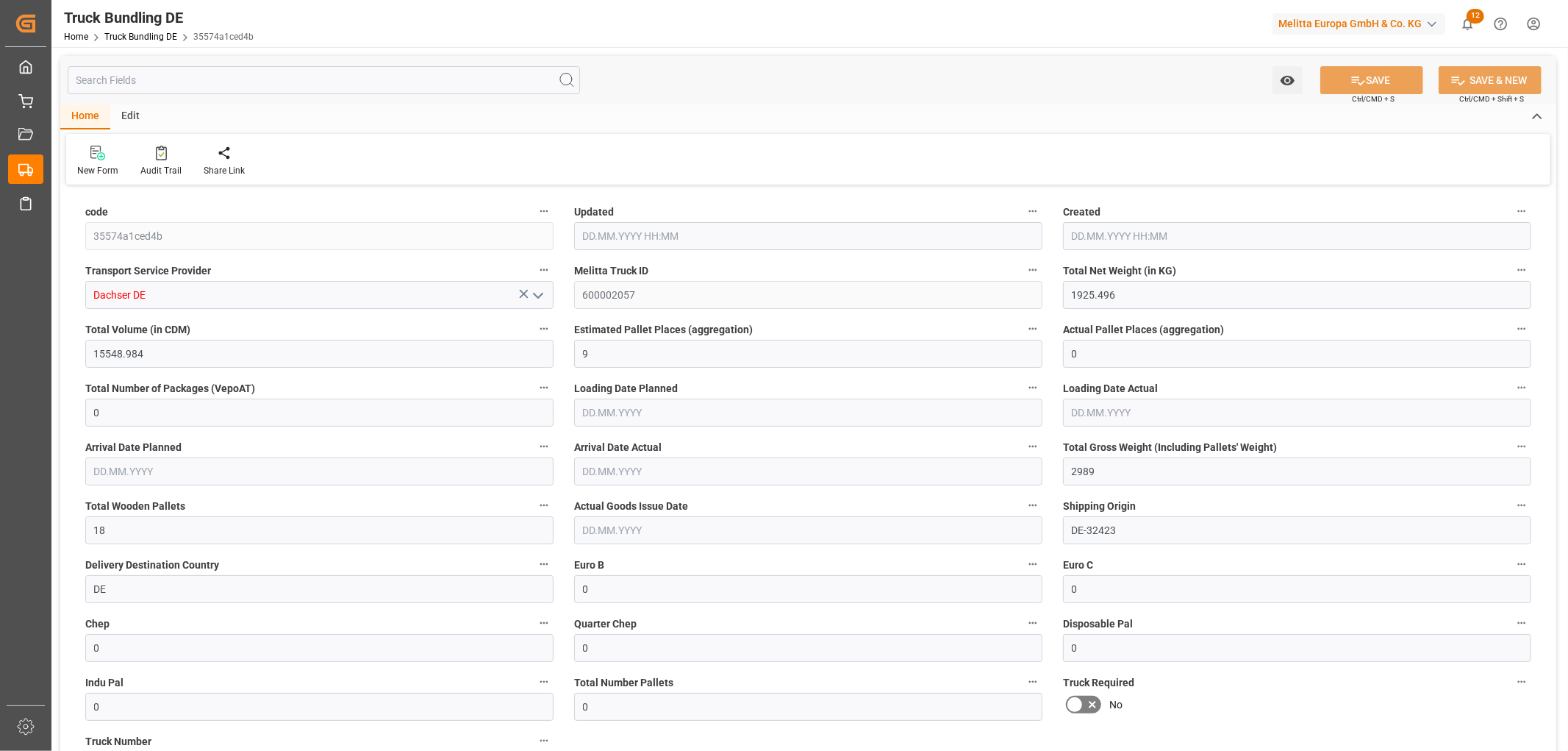
type input "[DATE] 06:01"
type input "[DATE]"
type input "1573.888"
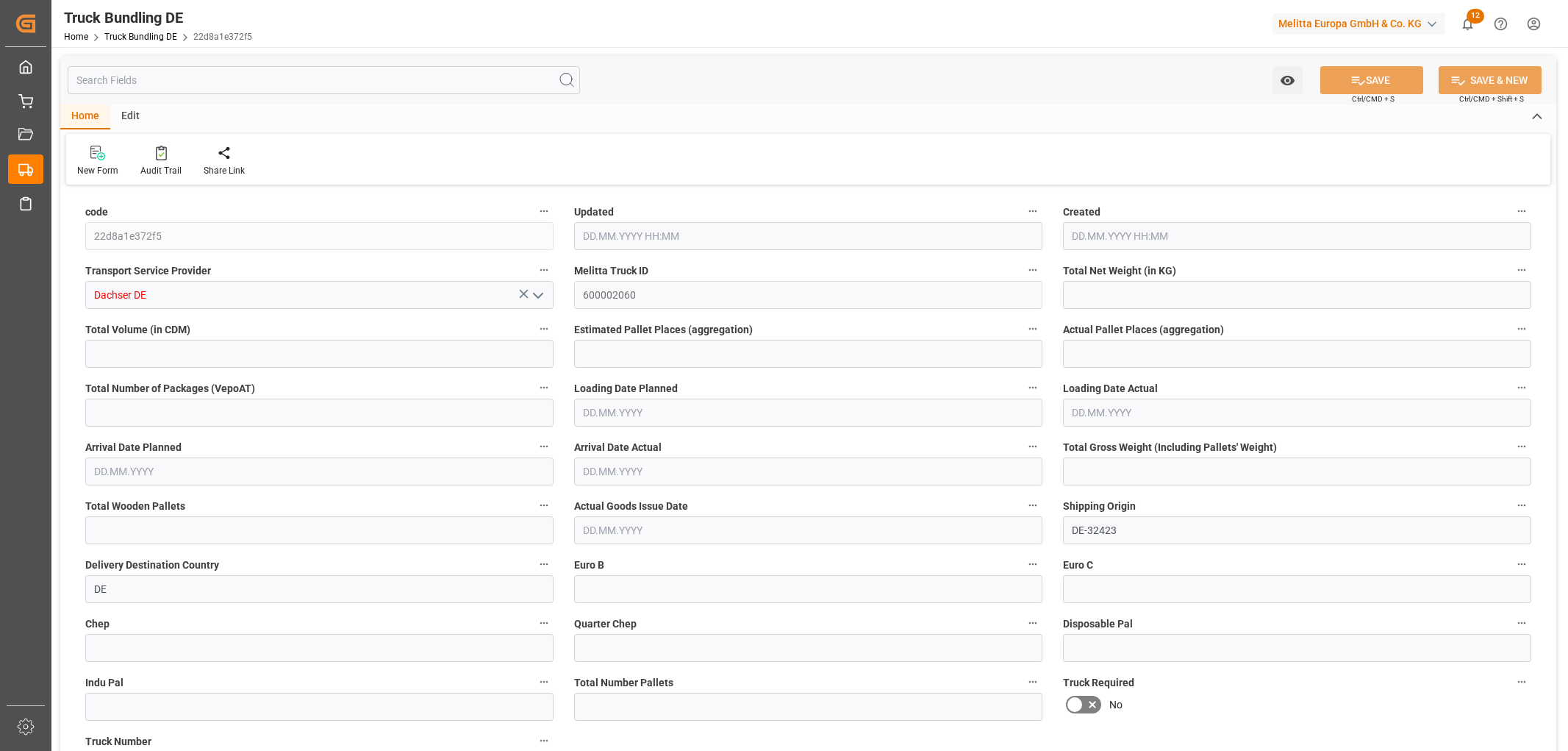
type input "11136.036"
type input "7"
type input "0"
type input "2368"
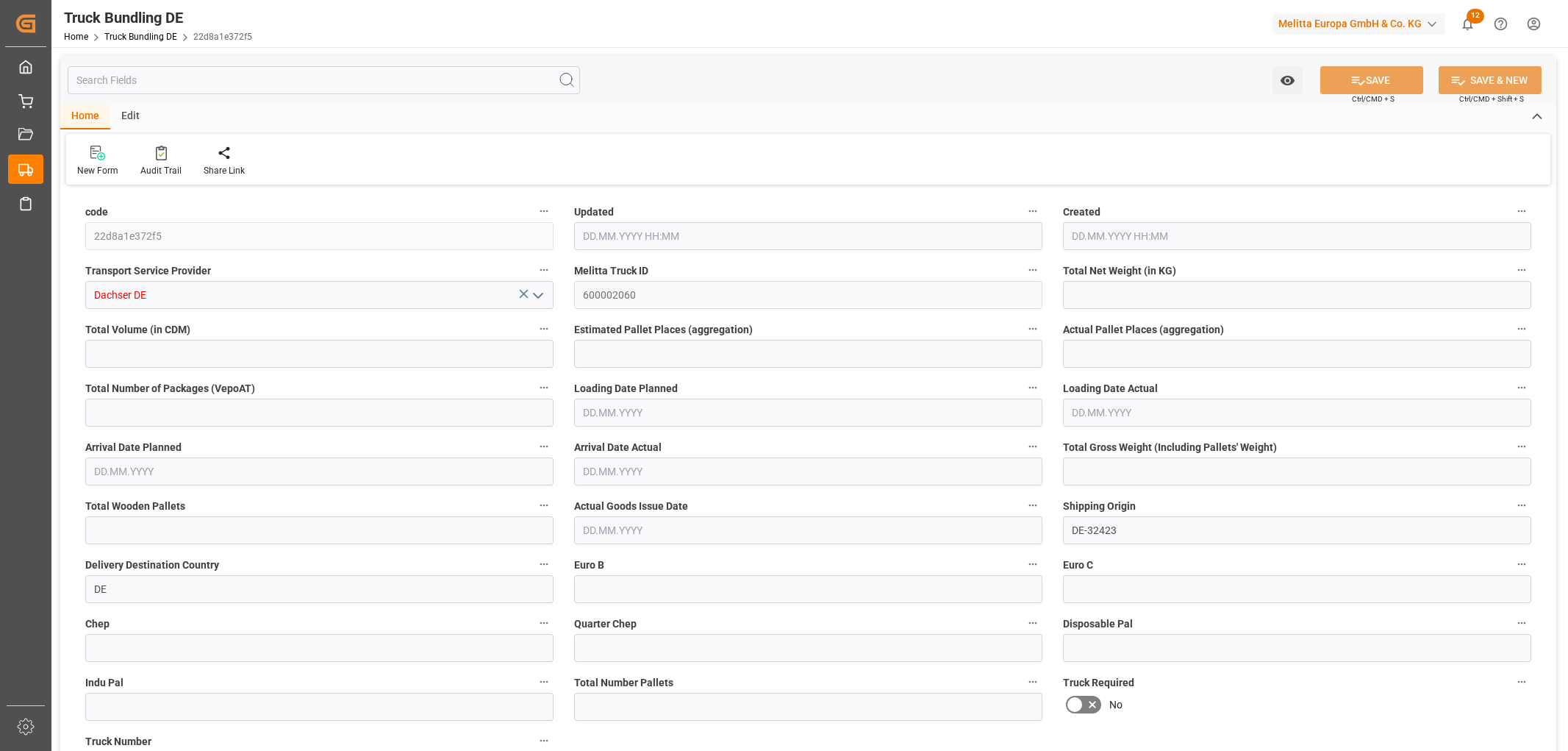
type input "13"
type input "0"
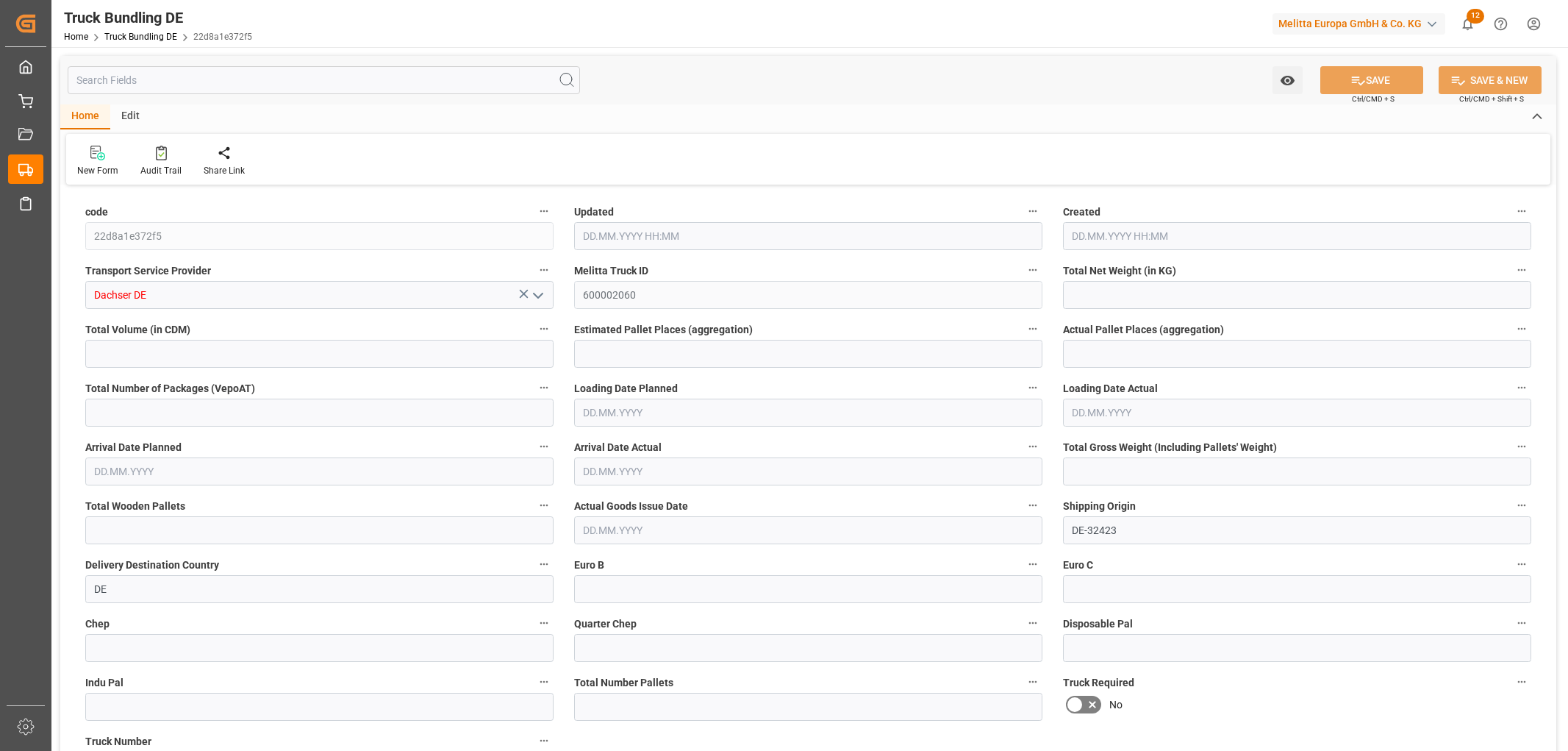
type input "0"
type input "28.08.2025 06:02"
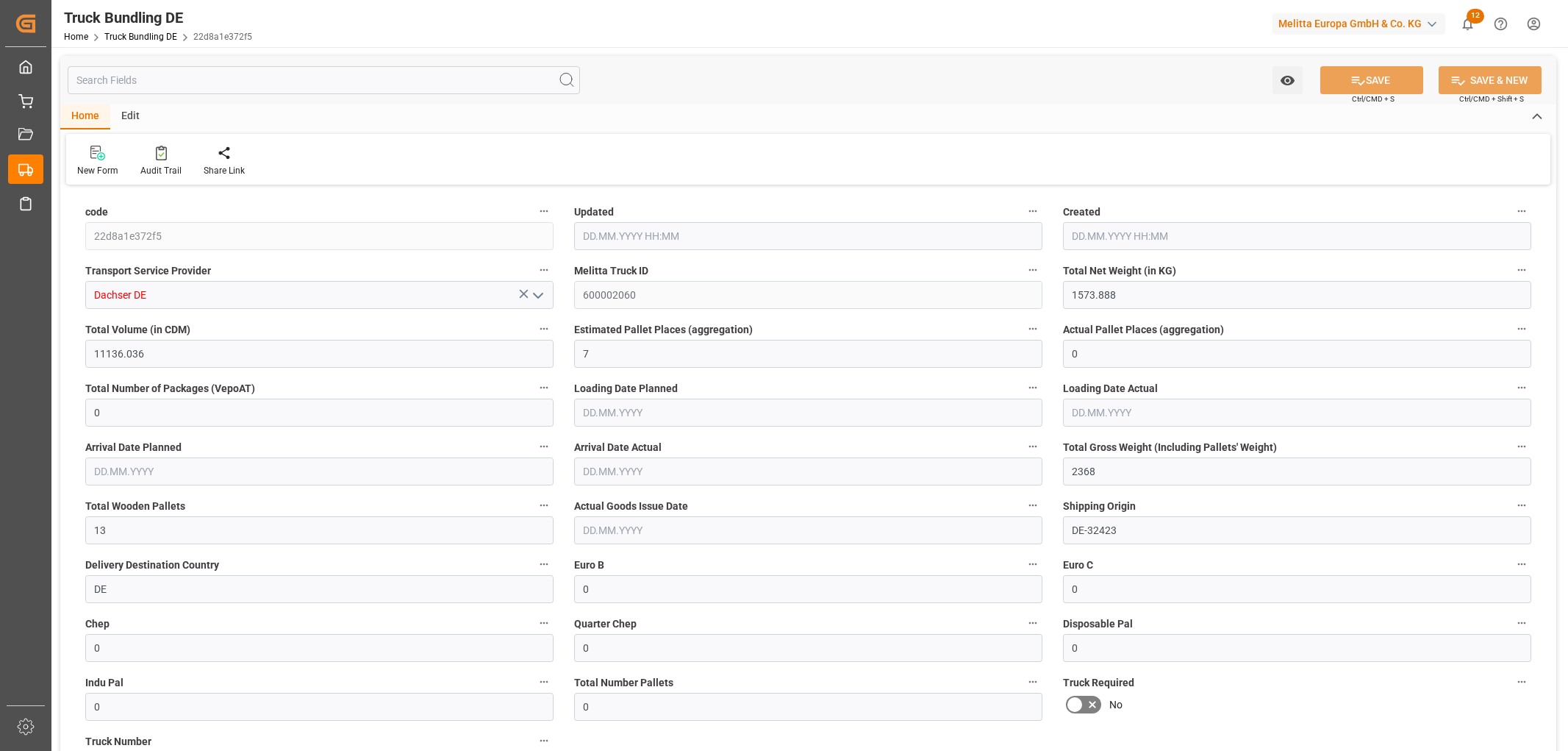
type input "[DATE]"
type input "28.08.2025"
type input "78.81"
type input "1084.808"
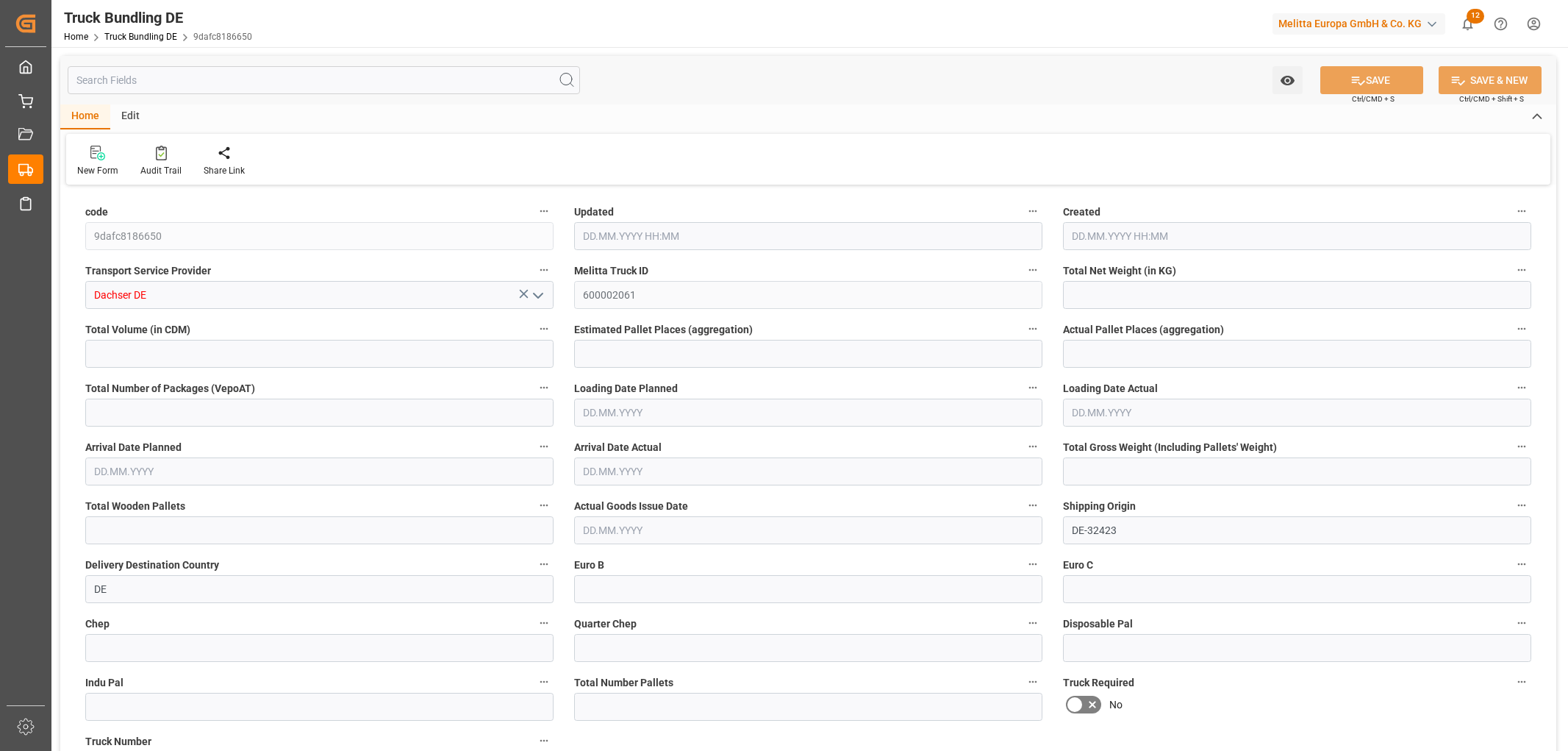
type input "2"
type input "0"
type input "147"
type input "2"
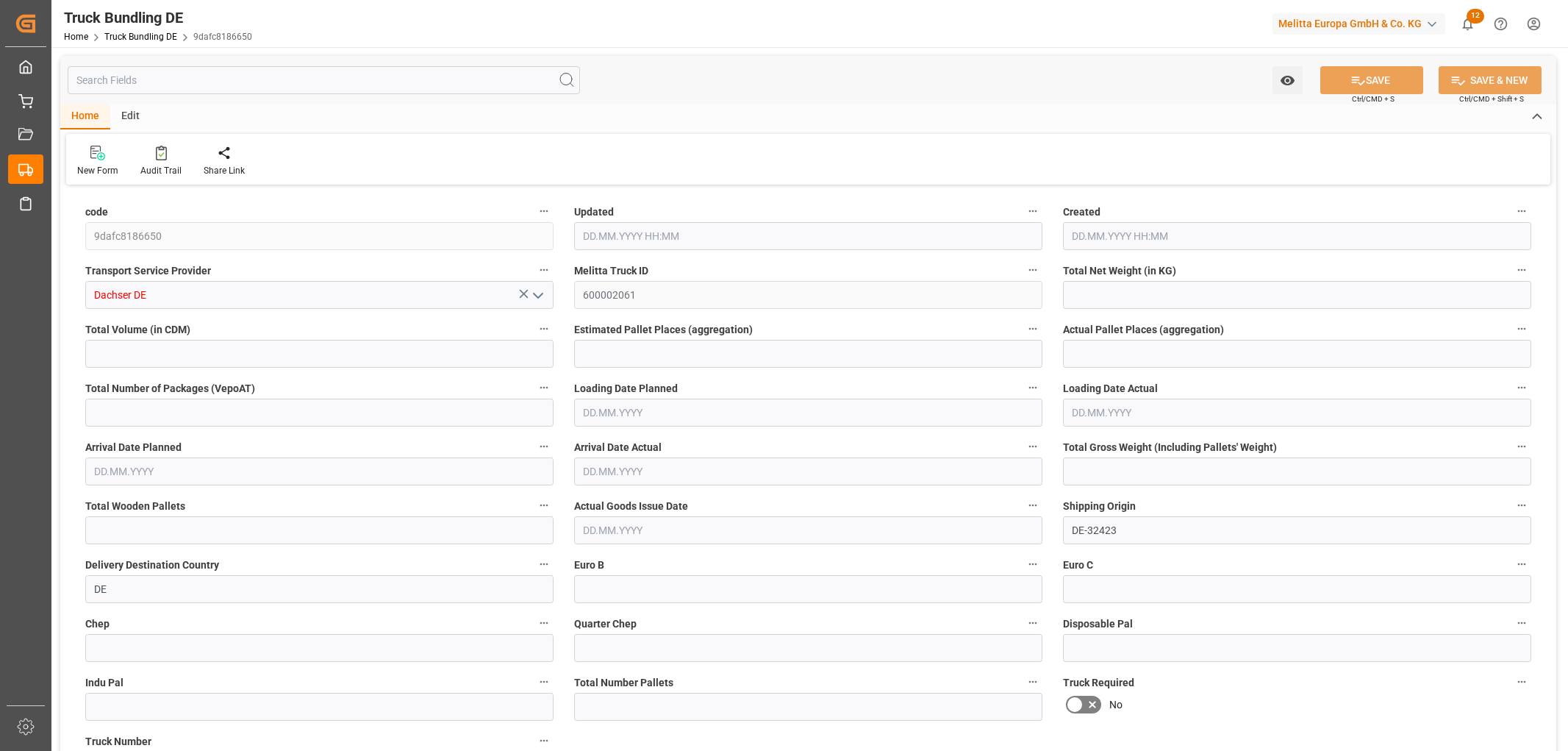
type input "0"
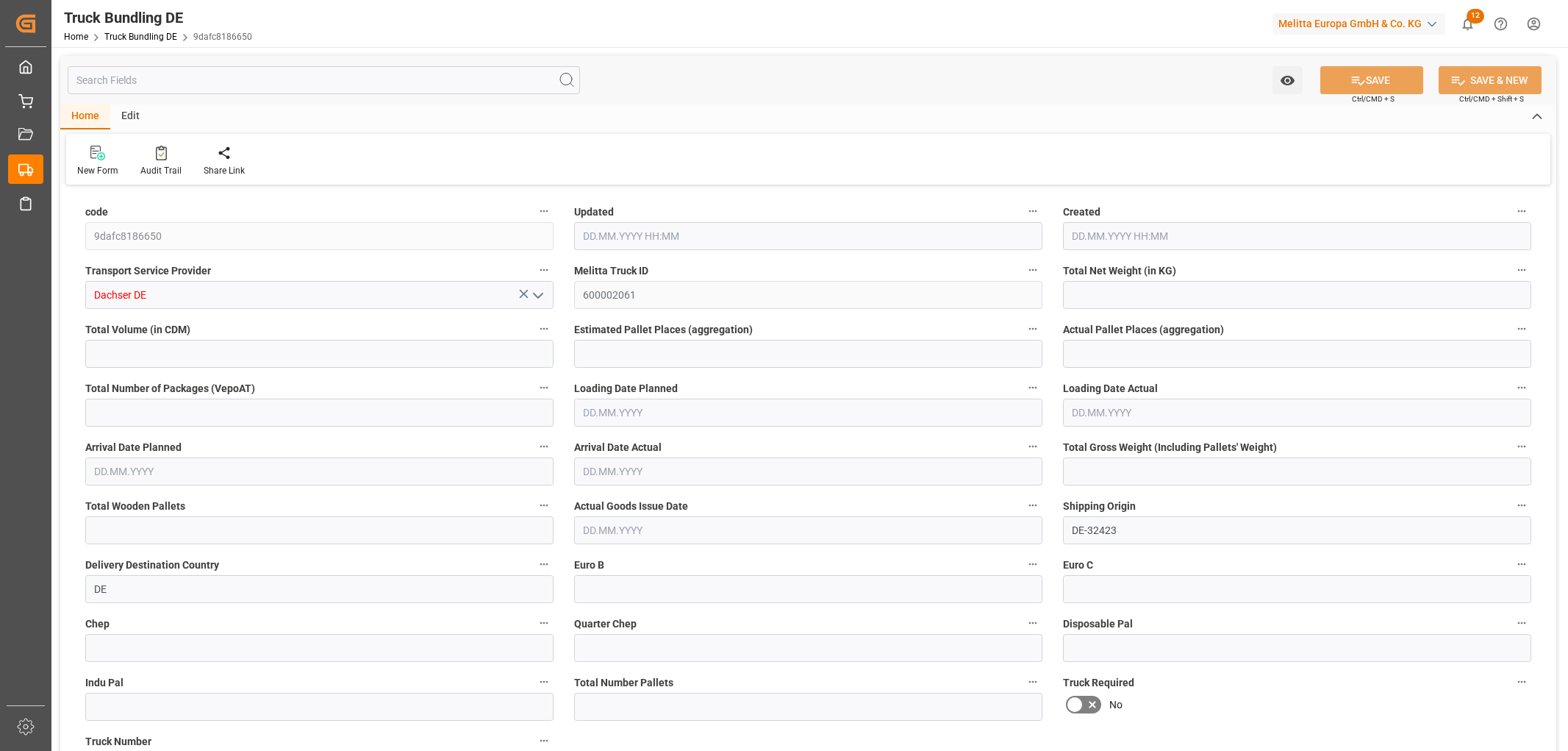
type input "0"
type input "28.08.2025 06:02"
type input "[DATE]"
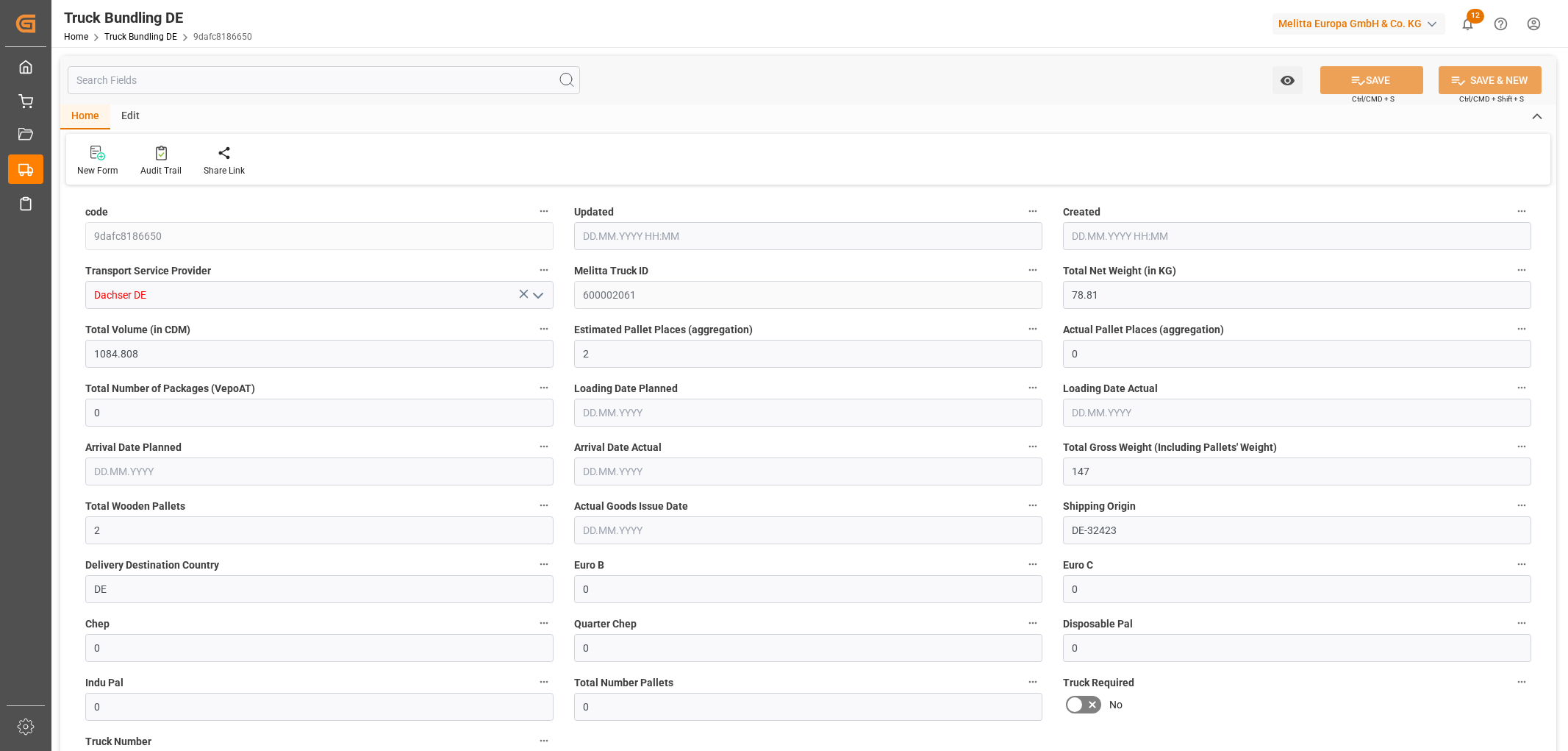
type input "01.09.2025"
type input "[DATE]"
type input "736.68"
type input "9449.164"
type input "7"
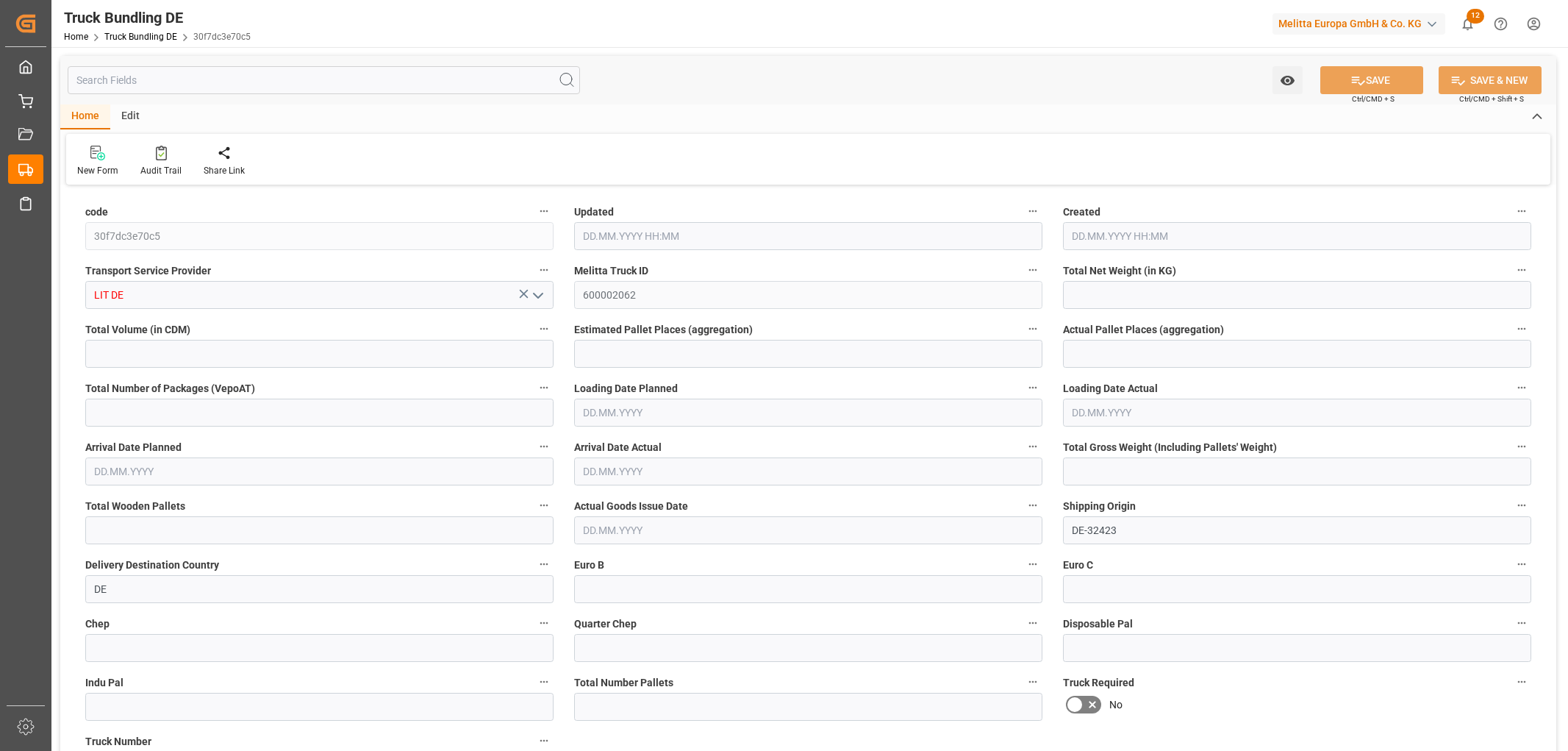
type input "0"
type input "13387"
type input "8"
type input "0"
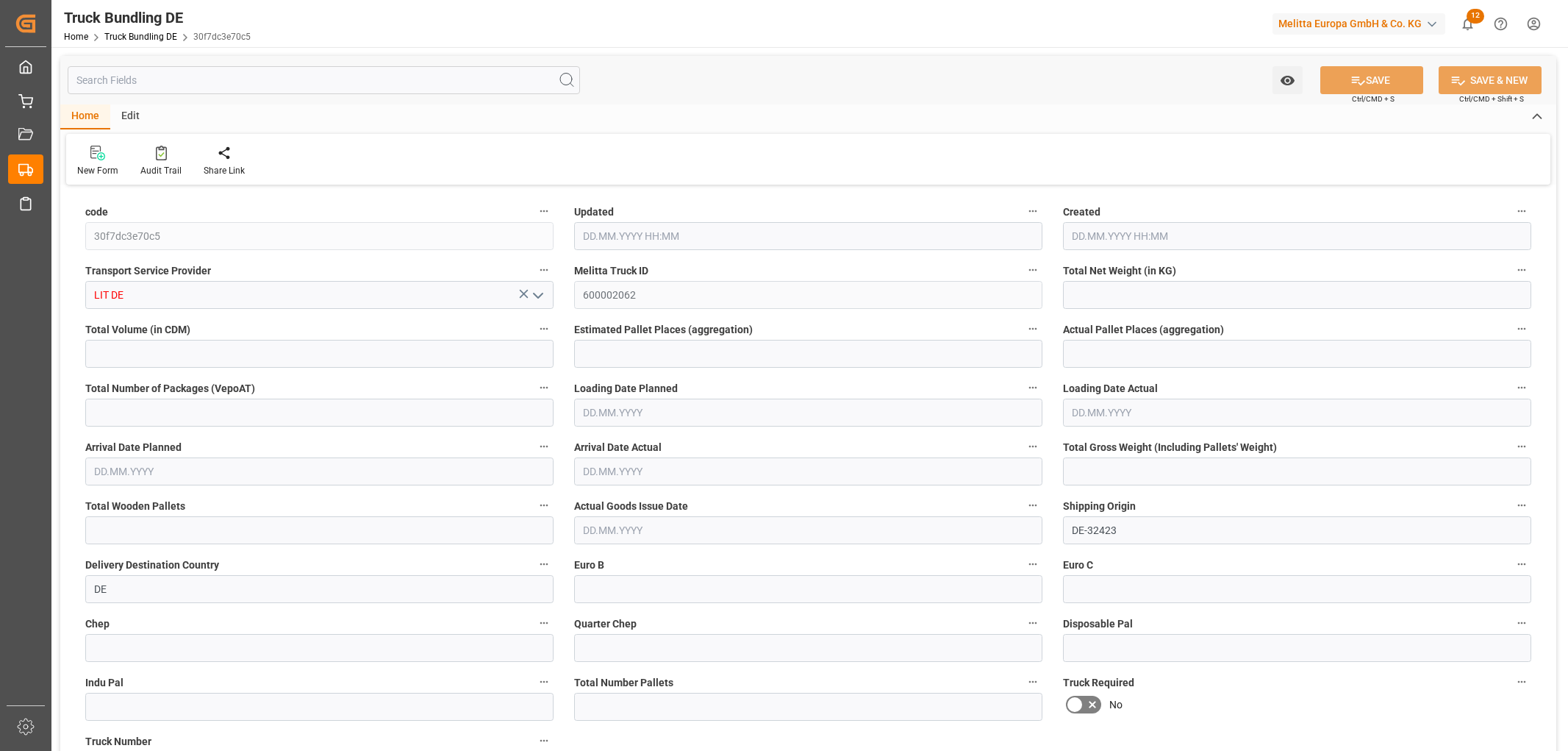
type input "0"
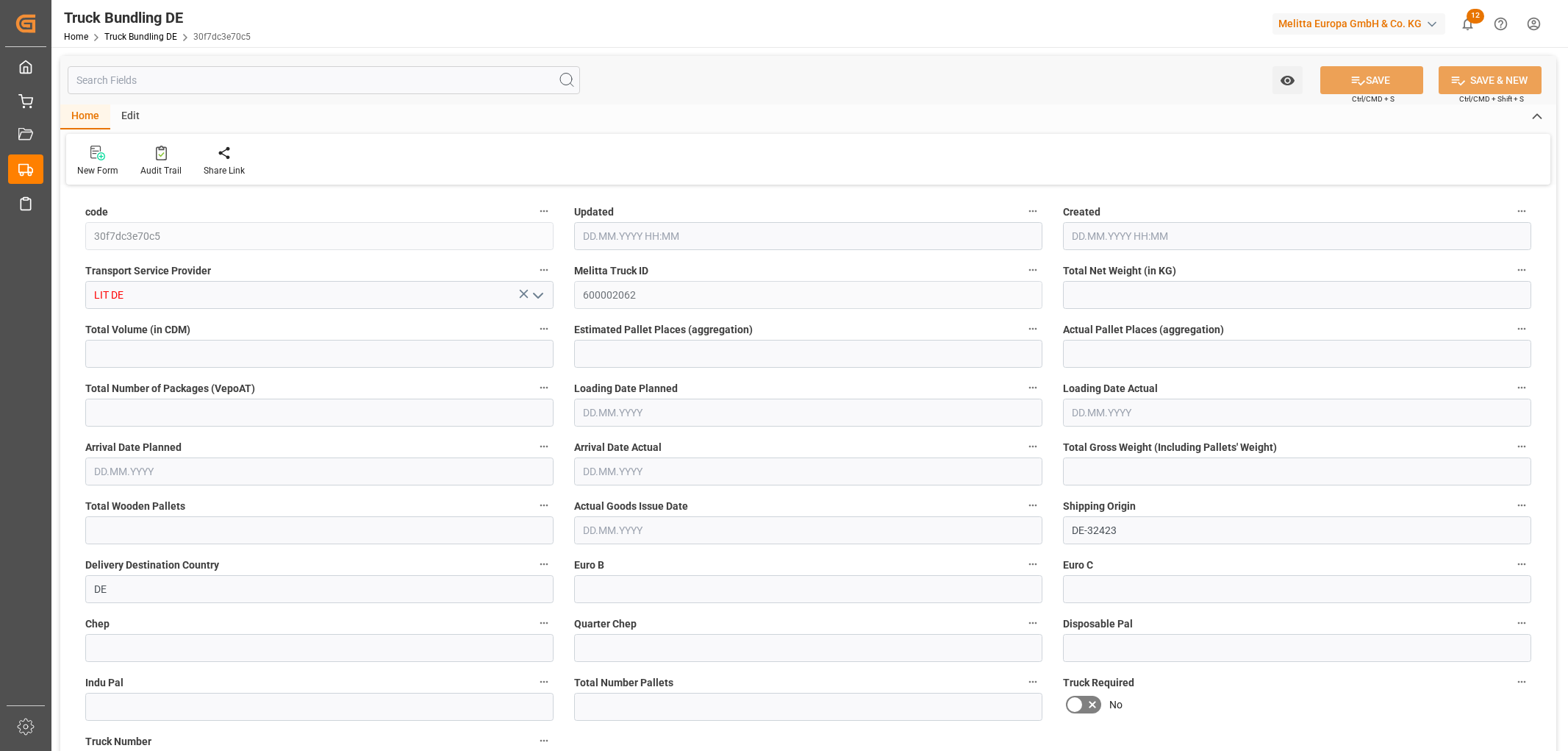
type input "0"
type input "28.08.2025 06:14"
type input "[DATE]"
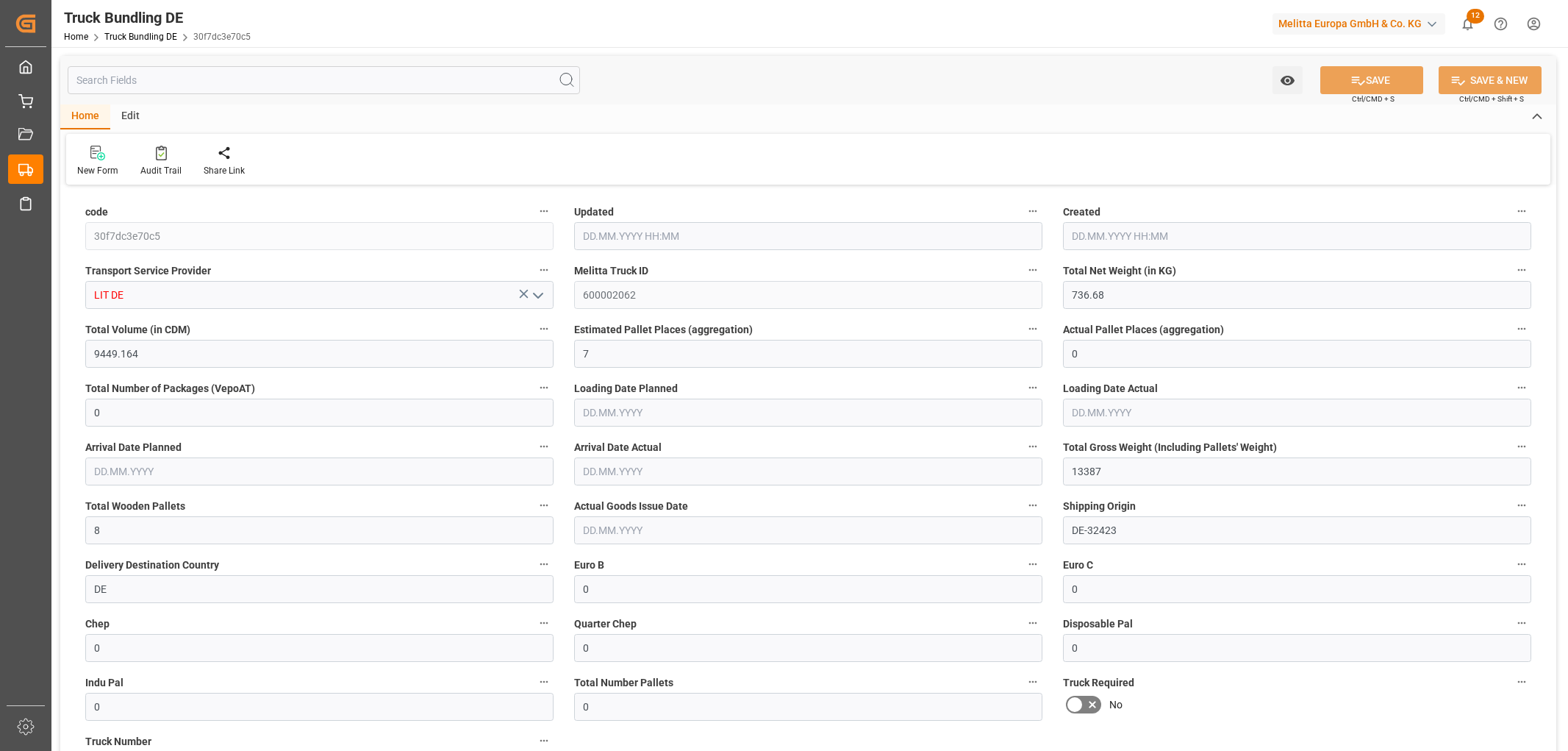
type input "28.08.2025"
type input "[DATE] 06:14"
type input "[DATE]"
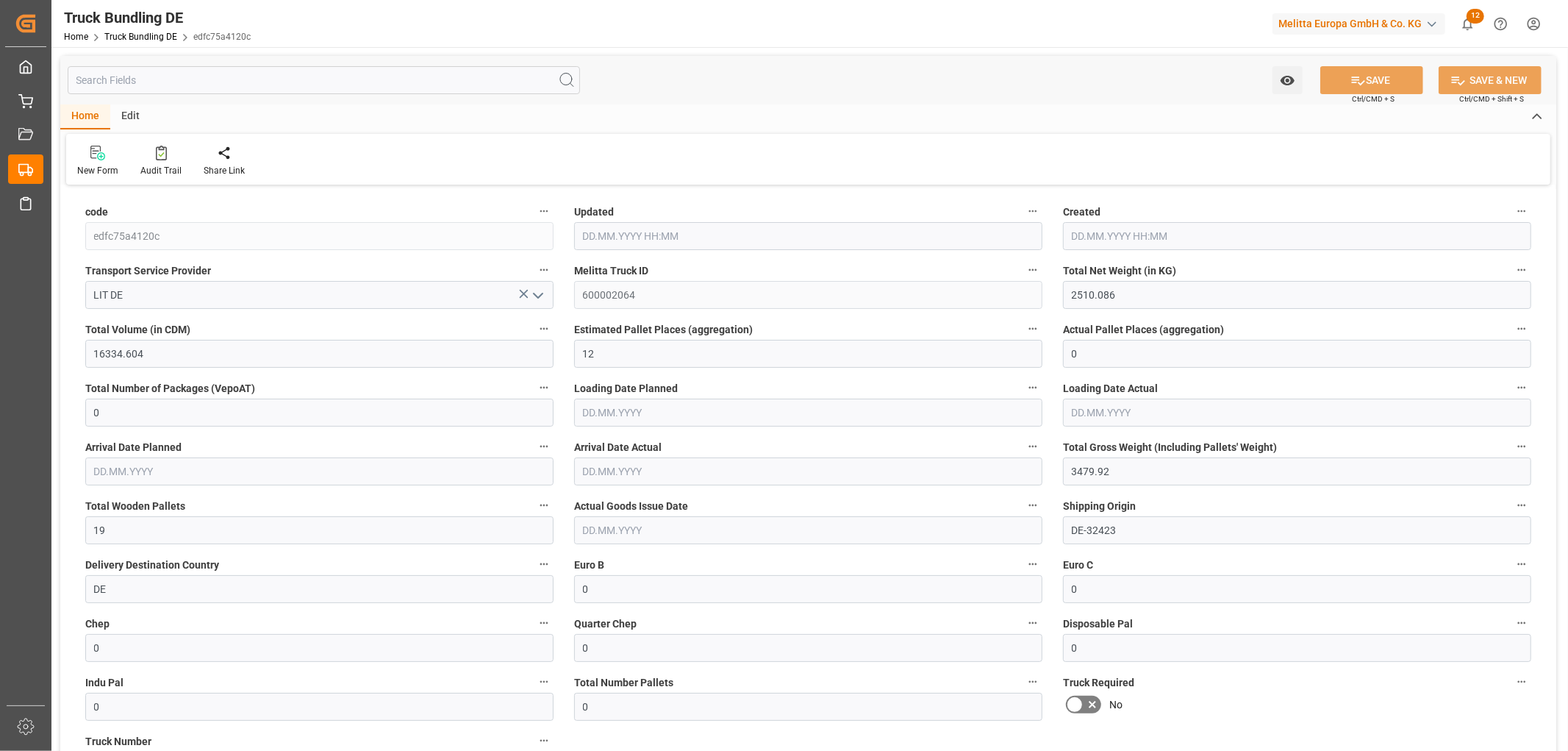
type input "[DATE]"
type input "28.08.2025 06:16"
type input "[DATE]"
type input "02.09.2025"
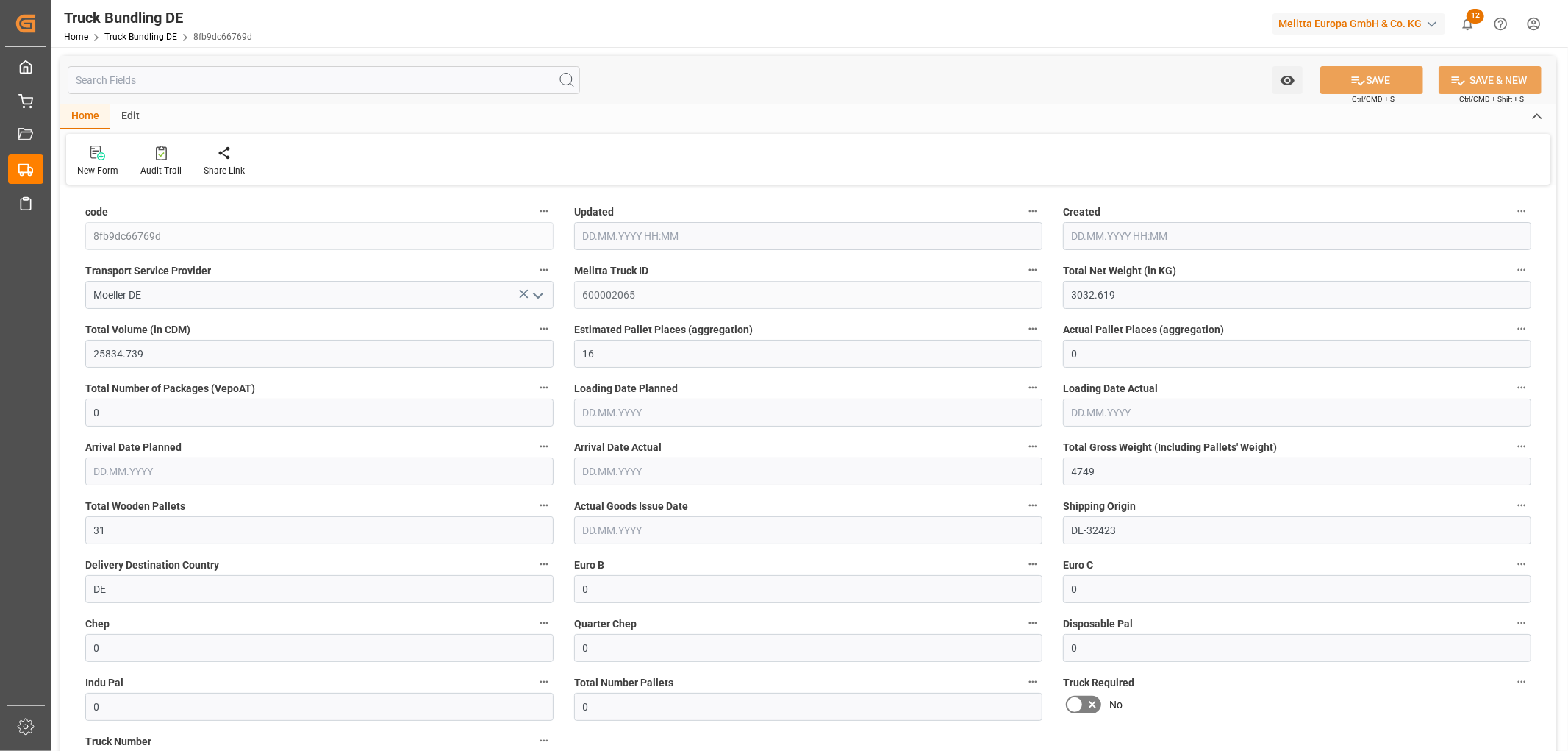
type input "[DATE]"
type input "28.08.2025 06:17"
type input "[DATE]"
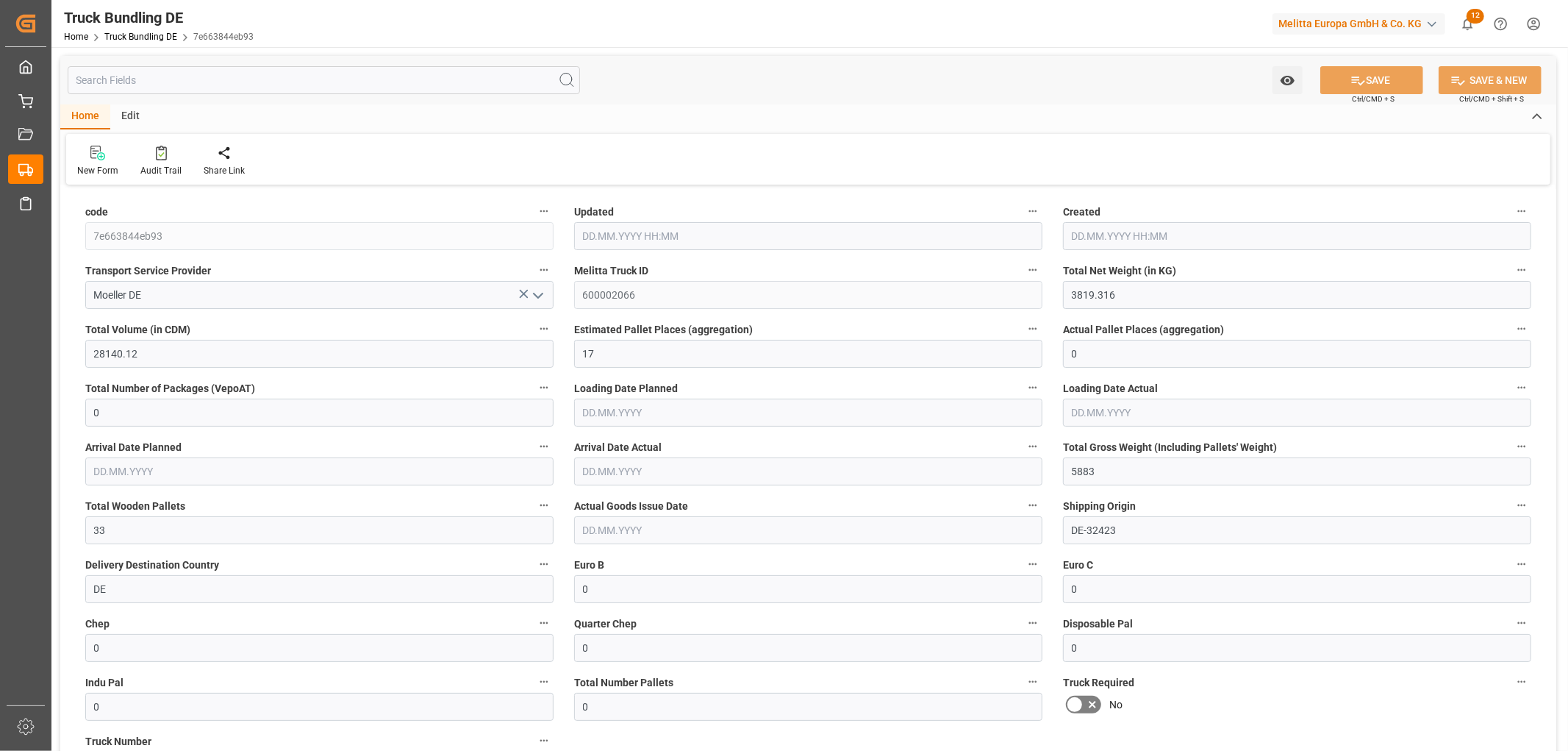
type input "[DATE]"
type input "6203.418"
type input "42797.974"
type input "25"
type input "0"
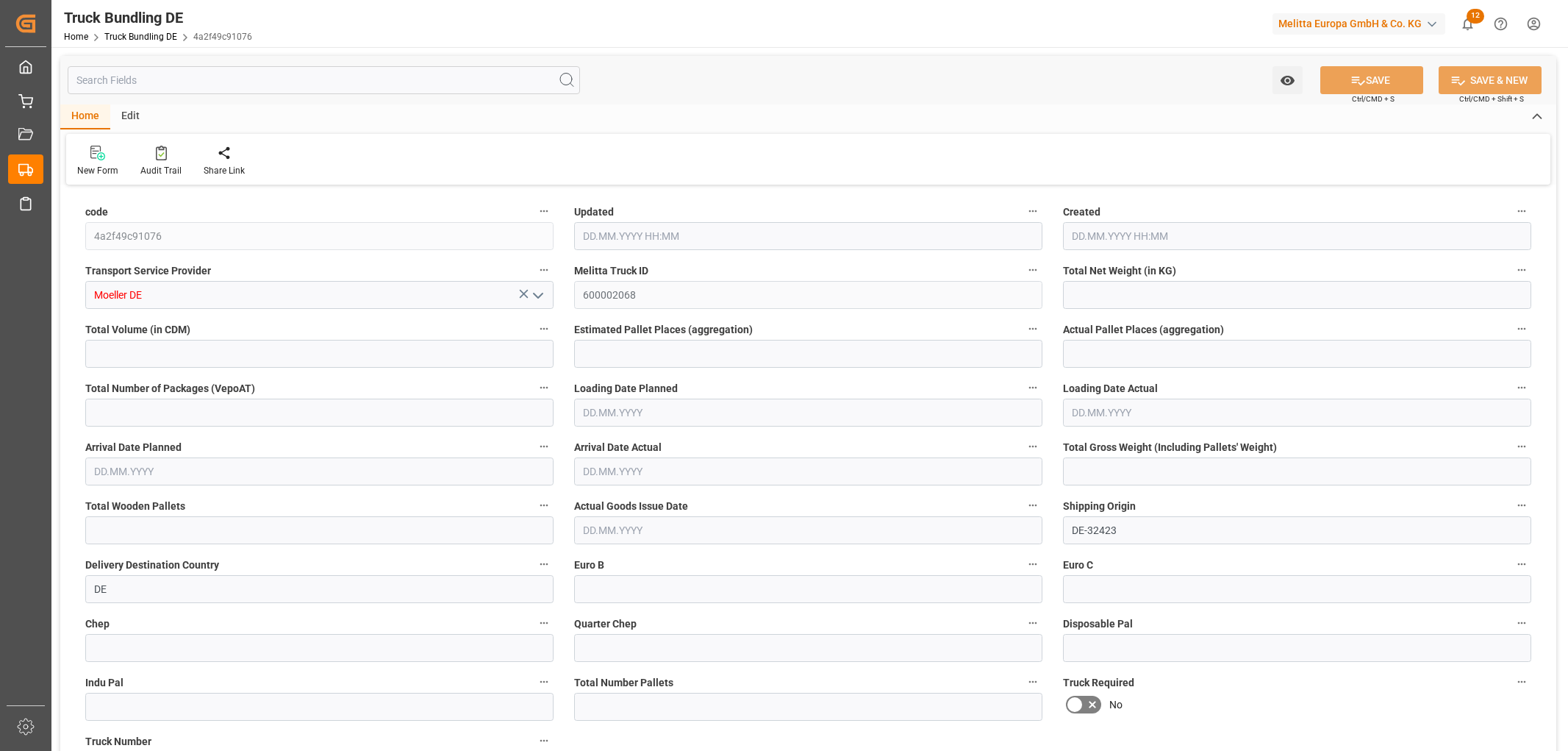
type input "0"
type input "9078.342"
type input "55"
type input "0"
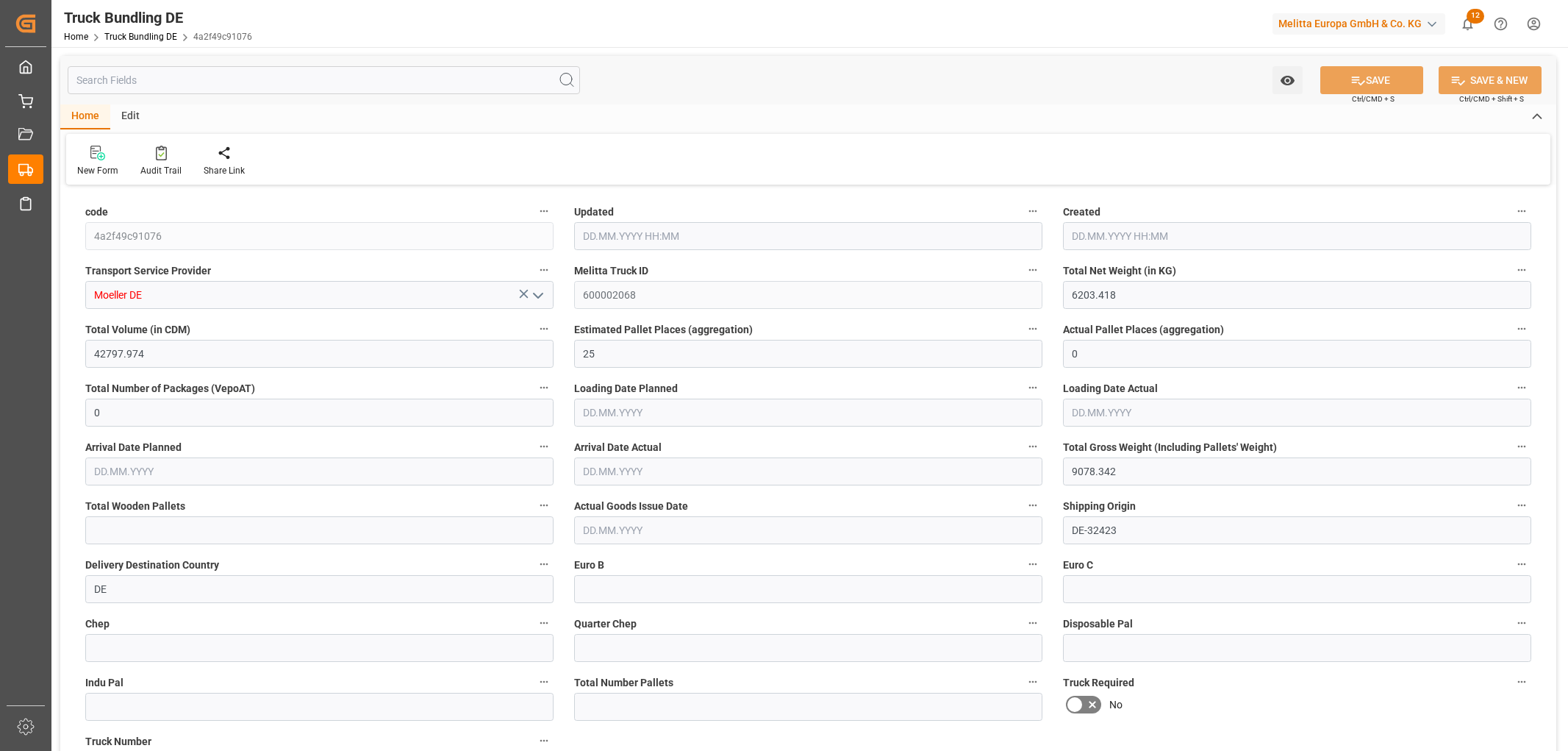
type input "0"
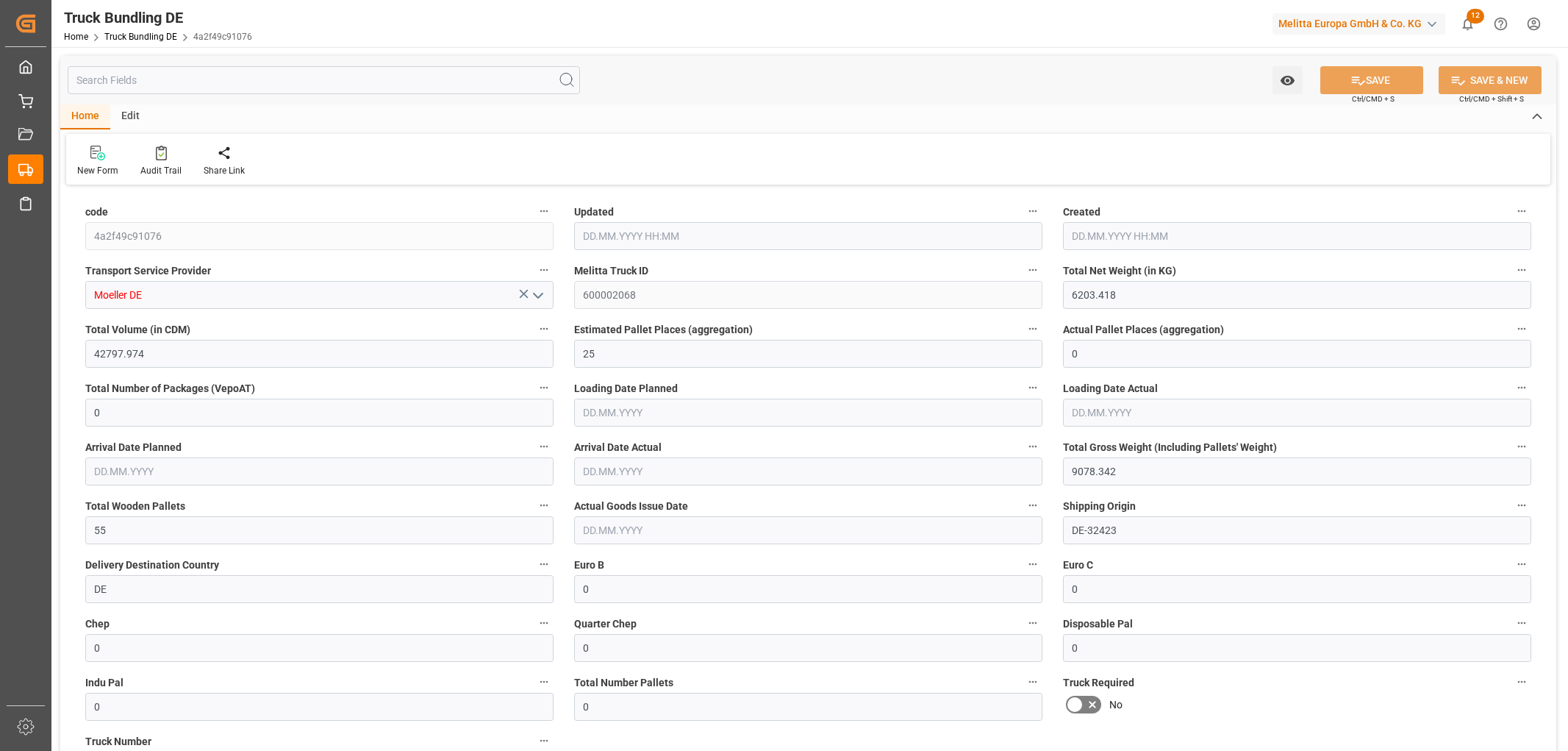
type input "28.08.2025 06:18"
type input "[DATE]"
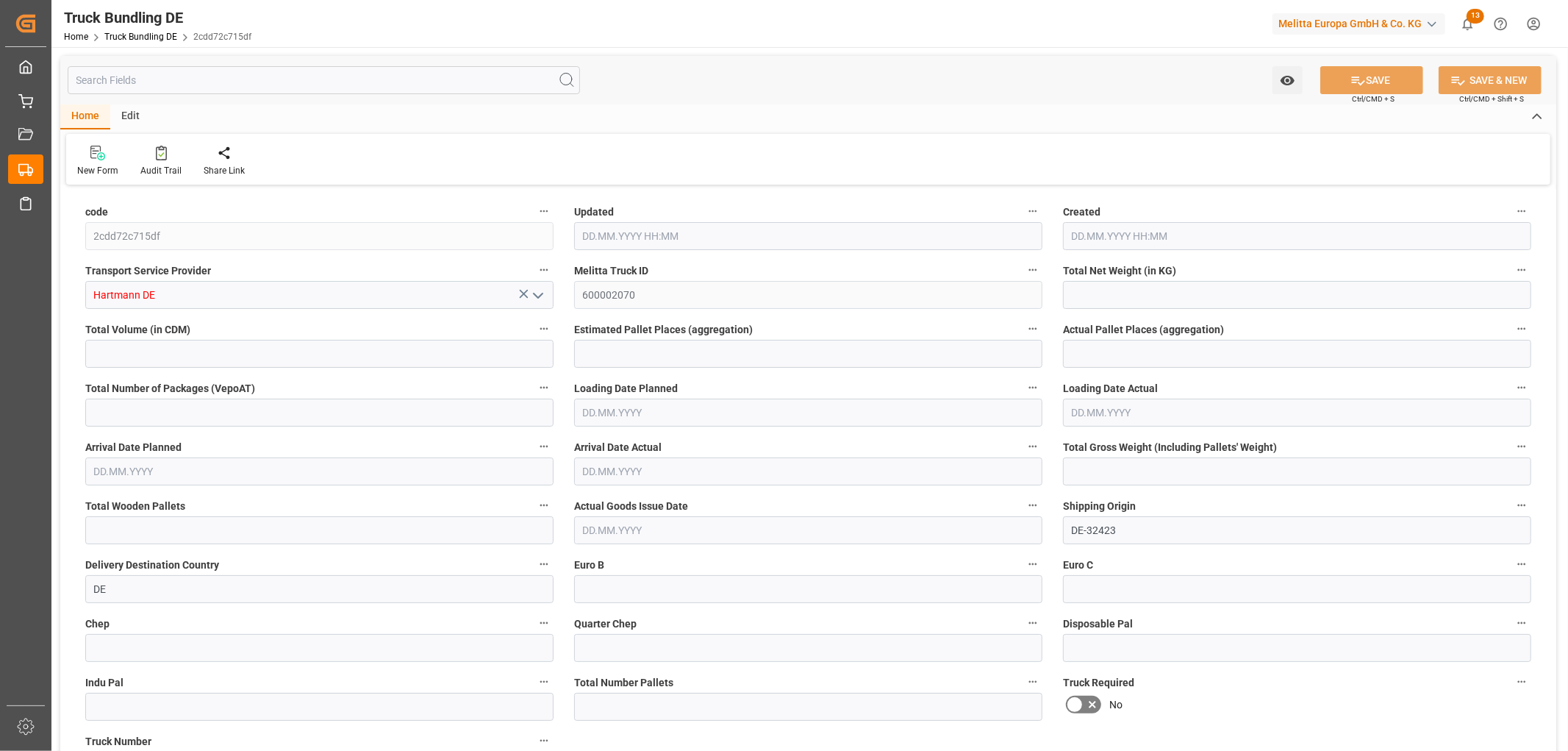
type input "8408.302"
type input "54058.2"
type input "31"
type input "0"
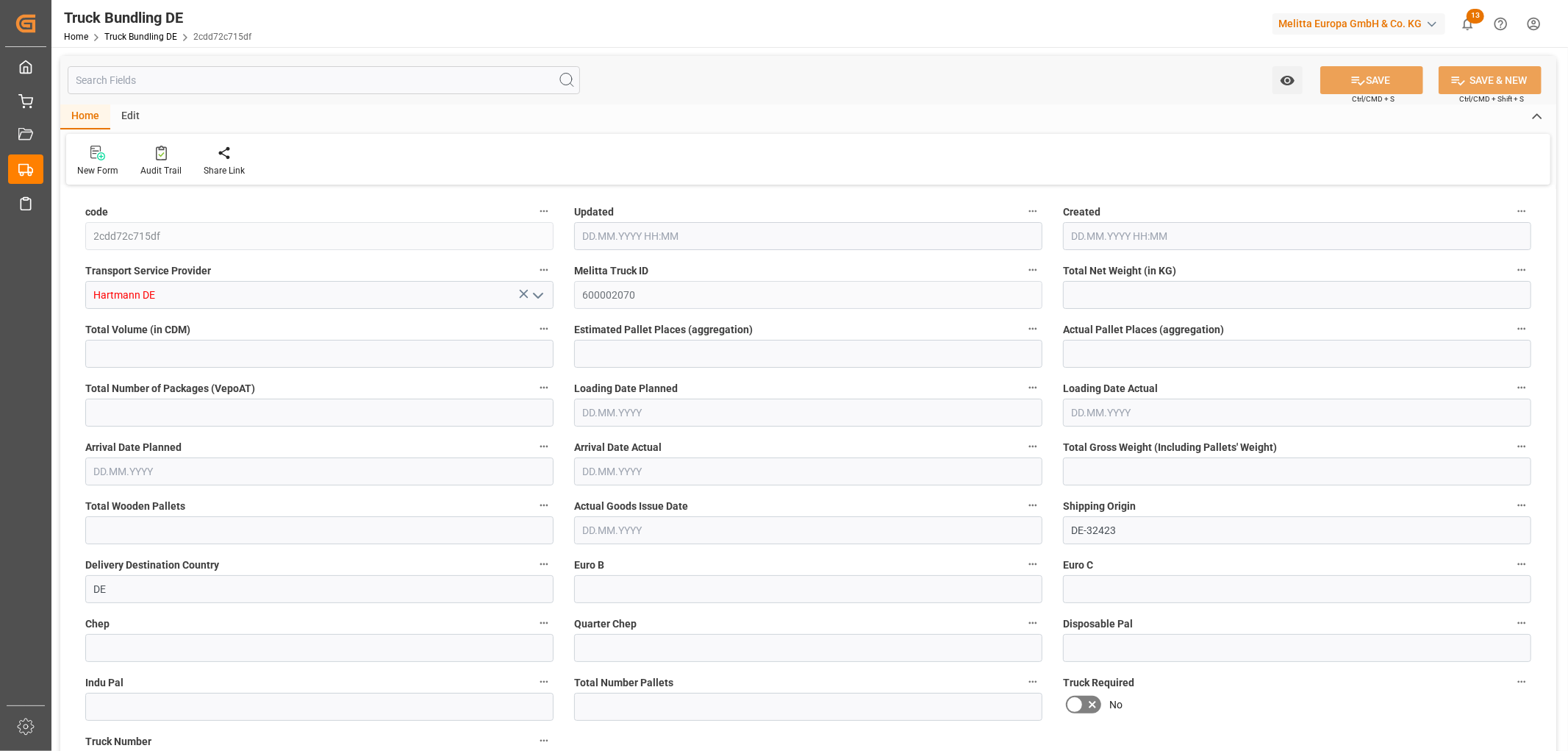
type input "12156.288"
type input "63"
type input "0"
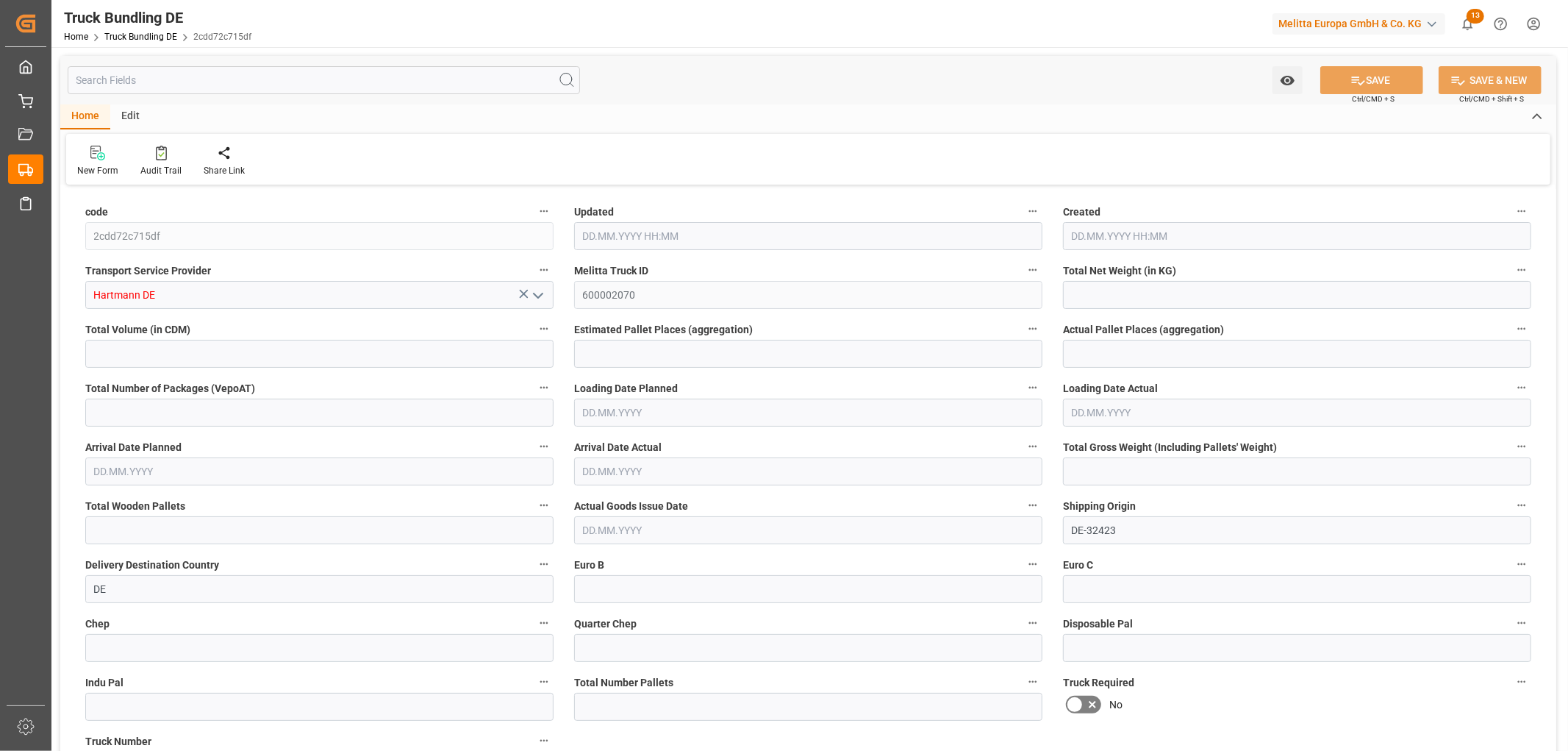
type input "0"
type input "28.08.2025 06:21"
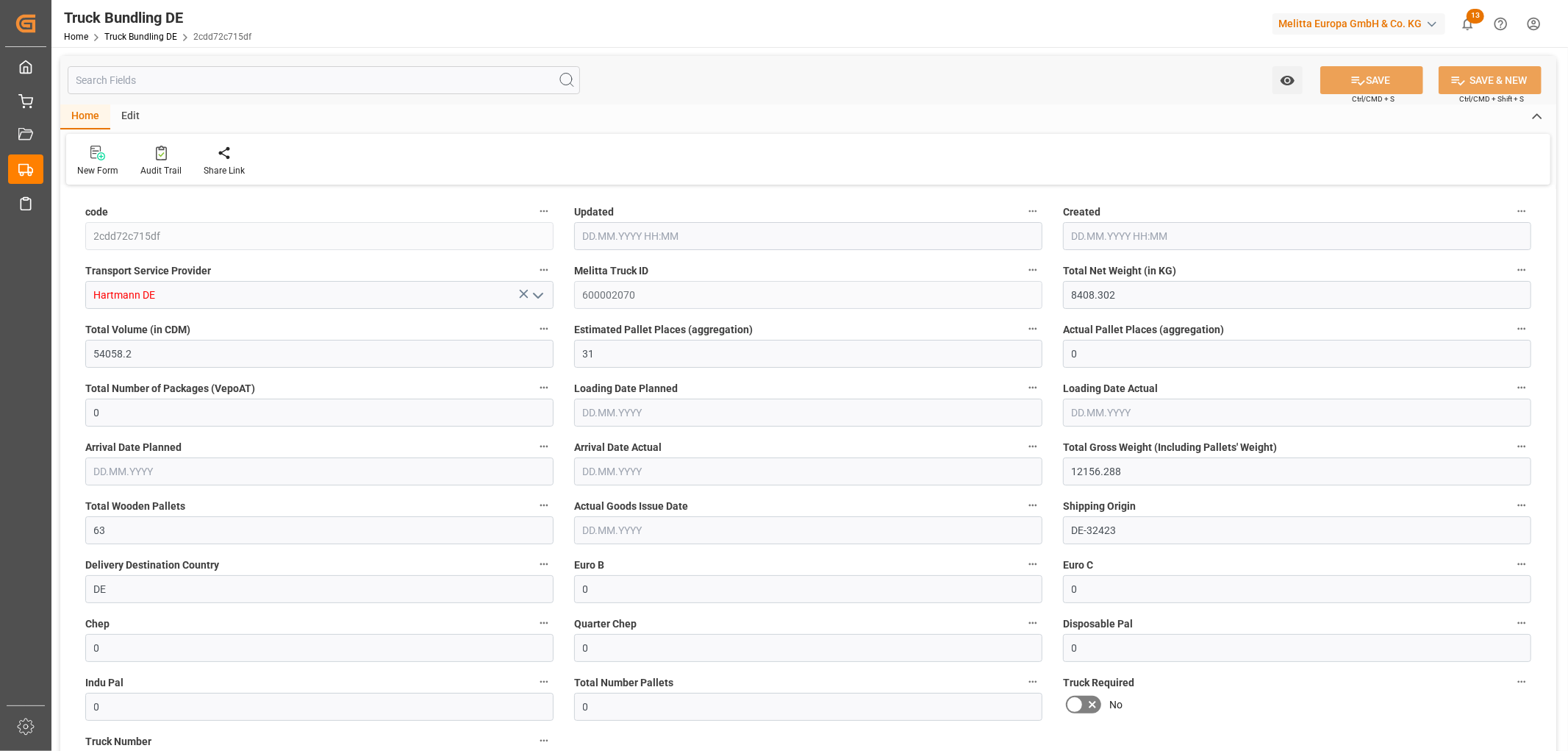
type input "28.08.2025 06:21"
type input "[DATE]"
type input "985.05"
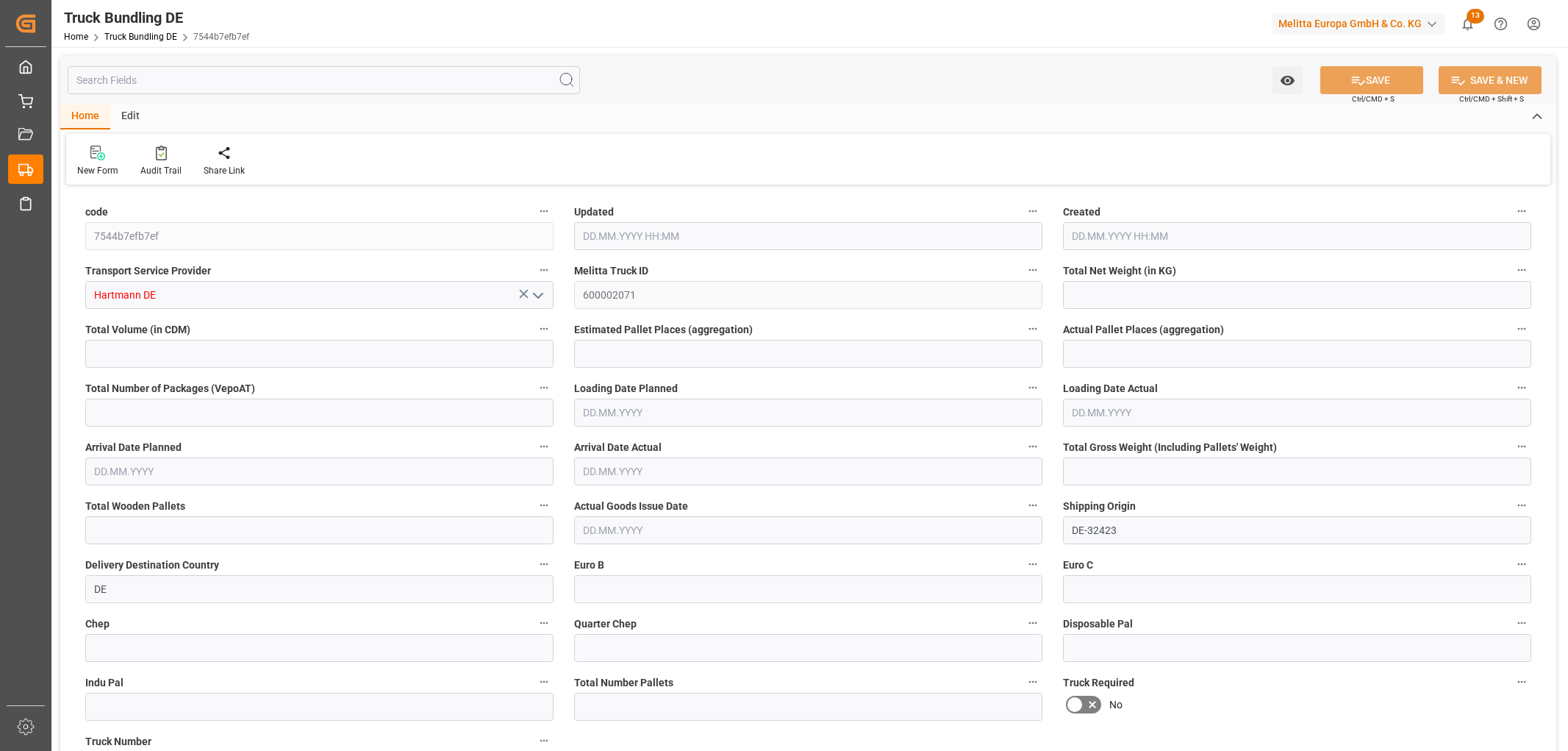
type input "20422.86"
type input "14"
type input "0"
type input "1785.48"
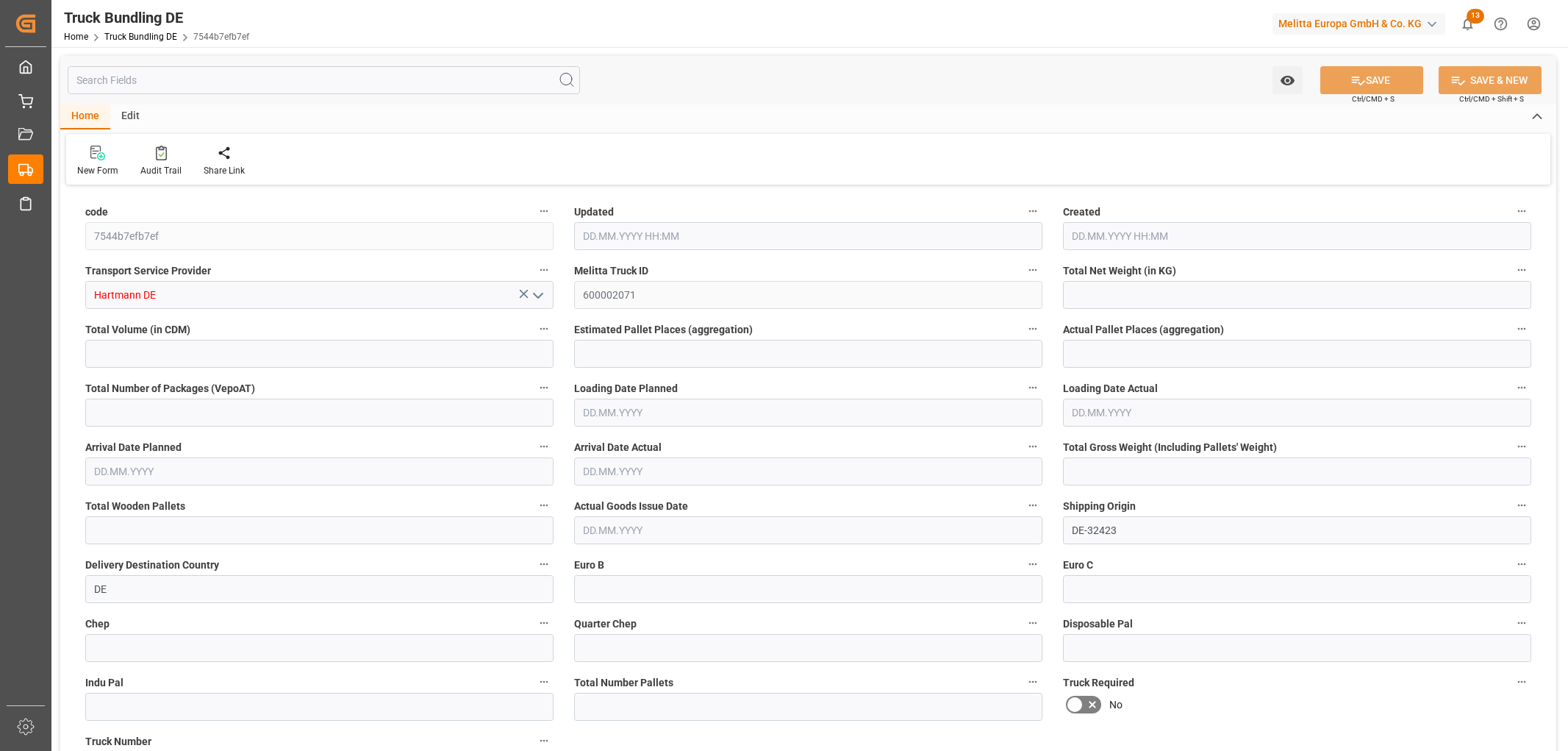
type input "14"
type input "0"
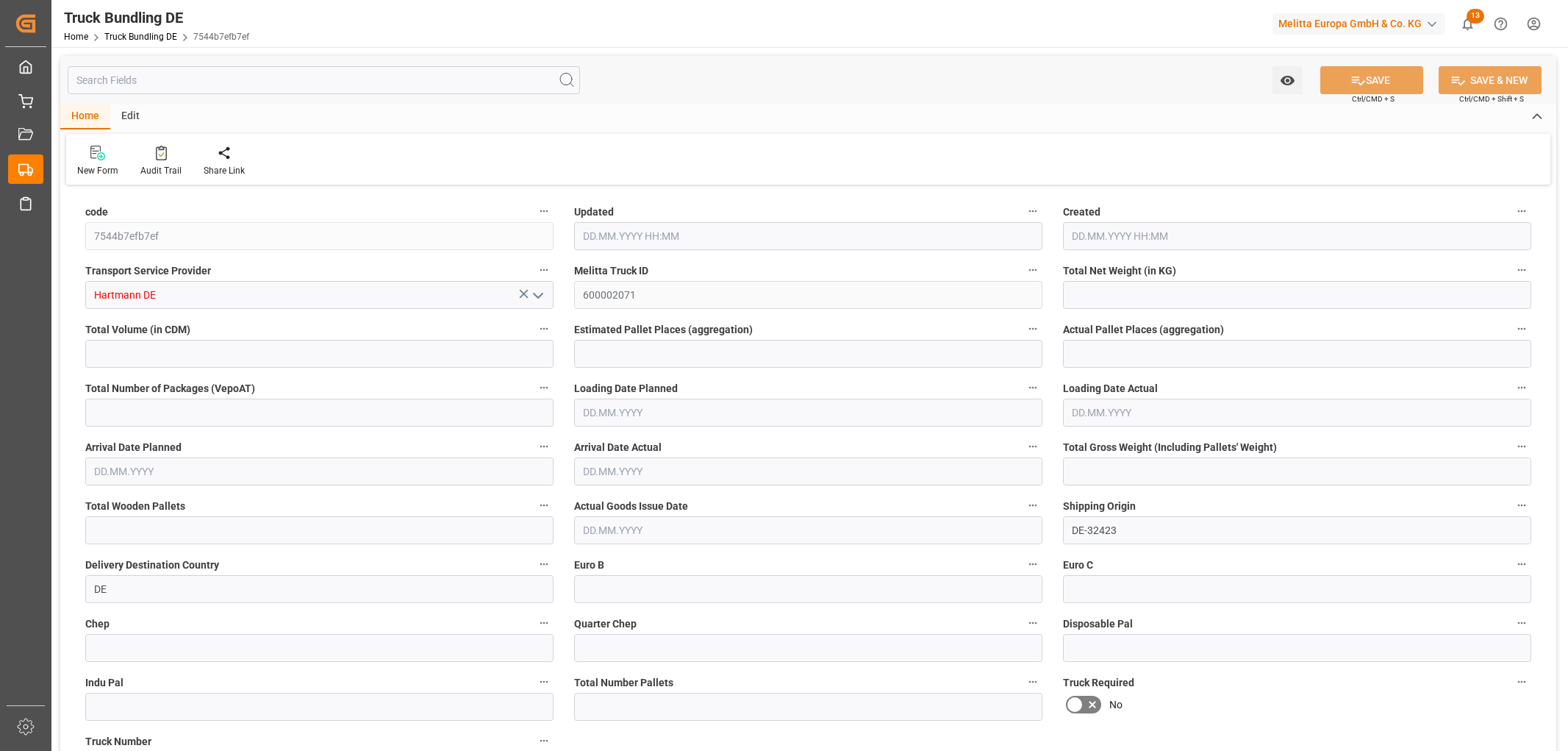
type input "0"
type input "28.08.2025 06:22"
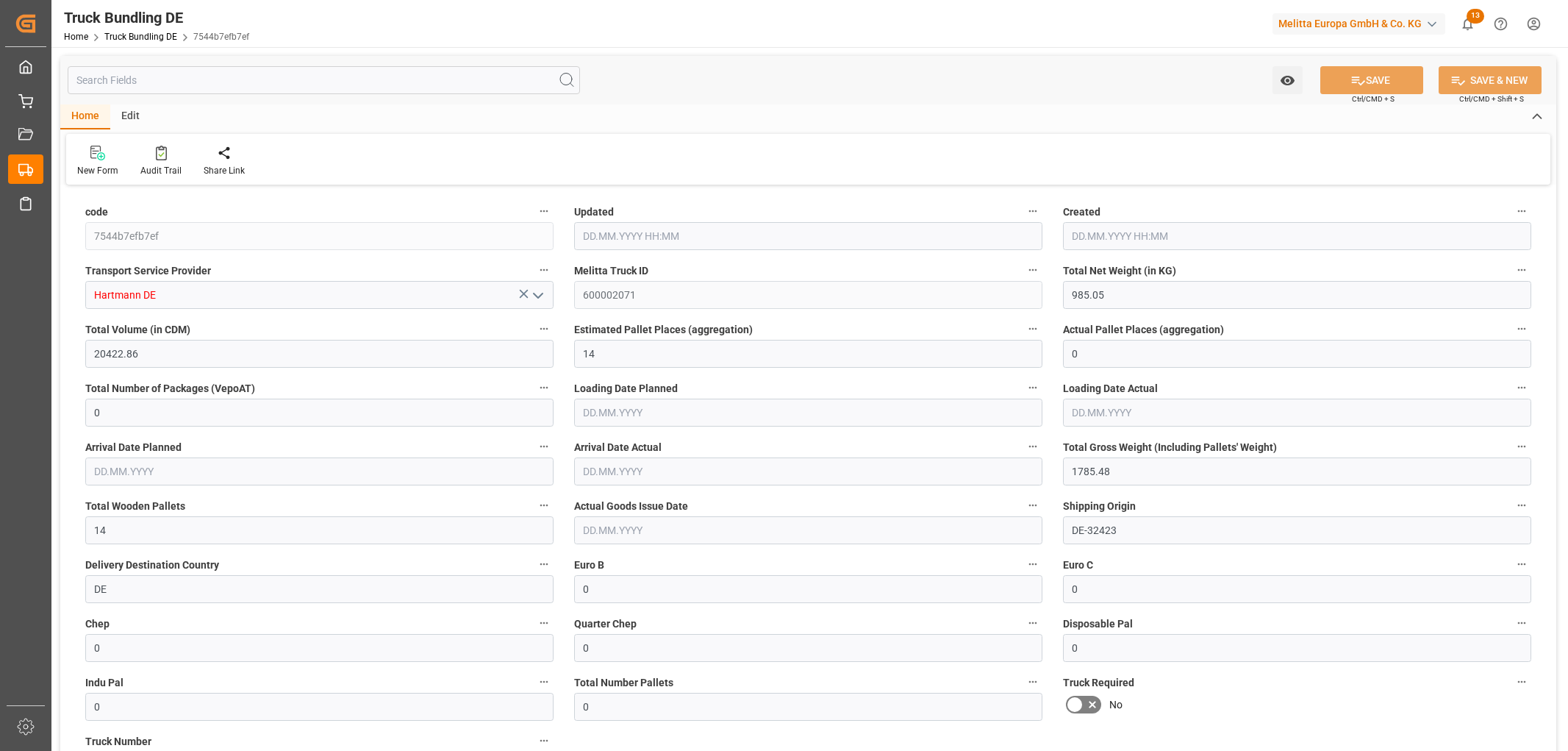
type input "29.08.2025"
type input "02.09.2025"
type input "28.08.2025"
type input "[DATE] 06:23"
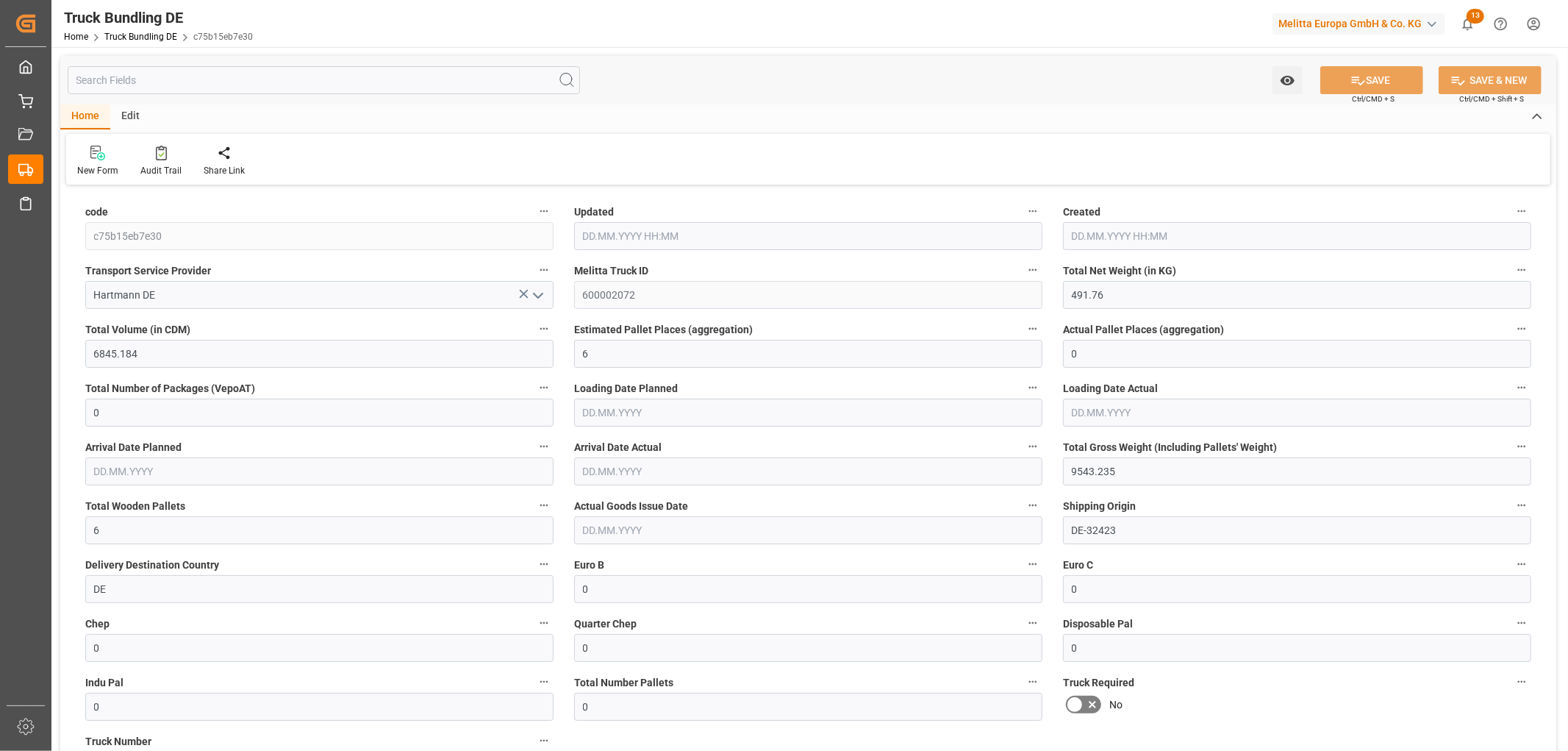
type input "[DATE]"
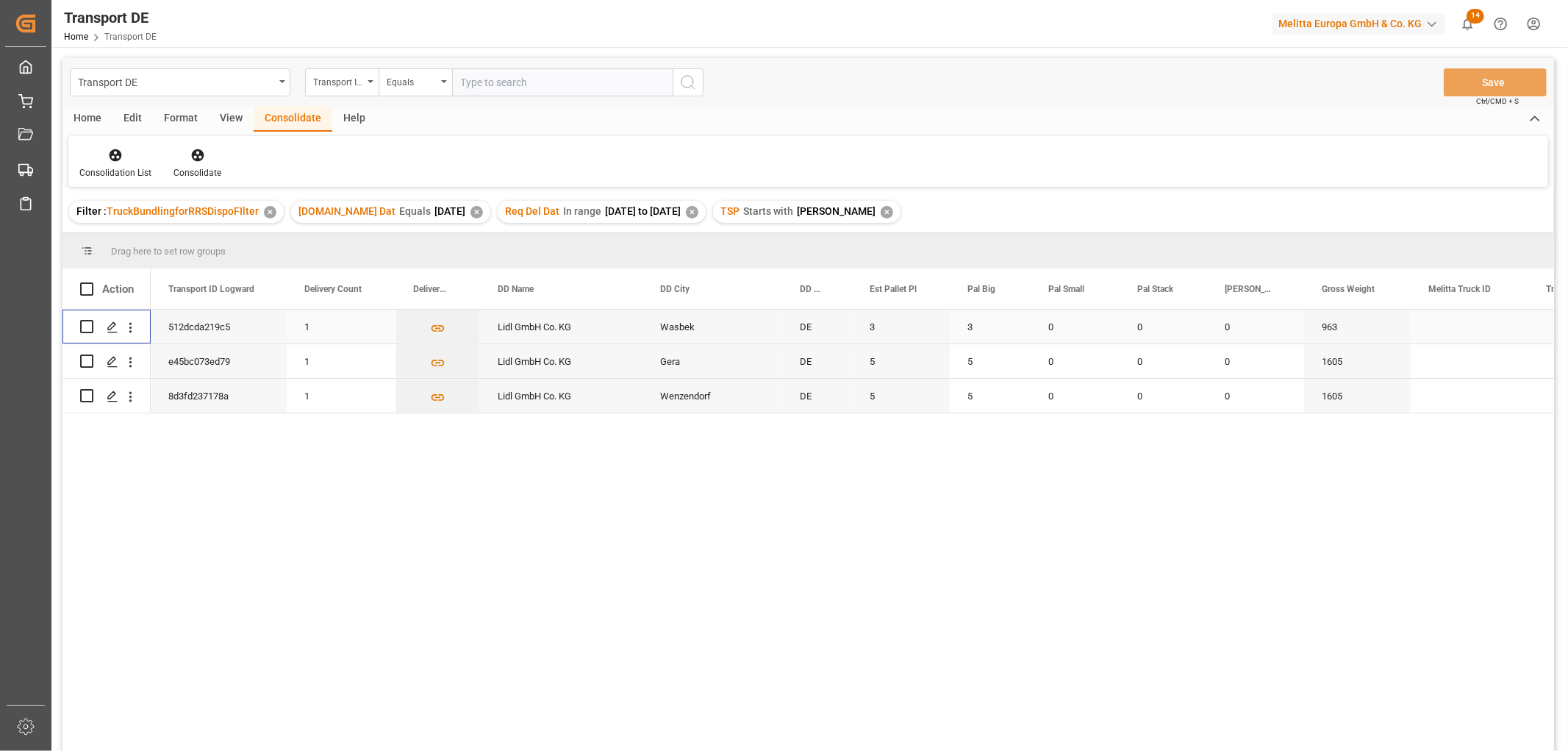
click at [83, 327] on input "Press Space to toggle row selection (unchecked)" at bounding box center [86, 326] width 13 height 13
checkbox input "true"
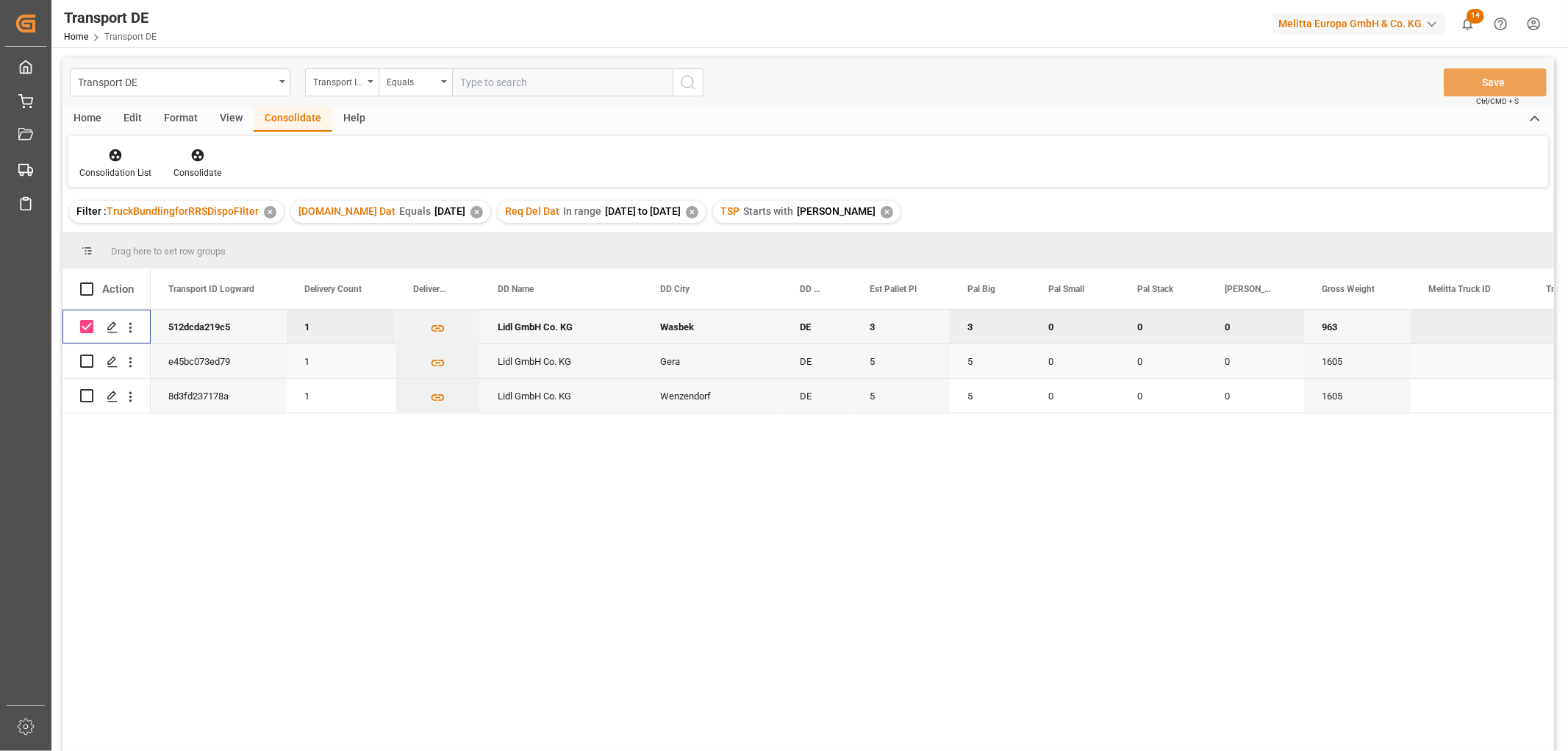
click at [85, 360] on input "Press Space to toggle row selection (unchecked)" at bounding box center [86, 361] width 13 height 13
checkbox input "true"
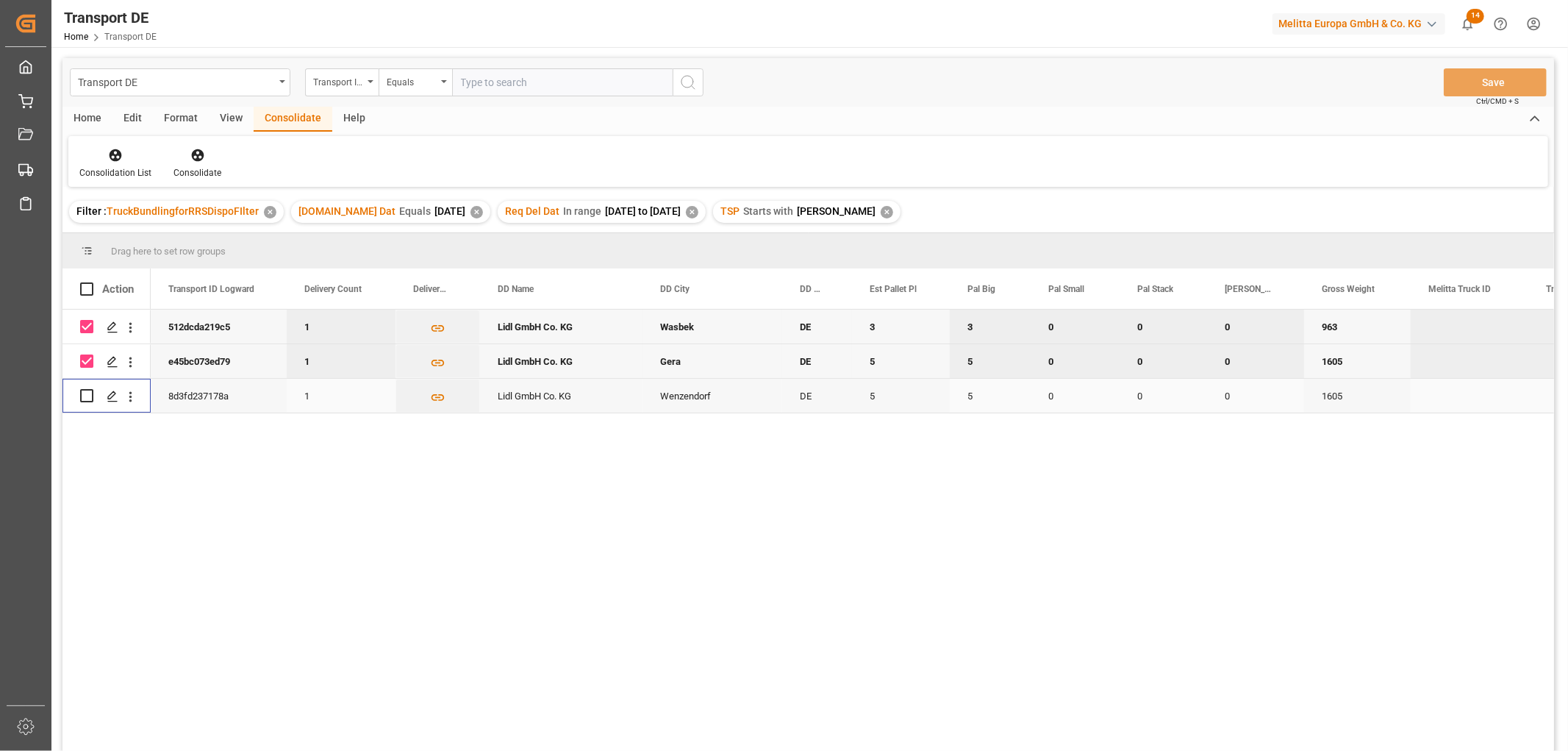
click at [86, 398] on input "Press Space to toggle row selection (unchecked)" at bounding box center [86, 395] width 13 height 13
checkbox input "true"
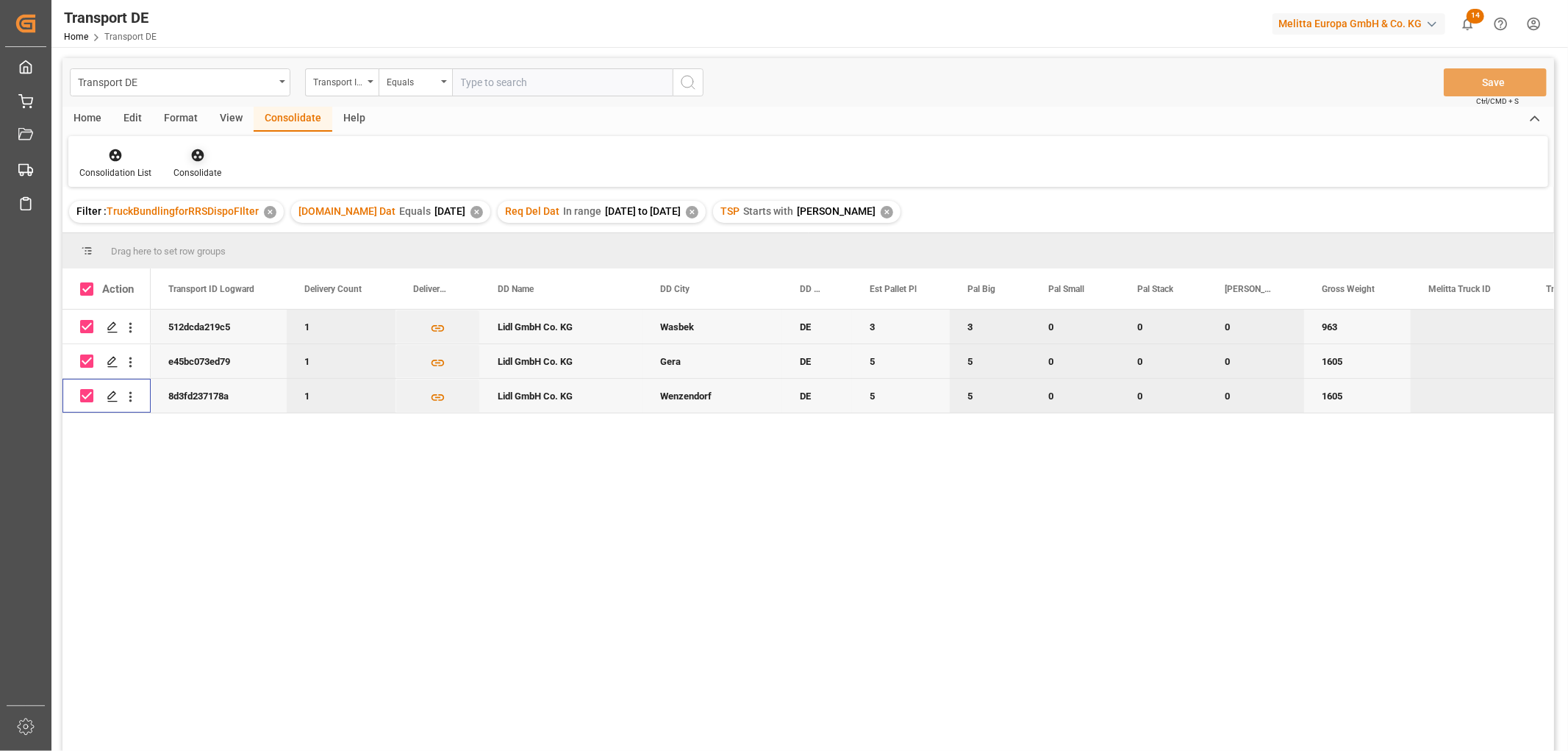
click at [195, 157] on icon at bounding box center [197, 156] width 12 height 12
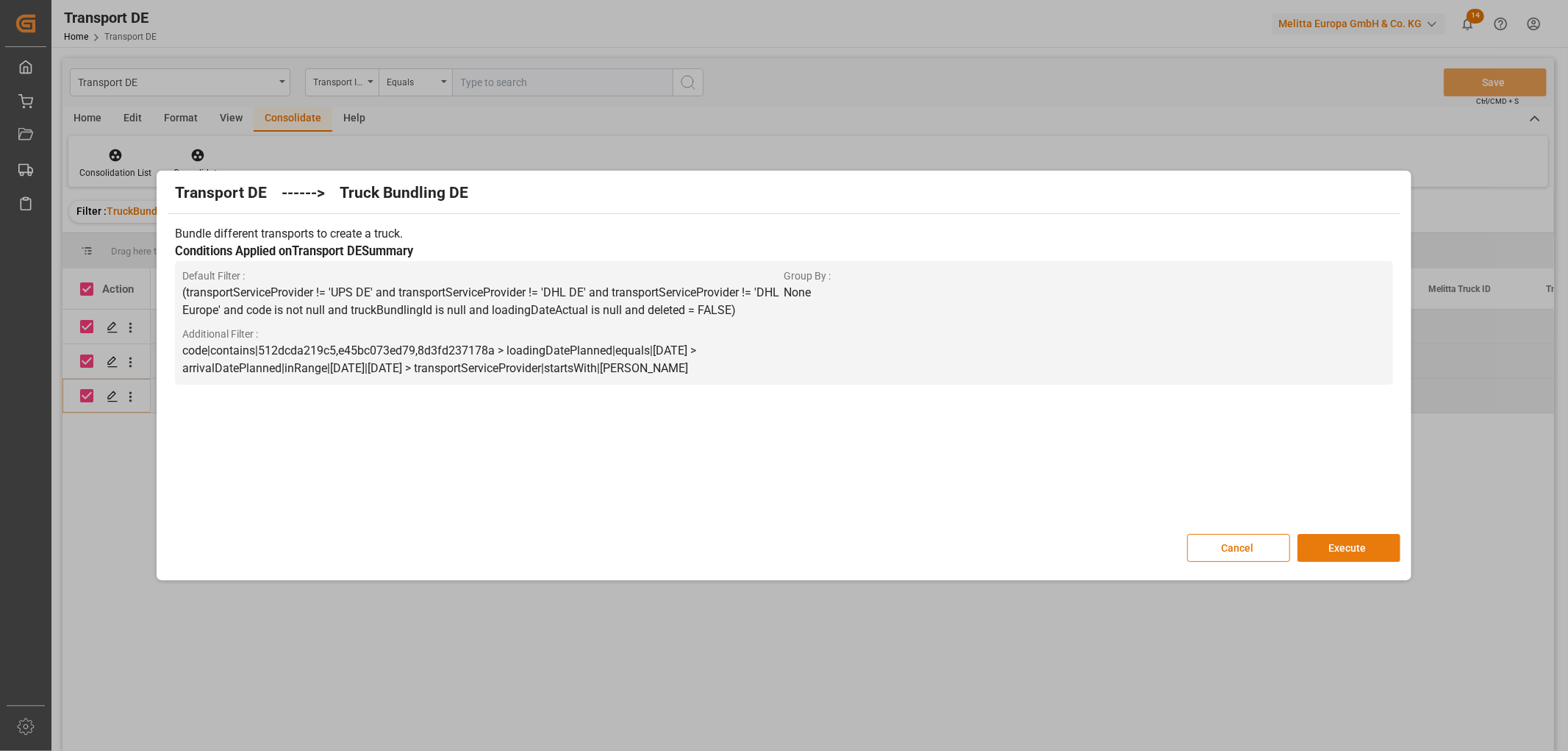
click at [1353, 539] on button "Execute" at bounding box center [1349, 548] width 103 height 28
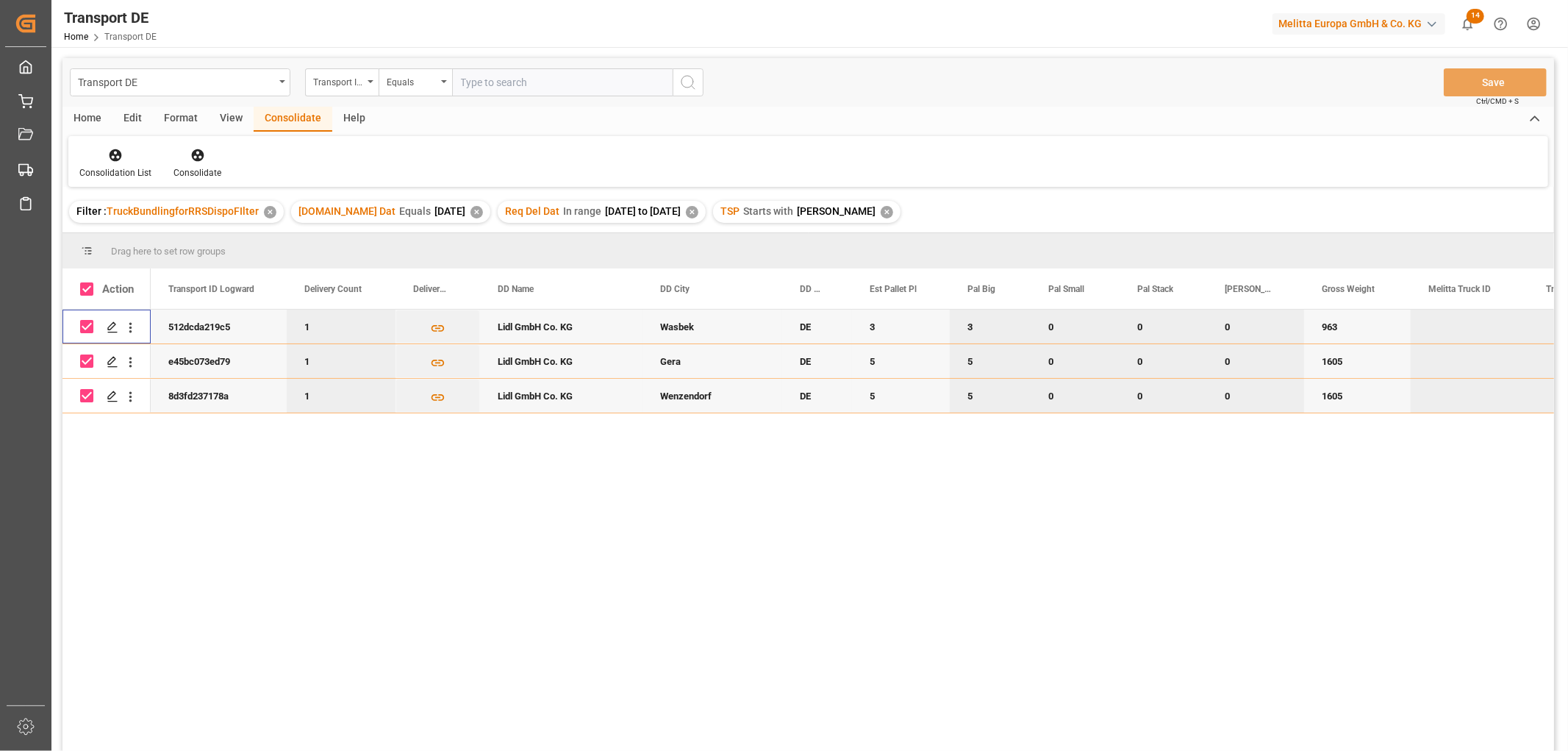
click at [92, 328] on input "Press Space to toggle row selection (checked)" at bounding box center [86, 326] width 13 height 13
checkbox input "false"
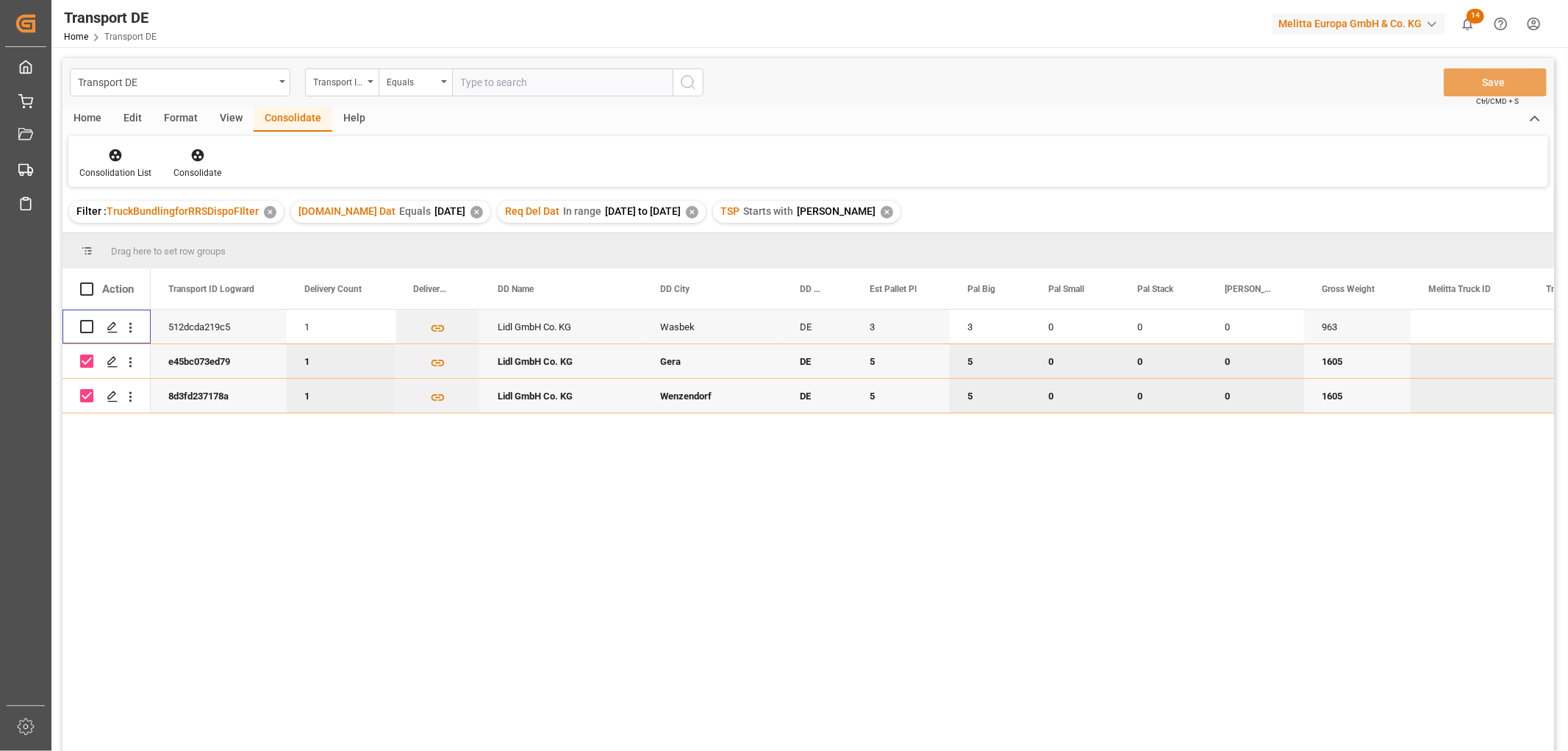
click at [85, 359] on input "Press Space to toggle row selection (checked)" at bounding box center [86, 361] width 13 height 13
checkbox input "false"
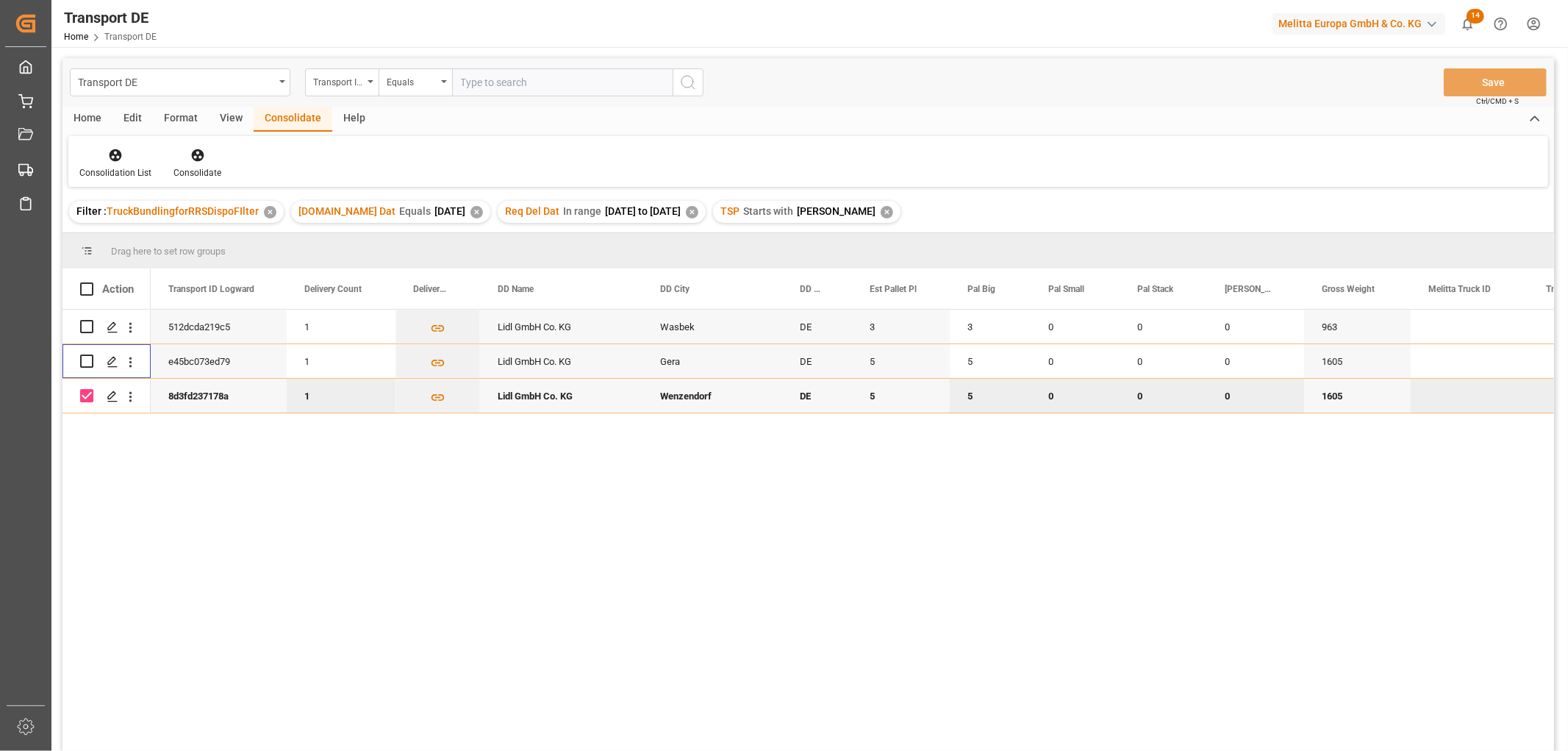
click at [91, 394] on input "Press Space to toggle row selection (checked)" at bounding box center [86, 395] width 13 height 13
checkbox input "false"
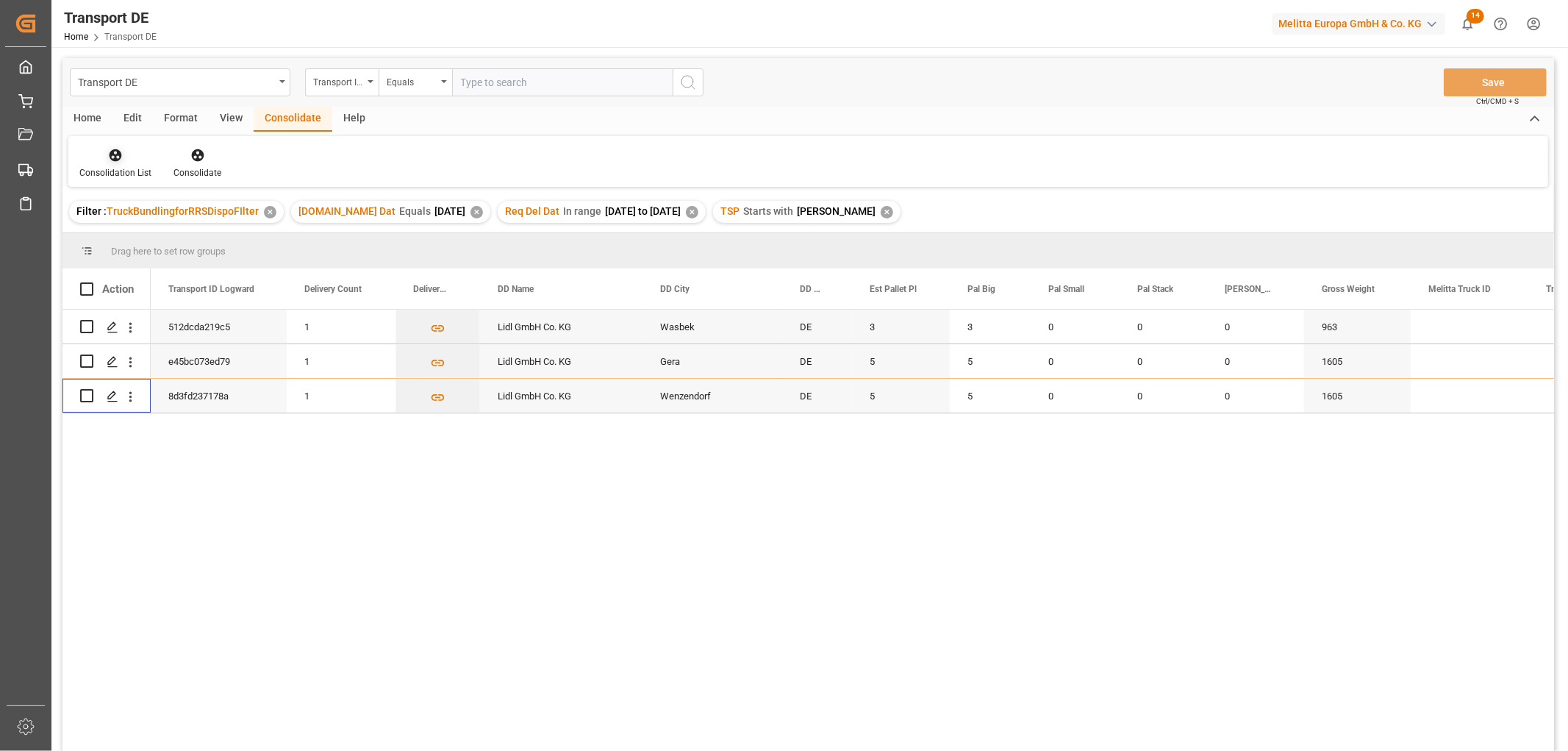
click at [110, 156] on icon at bounding box center [115, 156] width 12 height 12
click at [134, 239] on div "Transport DE Transport ID Logward Equals Save Ctrl/CMD + S Home Edit Format Vie…" at bounding box center [808, 423] width 1491 height 732
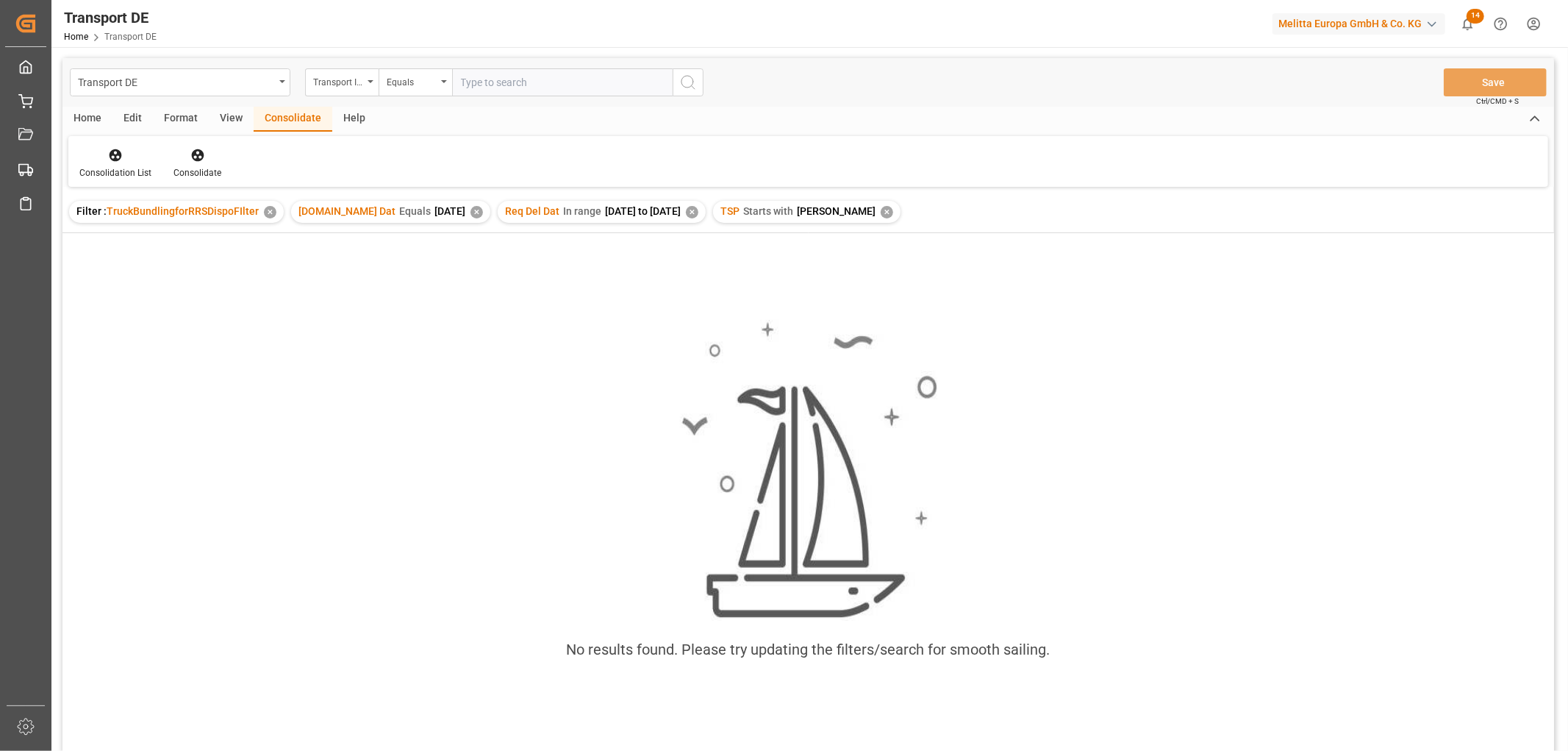
click at [880, 210] on div "✕" at bounding box center [887, 212] width 12 height 12
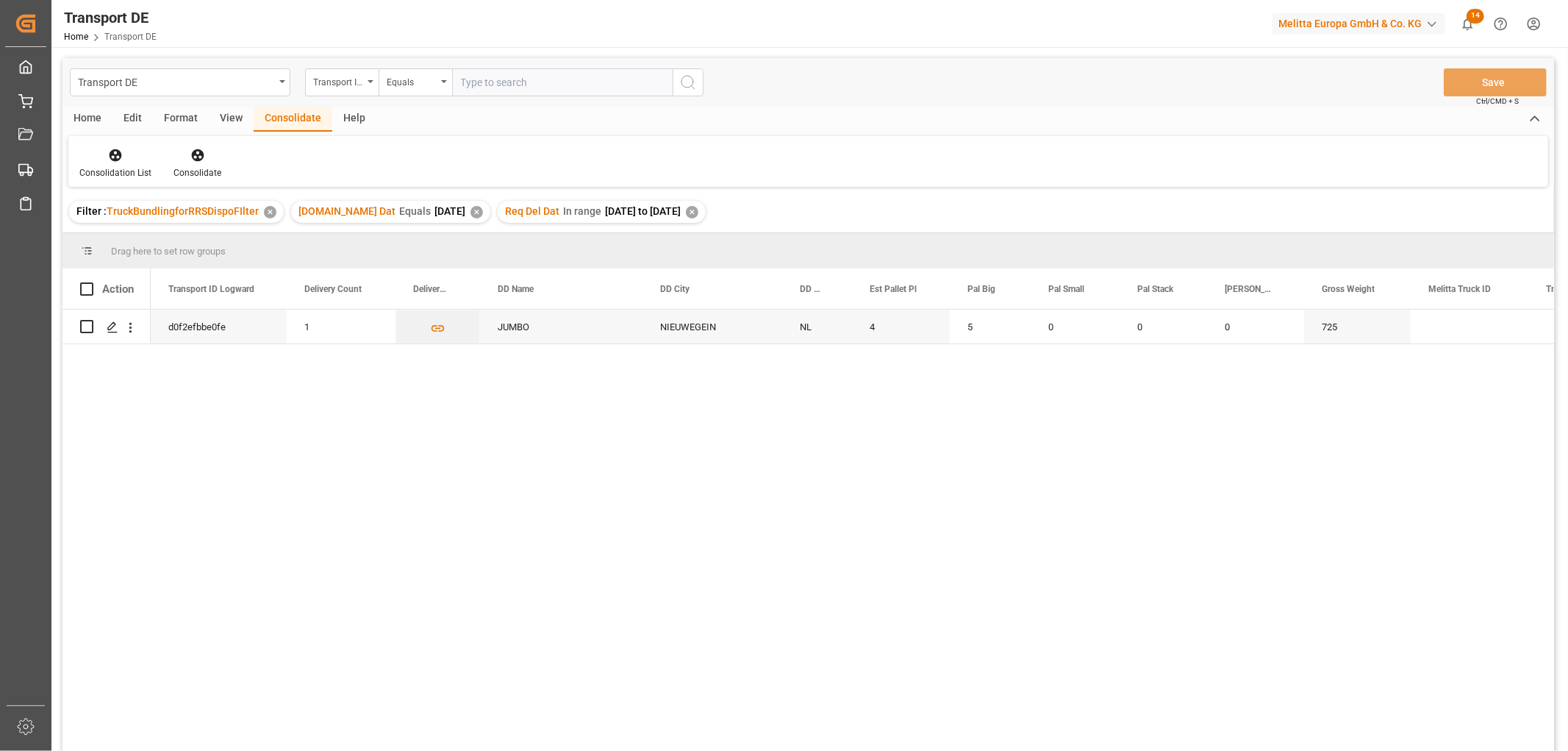
click at [698, 208] on div "✕" at bounding box center [692, 212] width 12 height 12
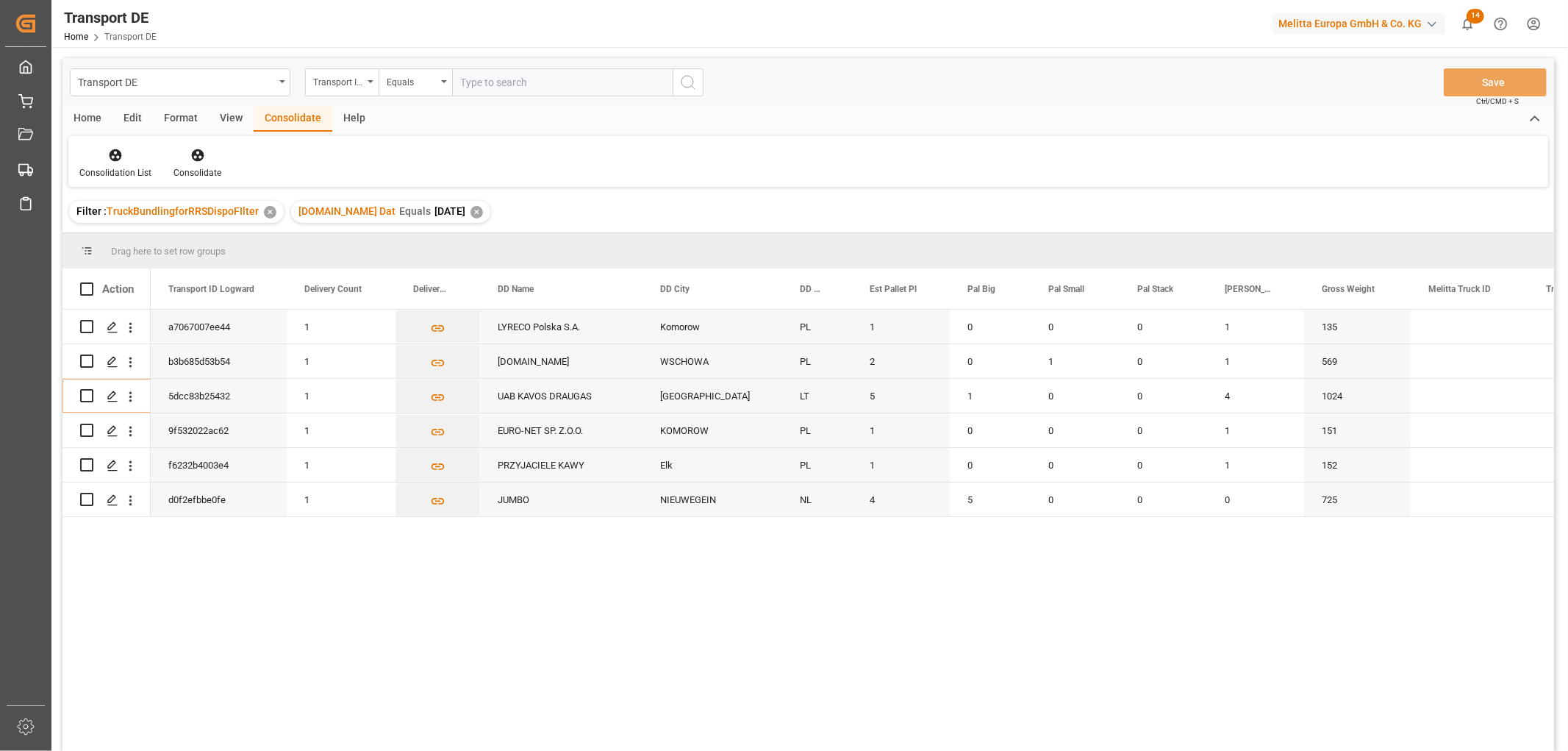
click at [470, 210] on div "✕" at bounding box center [476, 212] width 12 height 12
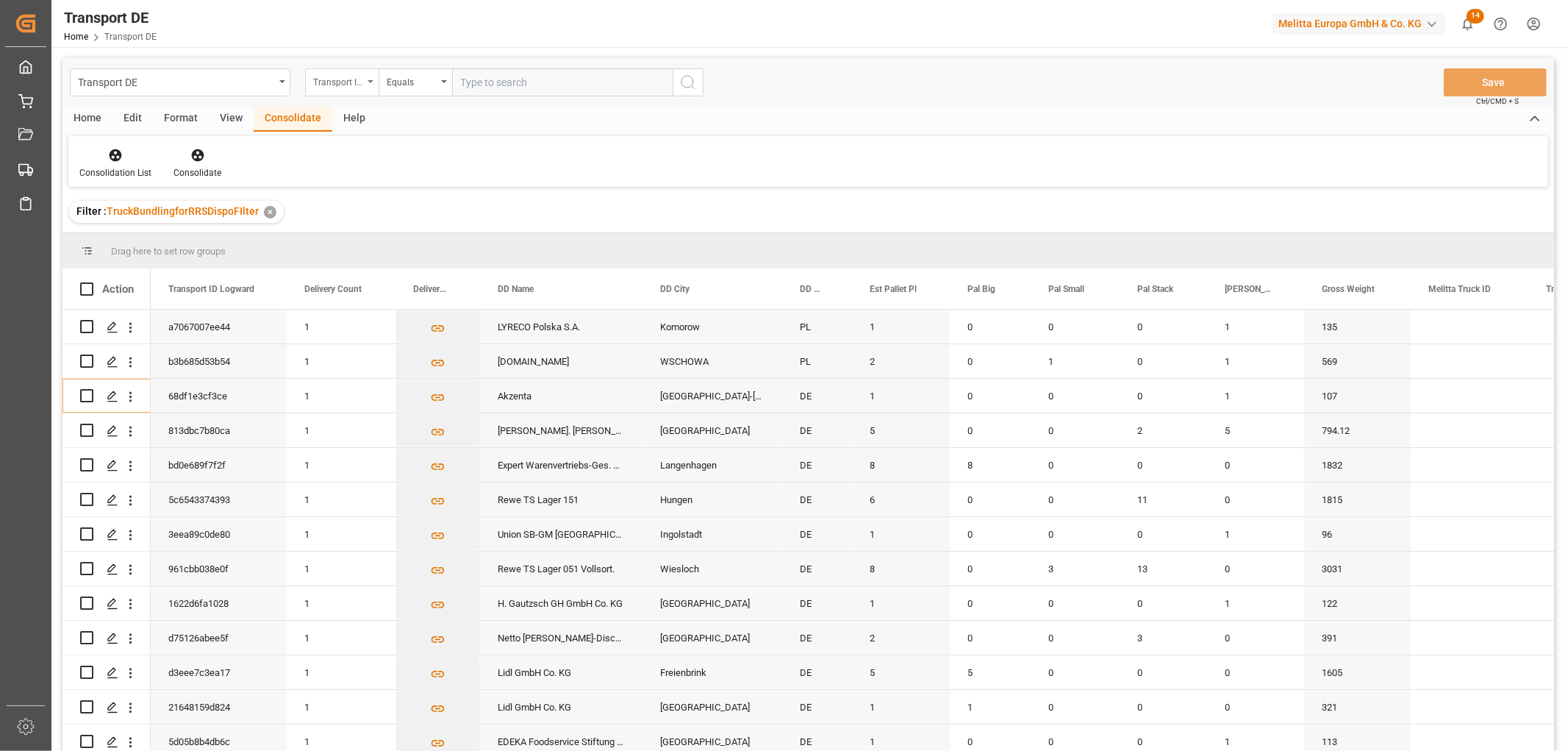
click at [336, 75] on div "Transport ID Logward" at bounding box center [338, 80] width 50 height 17
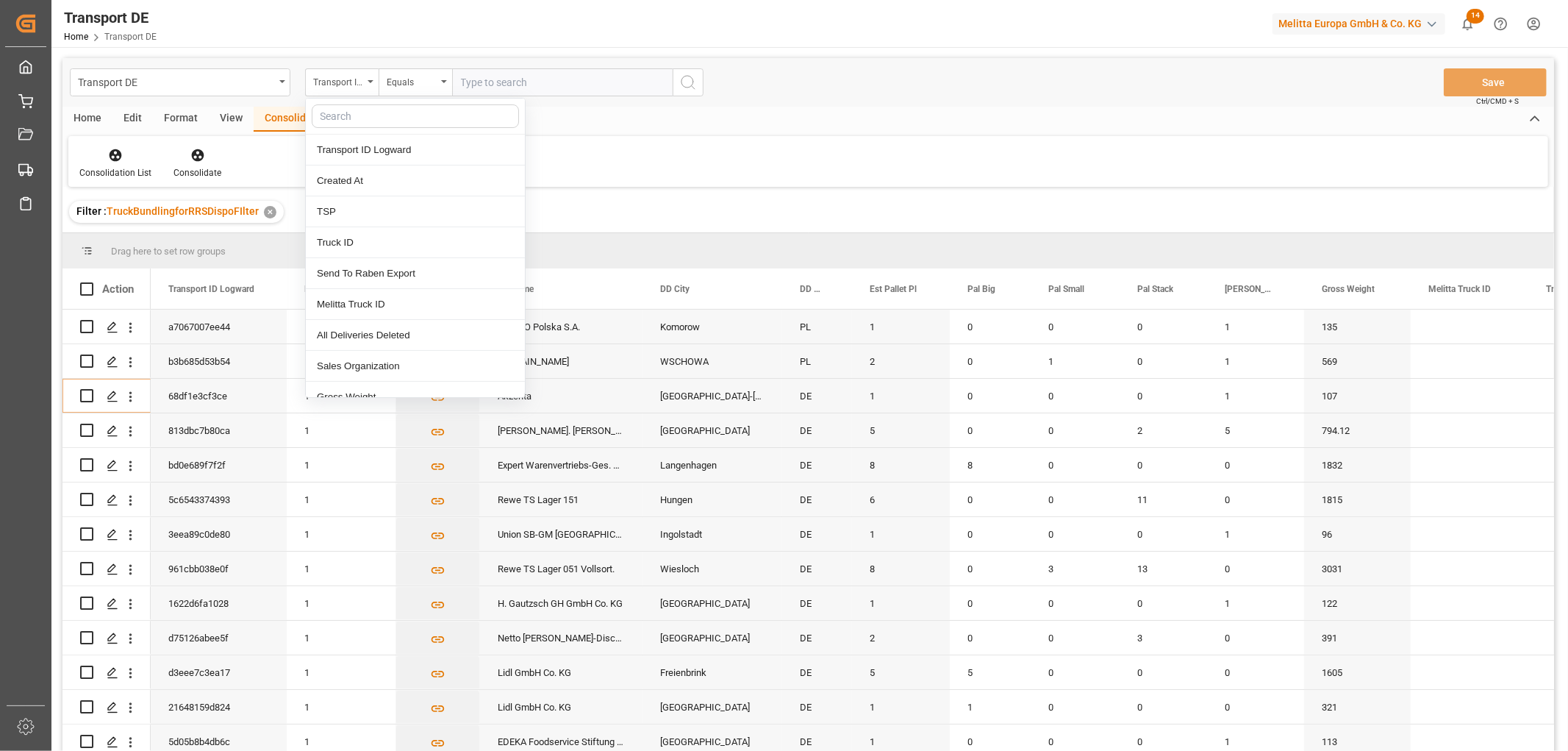
click at [338, 115] on input "text" at bounding box center [416, 116] width 208 height 24
type input "req"
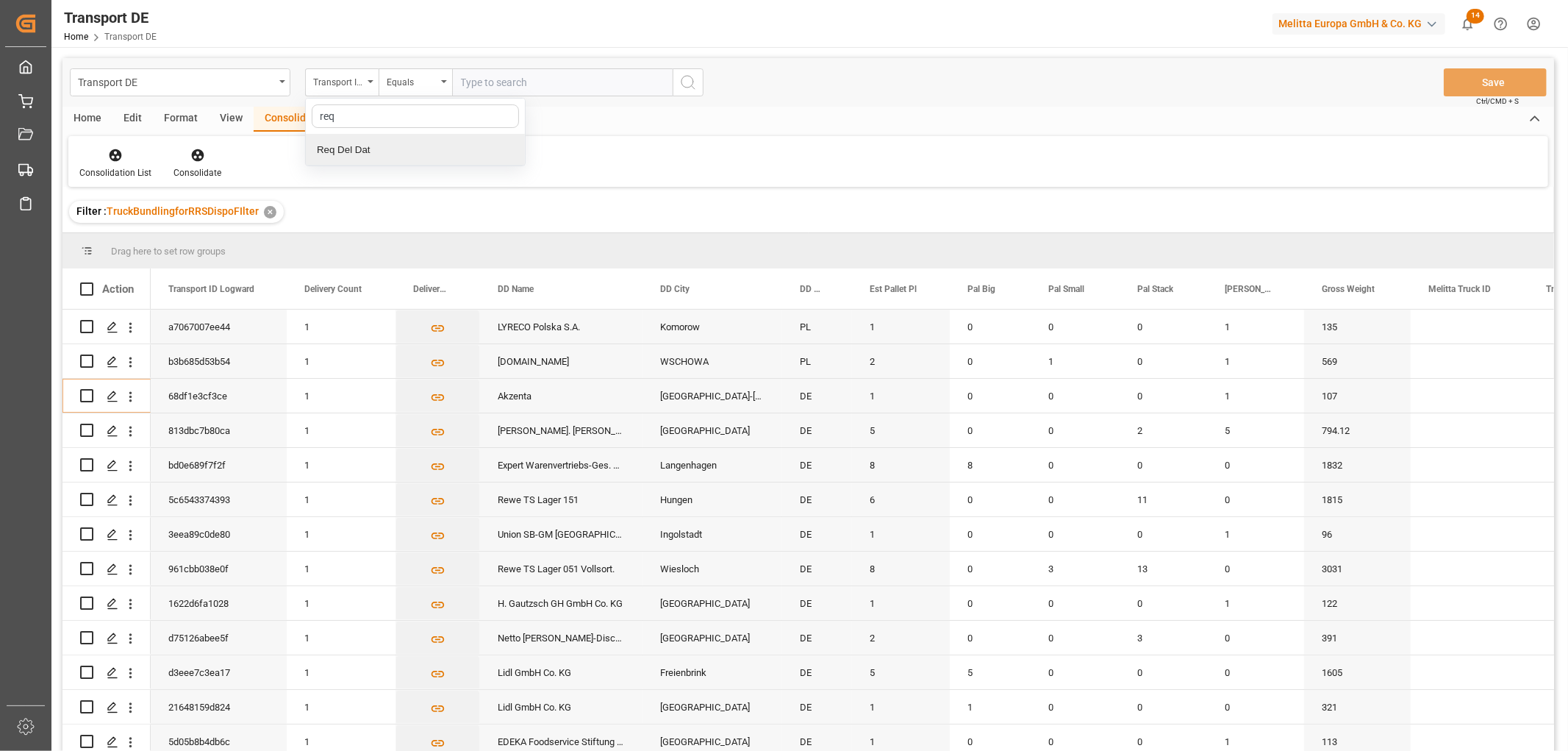
click at [356, 145] on div "Req Del Dat" at bounding box center [415, 150] width 219 height 31
click at [401, 79] on div "Equals" at bounding box center [411, 80] width 50 height 17
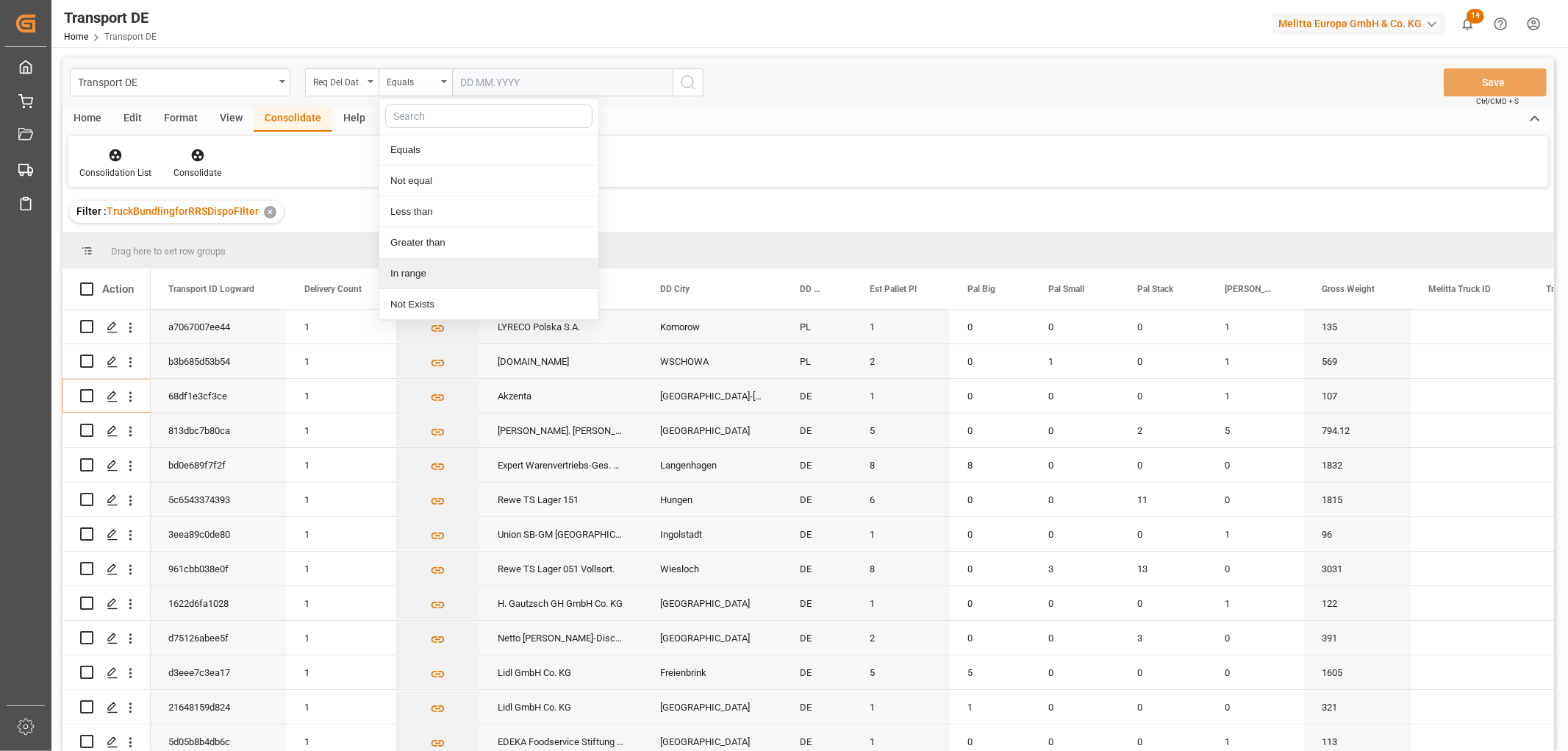
click at [406, 269] on div "In range" at bounding box center [489, 273] width 219 height 31
click at [471, 74] on input "text" at bounding box center [507, 83] width 110 height 28
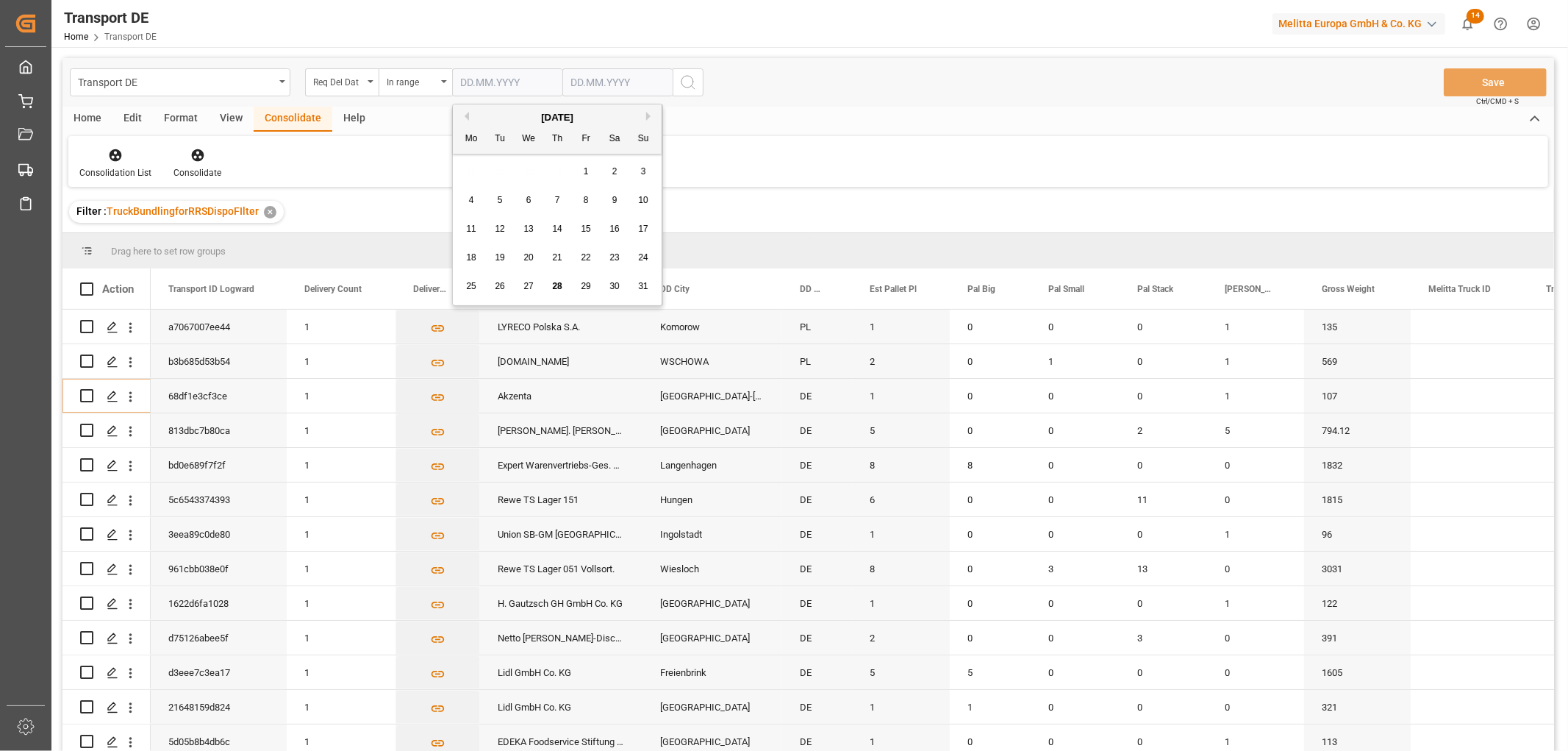
click at [466, 165] on div "28 29 30 31 1 2 3" at bounding box center [557, 172] width 201 height 29
click at [585, 169] on span "1" at bounding box center [586, 172] width 5 height 11
type input "01.08.2025"
click at [577, 81] on input "text" at bounding box center [617, 83] width 110 height 28
click at [582, 169] on div "28 29 30 31 1 2 3" at bounding box center [668, 172] width 201 height 29
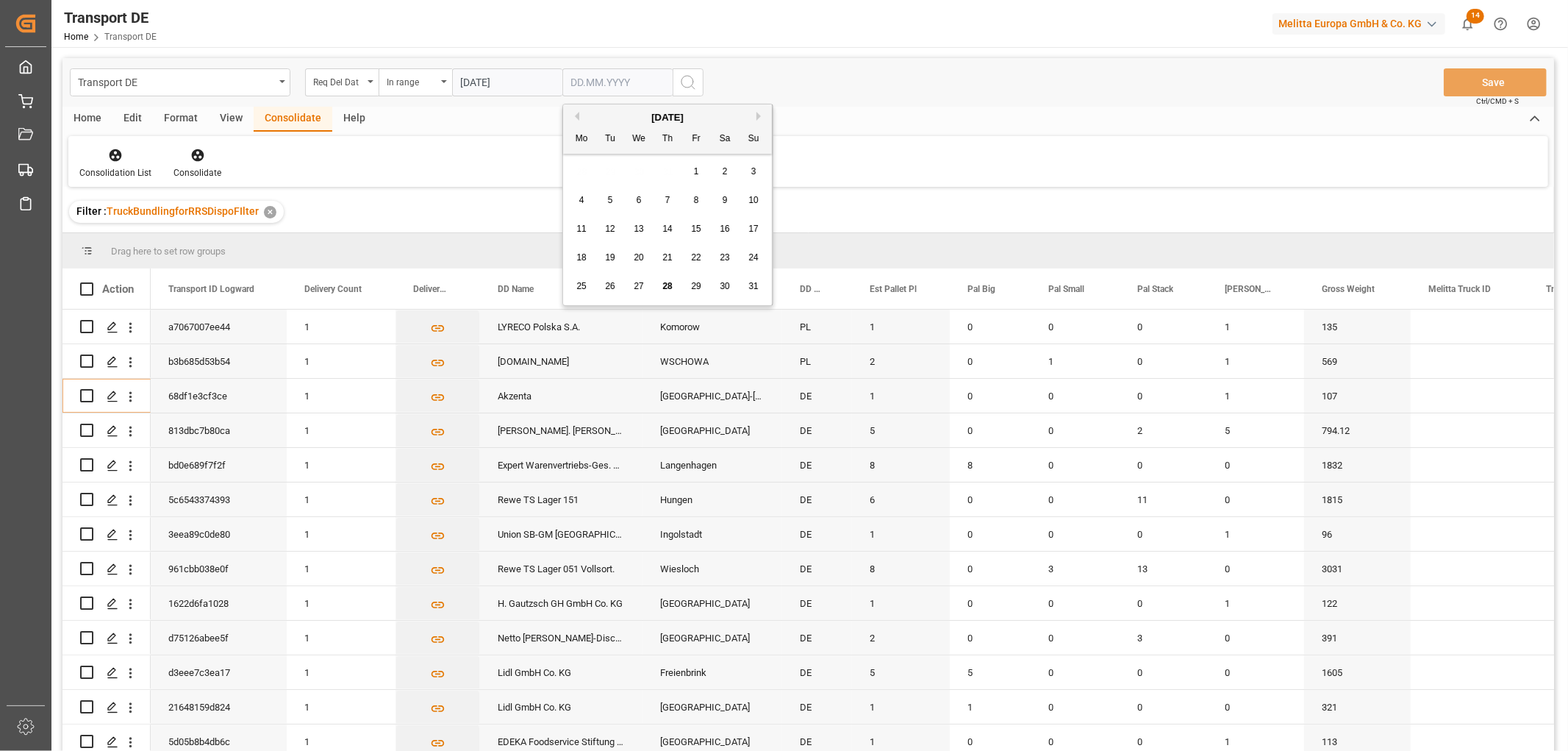
click at [757, 118] on button "Next Month" at bounding box center [761, 116] width 9 height 9
click at [581, 169] on span "1" at bounding box center [582, 172] width 5 height 11
type input "01.09.2025"
click at [689, 78] on icon "search button" at bounding box center [688, 83] width 18 height 18
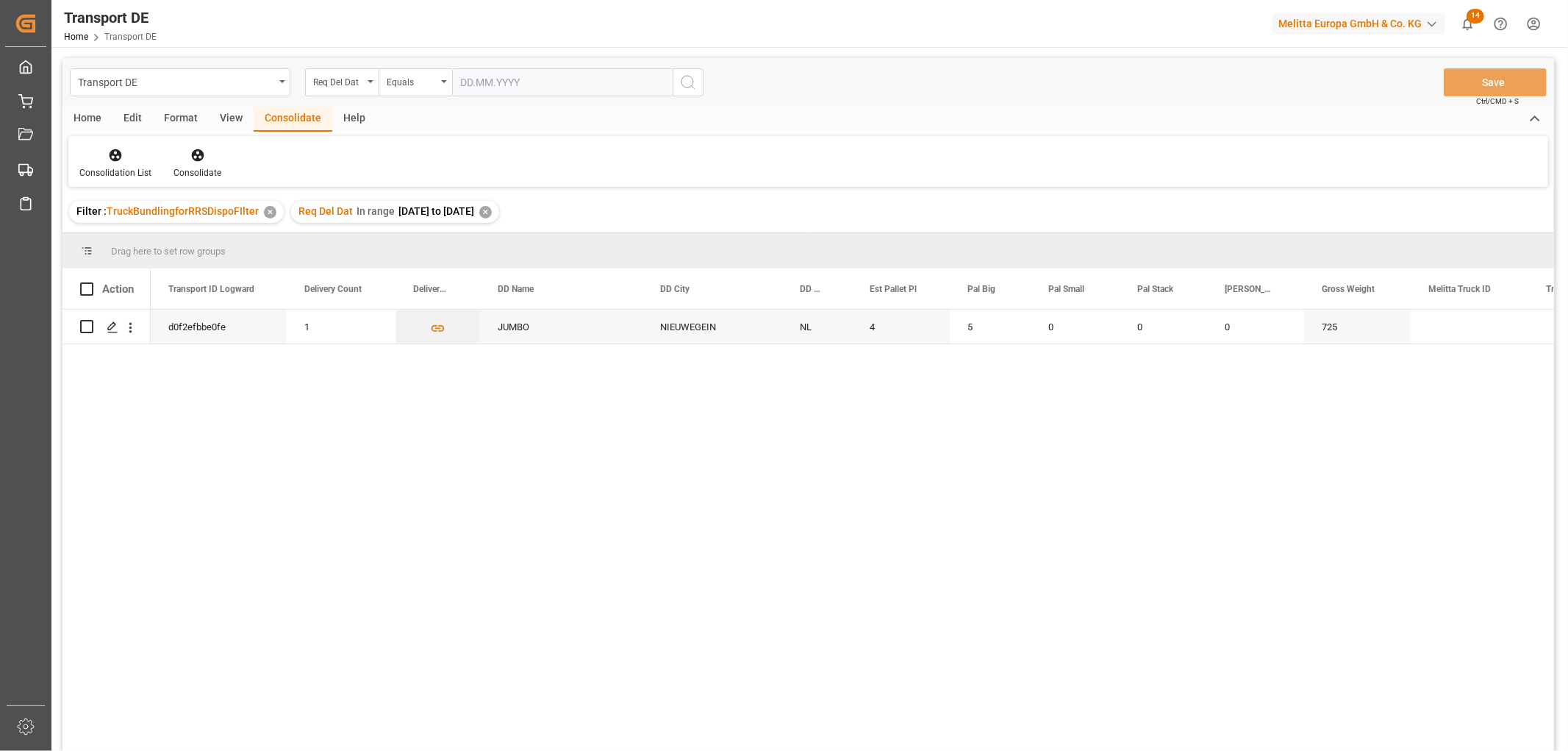
click at [492, 210] on div "✕" at bounding box center [485, 212] width 12 height 12
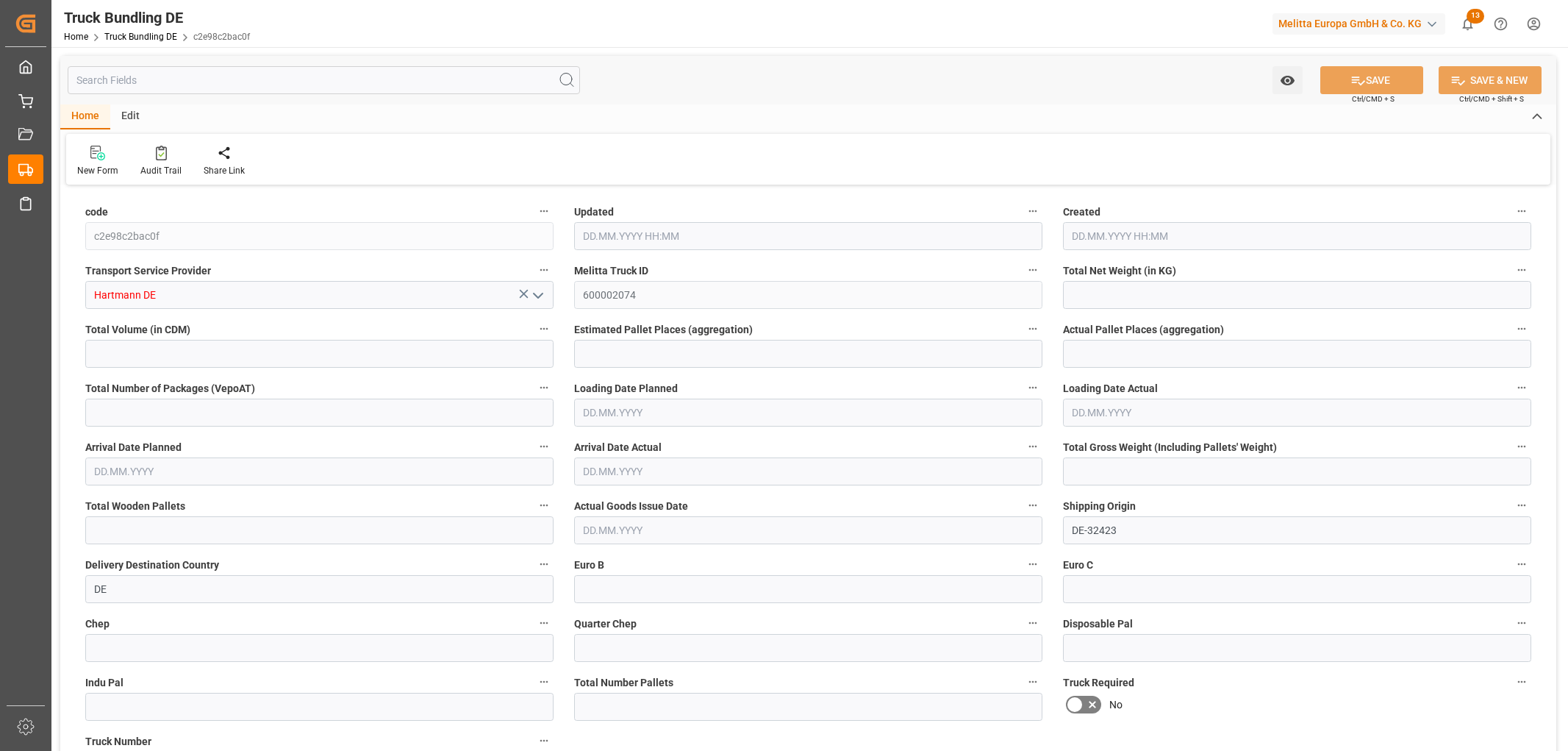
type input "3100.032"
type input "23839.92"
type input "13"
type input "0"
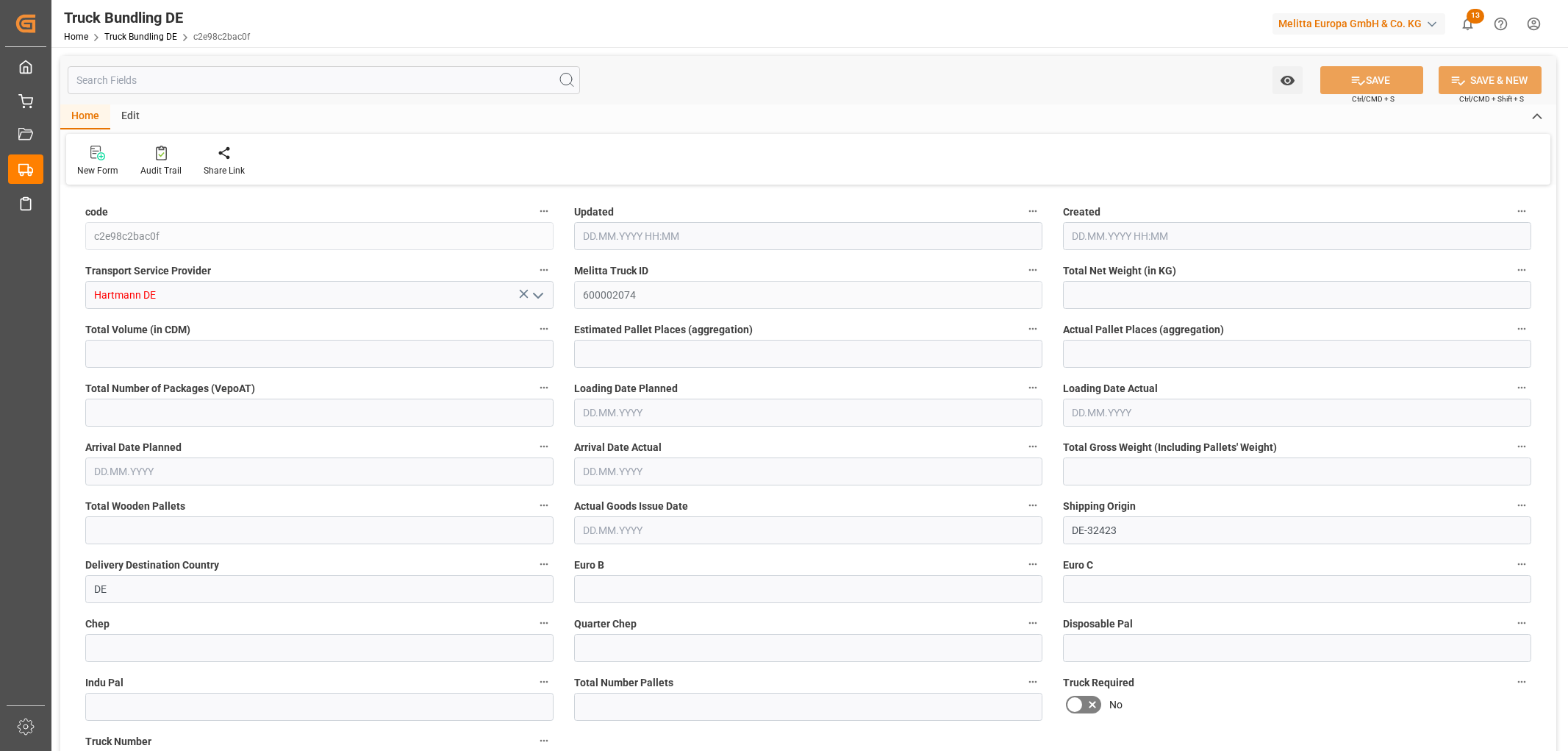
type input "4173"
type input "13"
type input "0"
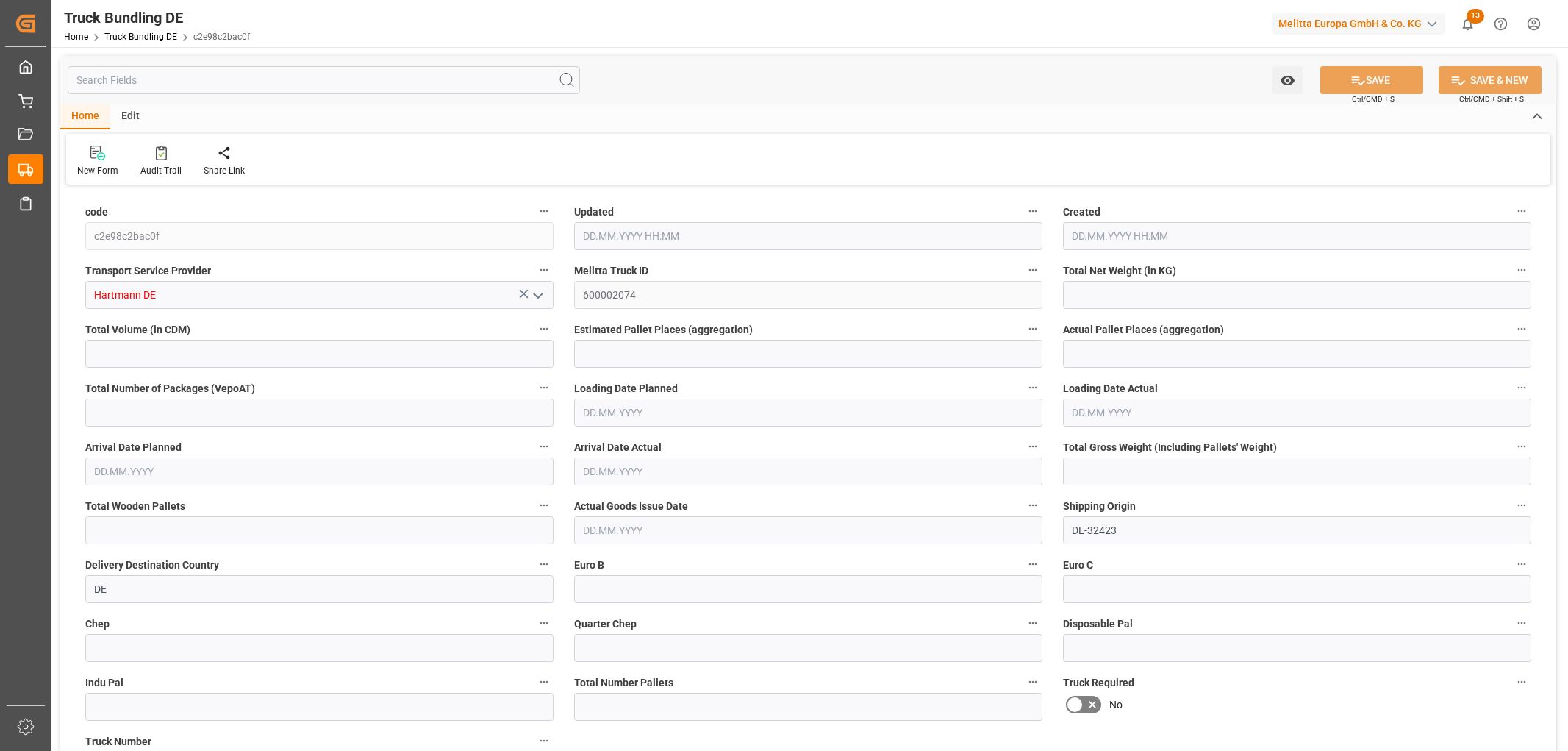
type input "0"
type input "[DATE] 06:31"
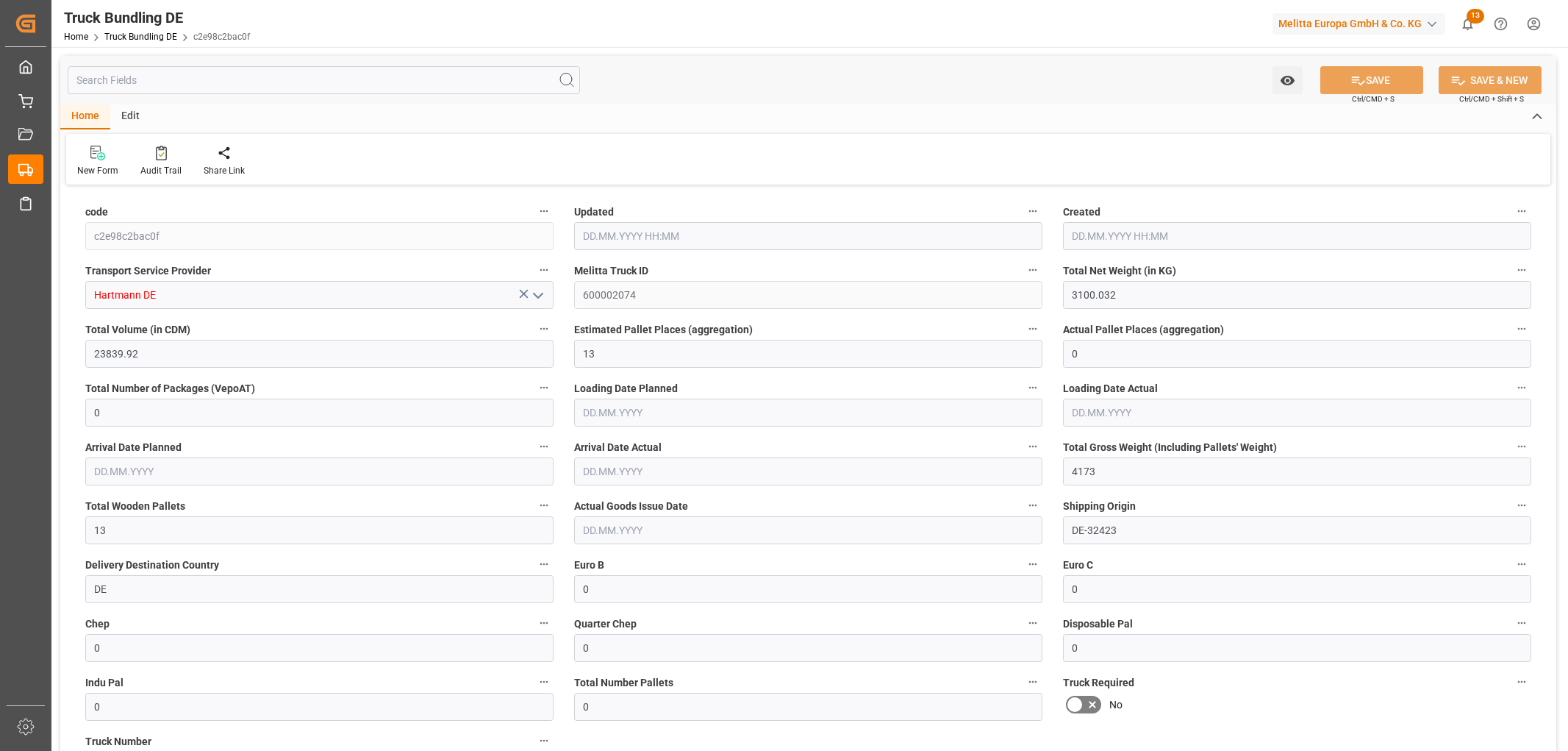
type input "[DATE] 06:31"
type input "[DATE]"
